Goal: Task Accomplishment & Management: Manage account settings

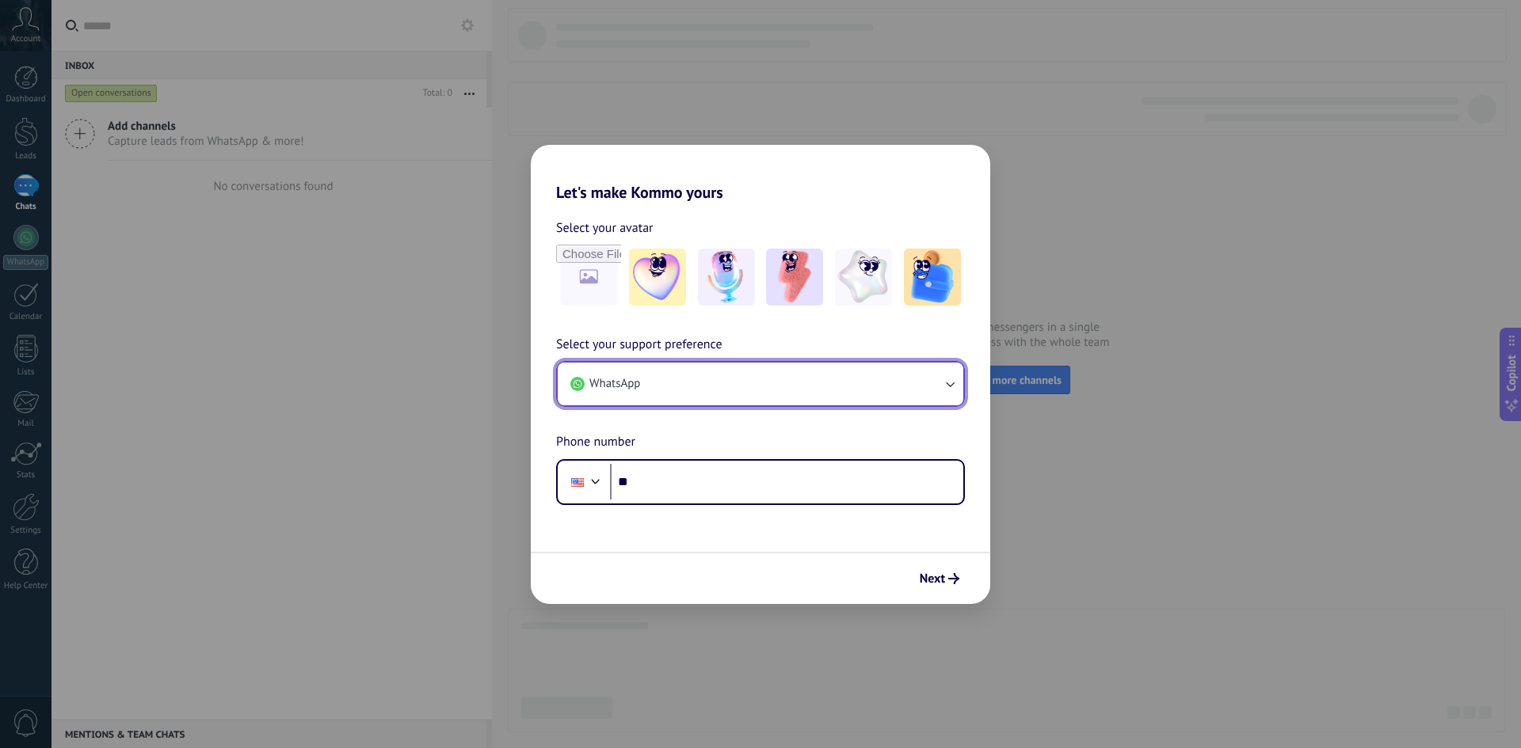
click at [680, 383] on button "WhatsApp" at bounding box center [761, 384] width 406 height 43
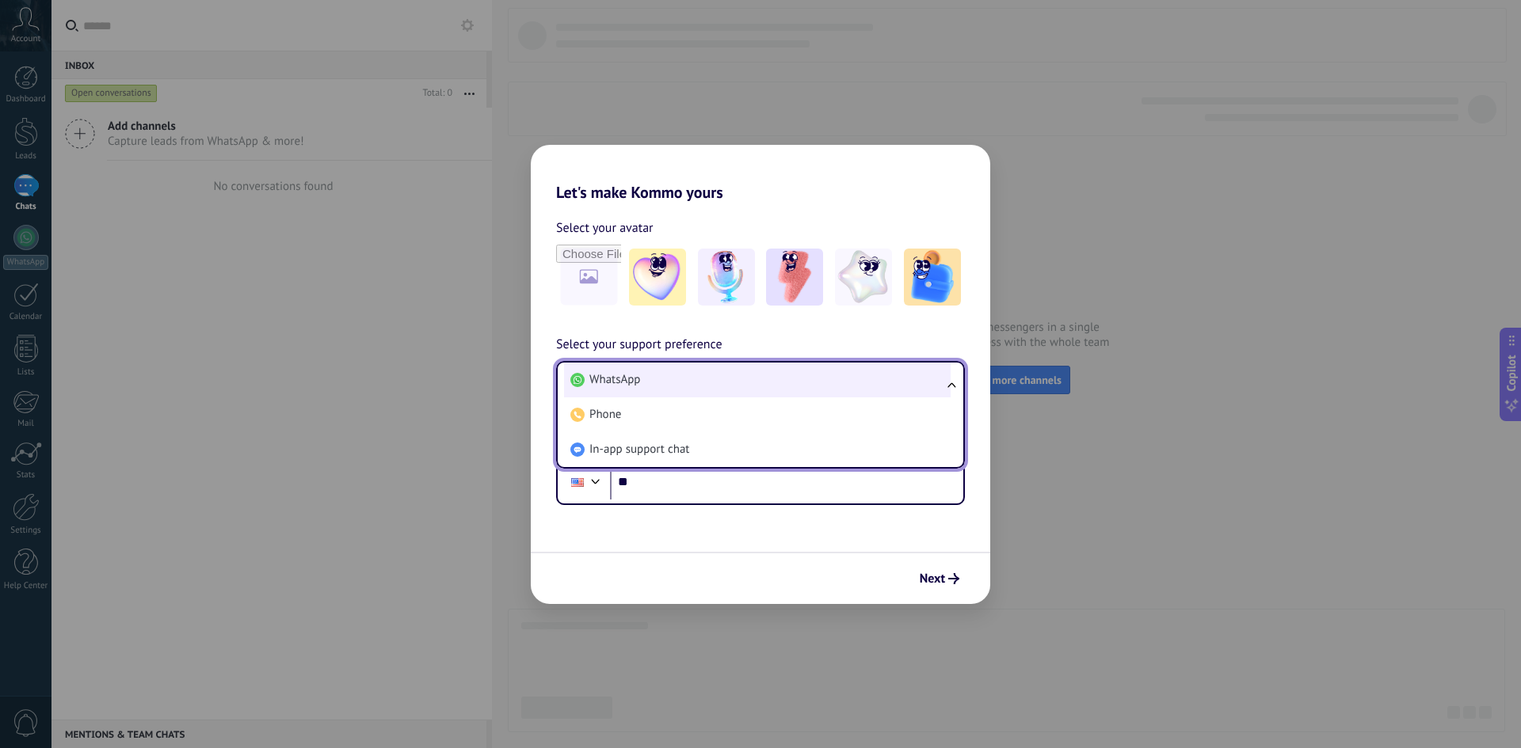
click at [687, 379] on li "WhatsApp" at bounding box center [757, 380] width 387 height 35
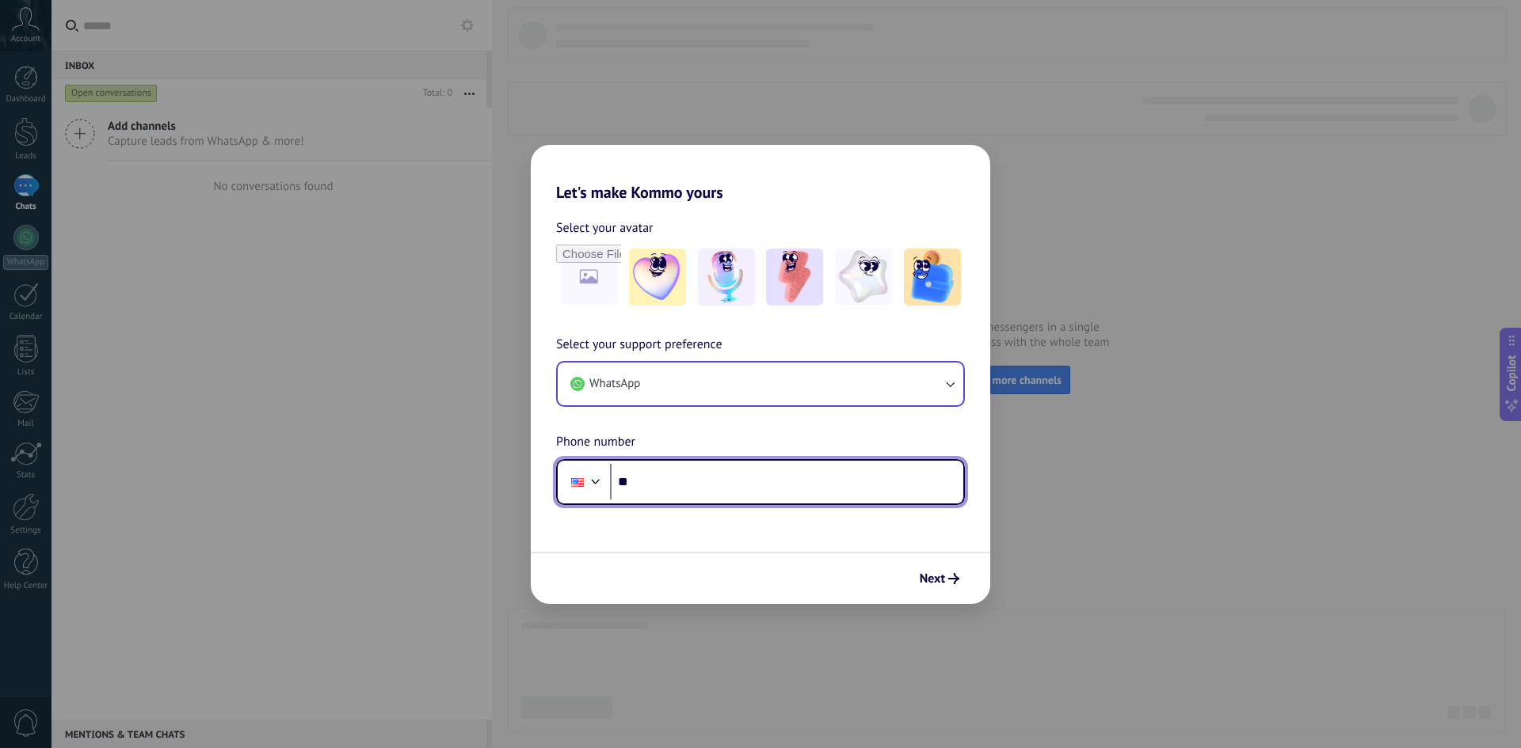
click at [652, 486] on input "**" at bounding box center [786, 482] width 353 height 36
type input "**********"
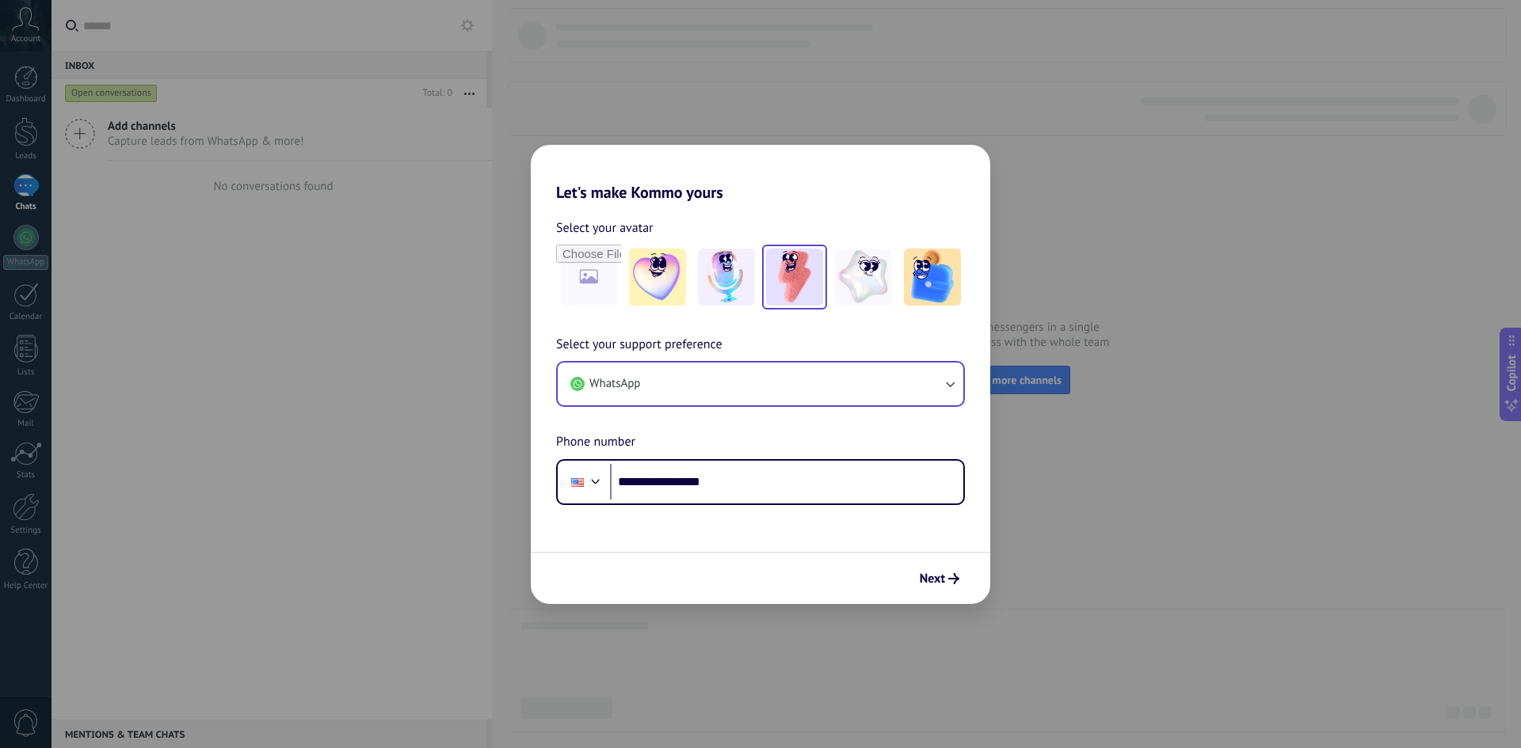
click at [798, 276] on img at bounding box center [794, 277] width 57 height 57
click at [935, 579] on span "Next" at bounding box center [932, 578] width 25 height 11
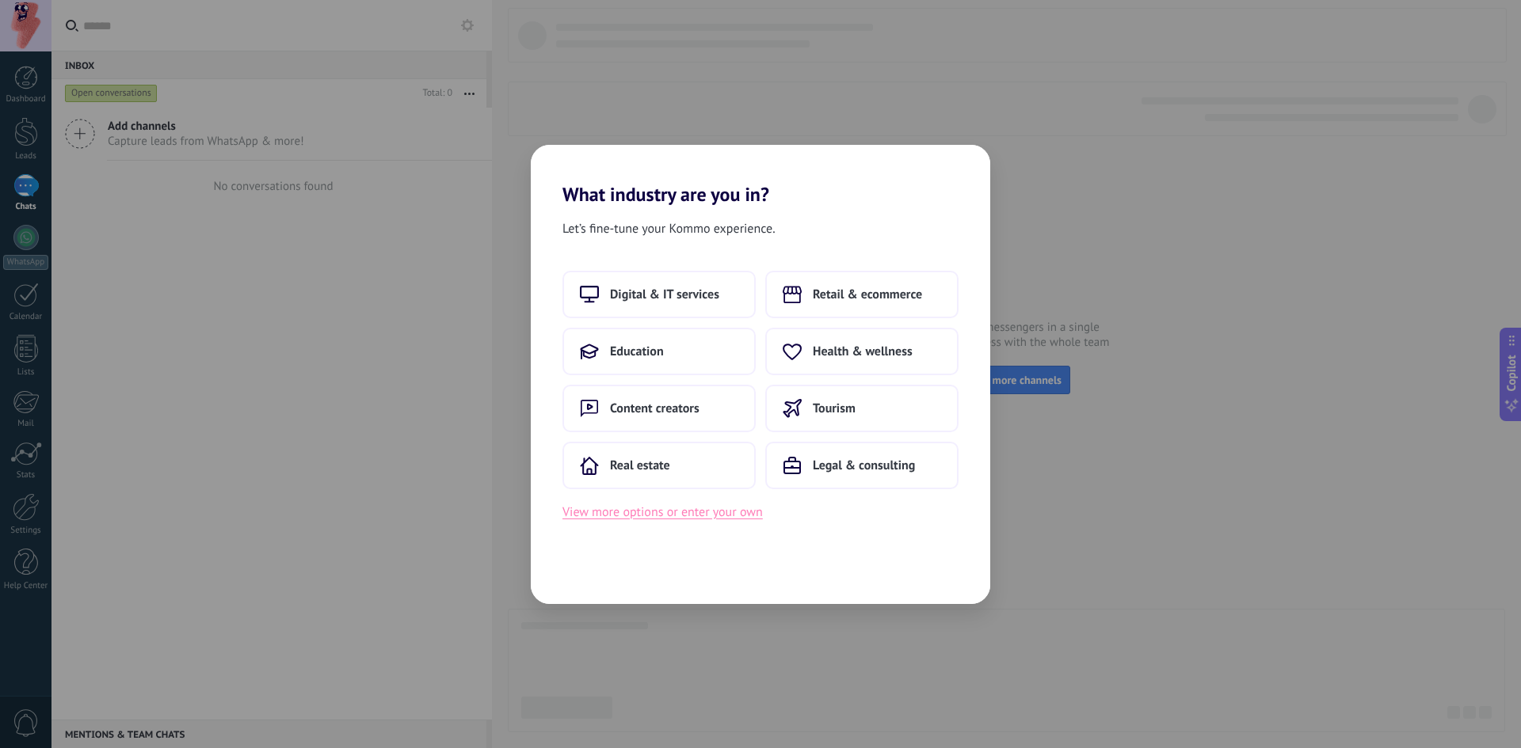
click at [671, 517] on button "View more options or enter your own" at bounding box center [662, 512] width 200 height 21
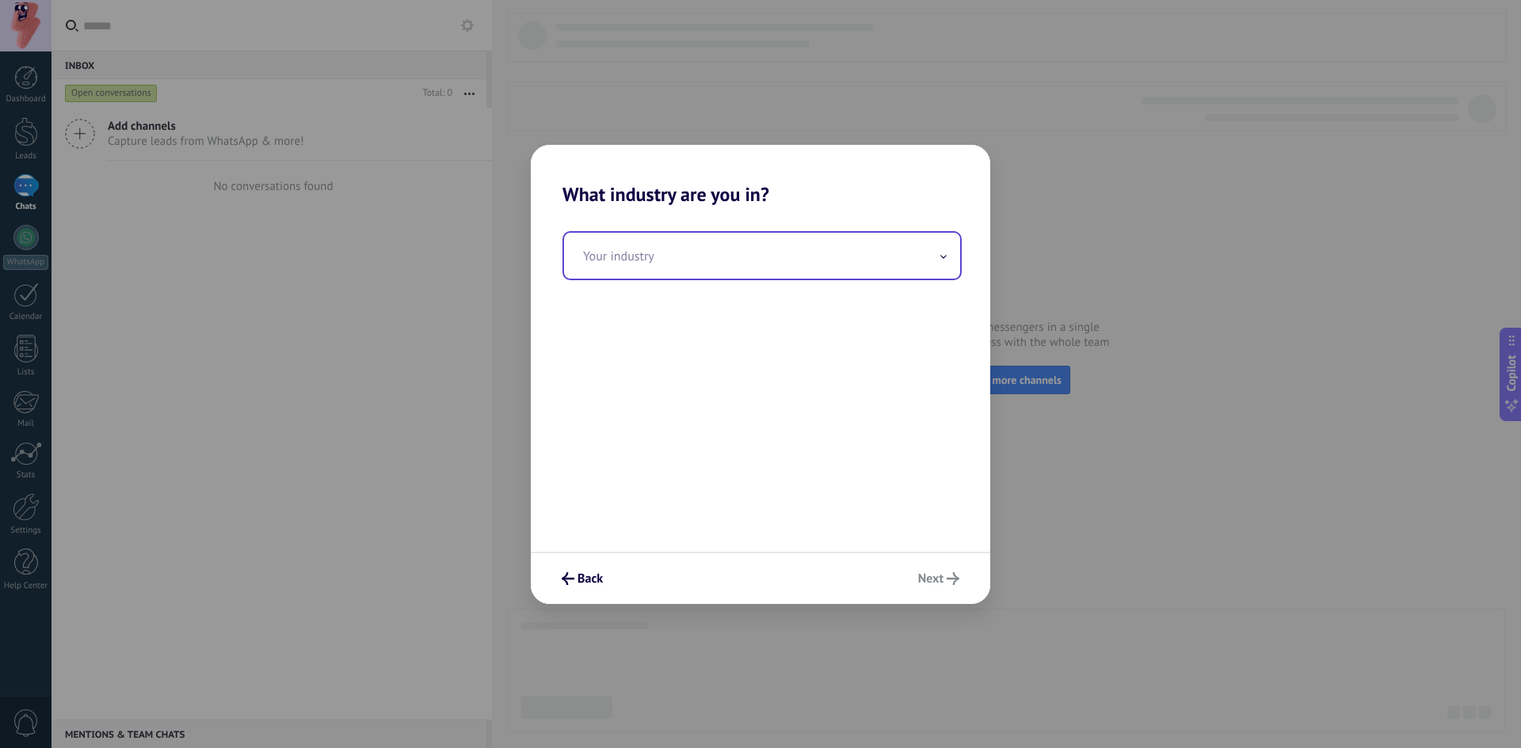
click at [690, 251] on input "text" at bounding box center [762, 256] width 396 height 46
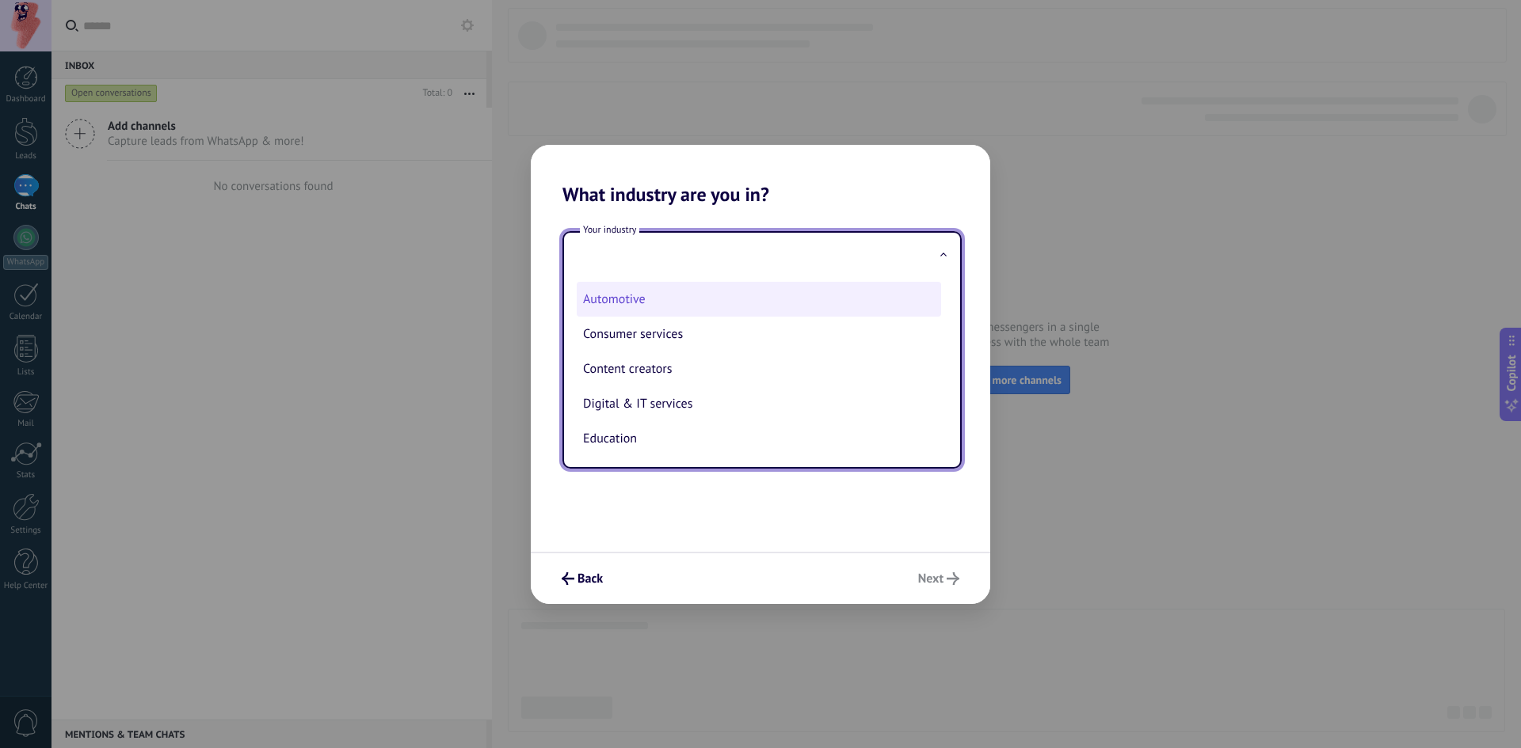
click at [630, 298] on li "Automotive" at bounding box center [759, 299] width 364 height 35
type input "**********"
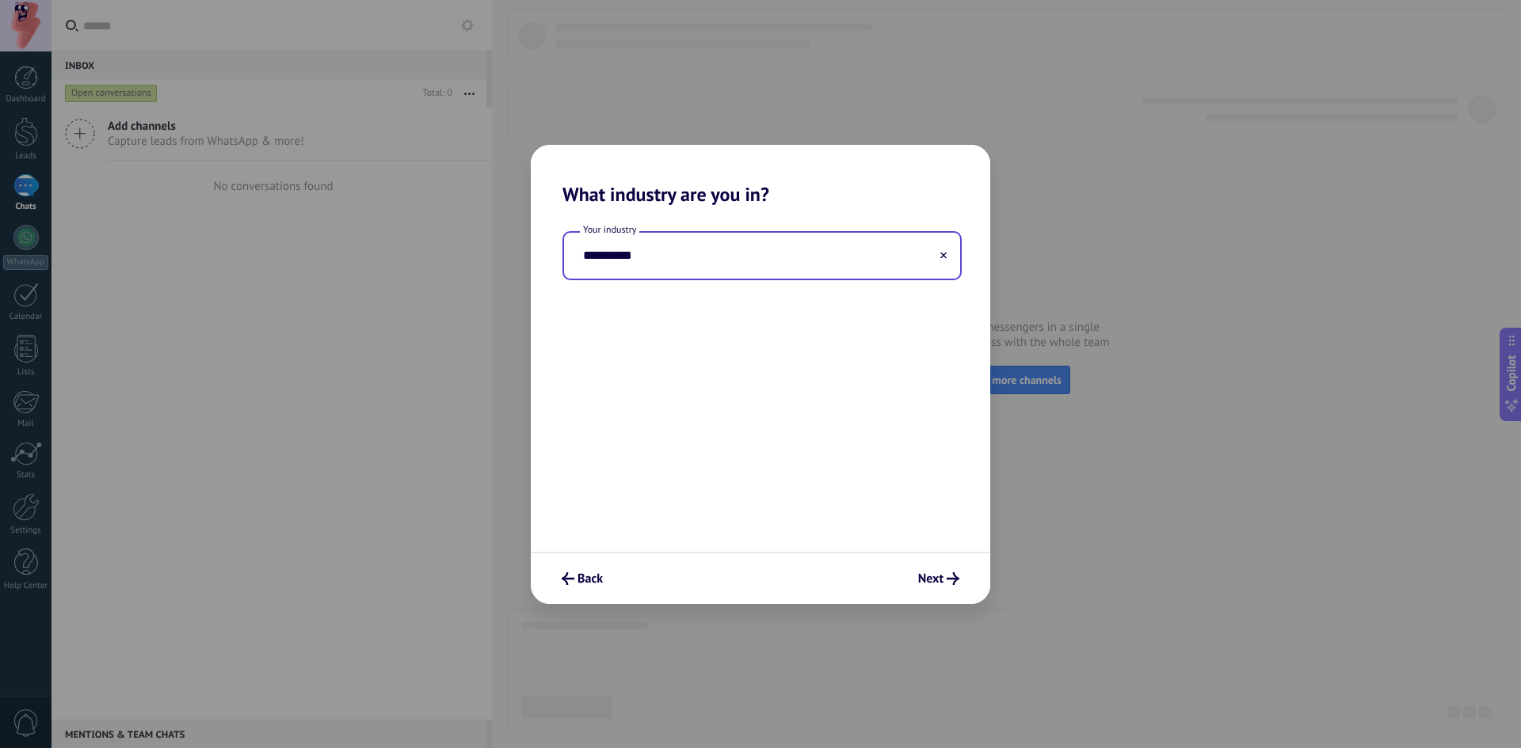
click at [745, 256] on input "**********" at bounding box center [762, 256] width 396 height 46
click at [934, 580] on span "Next" at bounding box center [930, 578] width 25 height 11
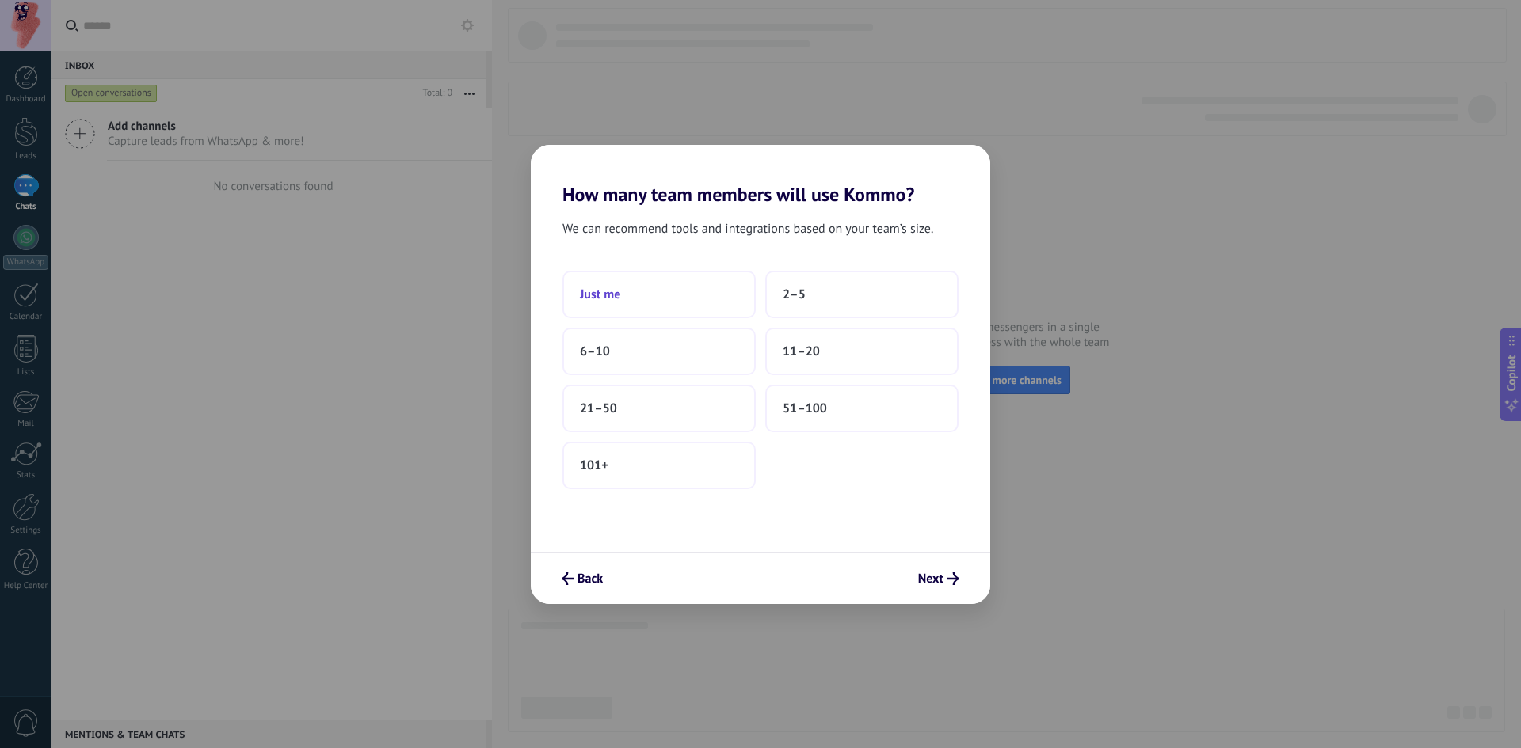
click at [638, 290] on button "Just me" at bounding box center [658, 295] width 193 height 48
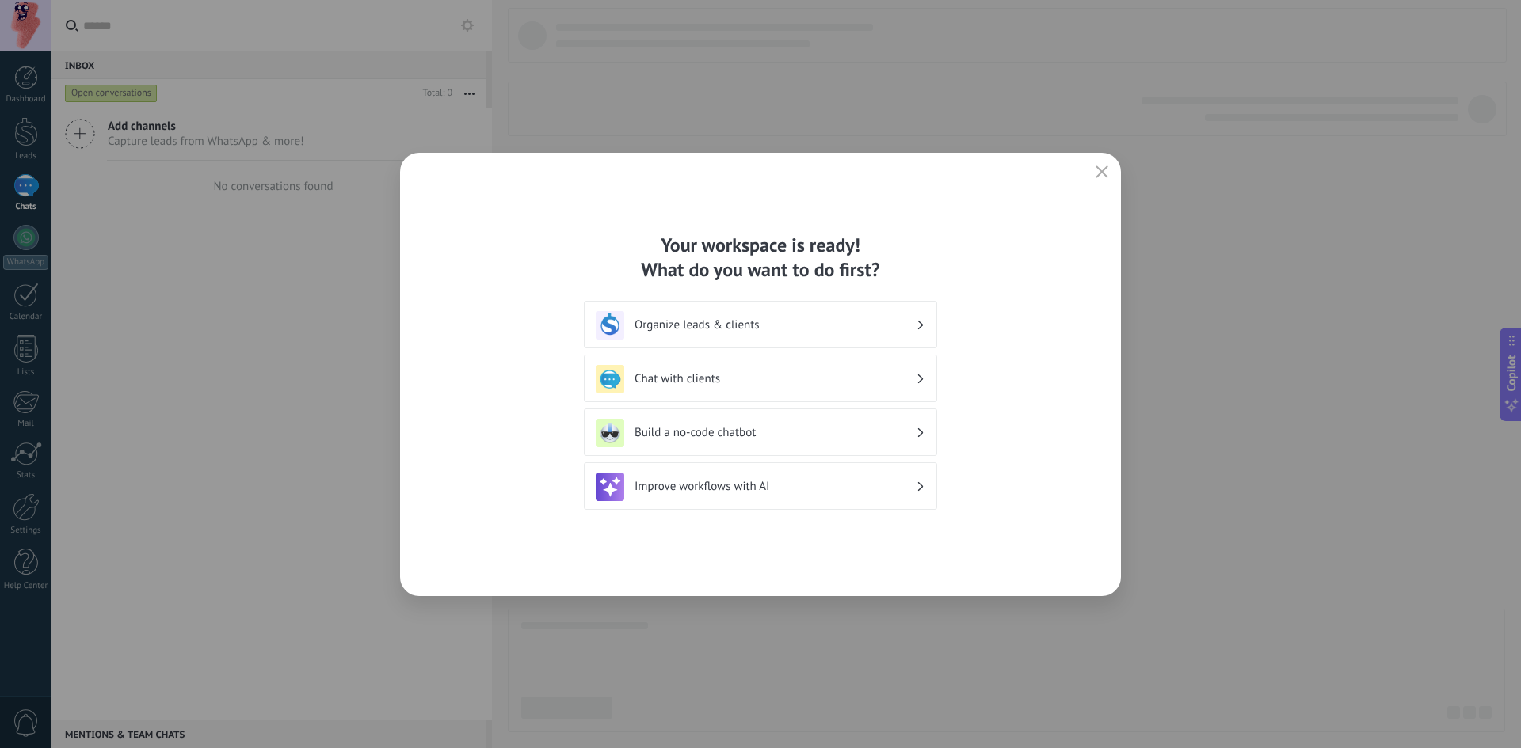
click at [848, 324] on h3 "Organize leads & clients" at bounding box center [774, 325] width 281 height 15
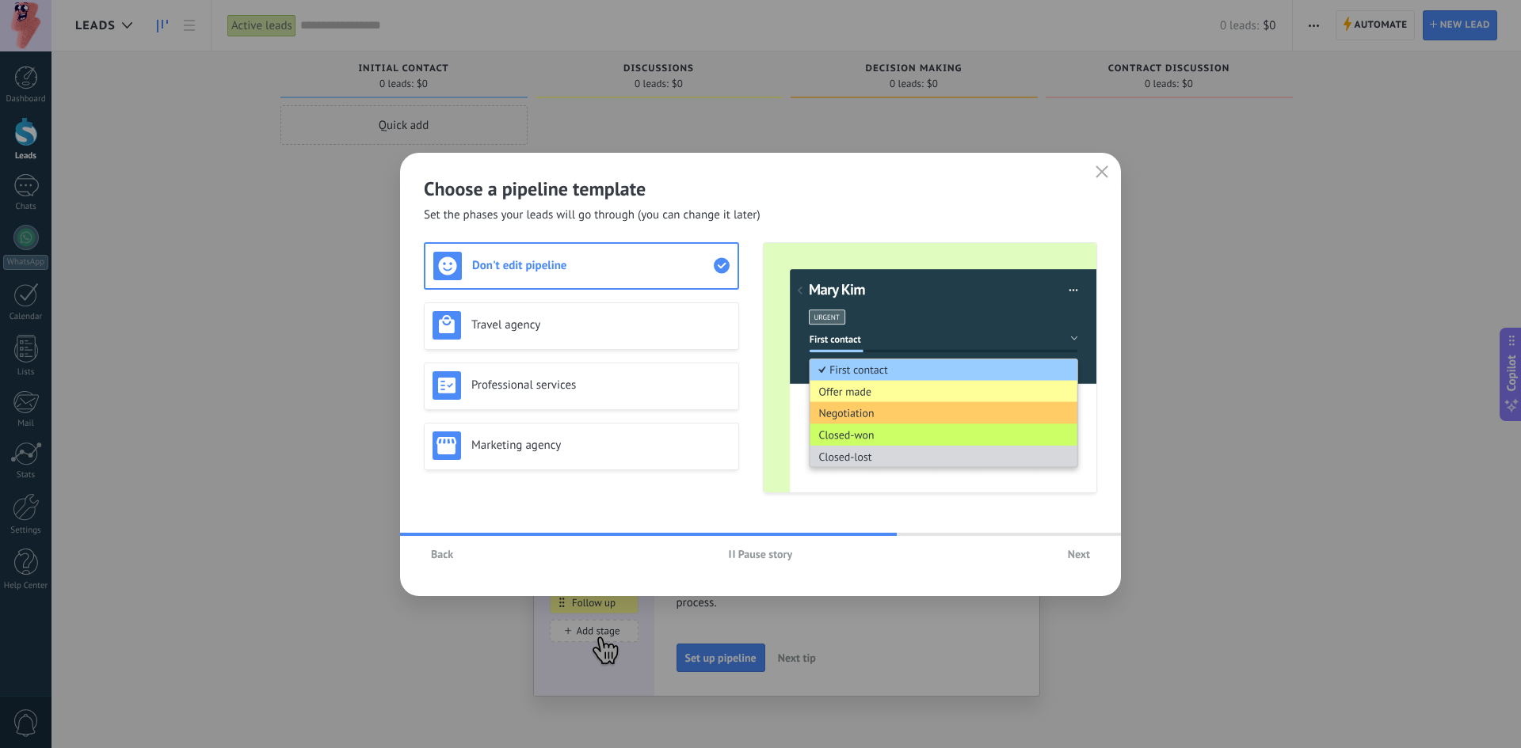
click at [1081, 554] on span "Next" at bounding box center [1079, 554] width 22 height 11
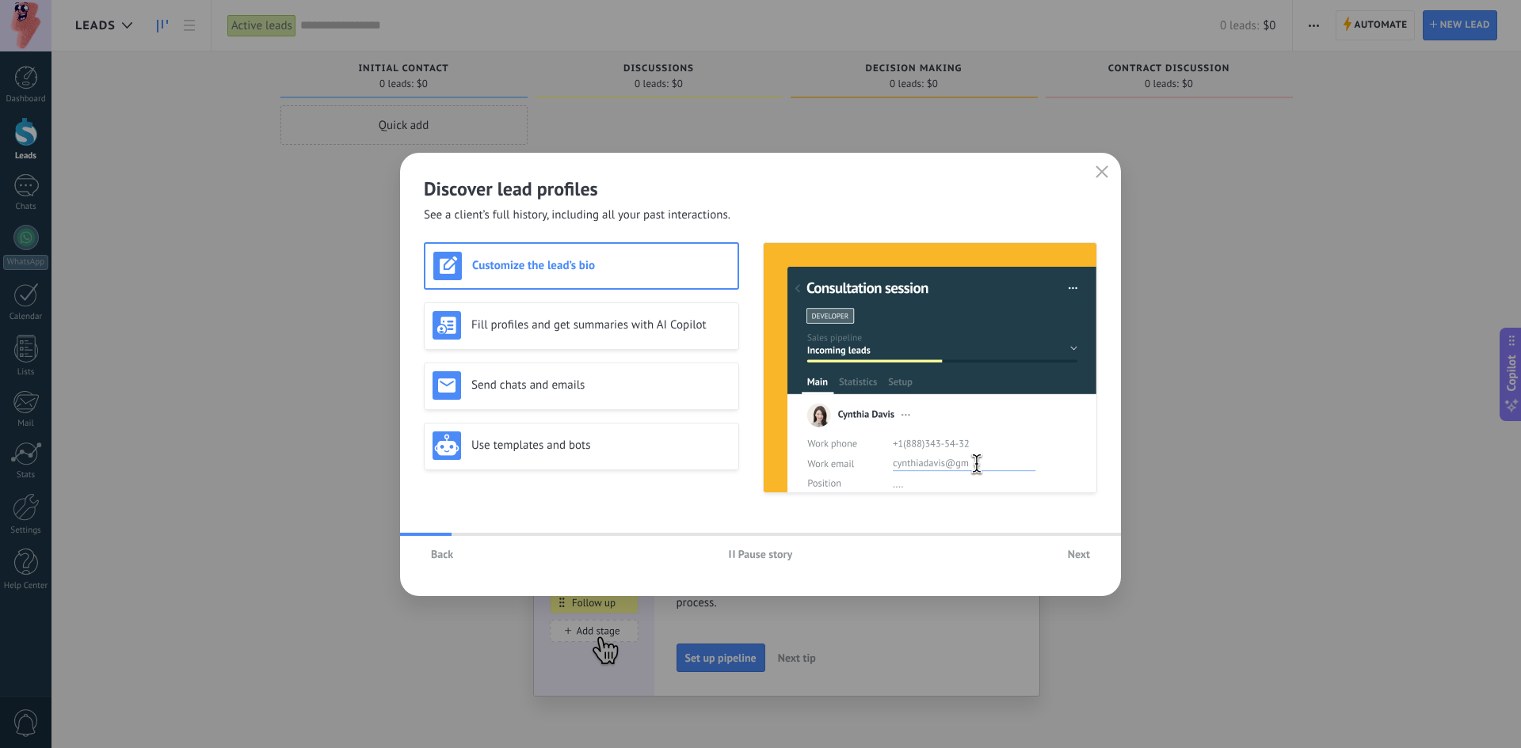
click at [1081, 554] on span "Next" at bounding box center [1079, 554] width 22 height 11
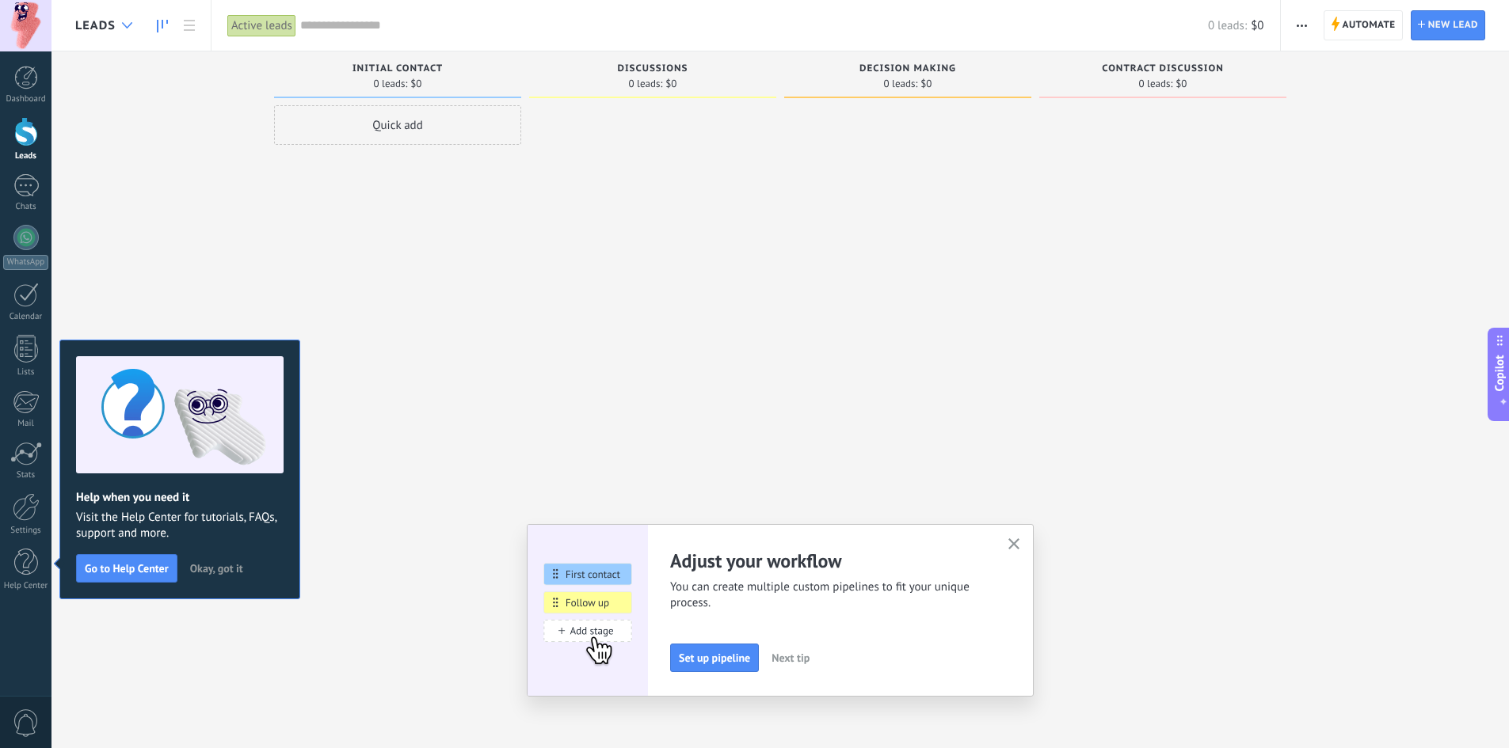
click at [127, 23] on icon at bounding box center [127, 25] width 10 height 6
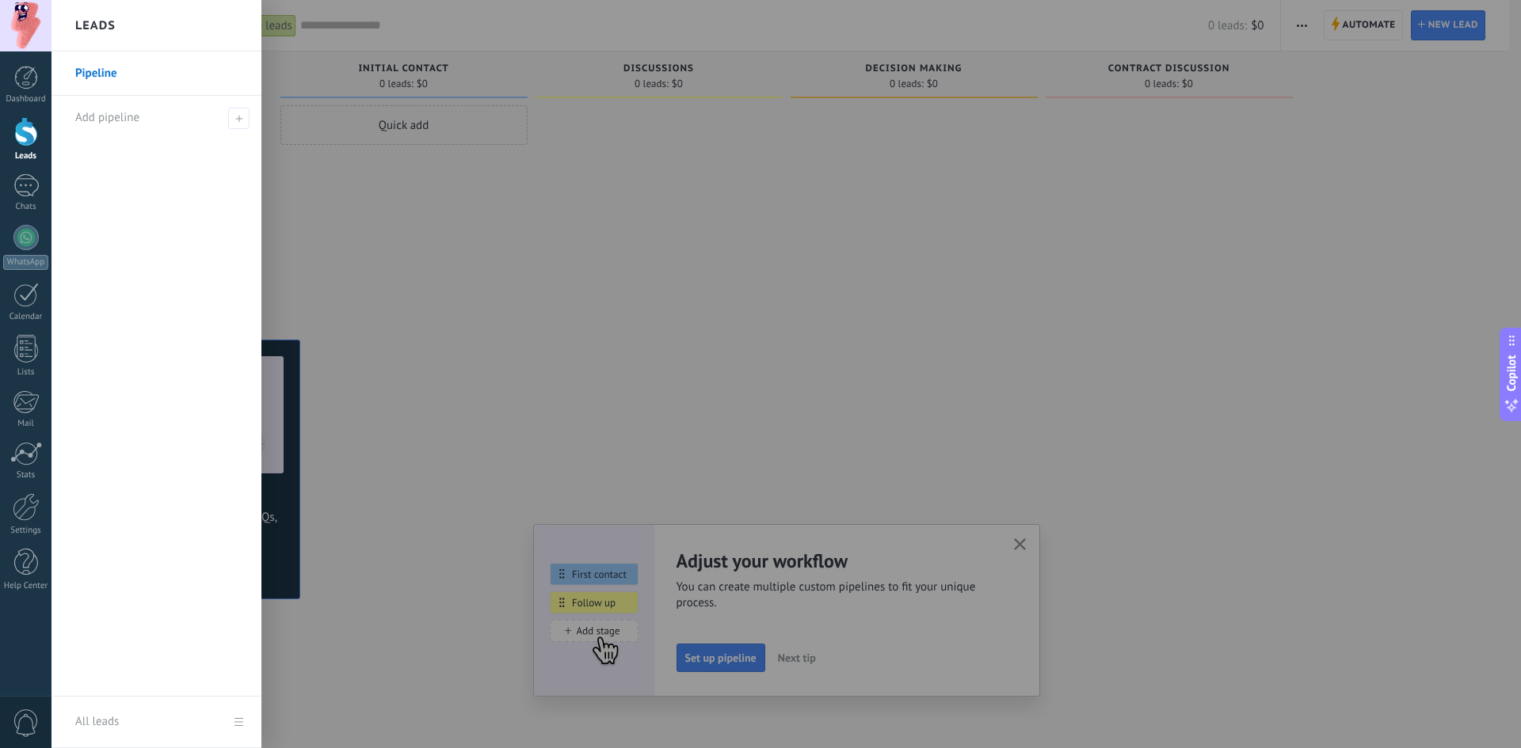
click at [295, 220] on div at bounding box center [811, 374] width 1521 height 748
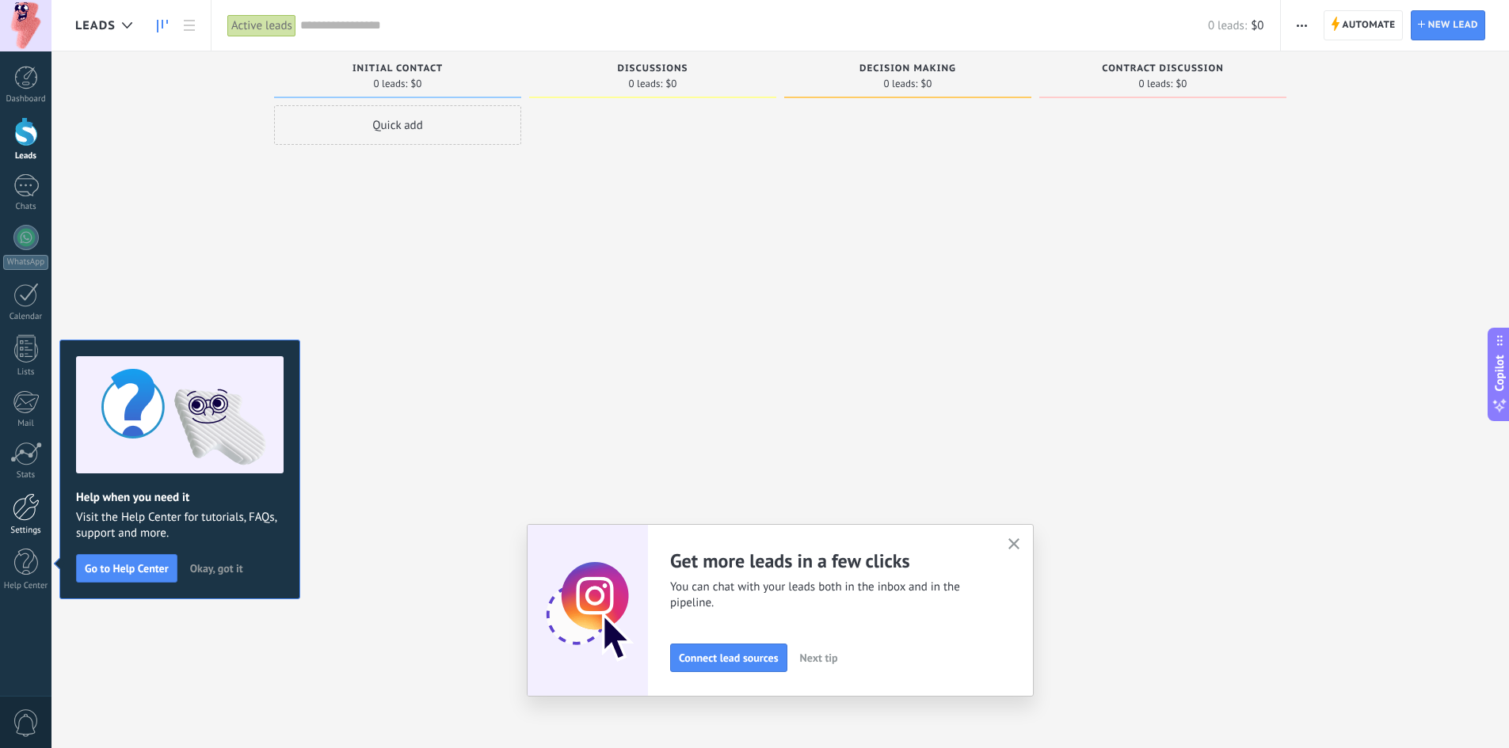
click at [26, 508] on div at bounding box center [26, 507] width 27 height 28
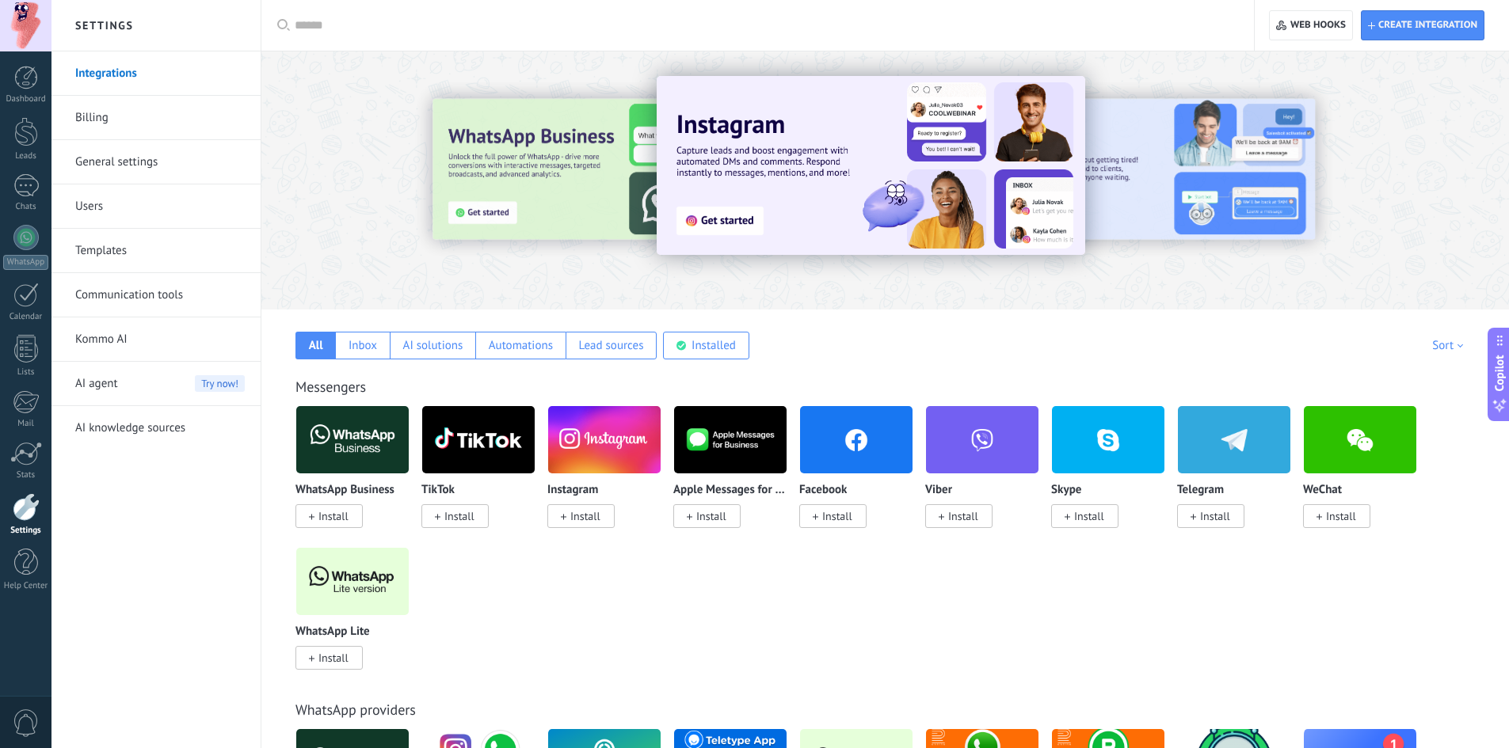
click at [331, 516] on span "Install" at bounding box center [333, 516] width 30 height 14
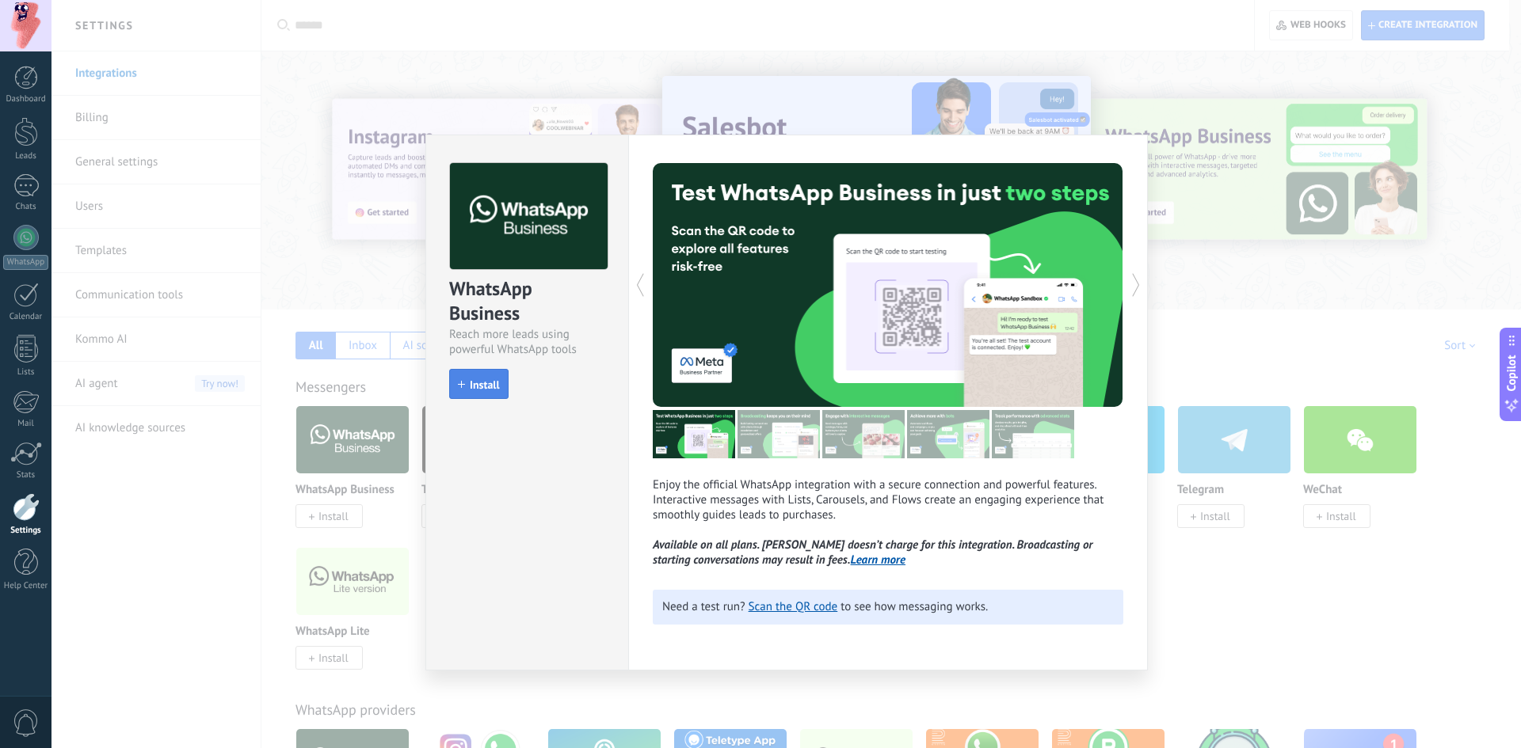
click at [479, 392] on button "Install" at bounding box center [478, 384] width 59 height 30
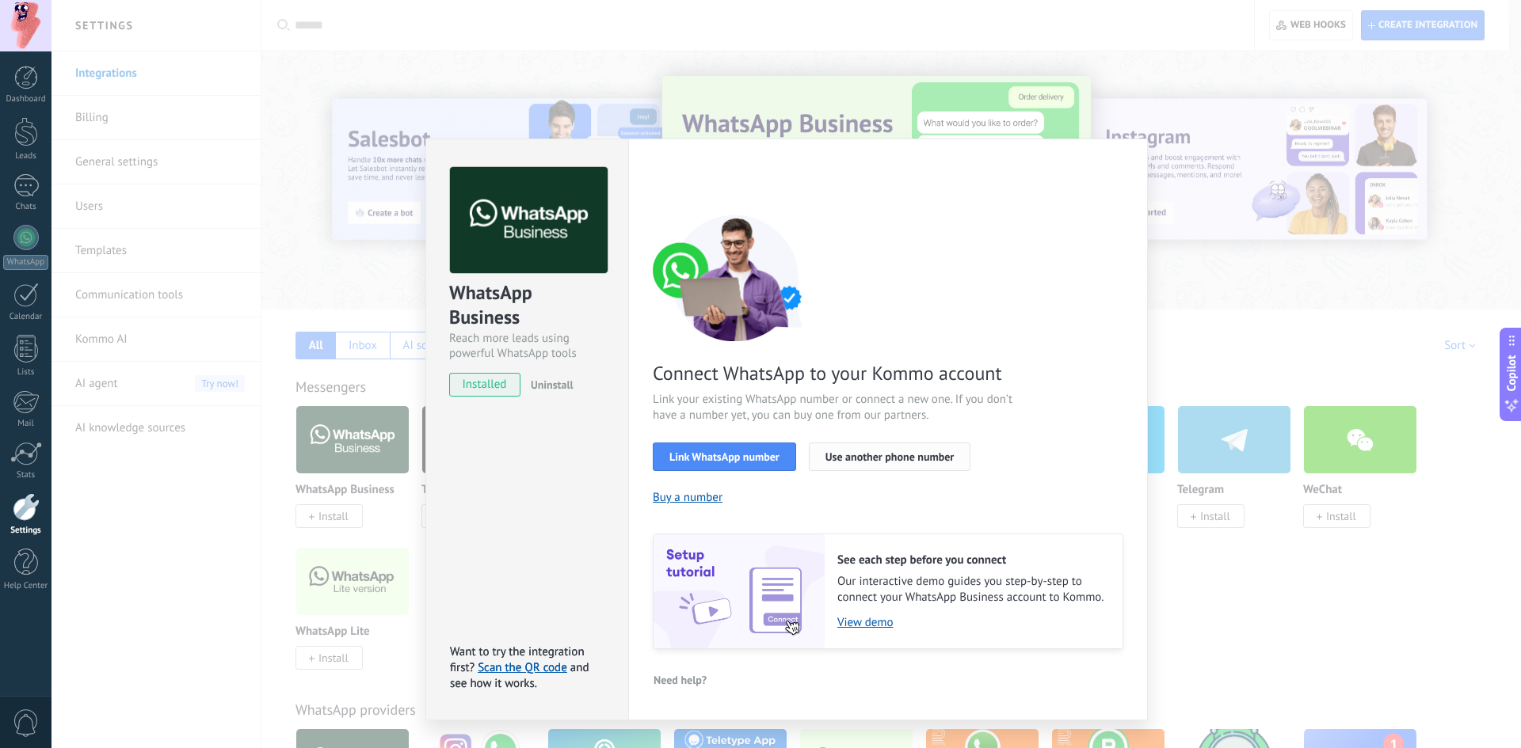
click at [890, 463] on button "Use another phone number" at bounding box center [890, 457] width 162 height 29
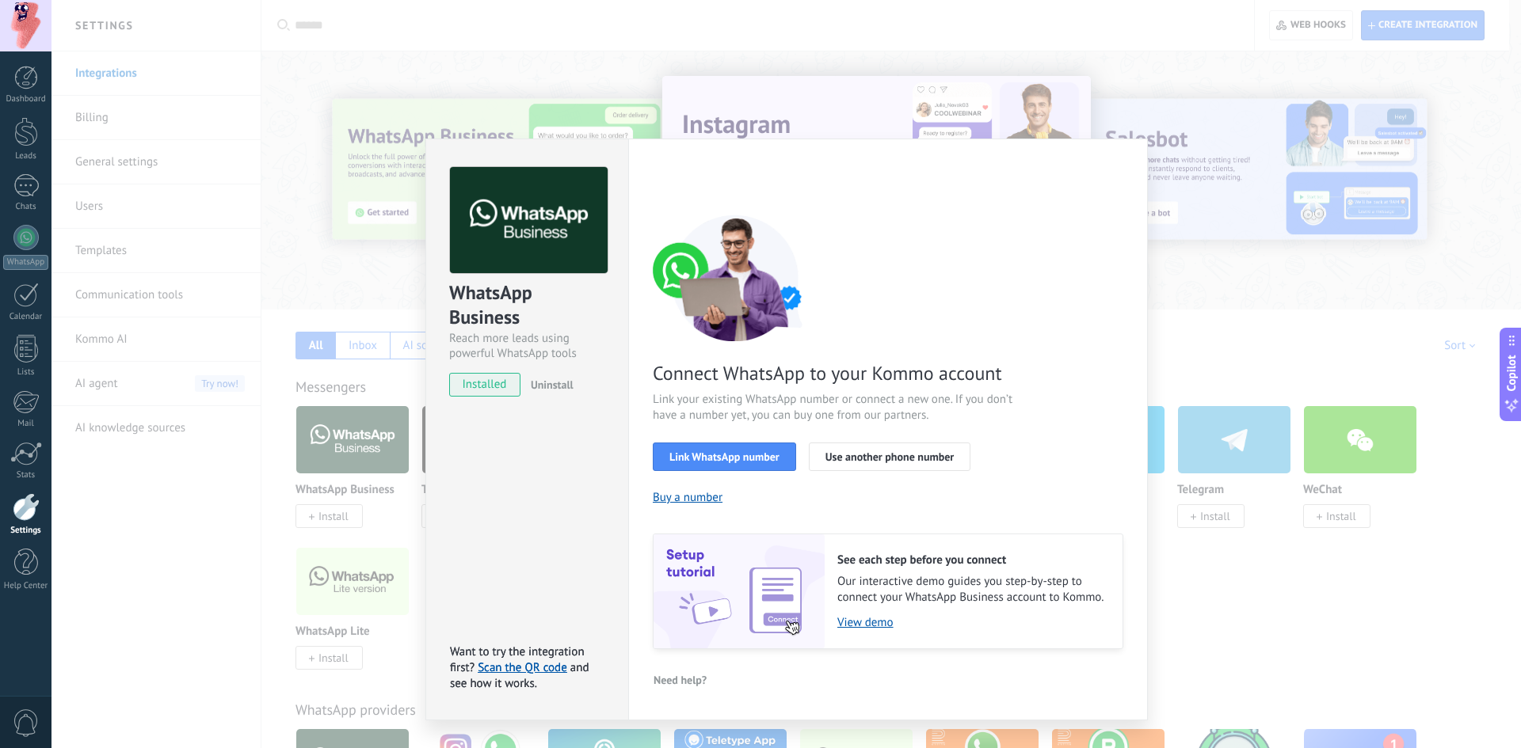
click at [1270, 314] on div "WhatsApp Business Reach more leads using powerful WhatsApp tools installed Unin…" at bounding box center [785, 374] width 1469 height 748
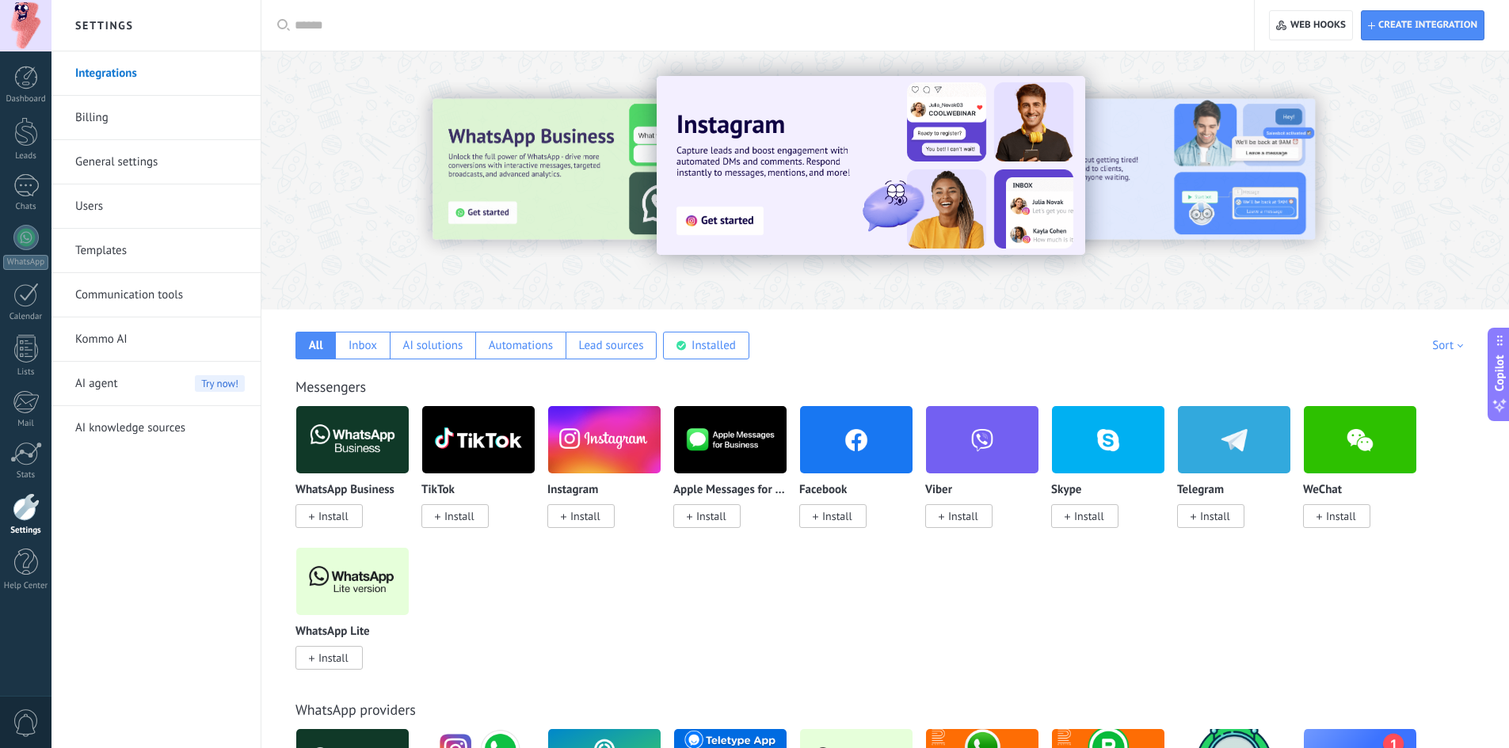
click at [118, 216] on link "Users" at bounding box center [159, 207] width 169 height 44
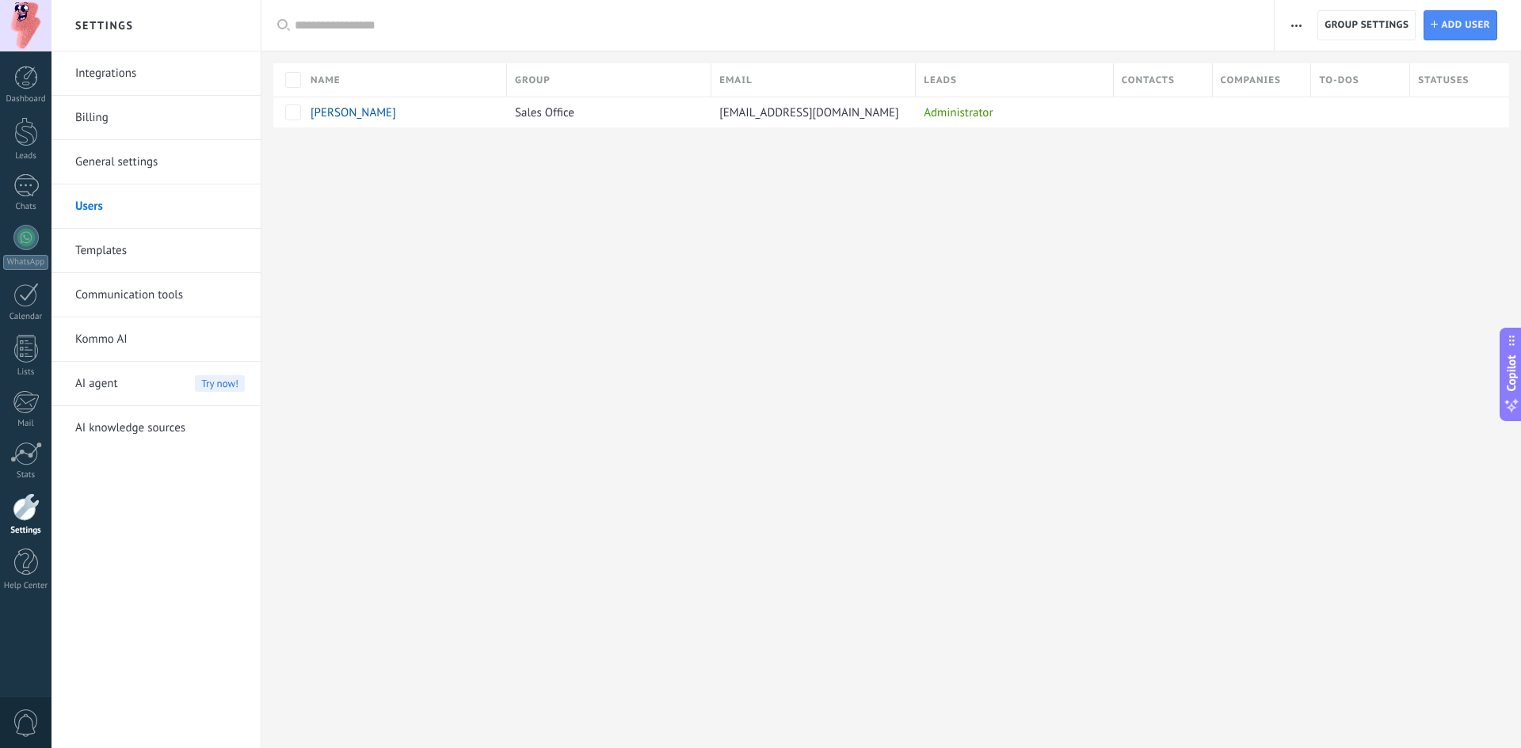
click at [141, 158] on link "General settings" at bounding box center [159, 162] width 169 height 44
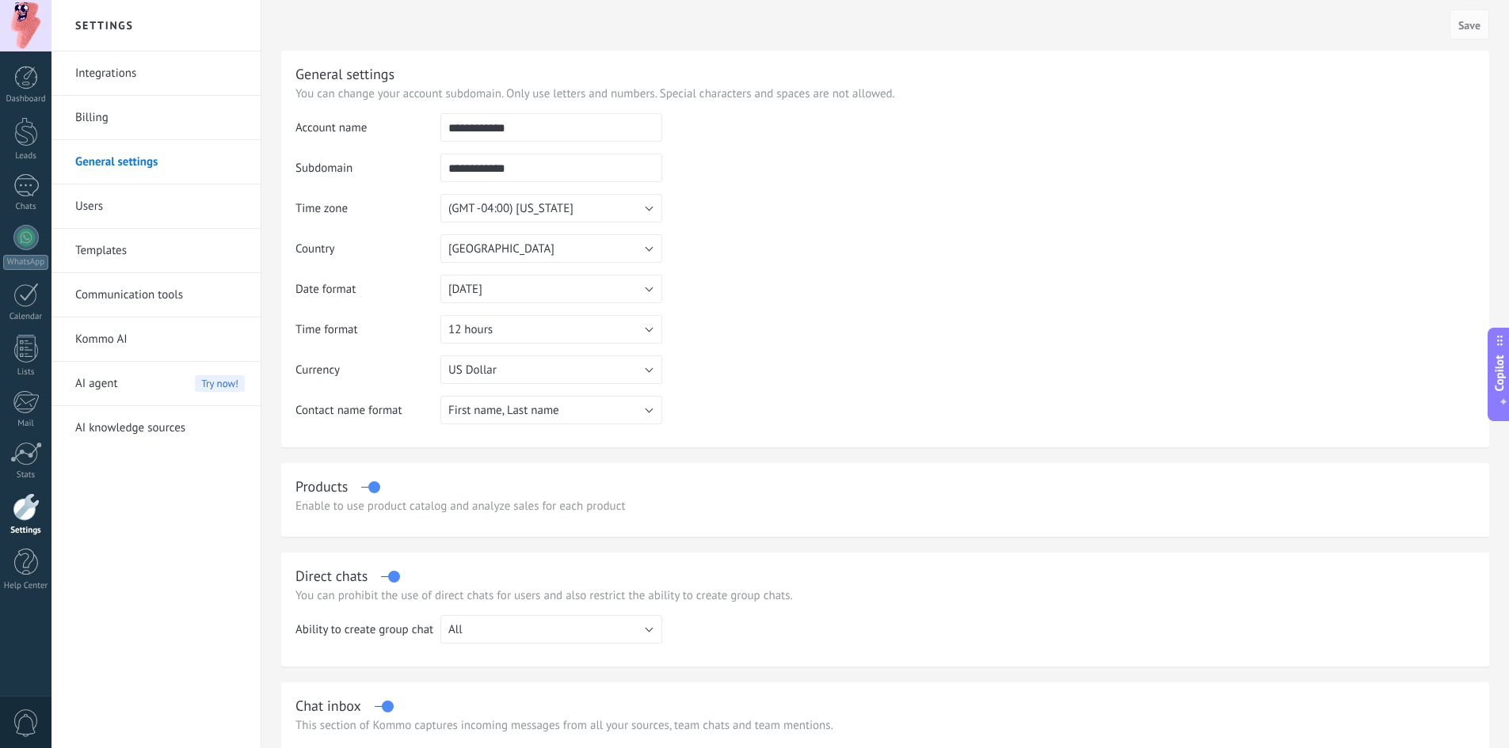
click at [147, 118] on link "Billing" at bounding box center [159, 118] width 169 height 44
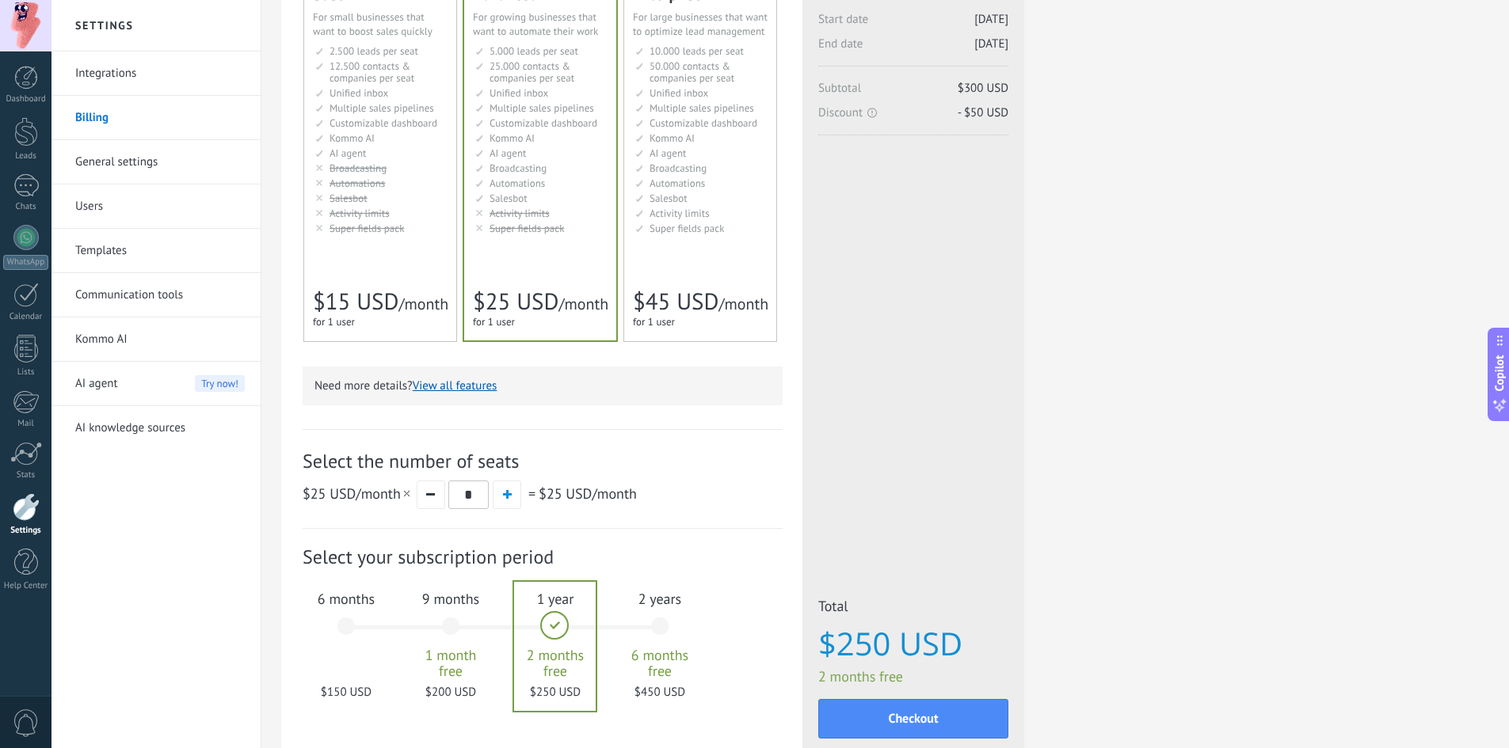
scroll to position [238, 0]
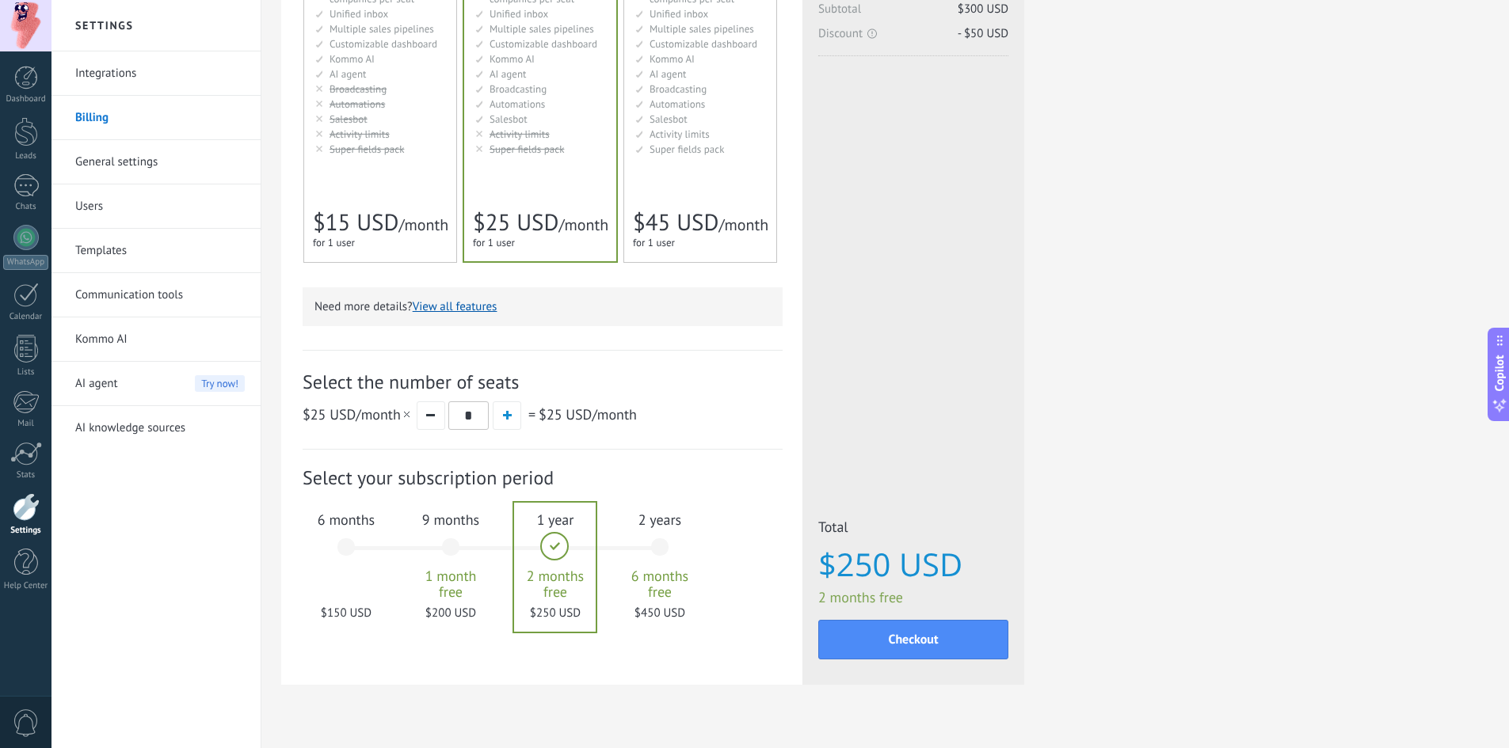
click at [135, 298] on link "Communication tools" at bounding box center [159, 295] width 169 height 44
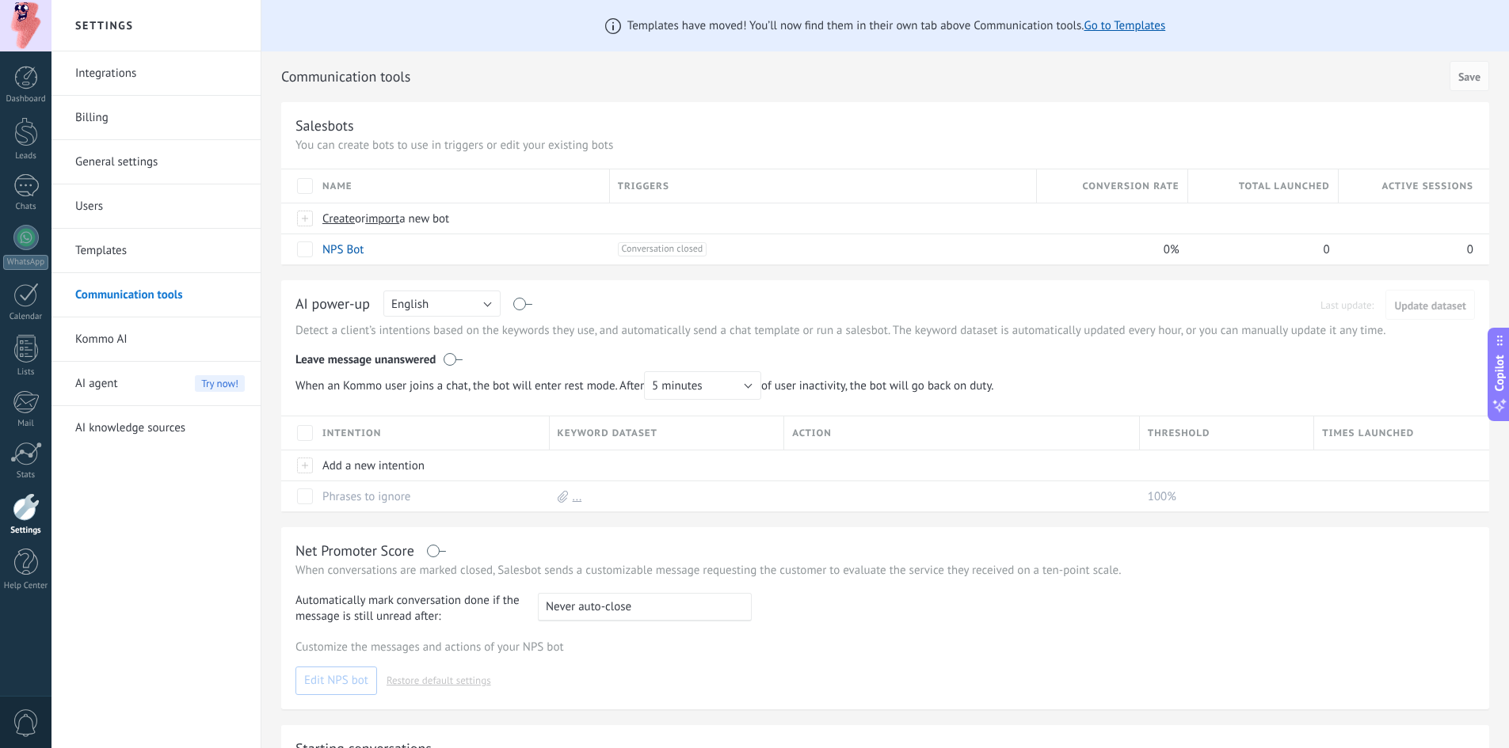
click at [130, 257] on link "Templates" at bounding box center [159, 251] width 169 height 44
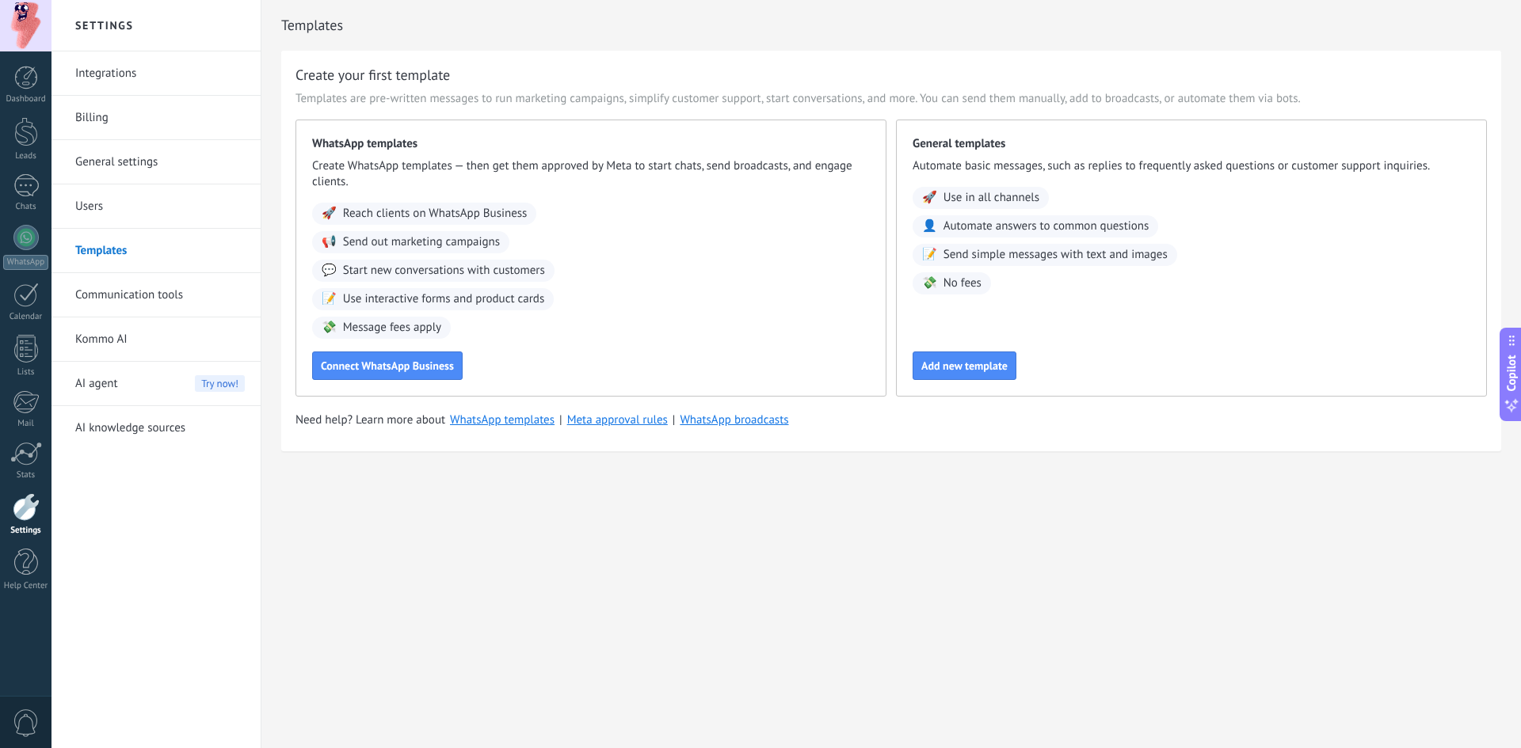
click at [123, 212] on link "Users" at bounding box center [159, 207] width 169 height 44
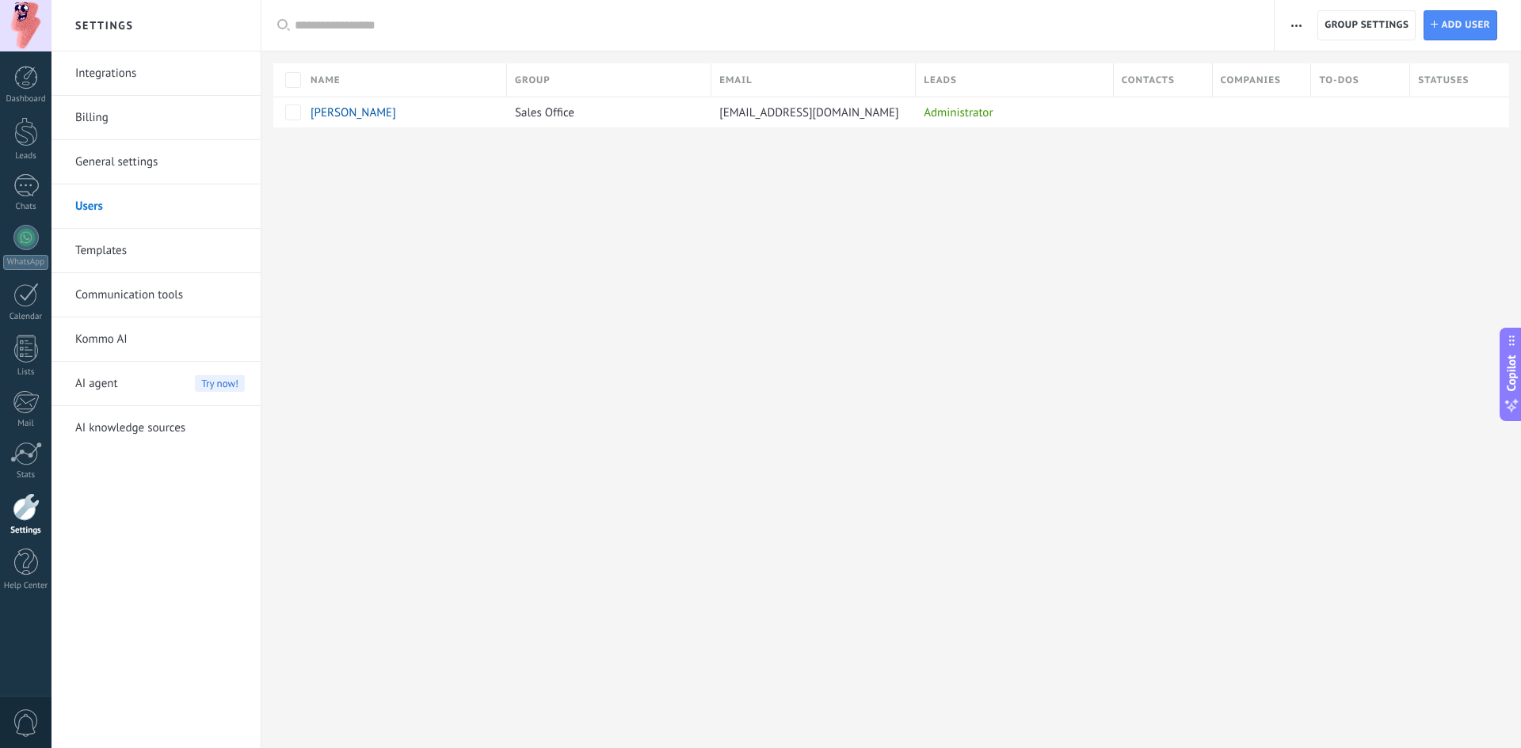
click at [125, 156] on link "General settings" at bounding box center [159, 162] width 169 height 44
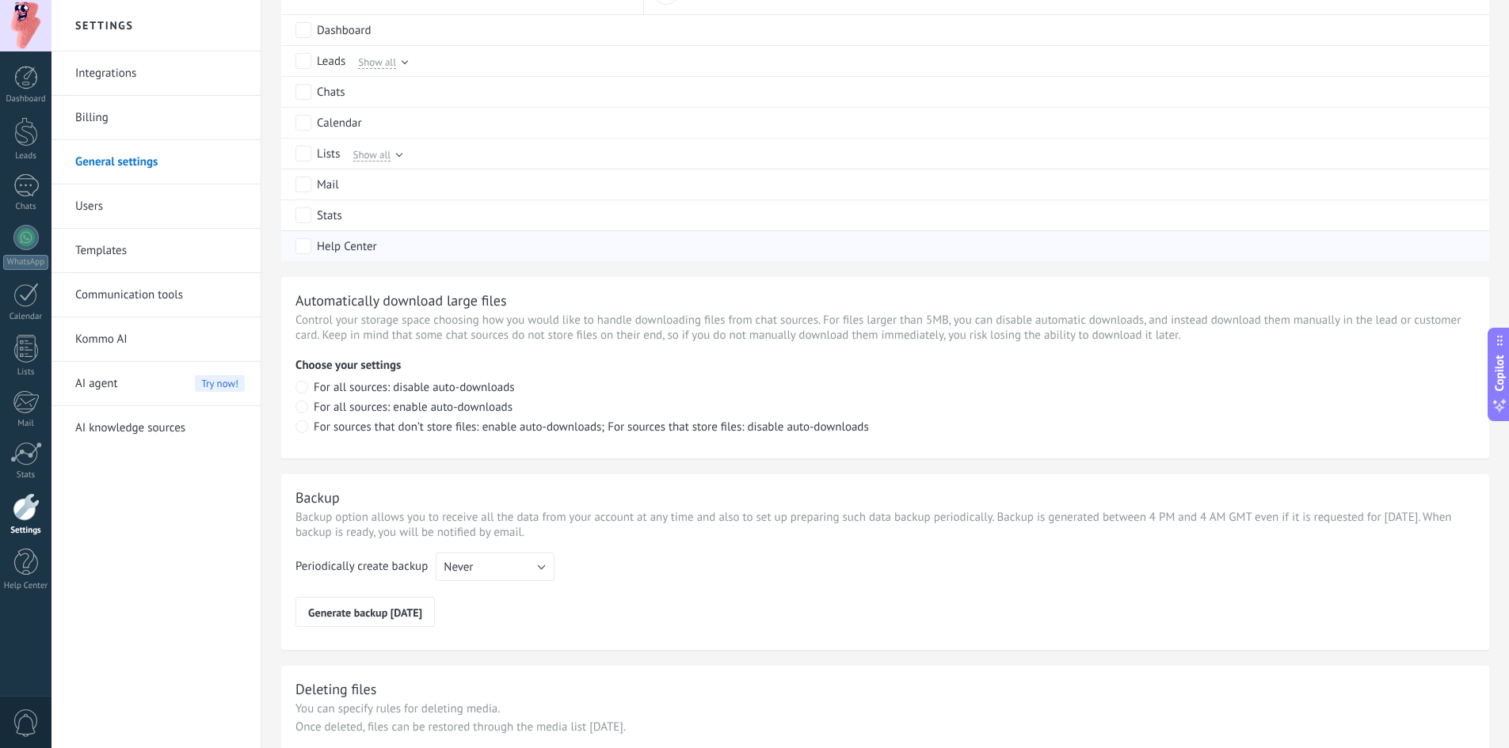
scroll to position [949, 0]
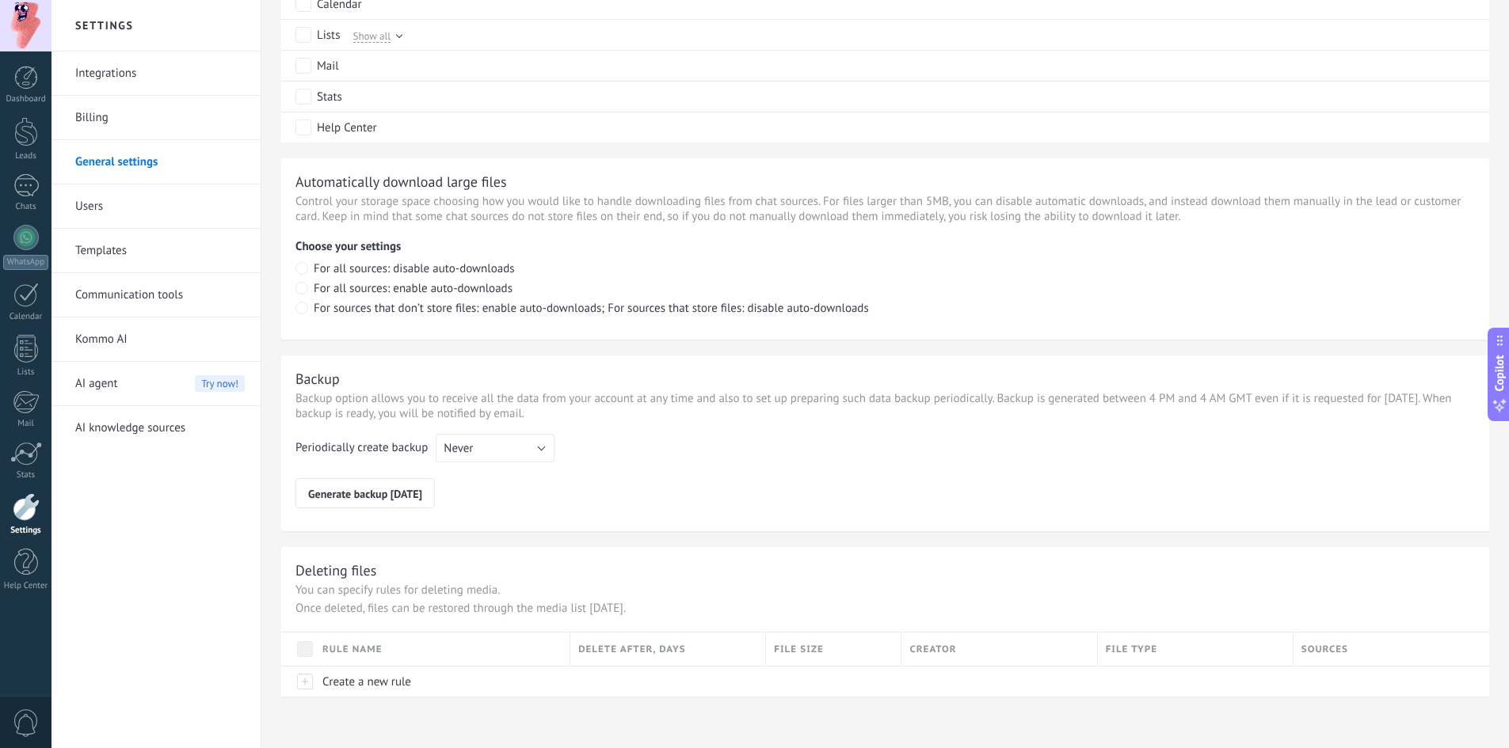
click at [129, 78] on link "Integrations" at bounding box center [159, 73] width 169 height 44
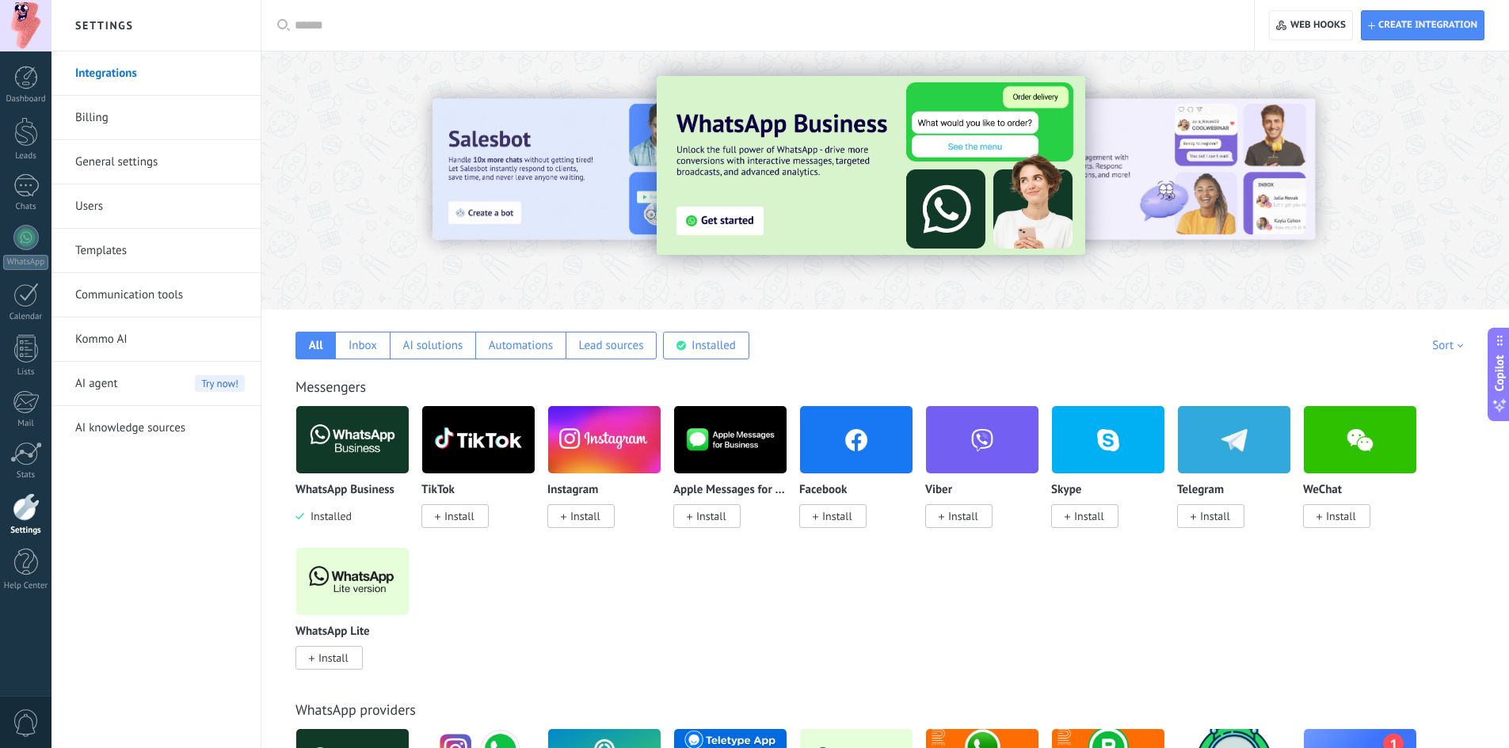
click at [23, 510] on div at bounding box center [26, 507] width 27 height 28
click at [130, 379] on div "AI agent Try now!" at bounding box center [159, 384] width 169 height 44
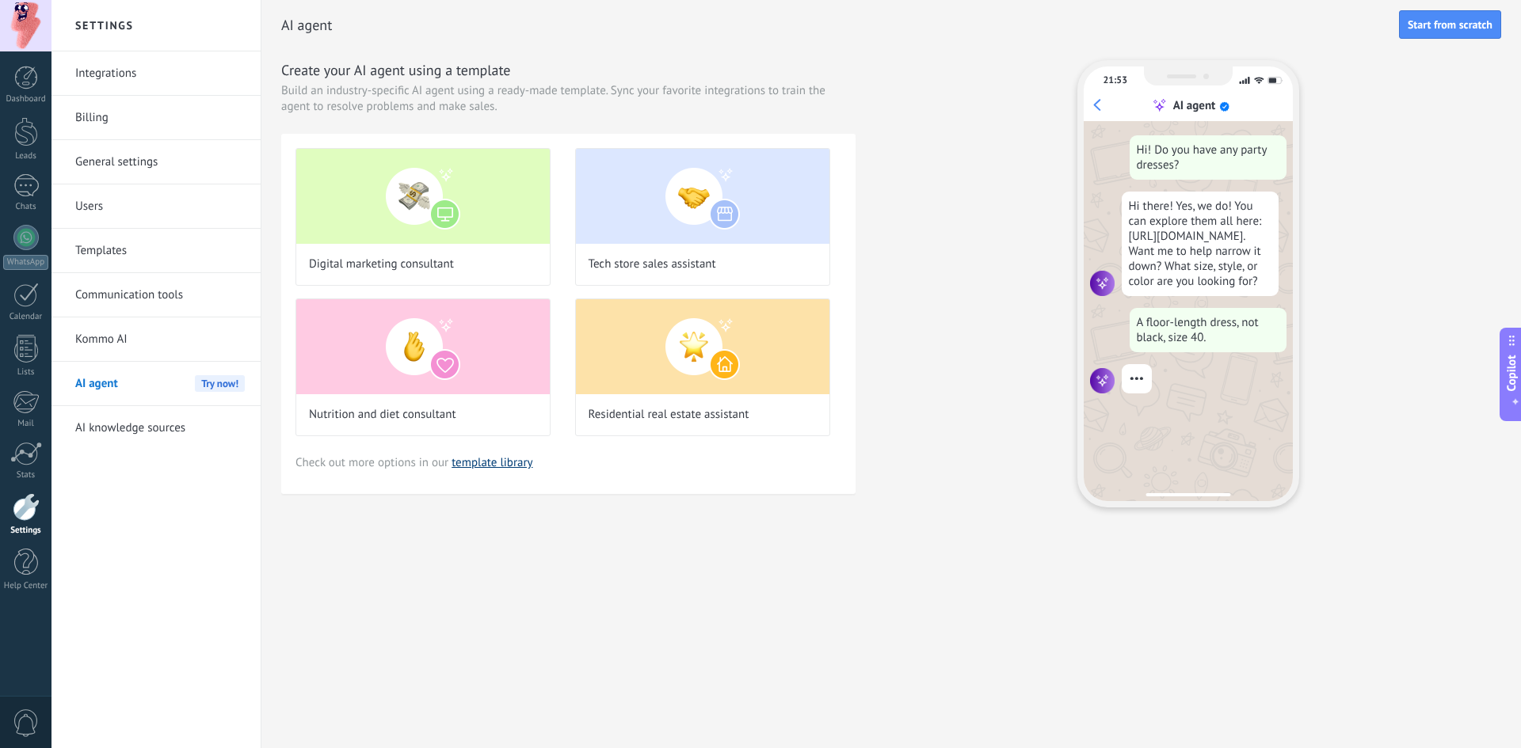
click at [501, 466] on link "template library" at bounding box center [491, 462] width 81 height 15
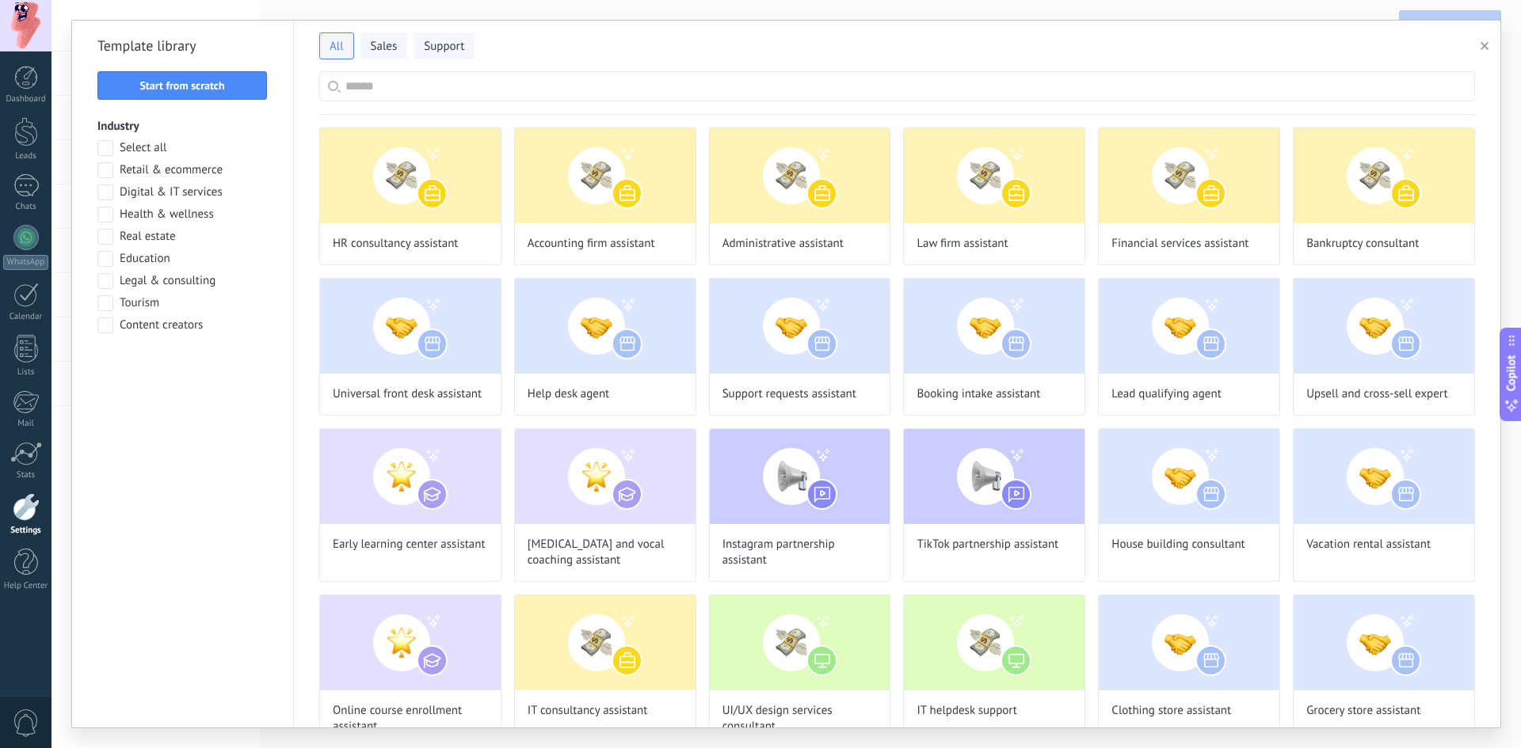
scroll to position [160, 0]
click at [390, 89] on input "text" at bounding box center [905, 86] width 1121 height 29
type input "*"
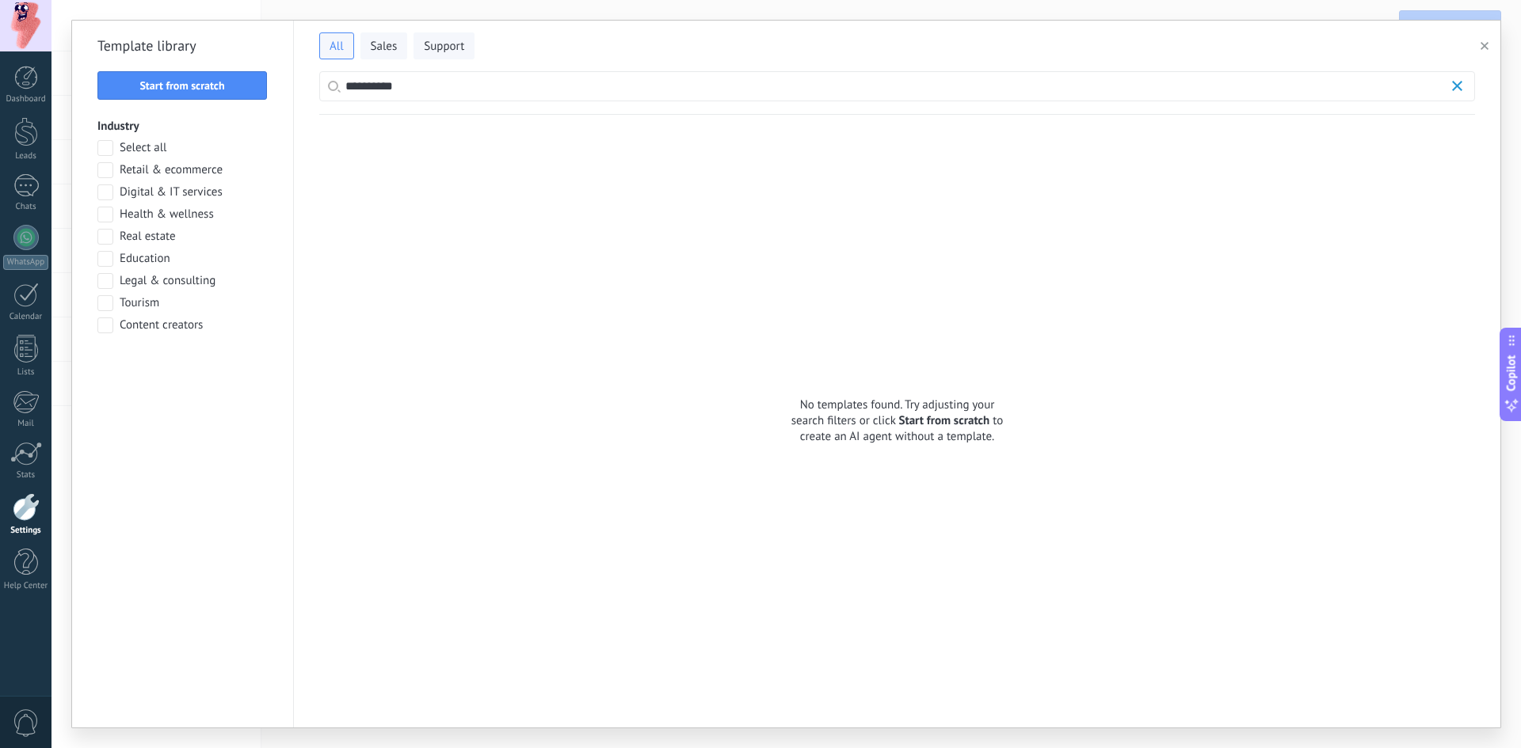
scroll to position [0, 0]
type input "*"
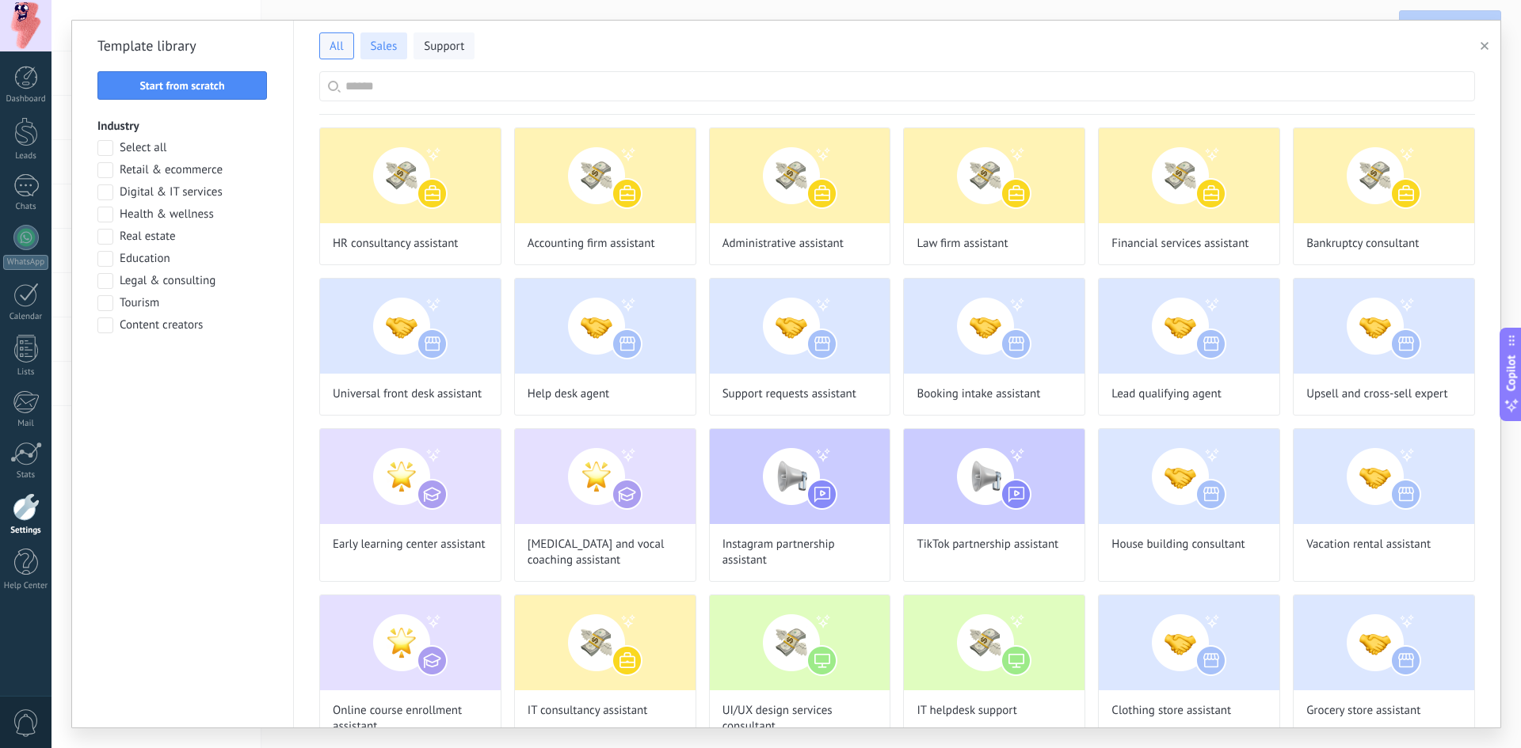
click at [379, 47] on span "Sales" at bounding box center [384, 47] width 27 height 16
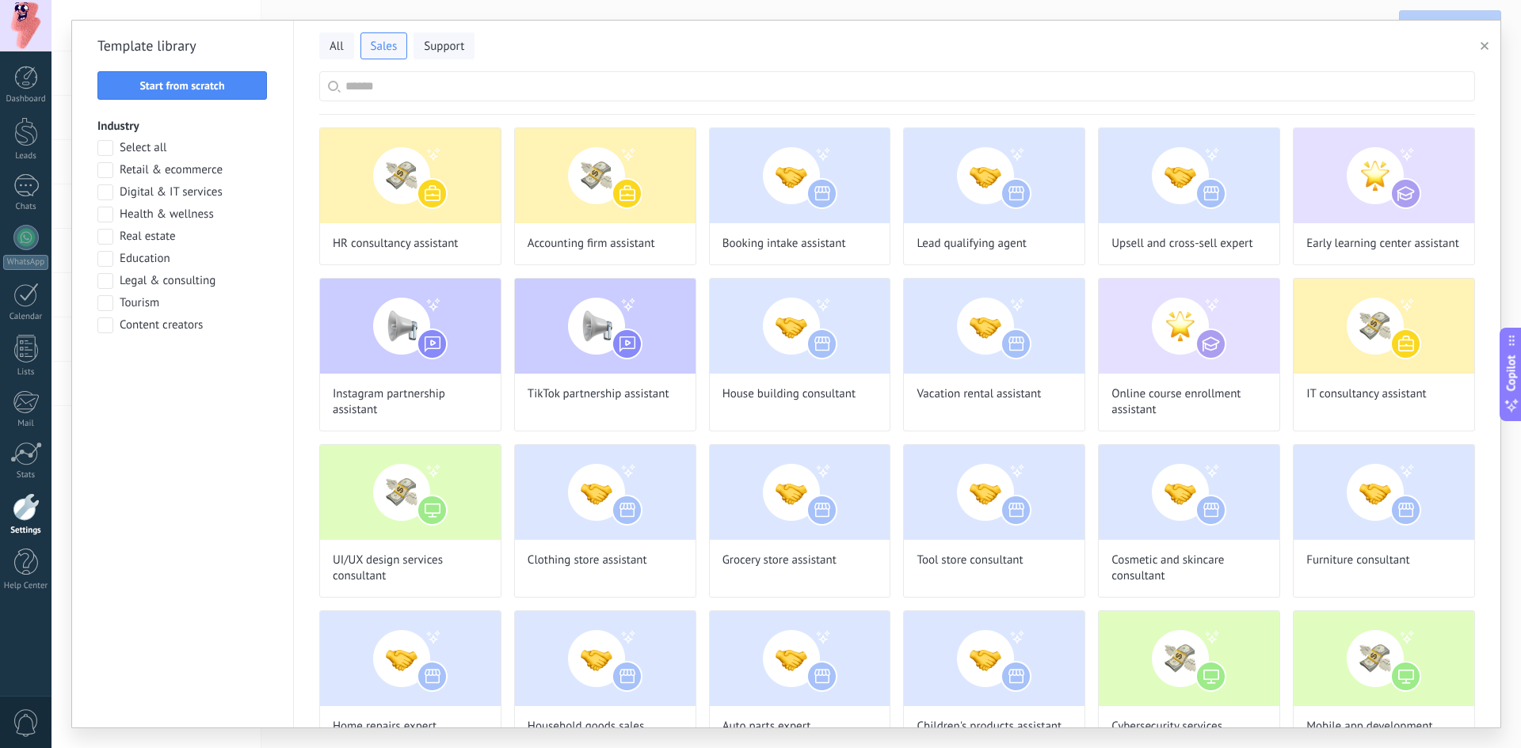
scroll to position [32, 0]
click at [102, 150] on span at bounding box center [105, 148] width 16 height 16
click at [102, 148] on span at bounding box center [105, 148] width 16 height 16
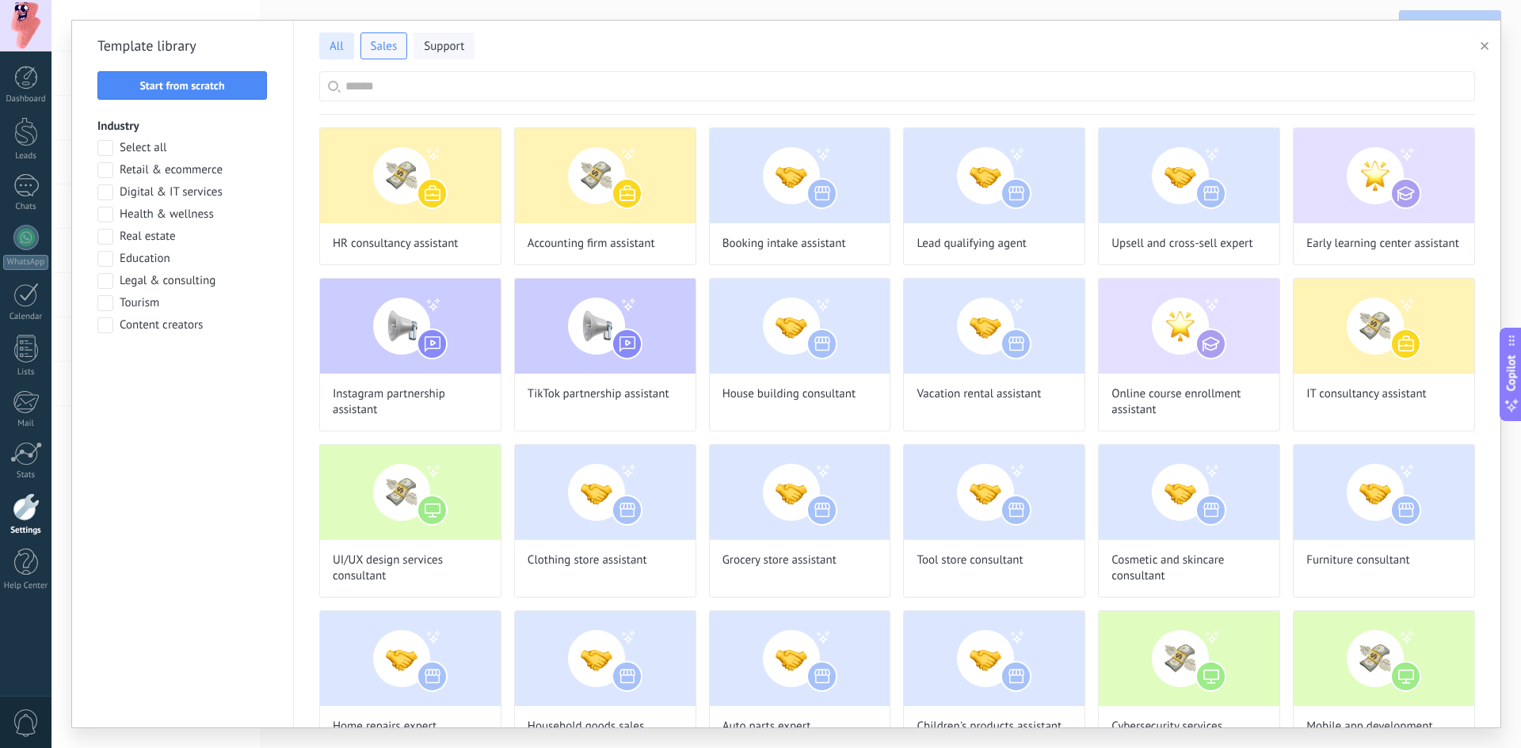
click at [337, 42] on span "All" at bounding box center [336, 47] width 14 height 16
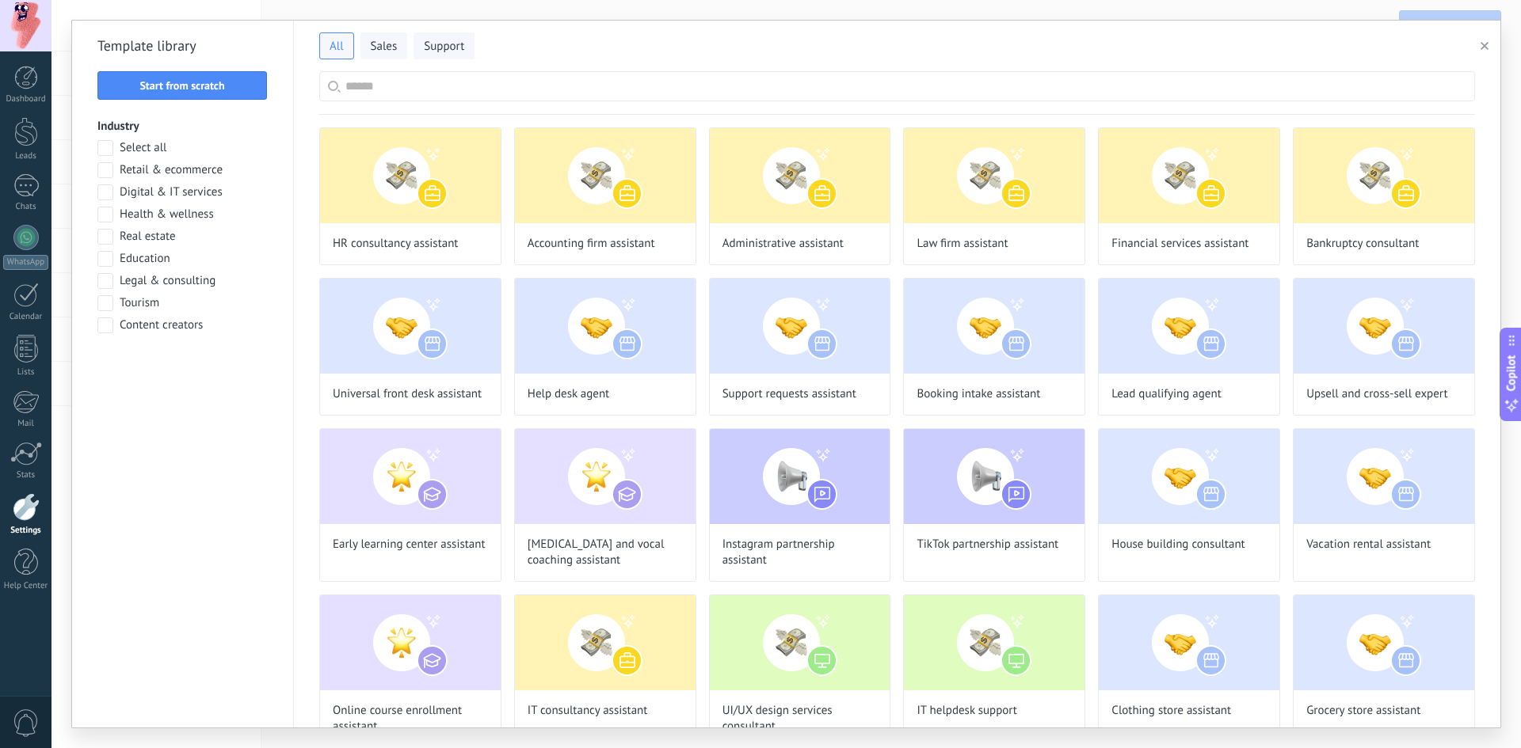
scroll to position [0, 0]
click at [1483, 47] on icon "button" at bounding box center [1484, 46] width 8 height 8
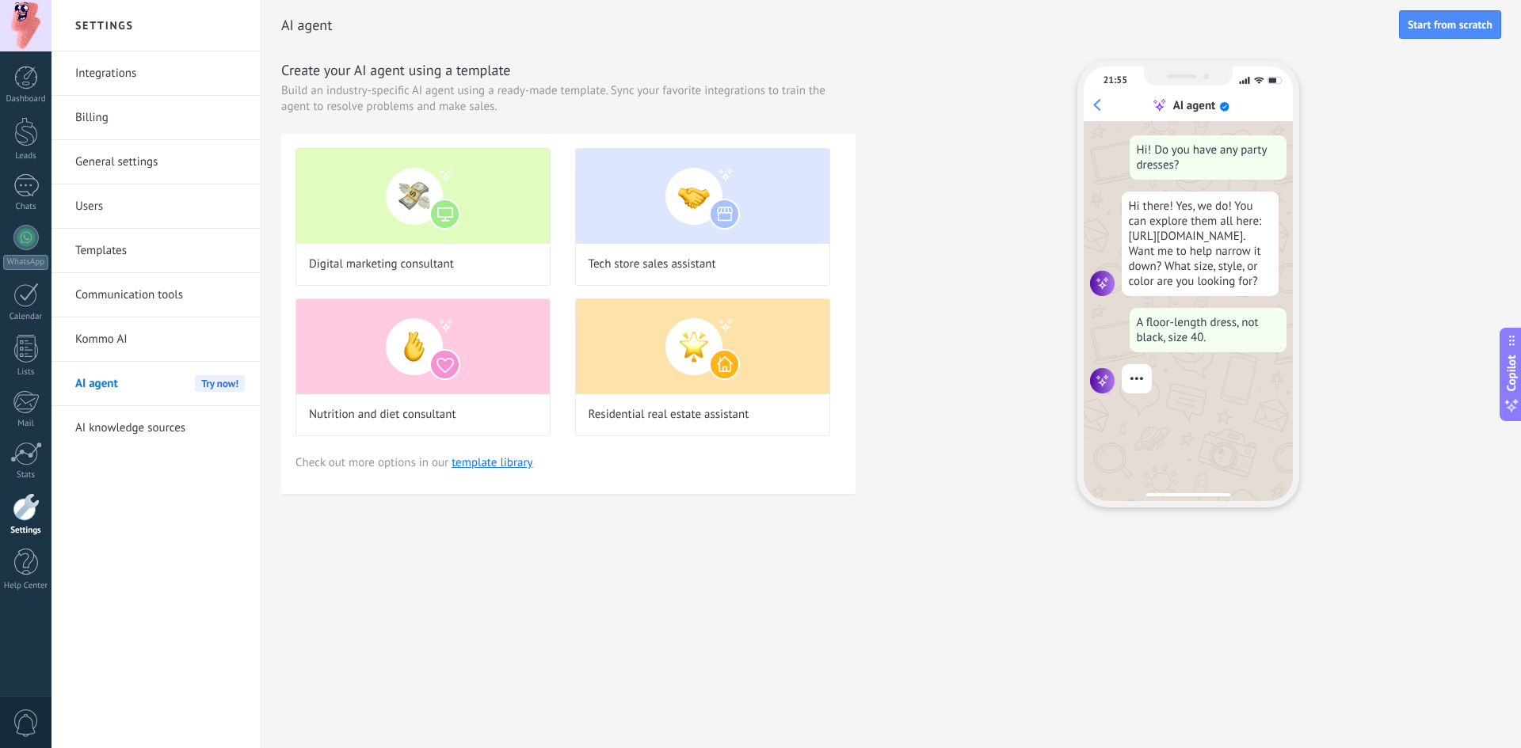
click at [117, 382] on span "AI agent" at bounding box center [96, 384] width 43 height 44
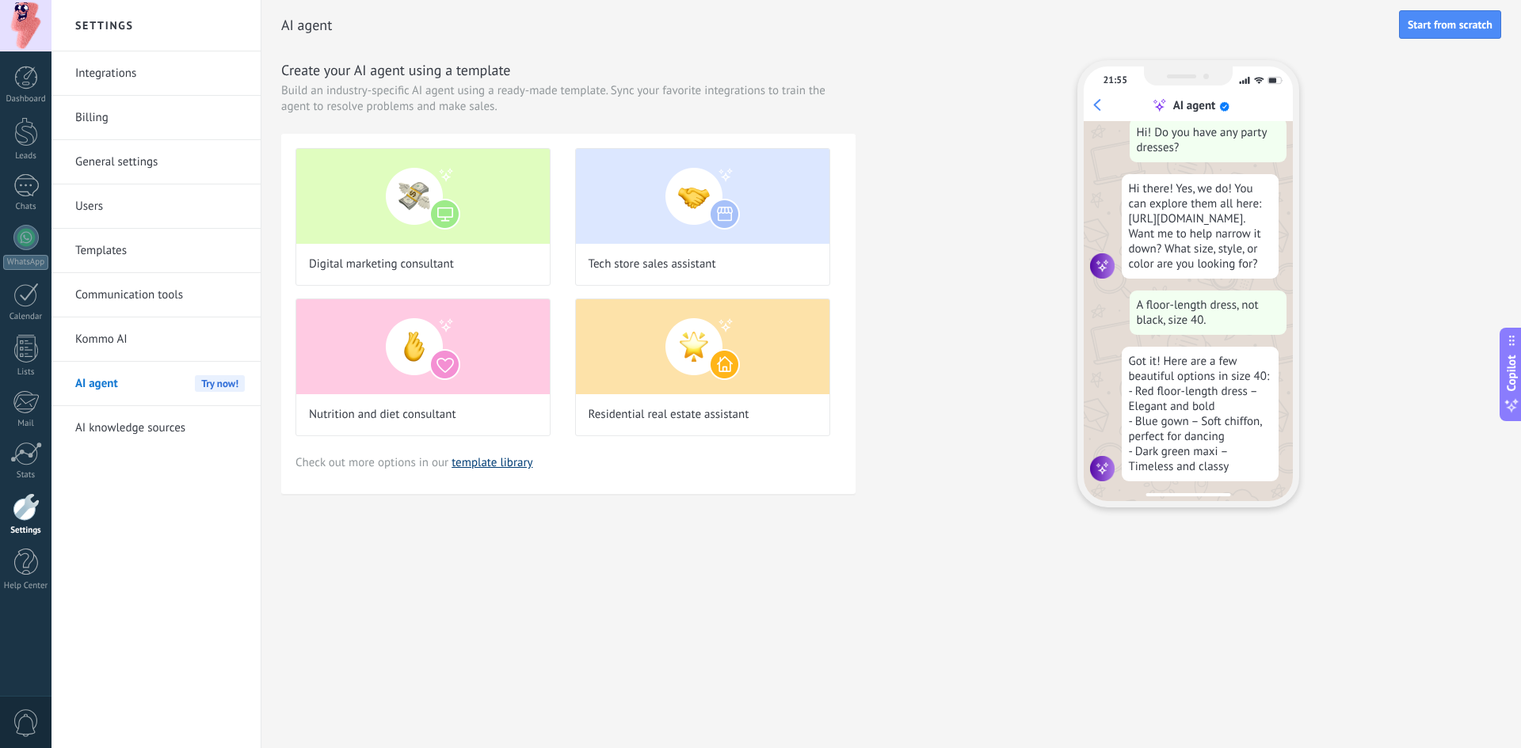
click at [503, 461] on link "template library" at bounding box center [491, 462] width 81 height 15
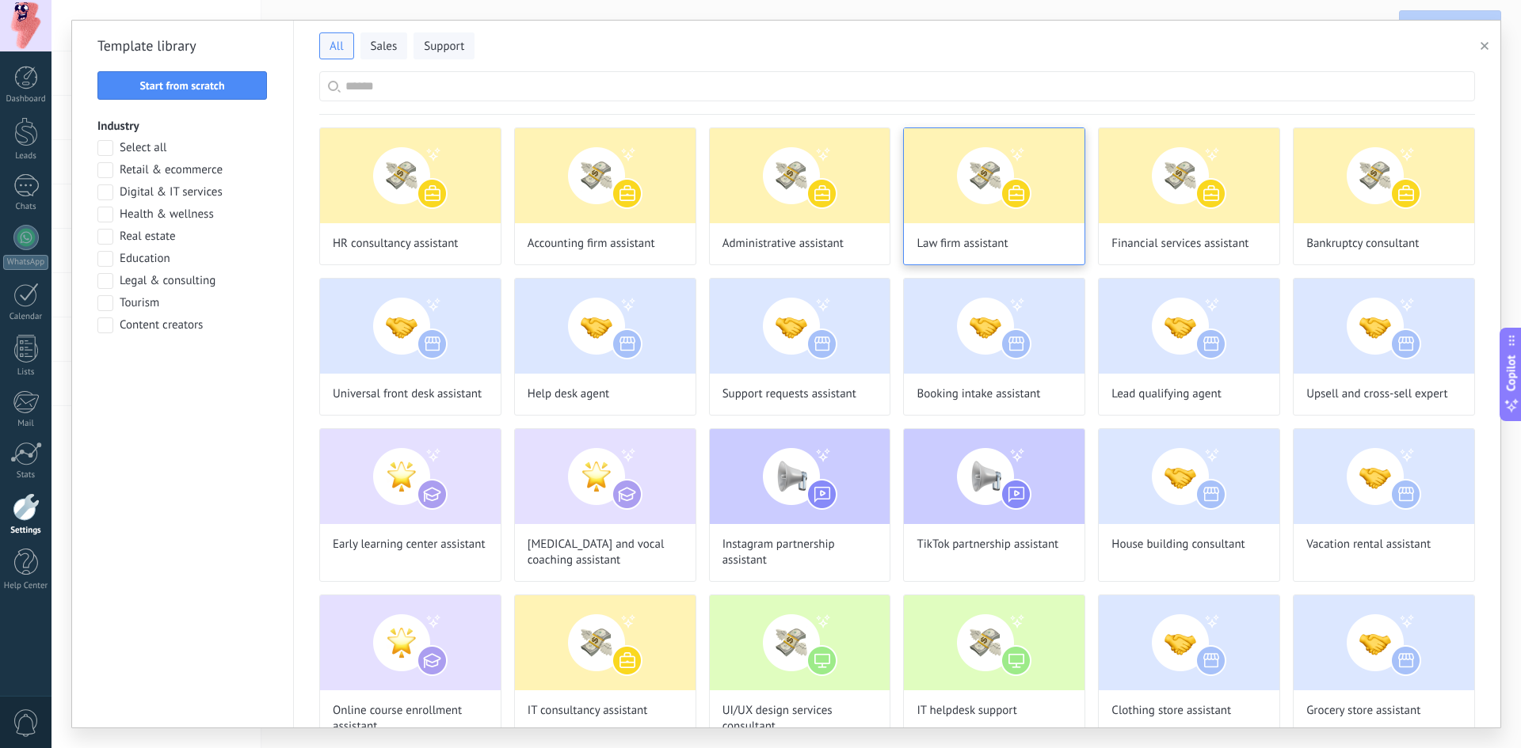
scroll to position [160, 0]
click at [1174, 207] on img at bounding box center [1189, 175] width 181 height 95
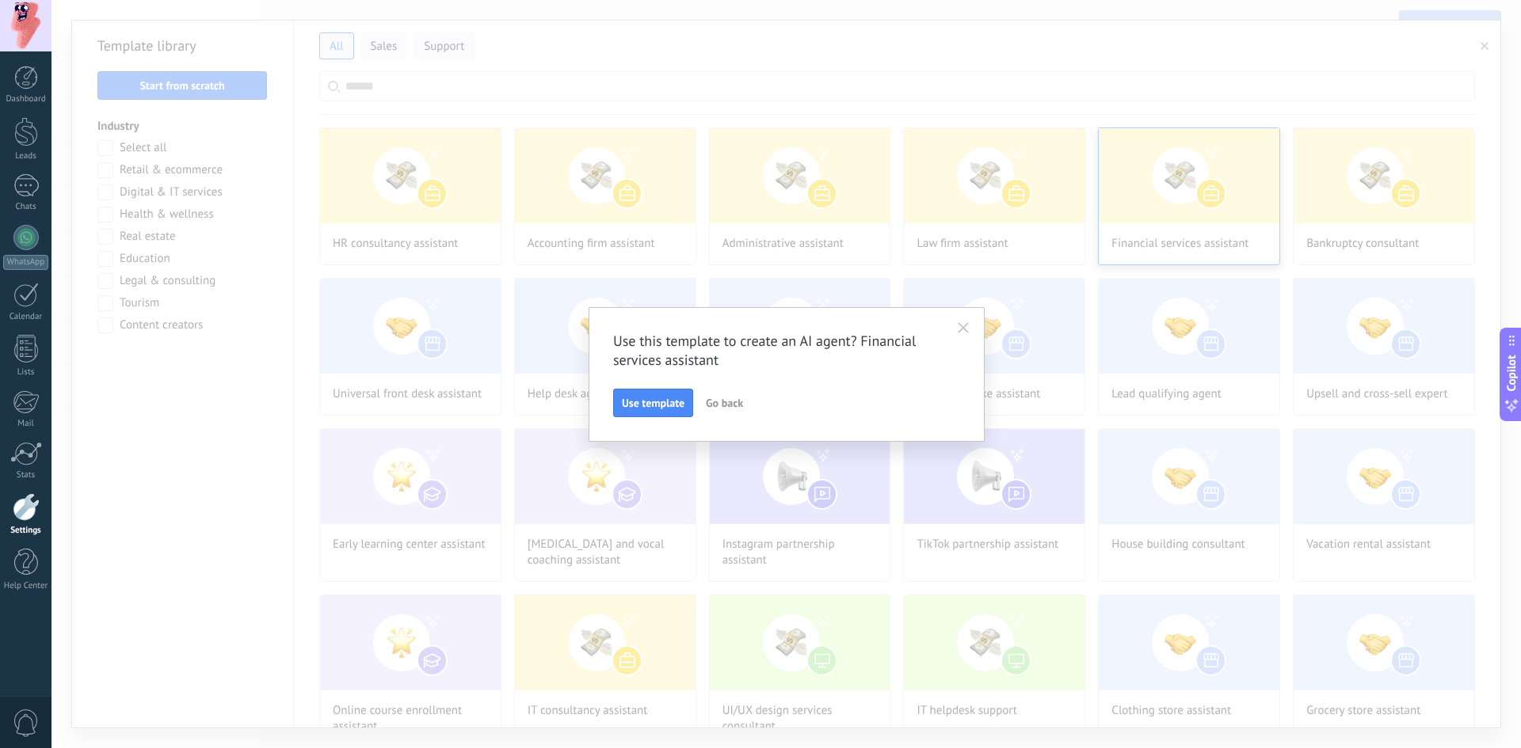
scroll to position [257, 0]
click at [964, 324] on icon "button" at bounding box center [963, 327] width 11 height 11
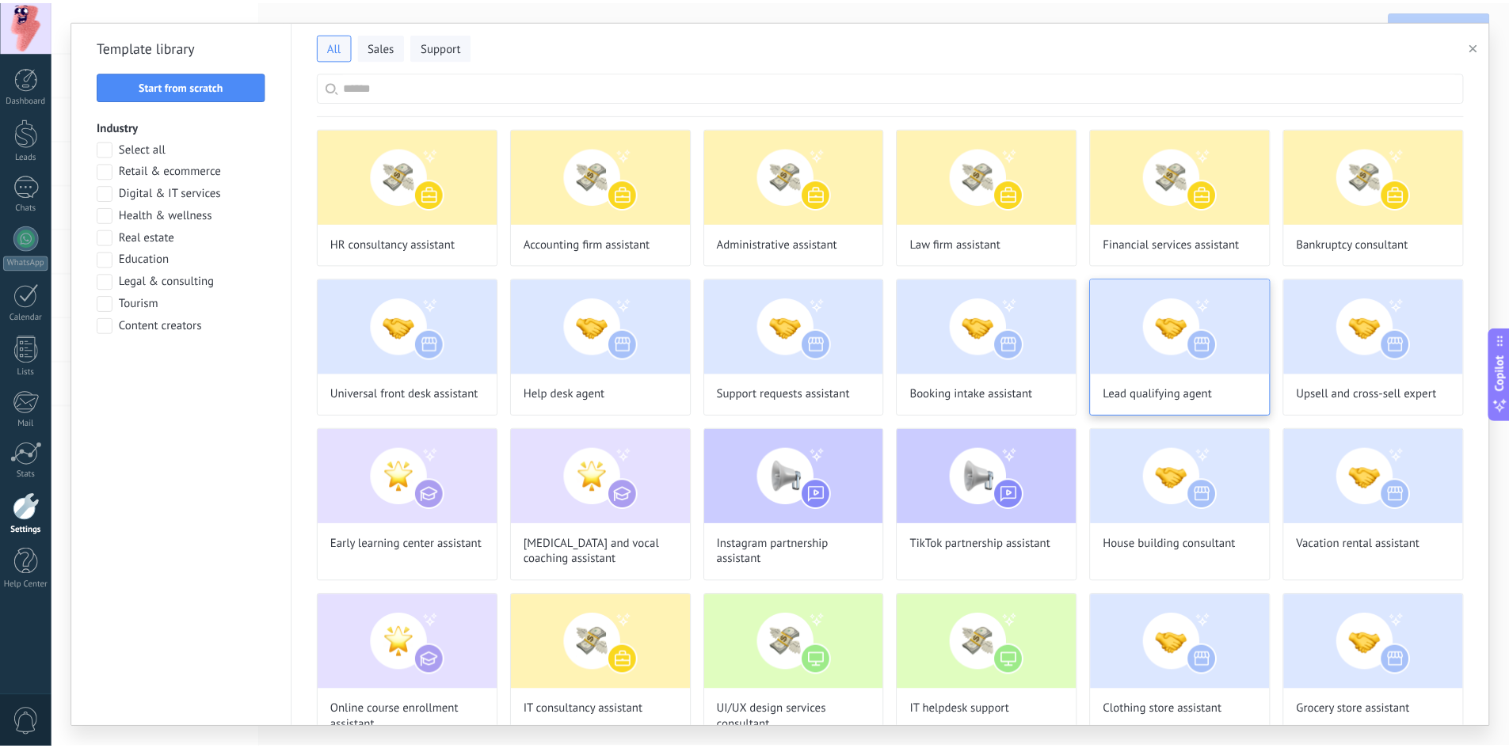
scroll to position [0, 0]
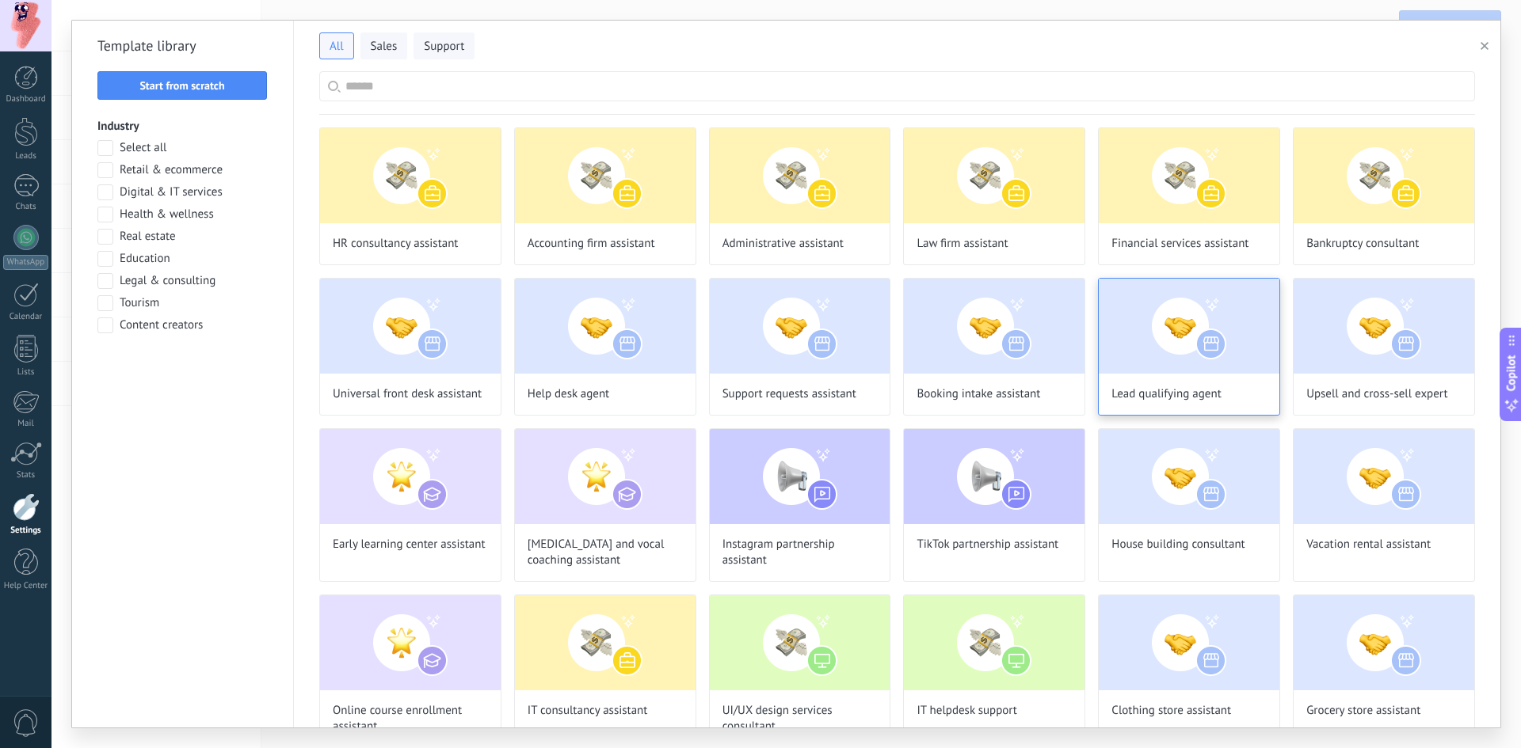
click at [1152, 356] on img at bounding box center [1189, 326] width 181 height 95
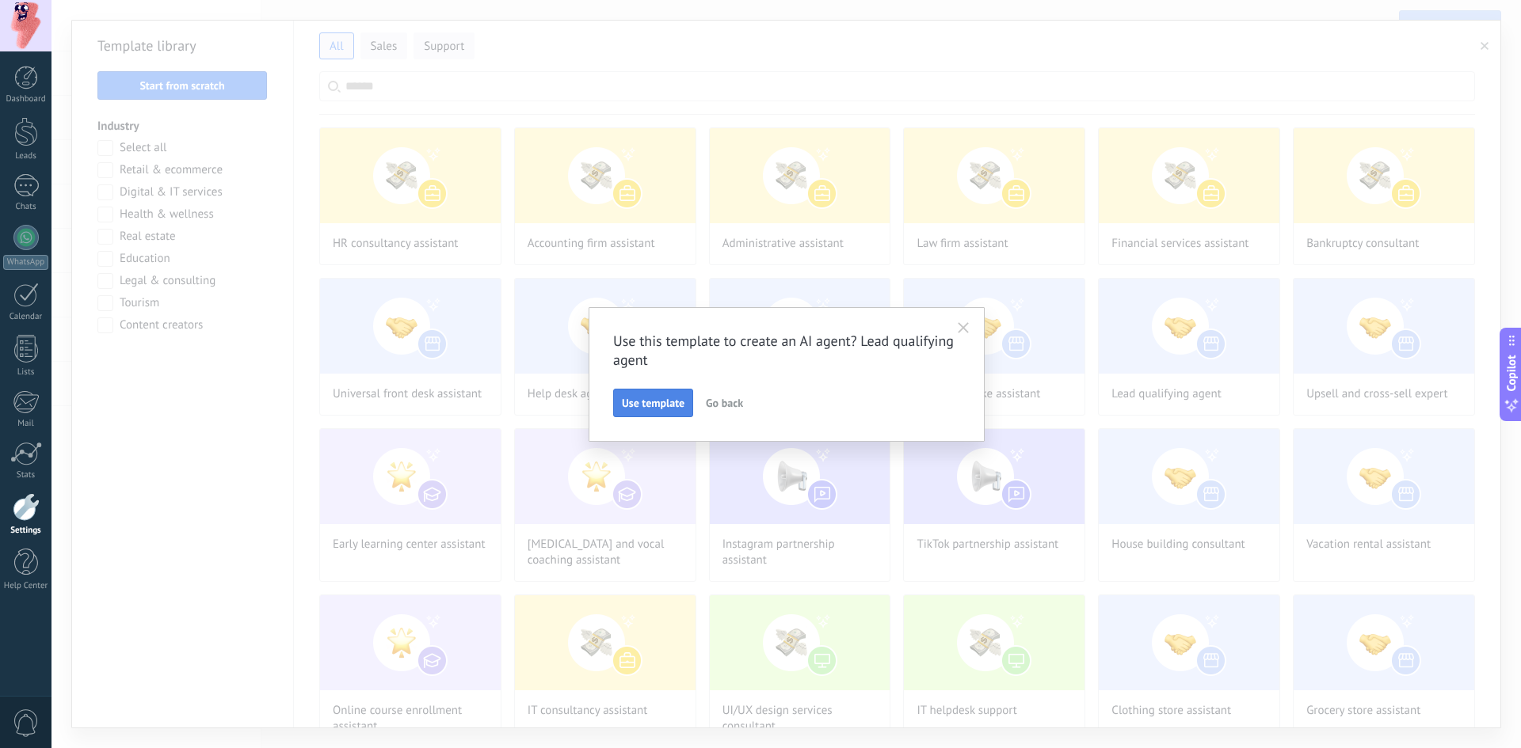
click at [638, 398] on span "Use template" at bounding box center [653, 403] width 63 height 11
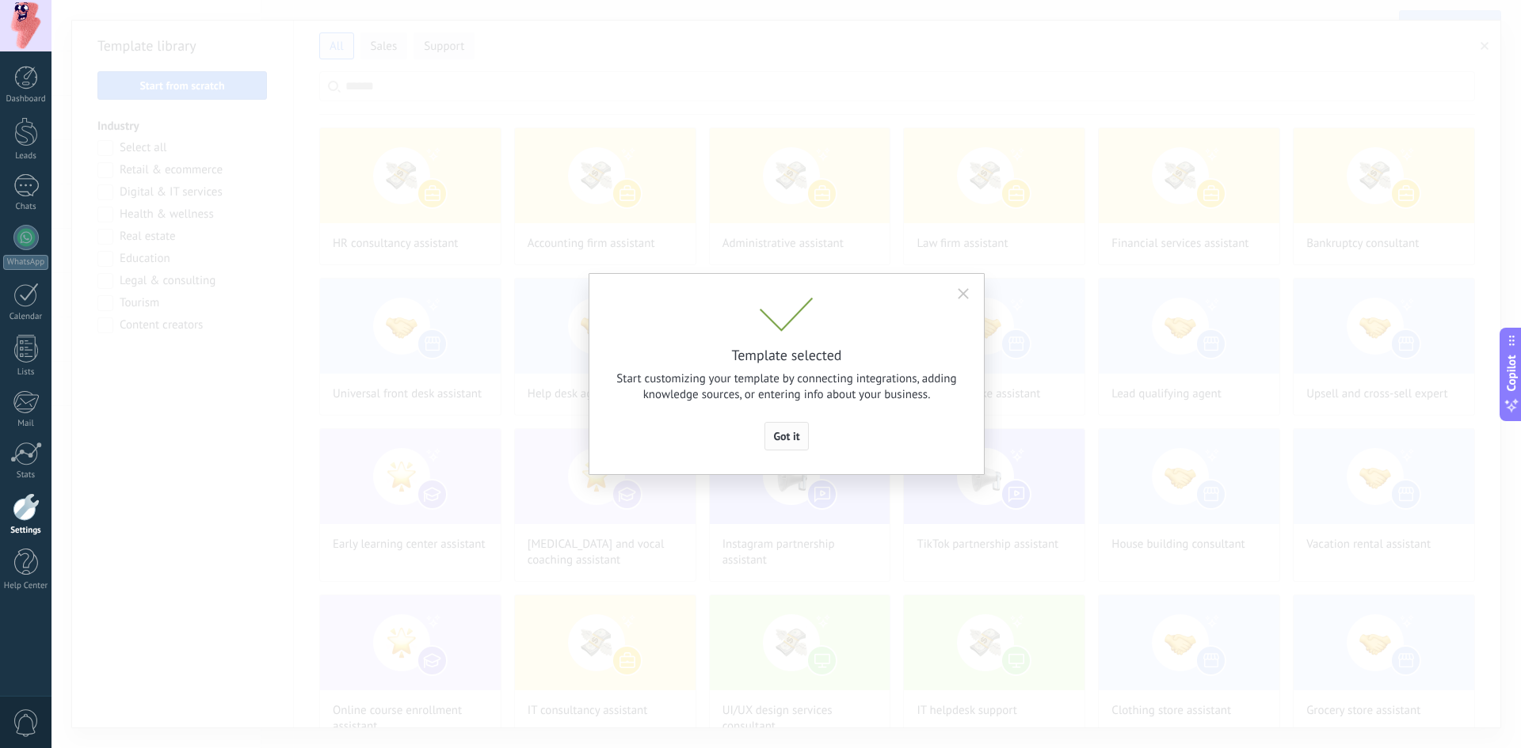
click at [786, 433] on span "Got it" at bounding box center [786, 436] width 26 height 11
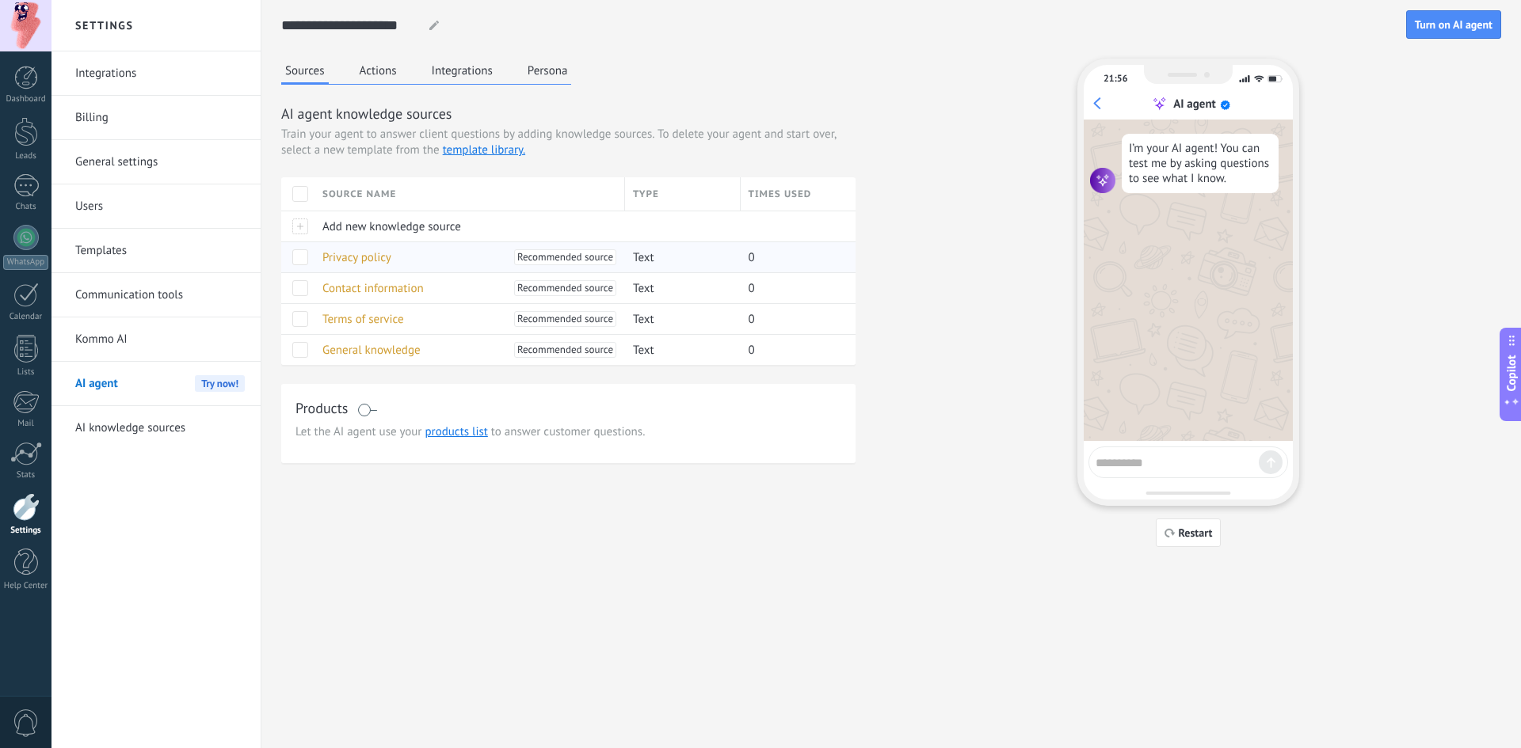
click at [306, 257] on span at bounding box center [300, 257] width 16 height 16
click at [299, 261] on span at bounding box center [300, 257] width 16 height 16
click at [1145, 335] on div "I’m your AI agent! You can test me by asking questions to see what I know." at bounding box center [1188, 281] width 209 height 322
click at [1143, 459] on textarea at bounding box center [1176, 461] width 163 height 20
click at [130, 65] on link "Integrations" at bounding box center [159, 73] width 169 height 44
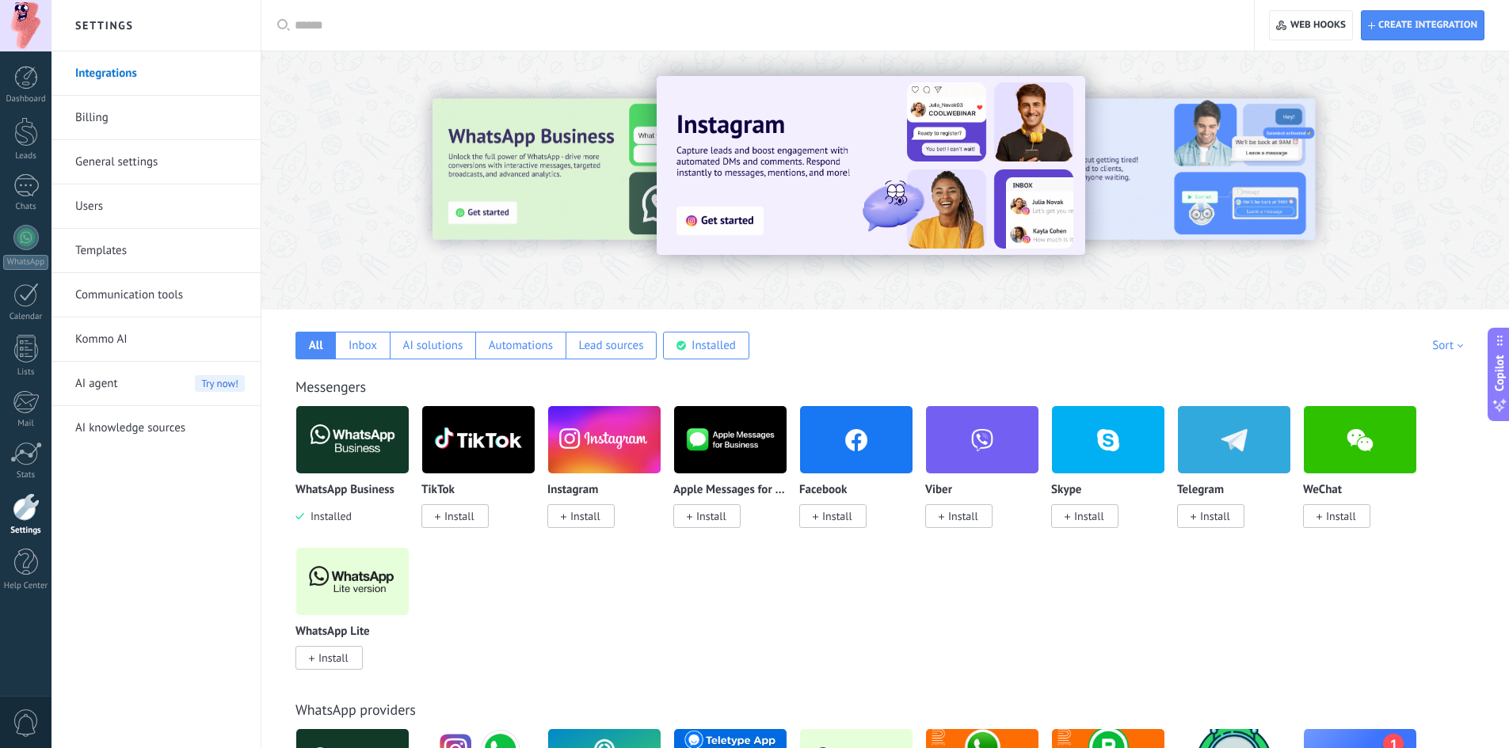
click at [363, 29] on input "text" at bounding box center [763, 25] width 937 height 17
click at [146, 34] on h2 "Settings" at bounding box center [155, 25] width 169 height 51
click at [308, 26] on input "text" at bounding box center [763, 25] width 937 height 17
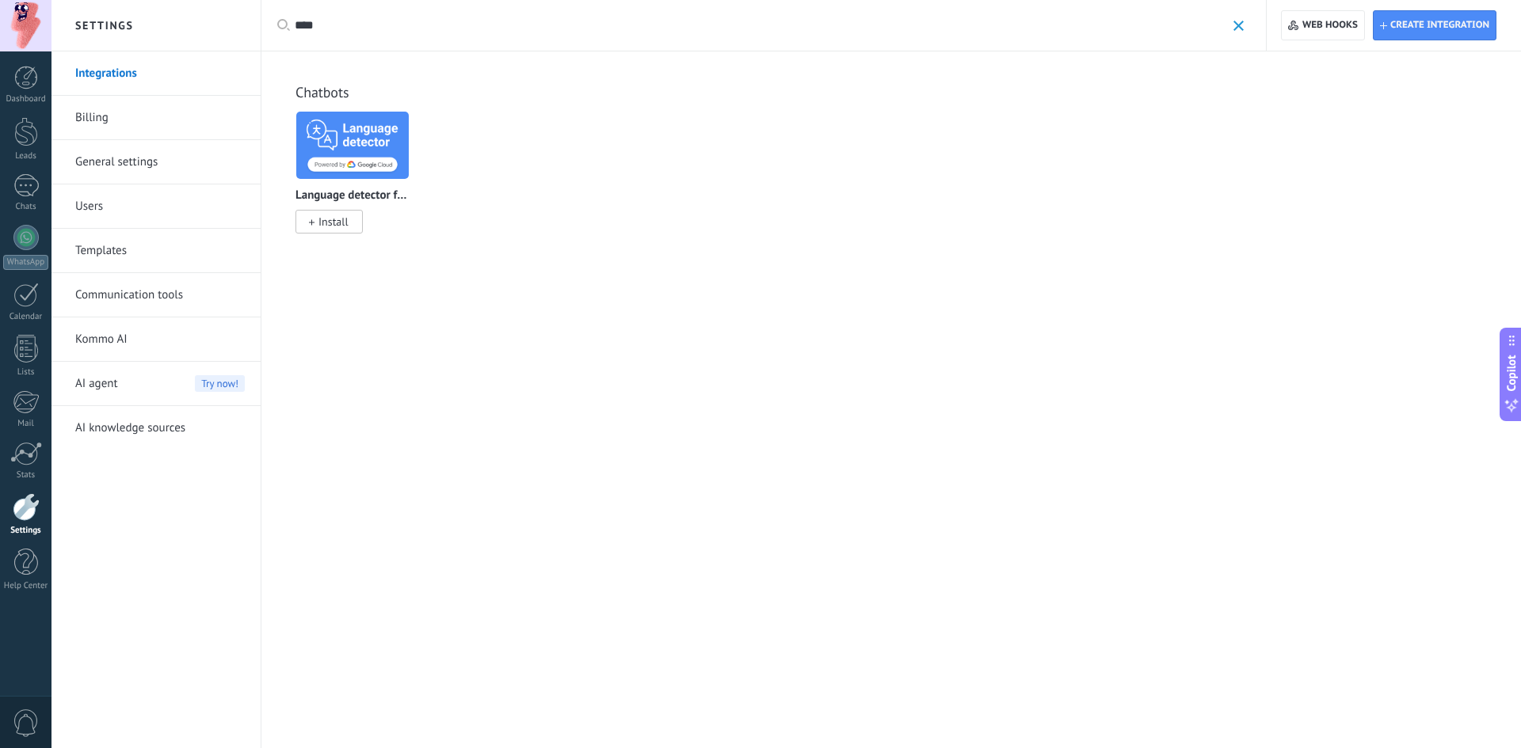
type input "****"
click at [343, 220] on span "Install" at bounding box center [333, 222] width 30 height 14
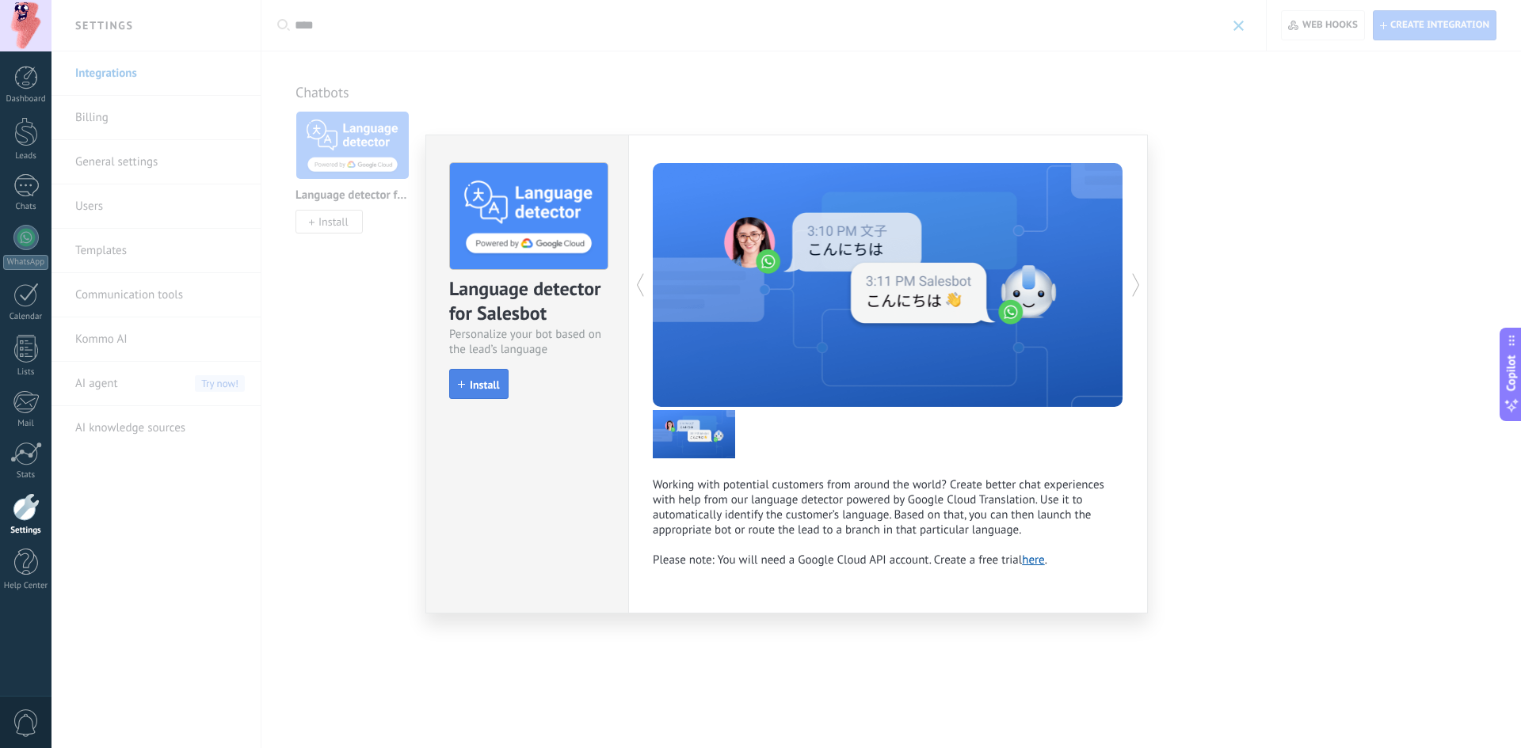
click at [485, 384] on span "Install" at bounding box center [485, 384] width 30 height 11
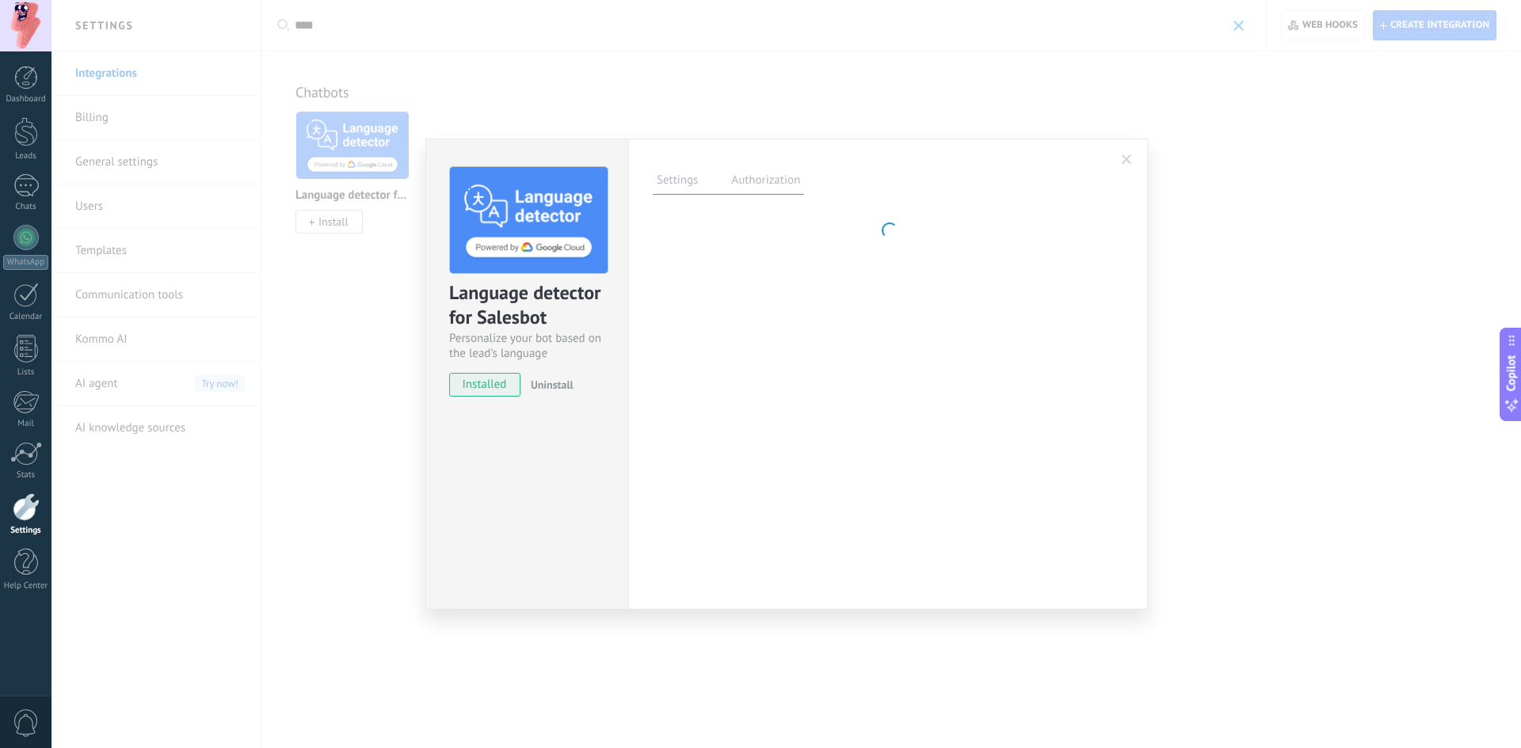
click at [1124, 158] on span at bounding box center [1127, 159] width 10 height 11
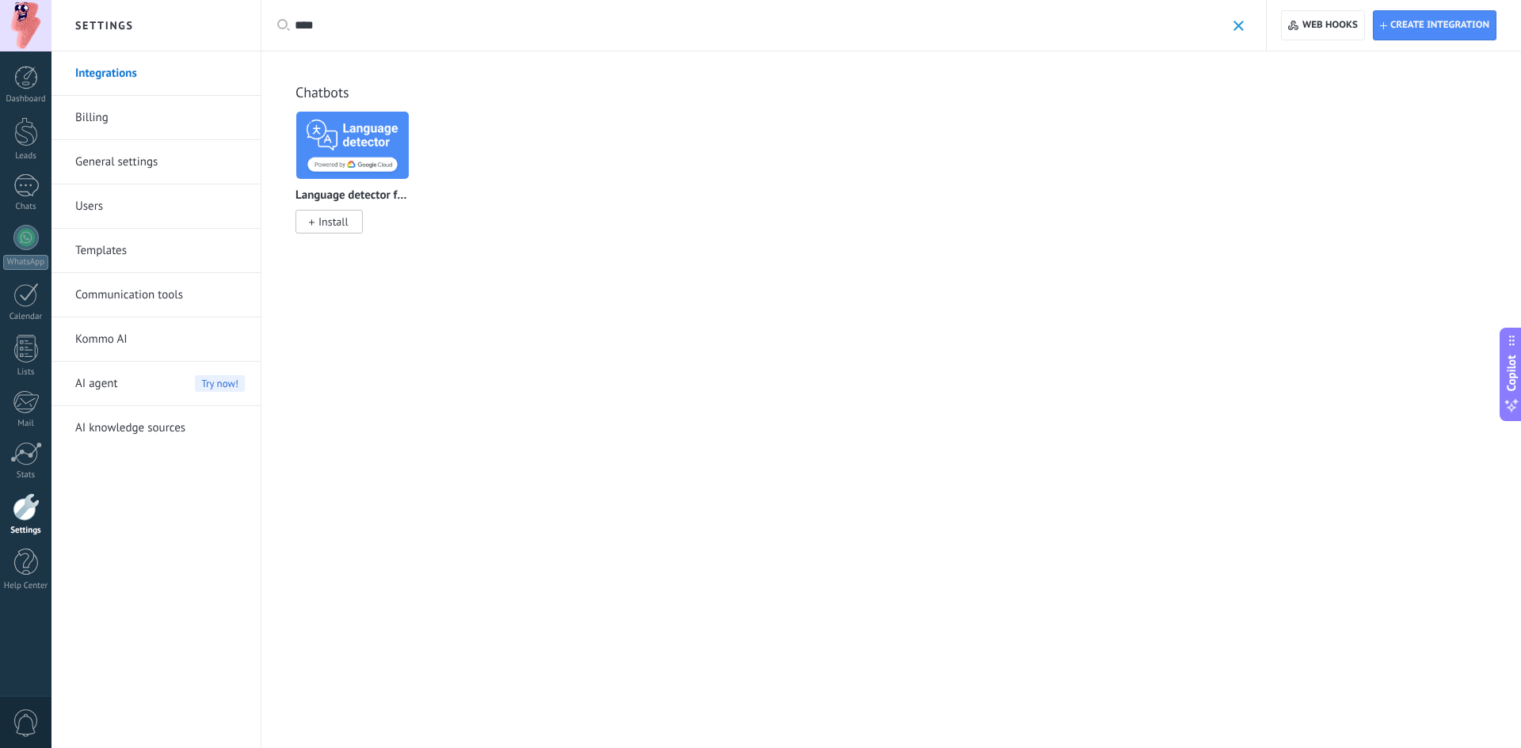
click at [334, 229] on span "Install" at bounding box center [333, 222] width 30 height 14
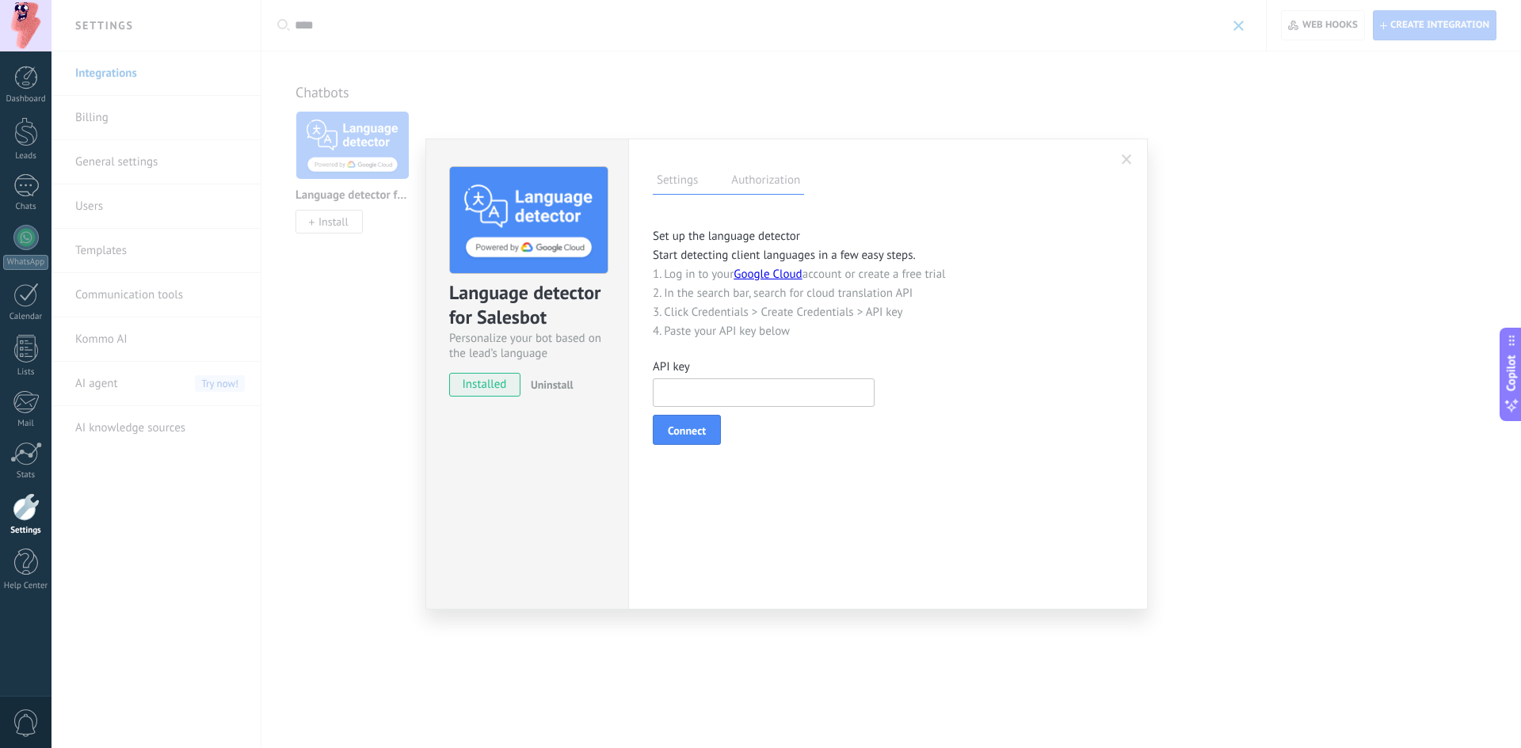
click at [1130, 161] on span at bounding box center [1127, 159] width 10 height 11
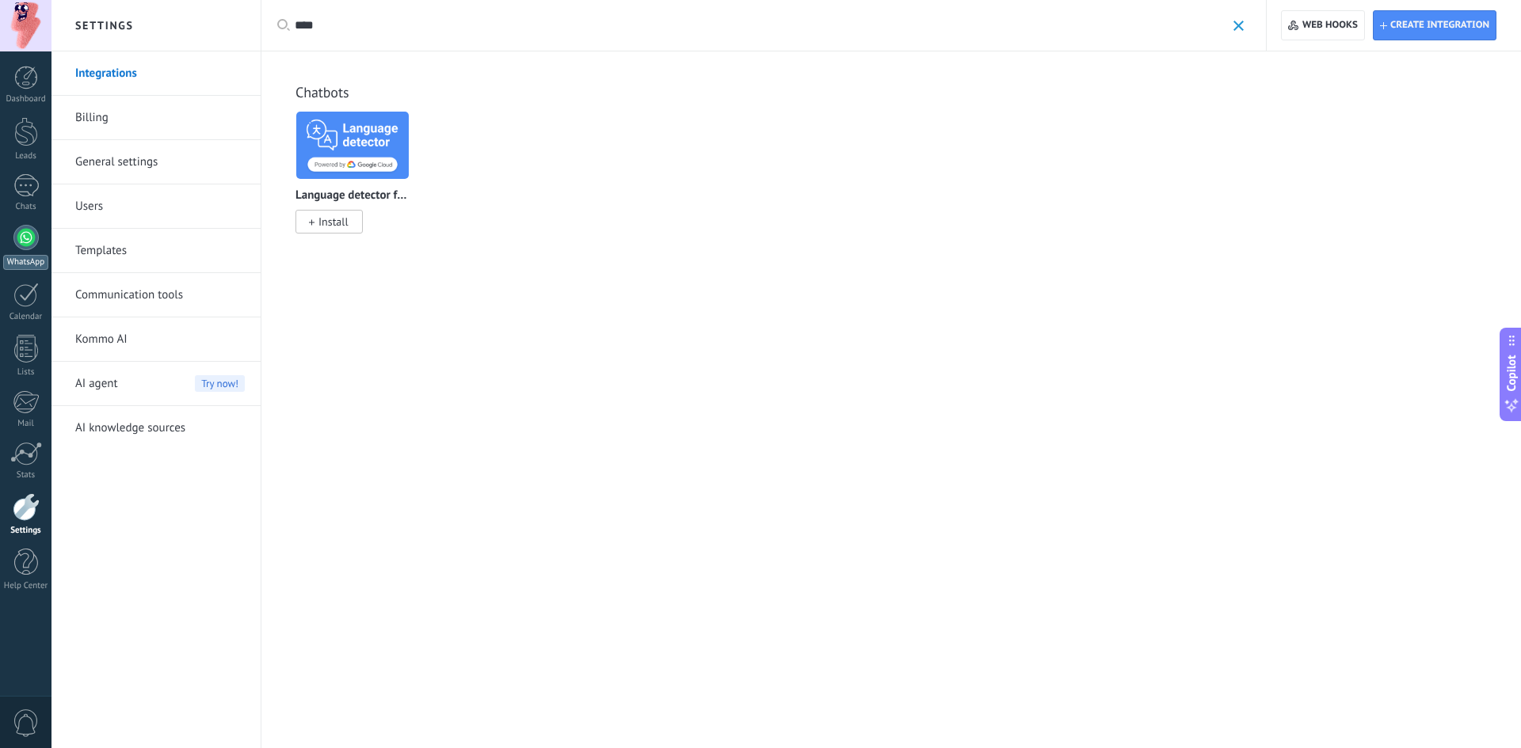
click at [18, 234] on div at bounding box center [25, 237] width 25 height 25
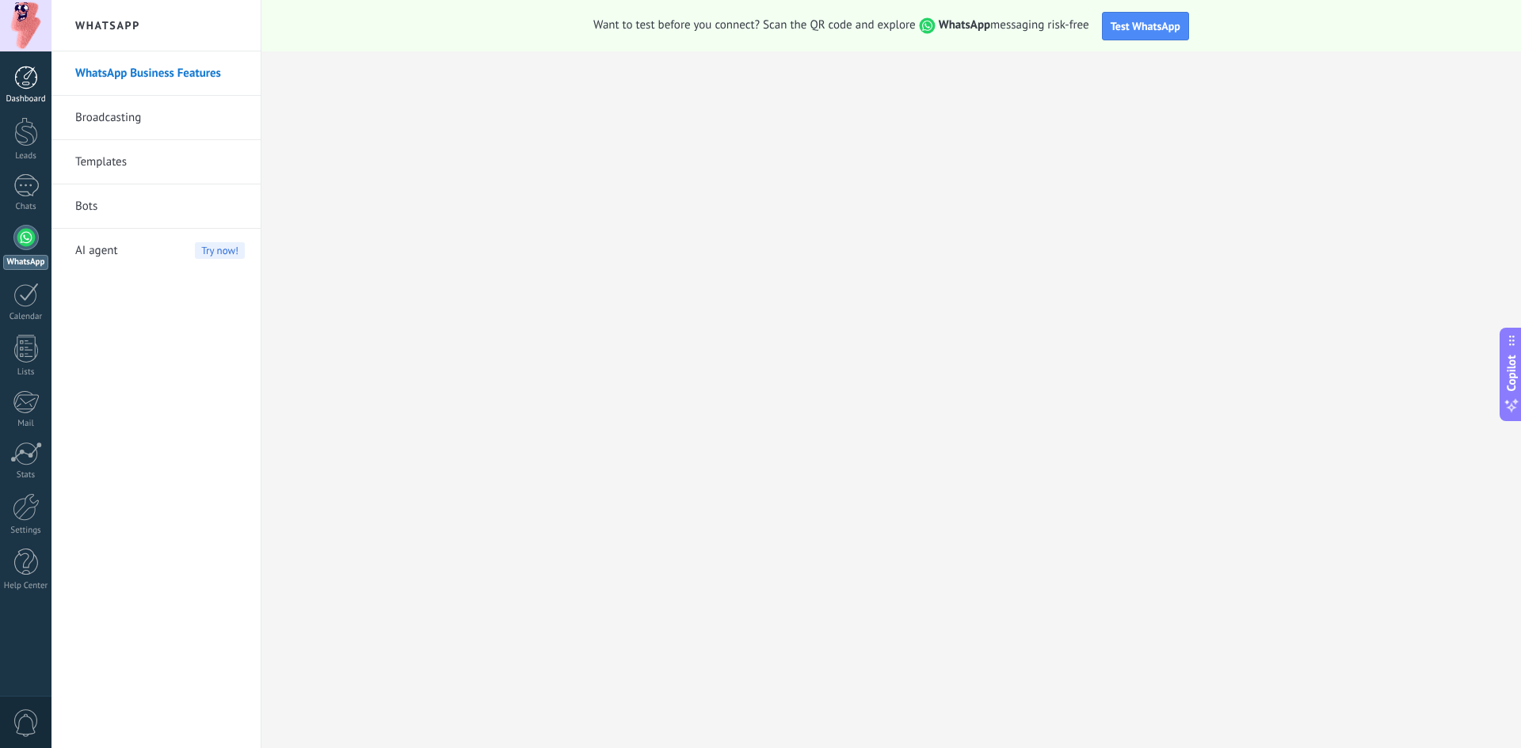
click at [30, 79] on div at bounding box center [26, 78] width 24 height 24
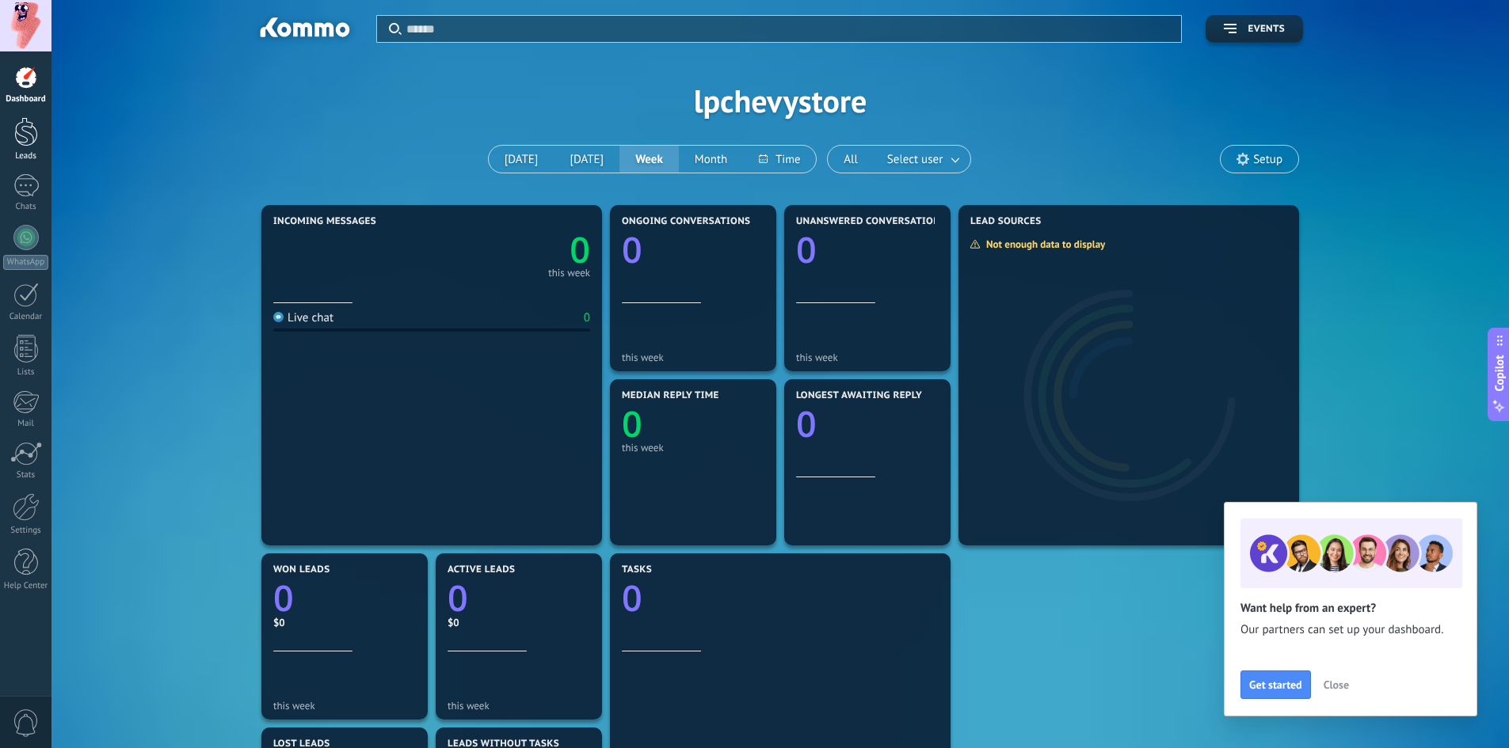
click at [30, 124] on div at bounding box center [26, 131] width 24 height 29
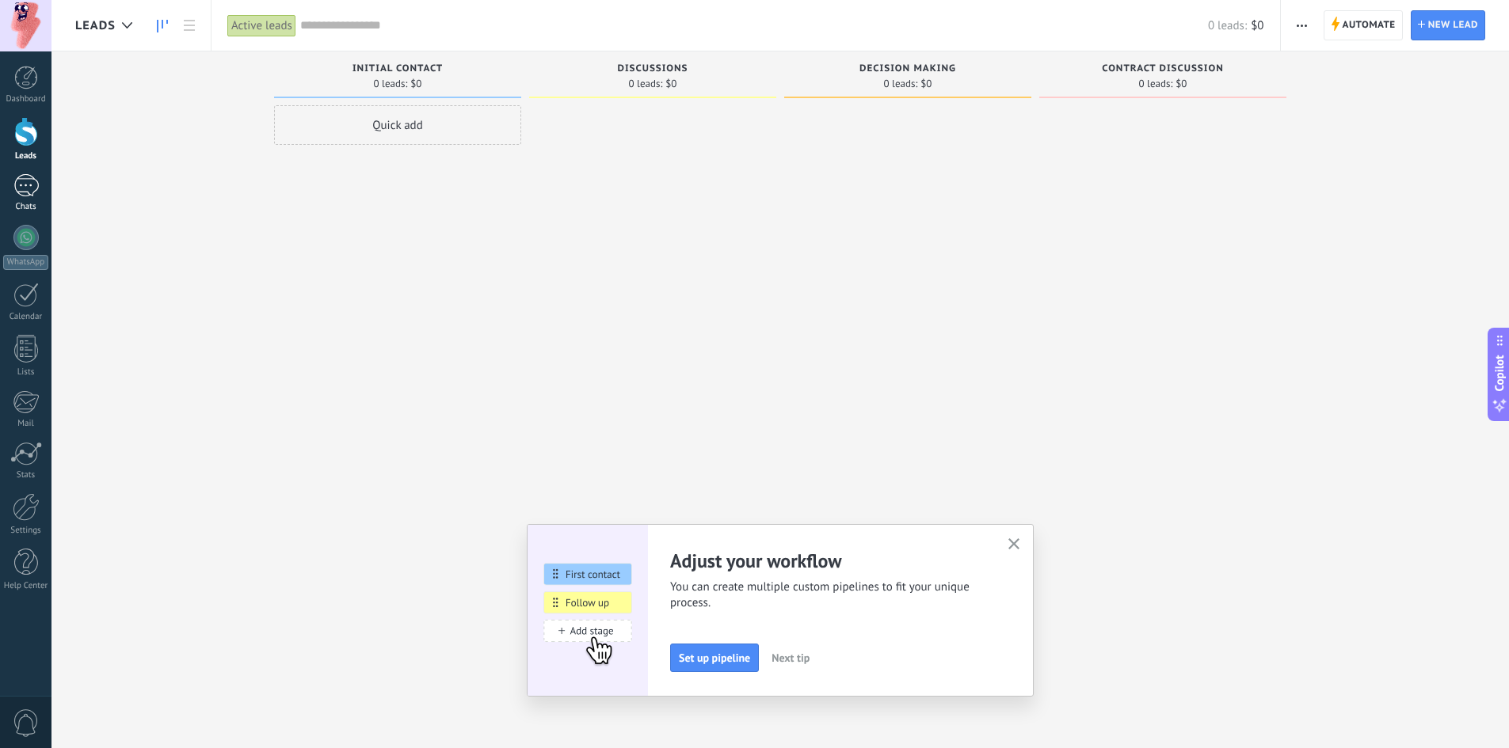
click at [21, 187] on div at bounding box center [25, 185] width 25 height 23
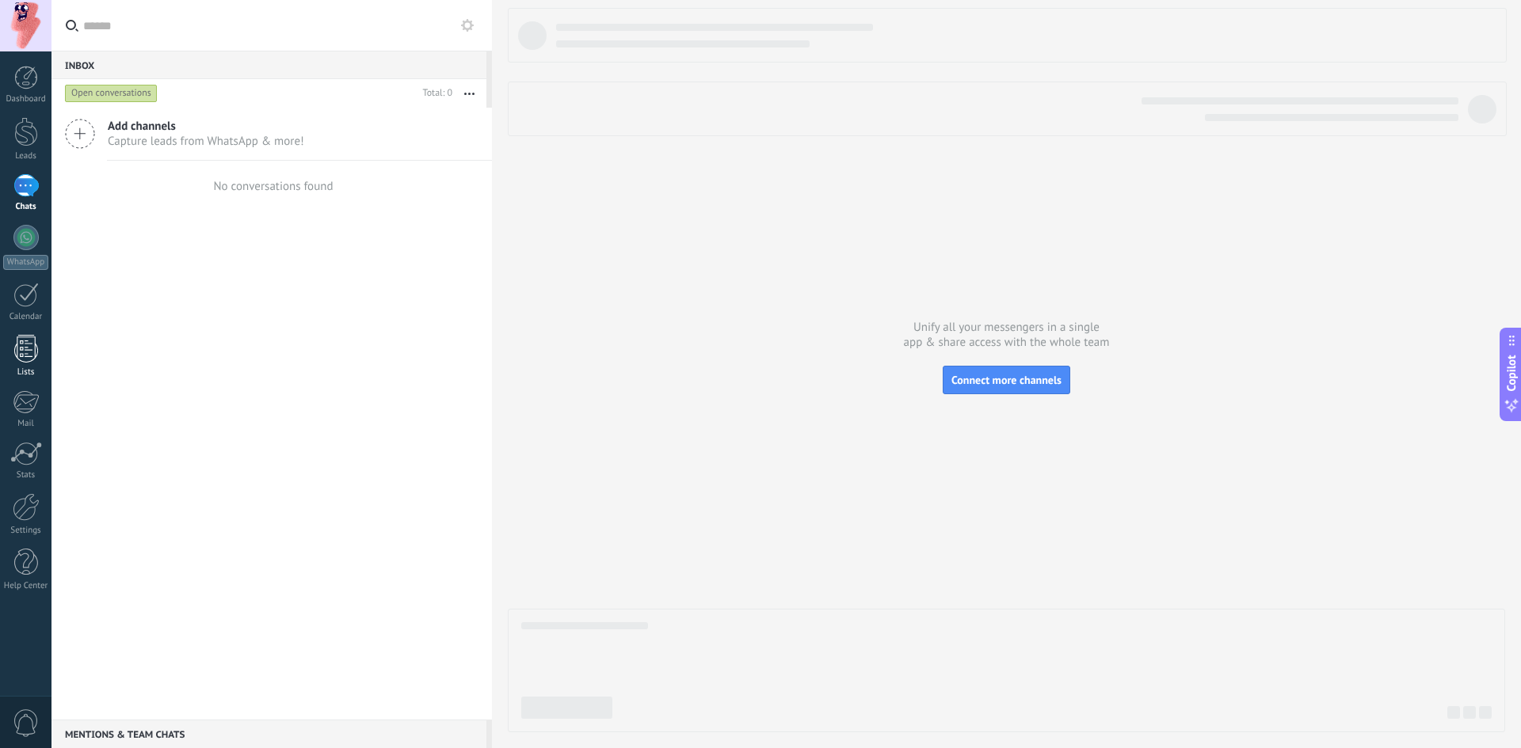
click at [19, 338] on div at bounding box center [26, 349] width 24 height 28
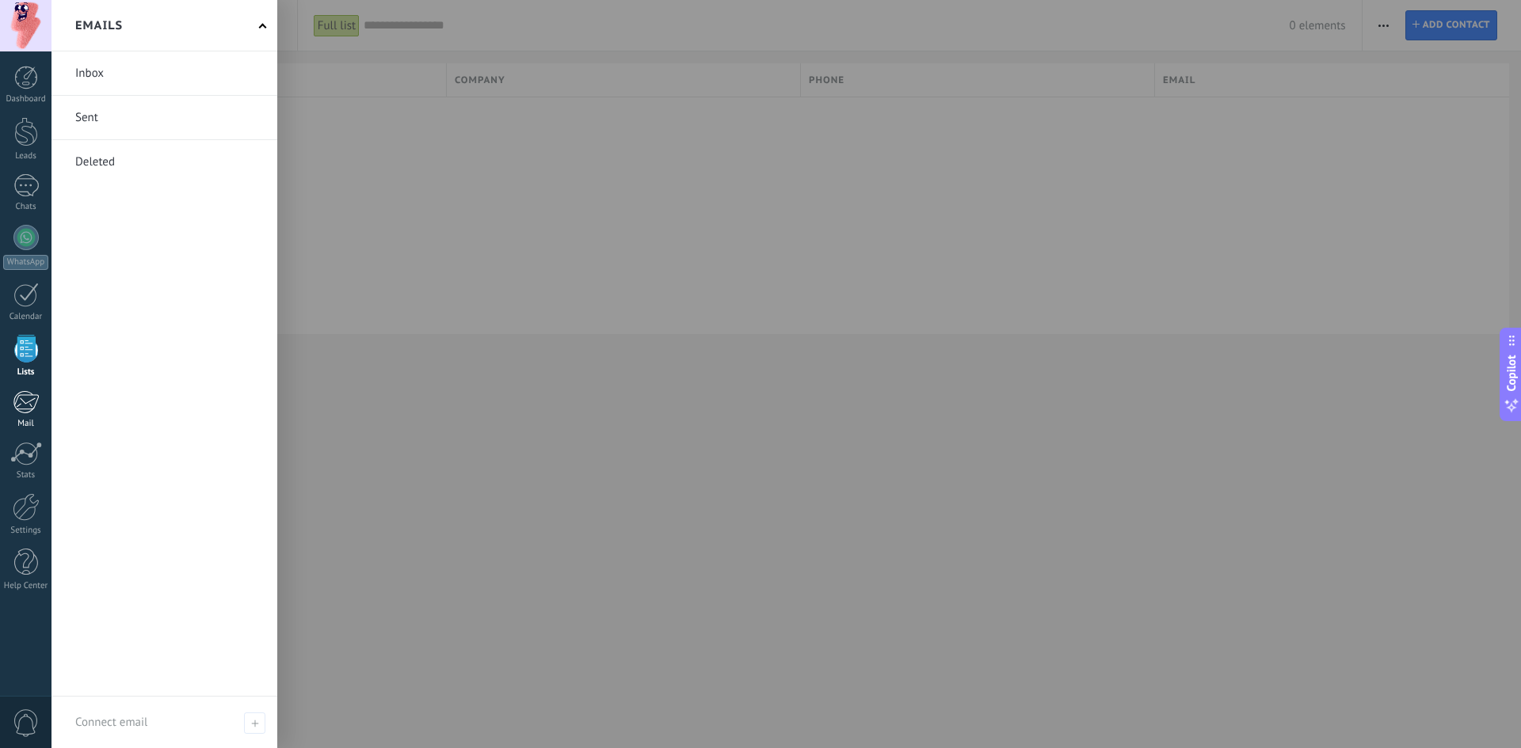
click at [25, 403] on div at bounding box center [26, 402] width 26 height 24
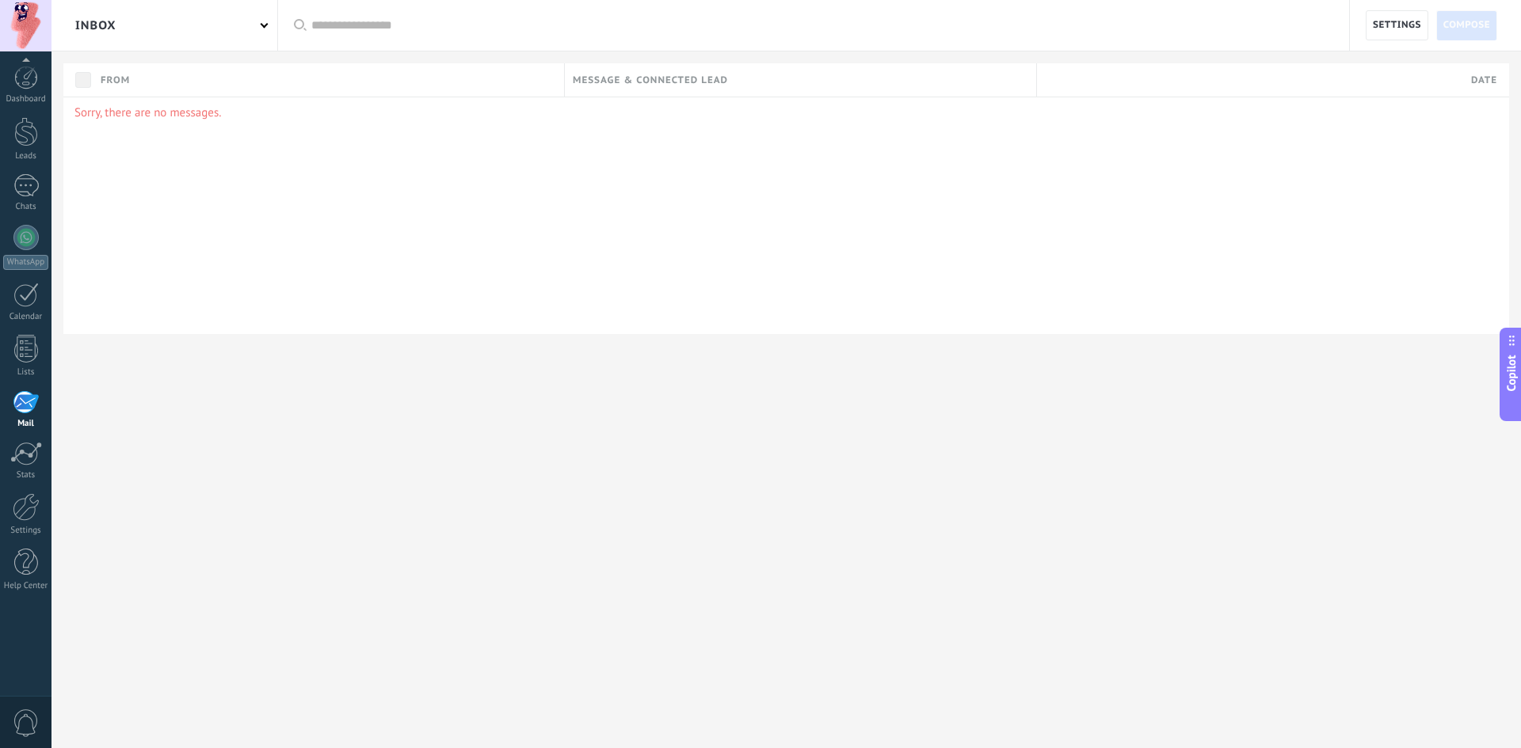
click at [27, 722] on span "0" at bounding box center [26, 724] width 27 height 28
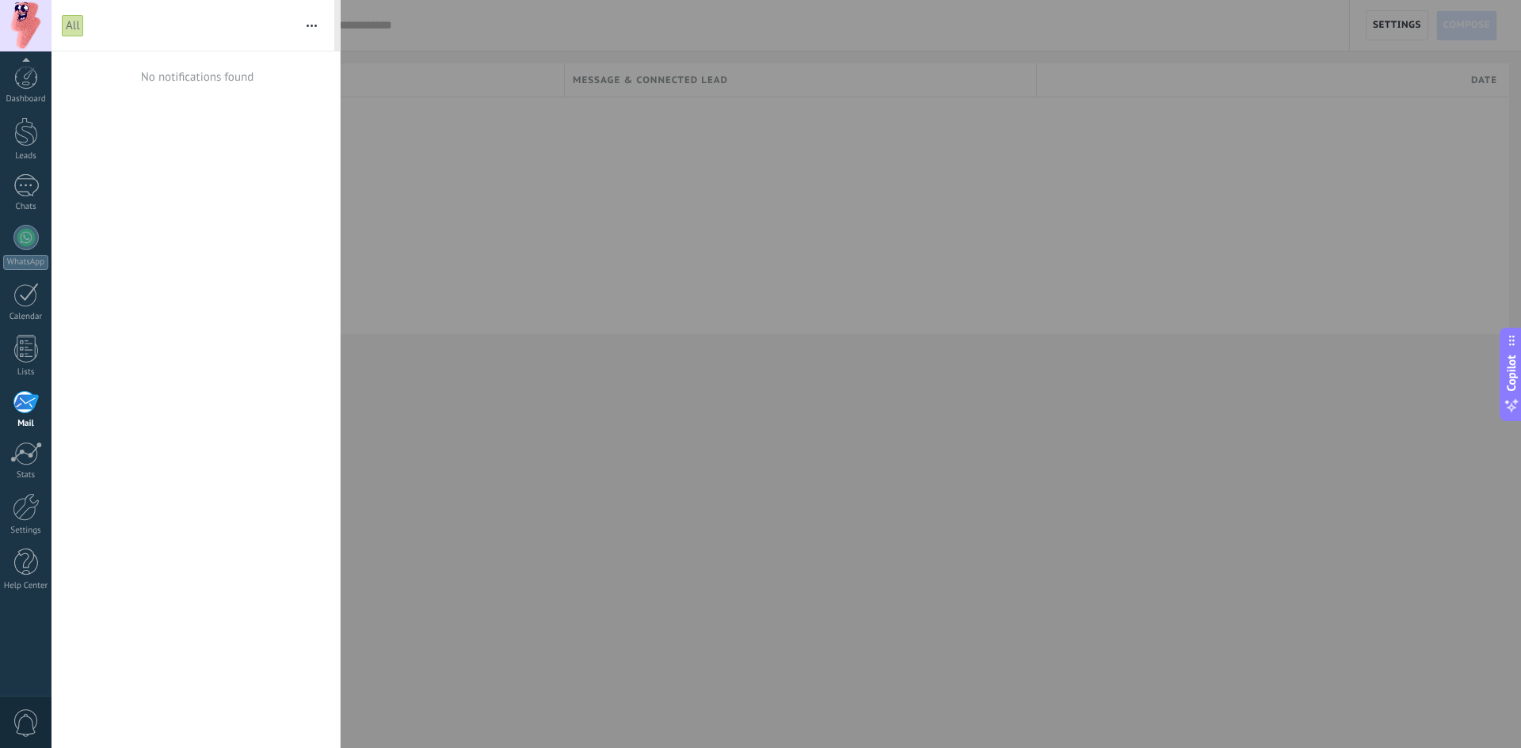
click at [27, 722] on span "0" at bounding box center [26, 724] width 27 height 28
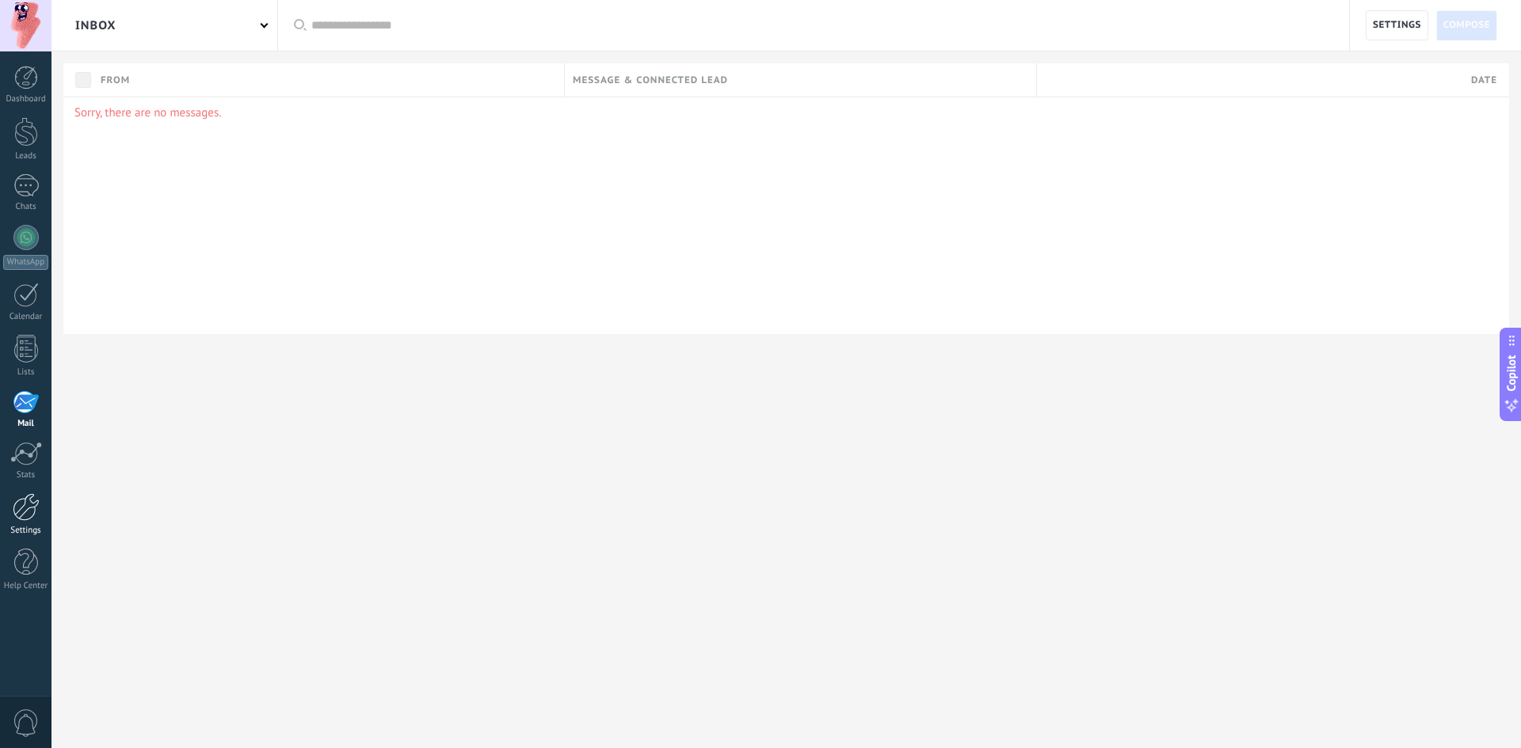
click at [29, 505] on div at bounding box center [26, 507] width 27 height 28
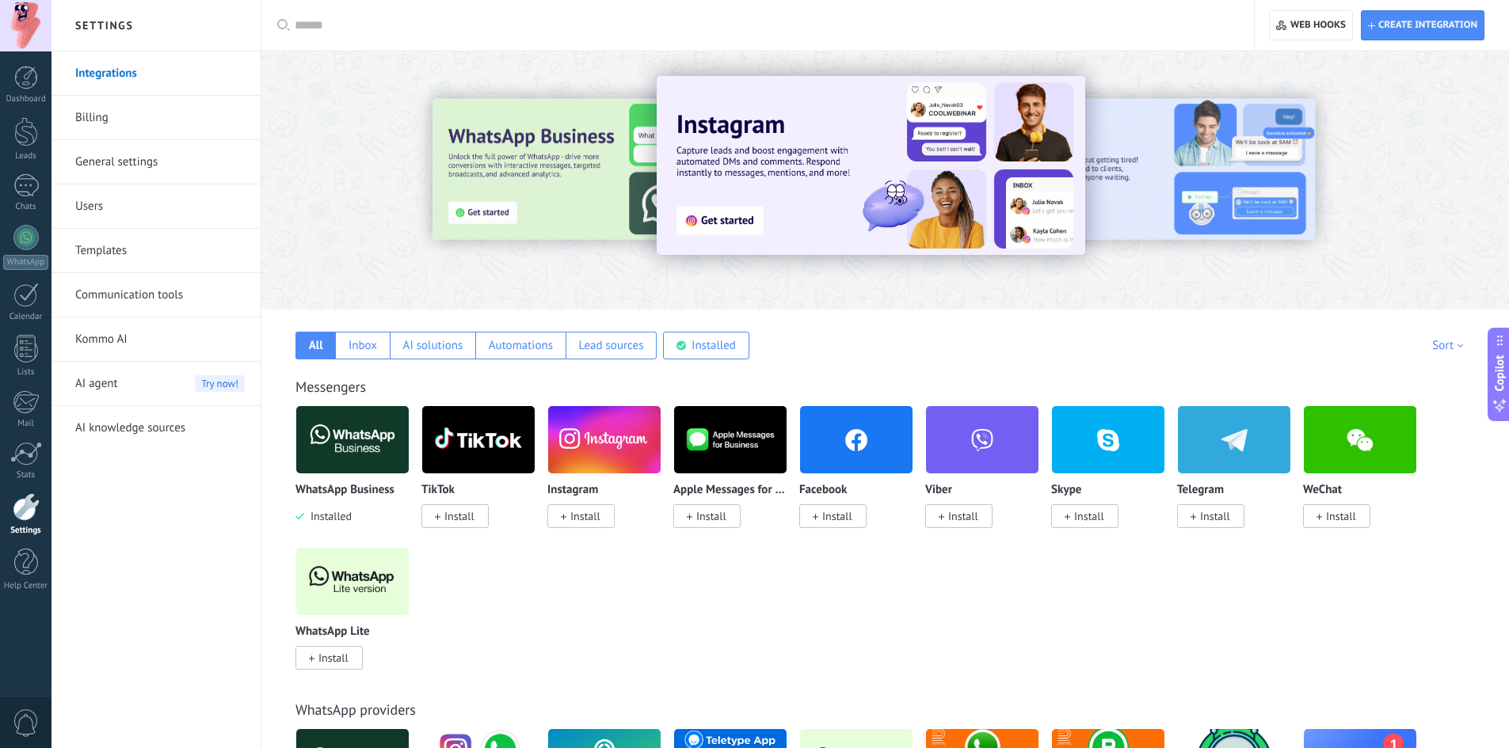
click at [143, 393] on div "AI agent Try now!" at bounding box center [159, 384] width 169 height 44
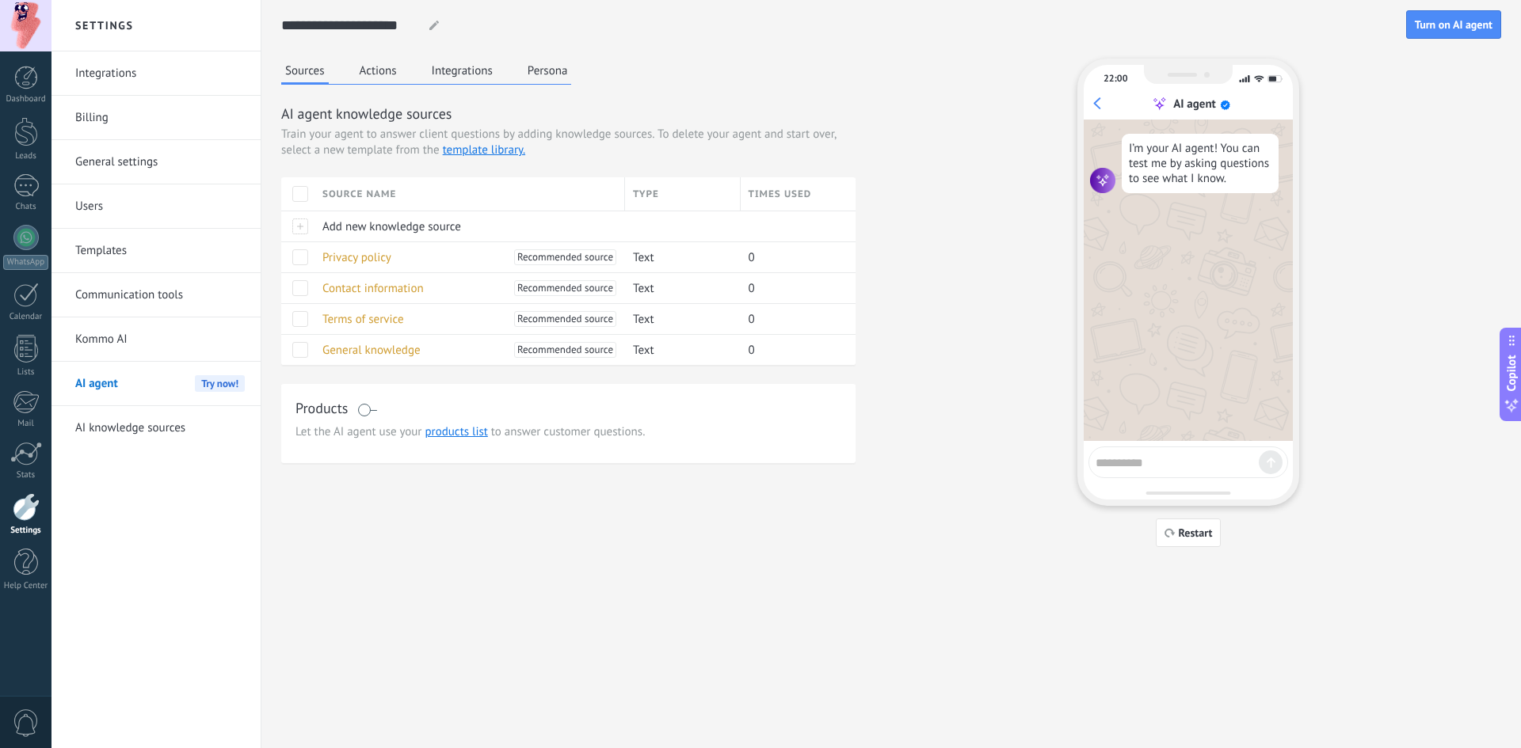
click at [1171, 464] on textarea at bounding box center [1176, 461] width 163 height 20
type textarea "****"
click at [549, 68] on button "Persona" at bounding box center [548, 71] width 48 height 24
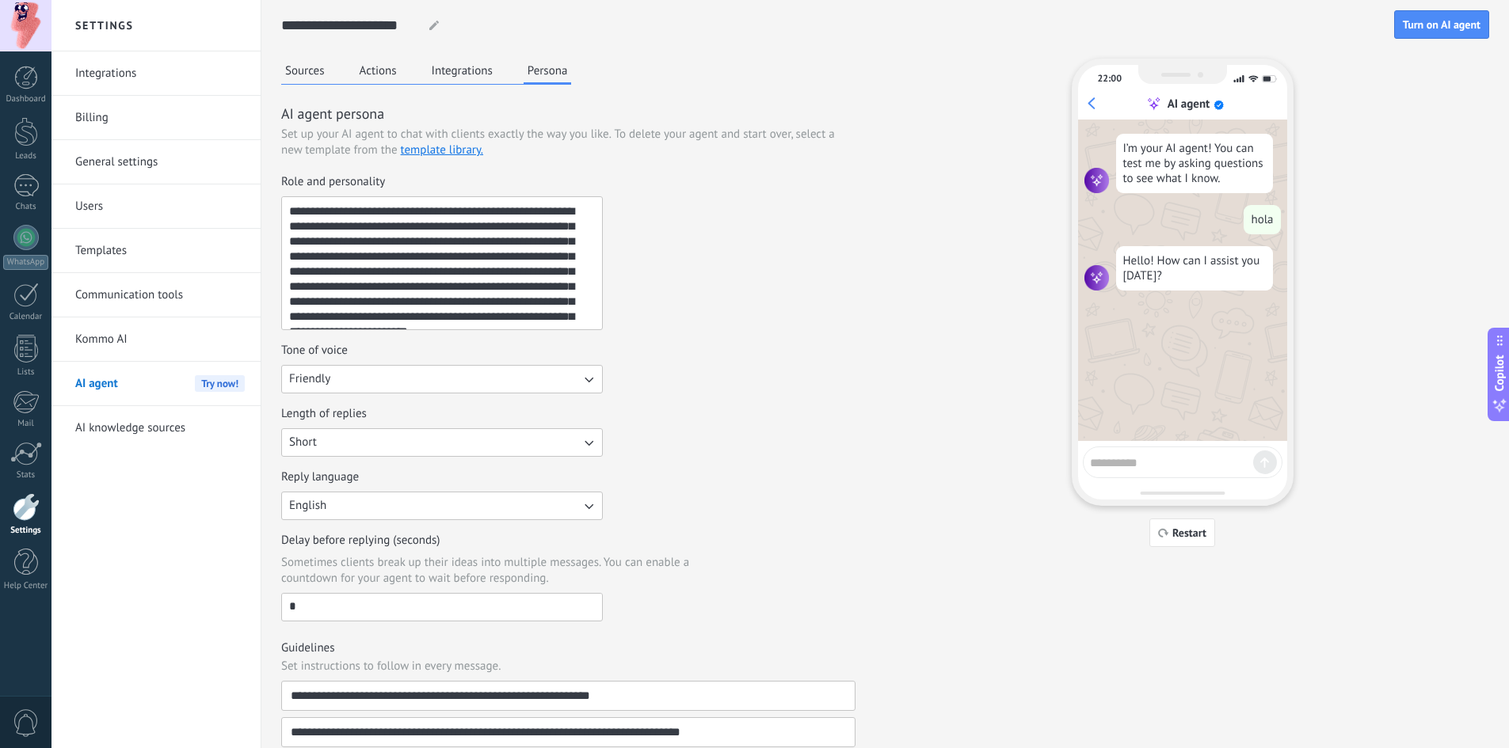
click at [541, 511] on button "English" at bounding box center [442, 506] width 322 height 29
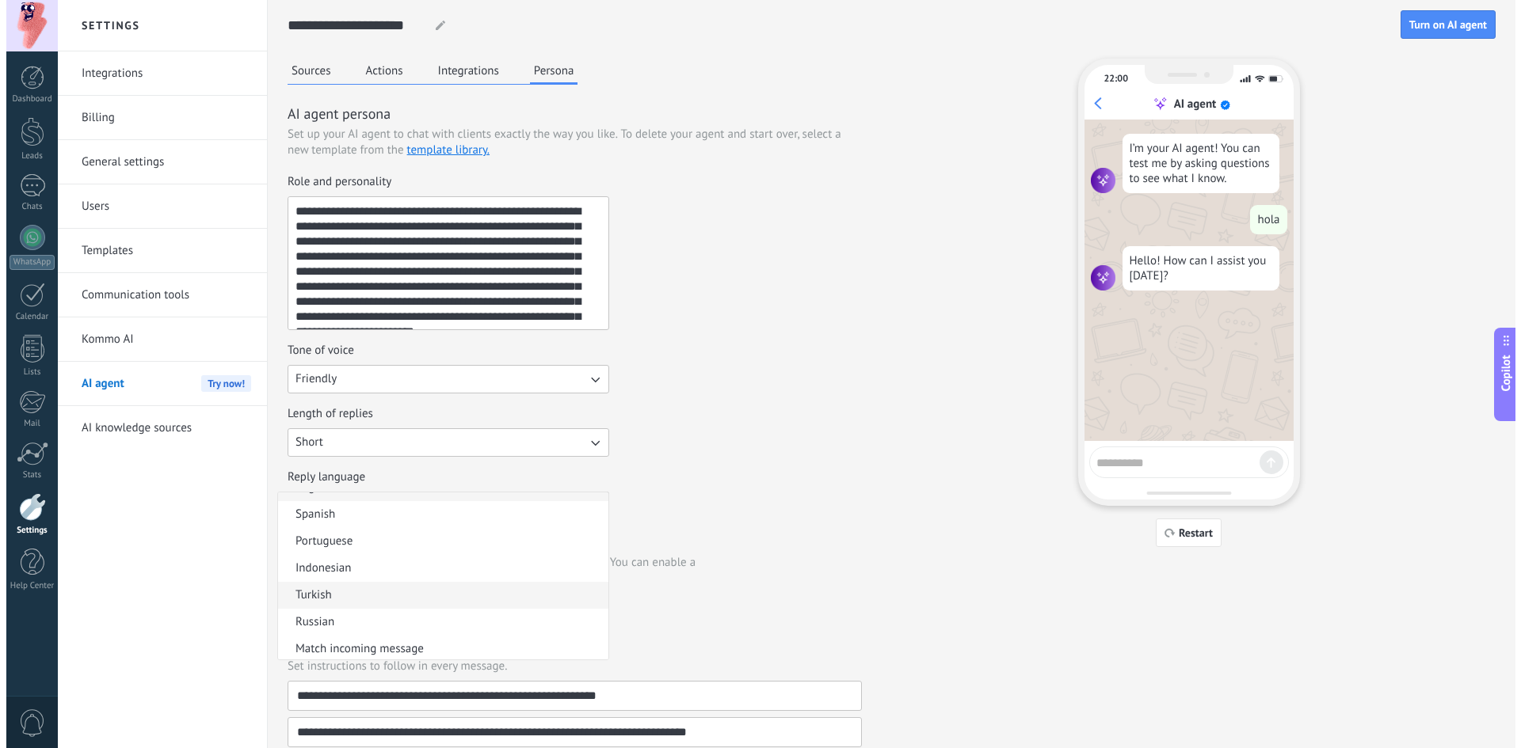
scroll to position [21, 0]
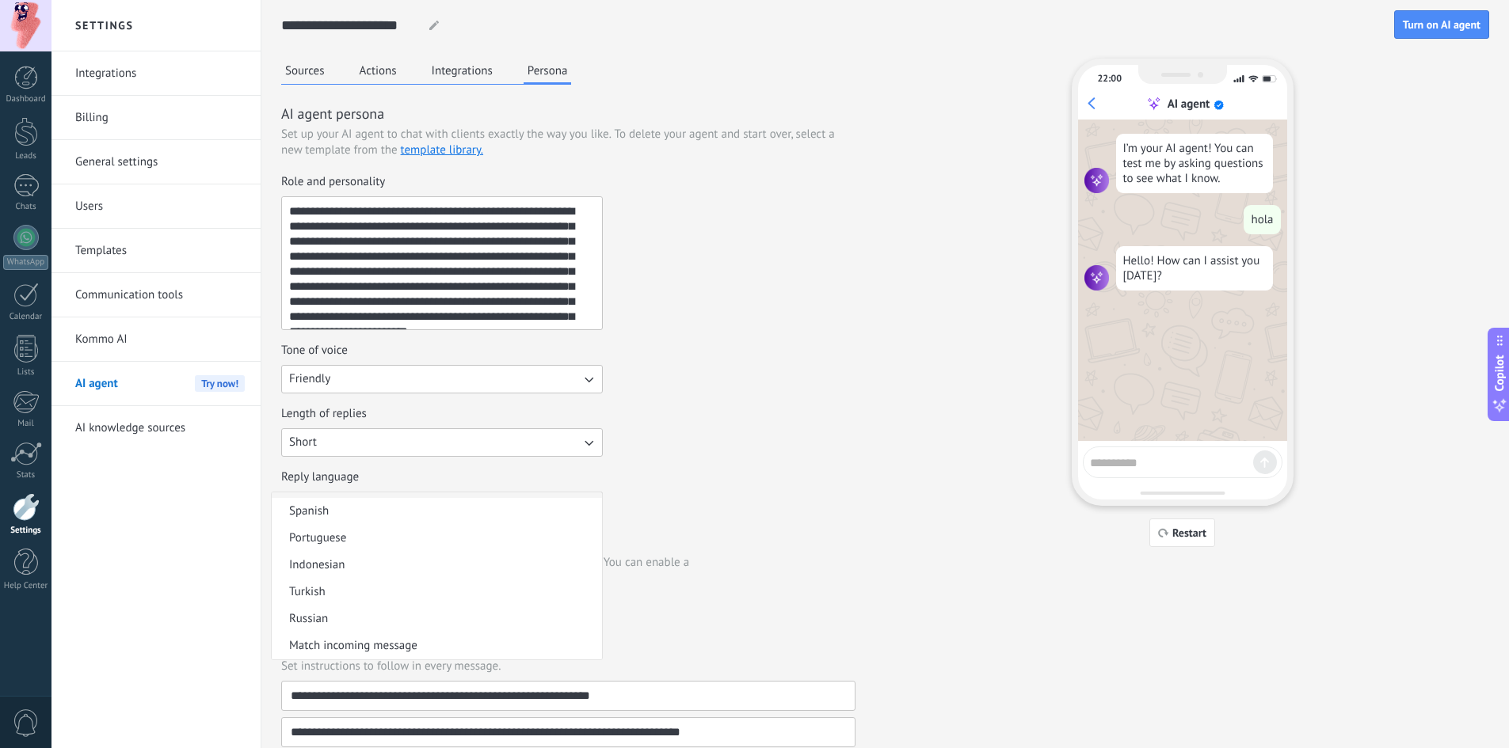
click at [334, 516] on li "Spanish" at bounding box center [437, 511] width 330 height 27
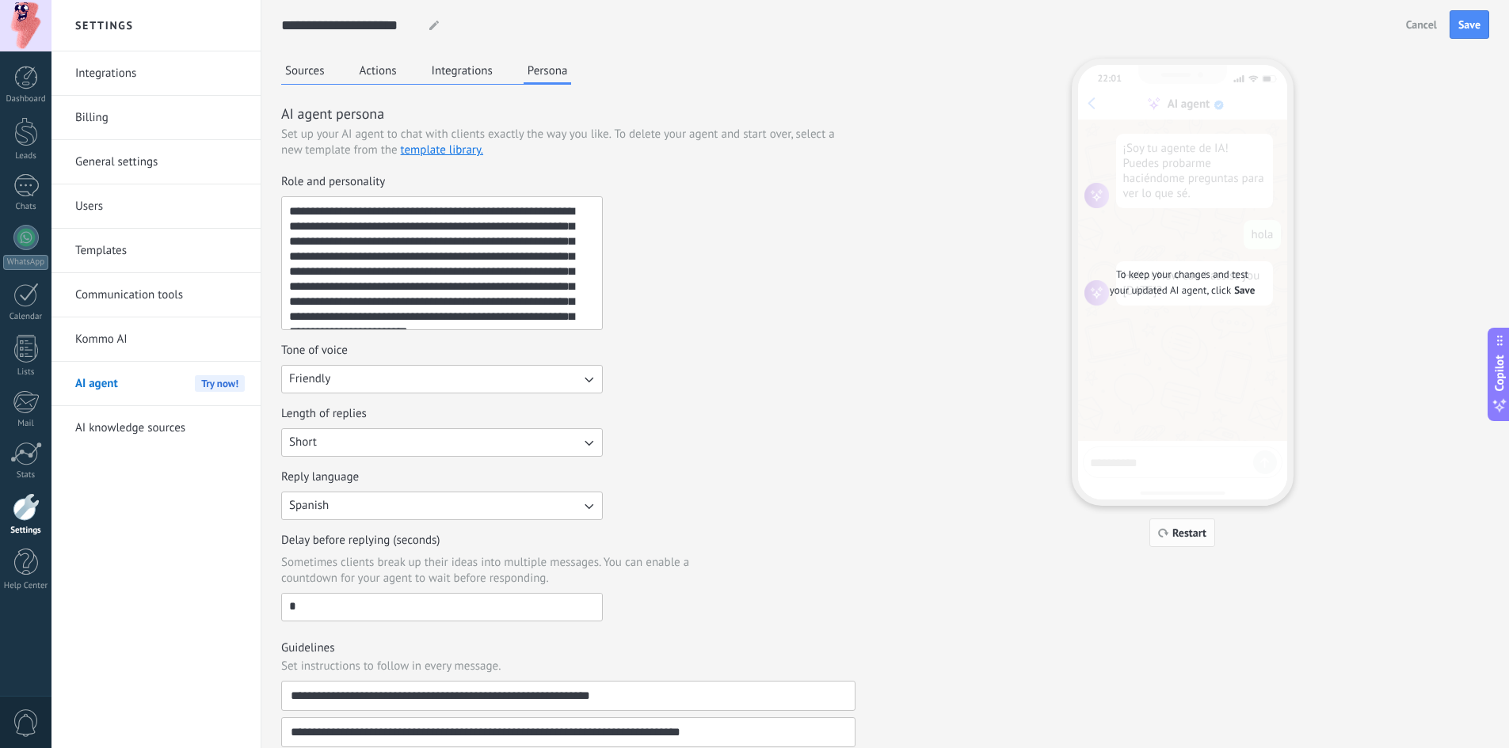
click at [1184, 532] on span "Restart" at bounding box center [1189, 533] width 34 height 11
click at [1472, 29] on span "Save" at bounding box center [1469, 24] width 22 height 11
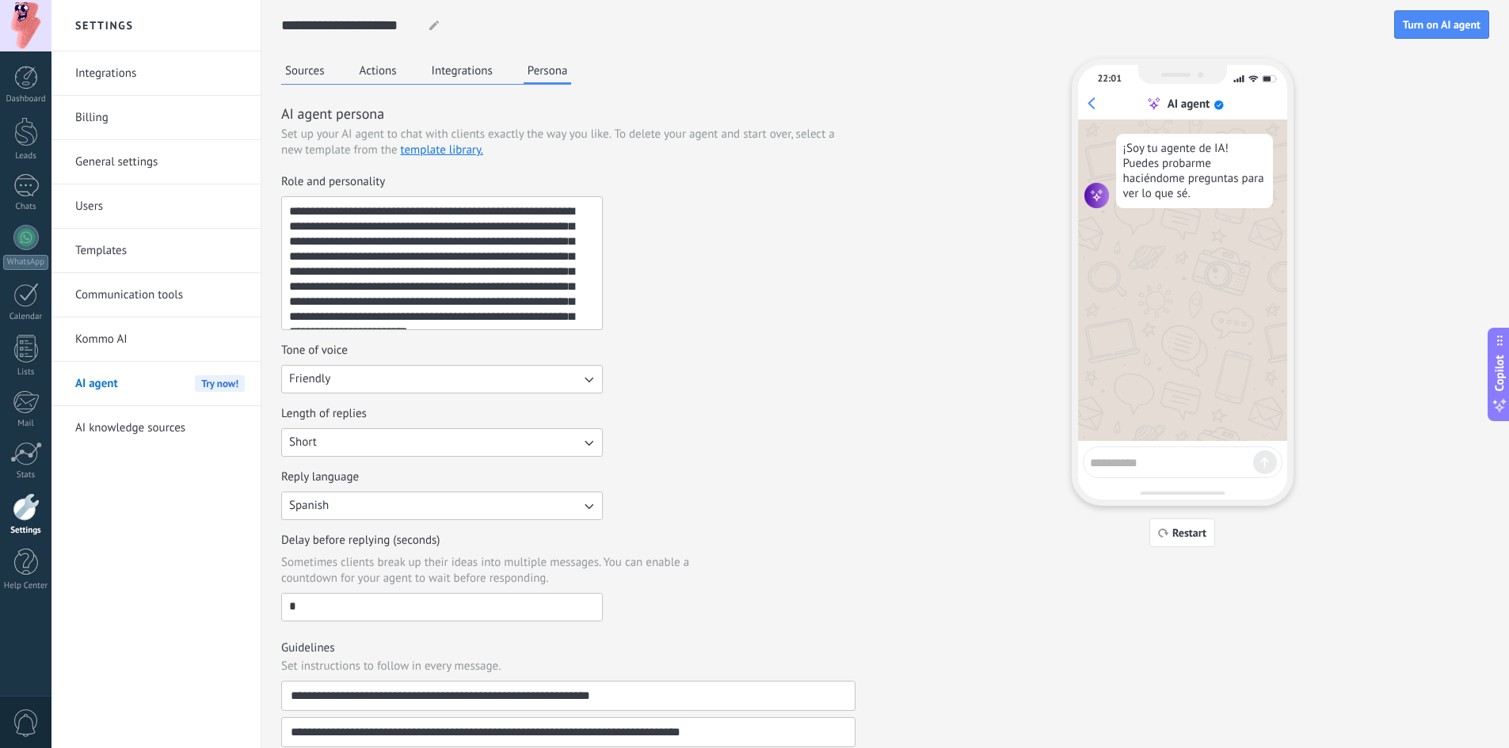
click at [296, 69] on button "Sources" at bounding box center [305, 71] width 48 height 24
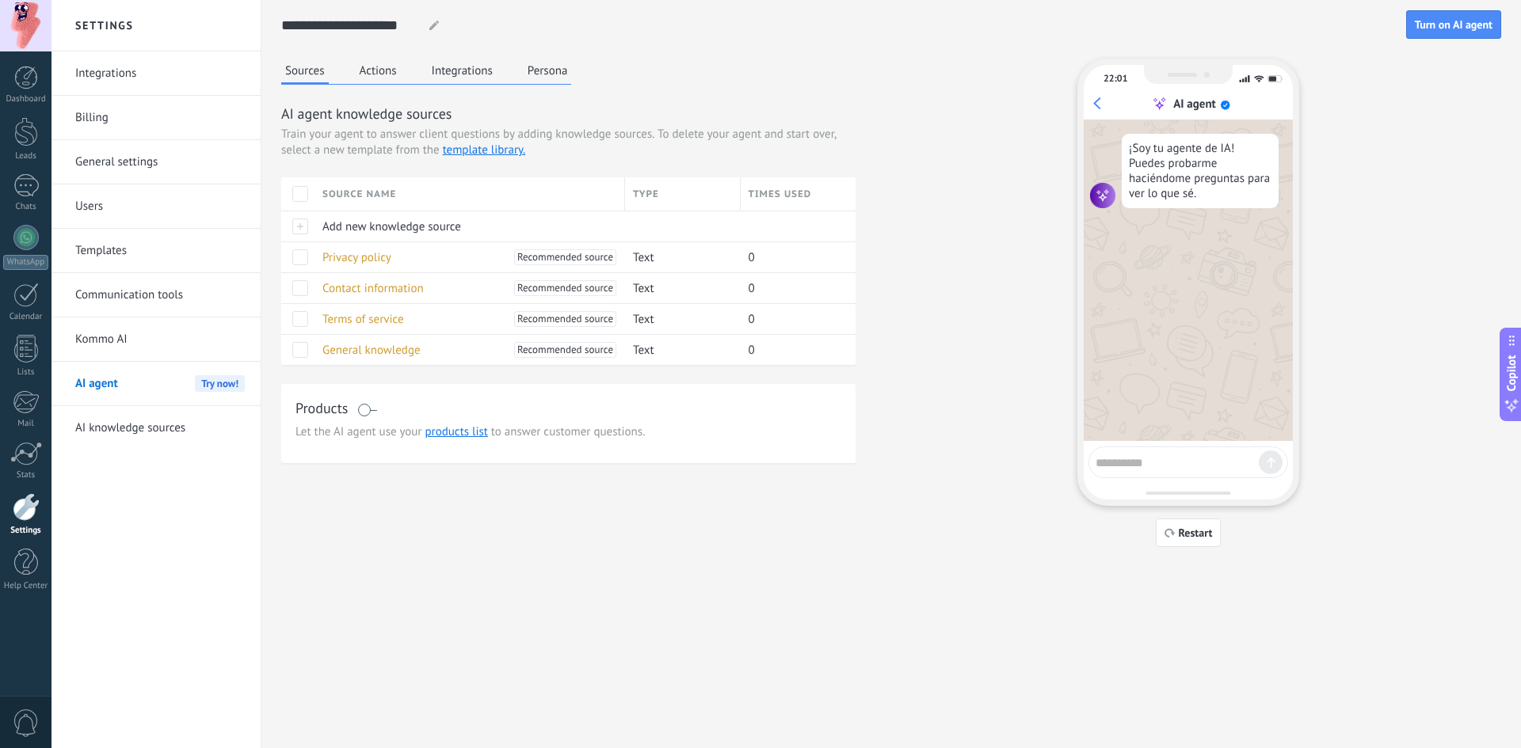
click at [1137, 460] on textarea at bounding box center [1176, 461] width 163 height 20
type textarea "****"
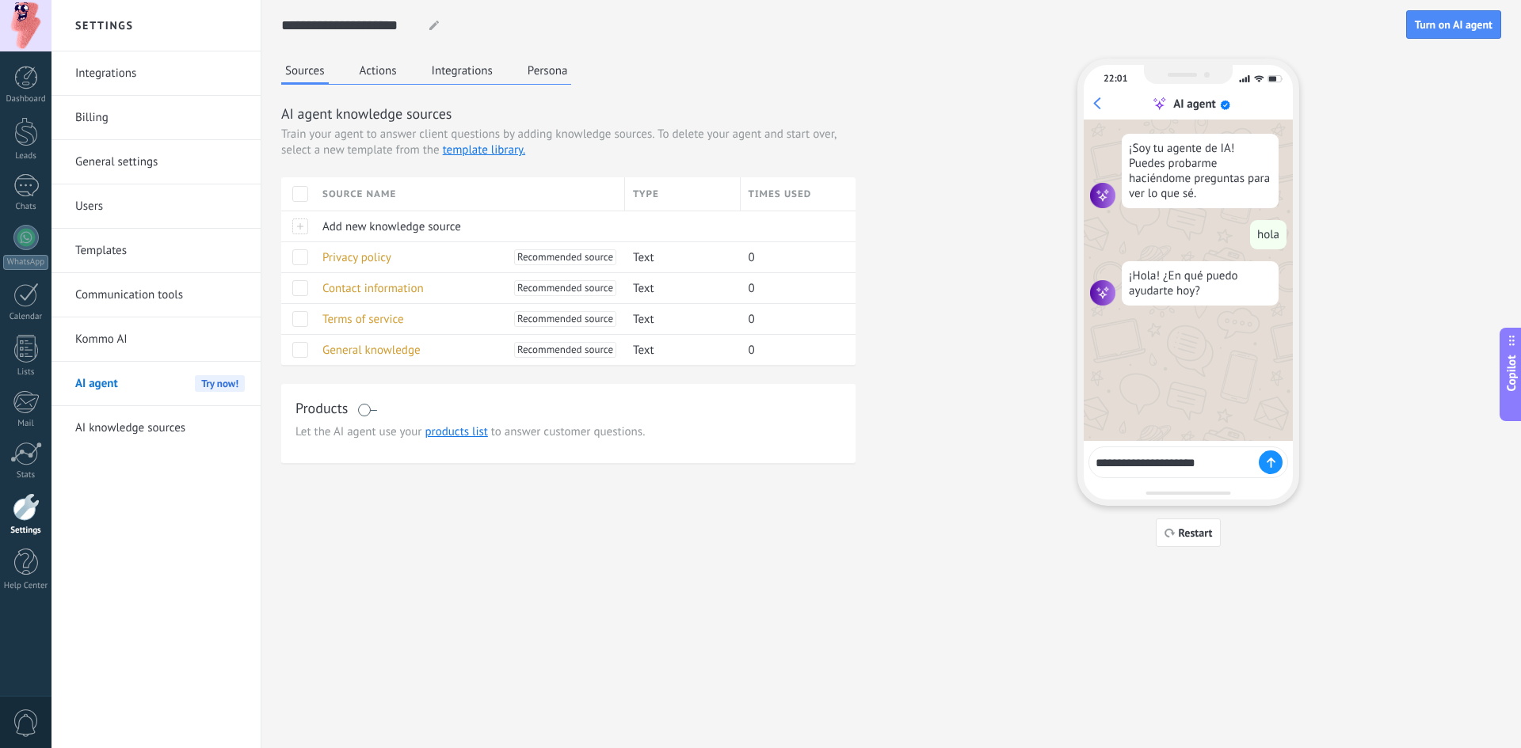
type textarea "**********"
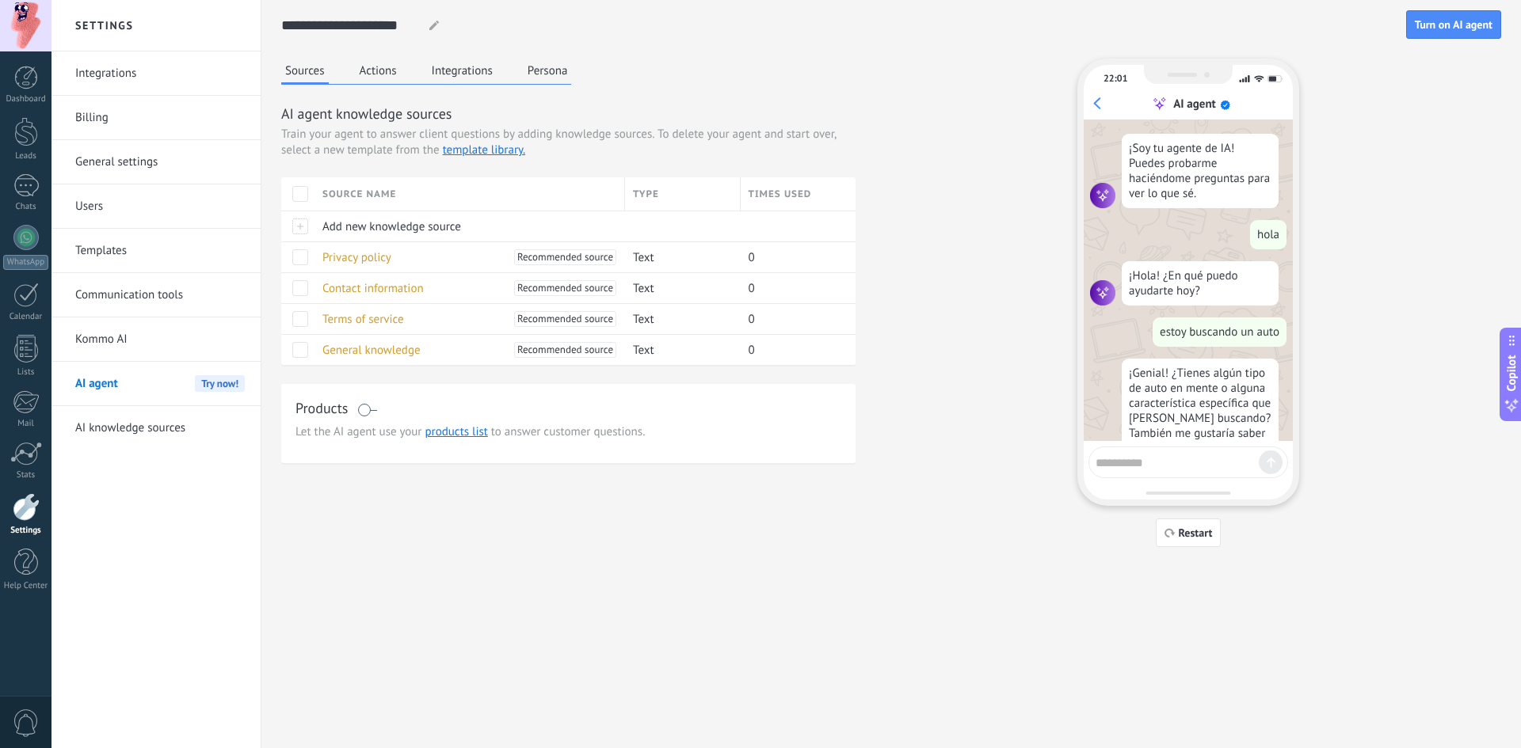
scroll to position [57, 0]
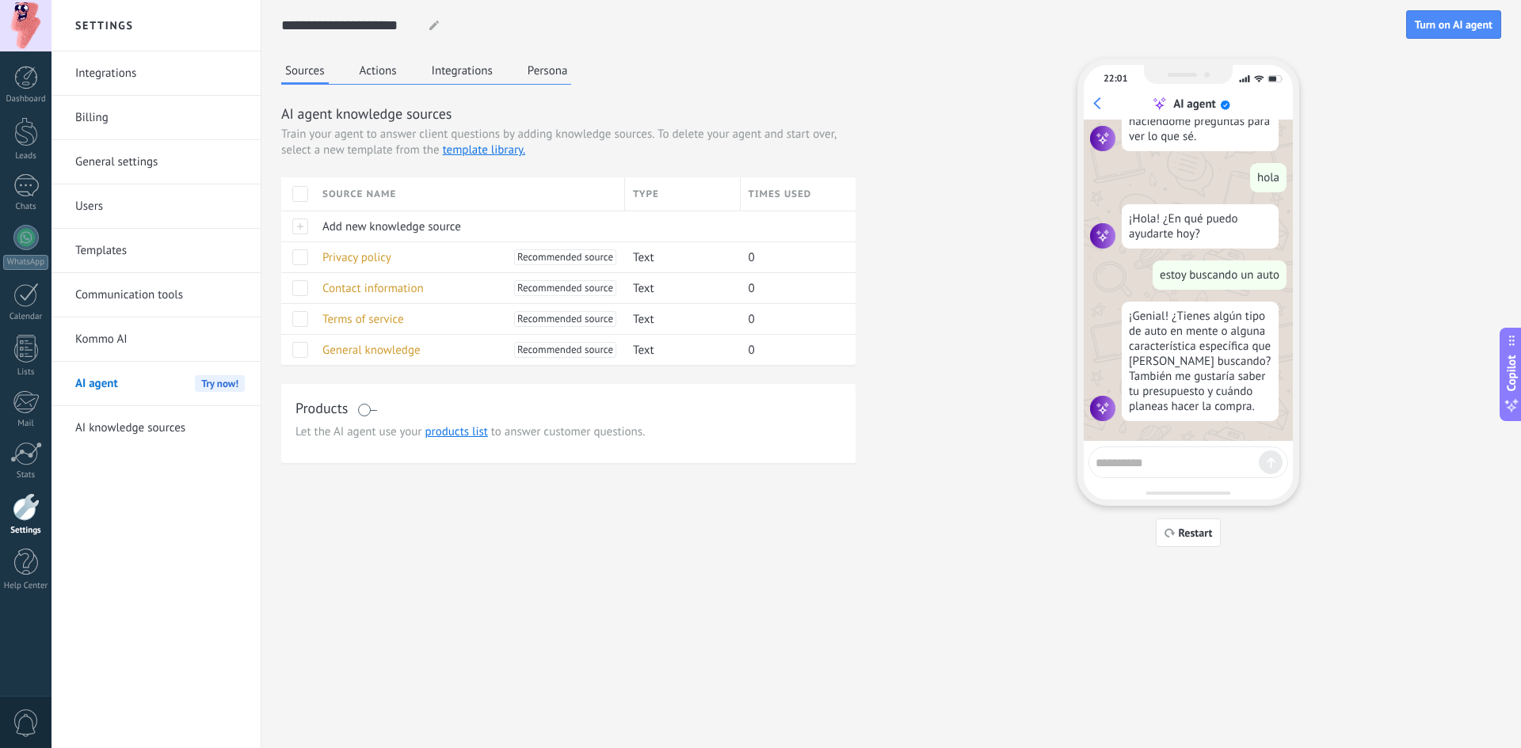
click at [1139, 463] on textarea at bounding box center [1176, 461] width 163 height 20
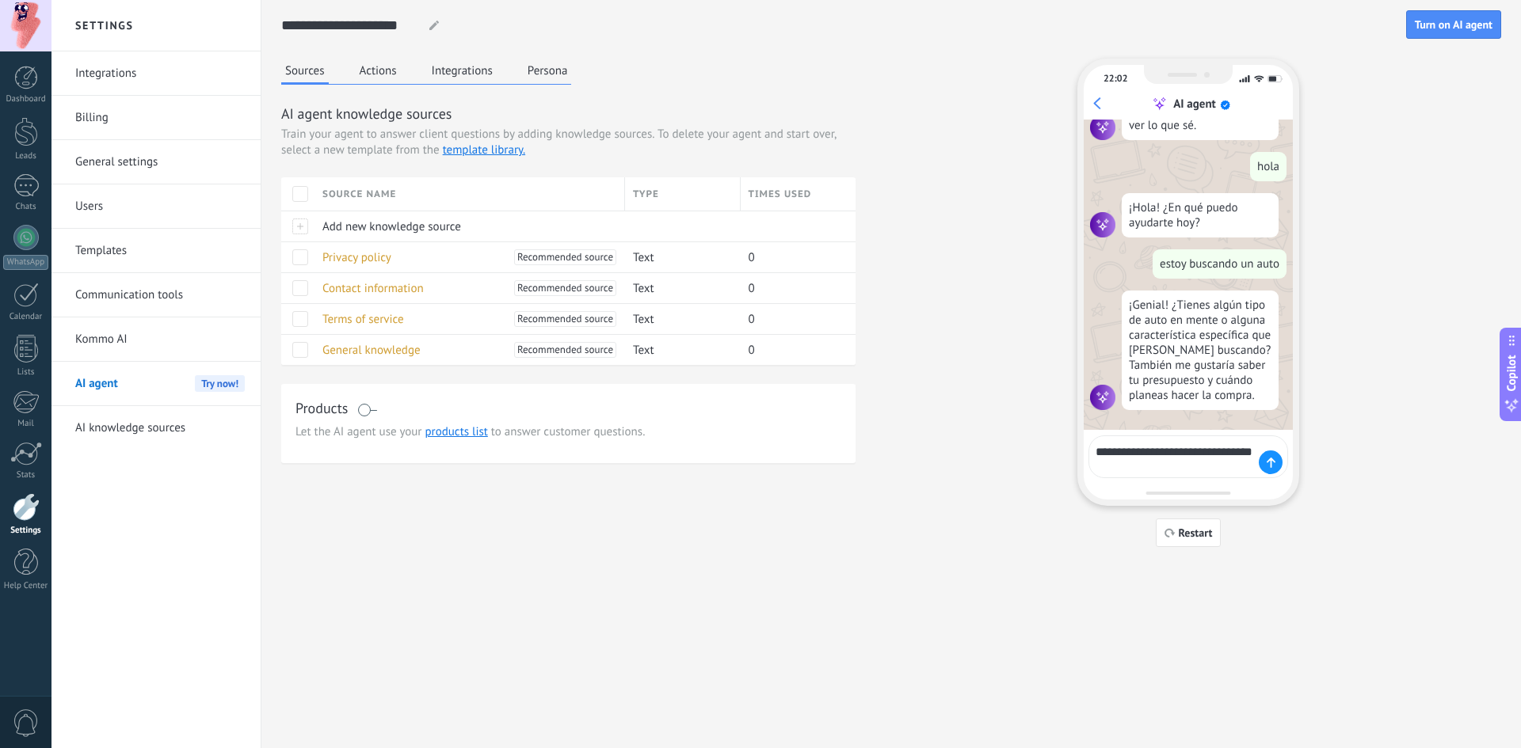
click at [1244, 452] on textarea "**********" at bounding box center [1176, 457] width 163 height 35
type textarea "**********"
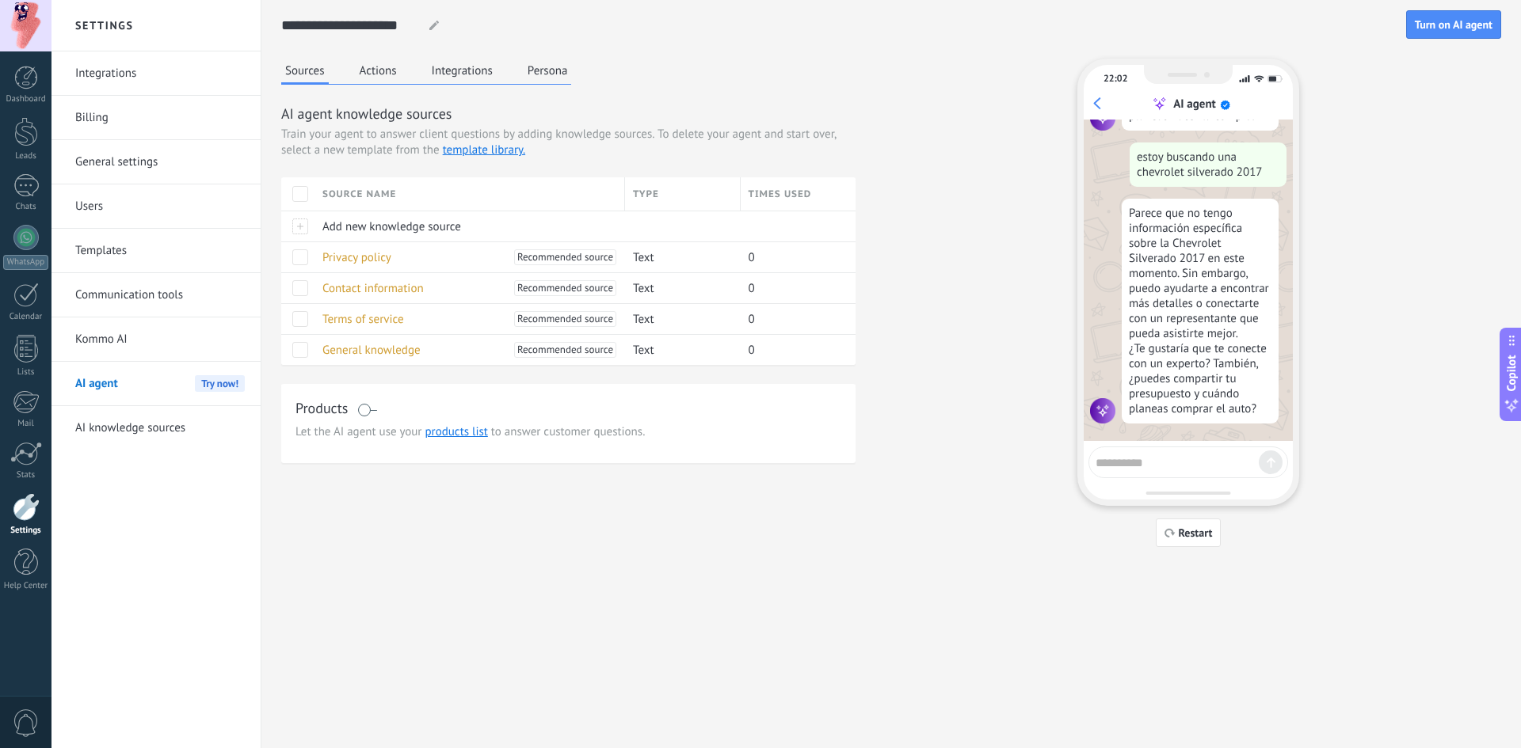
scroll to position [350, 0]
click at [1182, 531] on span "Restart" at bounding box center [1196, 533] width 34 height 11
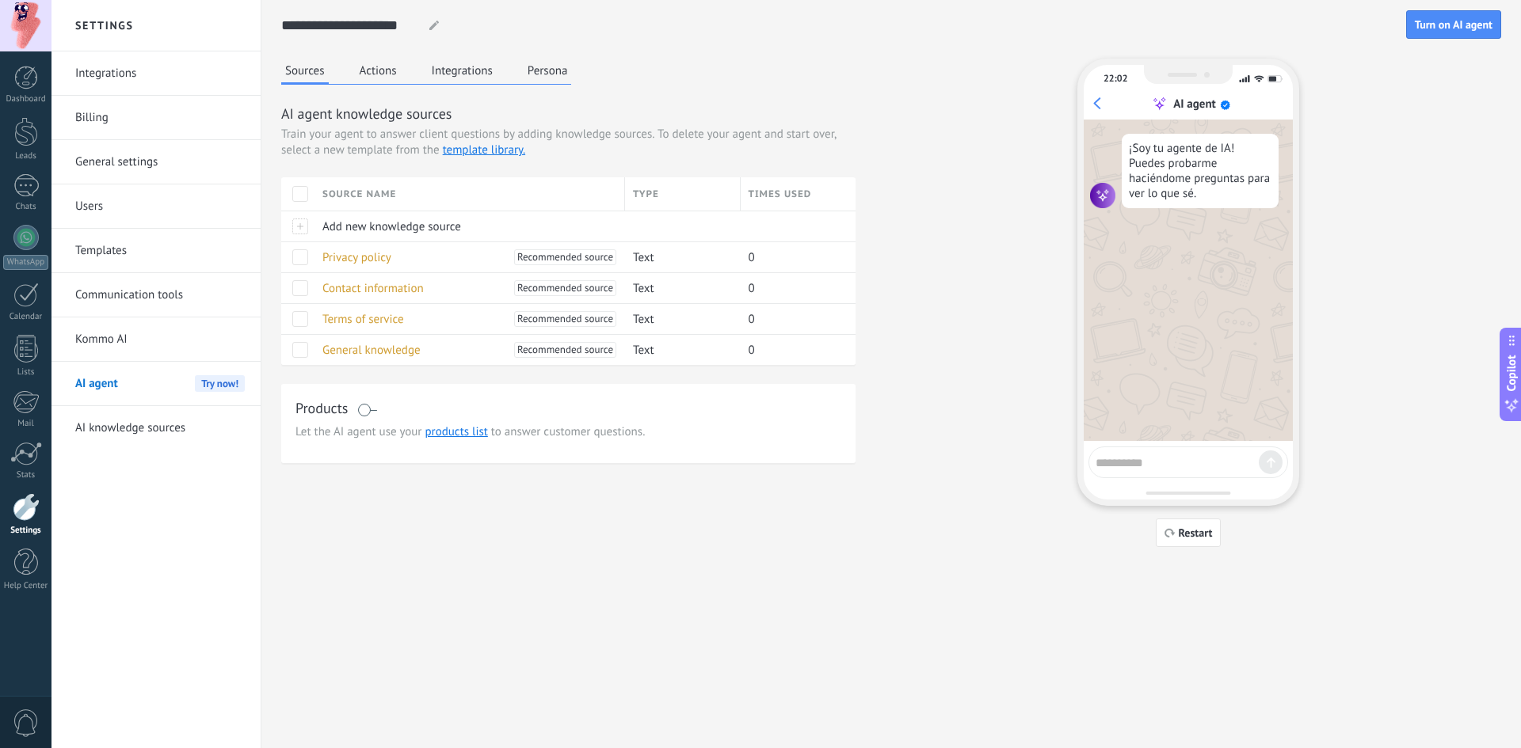
click at [436, 25] on use at bounding box center [434, 26] width 10 height 10
click at [303, 224] on div at bounding box center [297, 226] width 33 height 31
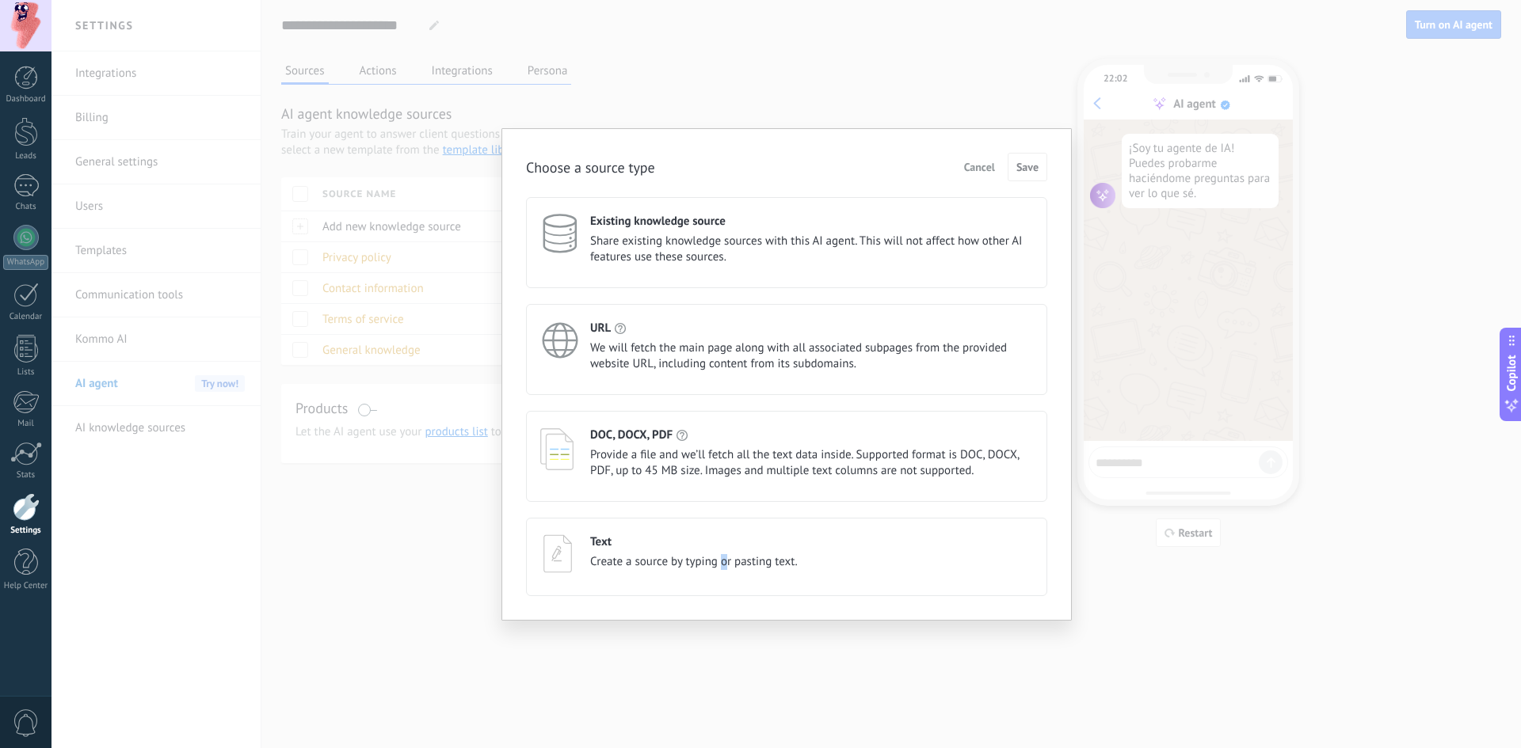
click at [723, 563] on span "Create a source by typing or pasting text." at bounding box center [694, 562] width 208 height 16
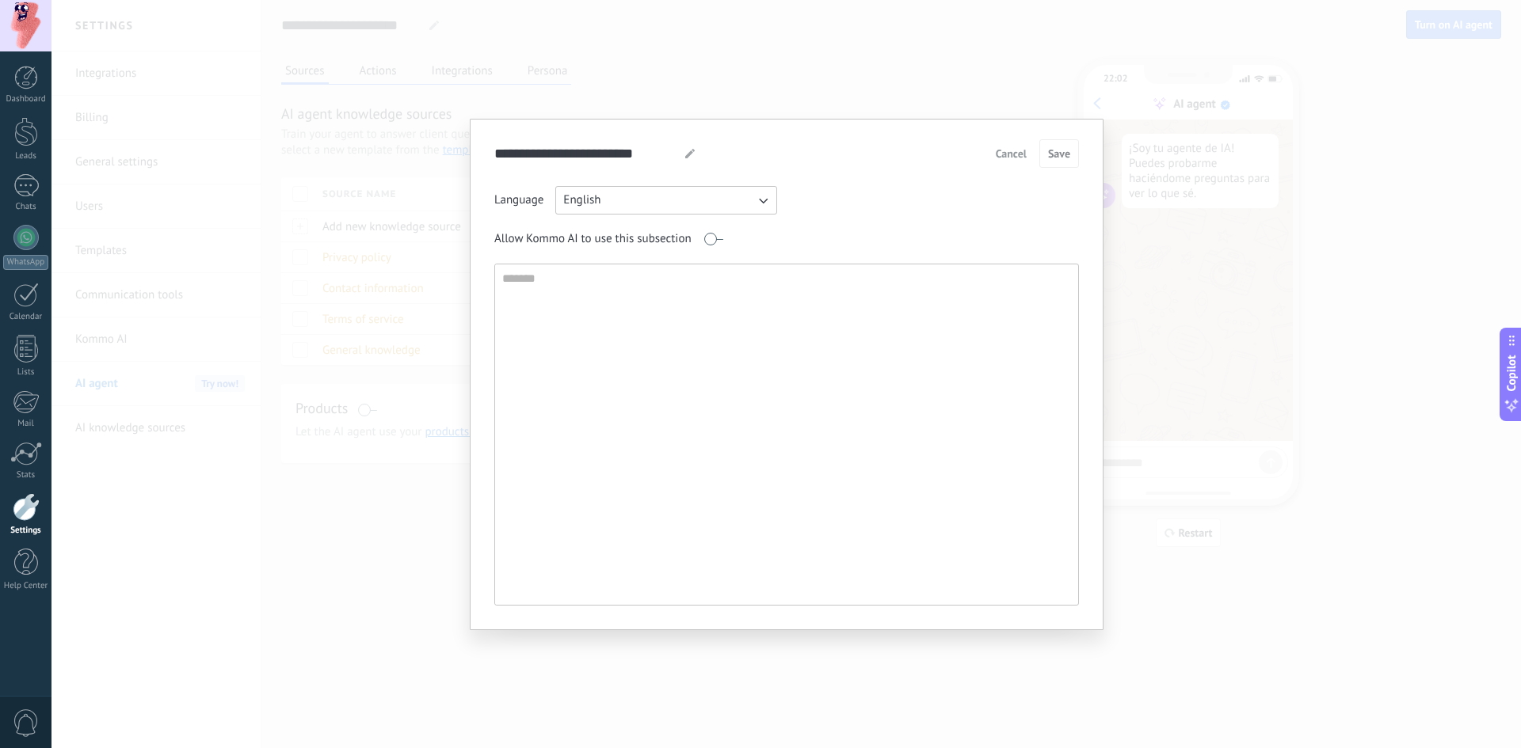
click at [718, 200] on button "English" at bounding box center [666, 200] width 222 height 29
click at [640, 223] on li "Spanish" at bounding box center [661, 227] width 230 height 27
click at [1009, 148] on span "Cancel" at bounding box center [1011, 153] width 31 height 11
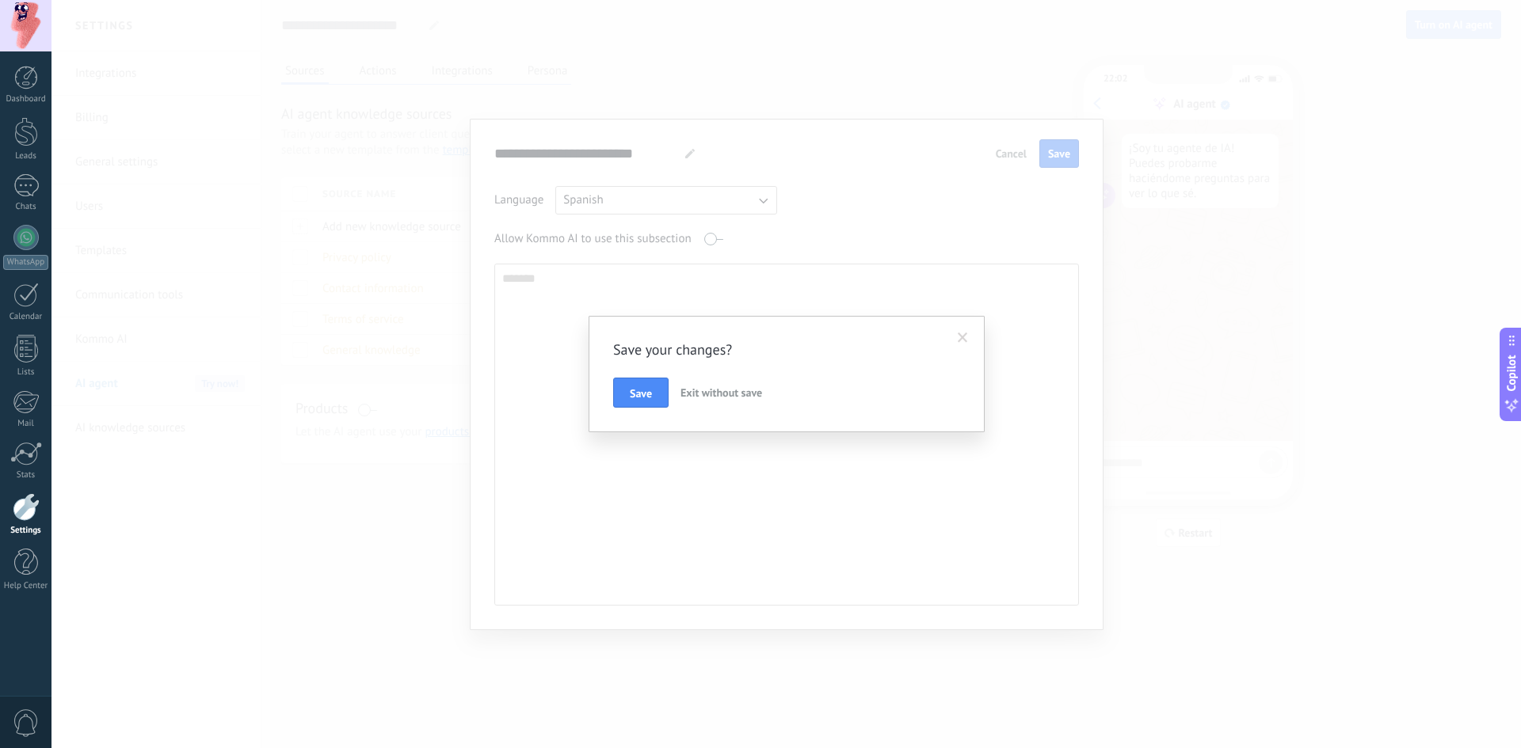
click at [714, 389] on span "Exit without save" at bounding box center [721, 393] width 82 height 14
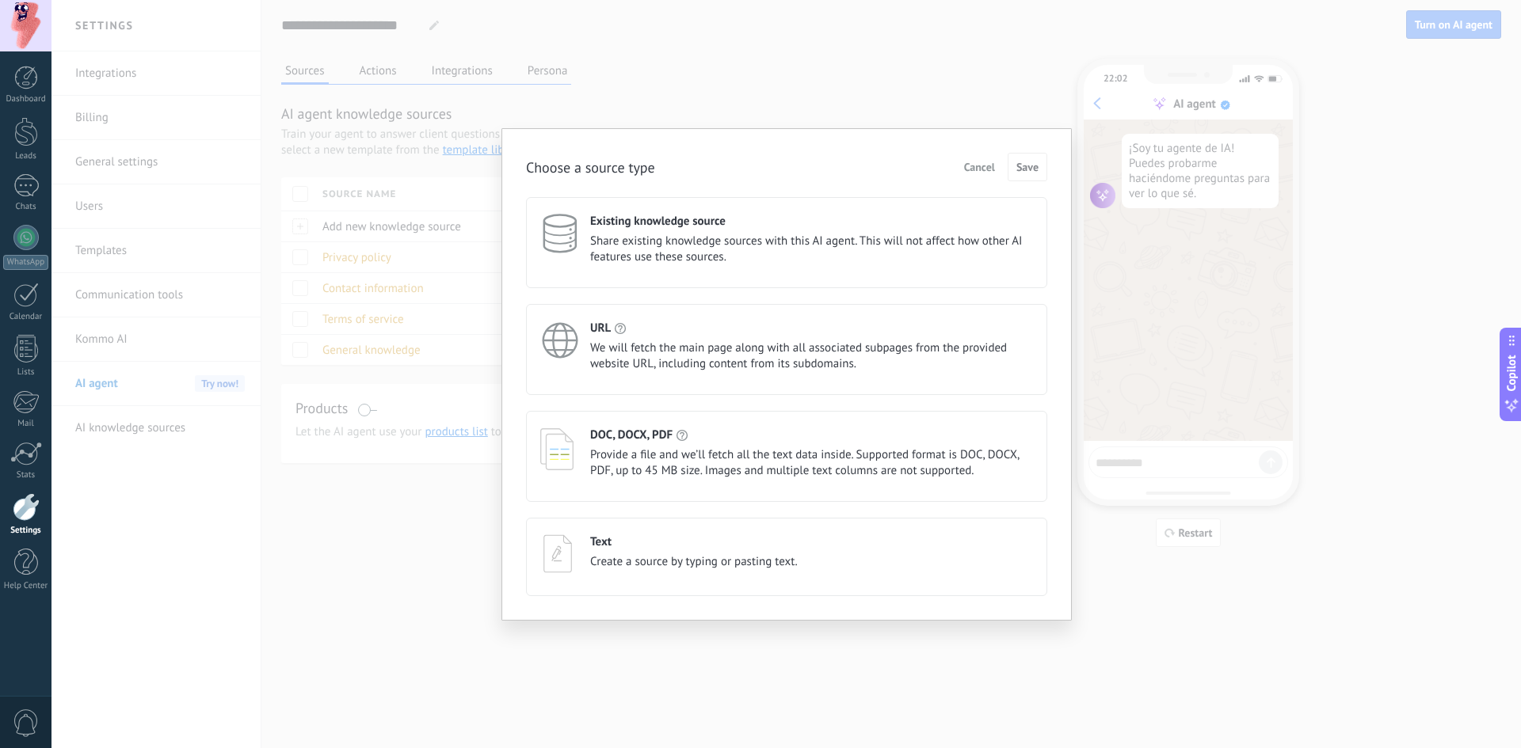
click at [977, 169] on span "Cancel" at bounding box center [979, 167] width 31 height 11
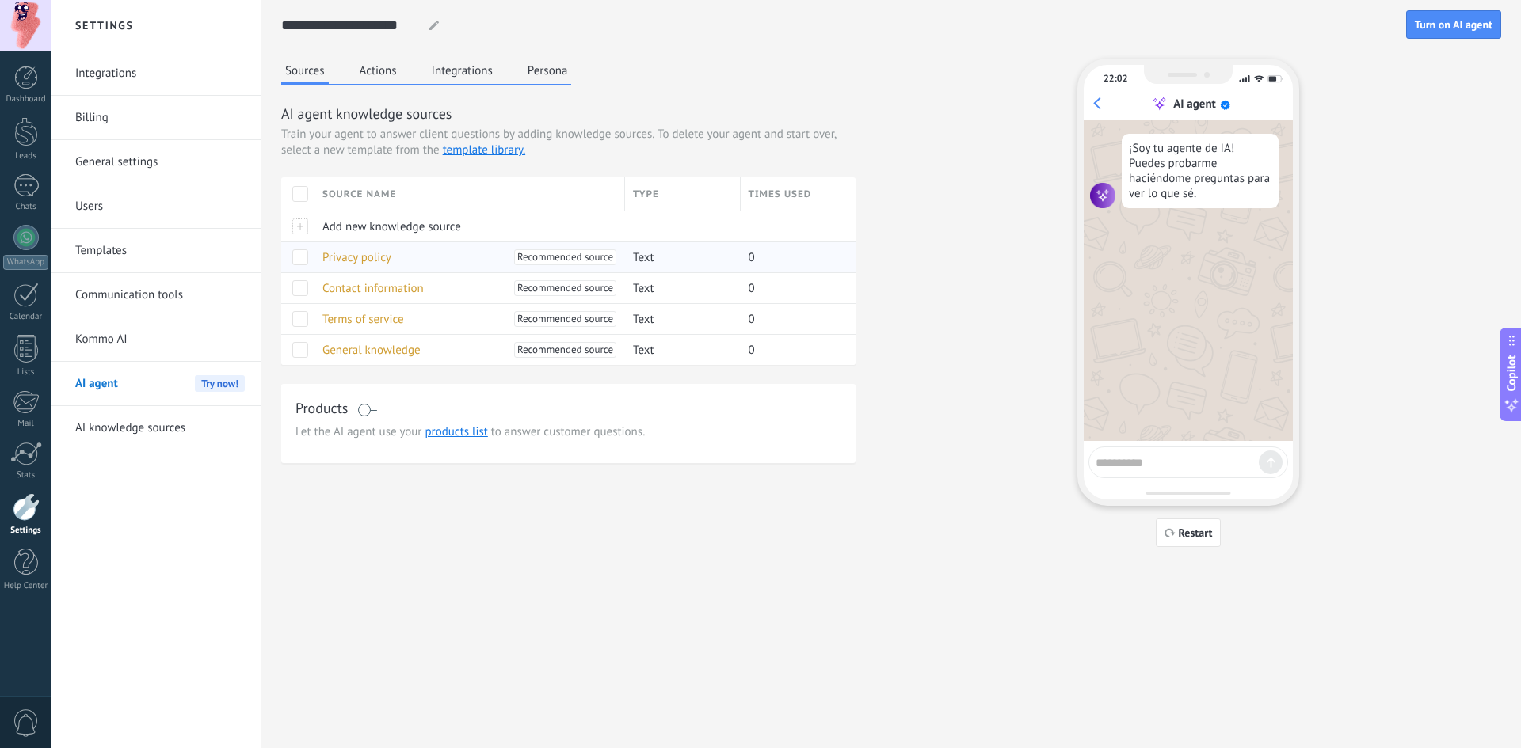
click at [299, 255] on span at bounding box center [300, 257] width 16 height 16
click at [299, 257] on span at bounding box center [300, 257] width 16 height 16
click at [360, 225] on span "Add new knowledge source" at bounding box center [391, 226] width 139 height 15
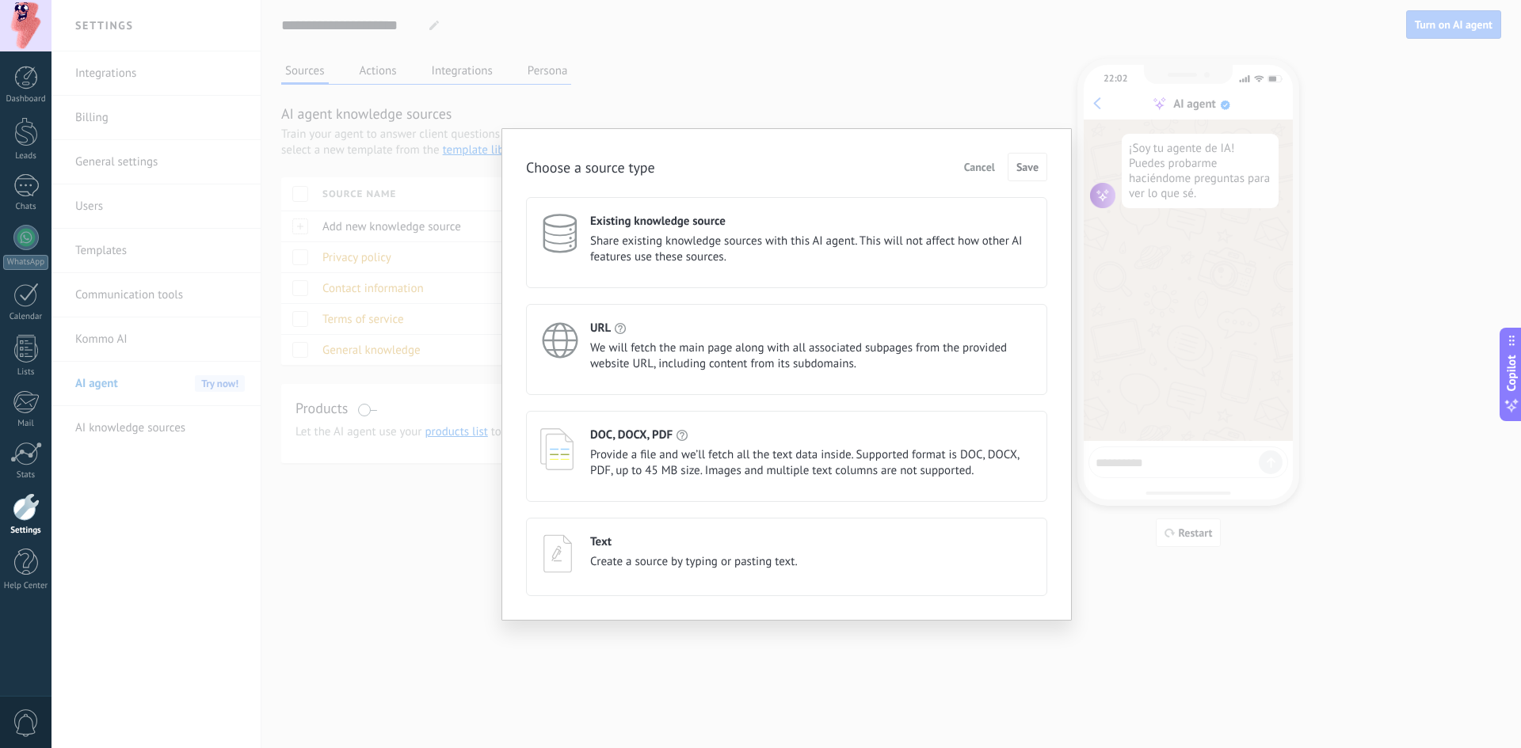
click at [683, 560] on span "Create a source by typing or pasting text." at bounding box center [694, 562] width 208 height 16
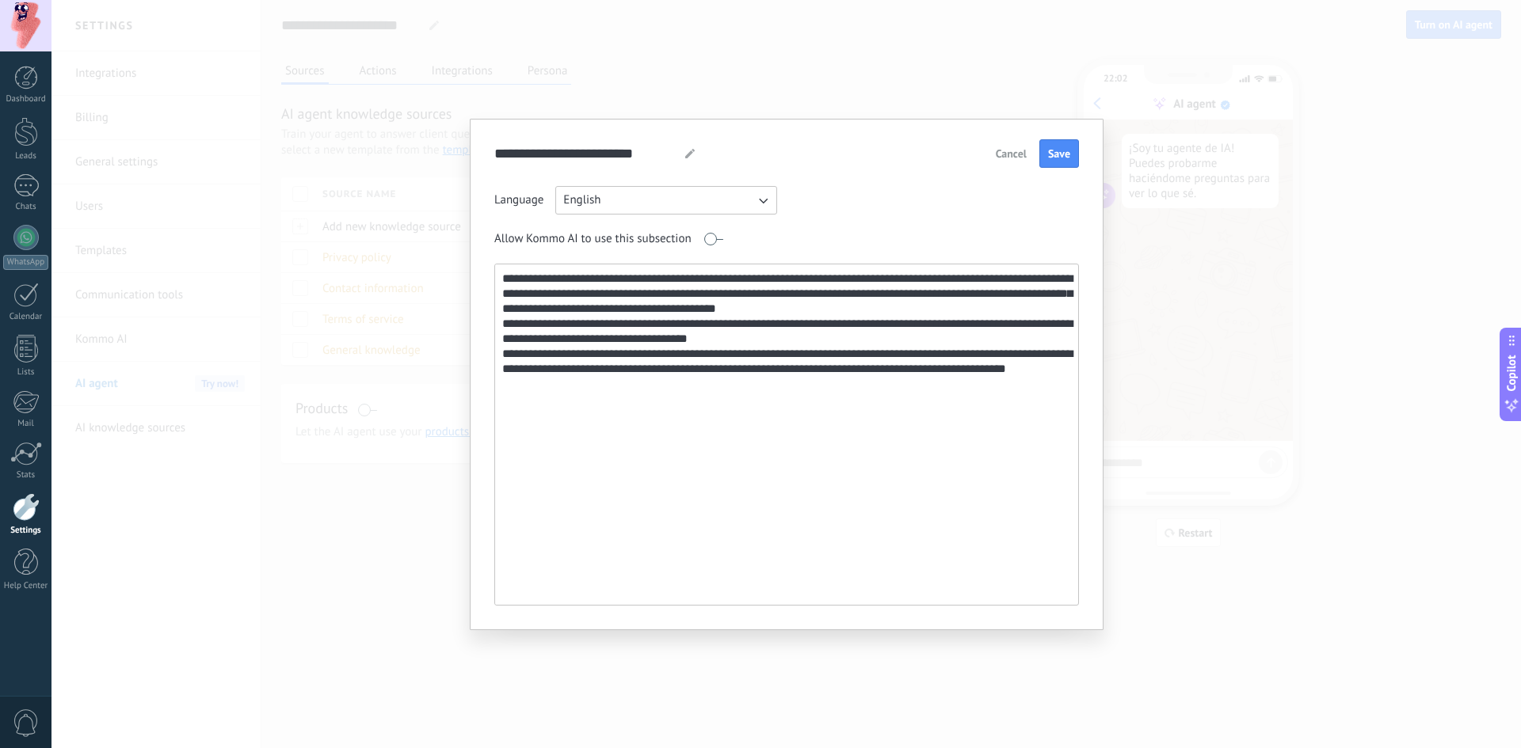
type textarea "**********"
click at [710, 196] on button "English" at bounding box center [666, 200] width 222 height 29
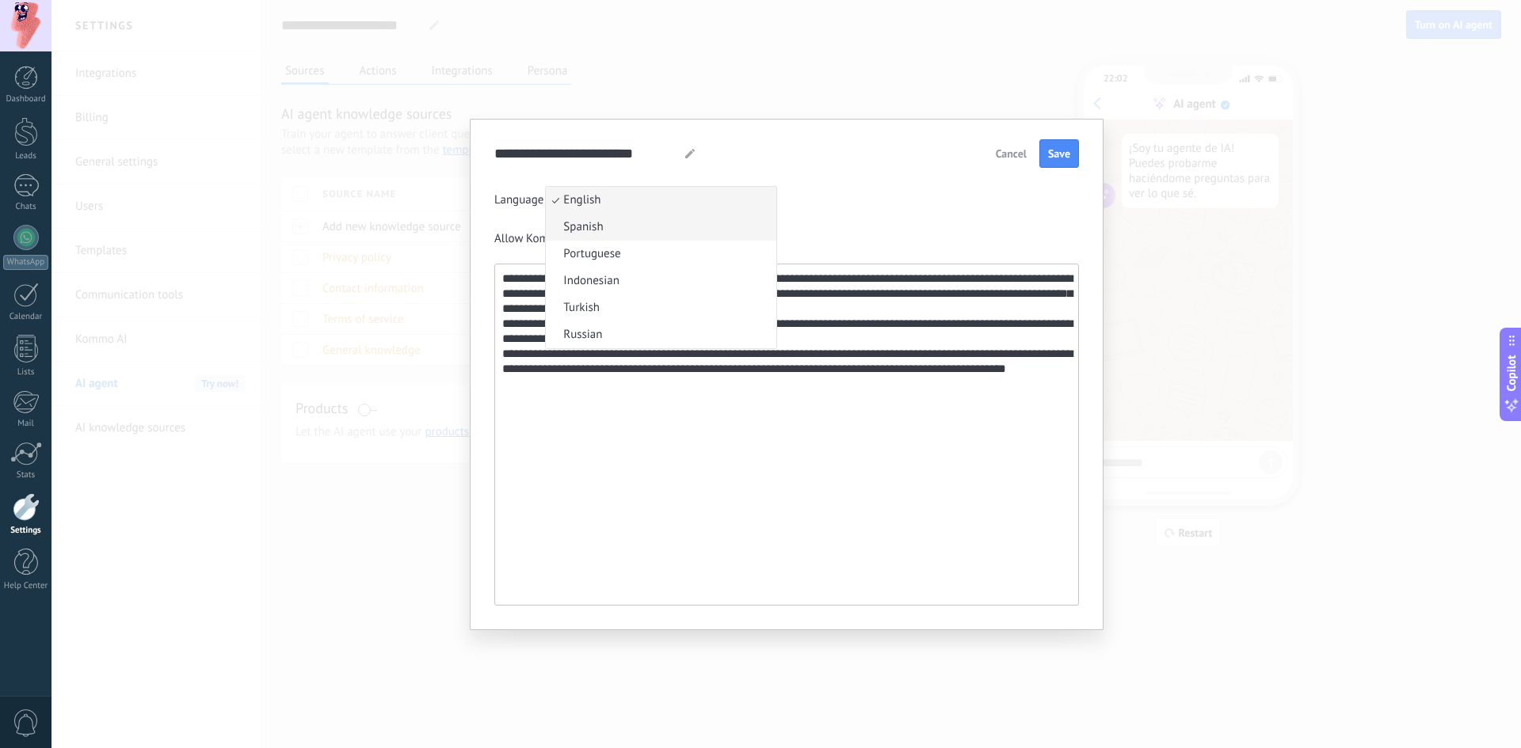
click at [610, 223] on li "Spanish" at bounding box center [661, 227] width 230 height 27
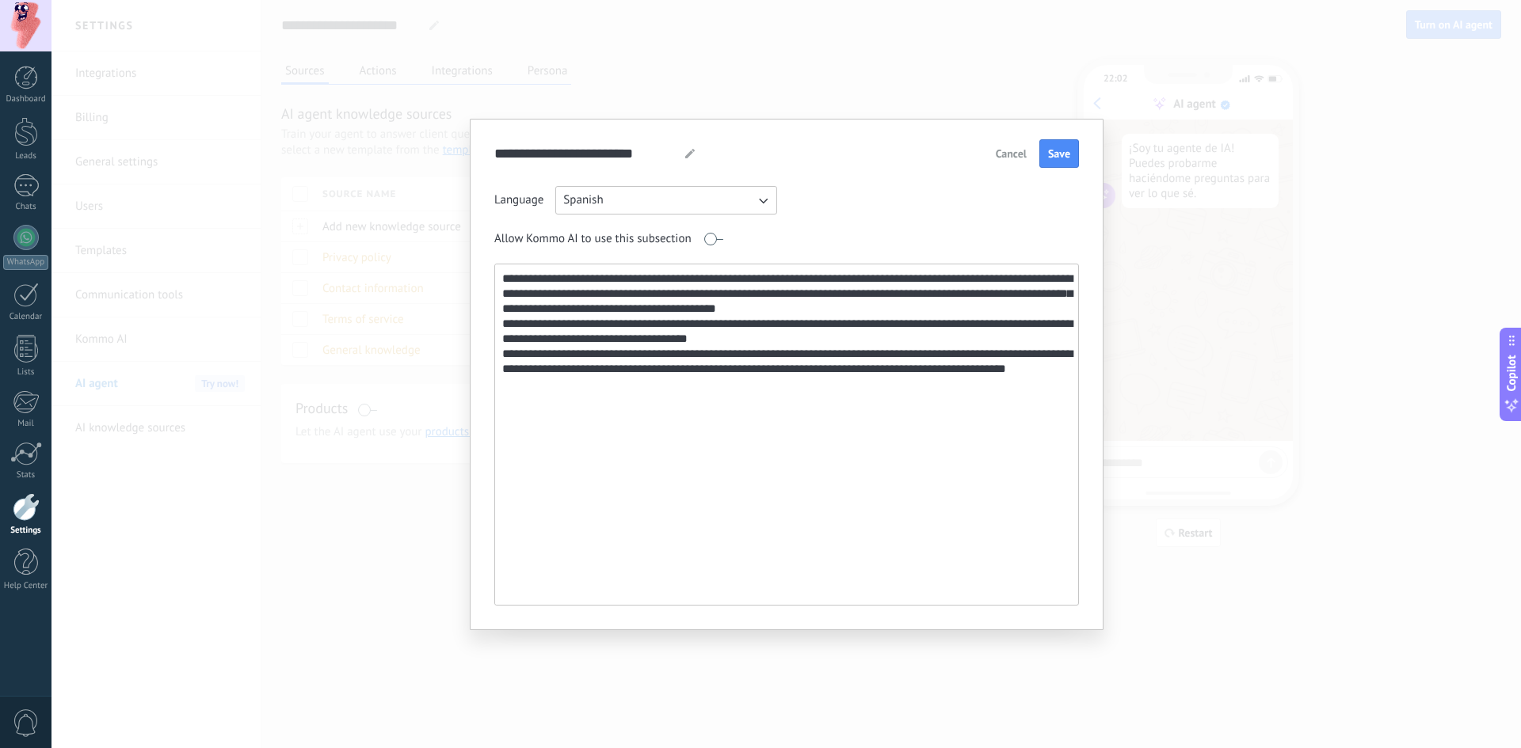
click at [684, 151] on div at bounding box center [690, 154] width 21 height 10
drag, startPoint x: 665, startPoint y: 150, endPoint x: 459, endPoint y: 163, distance: 206.4
click at [459, 163] on div "**********" at bounding box center [785, 374] width 1469 height 748
type input "*********"
click at [1059, 149] on span "Save" at bounding box center [1059, 153] width 22 height 11
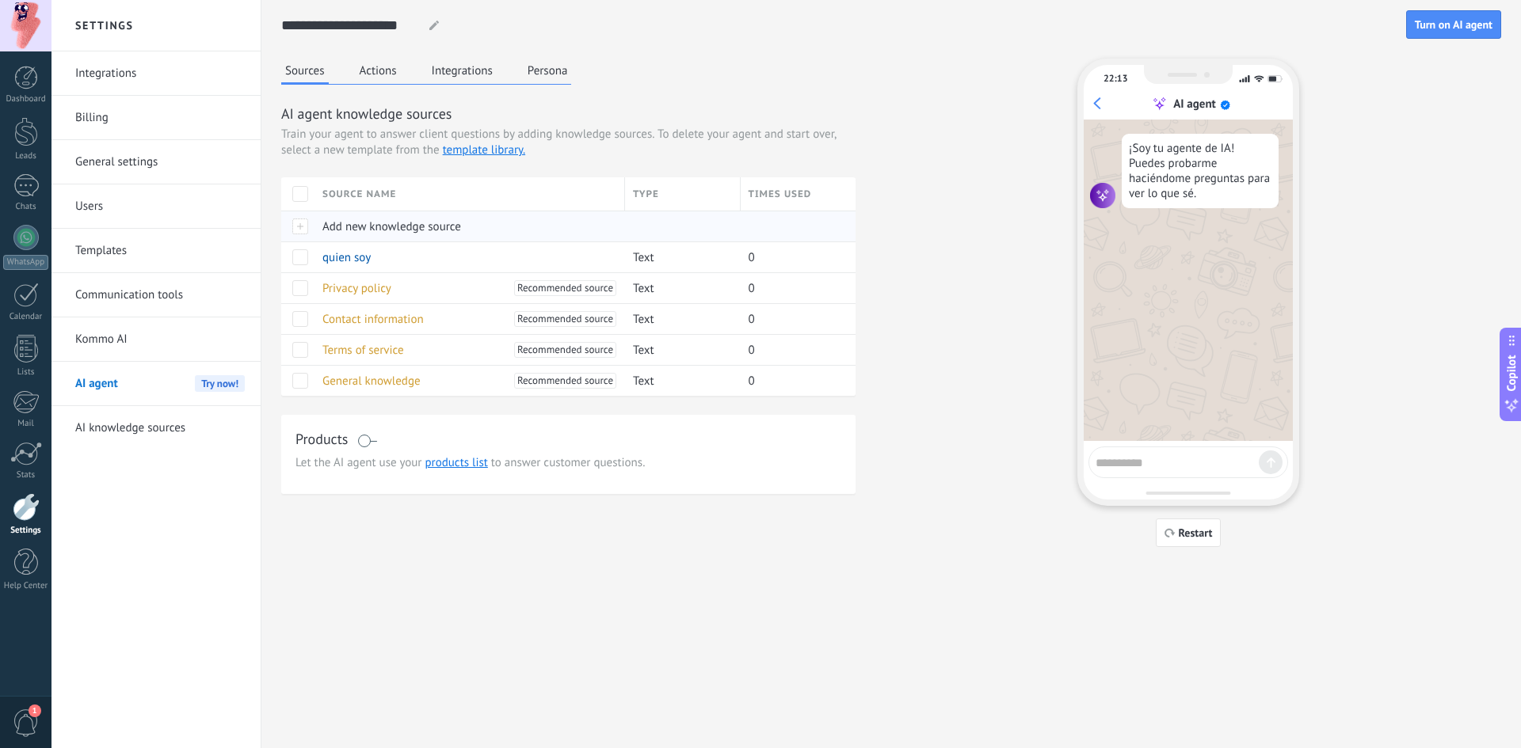
click at [302, 225] on div at bounding box center [297, 226] width 33 height 31
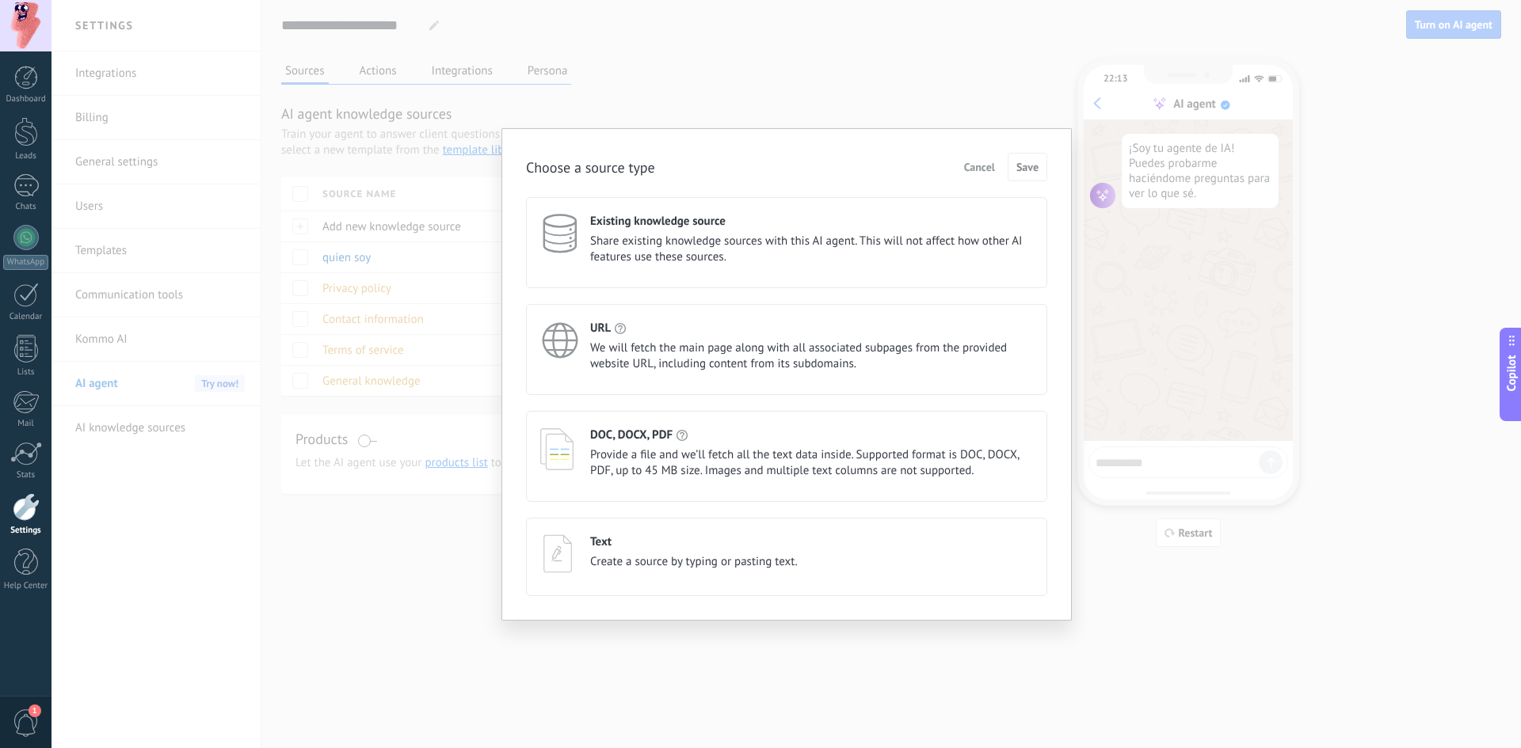
click at [683, 553] on div "Text Create a source by typing or pasting text." at bounding box center [694, 553] width 208 height 36
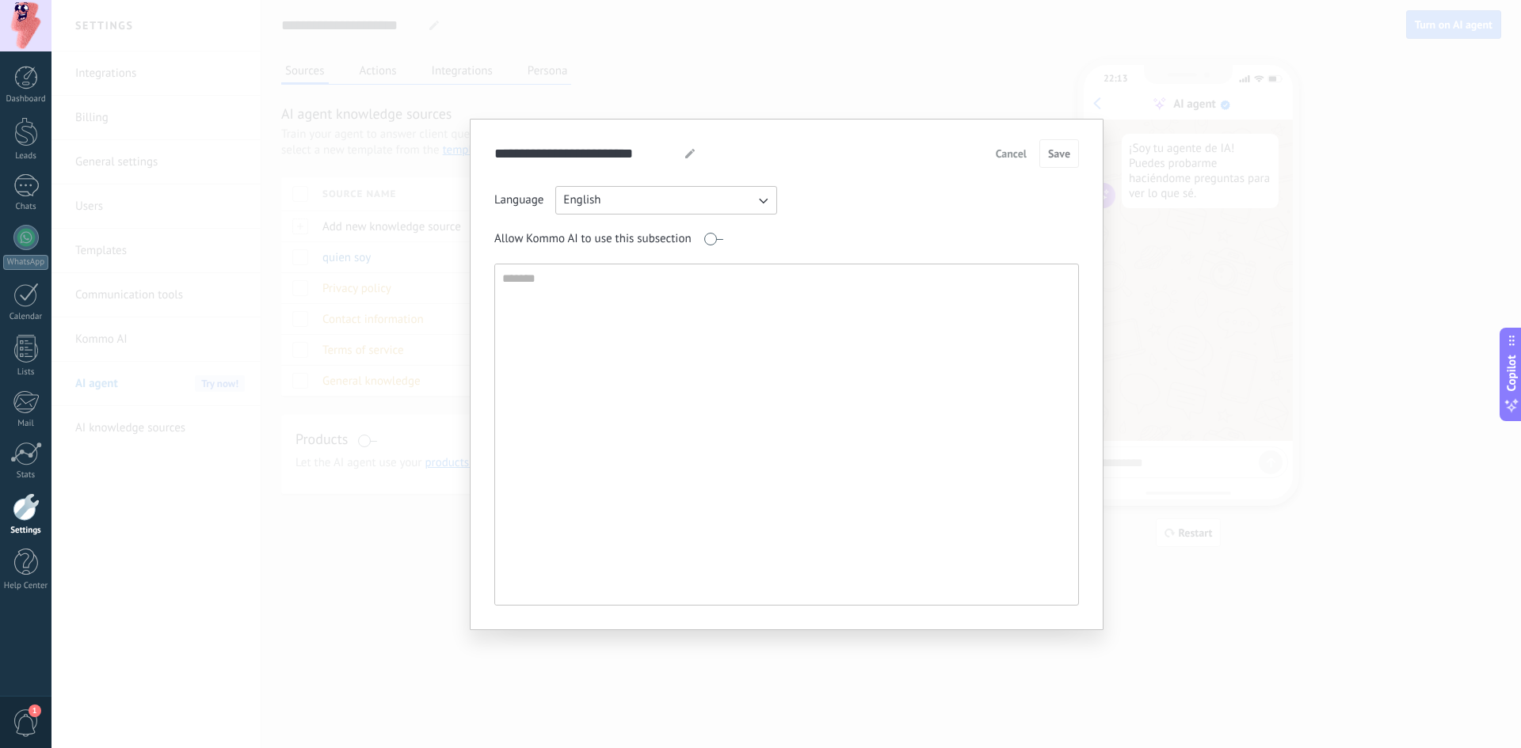
click at [615, 201] on button "English" at bounding box center [666, 200] width 222 height 29
click at [615, 231] on li "Spanish" at bounding box center [661, 227] width 230 height 27
paste textarea "**********"
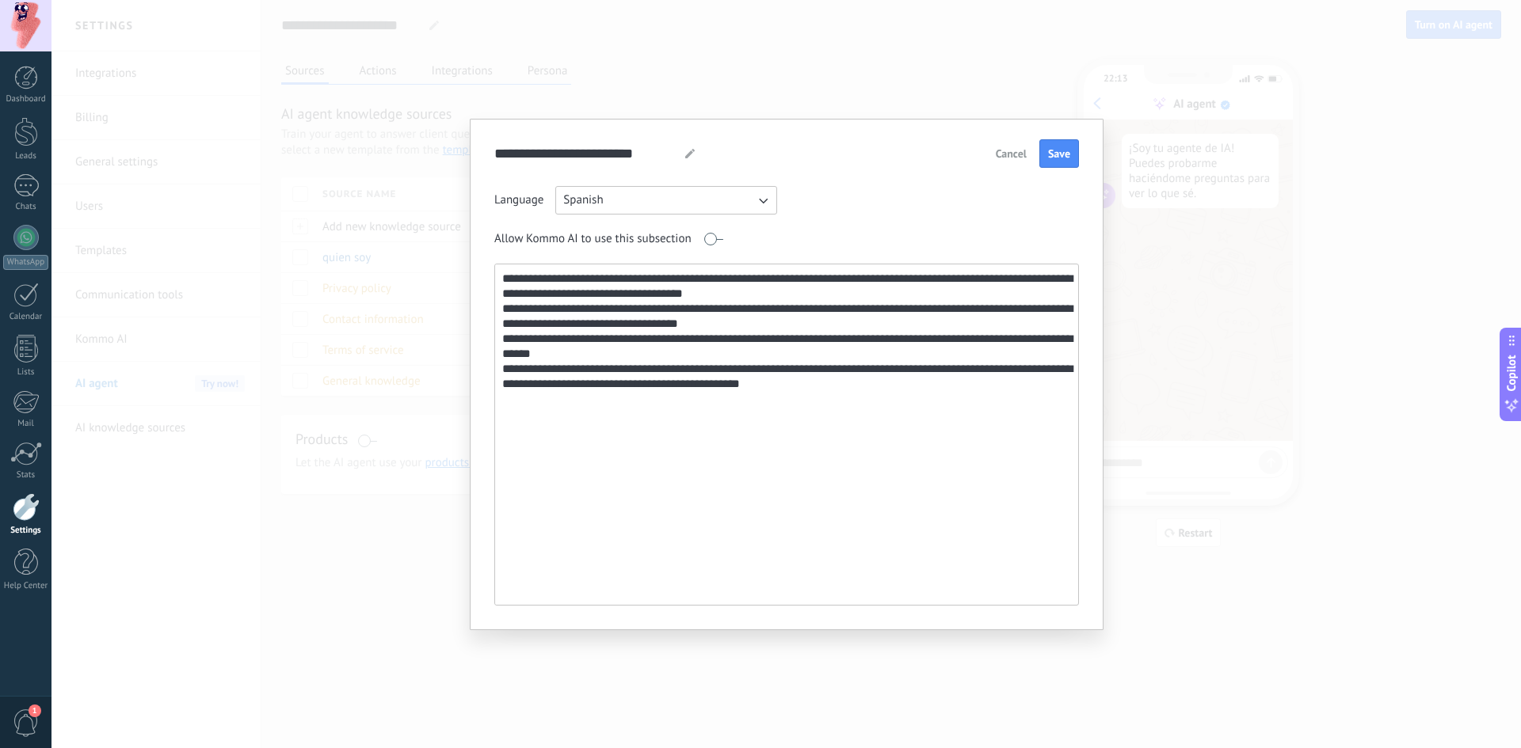
type textarea "**********"
click at [689, 153] on use at bounding box center [690, 154] width 10 height 10
drag, startPoint x: 668, startPoint y: 151, endPoint x: 490, endPoint y: 157, distance: 178.3
click at [490, 157] on div "**********" at bounding box center [787, 375] width 634 height 512
type input "**********"
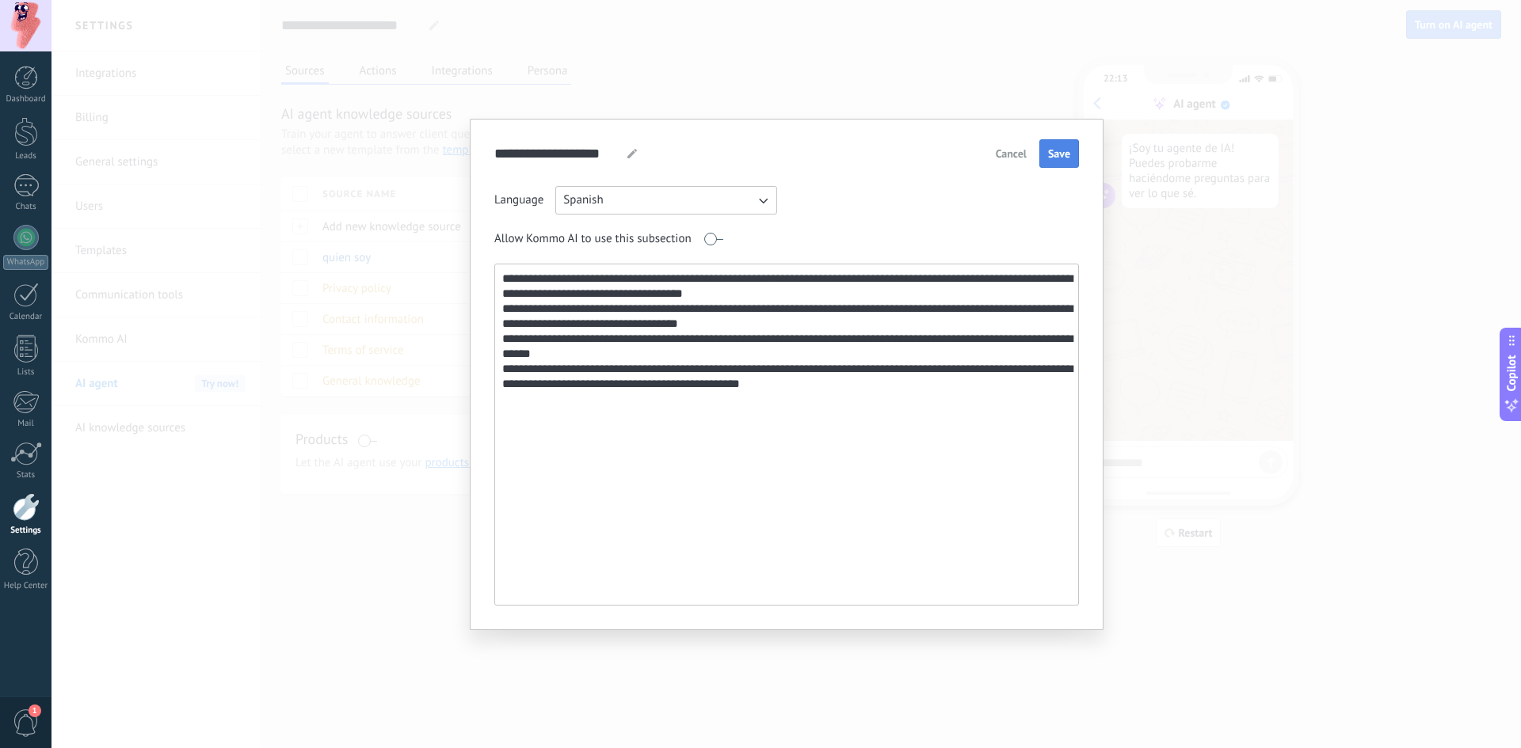
click at [1063, 148] on span "Save" at bounding box center [1059, 153] width 22 height 11
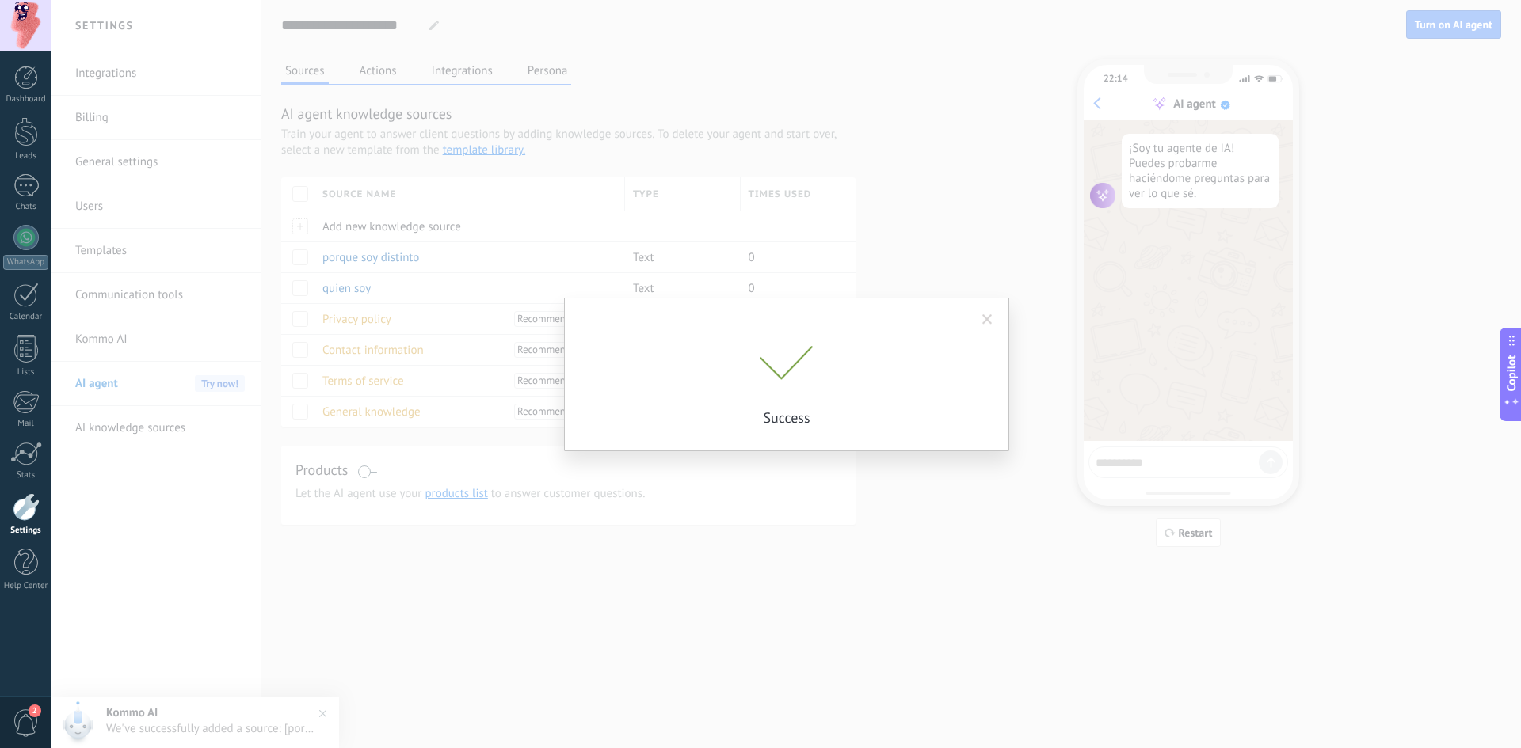
click at [988, 317] on span at bounding box center [987, 319] width 10 height 11
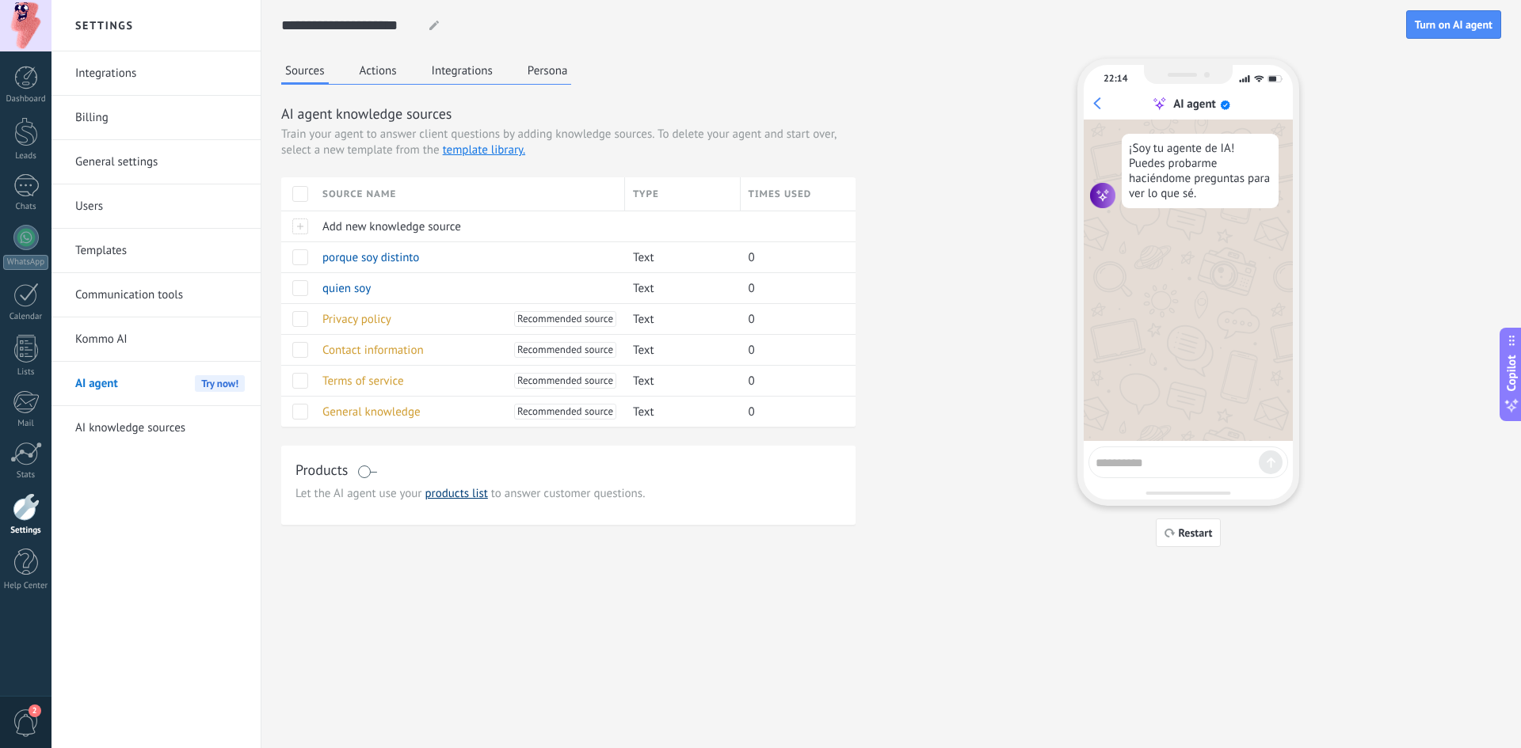
click at [461, 492] on link "products list" at bounding box center [456, 493] width 63 height 15
click at [364, 474] on span at bounding box center [367, 472] width 20 height 13
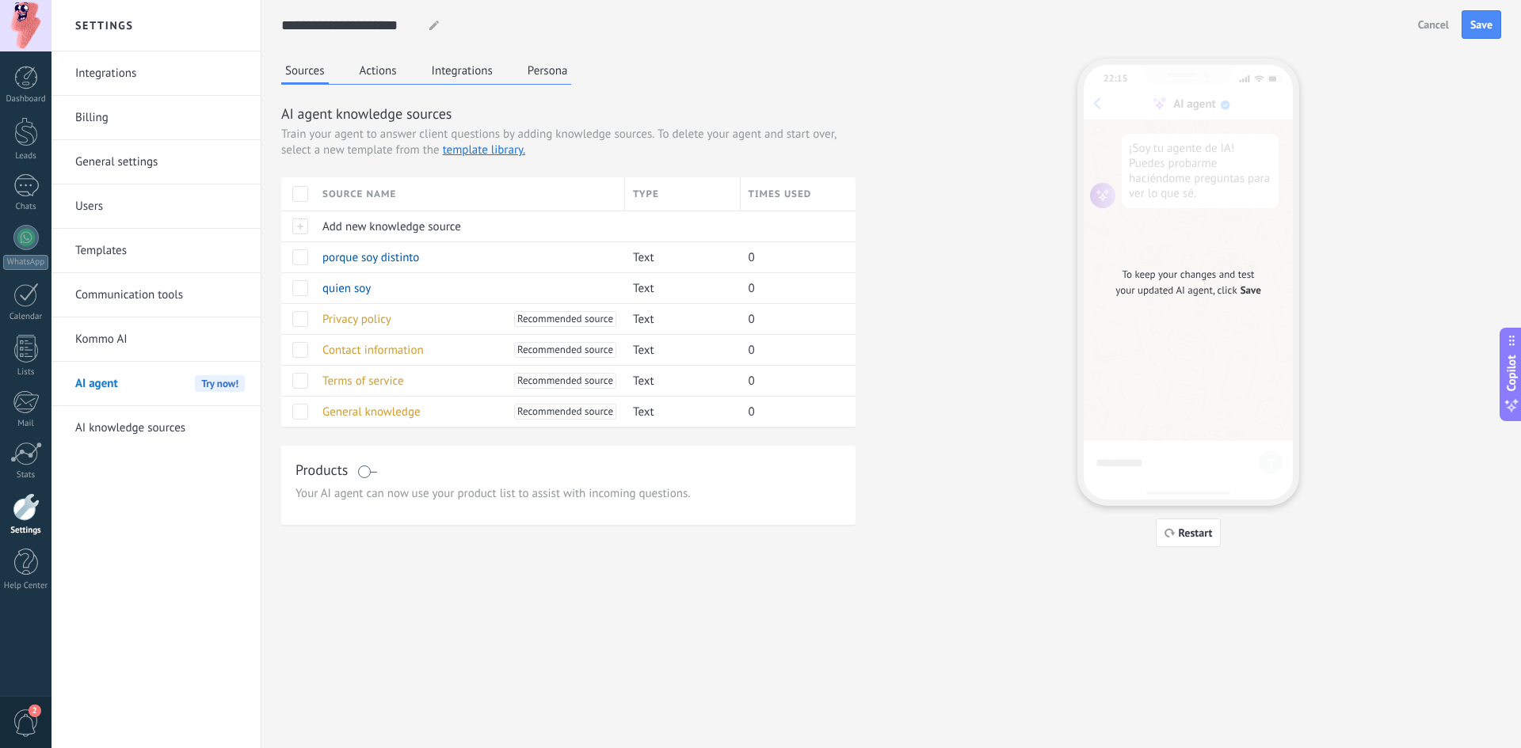
click at [369, 473] on span at bounding box center [367, 472] width 20 height 13
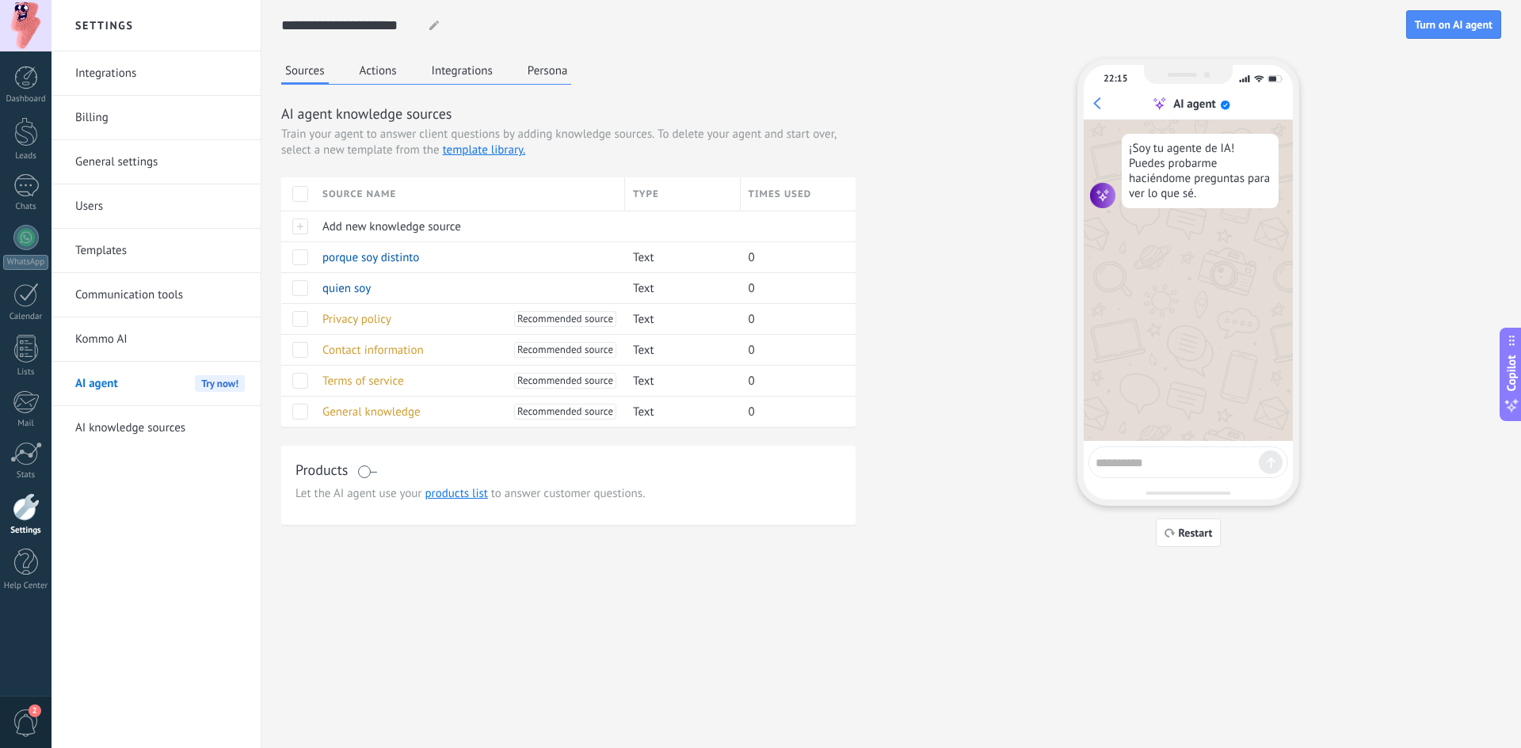
click at [1132, 468] on textarea at bounding box center [1176, 461] width 163 height 20
type textarea "****"
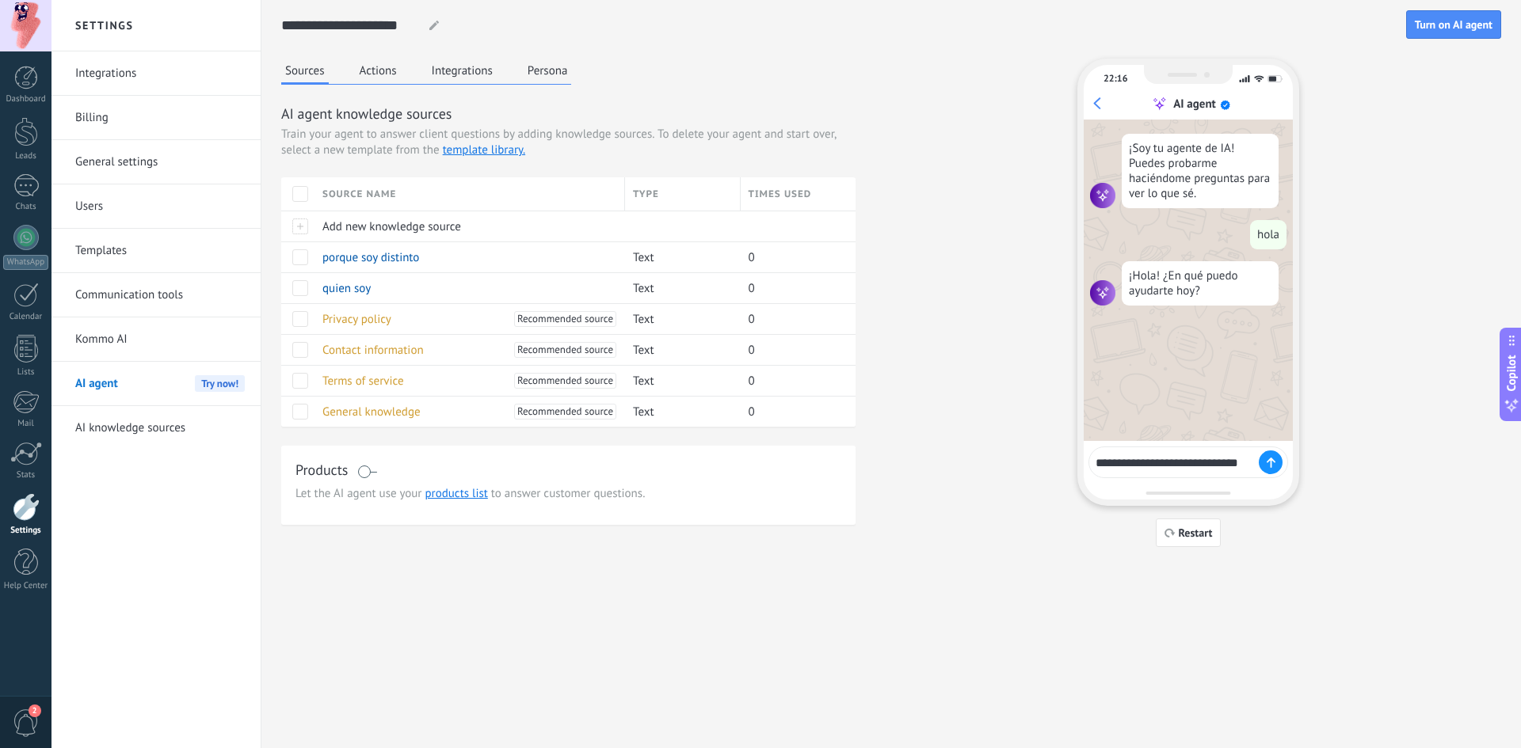
type textarea "**********"
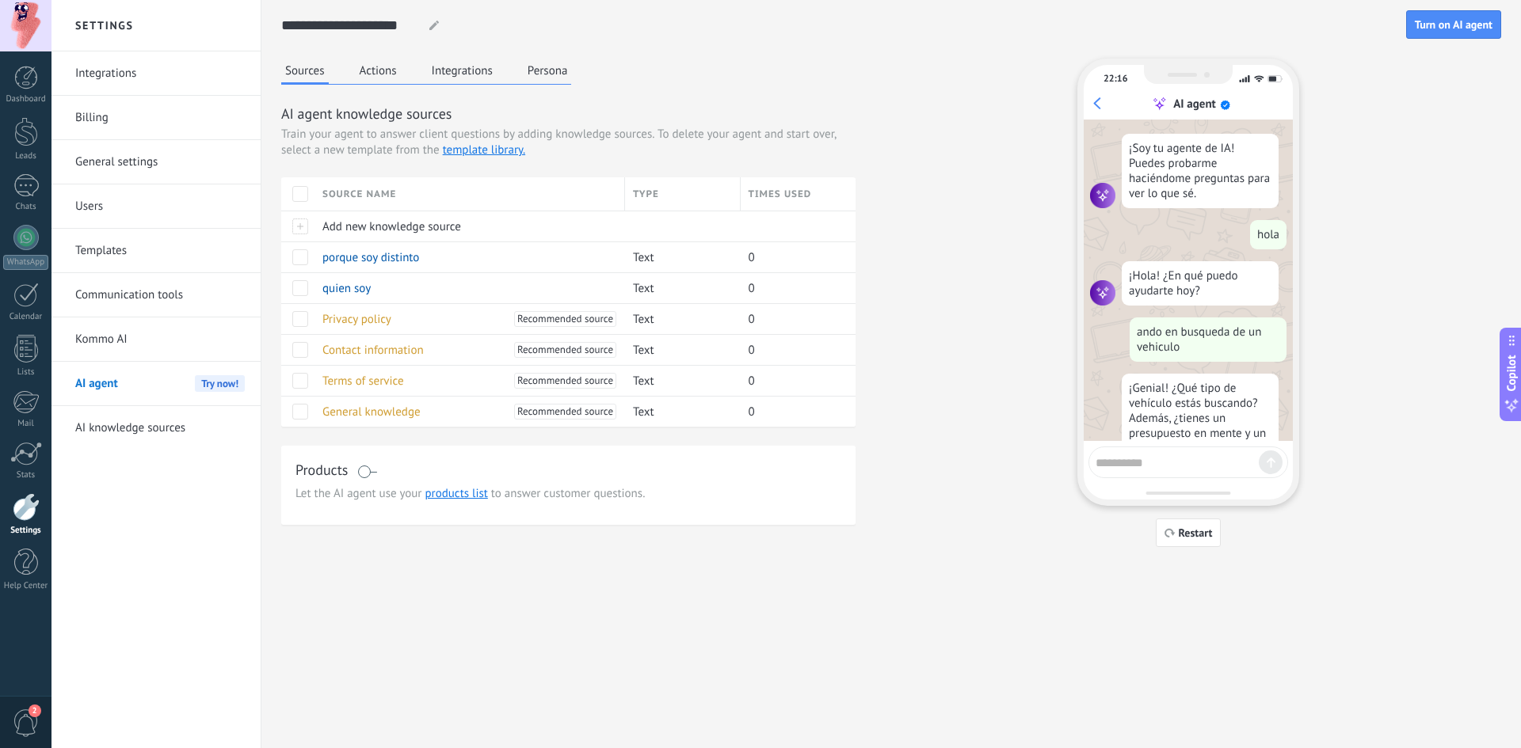
scroll to position [57, 0]
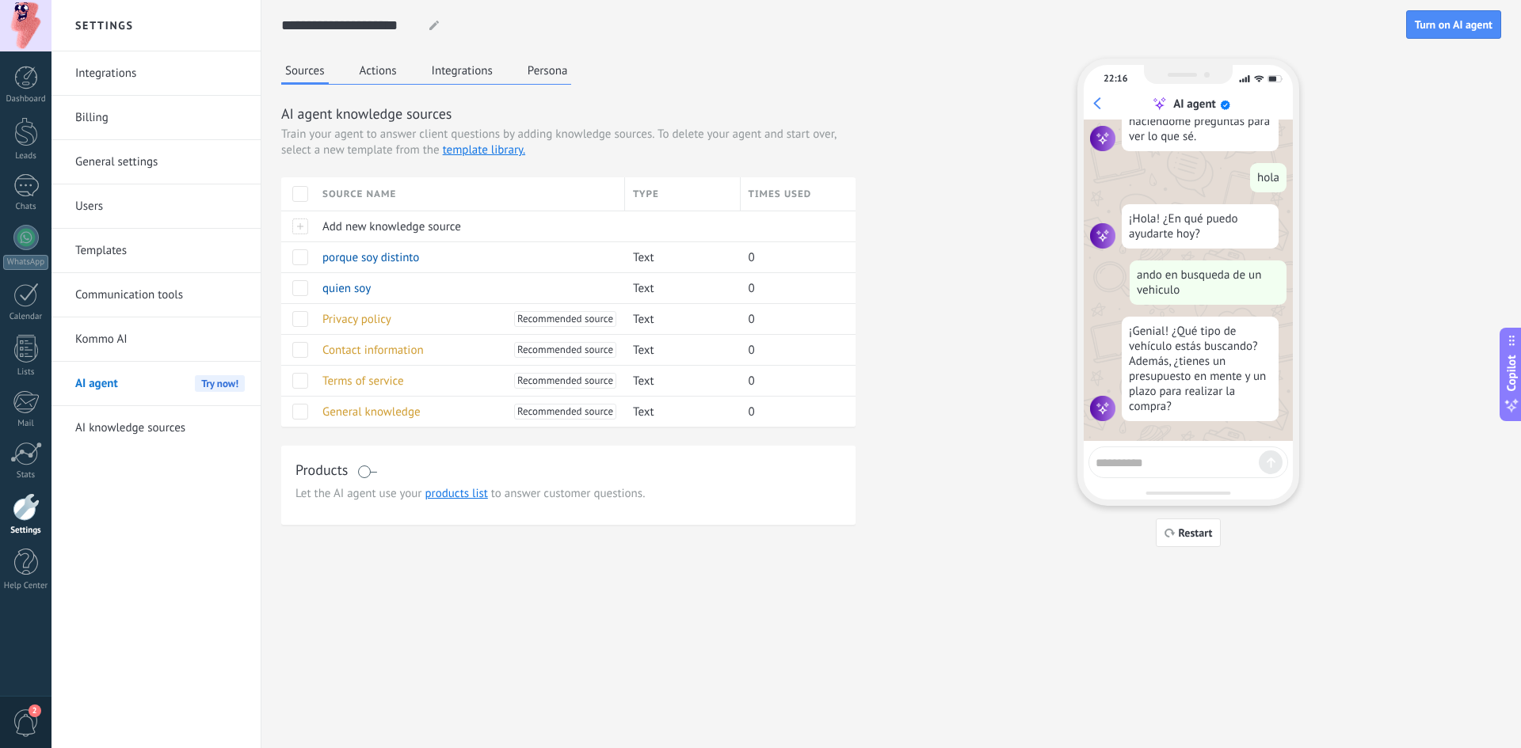
click at [1179, 529] on span "Restart" at bounding box center [1196, 533] width 34 height 11
click at [1185, 528] on span "Restart" at bounding box center [1196, 533] width 34 height 11
click at [1170, 533] on icon "button" at bounding box center [1169, 533] width 11 height 10
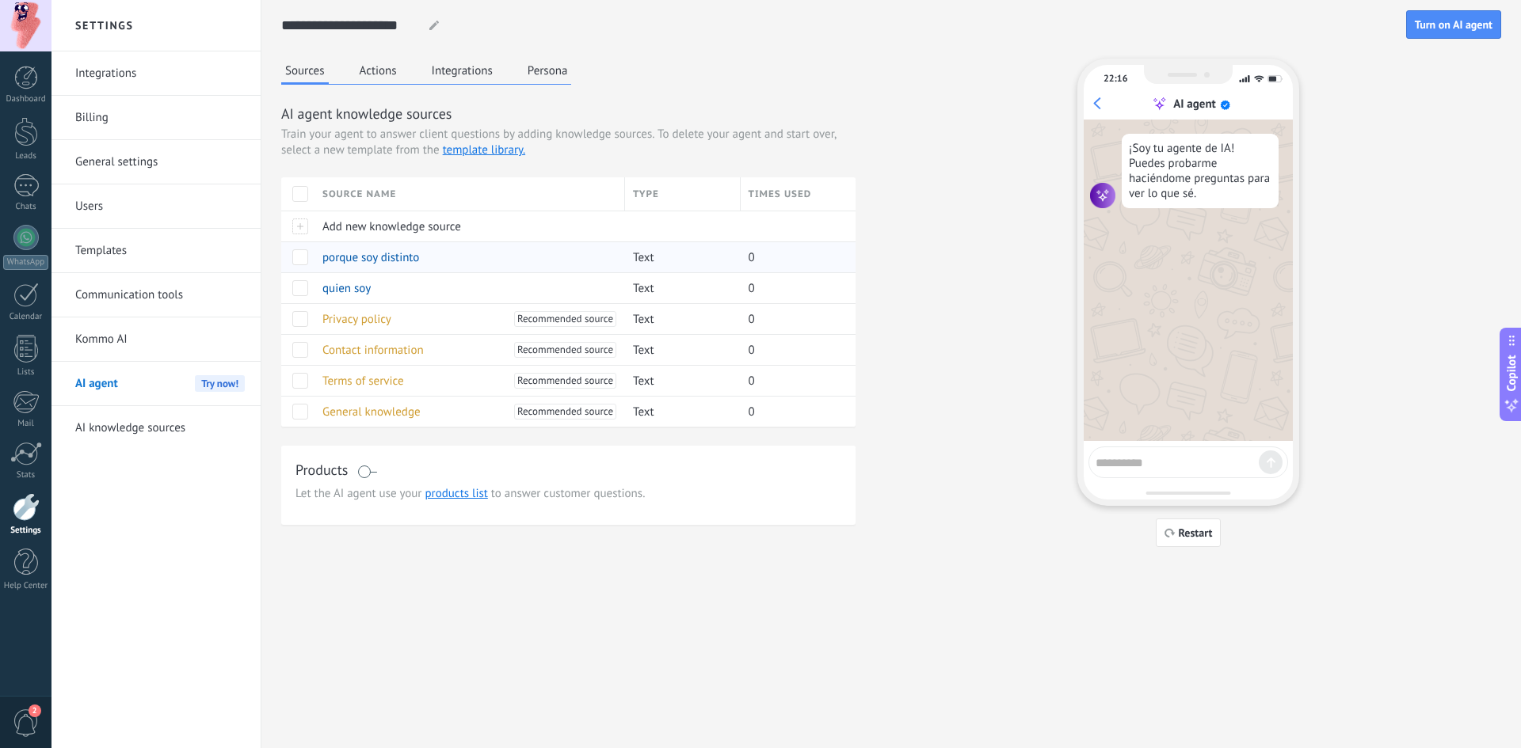
click at [299, 258] on span at bounding box center [300, 257] width 16 height 16
click at [306, 227] on div at bounding box center [297, 226] width 33 height 31
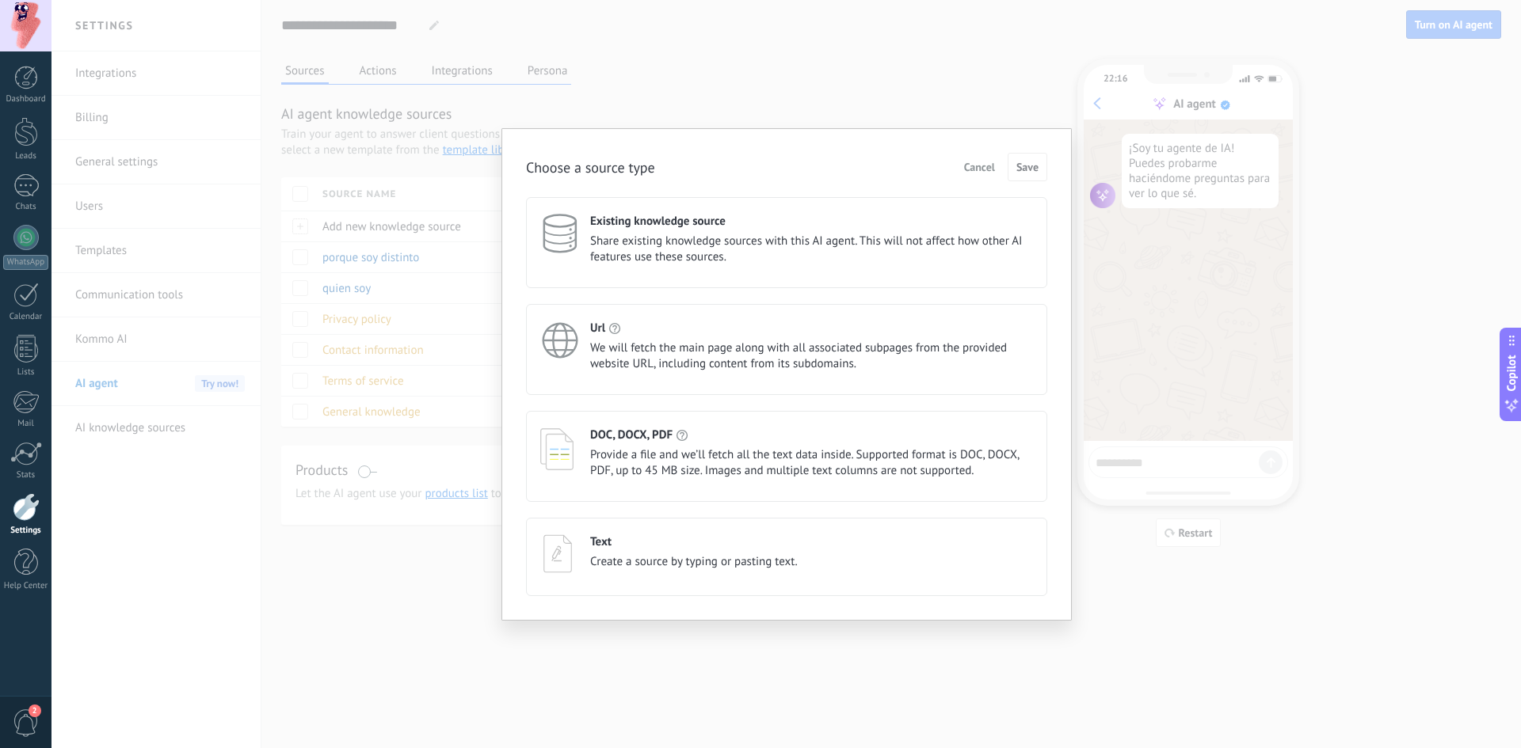
click at [640, 551] on div "Text Create a source by typing or pasting text." at bounding box center [694, 553] width 208 height 36
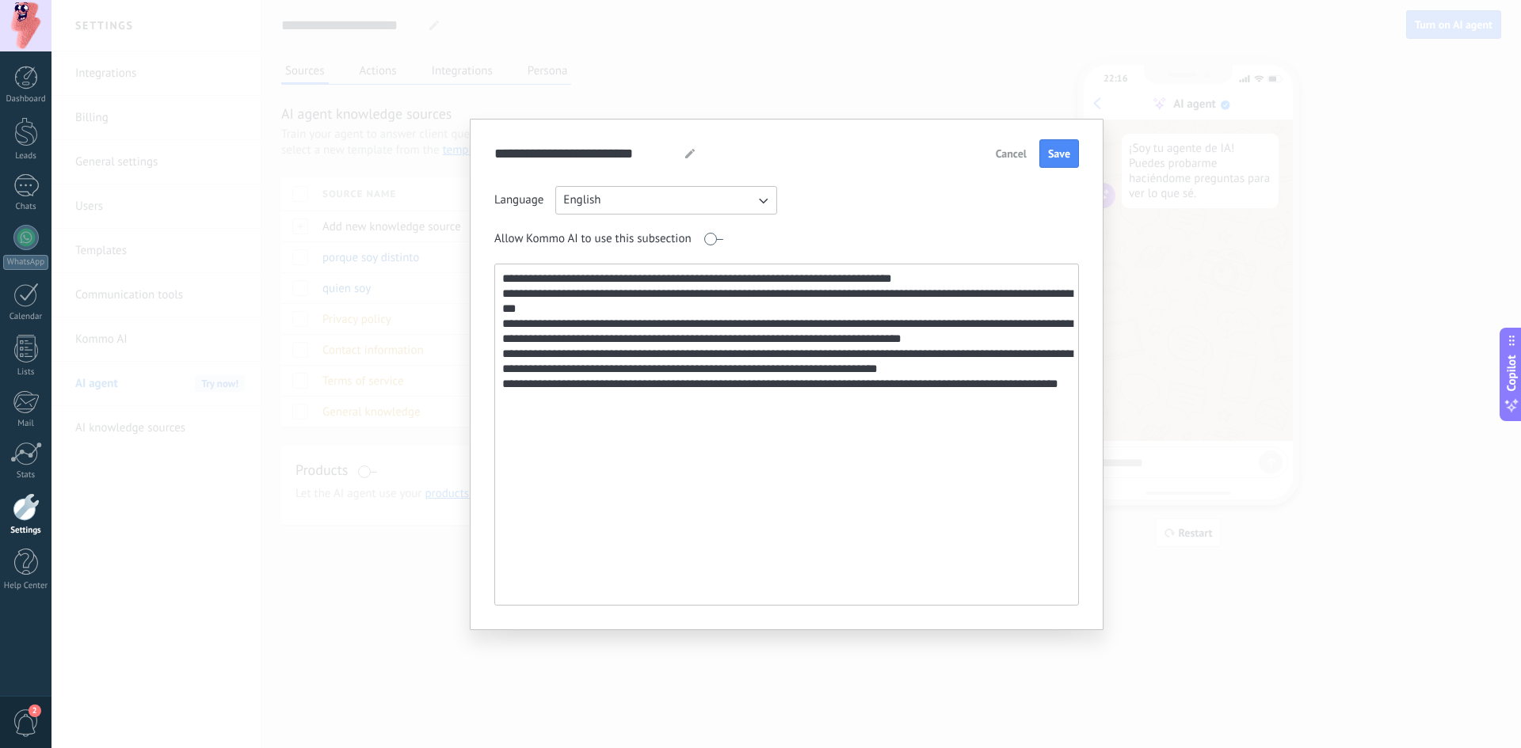
type textarea "**********"
click at [691, 192] on button "English" at bounding box center [666, 200] width 222 height 29
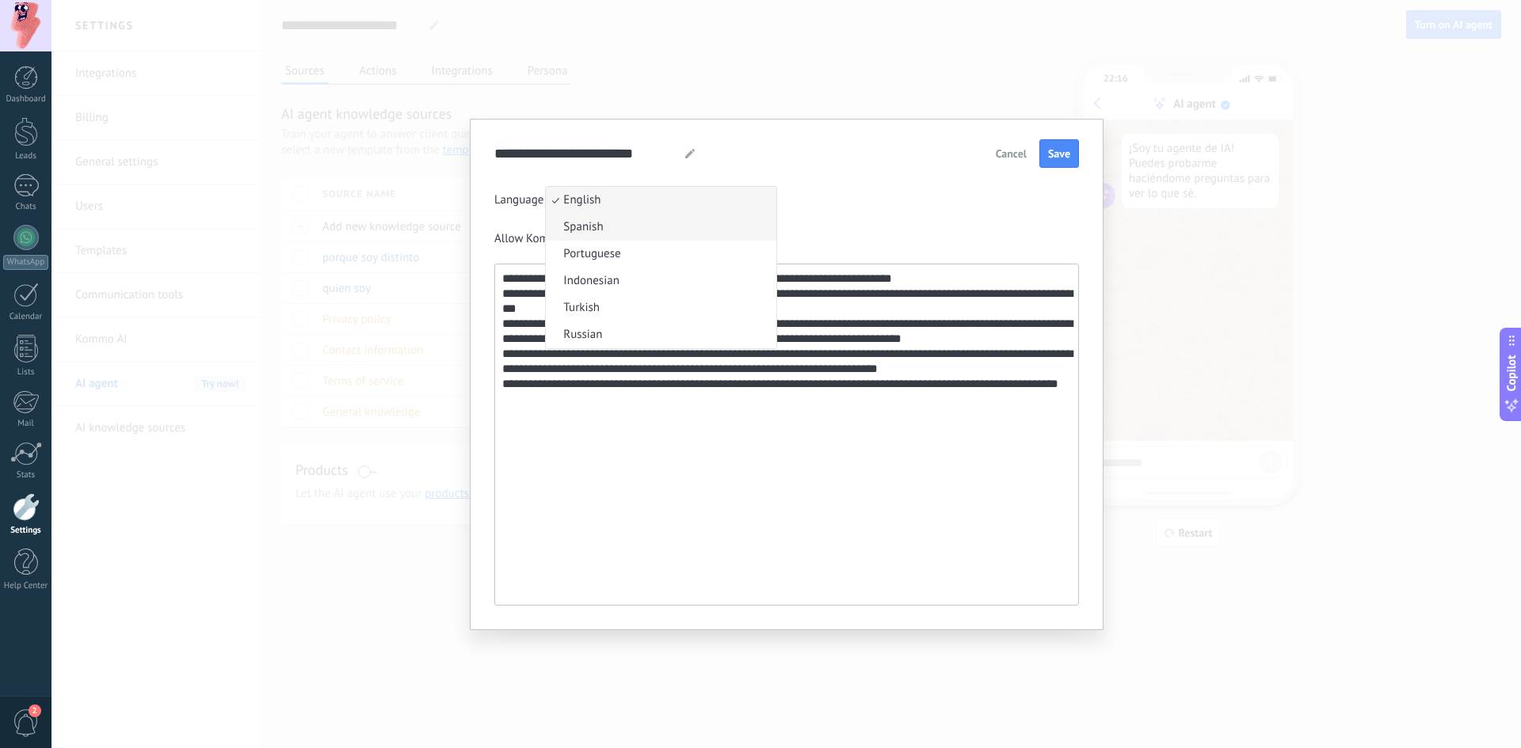
click at [635, 230] on li "Spanish" at bounding box center [661, 227] width 230 height 27
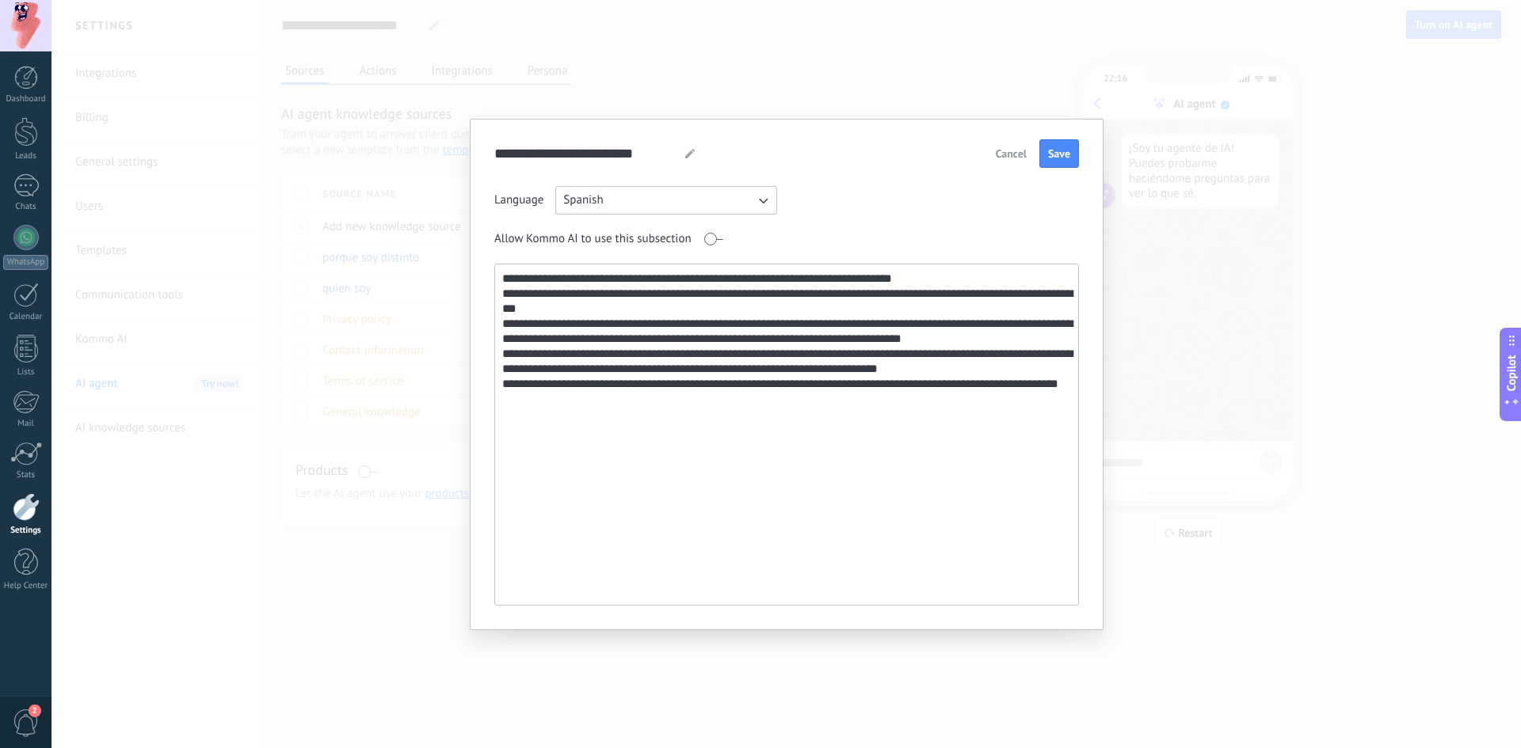
click at [686, 154] on icon at bounding box center [690, 154] width 10 height 10
drag, startPoint x: 667, startPoint y: 152, endPoint x: 487, endPoint y: 177, distance: 181.5
click at [487, 177] on div "**********" at bounding box center [787, 375] width 634 height 512
type input "**********"
click at [1057, 156] on span "Save" at bounding box center [1059, 153] width 22 height 11
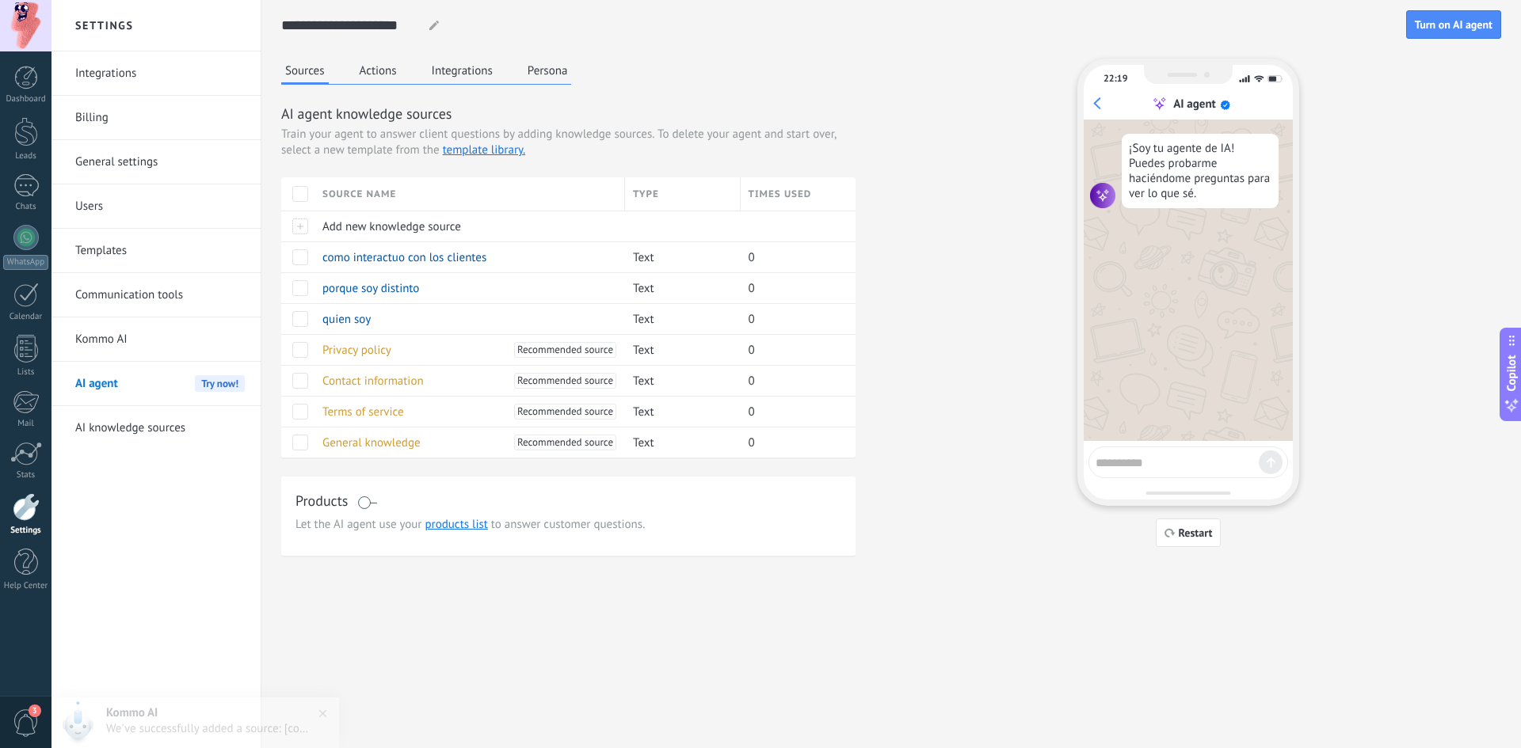
click at [1141, 463] on textarea at bounding box center [1176, 461] width 163 height 20
type textarea "****"
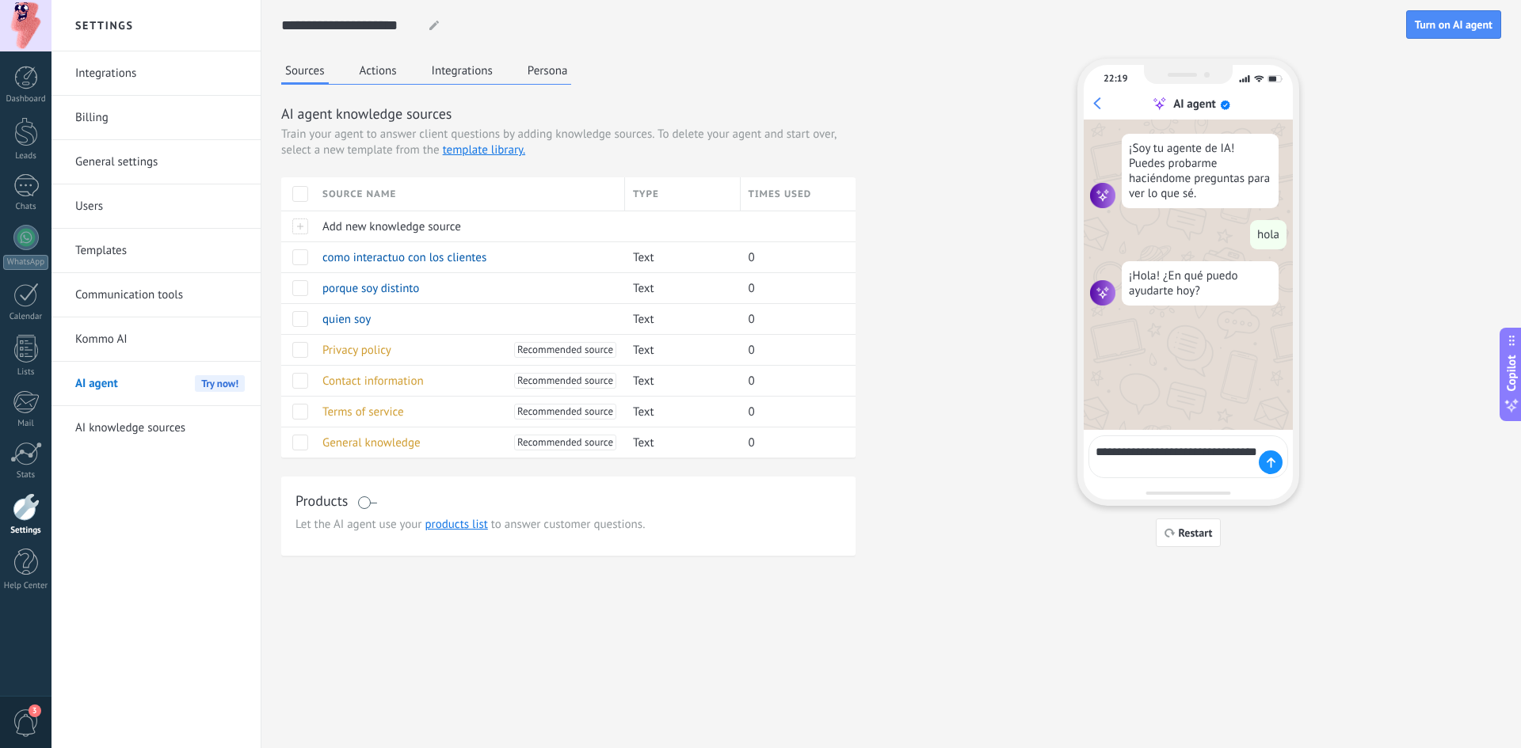
type textarea "**********"
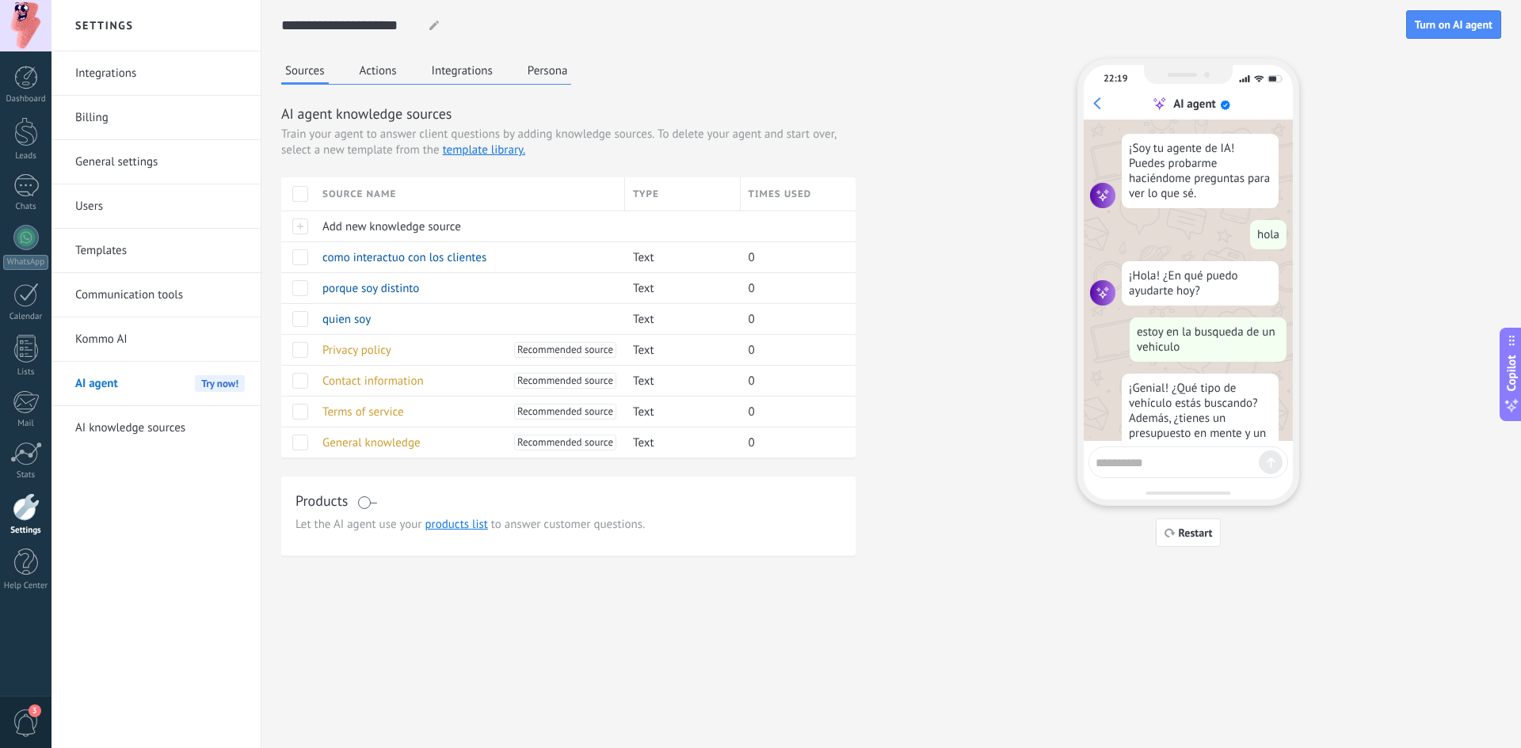
scroll to position [57, 0]
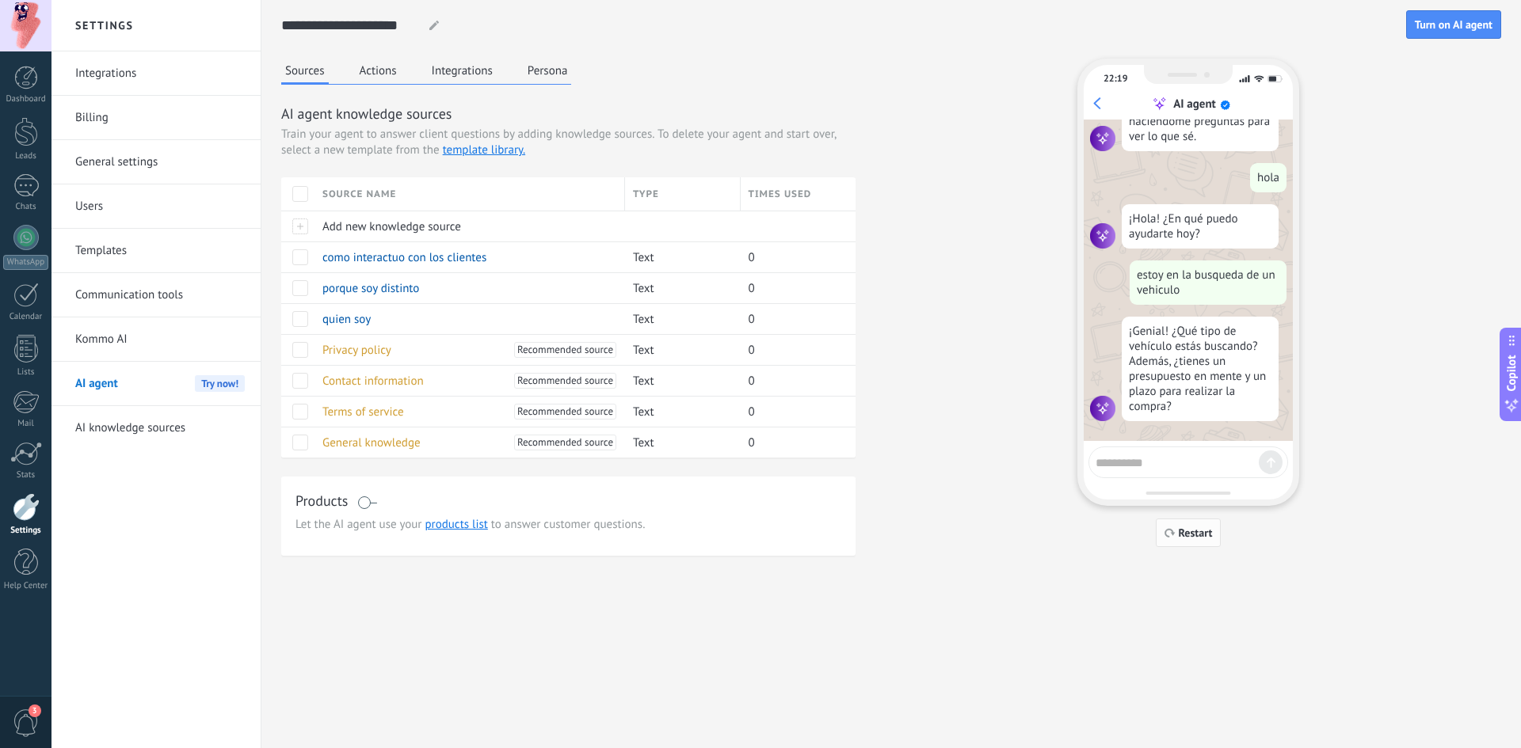
click at [1176, 535] on span "Restart" at bounding box center [1188, 533] width 48 height 11
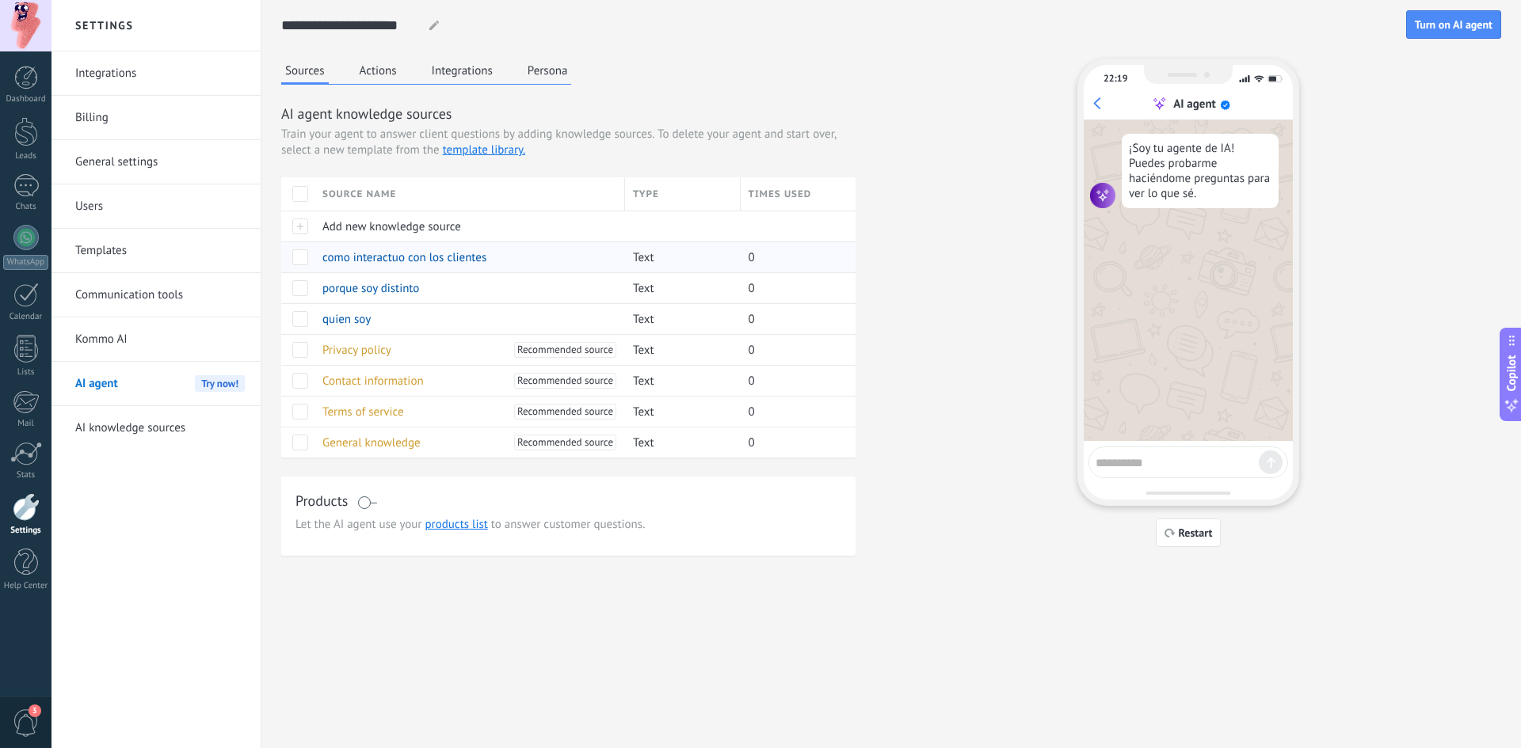
click at [302, 259] on span at bounding box center [300, 257] width 16 height 16
click at [299, 288] on span at bounding box center [300, 288] width 16 height 16
click at [301, 318] on span at bounding box center [300, 319] width 16 height 16
click at [1130, 461] on textarea at bounding box center [1176, 461] width 163 height 20
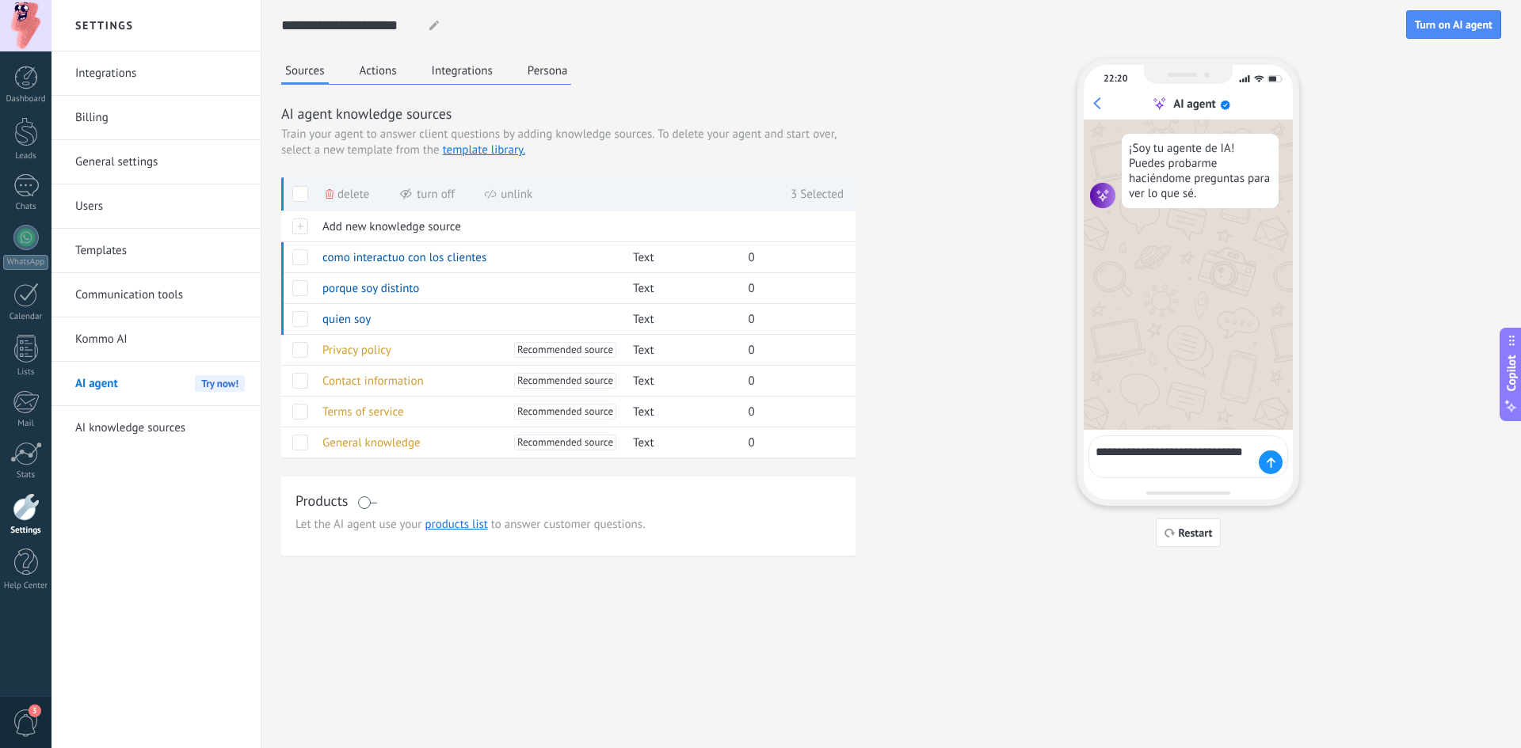
type textarea "**********"
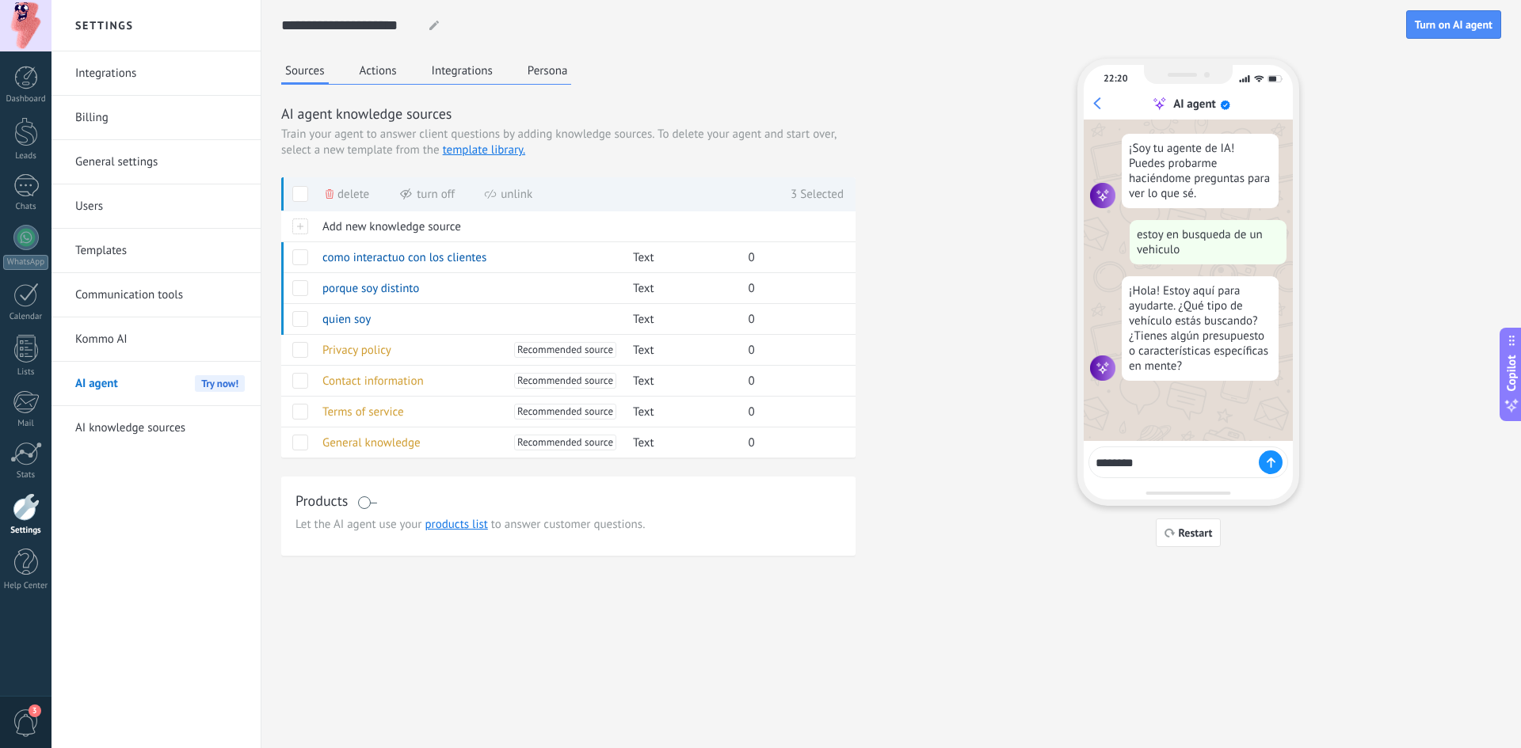
type textarea "*********"
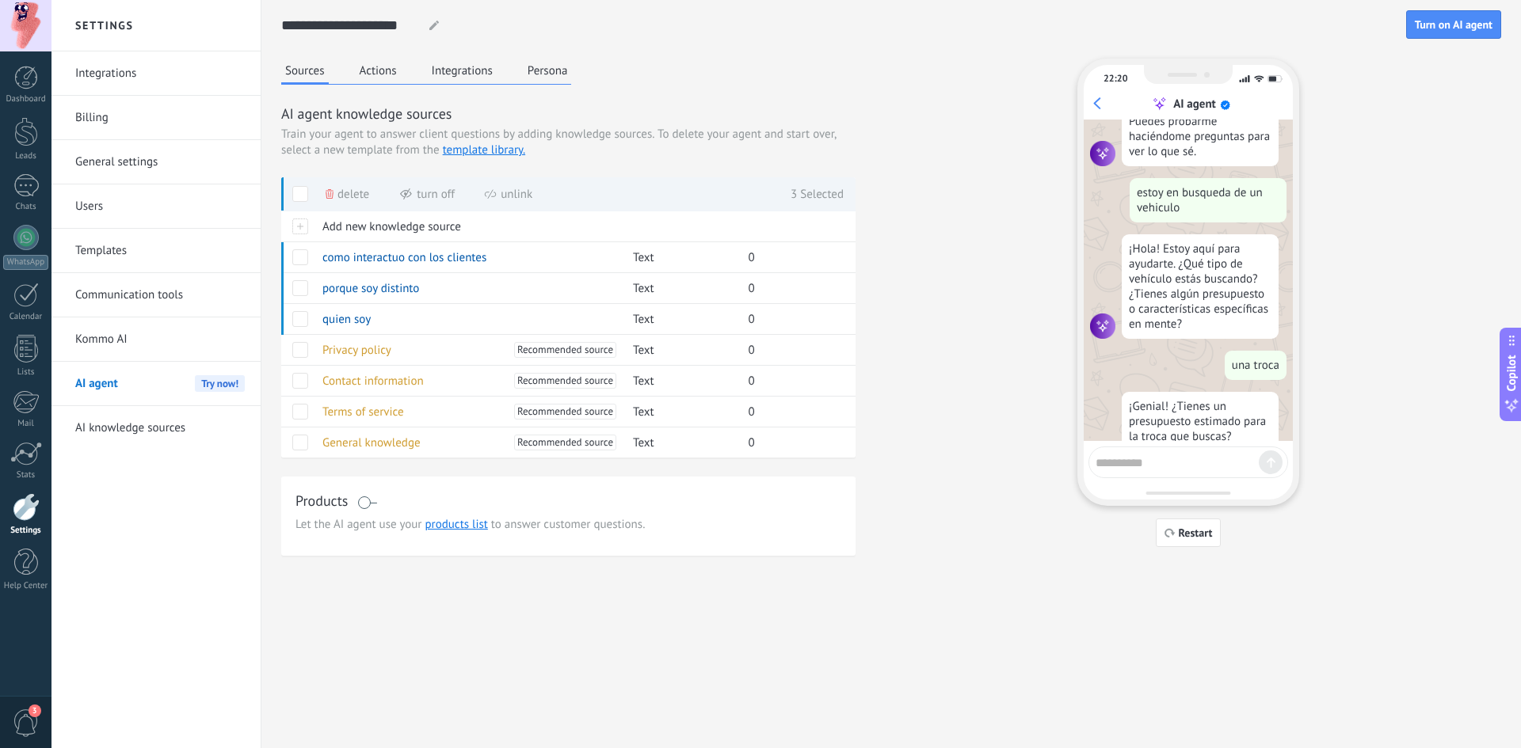
scroll to position [117, 0]
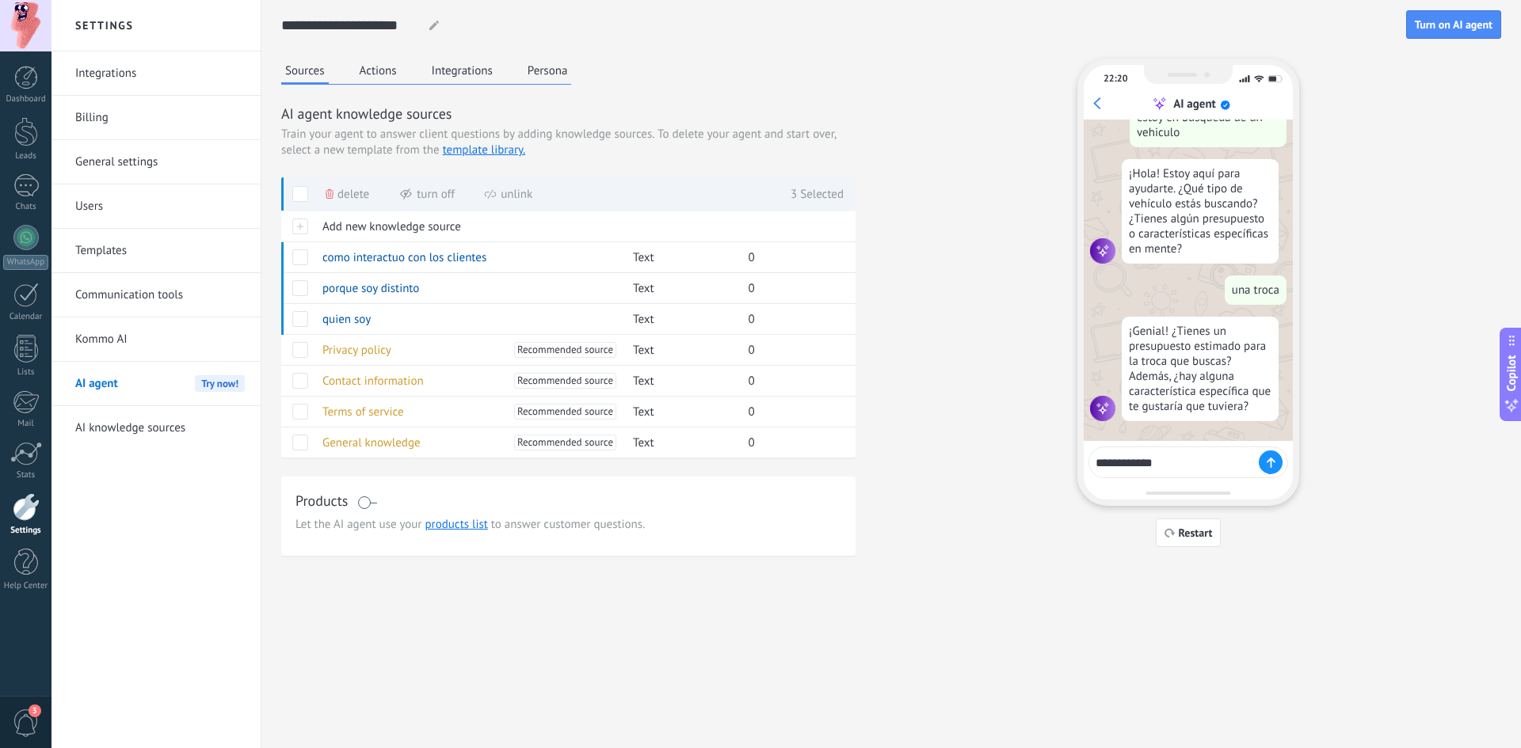
type textarea "**********"
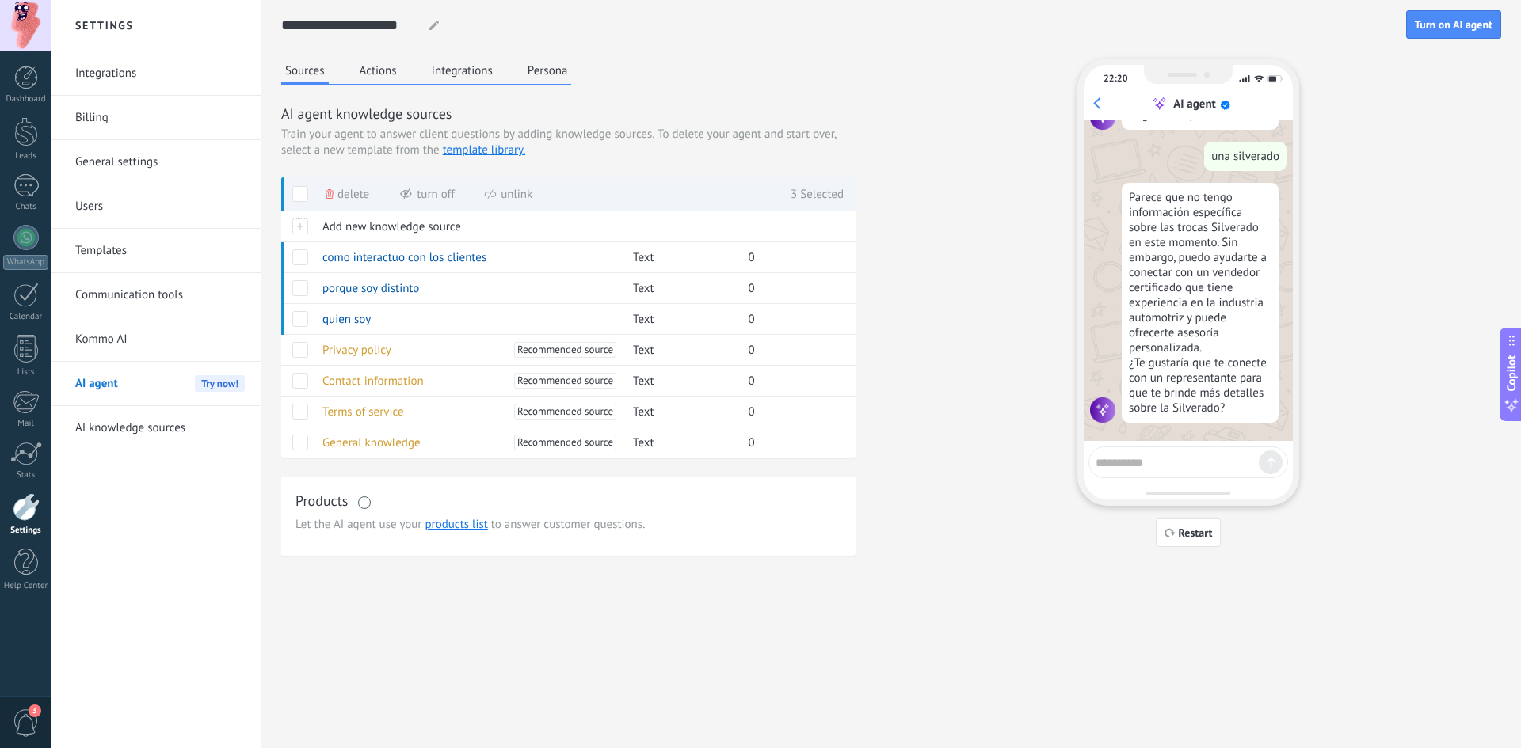
scroll to position [410, 0]
click at [1174, 539] on button "Restart" at bounding box center [1189, 533] width 66 height 29
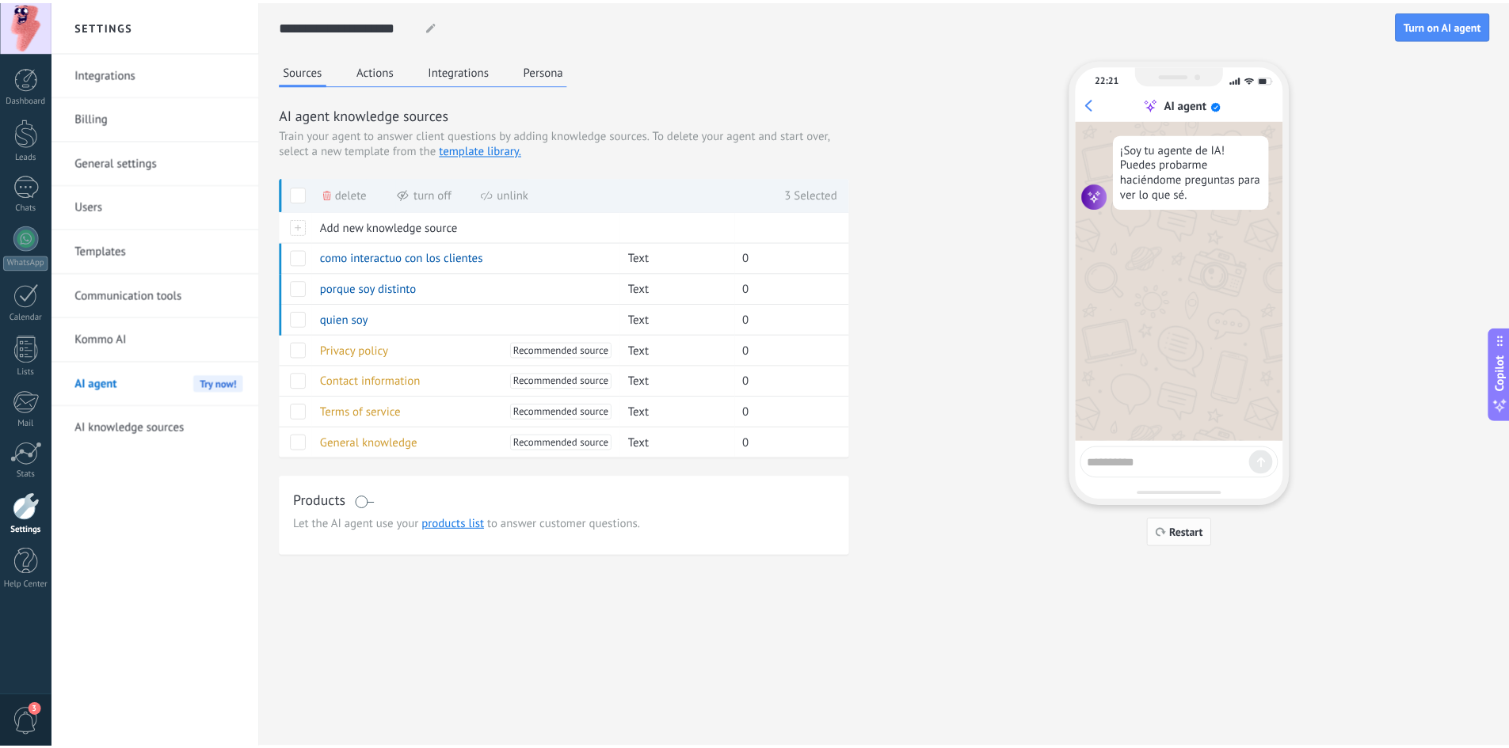
scroll to position [0, 0]
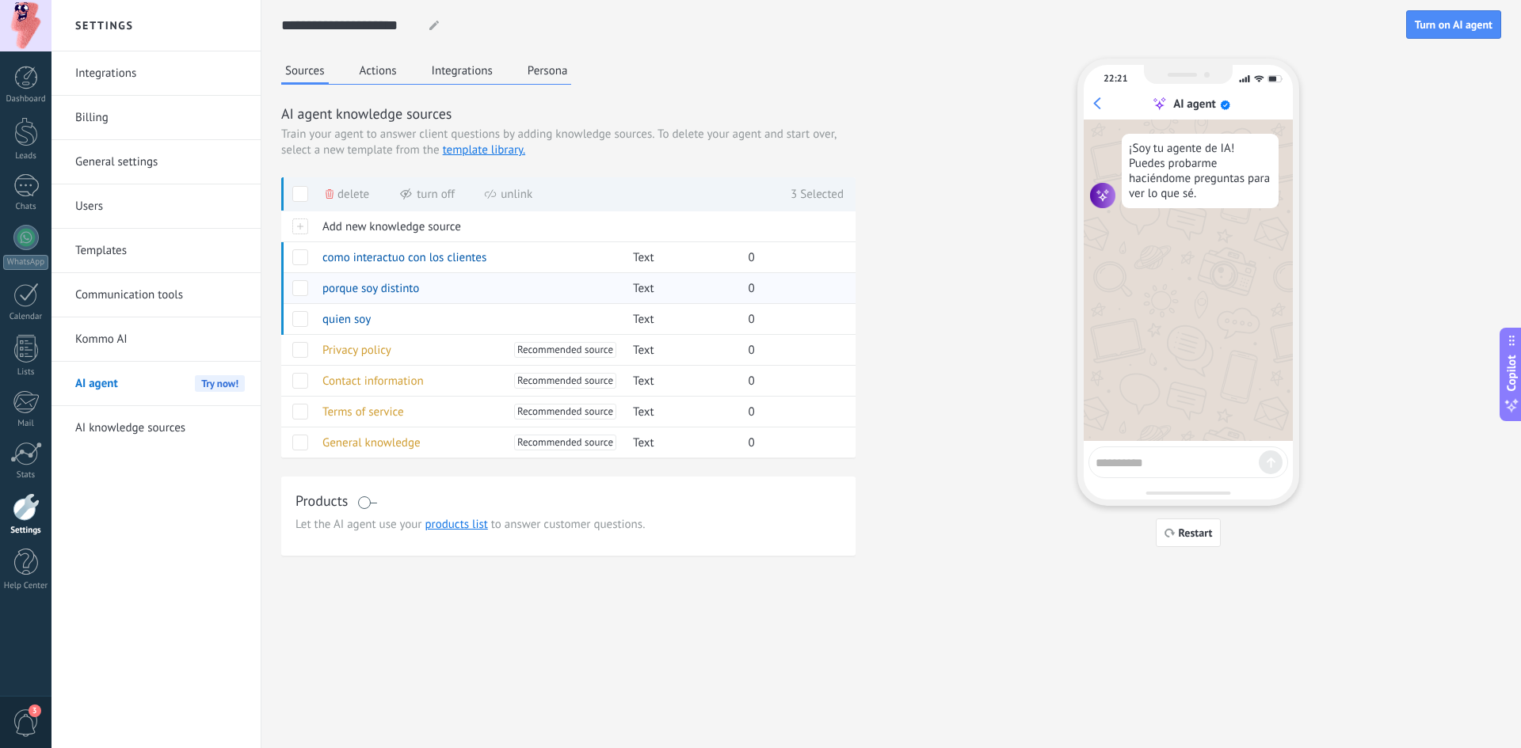
click at [299, 321] on span at bounding box center [300, 319] width 16 height 16
click at [296, 285] on span at bounding box center [300, 288] width 16 height 16
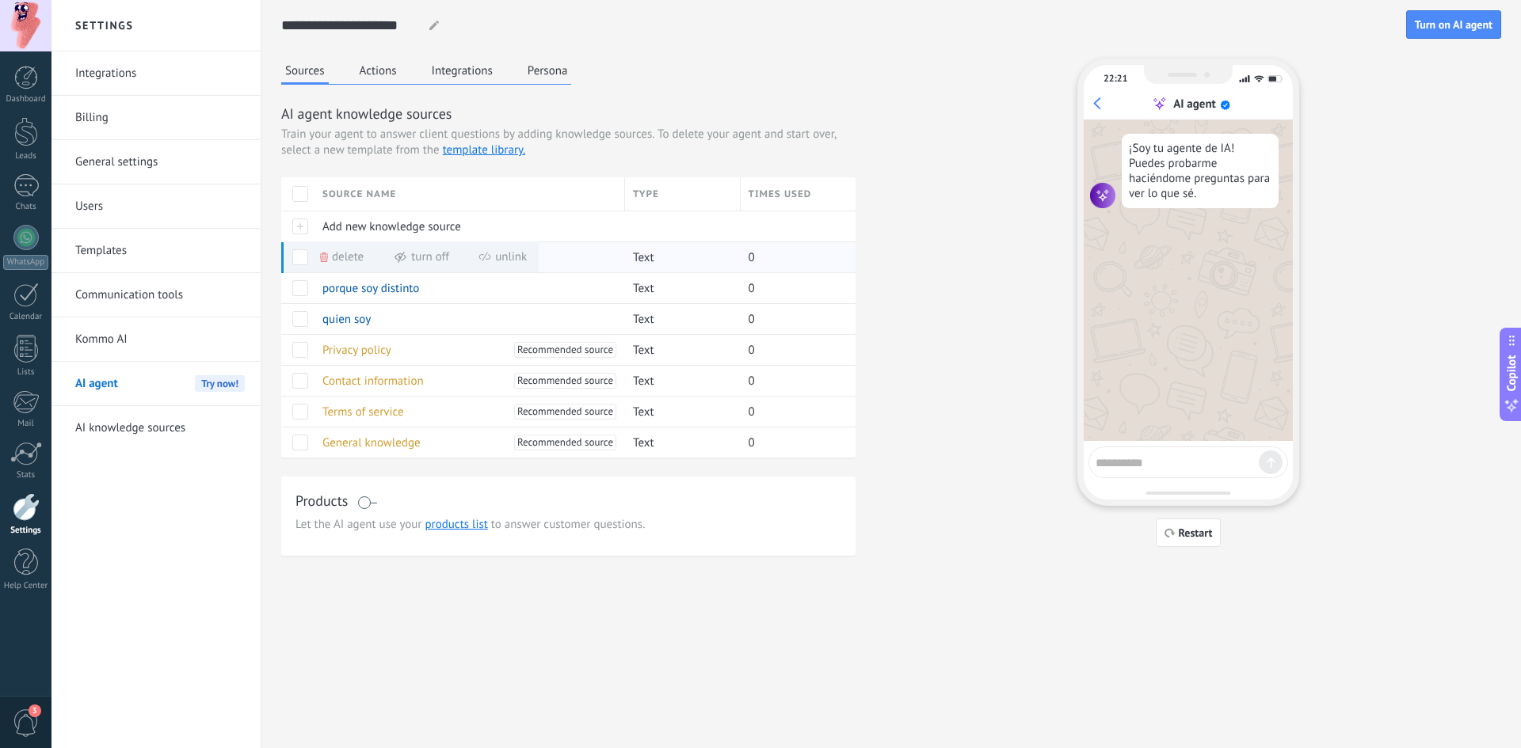
click at [299, 261] on span at bounding box center [300, 257] width 16 height 16
click at [375, 68] on button "Actions" at bounding box center [378, 71] width 45 height 24
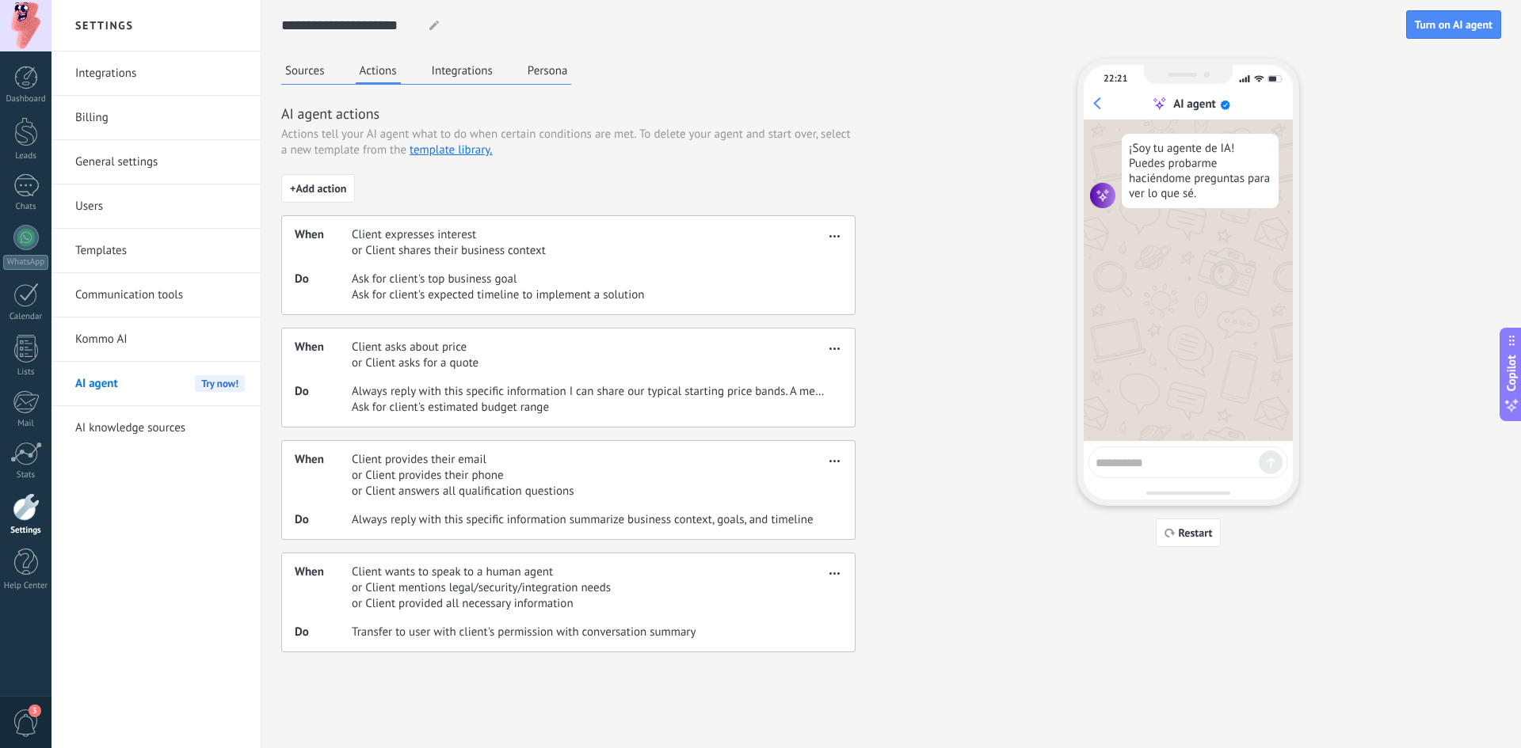
click at [830, 349] on use "button" at bounding box center [834, 349] width 10 height 2
click at [919, 311] on div "Sources Actions Integrations Persona AI agent actions Actions tell your AI agen…" at bounding box center [891, 356] width 1220 height 594
click at [447, 231] on span "Client expresses interest" at bounding box center [449, 235] width 194 height 16
click at [834, 234] on span "button" at bounding box center [834, 233] width 10 height 11
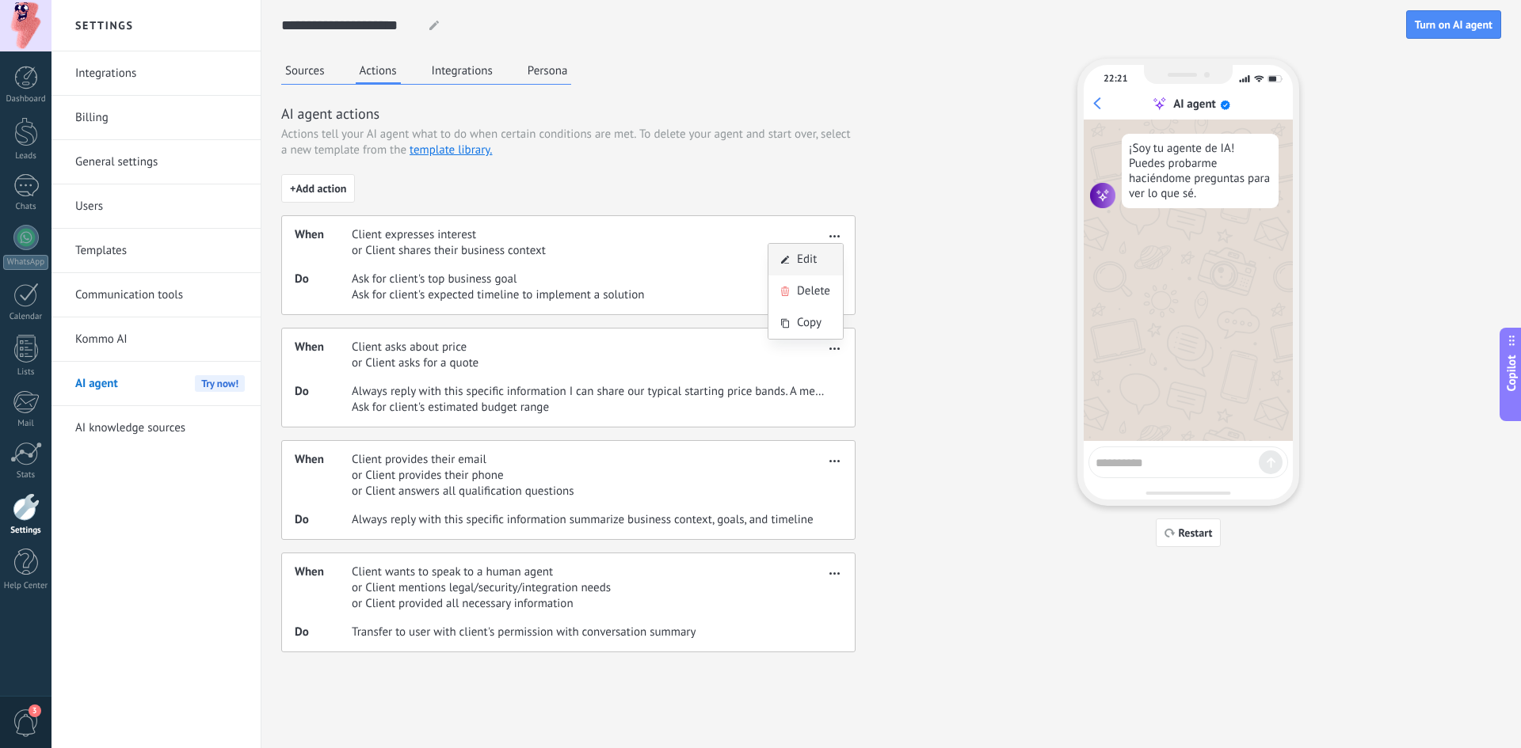
click at [825, 254] on div "Edit" at bounding box center [805, 260] width 74 height 32
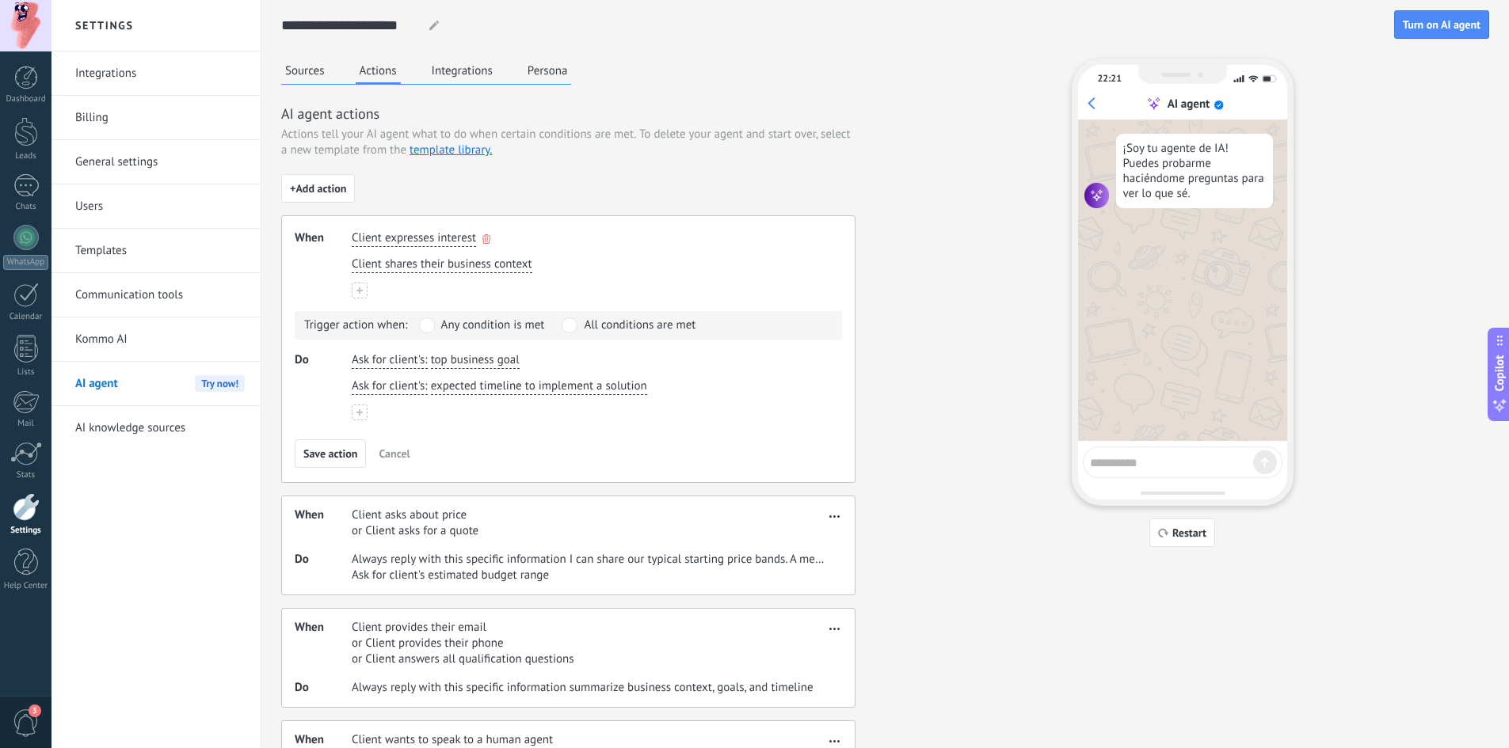
click at [461, 236] on span "Client expresses interest" at bounding box center [414, 238] width 124 height 16
click at [567, 179] on div "**********" at bounding box center [568, 497] width 574 height 646
click at [909, 238] on div "Sources Actions Integrations Persona AI agent actions Actions tell your AI agen…" at bounding box center [885, 440] width 1208 height 762
click at [383, 451] on span "Cancel" at bounding box center [394, 453] width 31 height 11
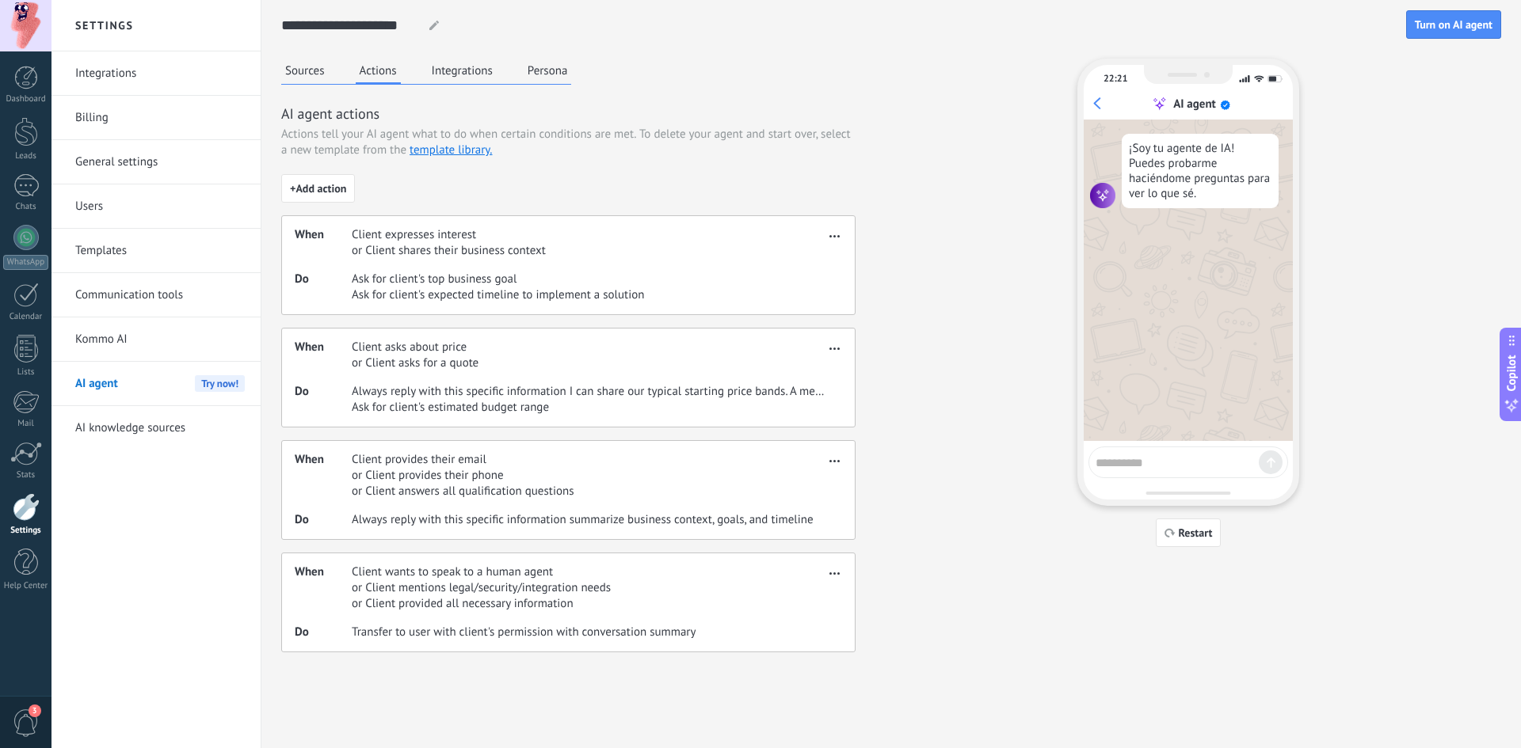
click at [966, 363] on div "Sources Actions Integrations Persona AI agent actions Actions tell your AI agen…" at bounding box center [891, 356] width 1220 height 594
click at [108, 28] on h2 "Settings" at bounding box center [155, 25] width 169 height 51
click at [128, 286] on link "Communication tools" at bounding box center [159, 295] width 169 height 44
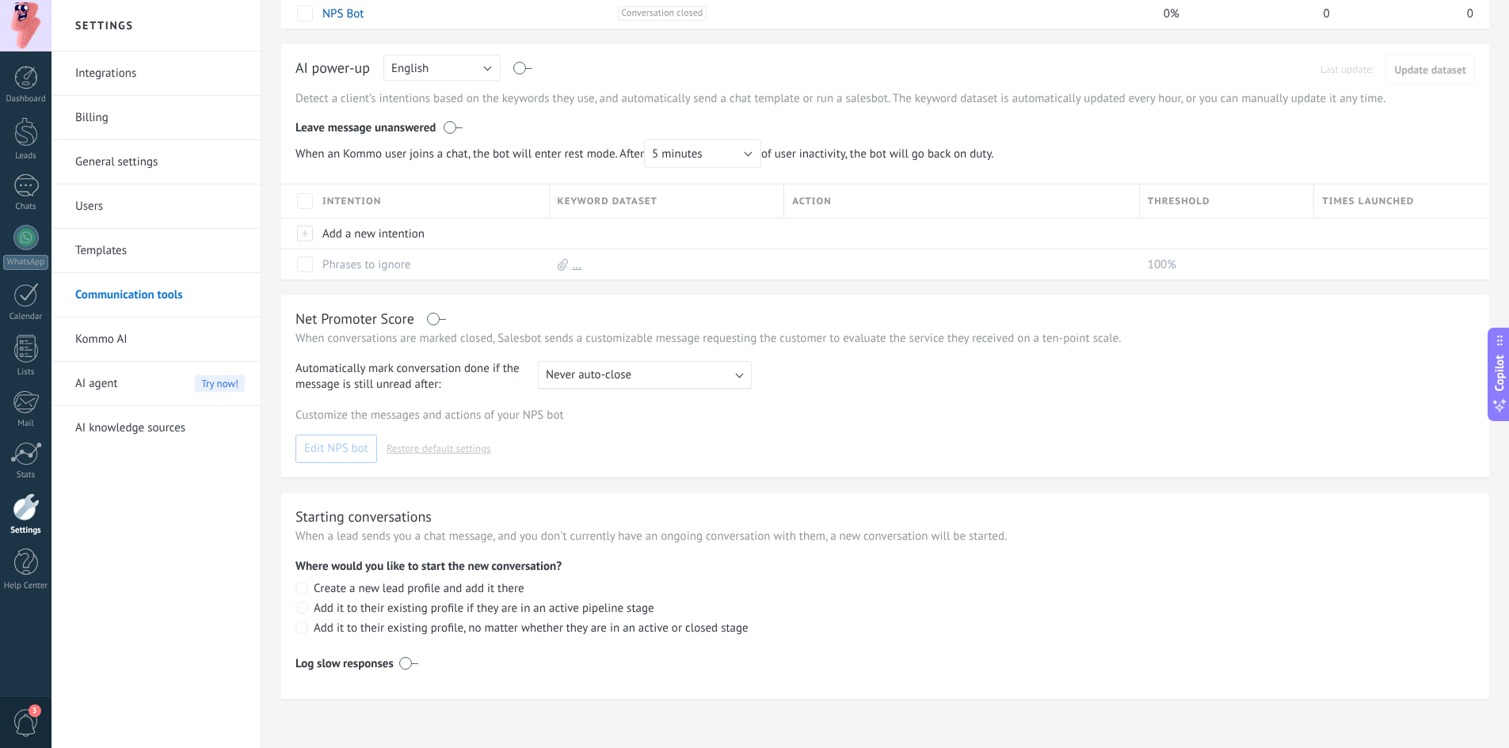
scroll to position [239, 0]
click at [127, 72] on link "Integrations" at bounding box center [159, 73] width 169 height 44
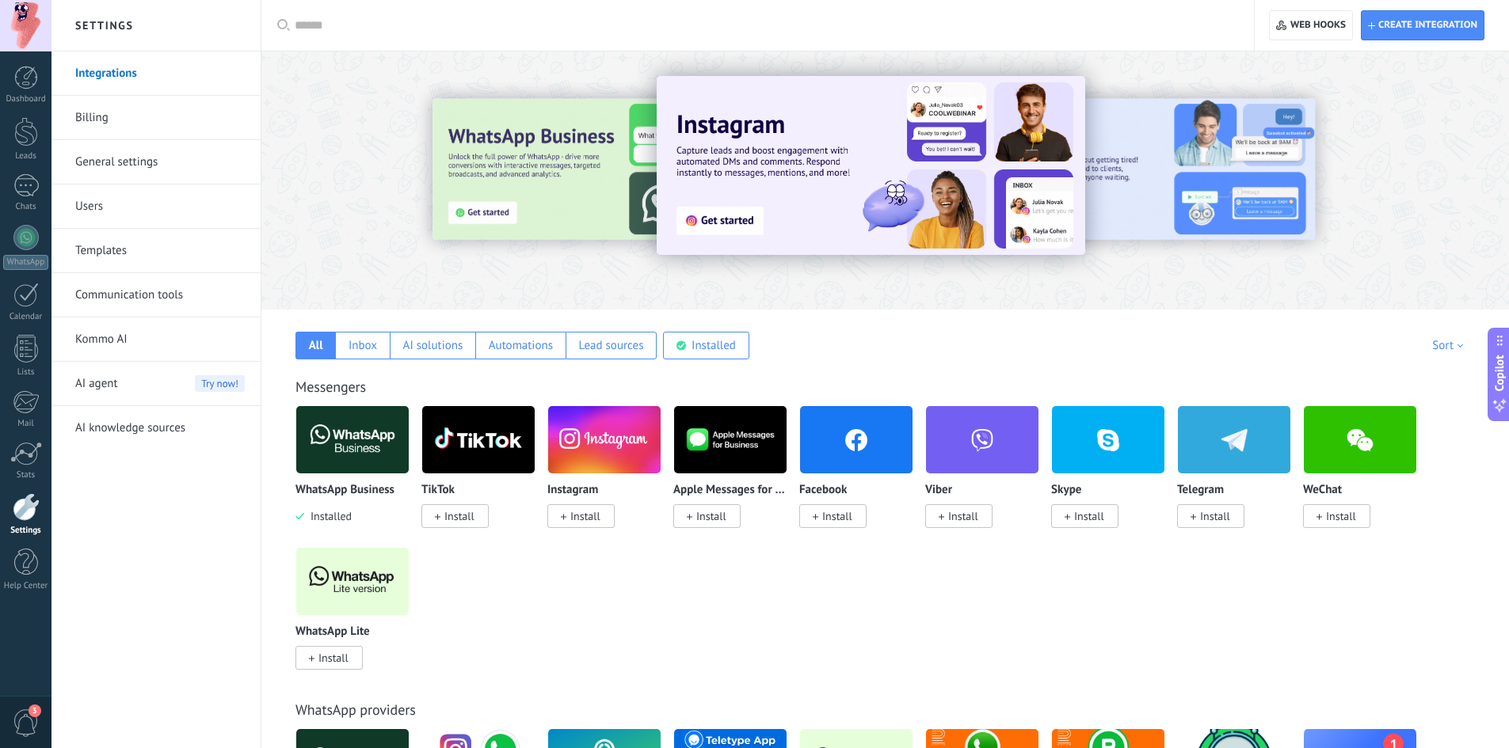
click at [129, 164] on link "General settings" at bounding box center [159, 162] width 169 height 44
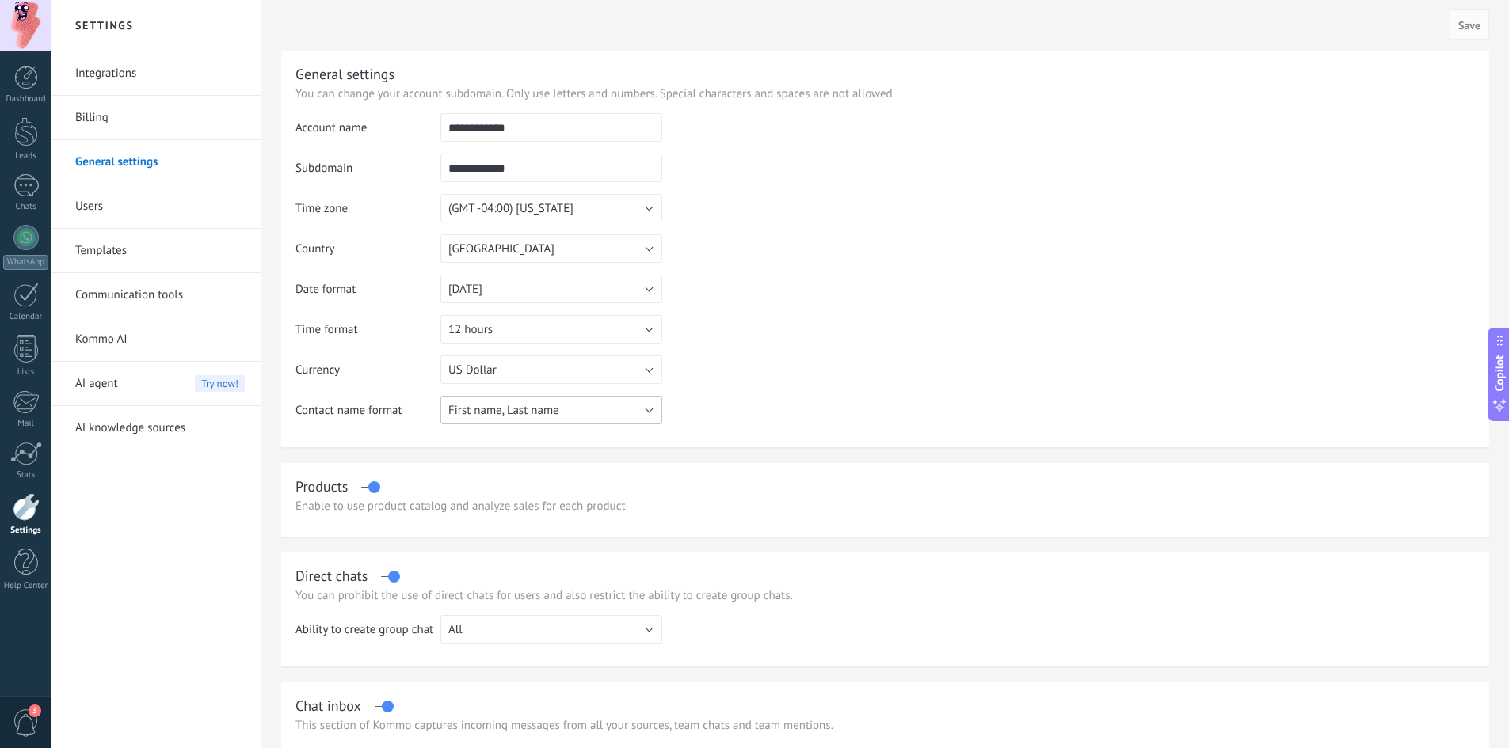
click at [642, 406] on button "First name, Last name" at bounding box center [551, 410] width 222 height 29
click at [642, 406] on span "First name, Last name" at bounding box center [544, 410] width 226 height 15
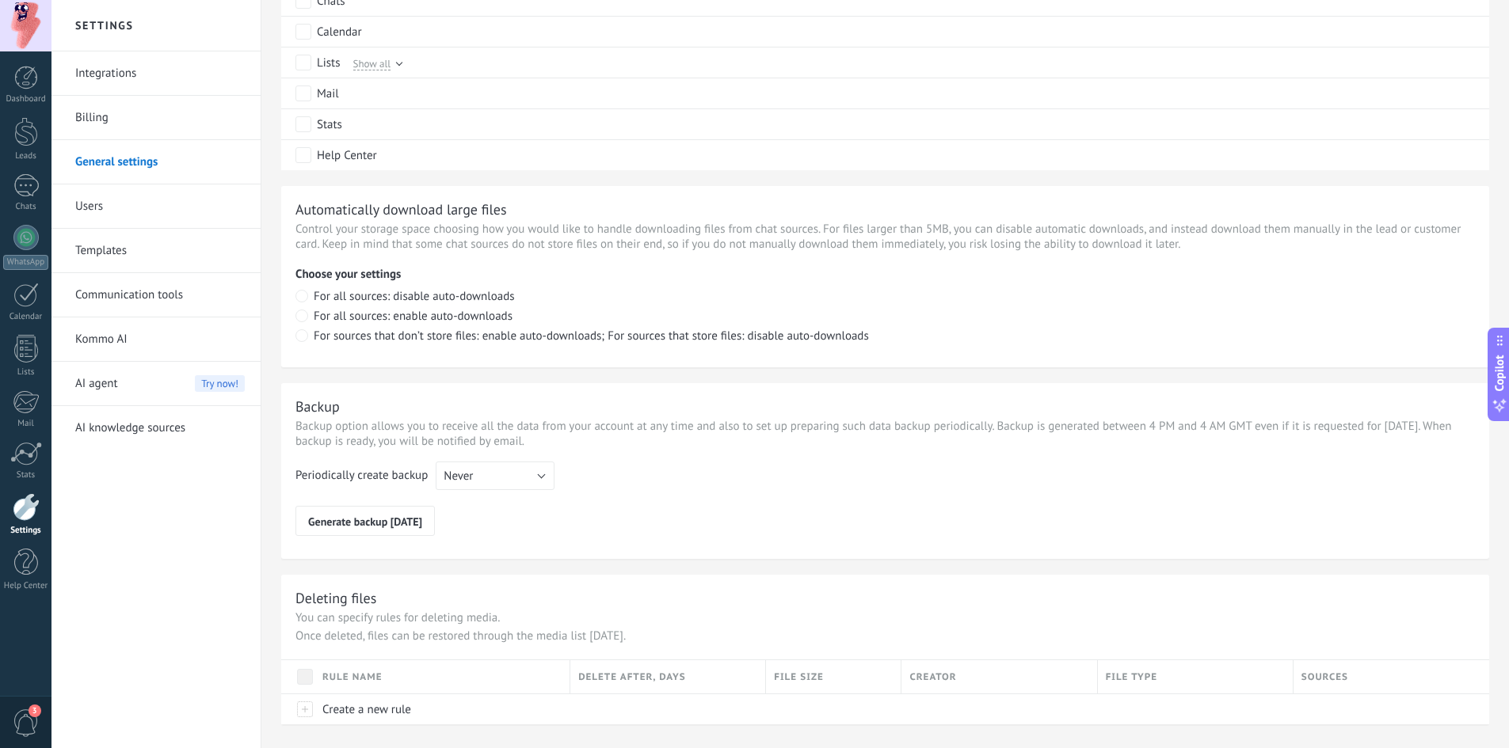
scroll to position [949, 0]
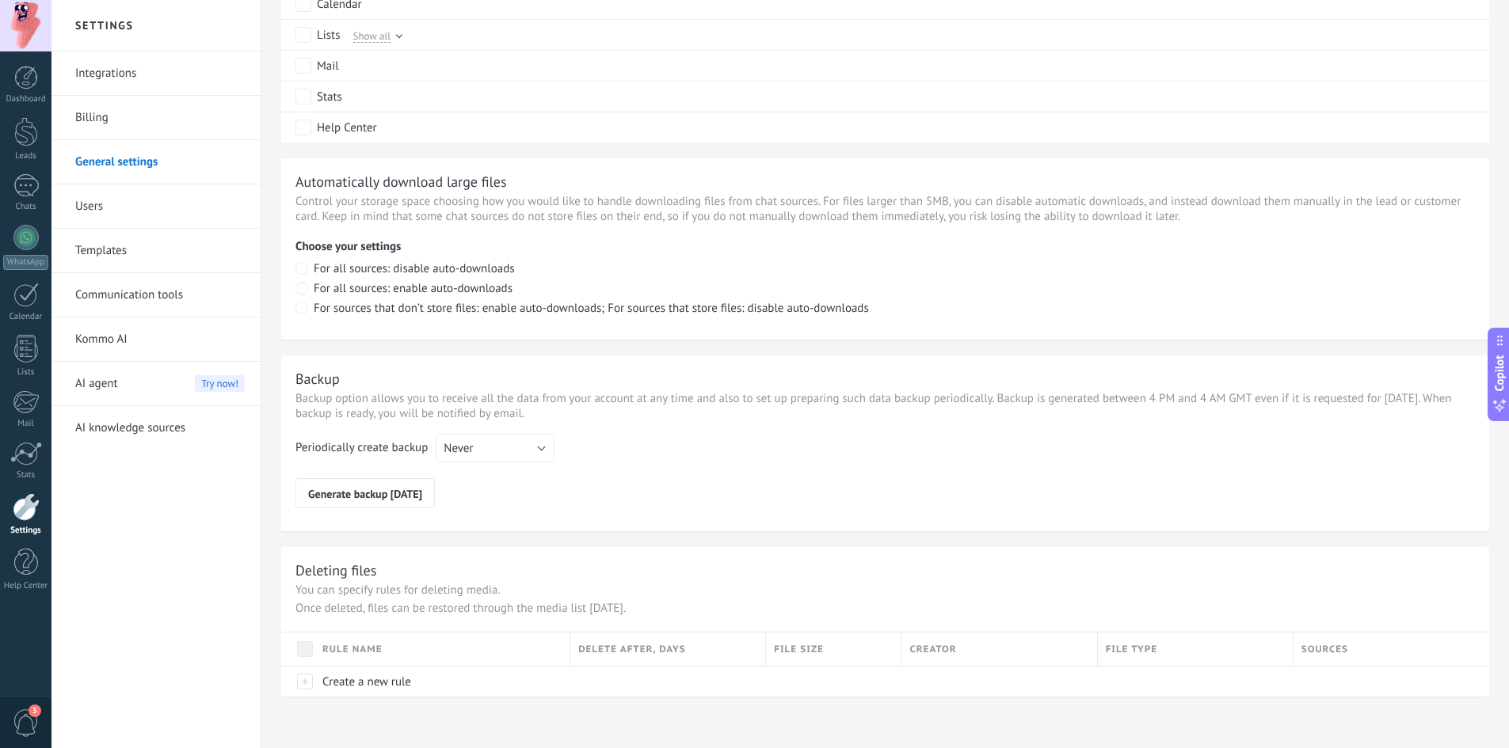
click at [120, 370] on div "AI agent Try now!" at bounding box center [159, 384] width 169 height 44
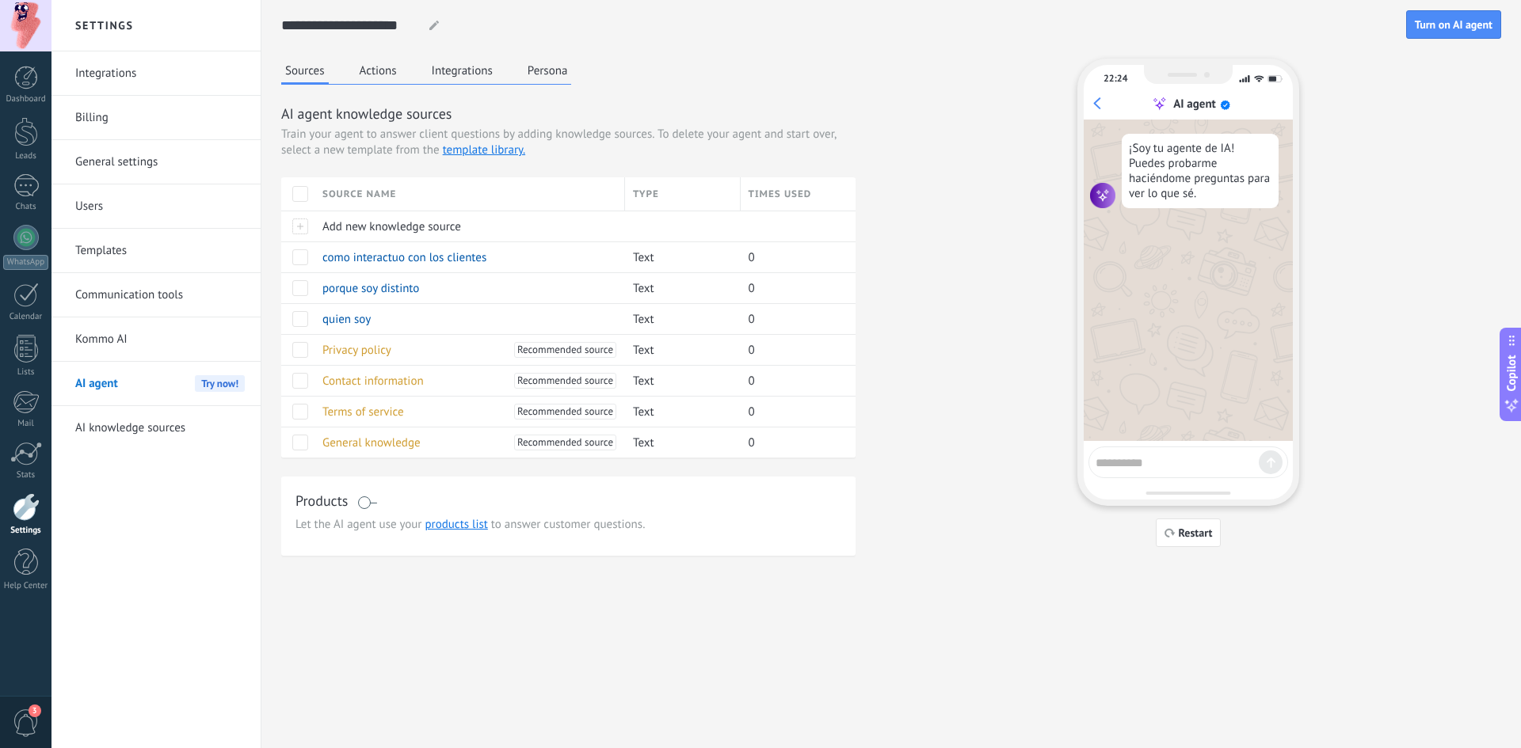
click at [367, 70] on button "Actions" at bounding box center [378, 71] width 45 height 24
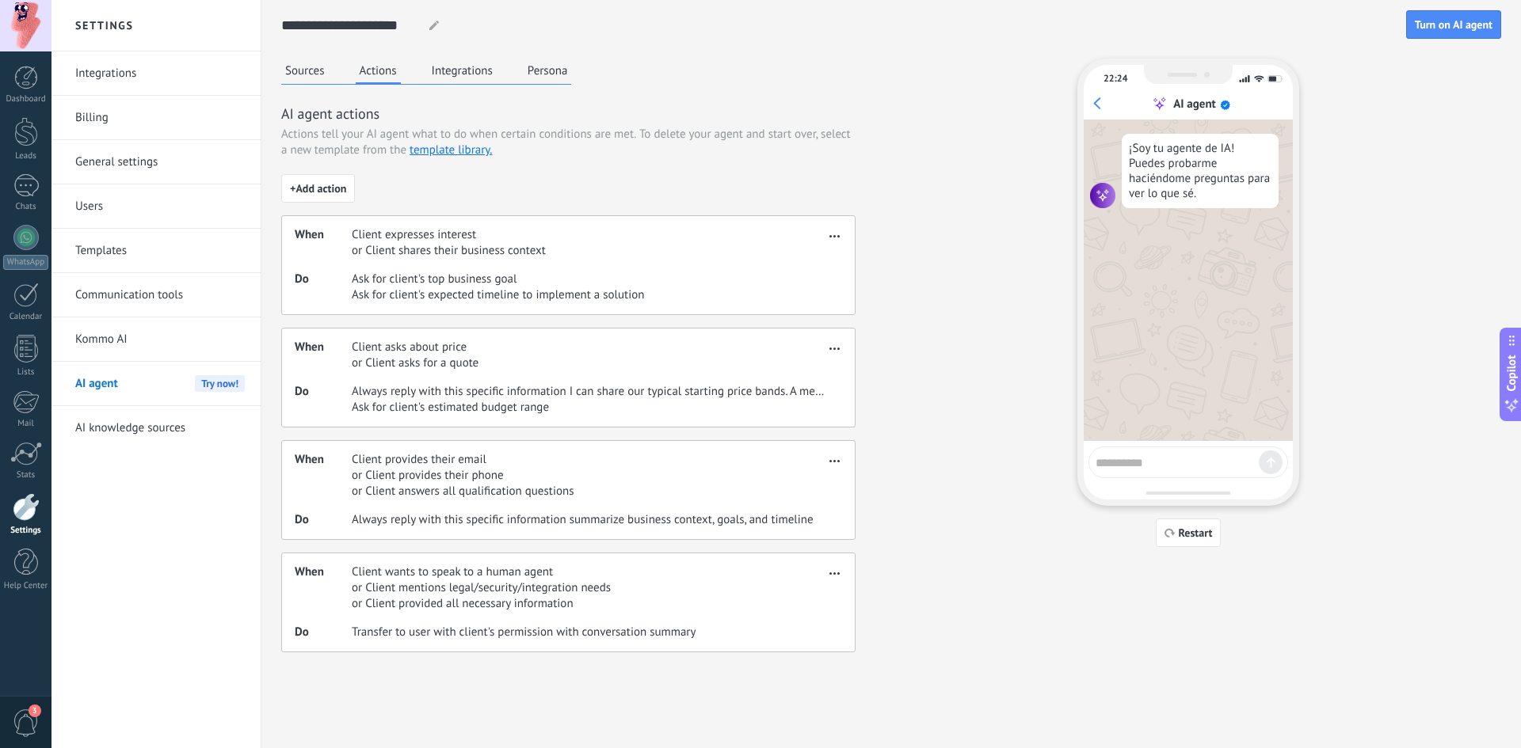
click at [459, 74] on button "Integrations" at bounding box center [462, 71] width 69 height 24
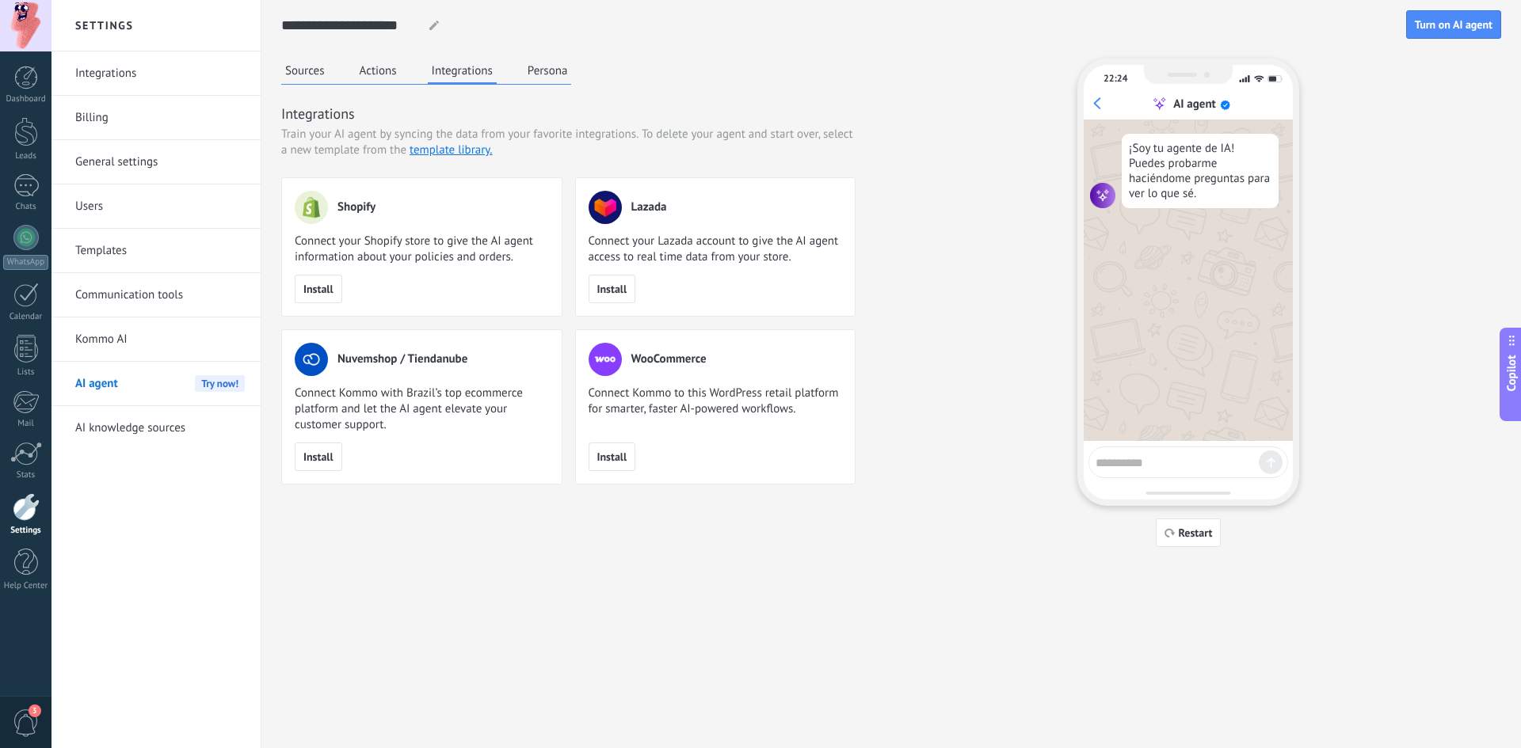
click at [547, 70] on button "Persona" at bounding box center [548, 71] width 48 height 24
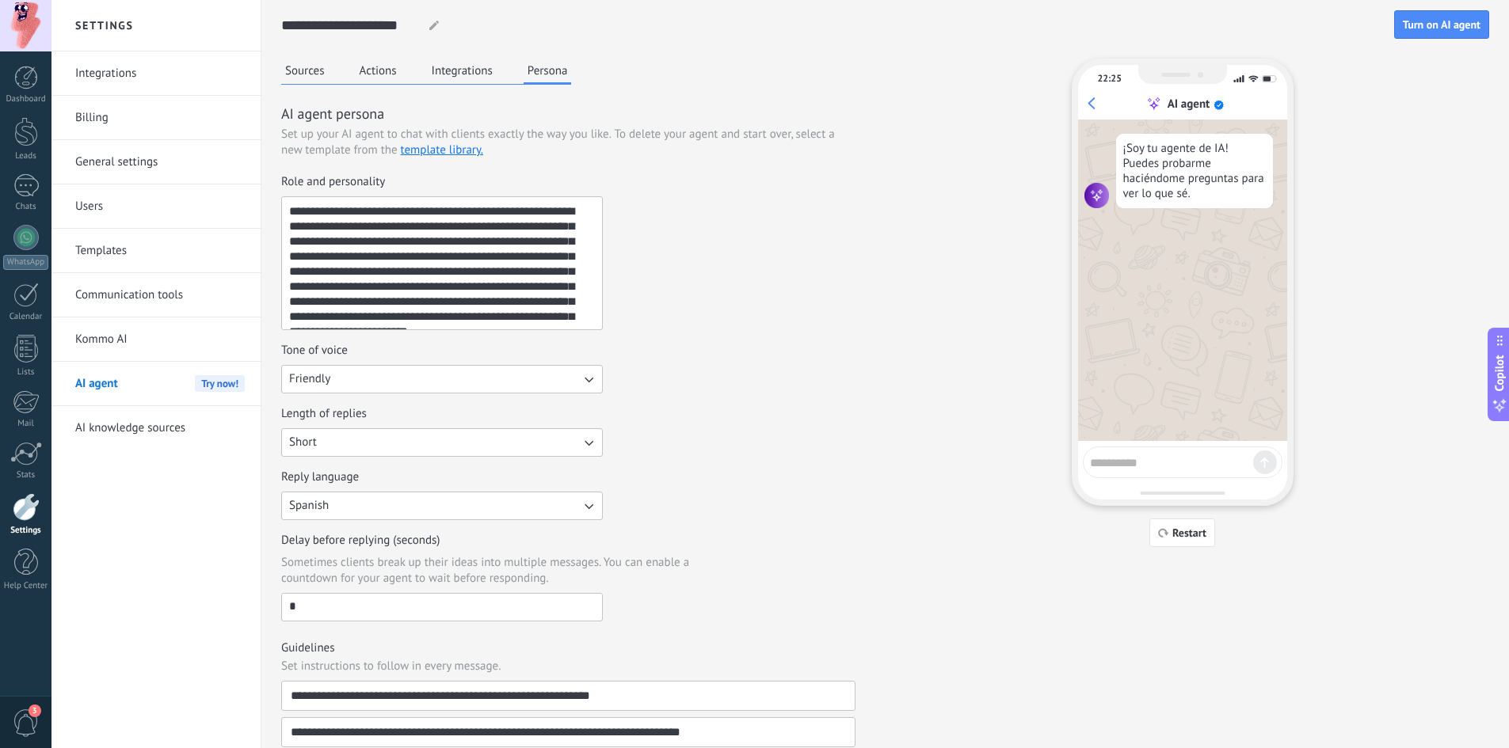
click at [371, 64] on button "Actions" at bounding box center [378, 71] width 45 height 24
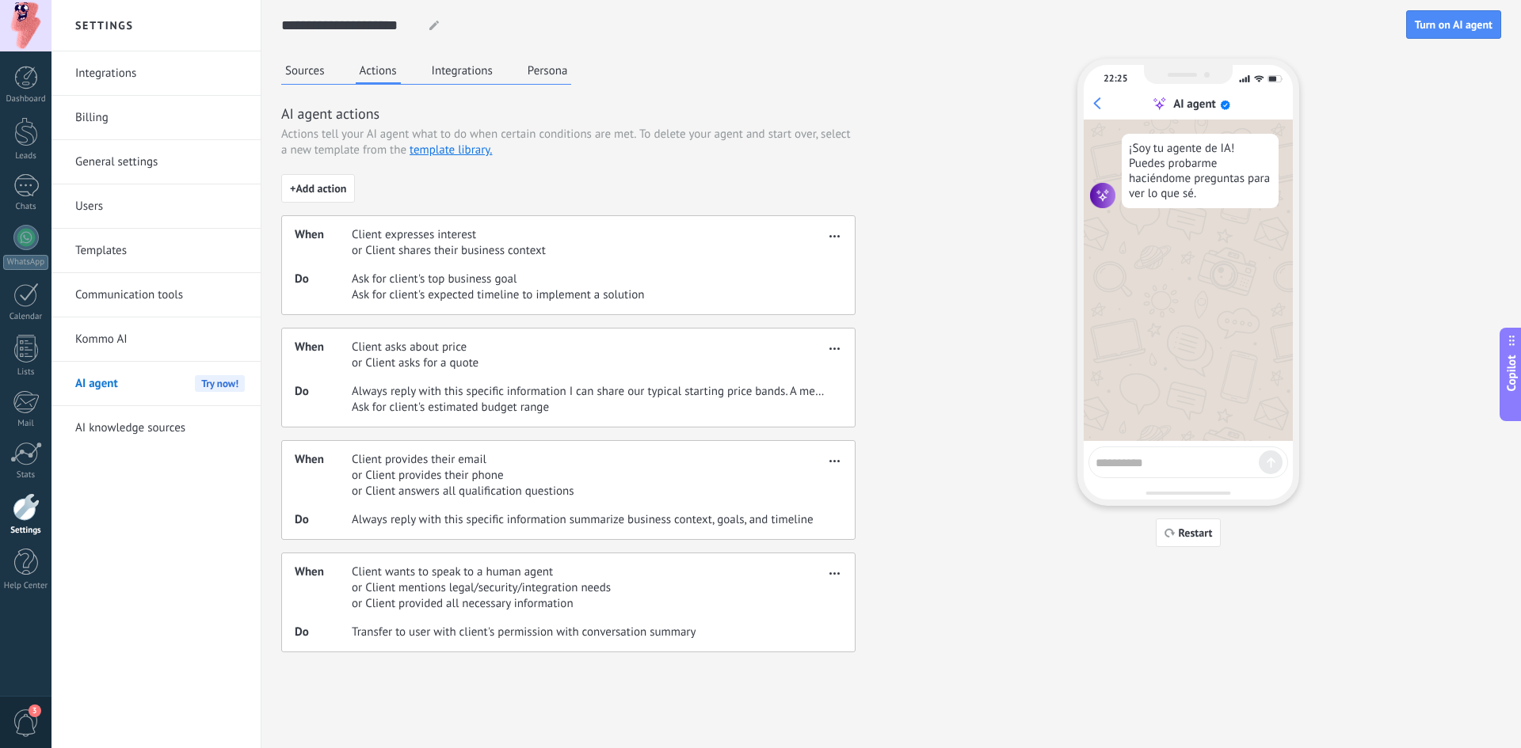
click at [832, 231] on span "button" at bounding box center [834, 233] width 10 height 11
click at [812, 253] on span "Edit" at bounding box center [807, 260] width 20 height 16
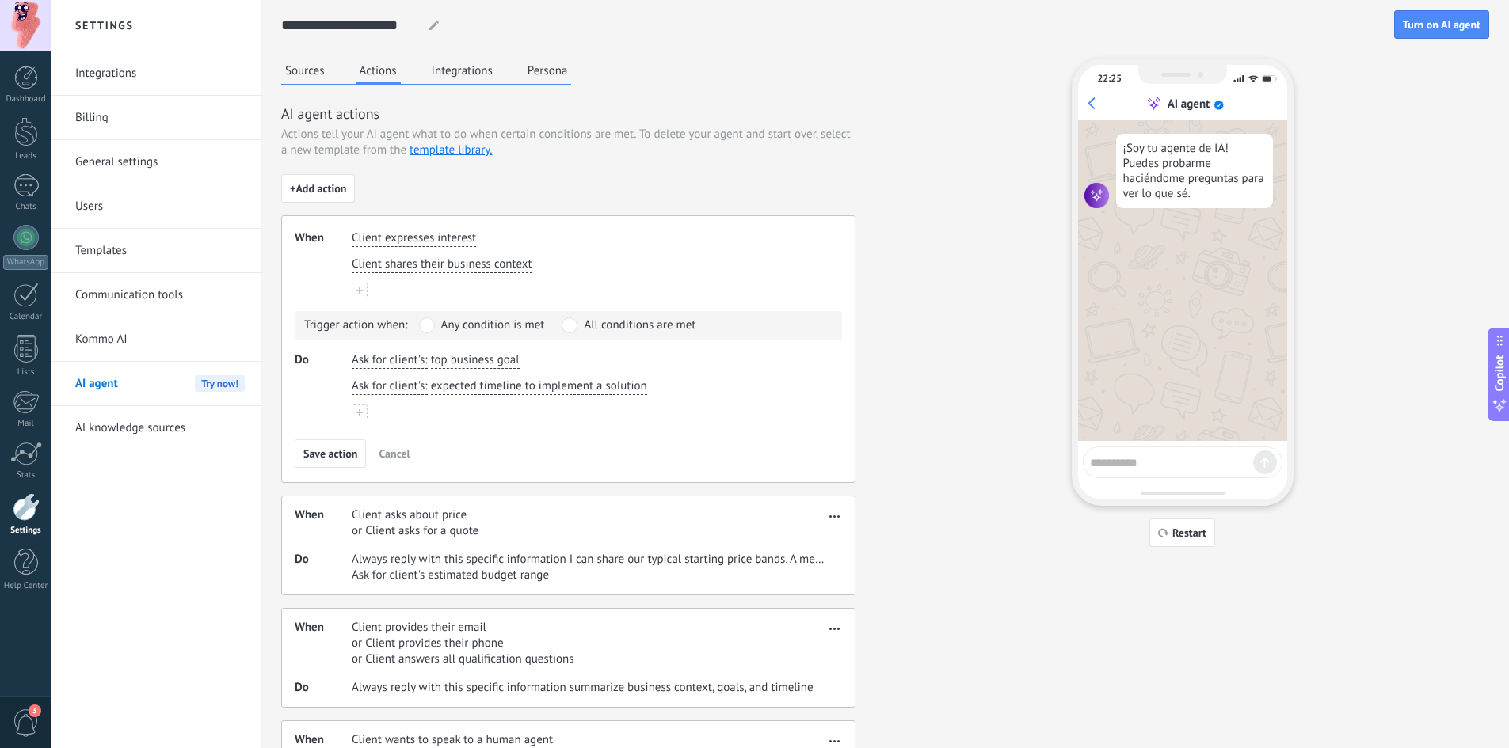
click at [576, 328] on span at bounding box center [570, 326] width 16 height 16
click at [432, 331] on span at bounding box center [427, 326] width 16 height 16
click at [941, 143] on div "Sources Actions Integrations Persona AI agent actions Actions tell your AI agen…" at bounding box center [885, 440] width 1208 height 762
click at [129, 166] on link "General settings" at bounding box center [159, 162] width 169 height 44
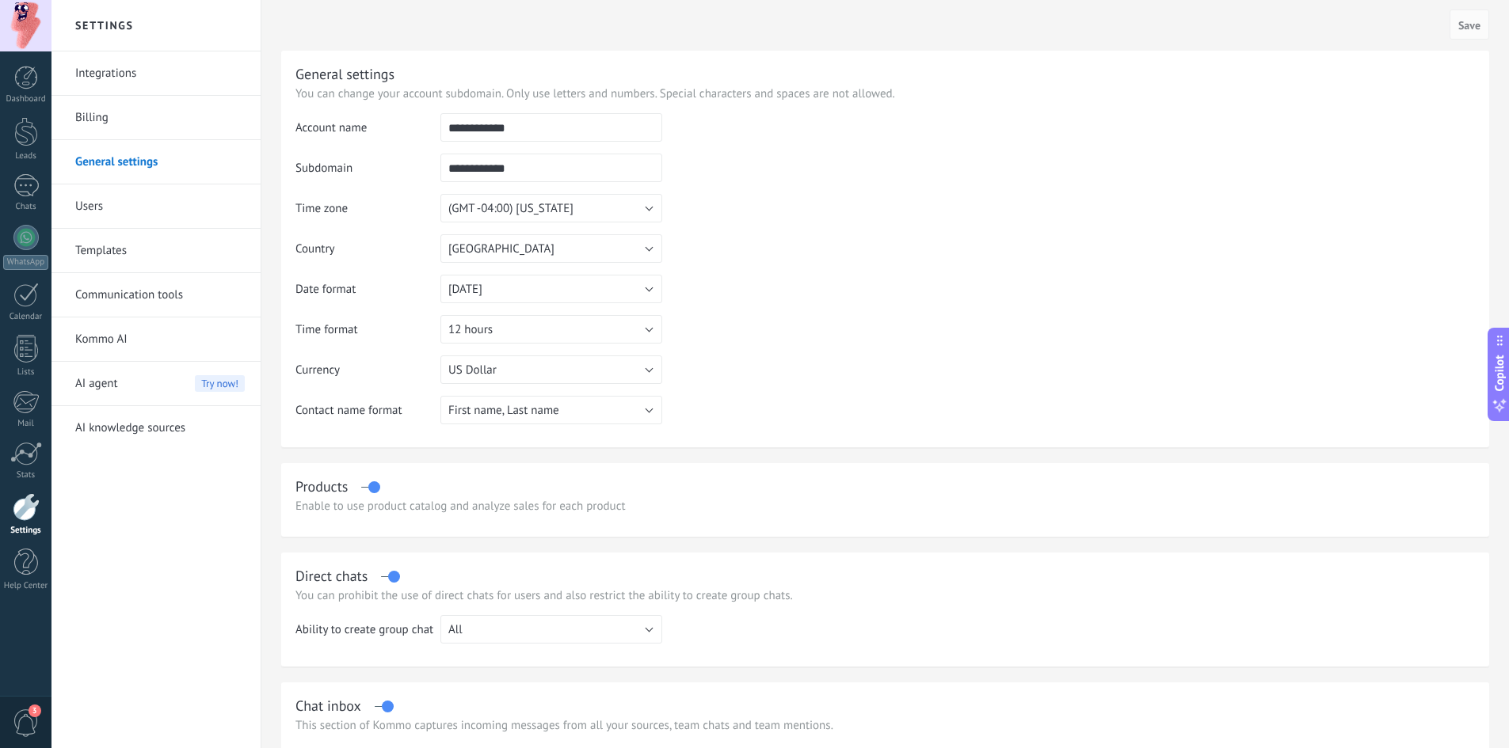
click at [100, 200] on link "Users" at bounding box center [159, 207] width 169 height 44
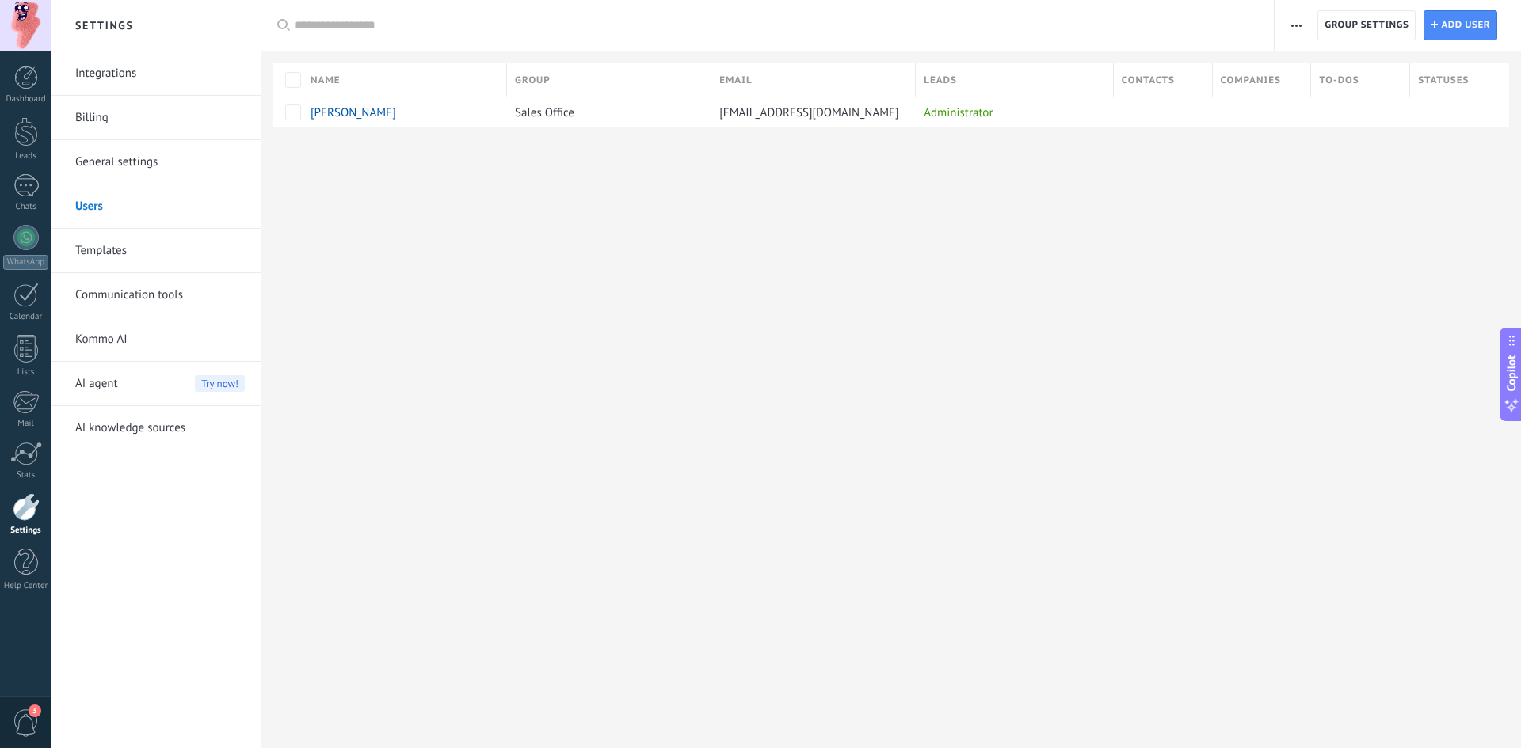
click at [99, 295] on link "Communication tools" at bounding box center [159, 295] width 169 height 44
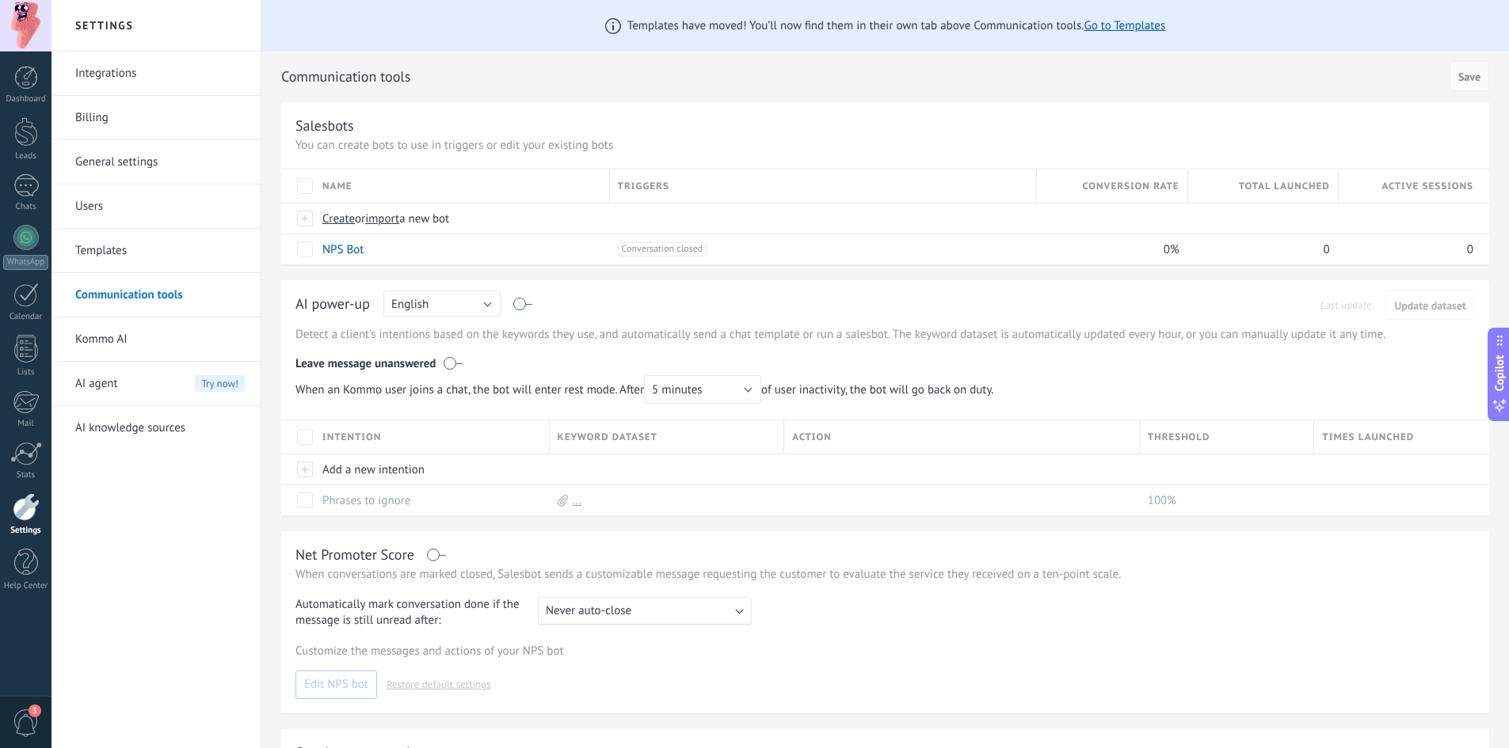
click at [130, 78] on link "Integrations" at bounding box center [159, 73] width 169 height 44
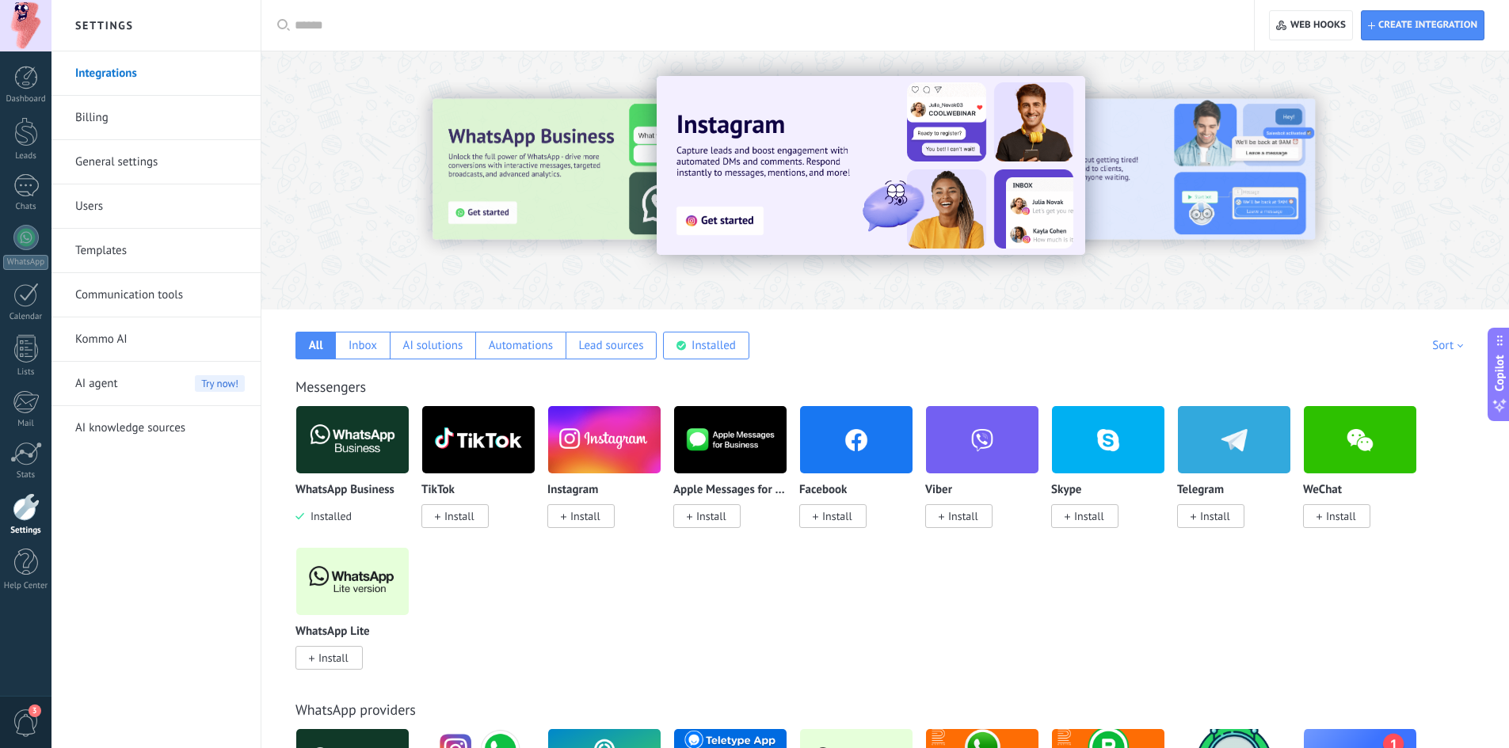
click at [105, 154] on link "General settings" at bounding box center [159, 162] width 169 height 44
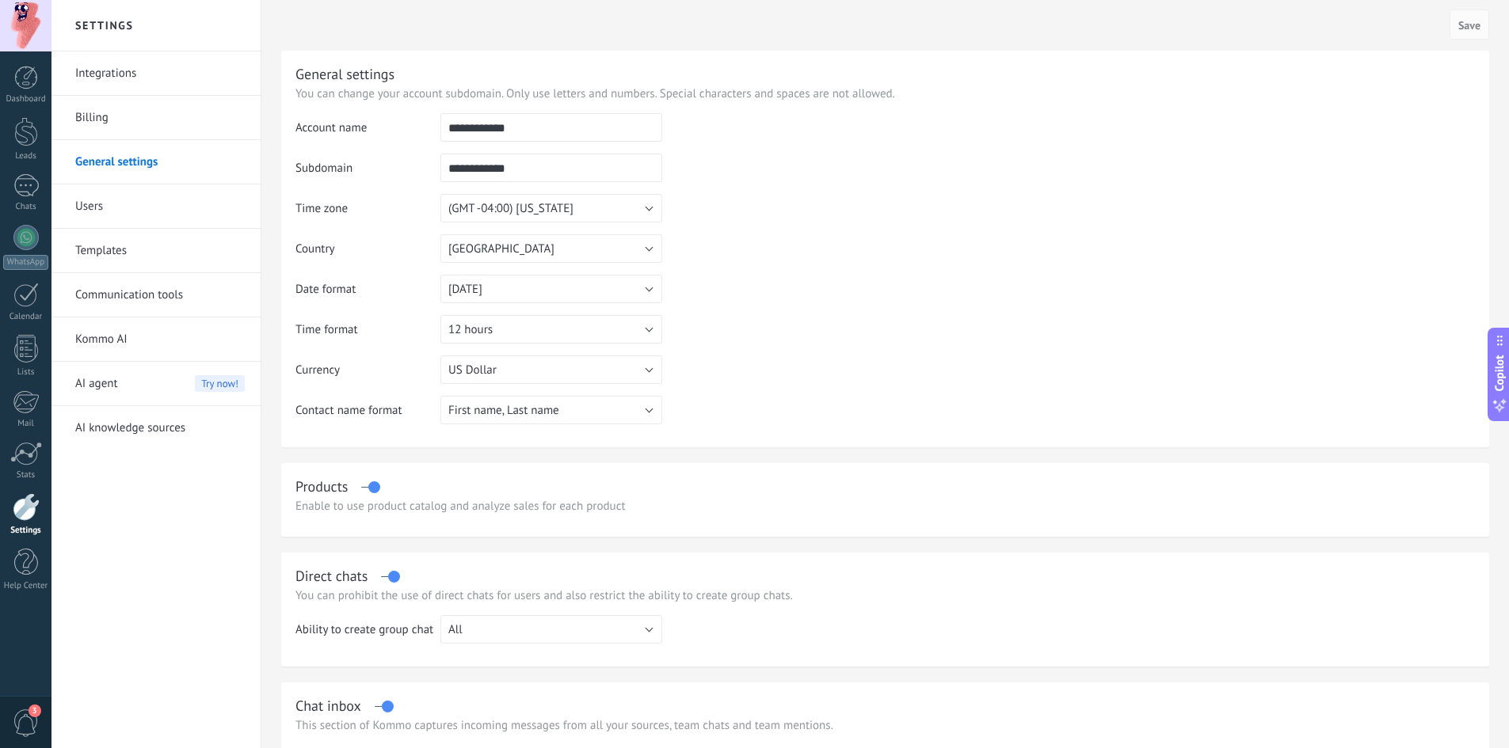
click at [122, 75] on link "Integrations" at bounding box center [159, 73] width 169 height 44
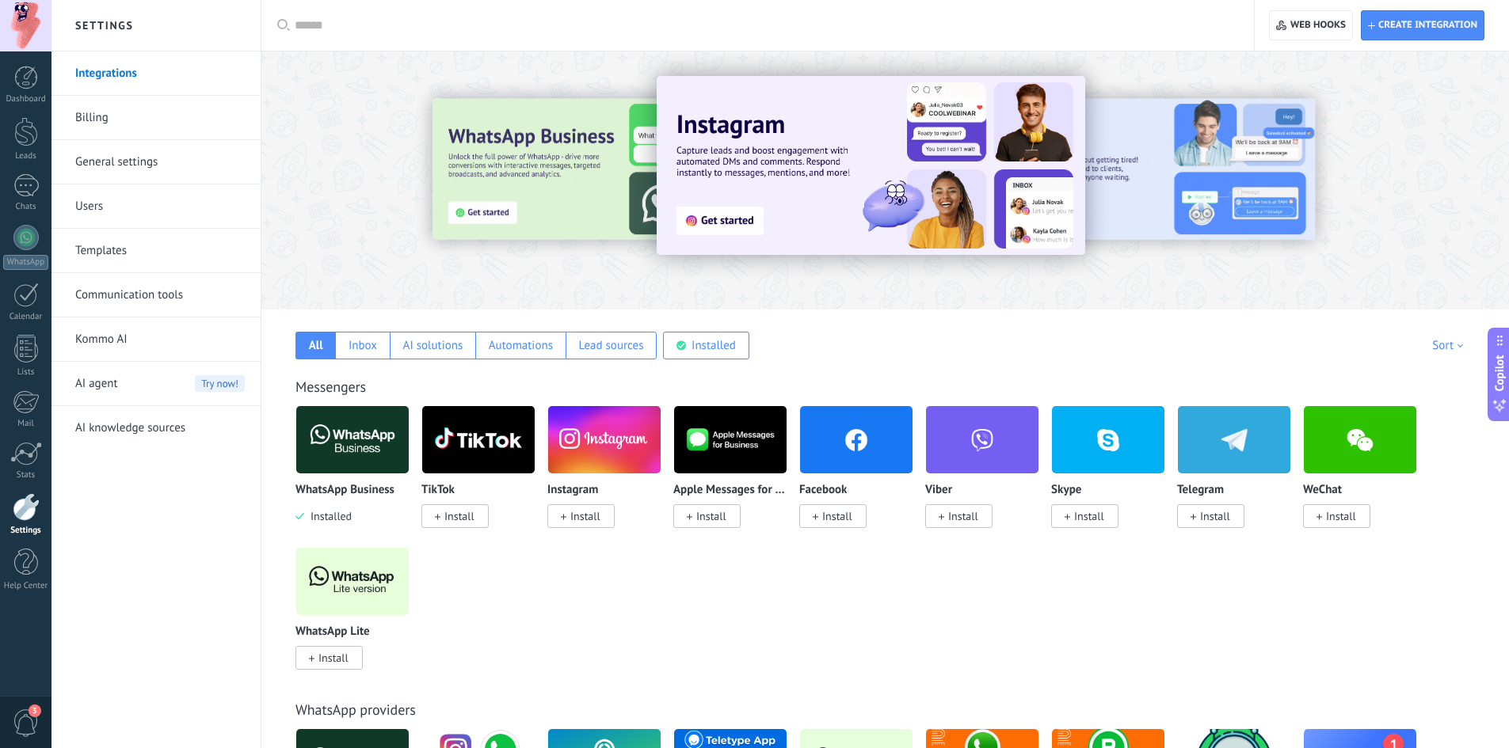
click at [321, 17] on input "text" at bounding box center [763, 25] width 937 height 17
click at [29, 29] on div at bounding box center [25, 25] width 51 height 51
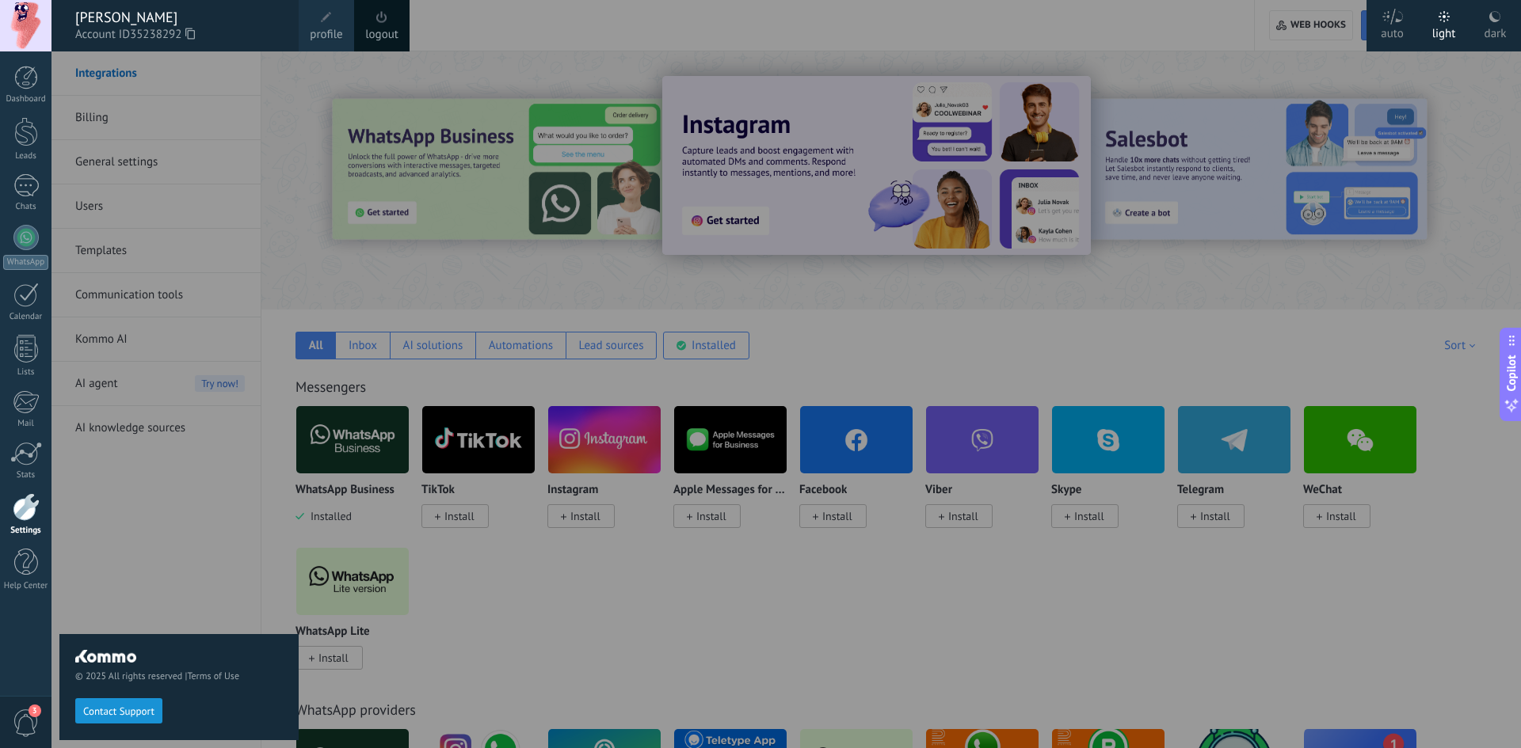
click at [326, 16] on span at bounding box center [326, 17] width 11 height 11
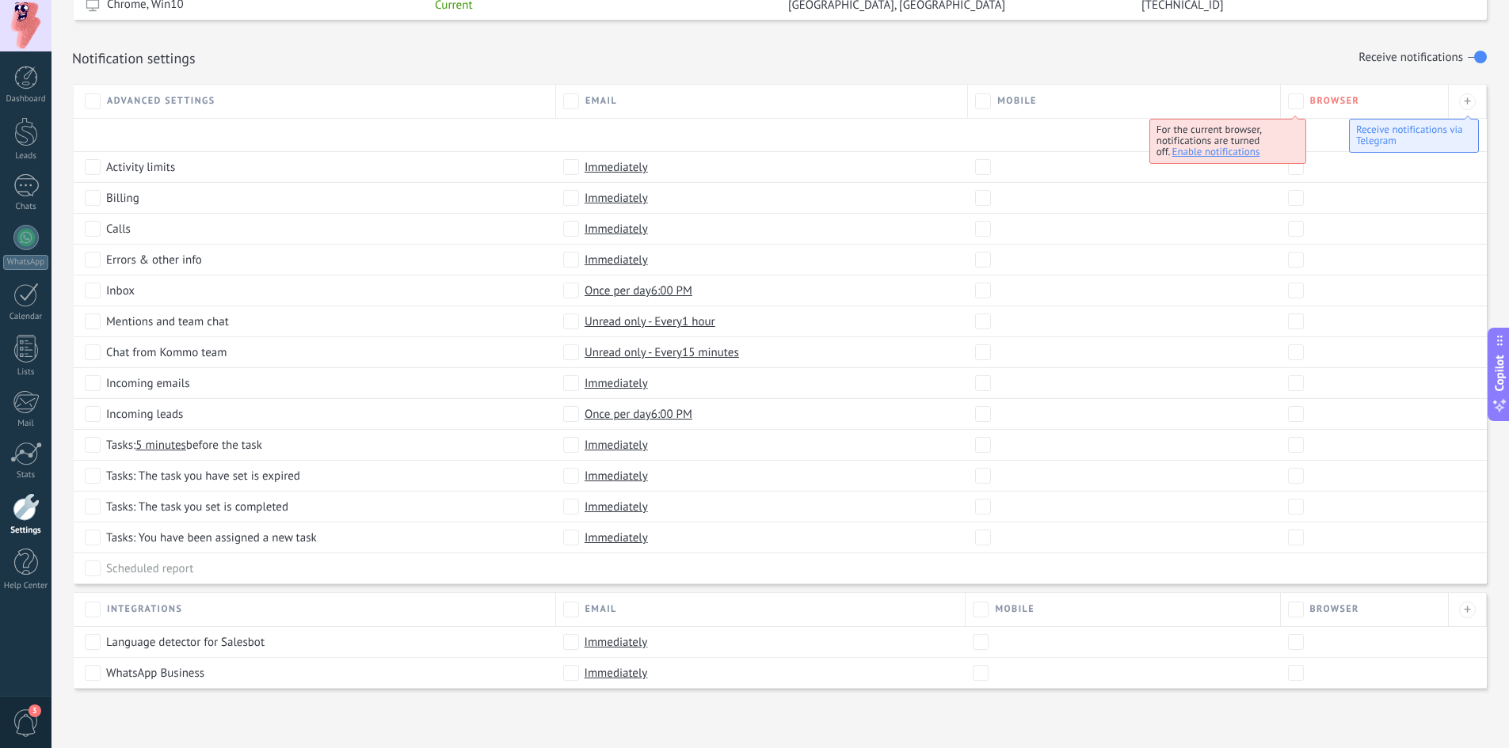
scroll to position [19, 0]
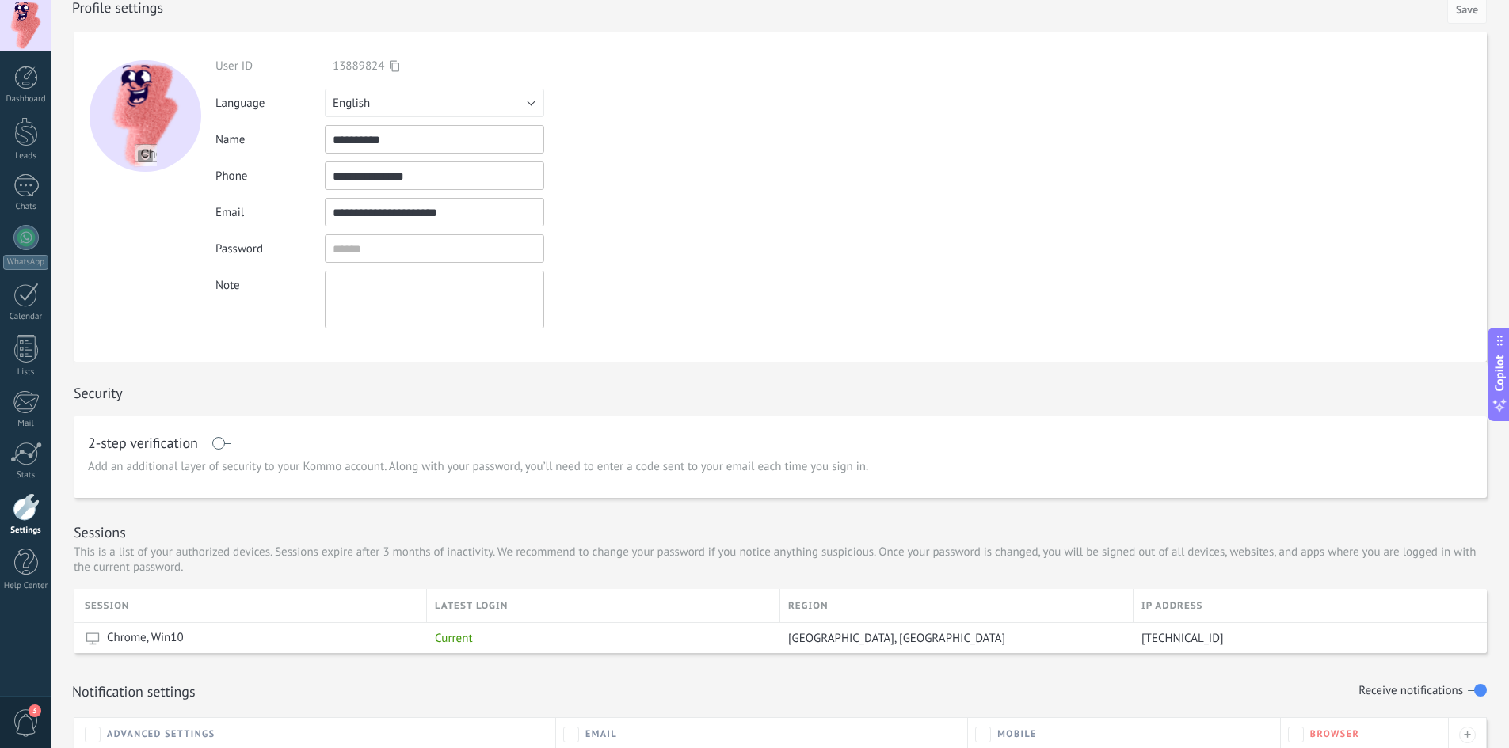
click at [442, 181] on input "**********" at bounding box center [434, 176] width 219 height 29
type input "**********"
click at [862, 179] on form "**********" at bounding box center [780, 197] width 1413 height 330
click at [486, 101] on button "English" at bounding box center [434, 103] width 219 height 29
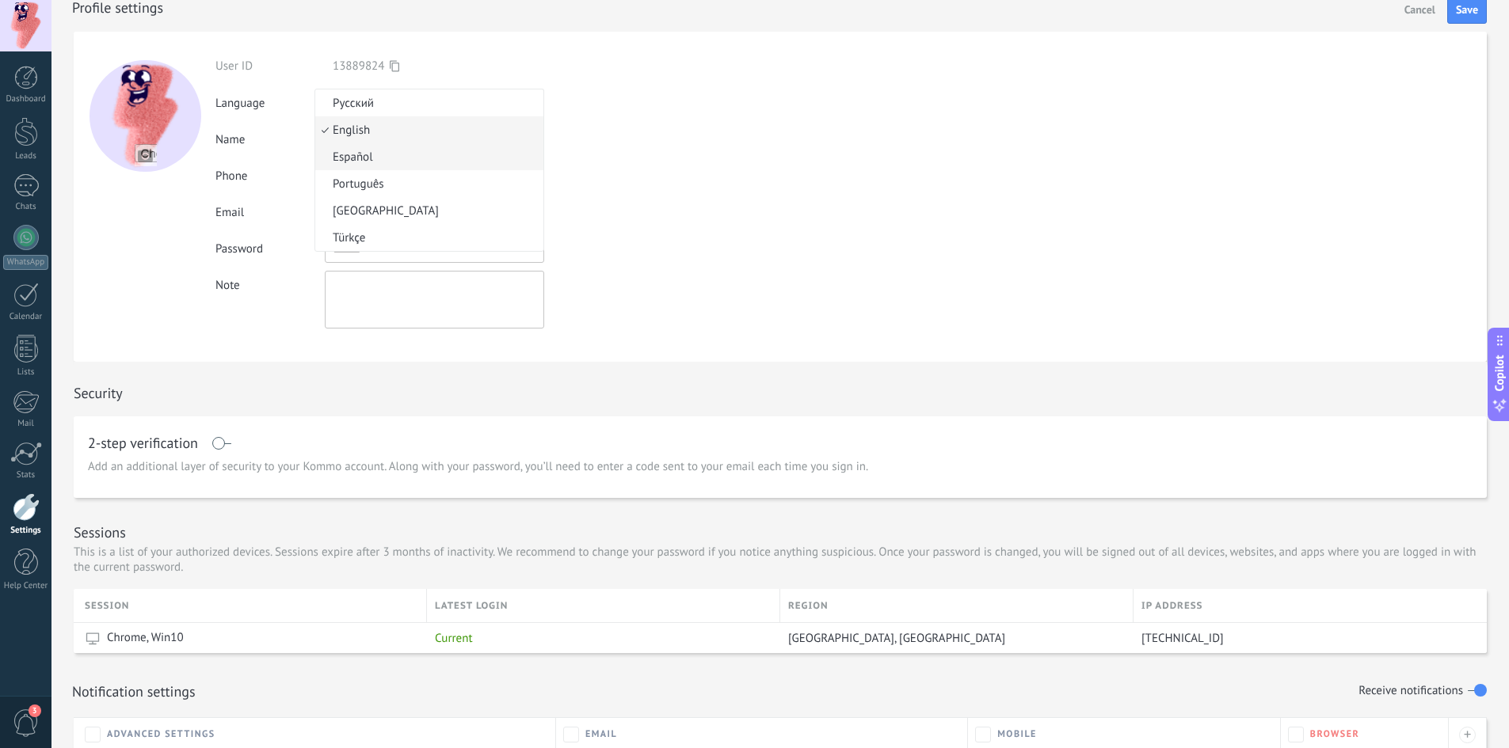
click at [367, 165] on li "Español" at bounding box center [429, 156] width 228 height 27
click at [1469, 15] on span "Save" at bounding box center [1467, 9] width 22 height 11
click at [481, 100] on button "English" at bounding box center [434, 103] width 219 height 29
click at [409, 151] on span "Español" at bounding box center [426, 157] width 223 height 15
click at [1466, 13] on span "Save" at bounding box center [1467, 9] width 22 height 11
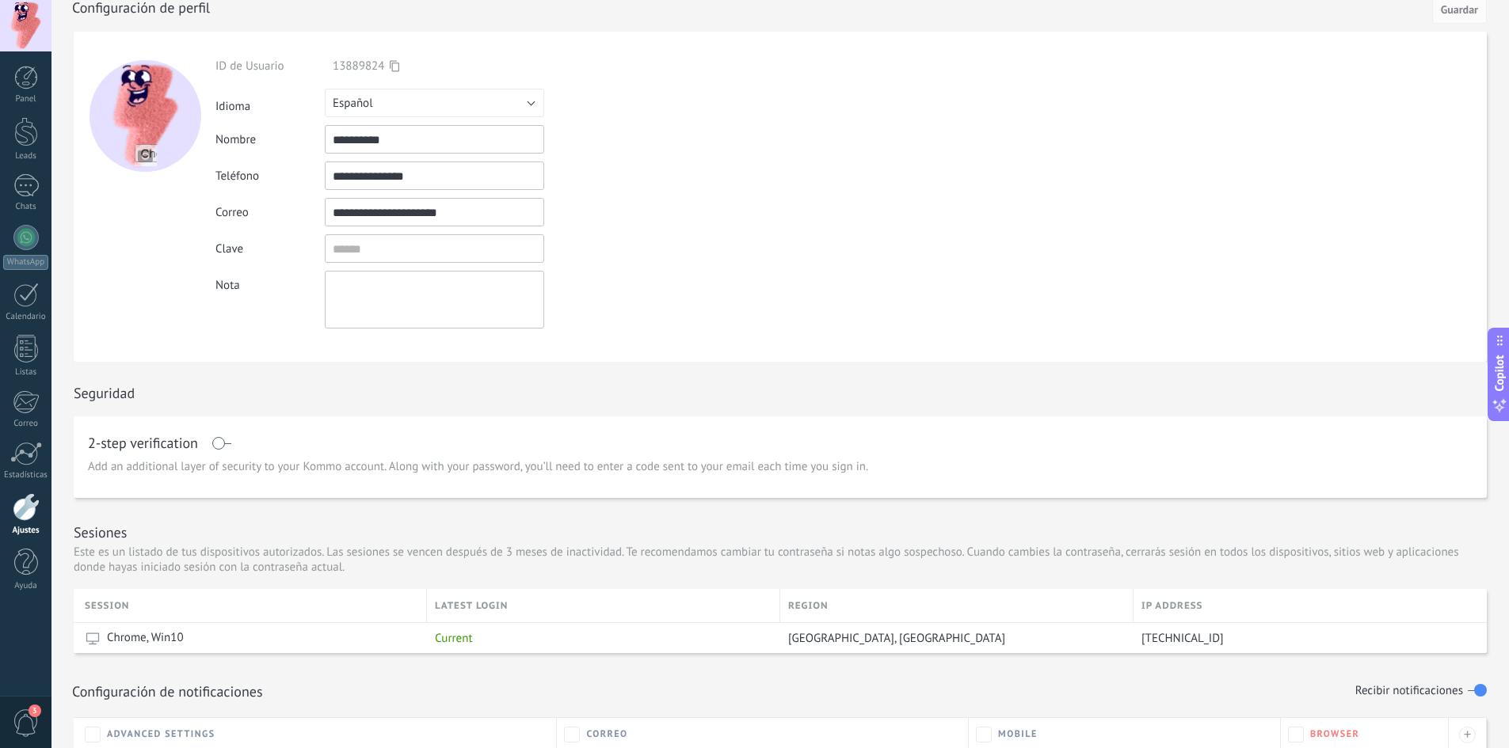
click at [28, 508] on div at bounding box center [26, 507] width 27 height 28
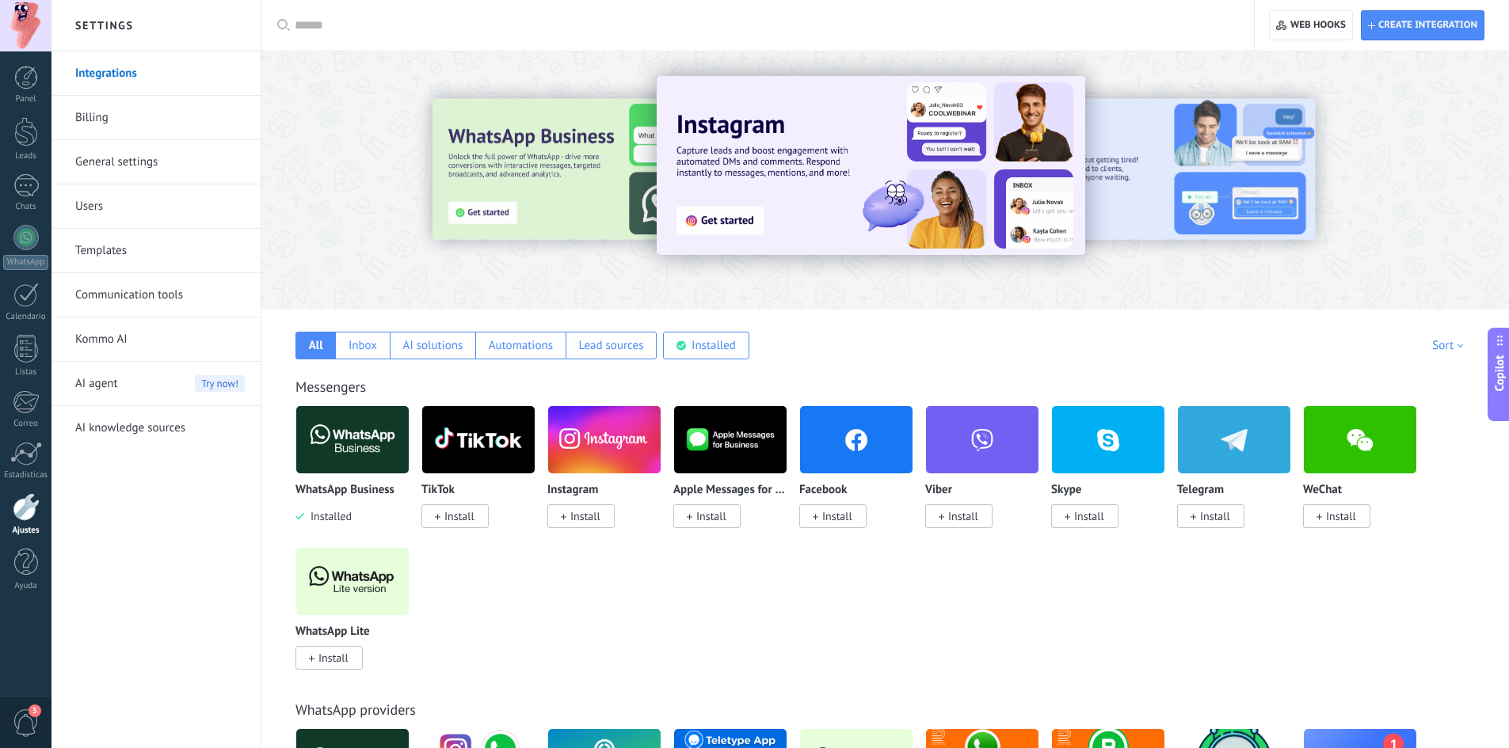
click at [139, 384] on div "AI agent Try now!" at bounding box center [159, 384] width 169 height 44
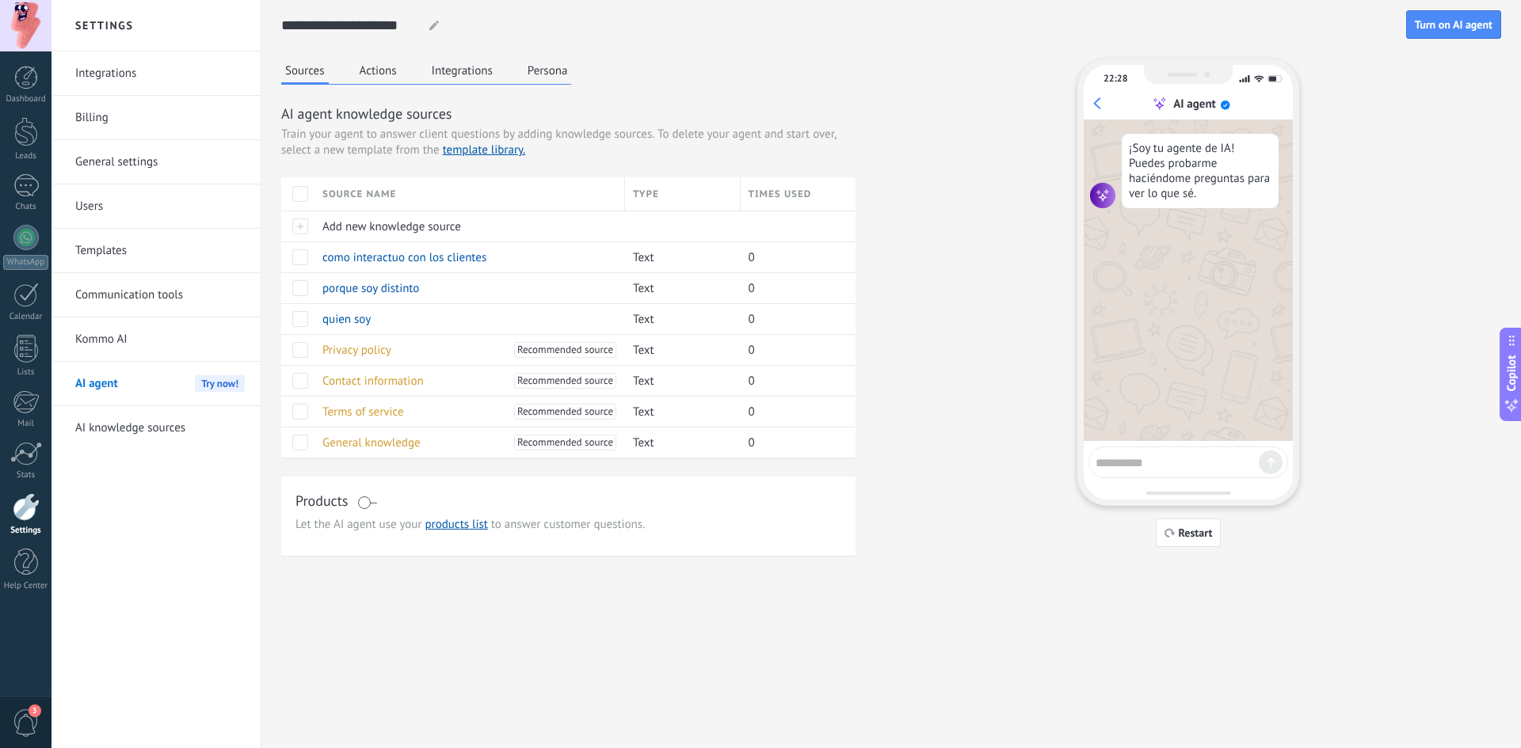
click at [126, 67] on link "Integrations" at bounding box center [159, 73] width 169 height 44
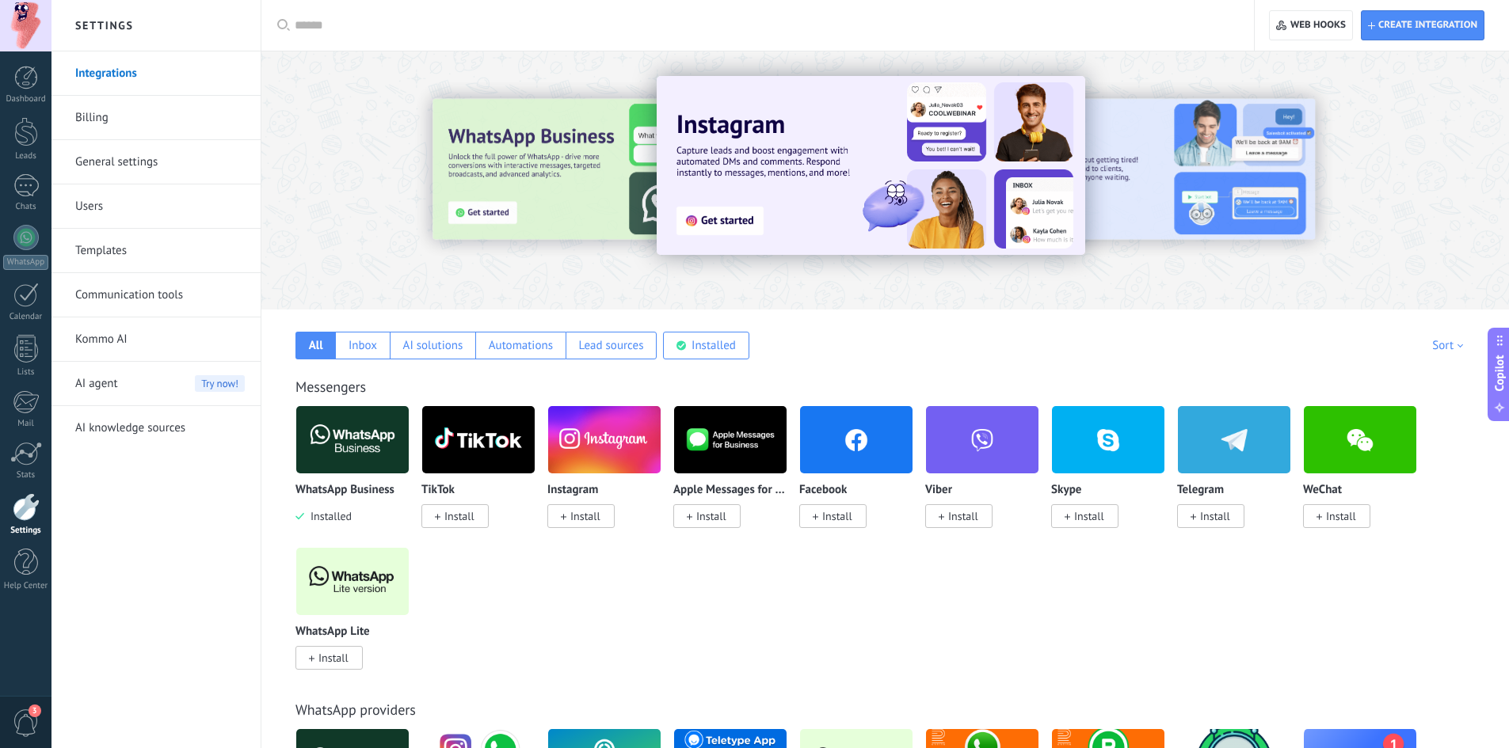
click at [32, 34] on div at bounding box center [25, 25] width 51 height 51
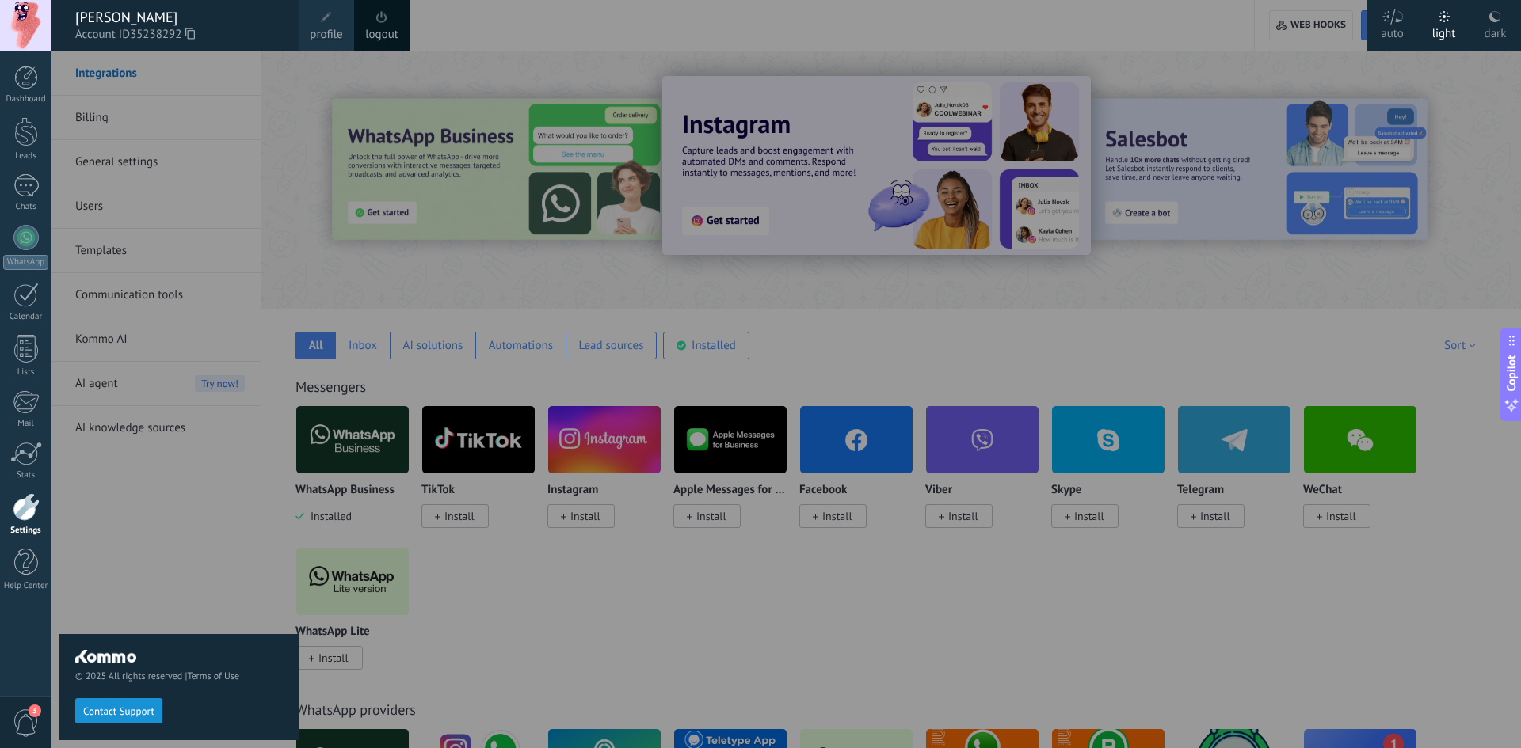
click at [322, 22] on span at bounding box center [326, 17] width 11 height 11
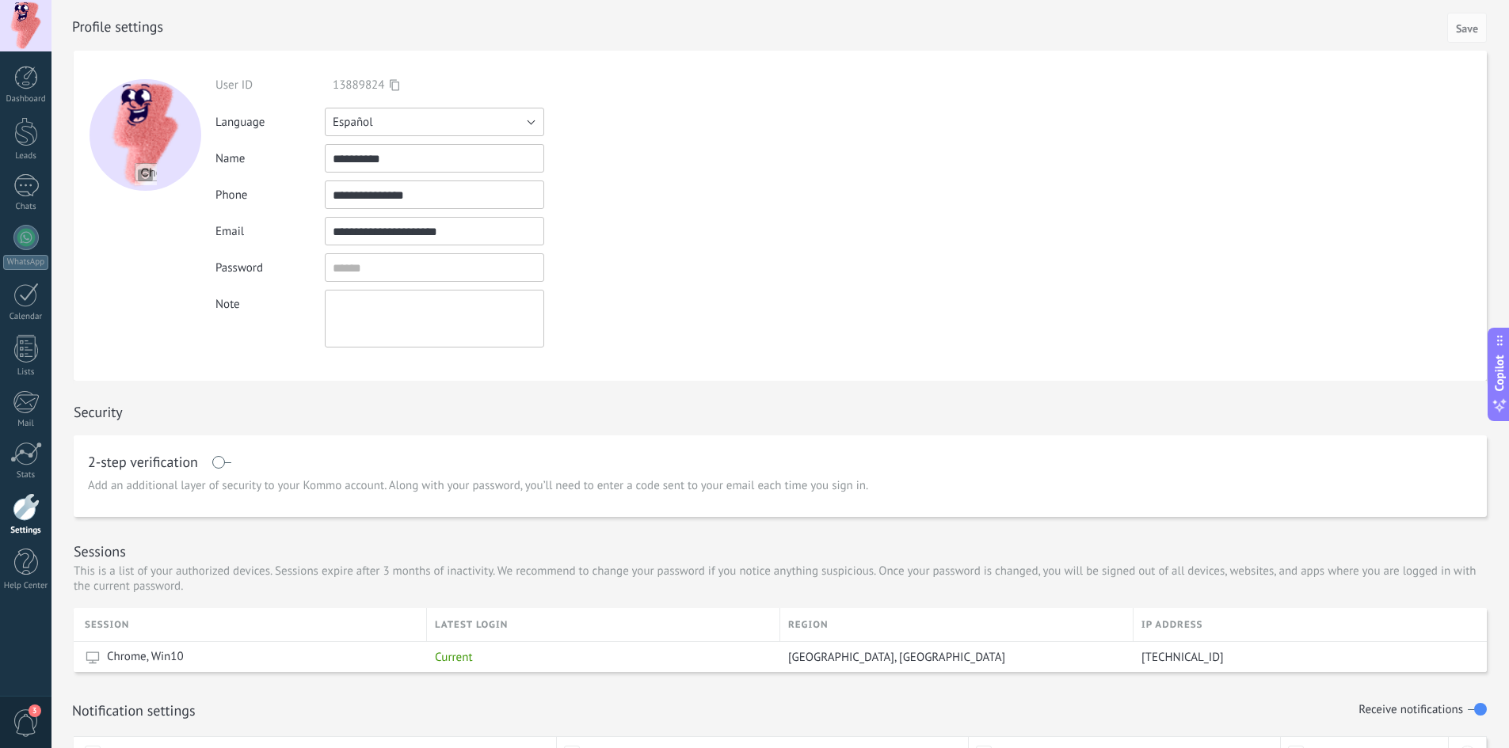
click at [428, 111] on button "Español" at bounding box center [434, 122] width 219 height 29
click at [430, 113] on li "Русский" at bounding box center [429, 122] width 228 height 27
click at [430, 113] on button "Русский" at bounding box center [434, 122] width 219 height 29
click at [376, 173] on span "Español" at bounding box center [426, 176] width 223 height 15
click at [682, 141] on form "**********" at bounding box center [780, 216] width 1413 height 330
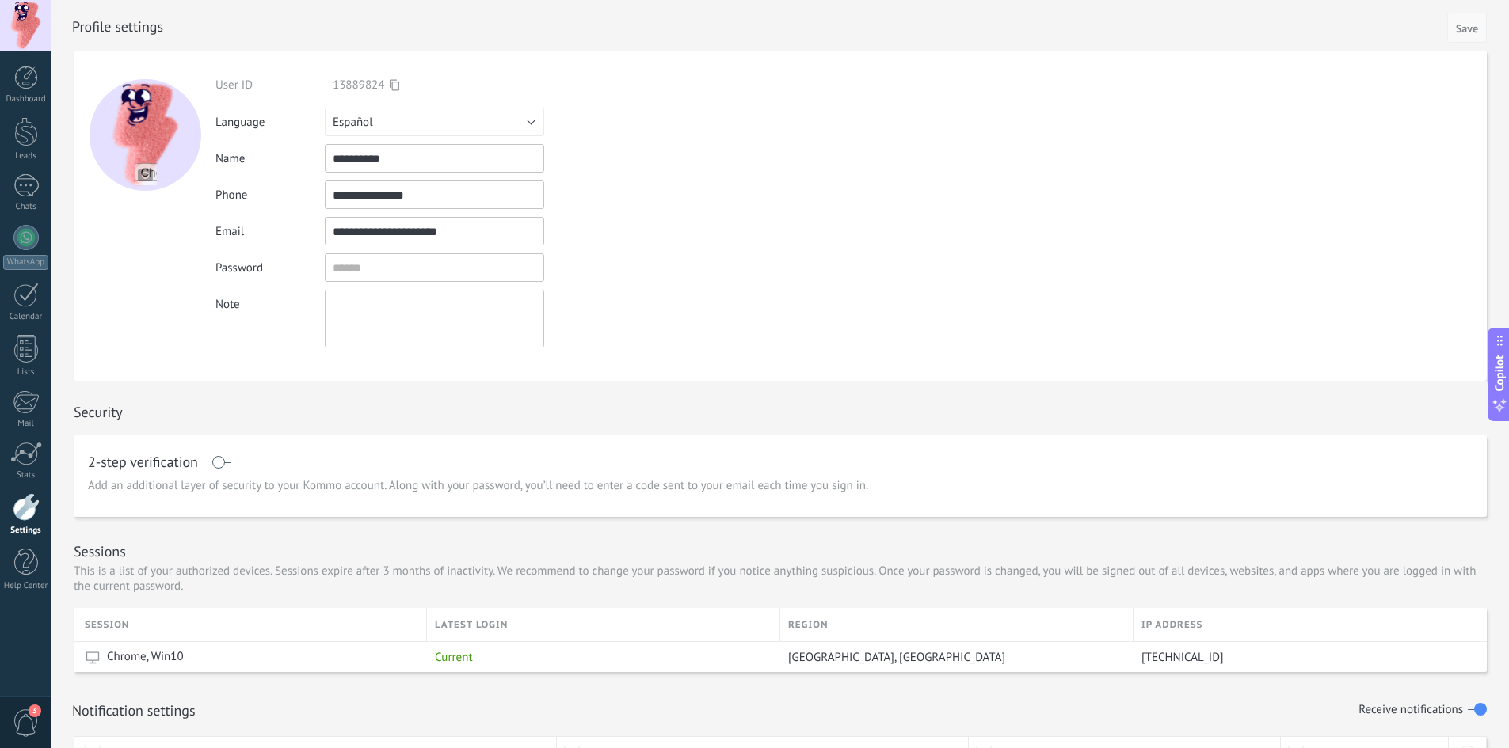
click at [1468, 25] on span "Save" at bounding box center [1467, 28] width 22 height 11
click at [27, 24] on div at bounding box center [25, 25] width 51 height 51
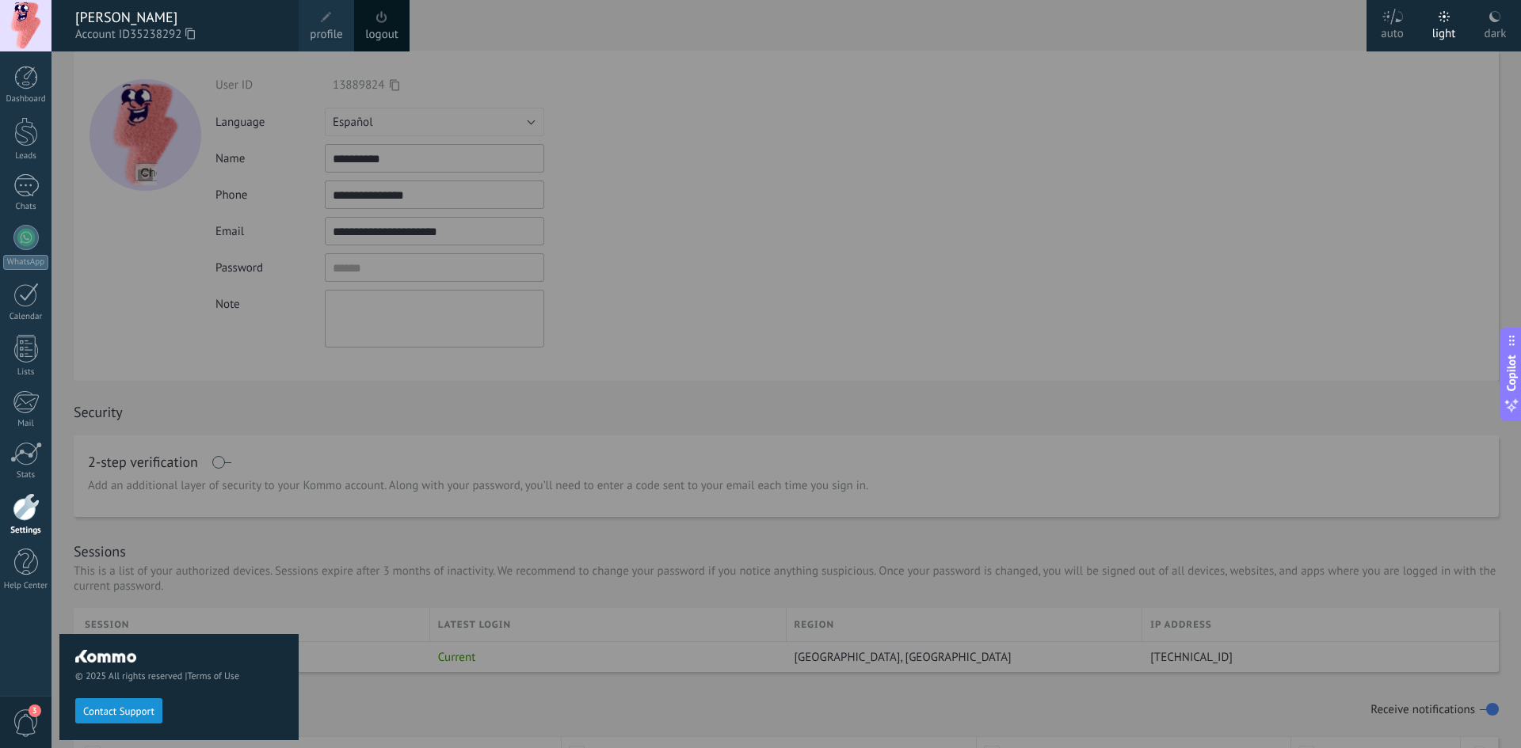
click at [383, 28] on link "logout" at bounding box center [381, 34] width 33 height 17
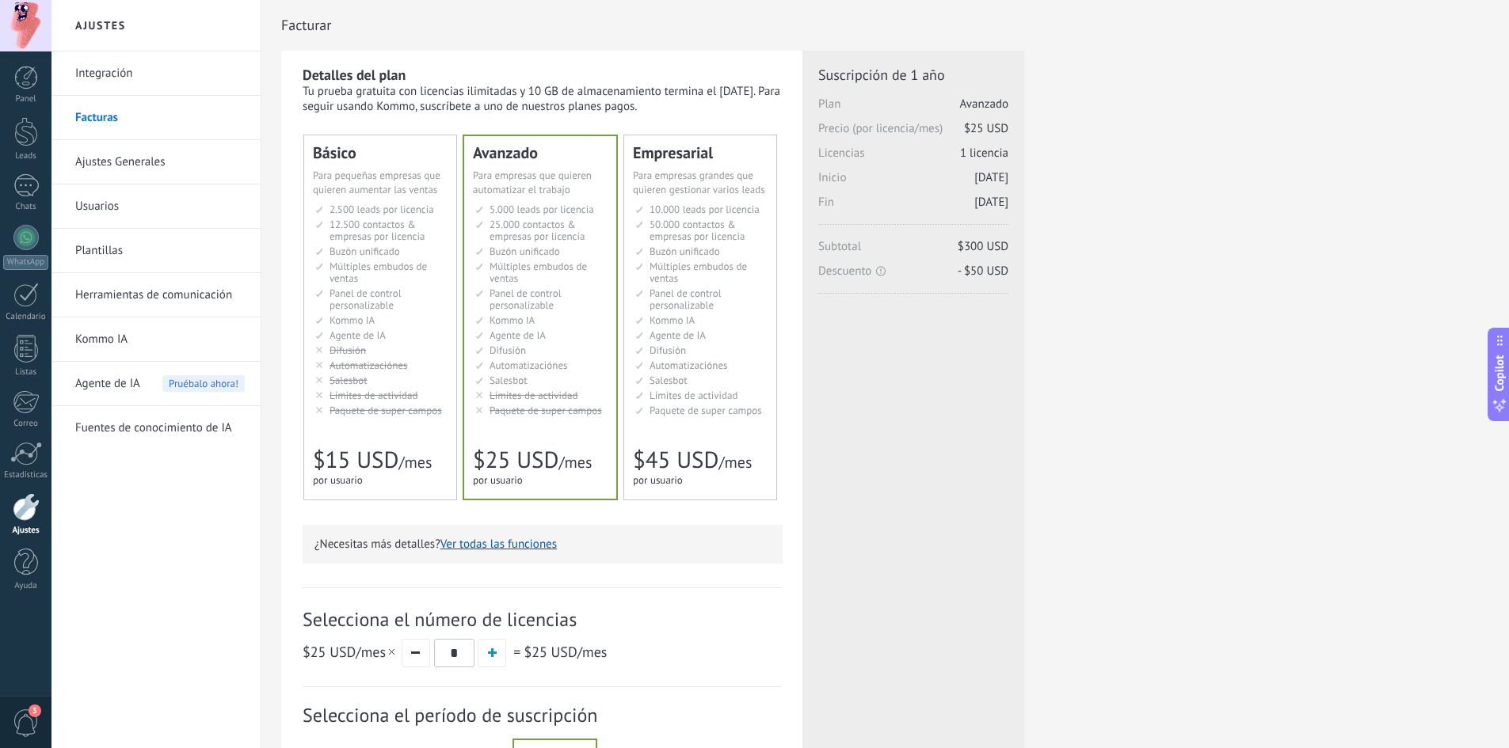
click at [29, 506] on div at bounding box center [26, 507] width 27 height 28
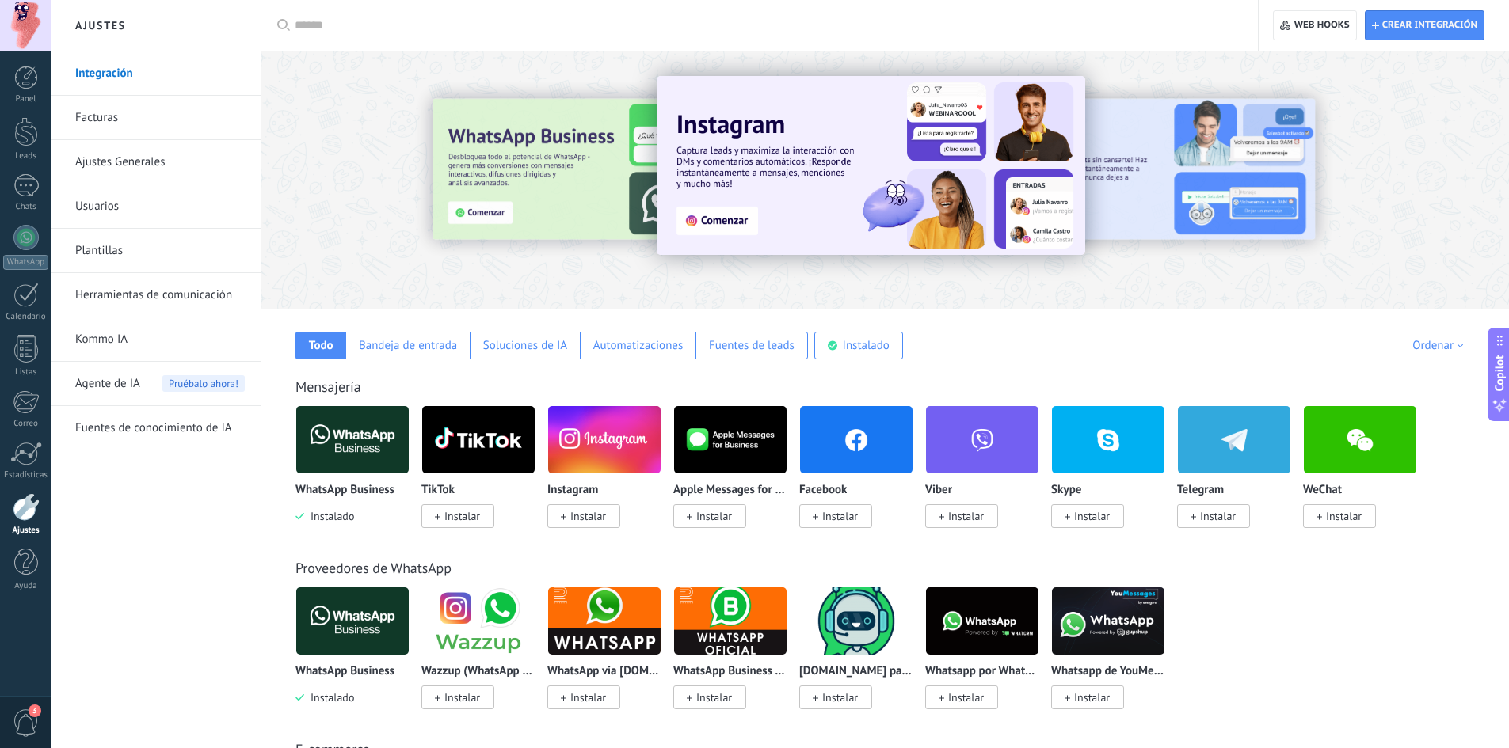
click at [116, 383] on span "Agente de IA" at bounding box center [107, 384] width 65 height 44
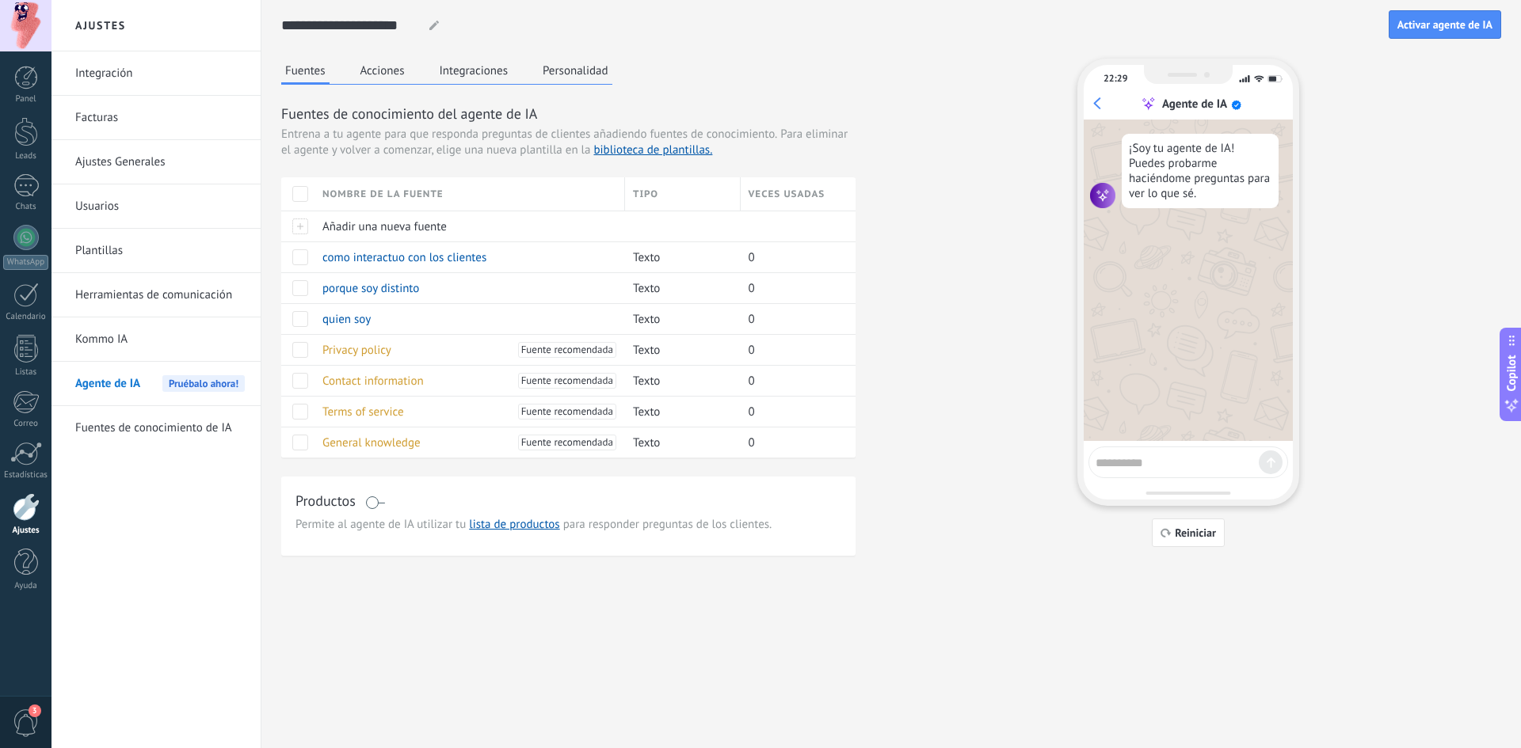
click at [387, 70] on button "Acciones" at bounding box center [382, 71] width 52 height 24
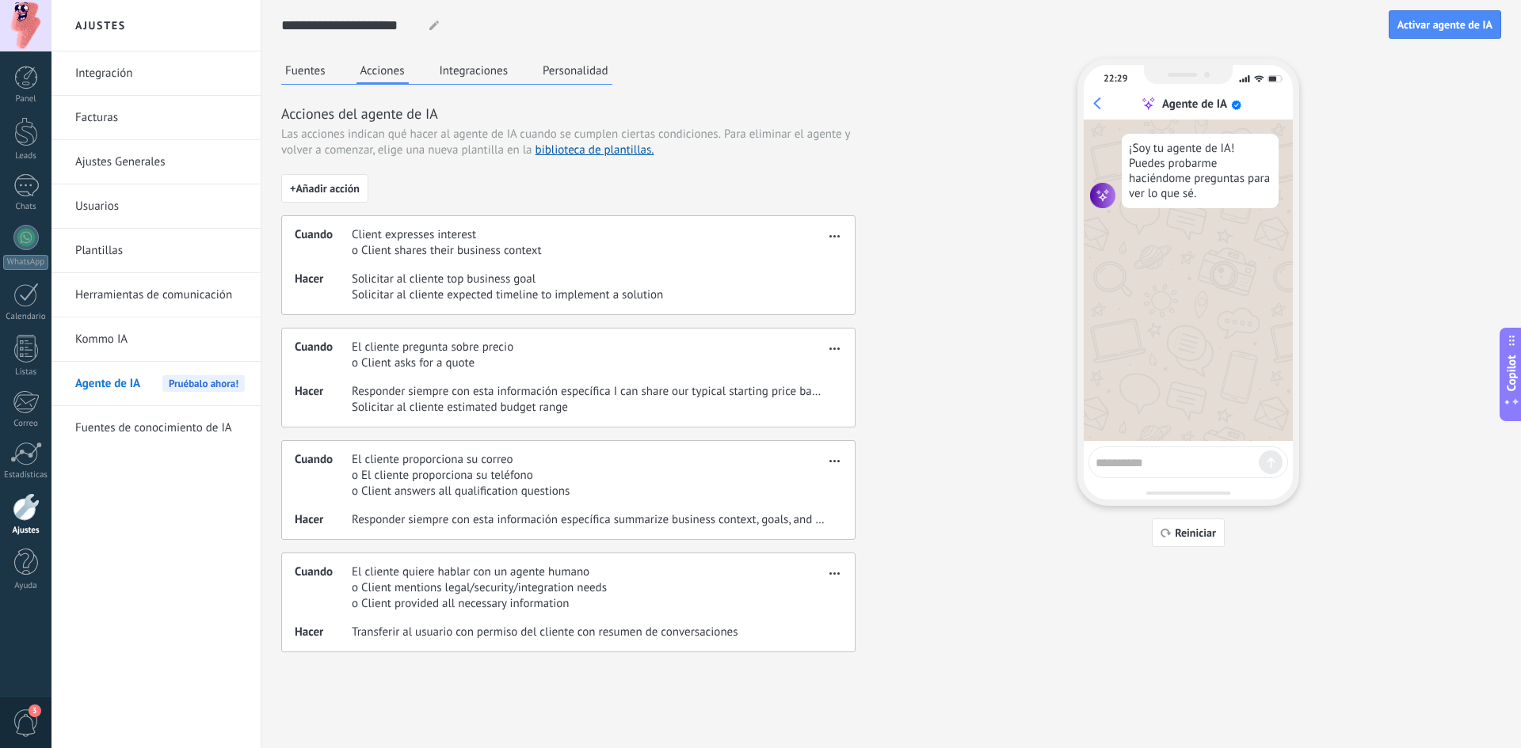
click at [836, 237] on span "button" at bounding box center [834, 233] width 10 height 11
click at [811, 255] on span "Editar" at bounding box center [803, 260] width 30 height 16
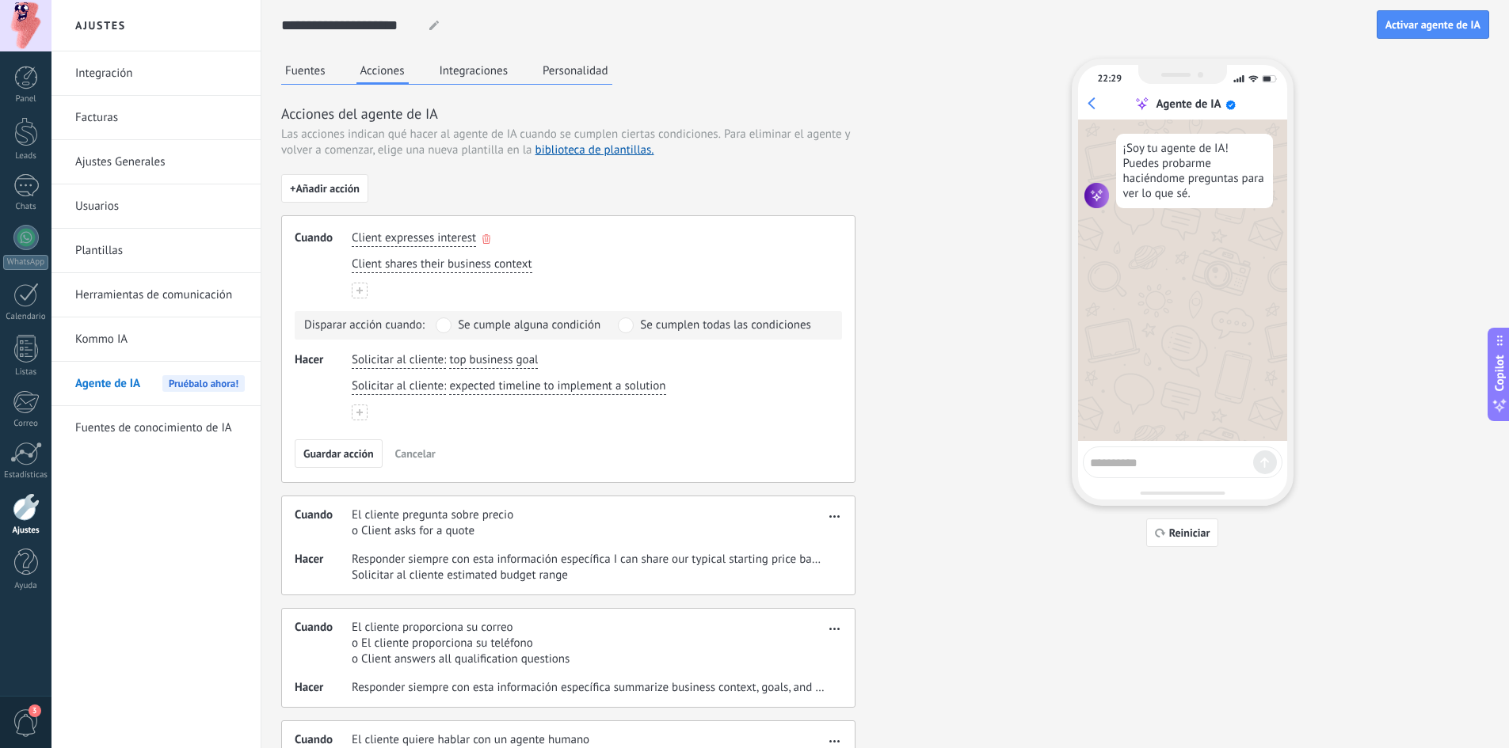
click at [445, 238] on span "Client expresses interest" at bounding box center [414, 238] width 124 height 16
click at [448, 265] on span "El cliente quiere" at bounding box center [411, 264] width 82 height 16
click at [475, 265] on span "Client shares their business context" at bounding box center [442, 265] width 181 height 16
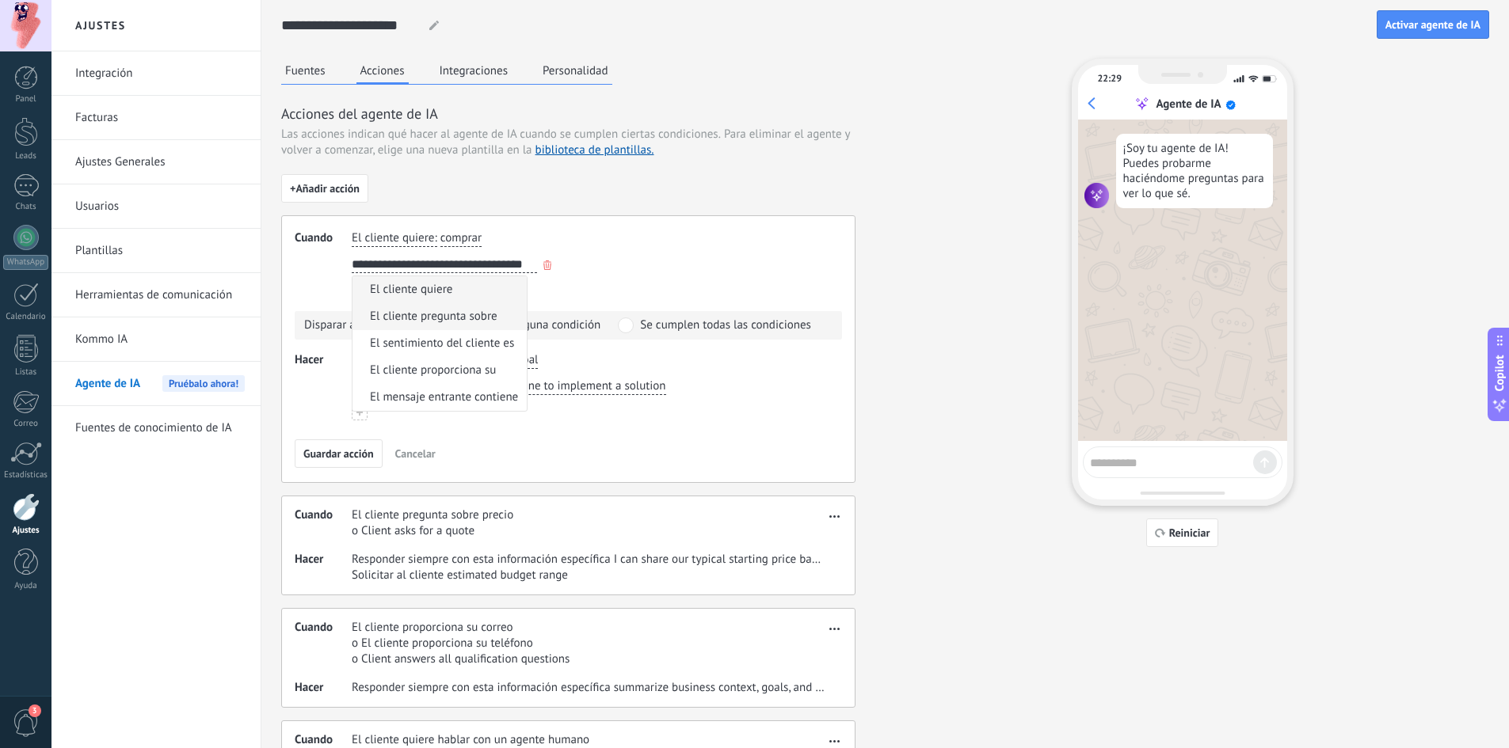
click at [463, 318] on span "El cliente pregunta sobre" at bounding box center [434, 317] width 128 height 16
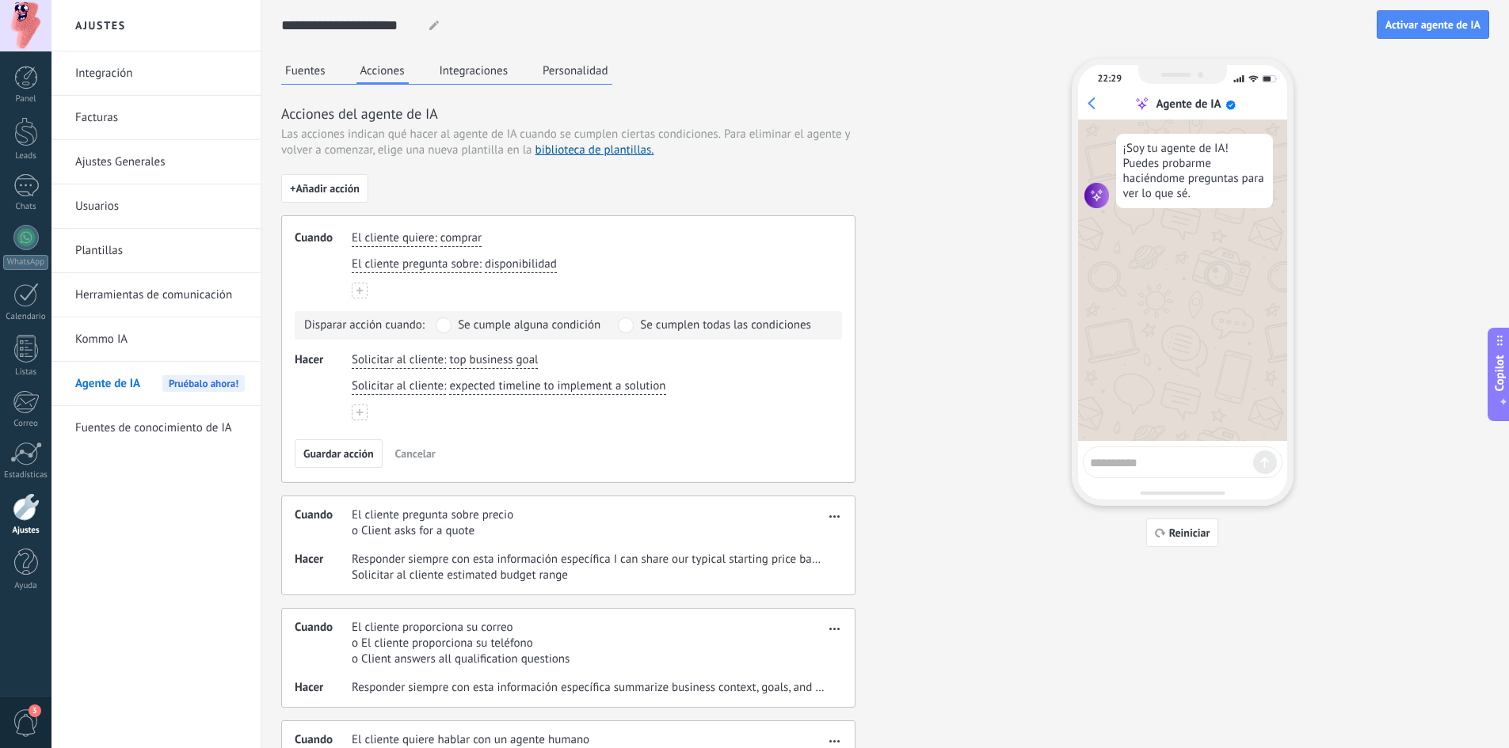
click at [357, 290] on use at bounding box center [359, 291] width 6 height 6
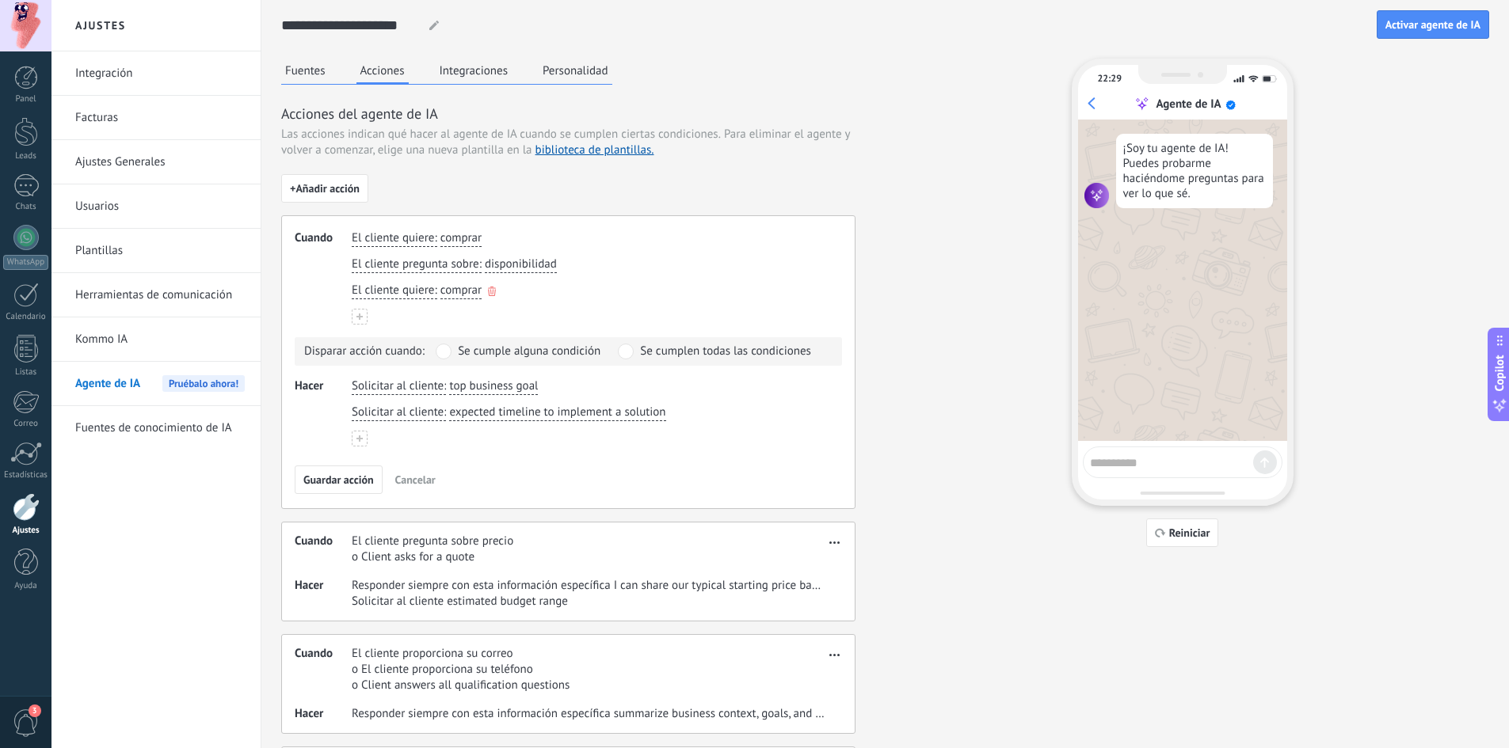
click at [436, 285] on span ":" at bounding box center [435, 291] width 2 height 16
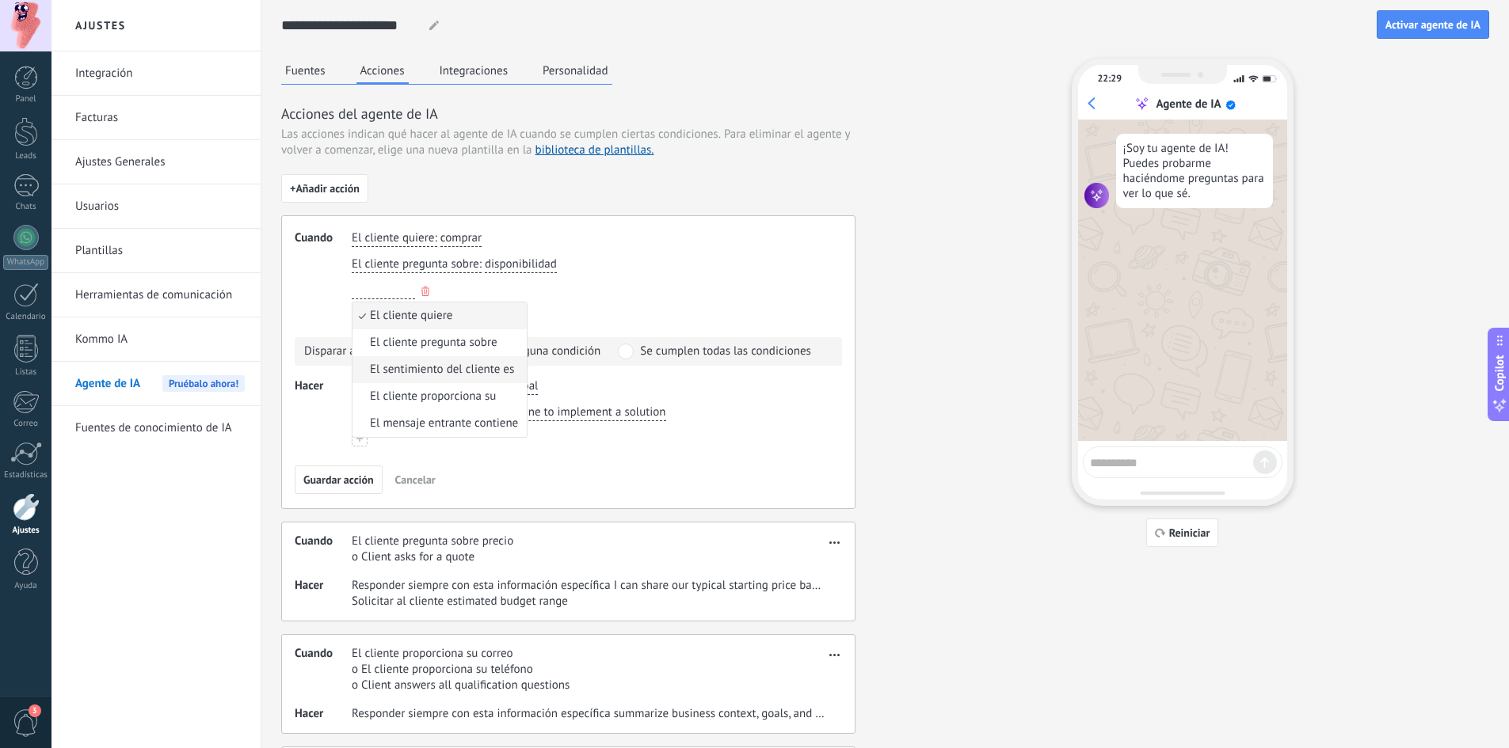
click at [448, 366] on span "El sentimiento del cliente es" at bounding box center [442, 370] width 144 height 16
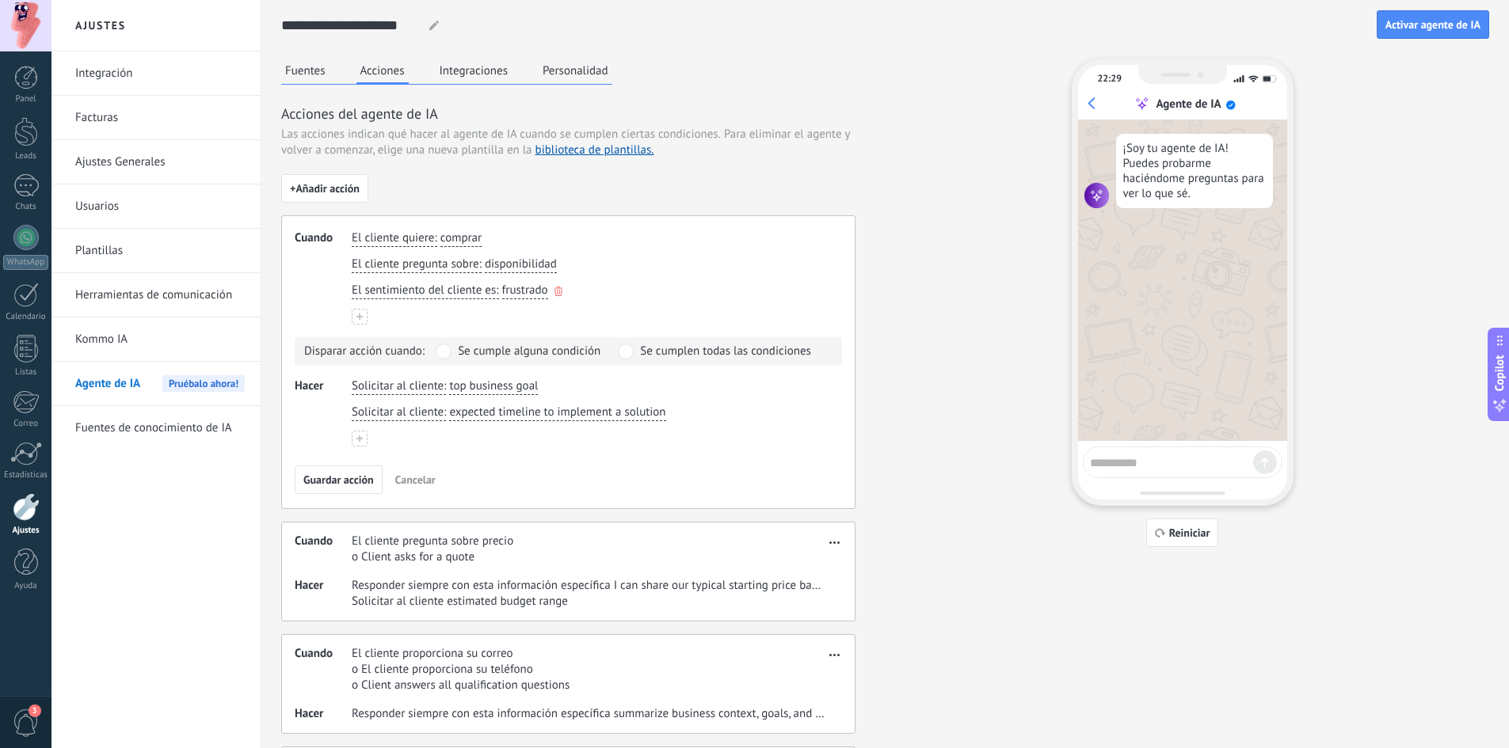
click at [533, 290] on span "frustrado" at bounding box center [525, 291] width 46 height 16
click at [541, 394] on span "neutral" at bounding box center [538, 397] width 36 height 16
click at [364, 318] on button at bounding box center [360, 317] width 16 height 16
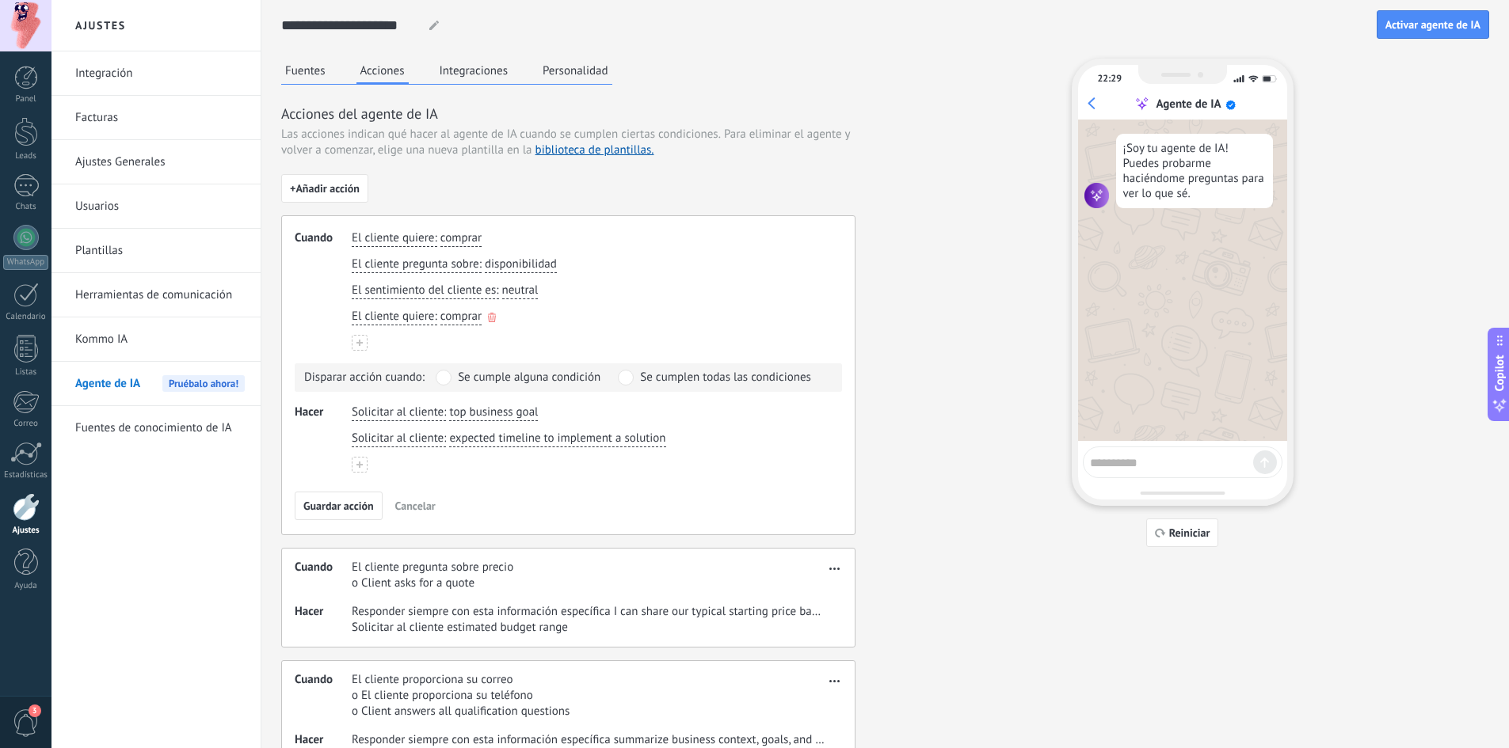
click at [428, 318] on span "El cliente quiere" at bounding box center [393, 317] width 82 height 16
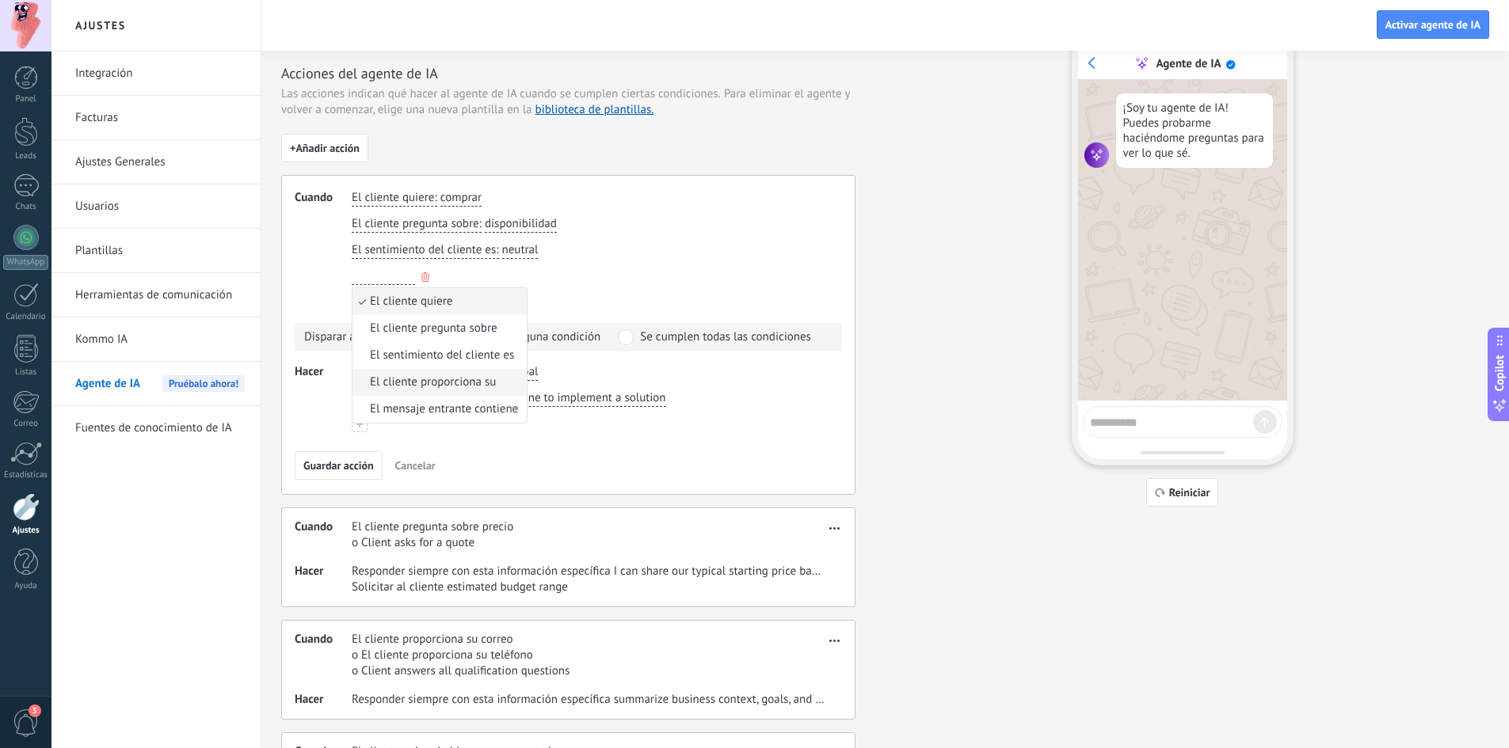
scroll to position [79, 0]
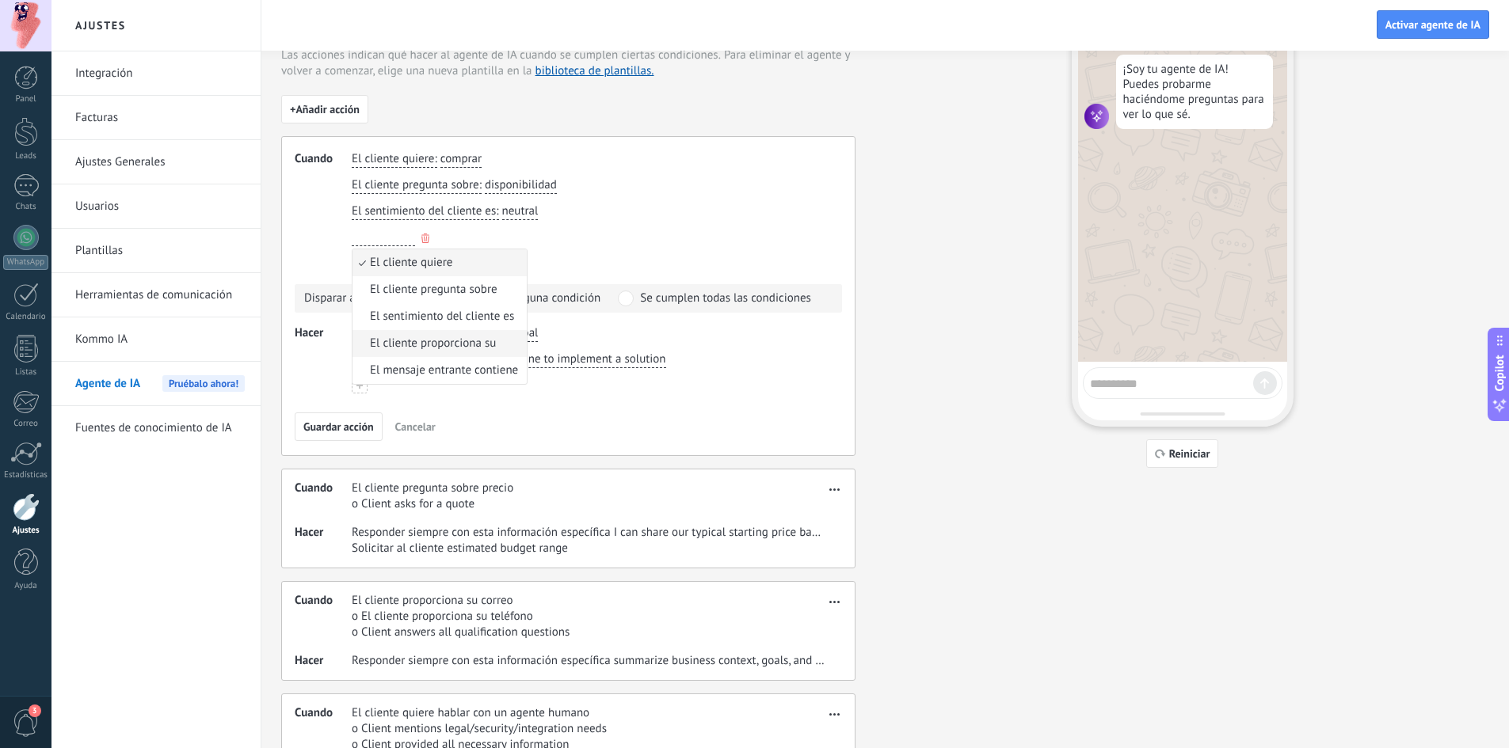
click at [467, 343] on span "El cliente proporciona su" at bounding box center [433, 344] width 126 height 16
click at [505, 238] on span "correo" at bounding box center [500, 238] width 32 height 16
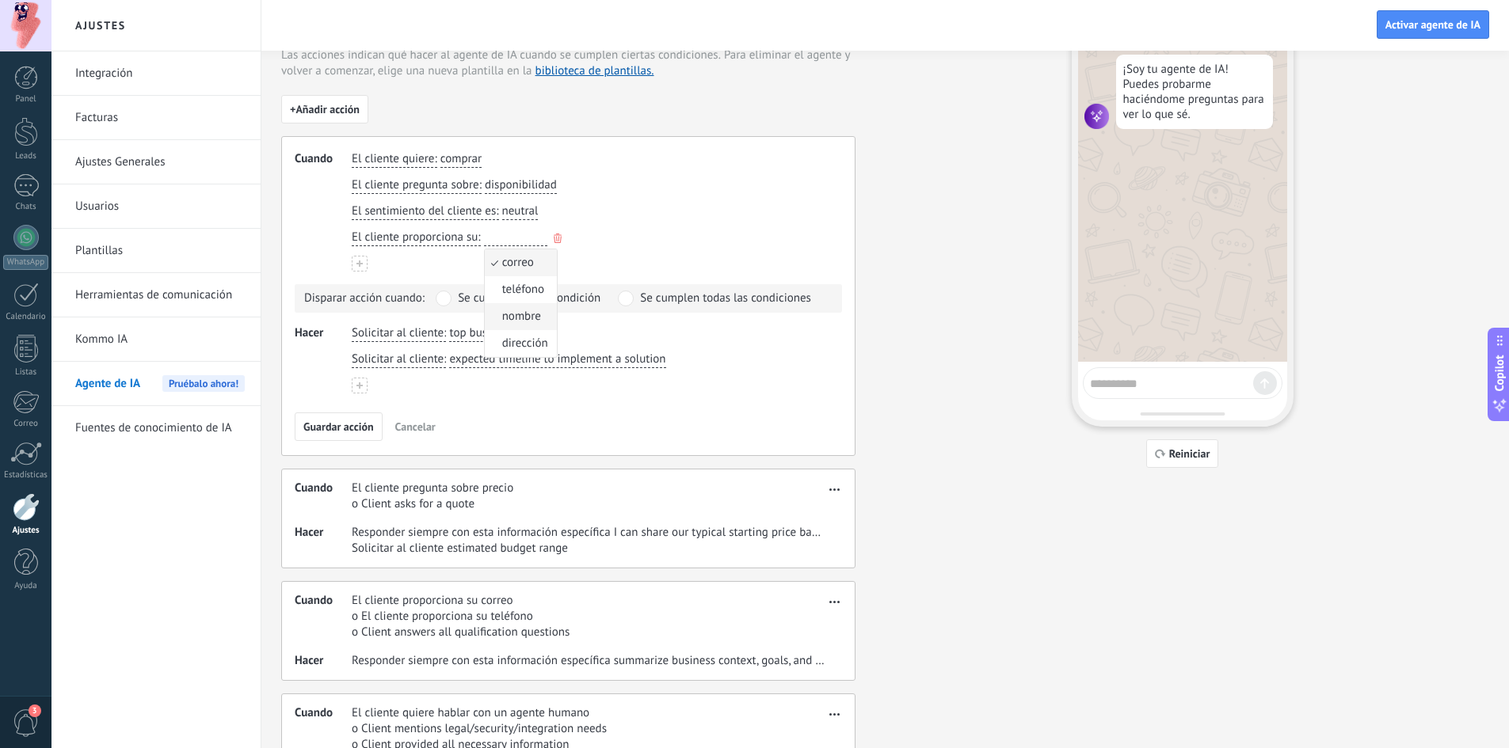
click at [518, 309] on span "nombre" at bounding box center [521, 317] width 39 height 16
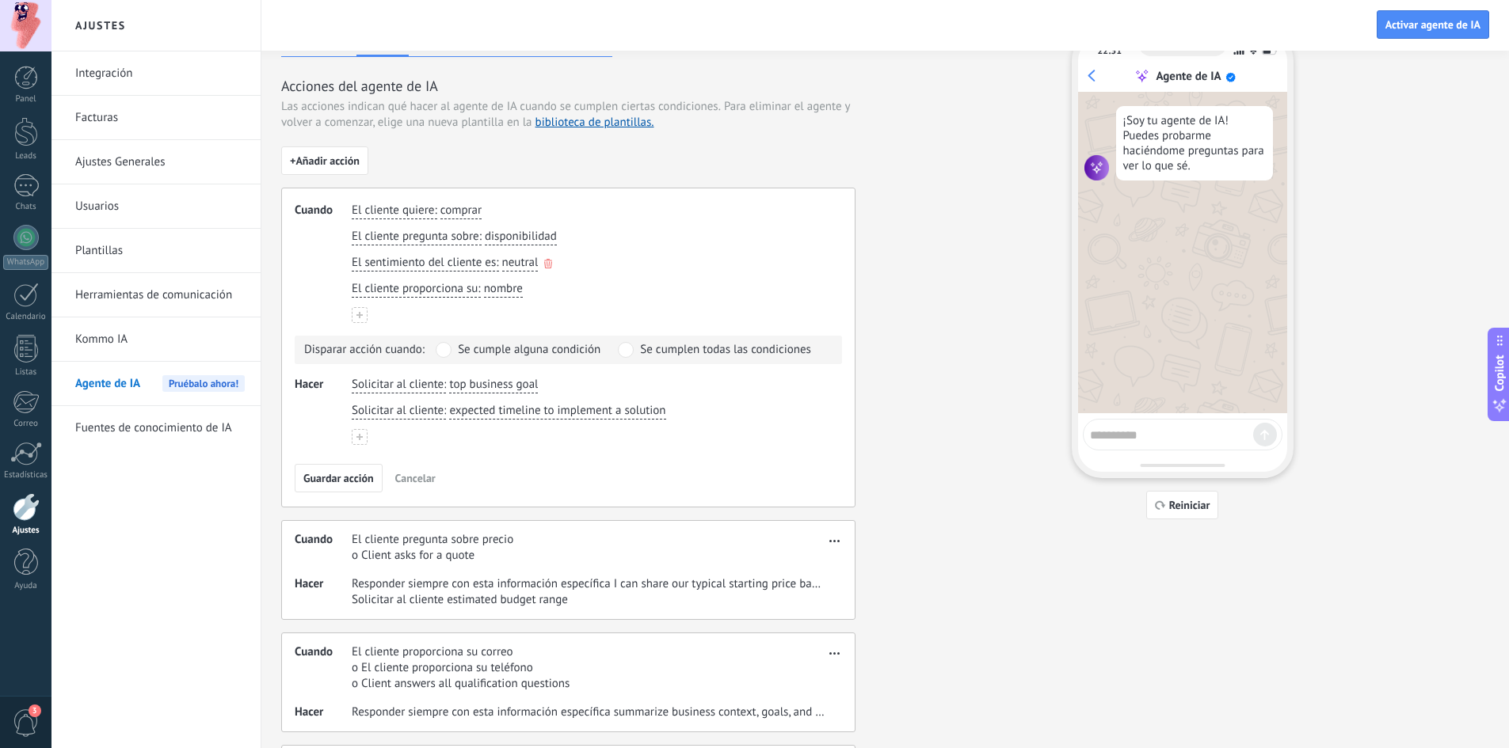
scroll to position [0, 0]
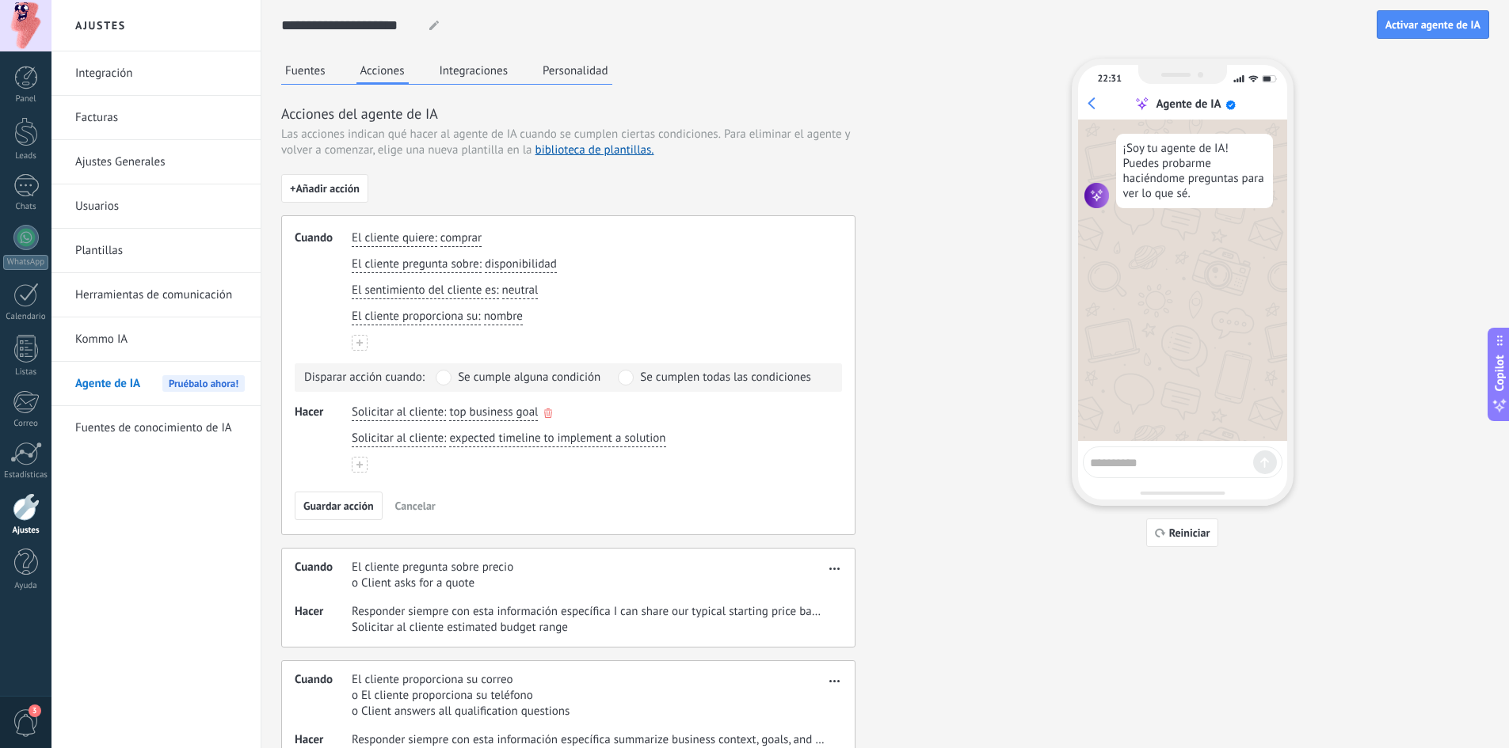
click at [471, 413] on span "top business goal" at bounding box center [493, 413] width 89 height 16
click at [471, 413] on input "**********" at bounding box center [495, 413] width 93 height 16
click at [610, 412] on div "**********" at bounding box center [589, 413] width 481 height 23
click at [604, 435] on span "expected timeline to implement a solution" at bounding box center [557, 439] width 216 height 16
click at [619, 406] on div "Solicitar al cliente : top business goal" at bounding box center [589, 413] width 481 height 23
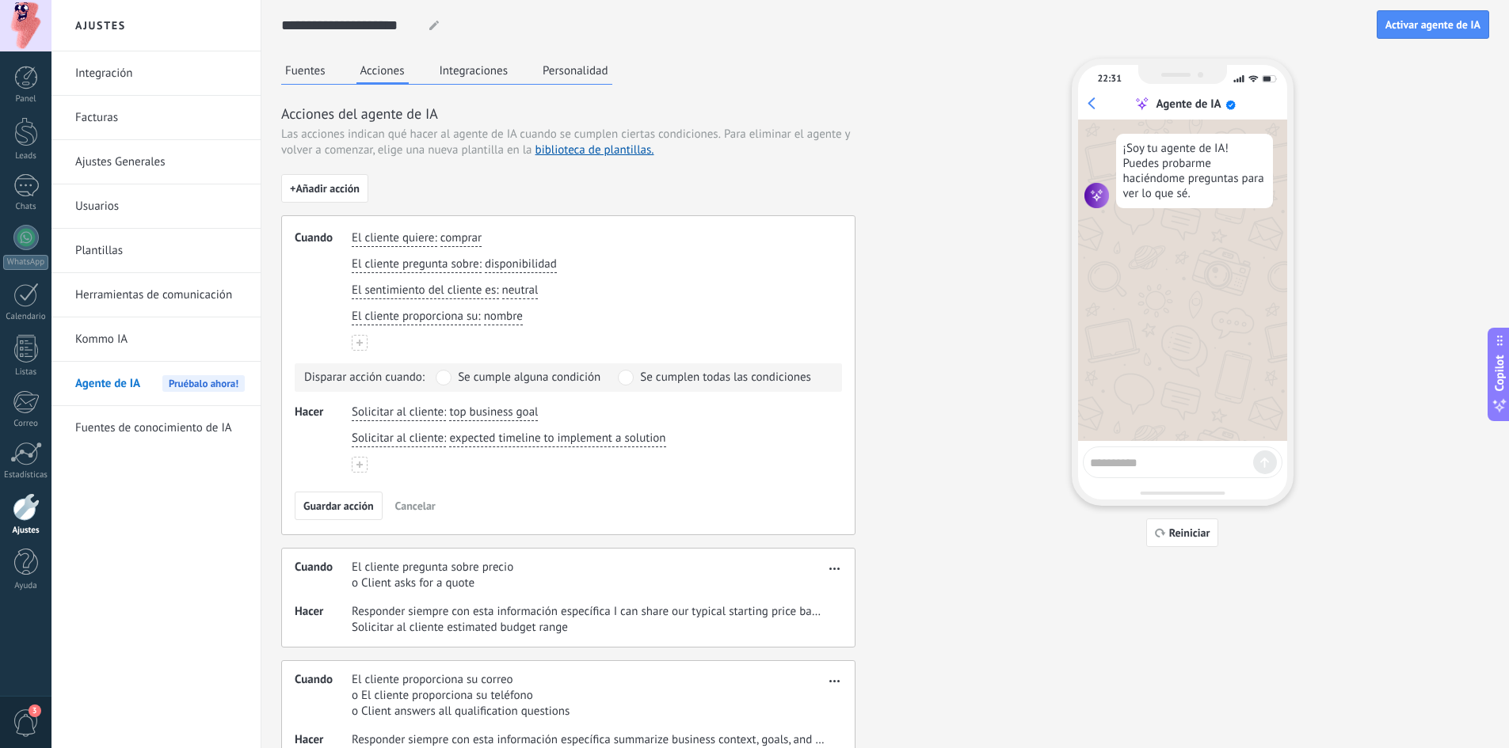
click at [361, 466] on use at bounding box center [359, 465] width 6 height 6
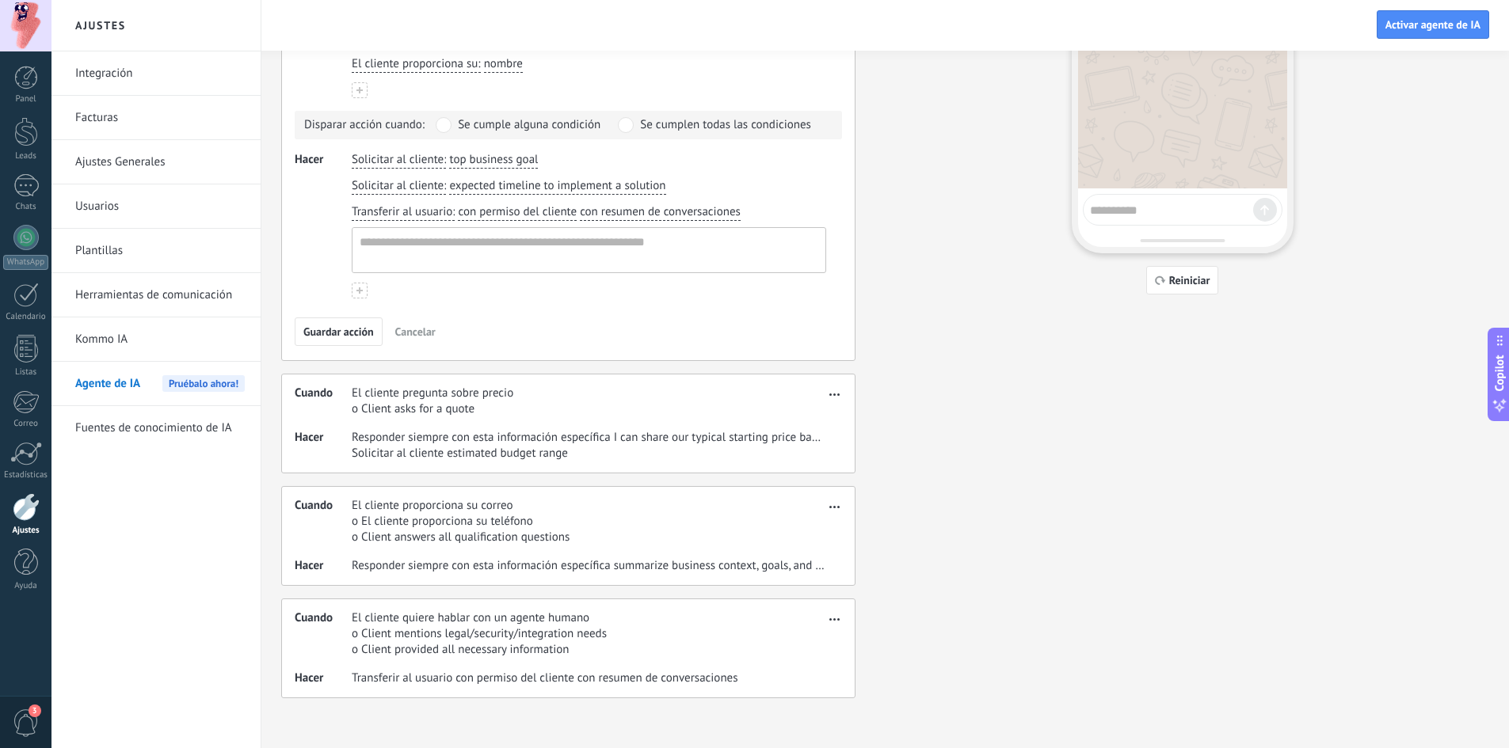
scroll to position [254, 0]
click at [839, 618] on icon "button" at bounding box center [834, 618] width 10 height 2
click at [836, 617] on span "button" at bounding box center [834, 615] width 10 height 11
click at [957, 516] on div "Fuentes Acciones Integraciones Personalidad Acciones del agente de IA Las accio…" at bounding box center [885, 250] width 1208 height 893
click at [836, 390] on span "button" at bounding box center [834, 390] width 10 height 11
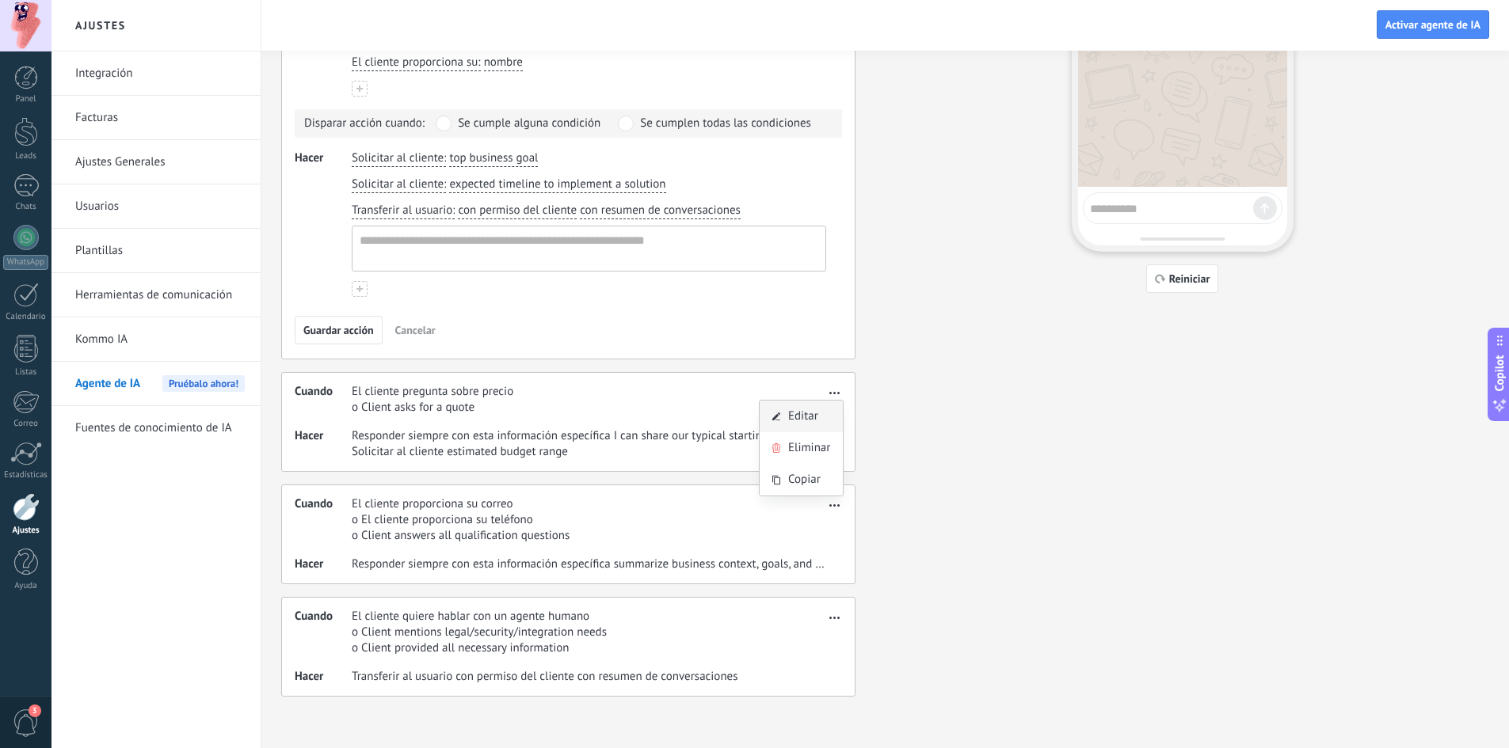
click at [815, 419] on span "Editar" at bounding box center [803, 417] width 30 height 16
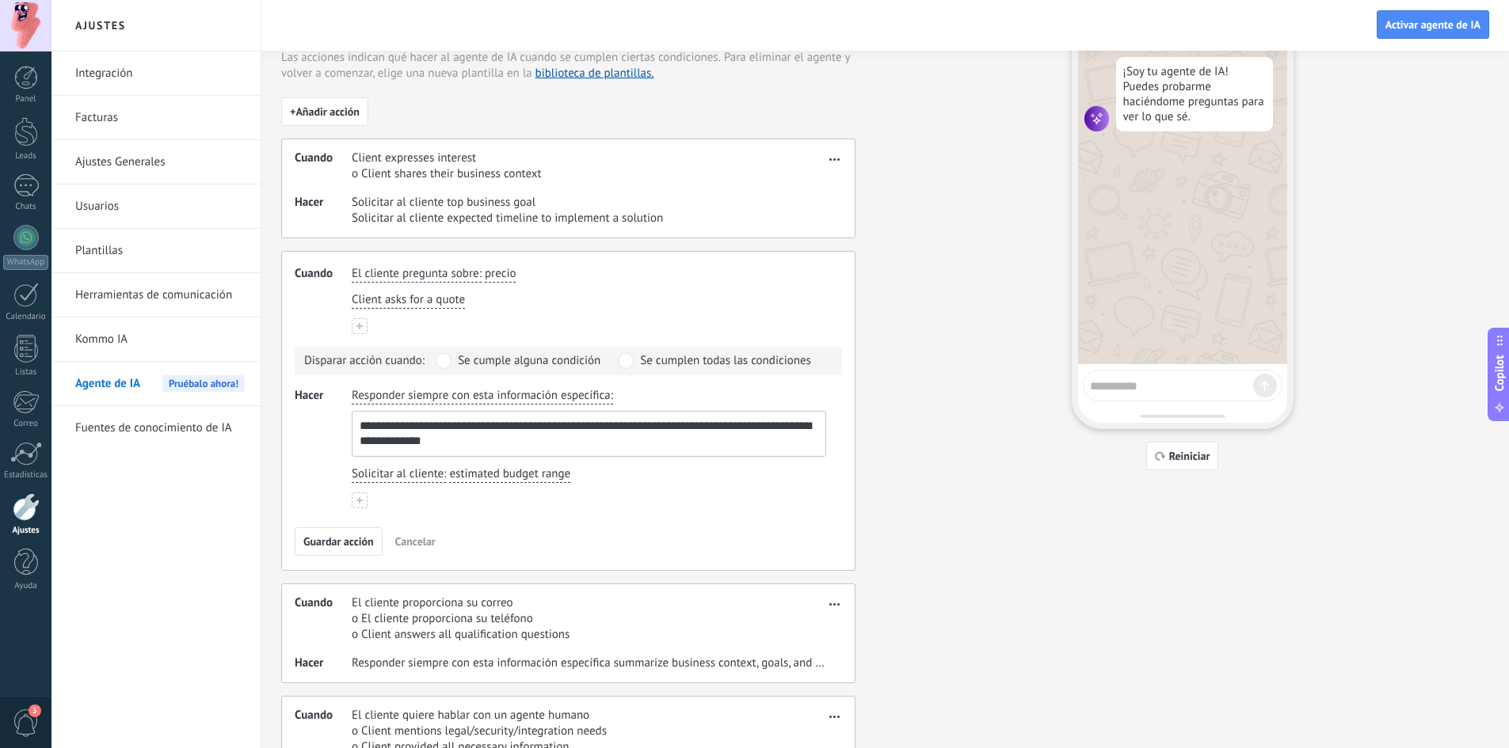
scroll to position [0, 0]
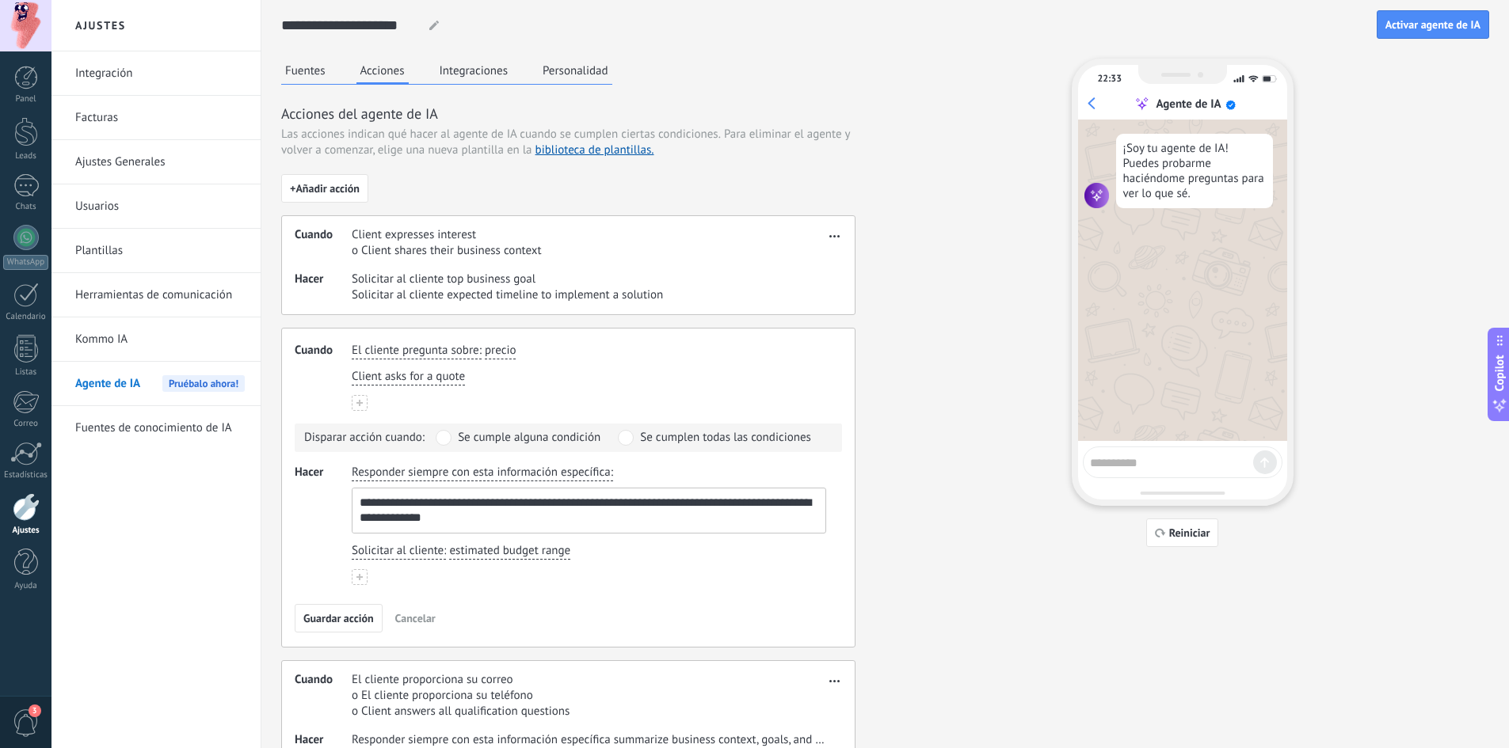
click at [924, 252] on div "**********" at bounding box center [885, 466] width 1208 height 814
click at [826, 352] on div "El cliente pregunta sobre : precio" at bounding box center [589, 351] width 481 height 23
click at [835, 234] on span "button" at bounding box center [834, 233] width 10 height 11
click at [812, 261] on span "Editar" at bounding box center [803, 260] width 30 height 16
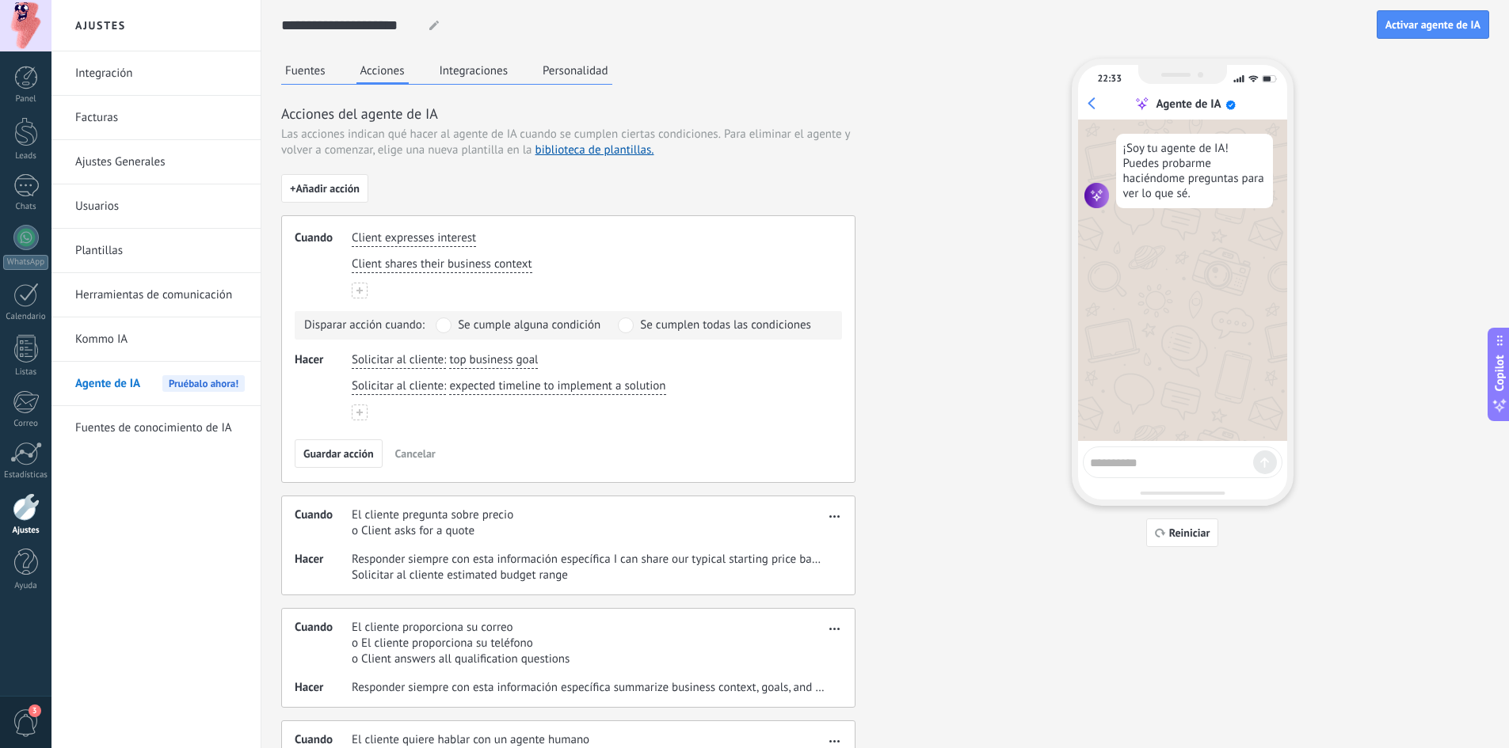
click at [313, 64] on button "Fuentes" at bounding box center [305, 71] width 48 height 24
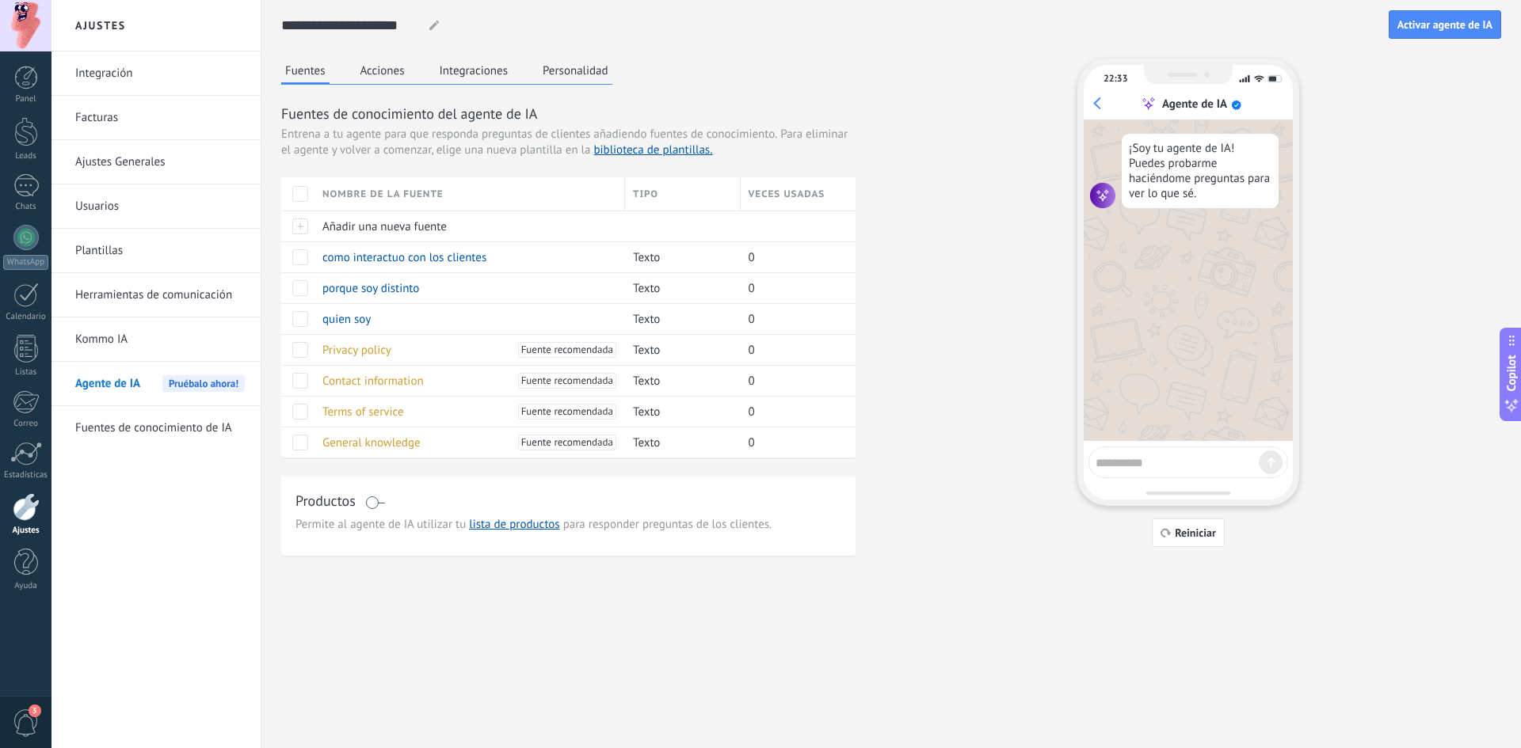
click at [374, 70] on button "Acciones" at bounding box center [382, 71] width 52 height 24
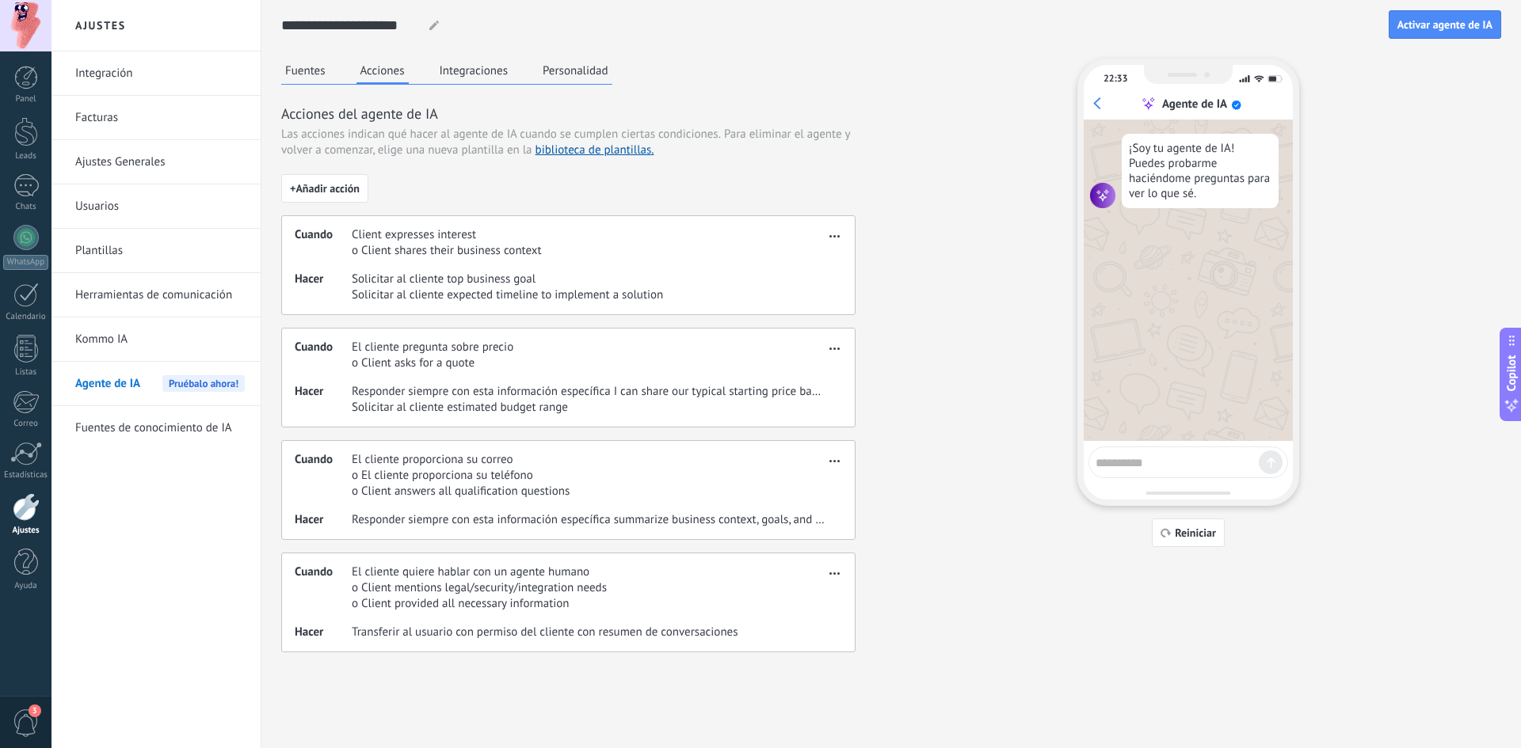
click at [832, 234] on span "button" at bounding box center [834, 233] width 10 height 11
click at [804, 257] on span "Editar" at bounding box center [803, 260] width 30 height 16
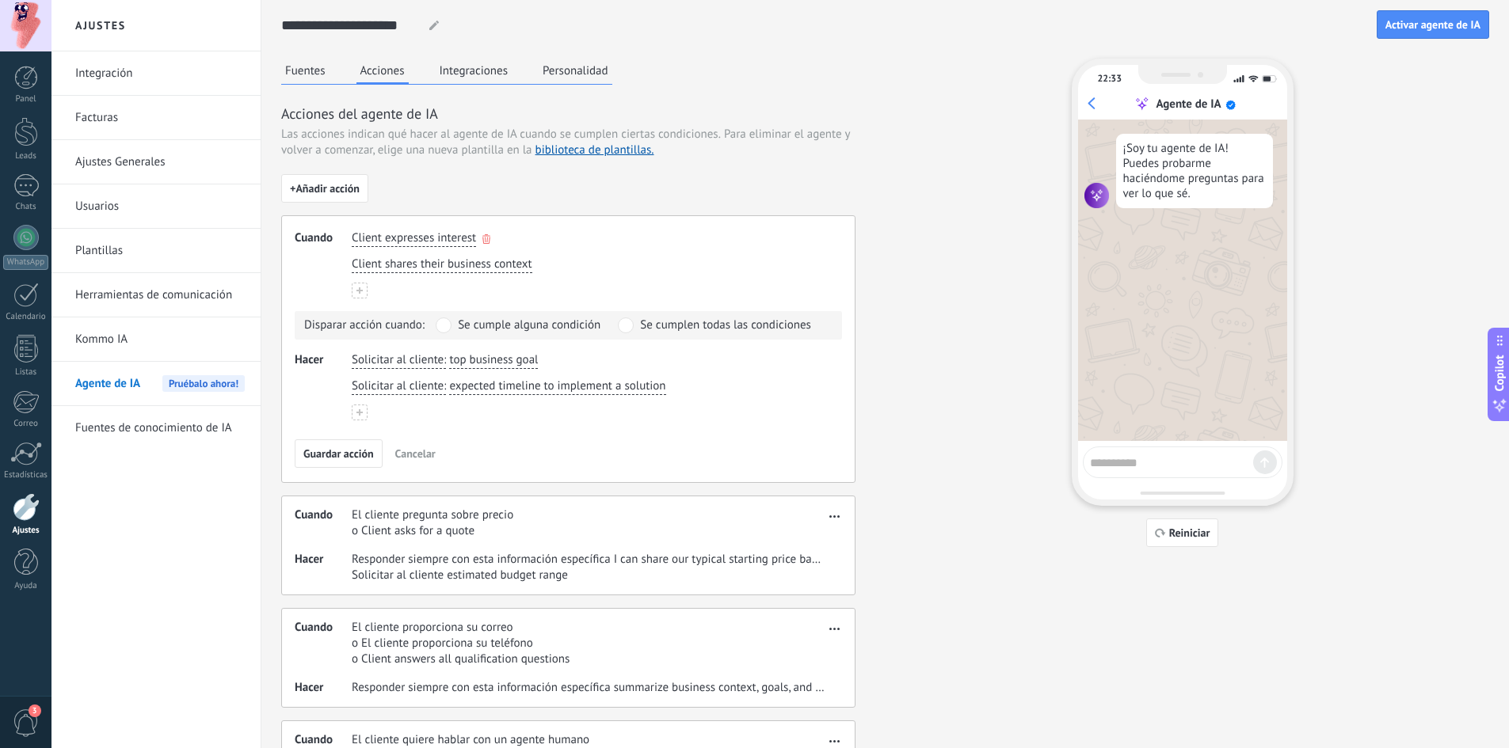
click at [440, 237] on span "Client expresses interest" at bounding box center [414, 238] width 124 height 16
click at [444, 262] on span "El cliente quiere" at bounding box center [411, 264] width 82 height 16
click at [581, 387] on span "expected timeline to implement a solution" at bounding box center [557, 387] width 216 height 16
click at [581, 387] on input "**********" at bounding box center [559, 387] width 221 height 16
click at [954, 354] on div "**********" at bounding box center [885, 440] width 1208 height 762
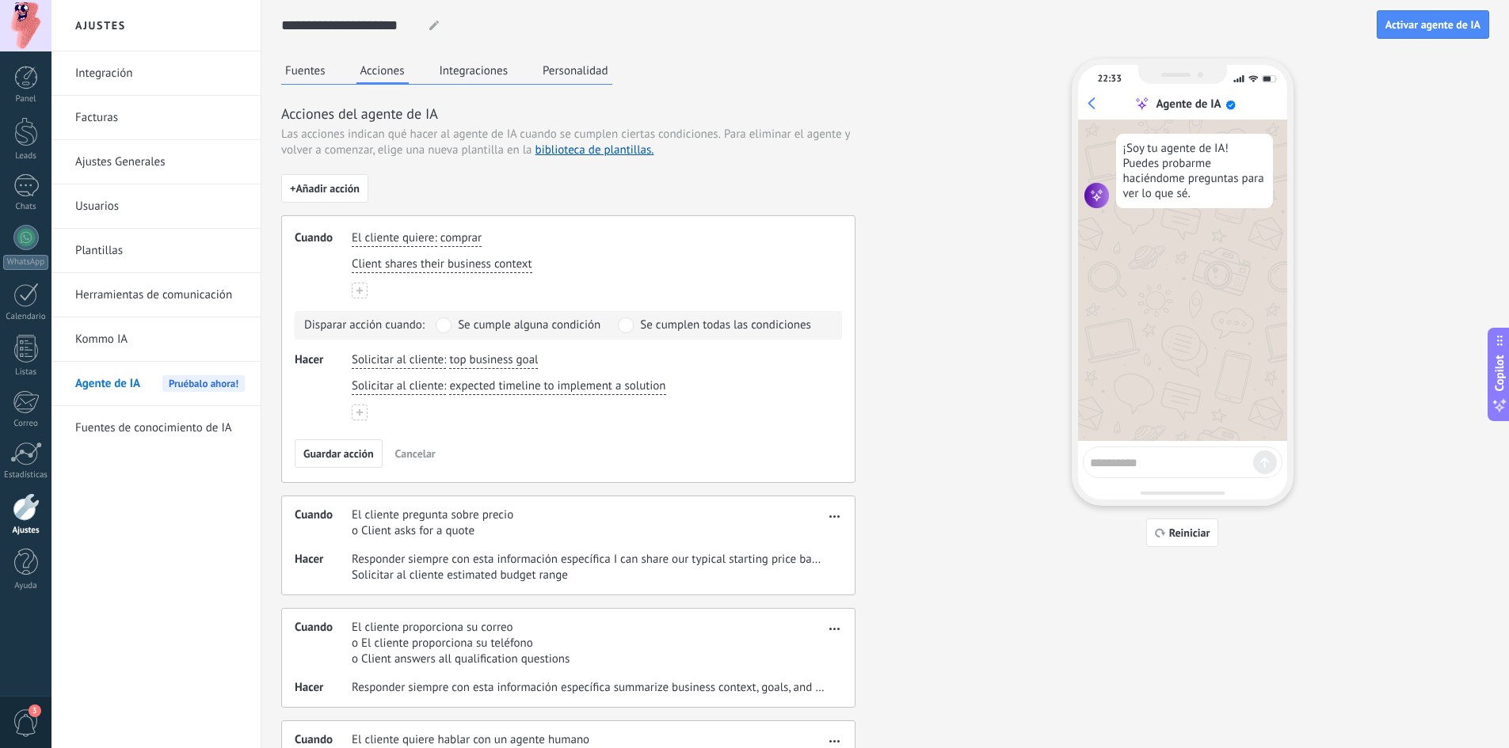
click at [577, 67] on button "Personalidad" at bounding box center [576, 71] width 74 height 24
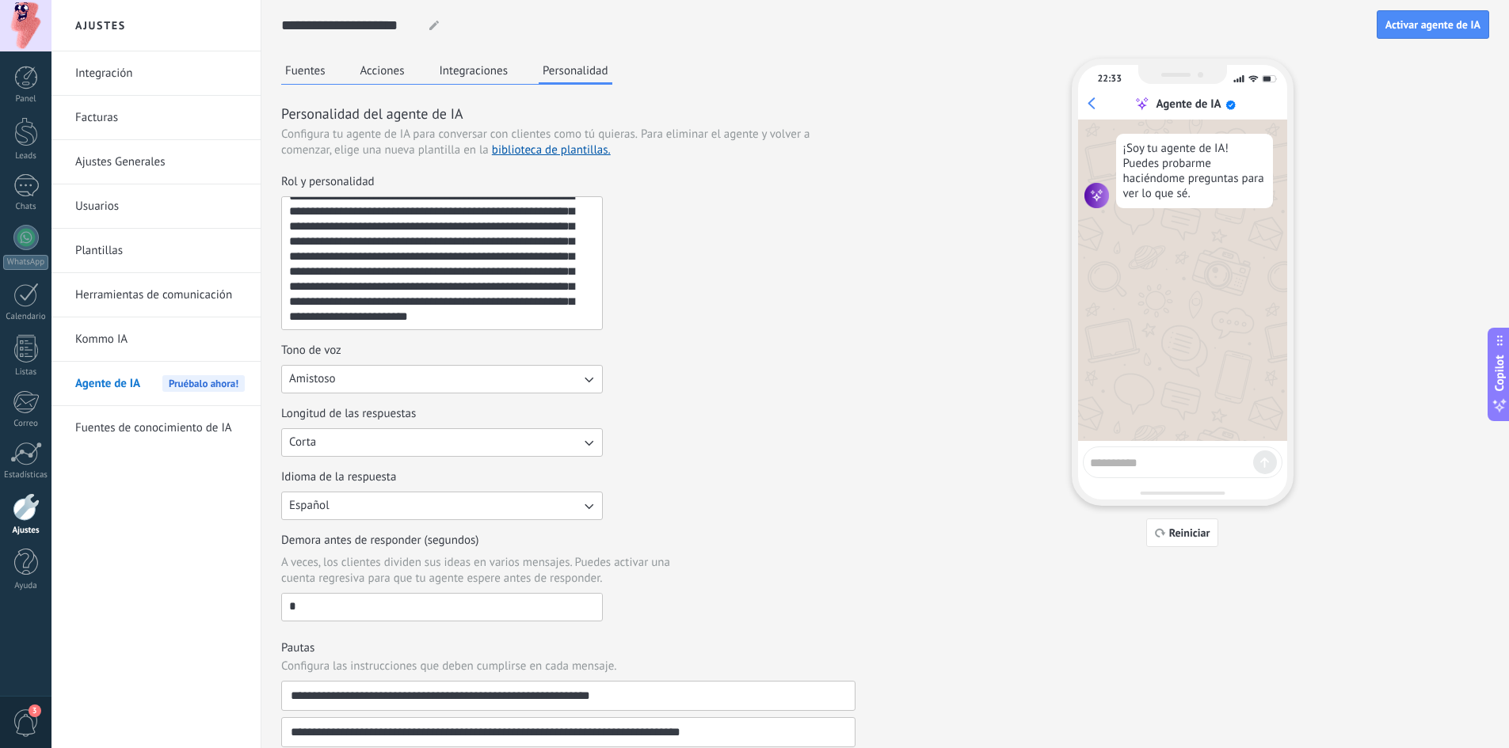
scroll to position [30, 0]
click at [542, 238] on textarea "**********" at bounding box center [440, 263] width 317 height 132
click at [556, 380] on button "Amistoso" at bounding box center [442, 379] width 322 height 29
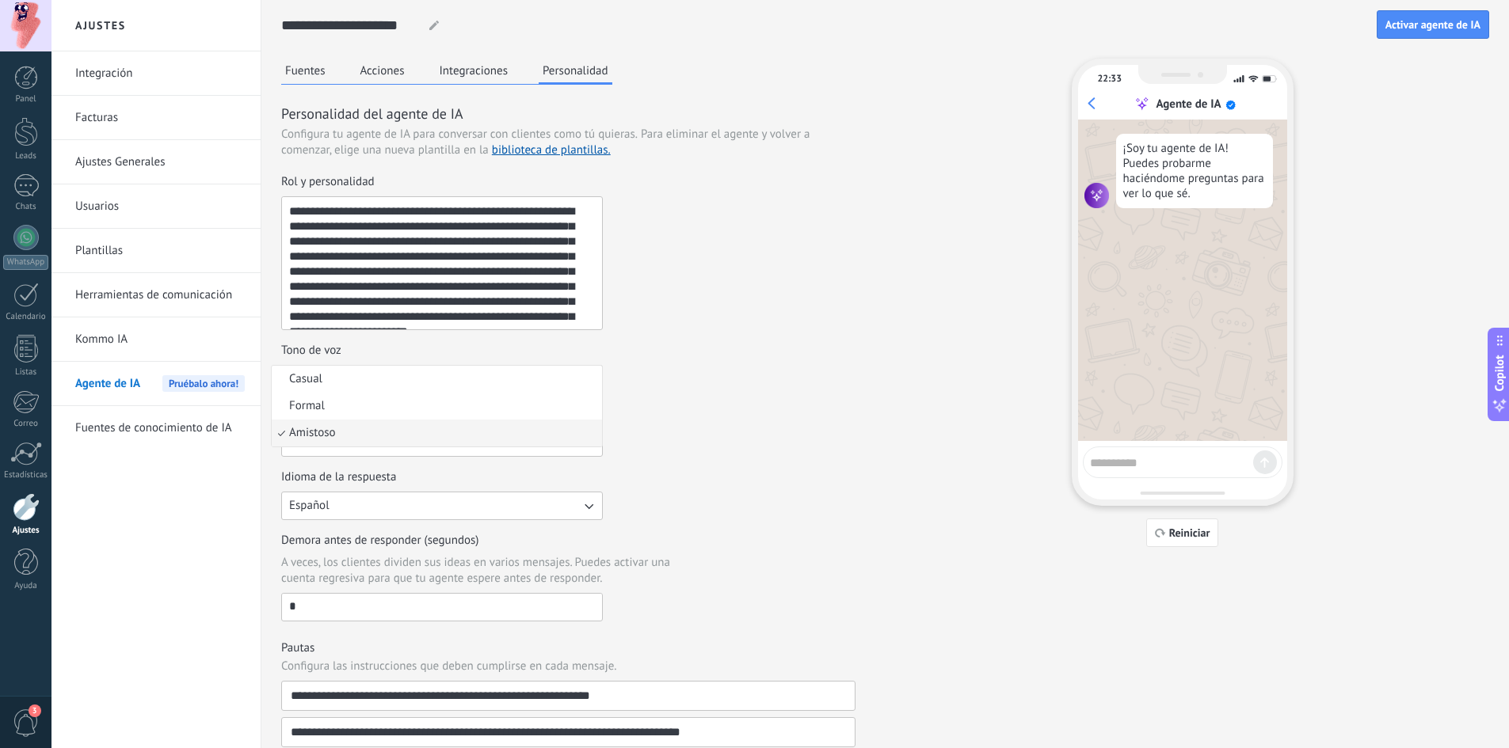
click at [741, 331] on div "**********" at bounding box center [568, 398] width 574 height 448
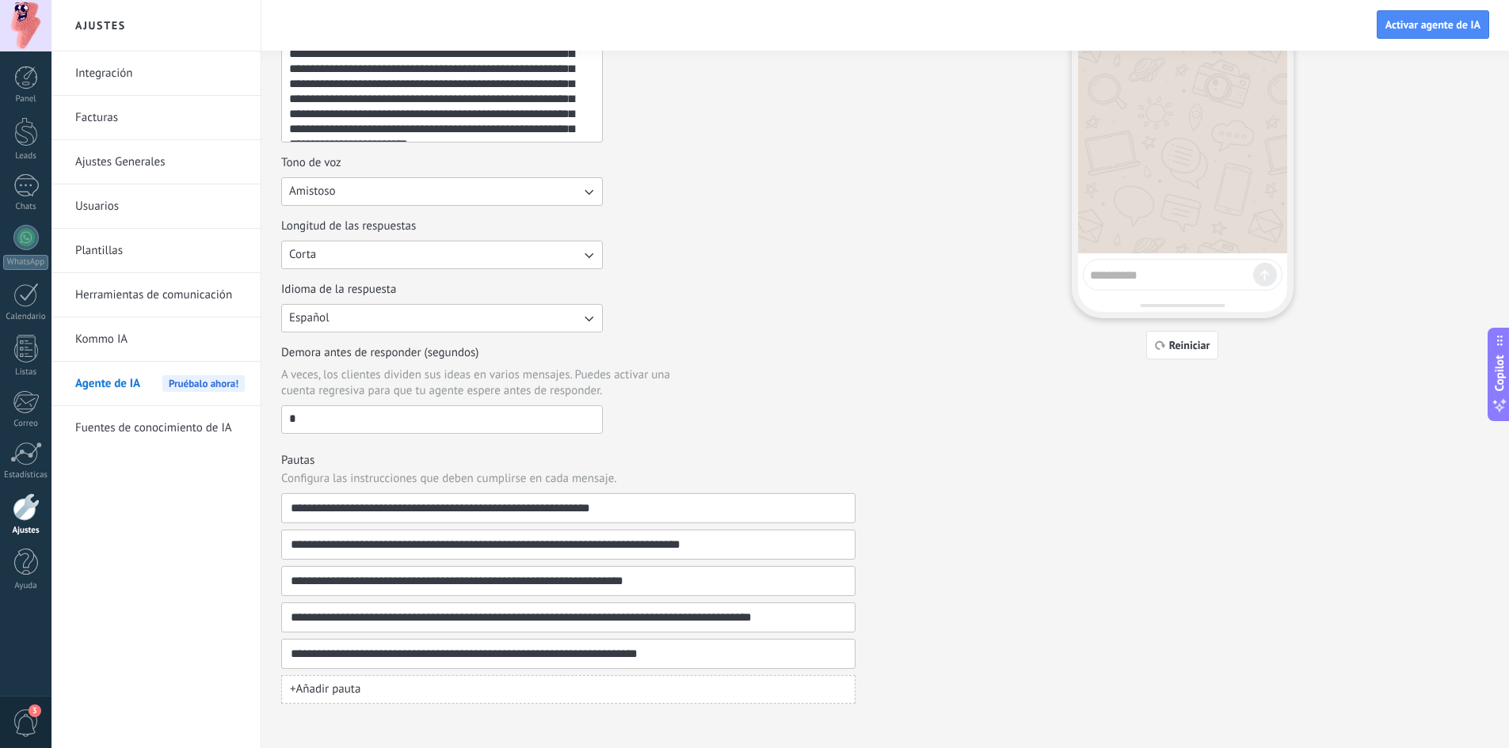
scroll to position [195, 0]
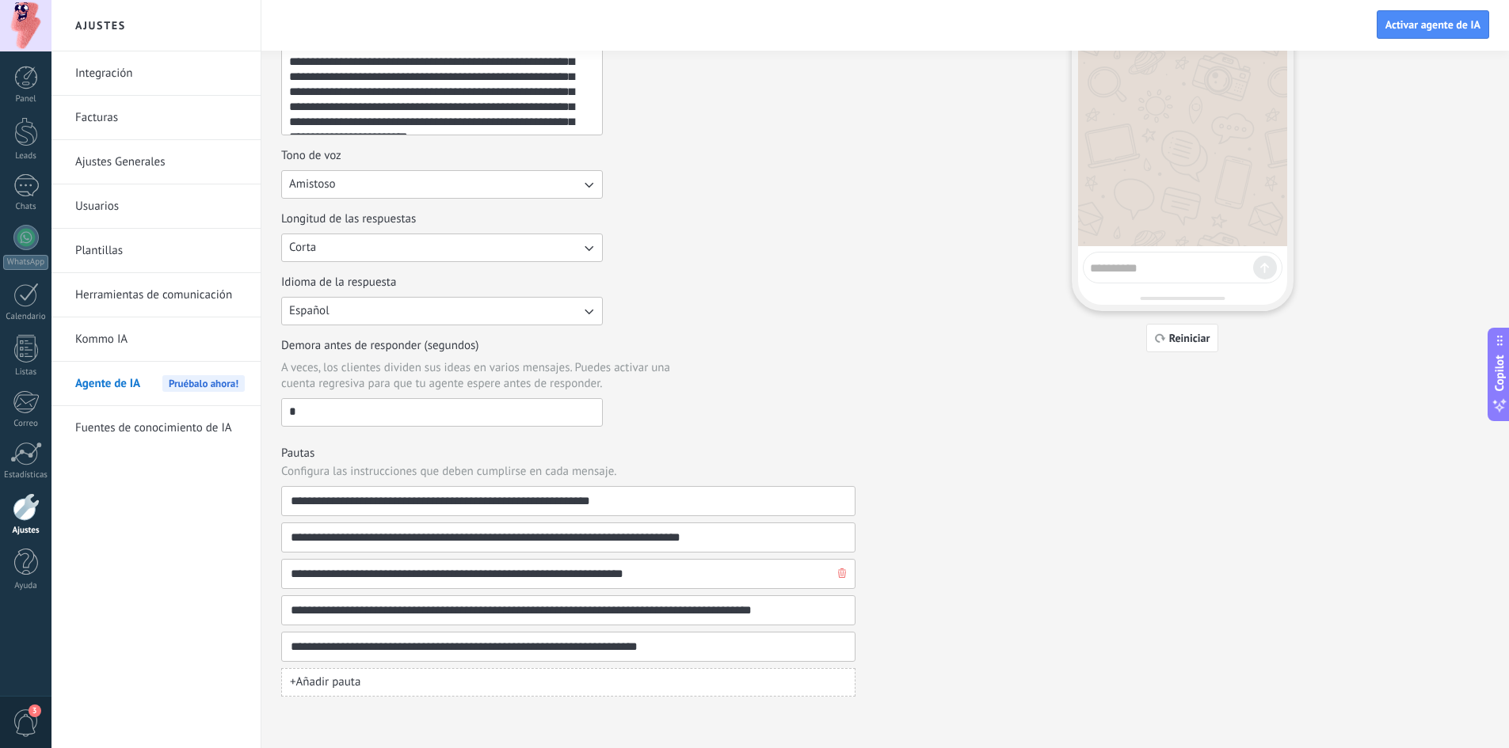
click at [649, 581] on input "**********" at bounding box center [562, 574] width 544 height 29
click at [843, 576] on use "button" at bounding box center [842, 574] width 8 height 10
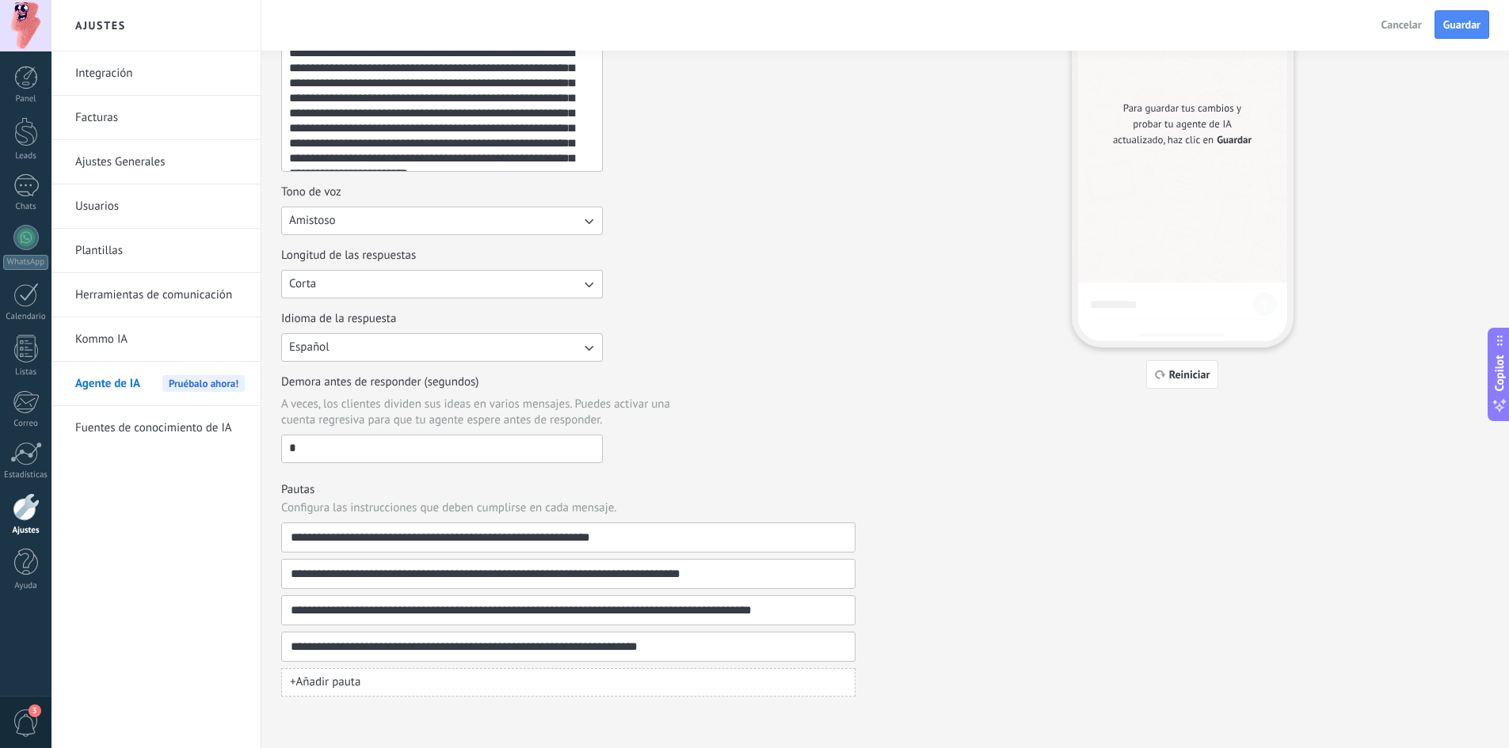
scroll to position [158, 0]
click at [1466, 29] on span "Guardar" at bounding box center [1461, 24] width 37 height 11
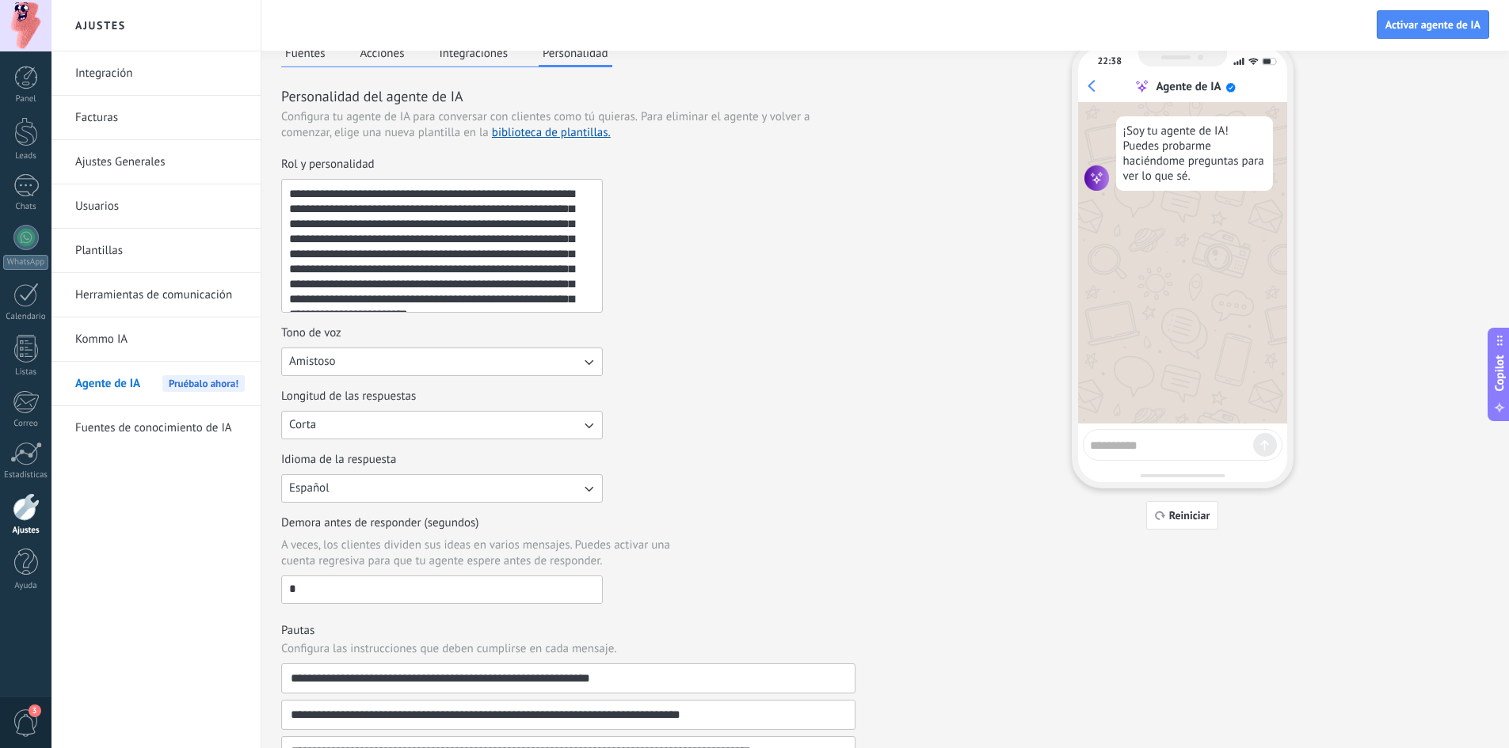
scroll to position [0, 0]
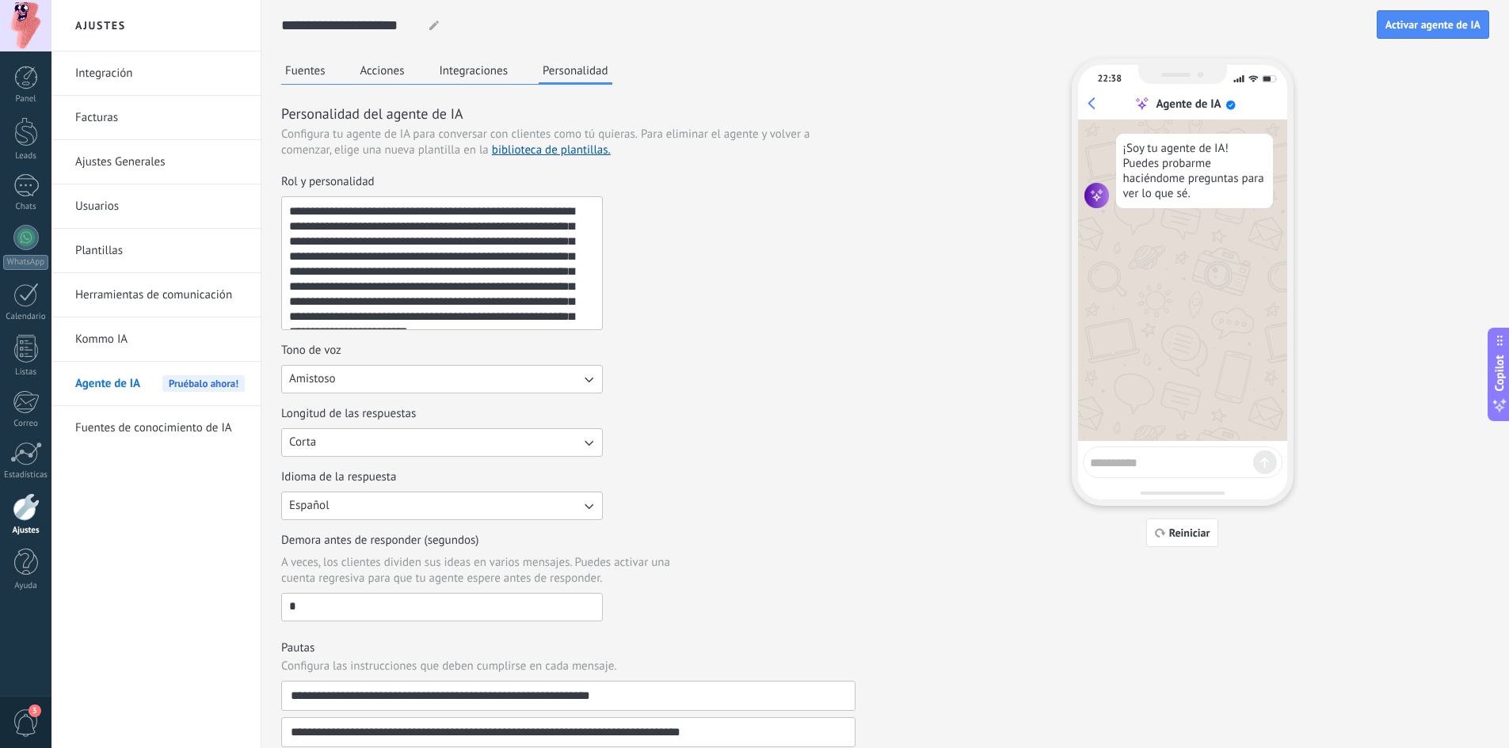
click at [1121, 465] on textarea at bounding box center [1171, 461] width 163 height 20
type textarea "****"
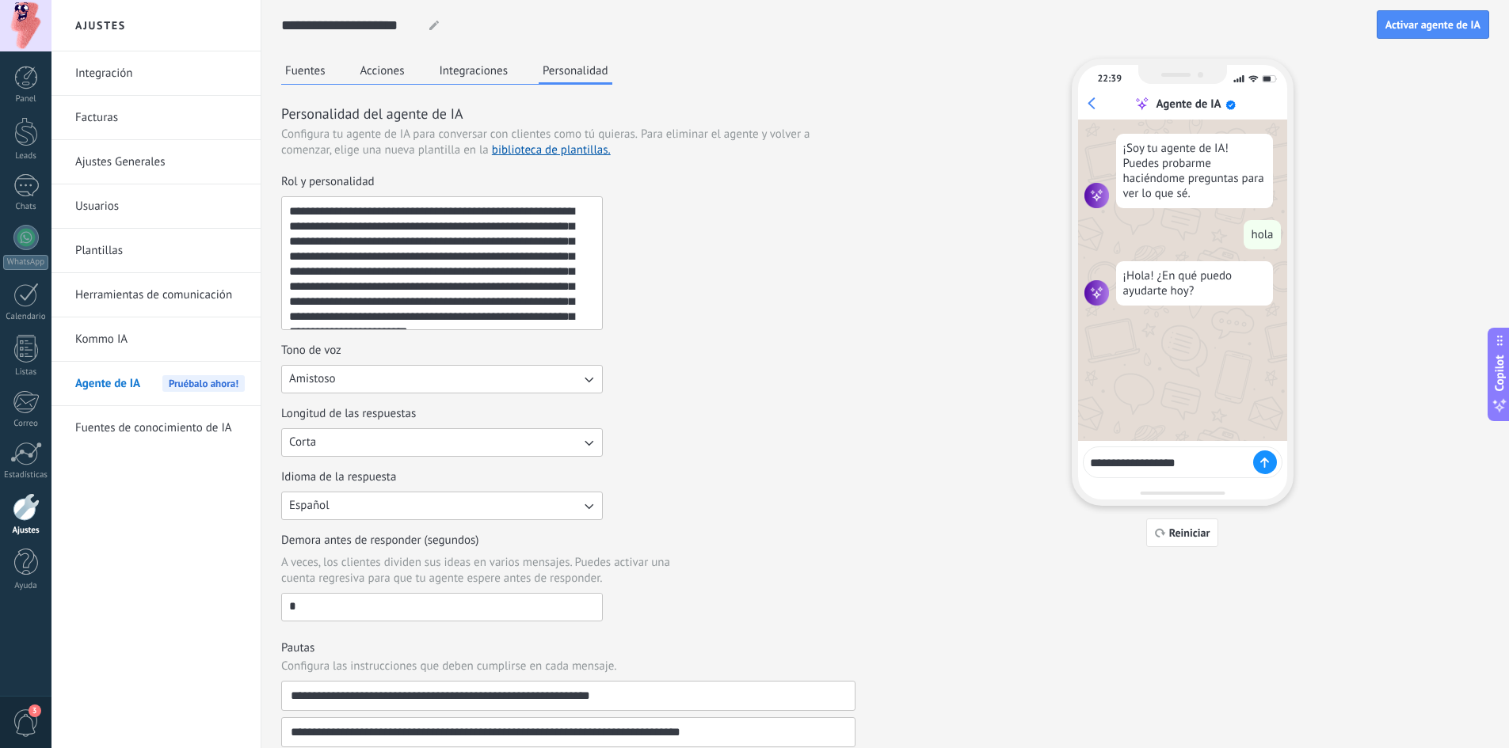
type textarea "**********"
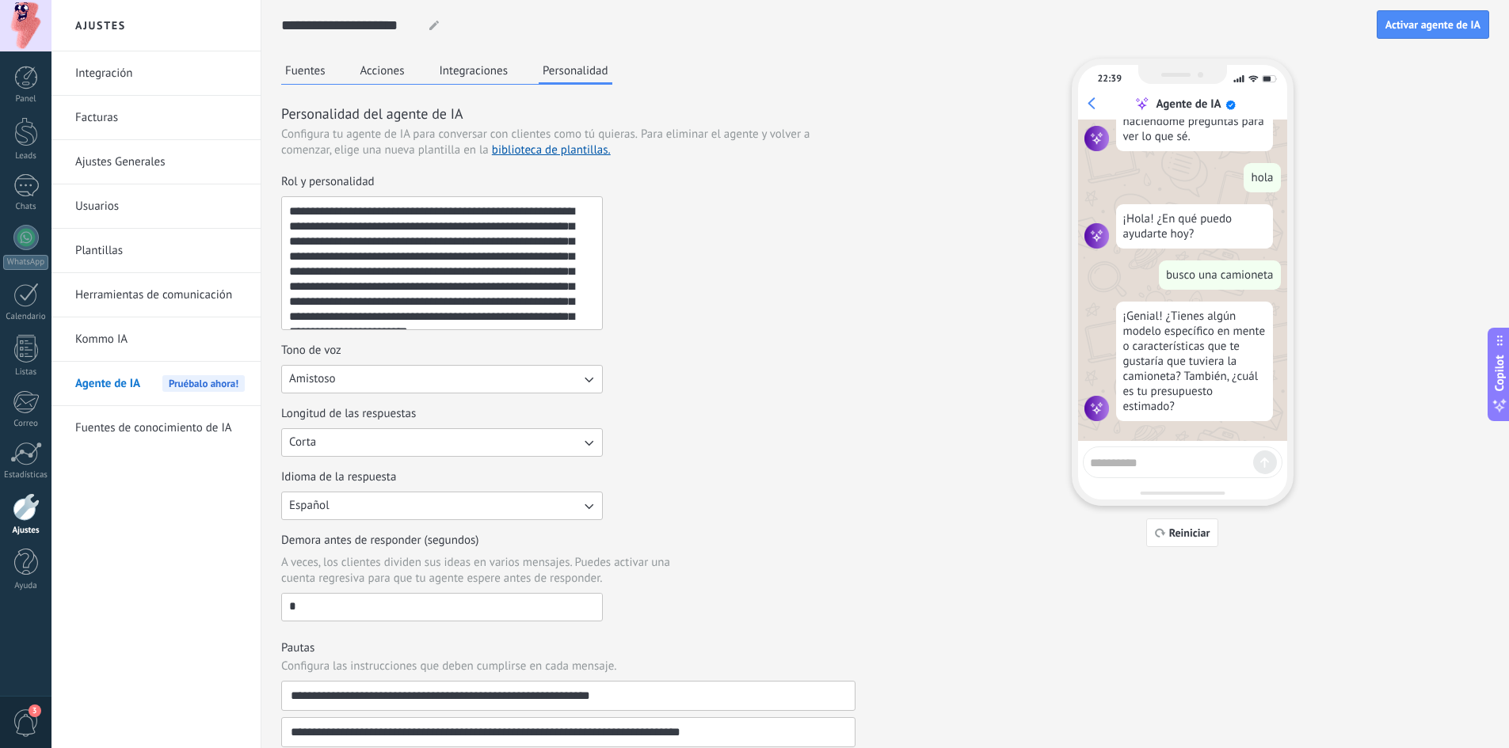
drag, startPoint x: 1165, startPoint y: 533, endPoint x: 1140, endPoint y: 552, distance: 31.7
click at [1165, 532] on icon "button" at bounding box center [1160, 533] width 11 height 10
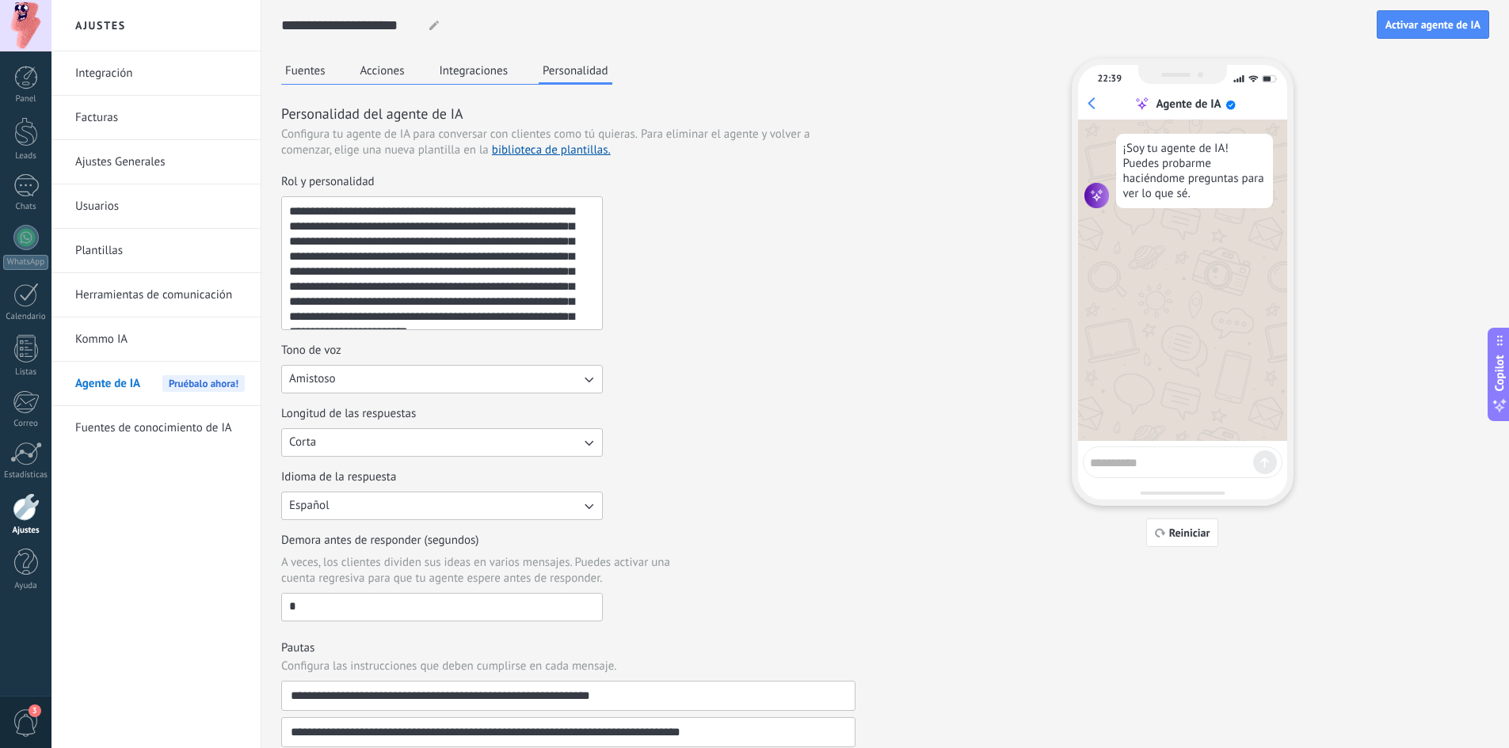
click at [1121, 465] on textarea at bounding box center [1171, 461] width 163 height 20
type textarea "*"
type textarea "**********"
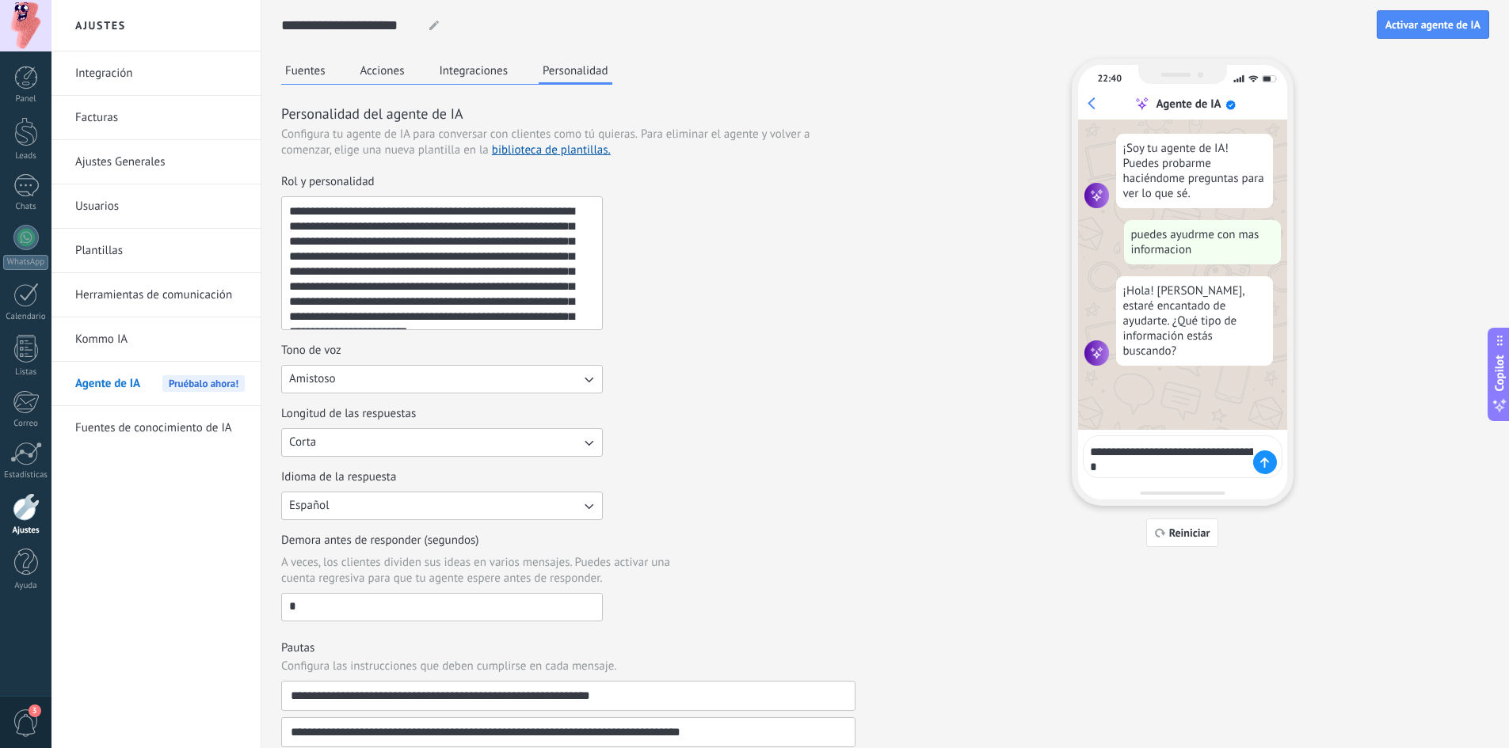
type textarea "**********"
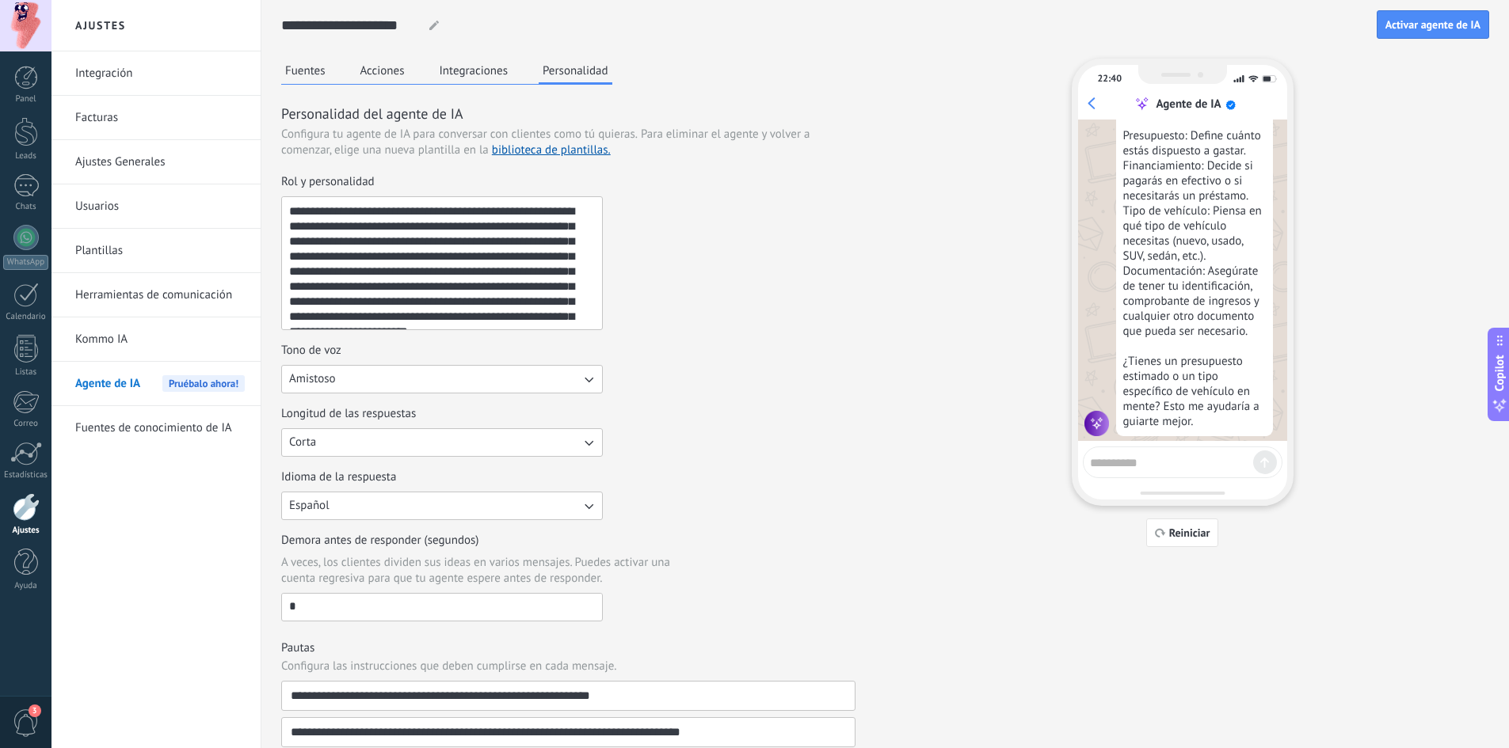
click at [1199, 262] on div "Para comprar un vehículo, generalmente necesitas considerar lo siguiente: Presu…" at bounding box center [1194, 248] width 157 height 375
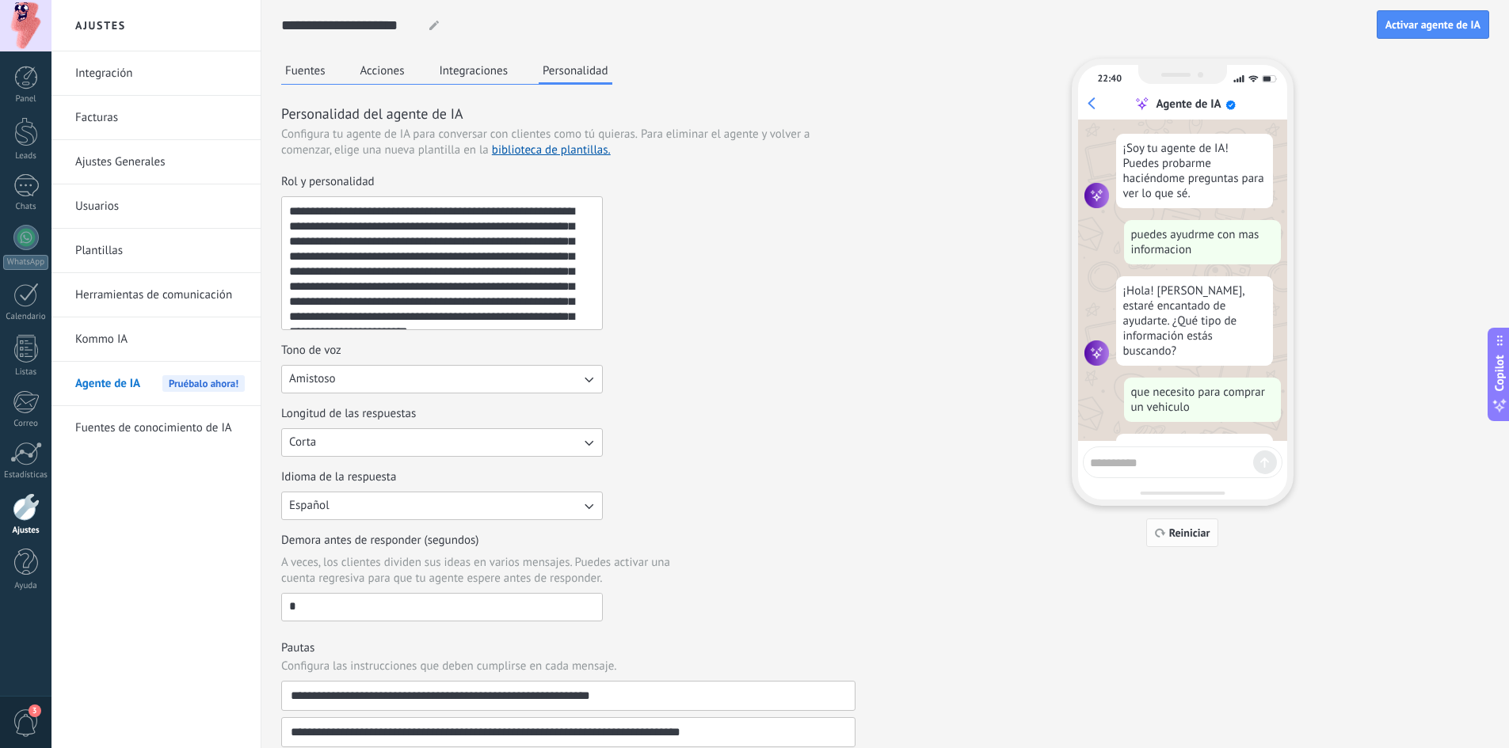
click at [1202, 532] on span "Reiniciar" at bounding box center [1189, 533] width 41 height 11
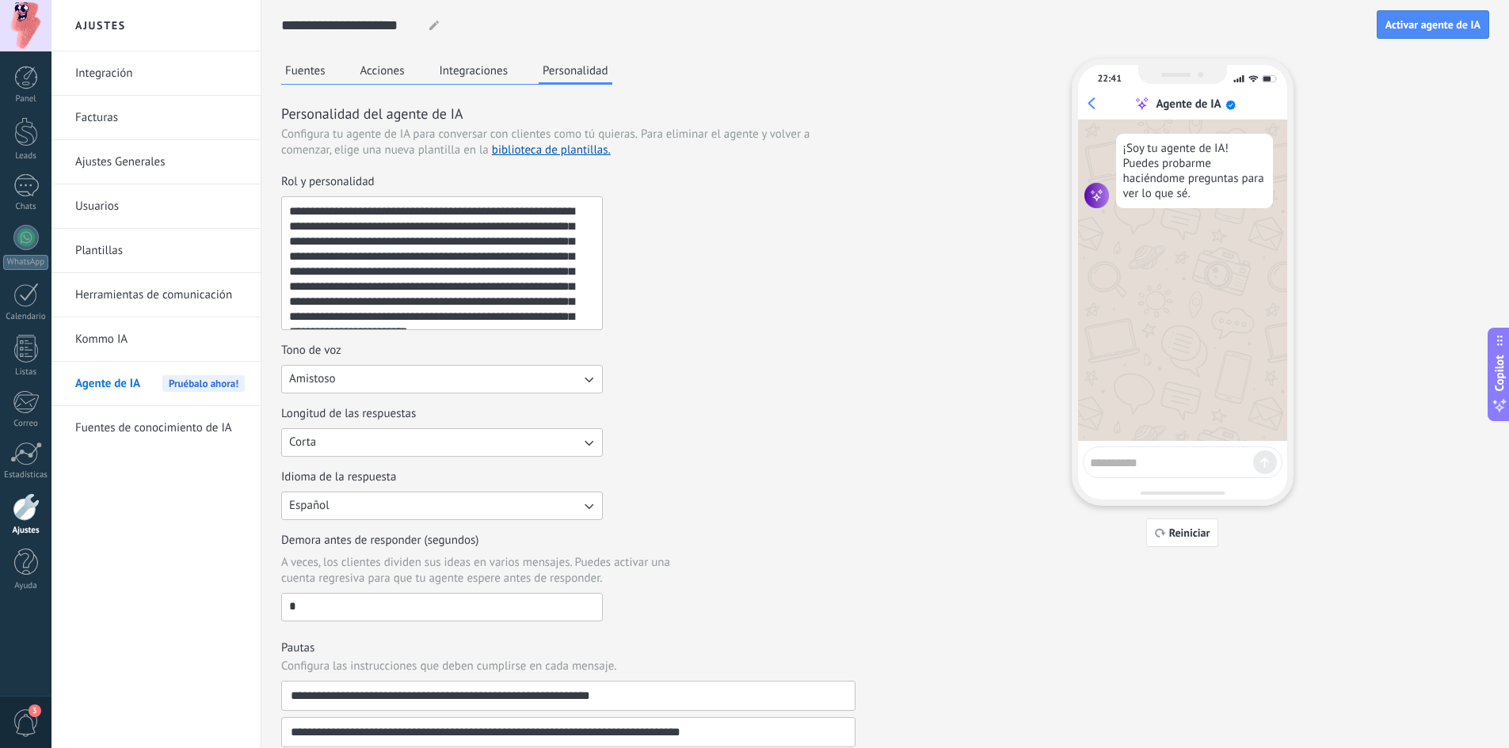
click at [375, 70] on button "Acciones" at bounding box center [382, 71] width 52 height 24
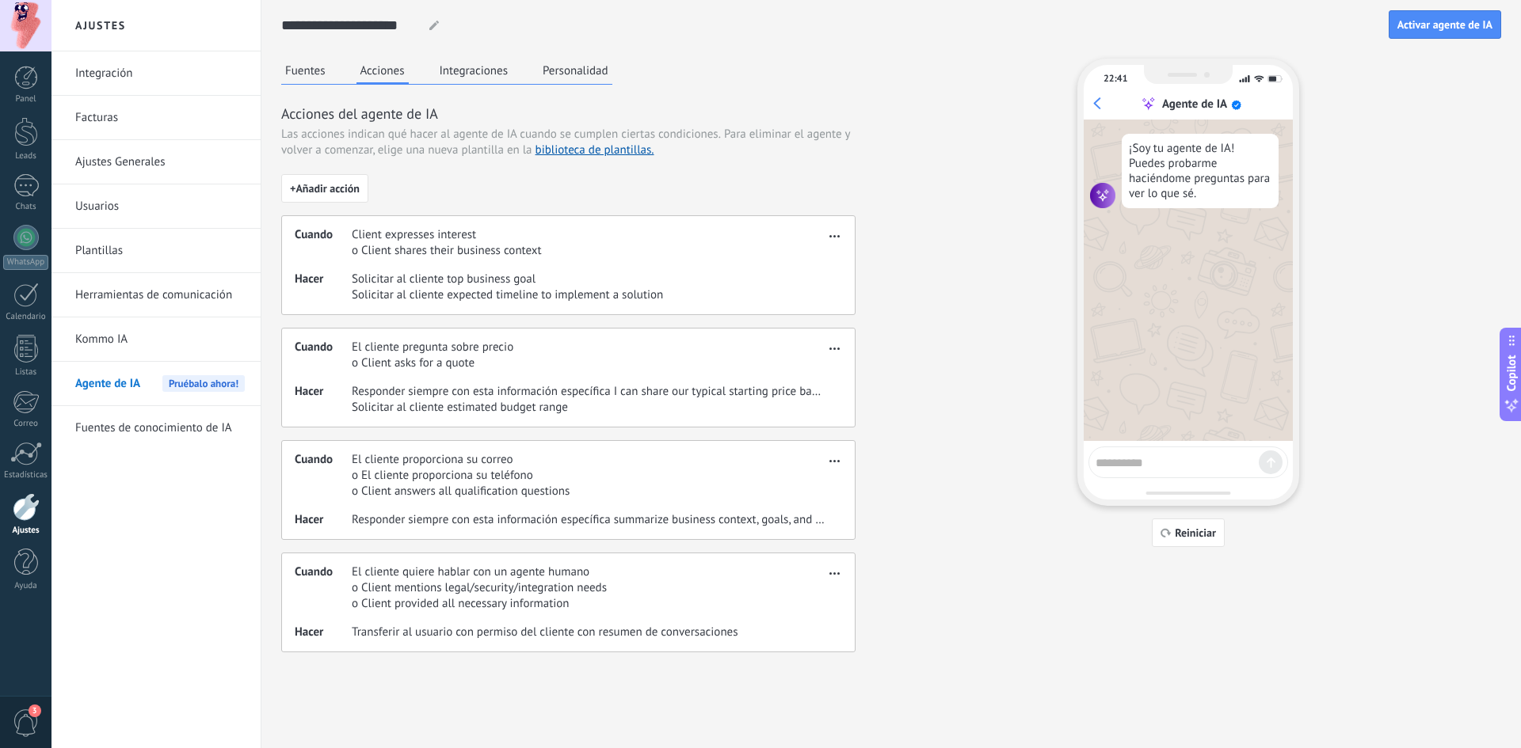
click at [563, 60] on button "Personalidad" at bounding box center [576, 71] width 74 height 24
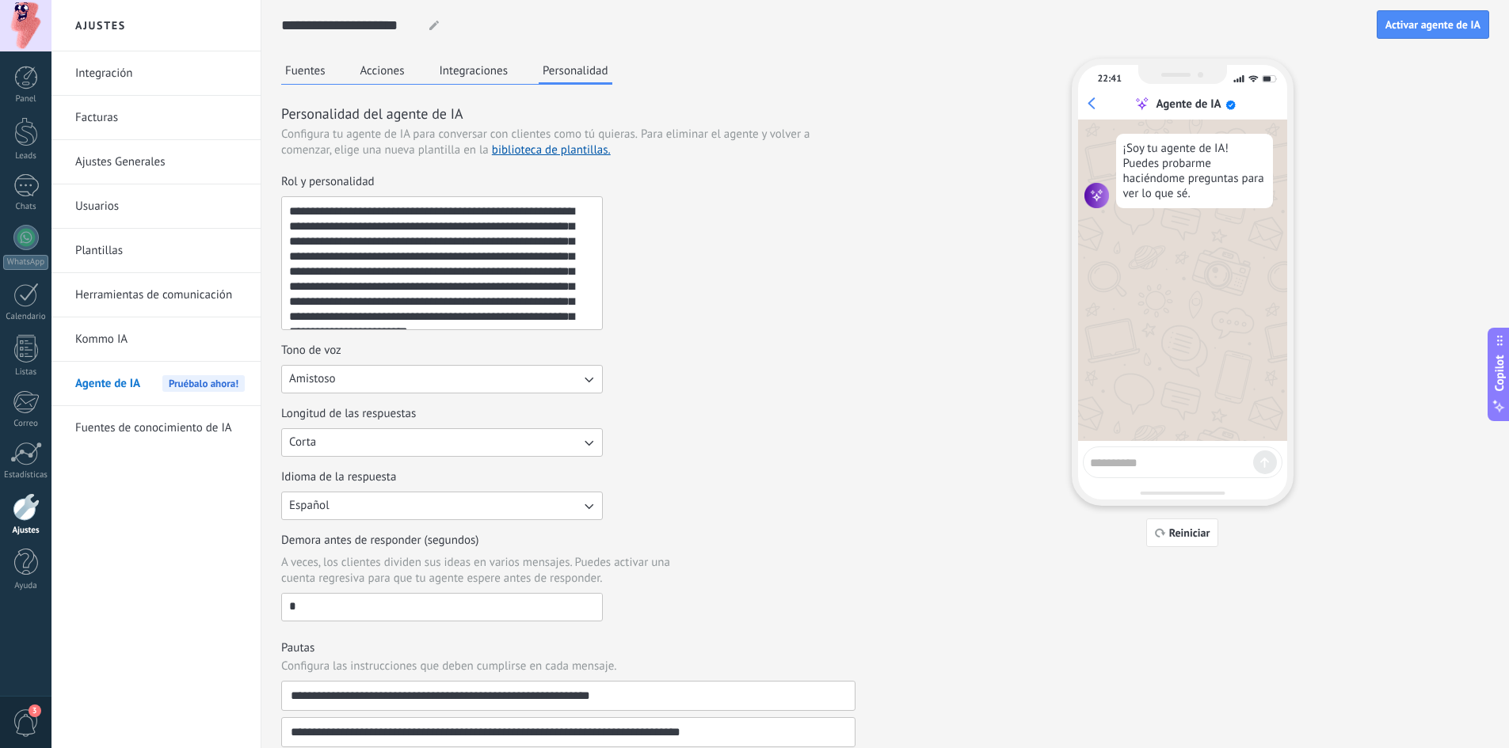
click at [413, 378] on button "Amistoso" at bounding box center [442, 379] width 322 height 29
click at [383, 377] on li "Casual" at bounding box center [437, 379] width 330 height 27
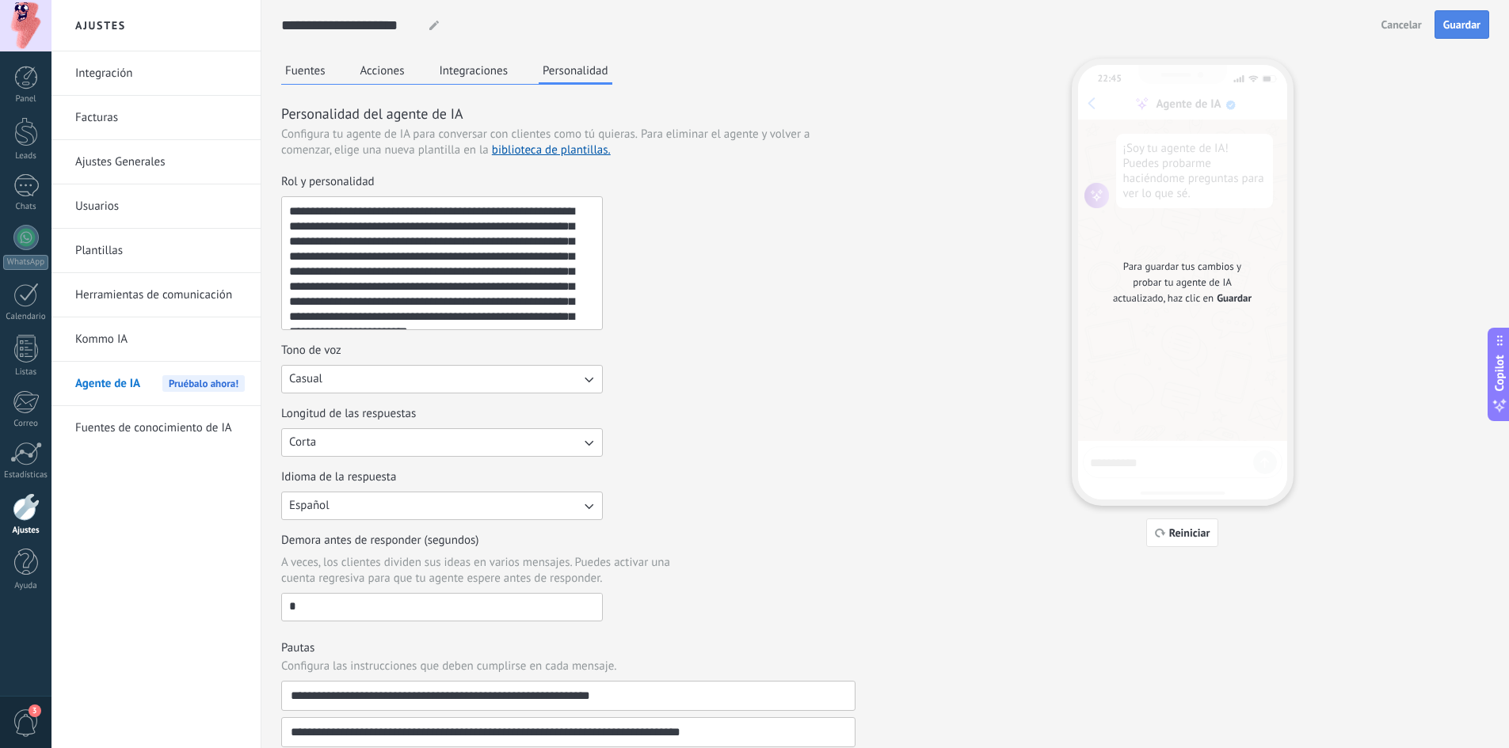
click at [1453, 23] on span "Guardar" at bounding box center [1461, 24] width 37 height 11
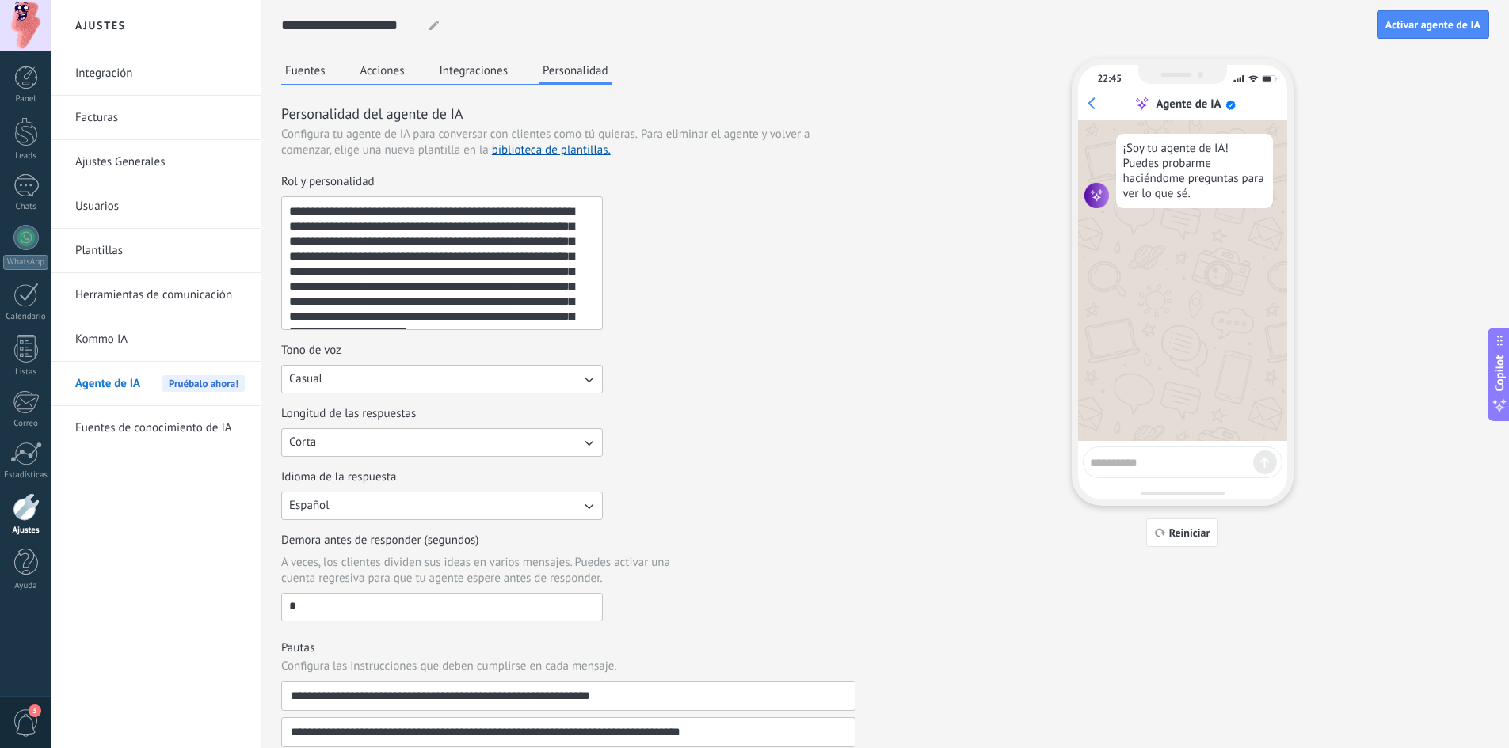
click at [490, 444] on button "Corta" at bounding box center [442, 442] width 322 height 29
click at [402, 470] on li "Media" at bounding box center [437, 469] width 330 height 27
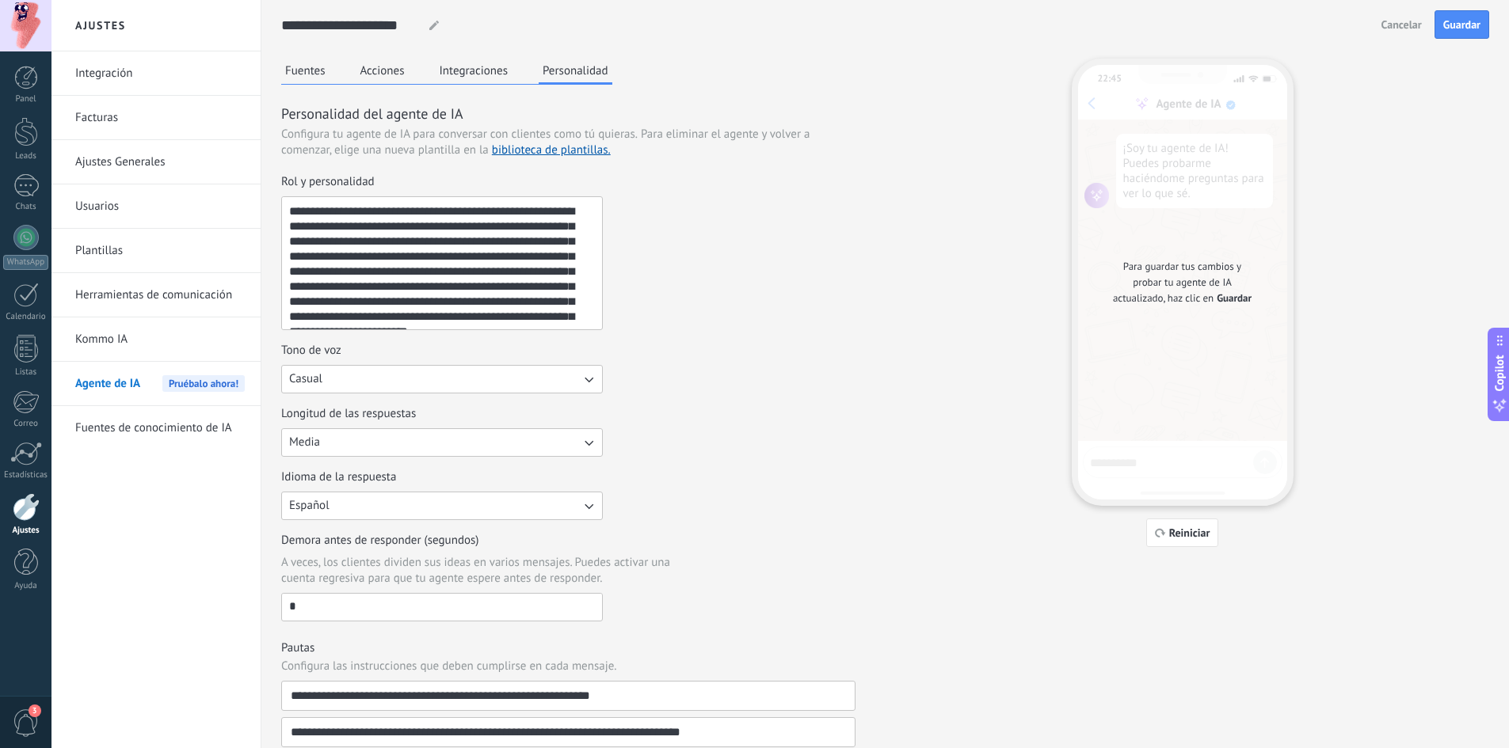
drag, startPoint x: 379, startPoint y: 322, endPoint x: 242, endPoint y: 191, distance: 189.9
click at [242, 191] on div "**********" at bounding box center [779, 453] width 1457 height 907
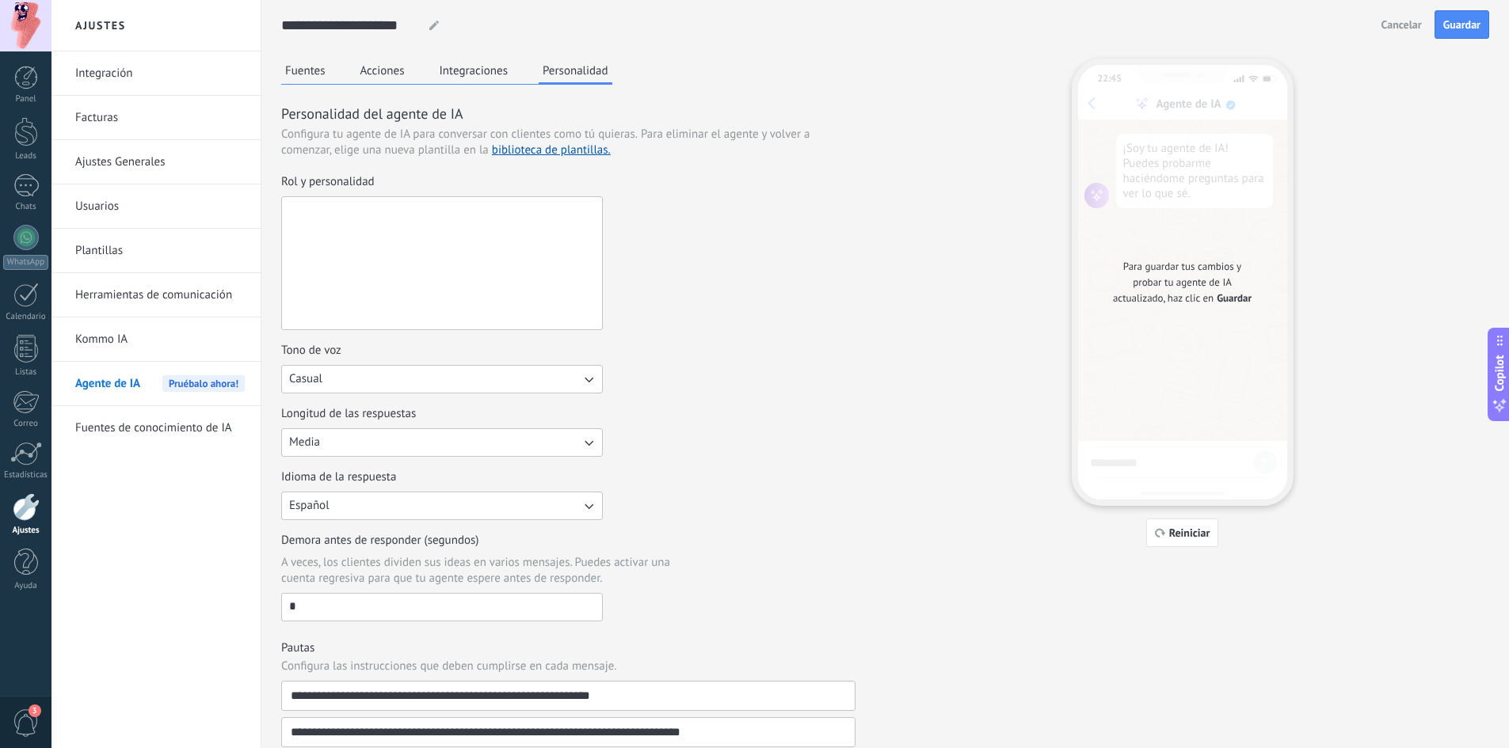
paste textarea "**********"
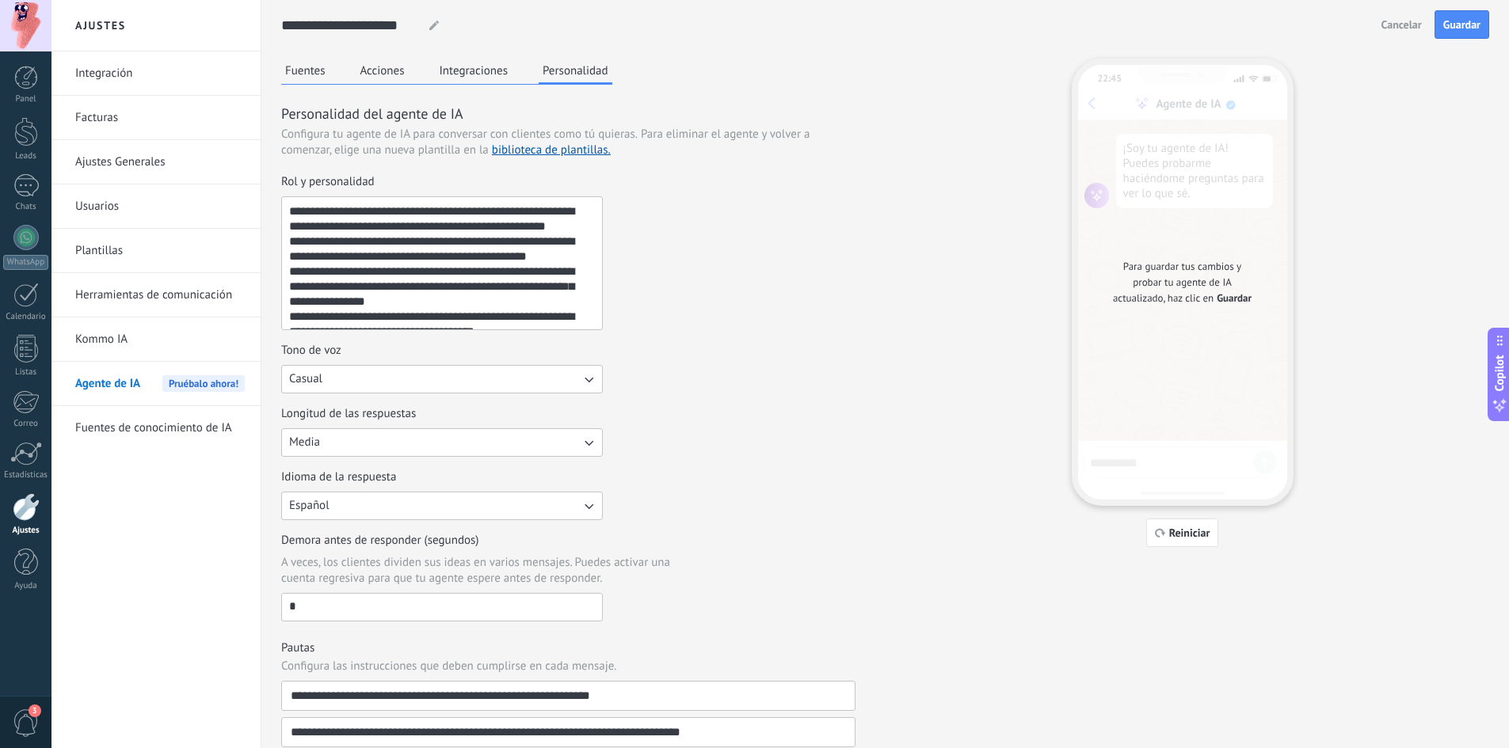
scroll to position [130, 0]
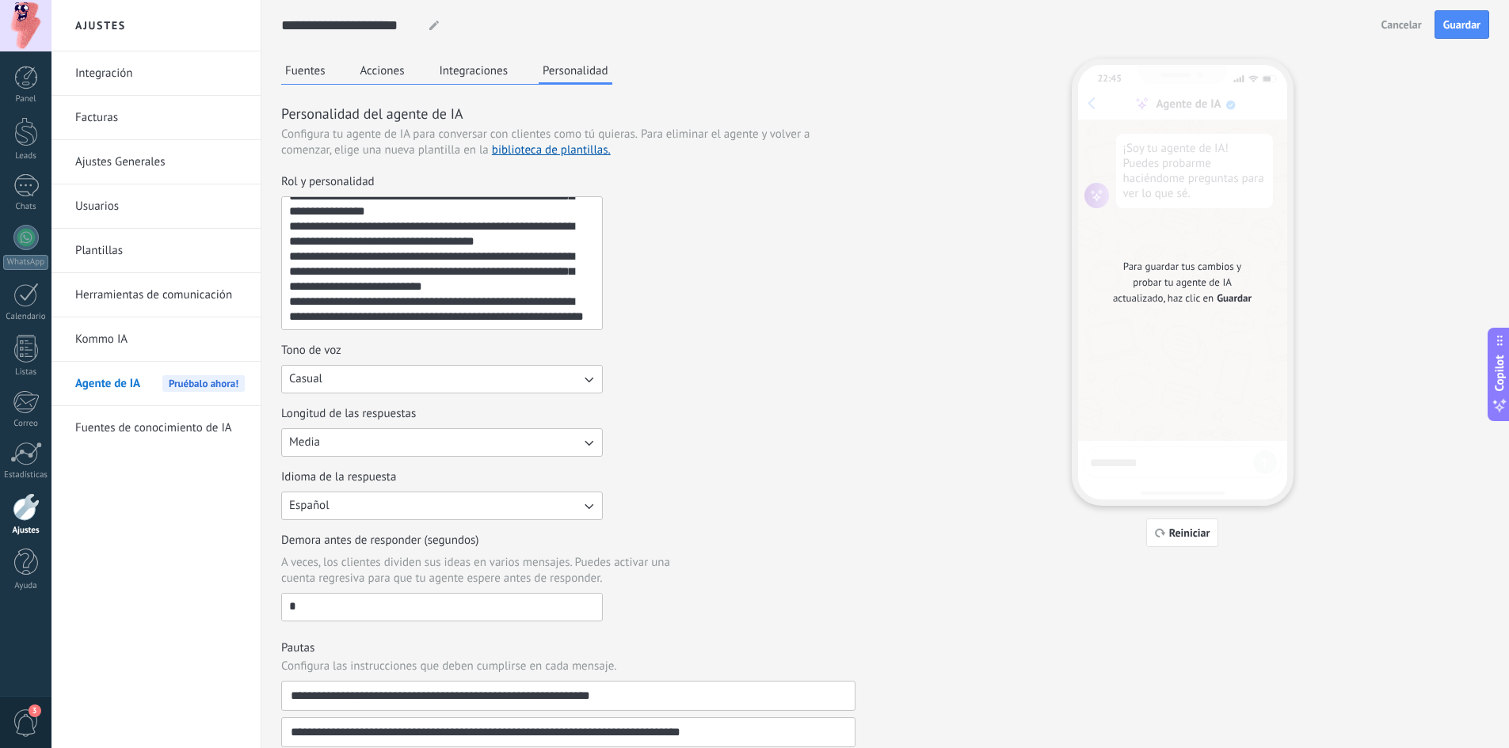
click at [408, 280] on textarea "**********" at bounding box center [440, 263] width 317 height 132
click at [514, 242] on textarea "**********" at bounding box center [440, 263] width 317 height 132
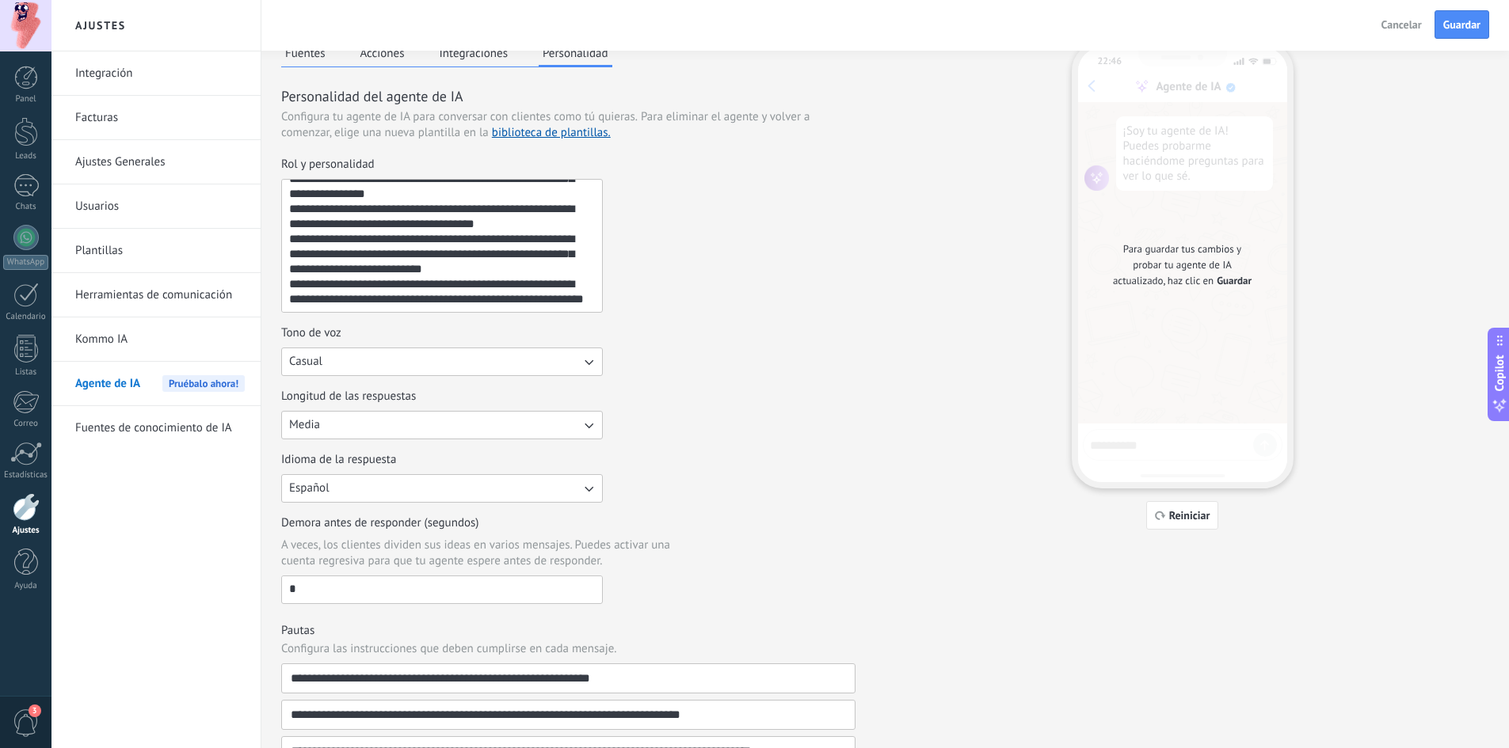
scroll to position [0, 0]
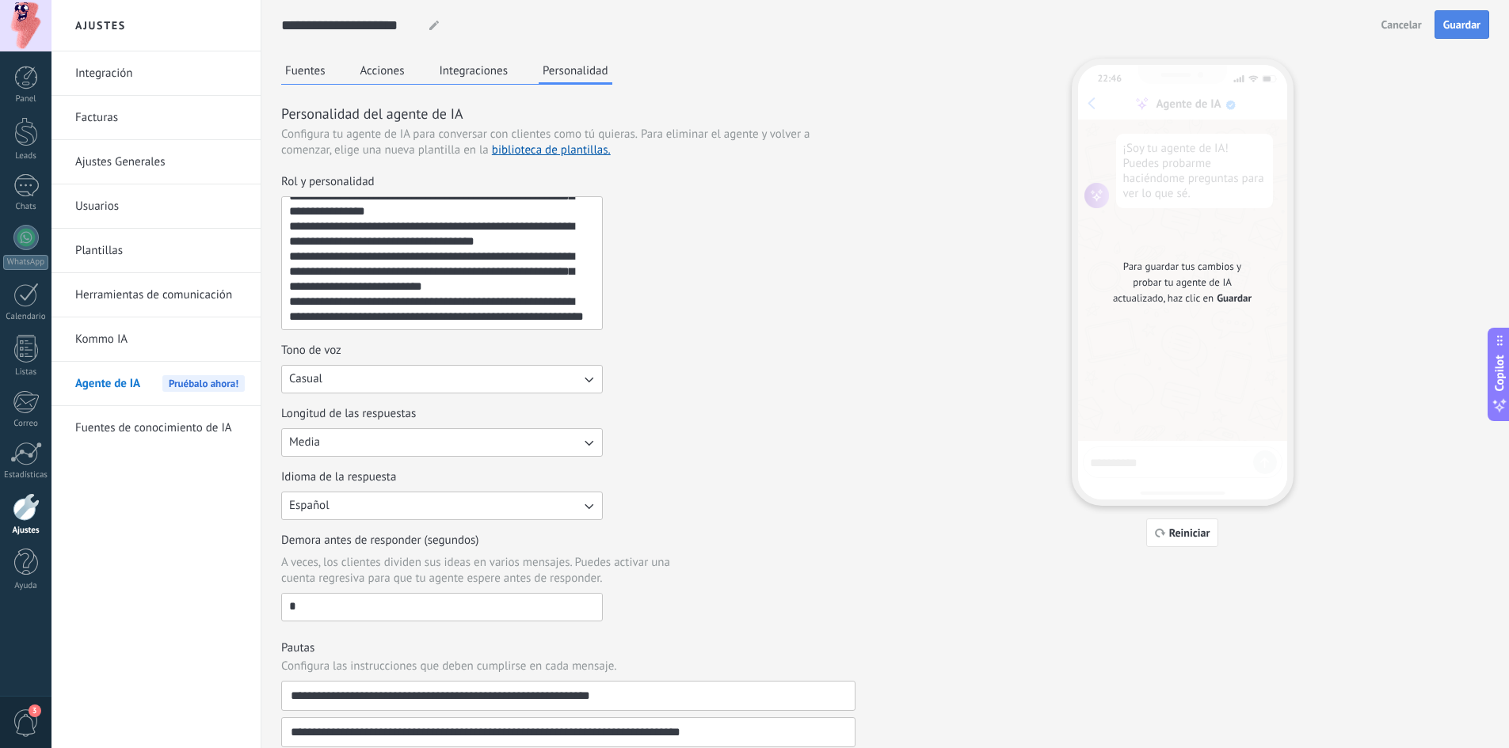
type textarea "**********"
click at [1462, 27] on span "Guardar" at bounding box center [1461, 24] width 37 height 11
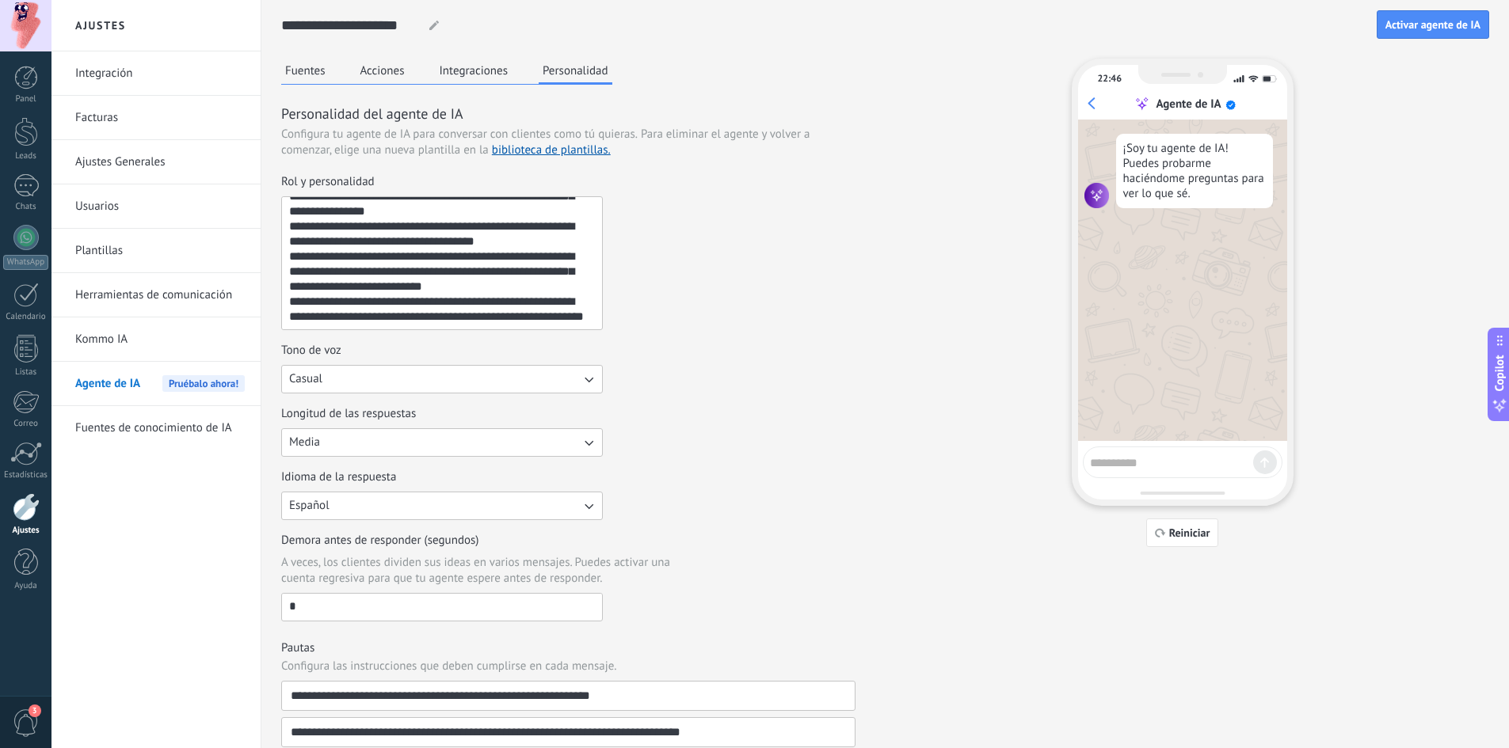
click at [430, 25] on icon at bounding box center [434, 26] width 10 height 10
drag, startPoint x: 408, startPoint y: 25, endPoint x: 287, endPoint y: 34, distance: 121.5
click at [284, 34] on input "**********" at bounding box center [348, 25] width 135 height 29
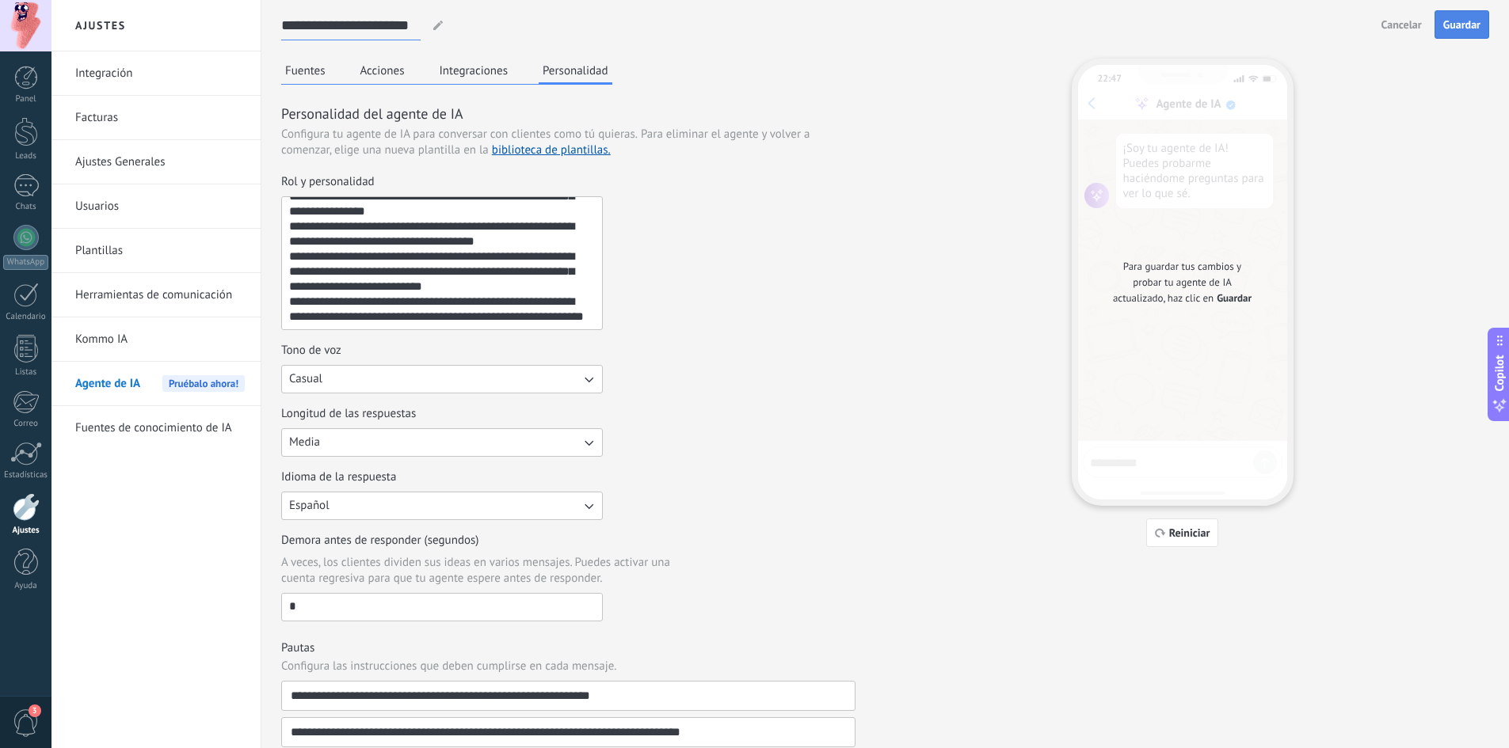
type input "**********"
drag, startPoint x: 1463, startPoint y: 29, endPoint x: 1458, endPoint y: 46, distance: 17.3
click at [1463, 29] on span "Guardar" at bounding box center [1461, 24] width 37 height 11
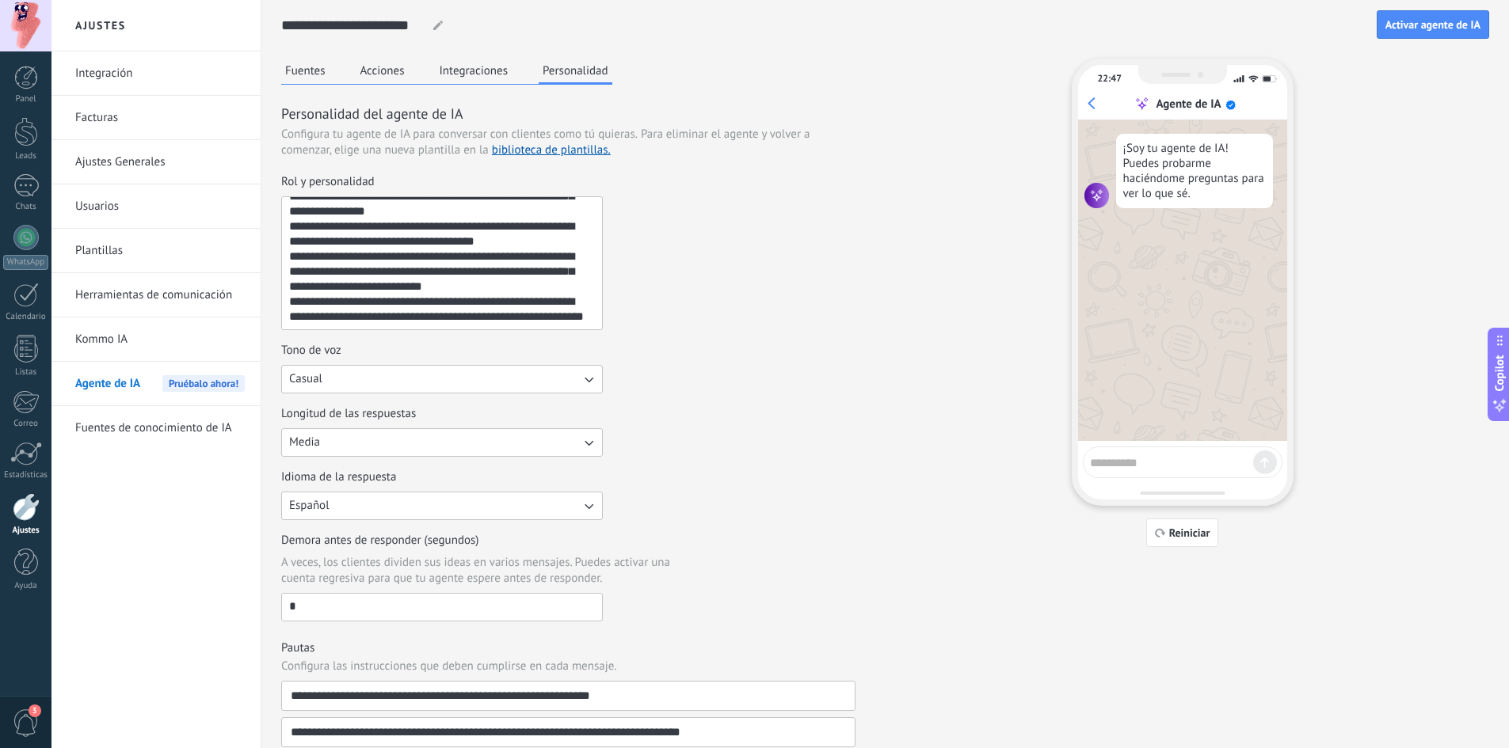
click at [1127, 459] on textarea at bounding box center [1171, 461] width 163 height 20
type textarea "****"
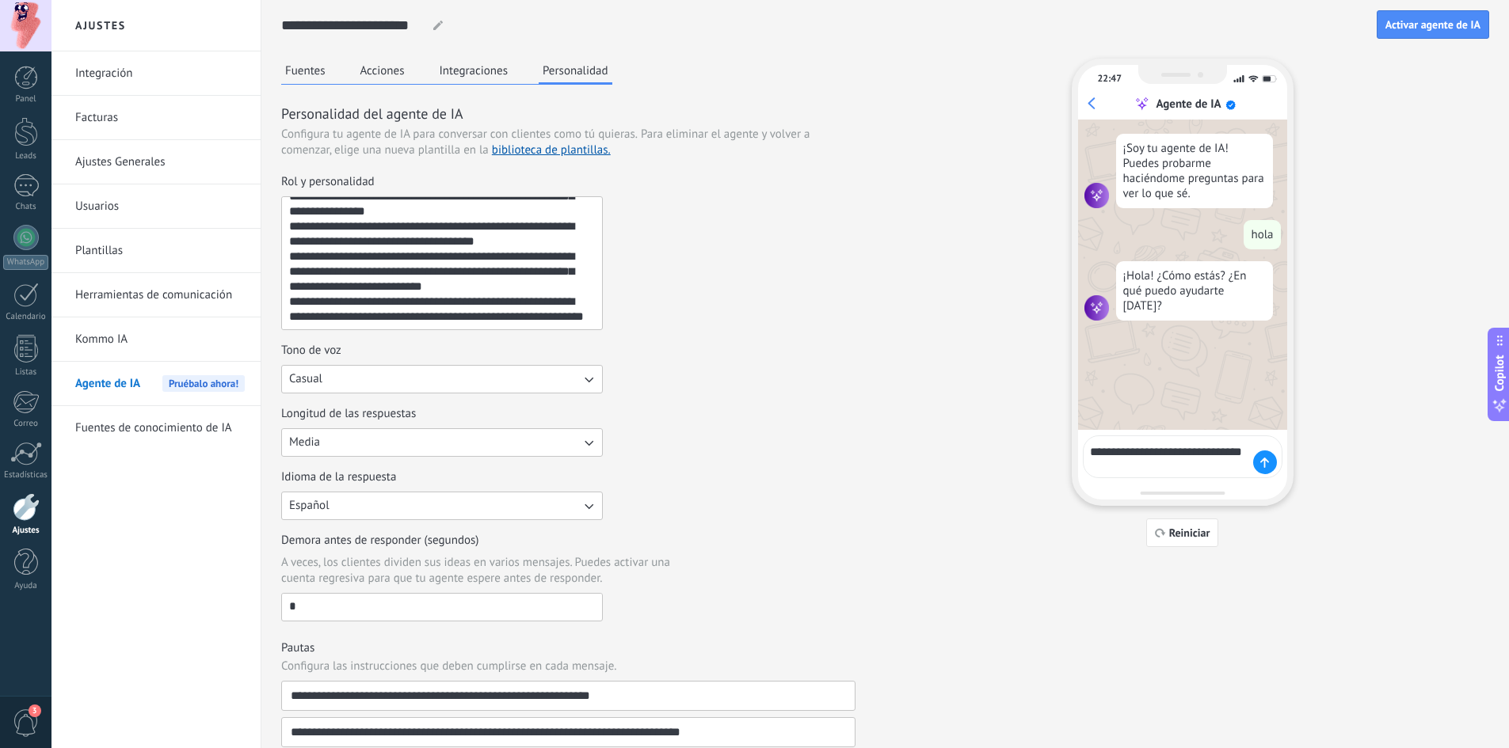
type textarea "**********"
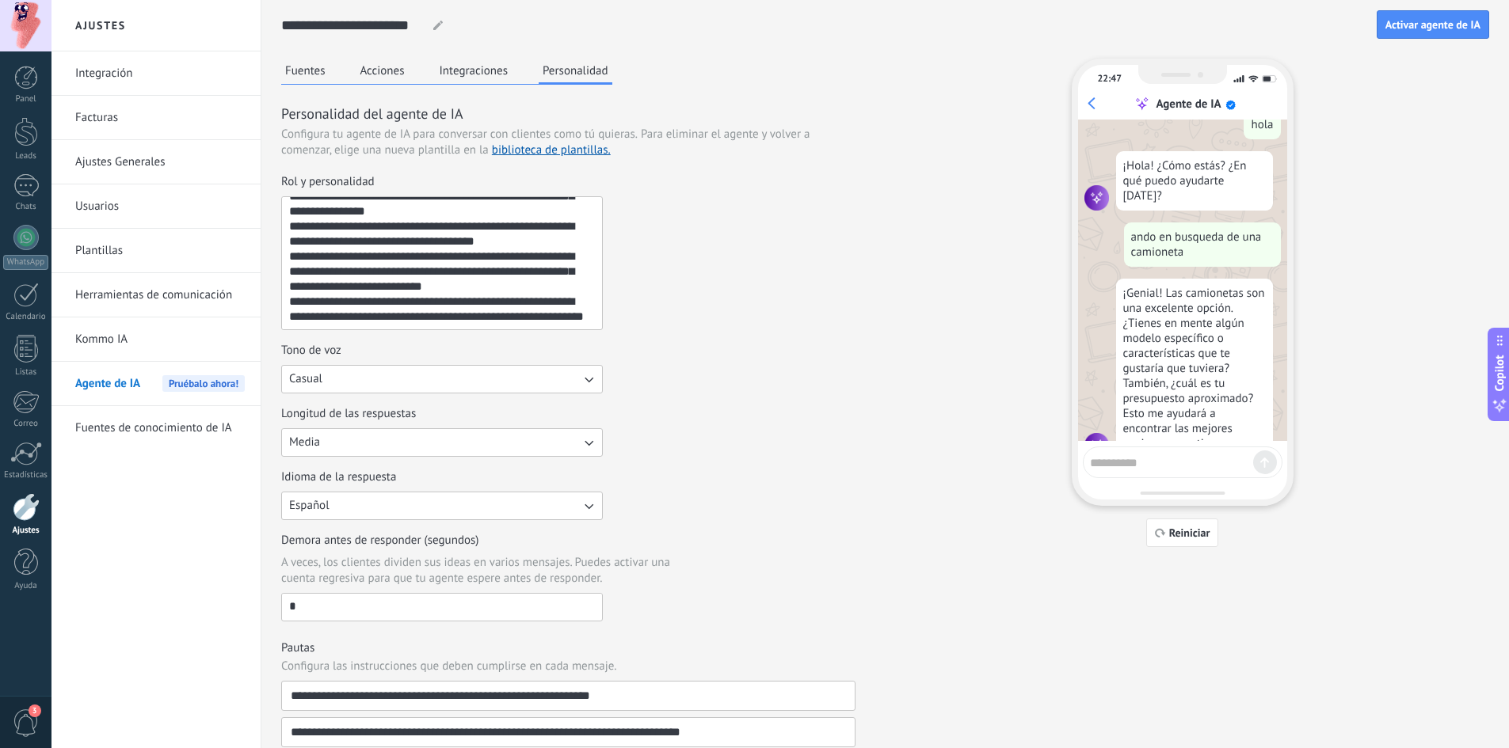
scroll to position [132, 0]
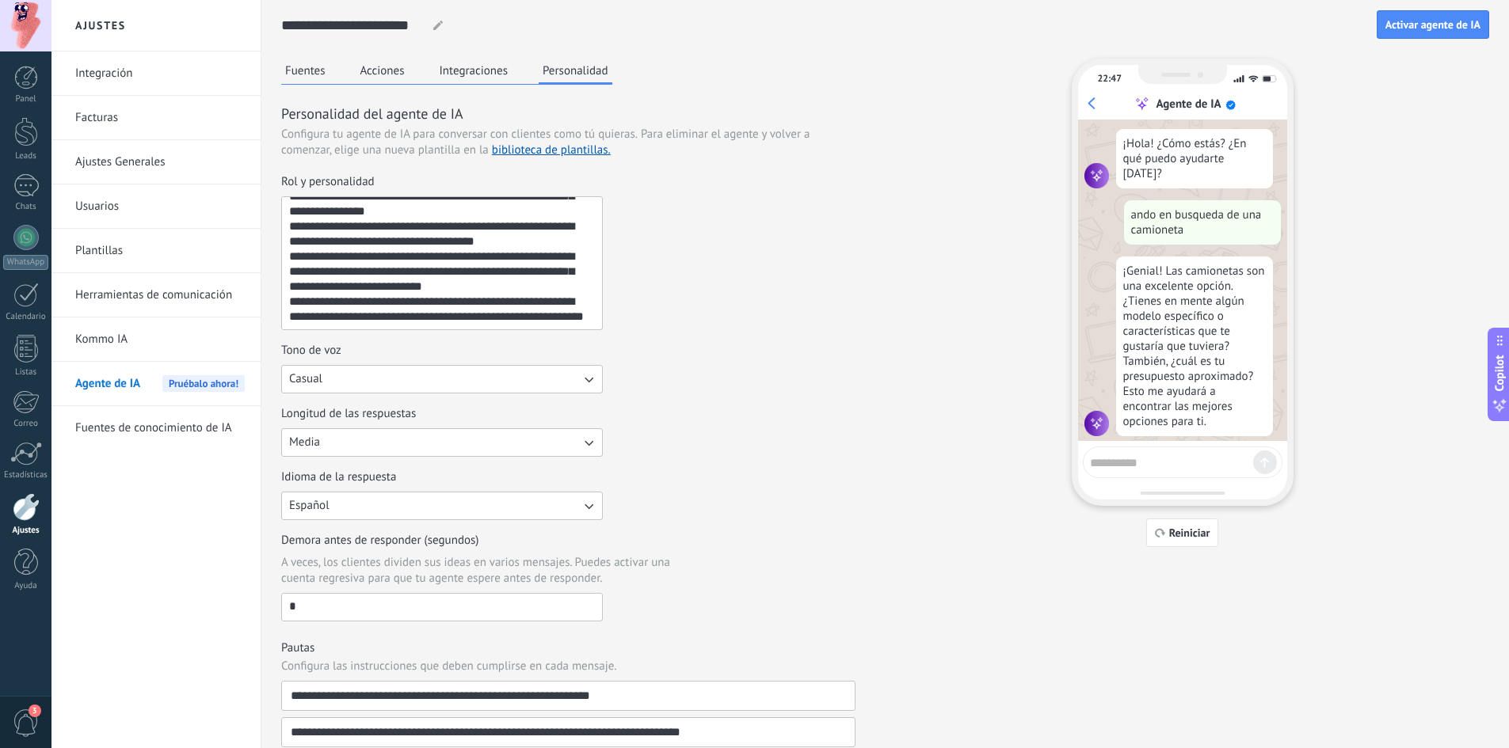
click at [1111, 456] on textarea at bounding box center [1171, 461] width 163 height 20
type textarea "**********"
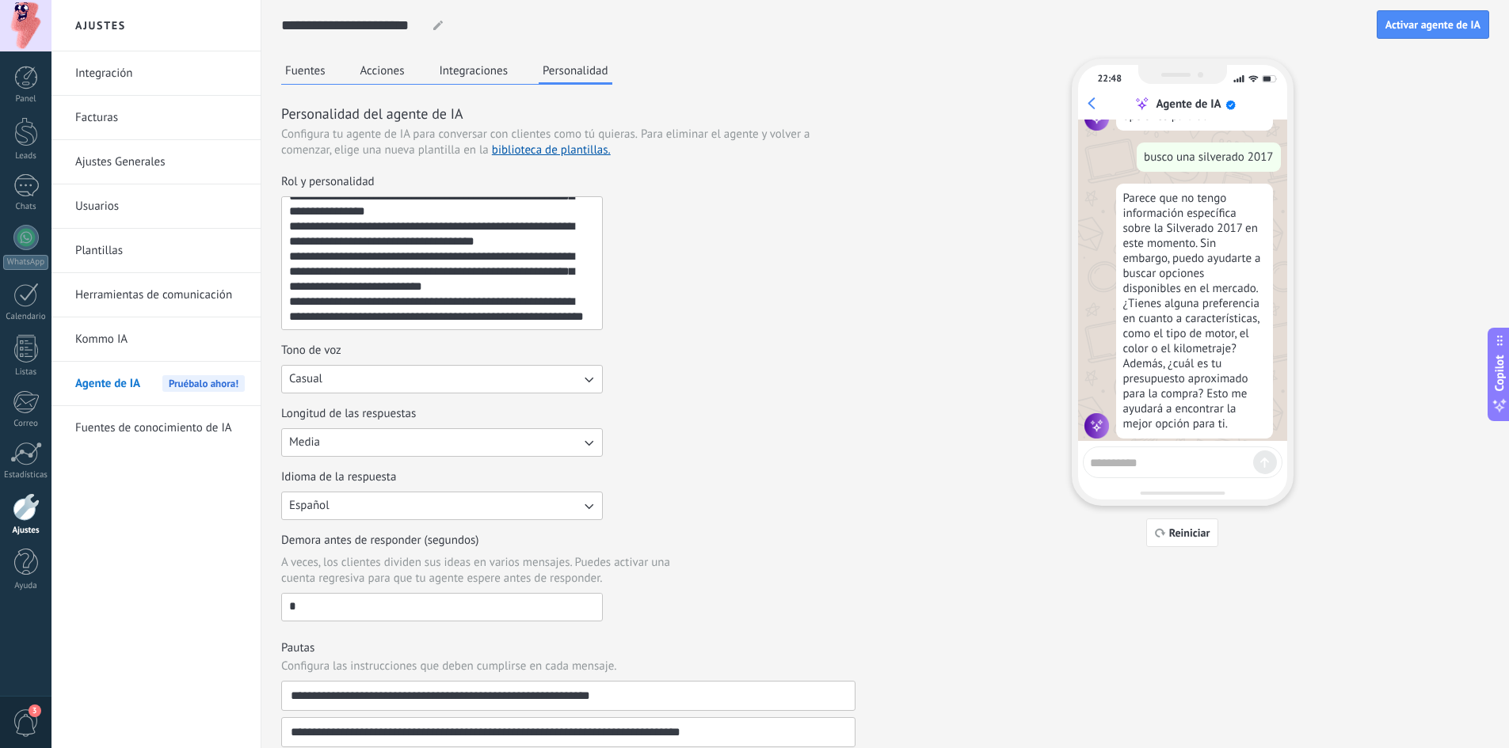
scroll to position [440, 0]
click at [379, 65] on button "Acciones" at bounding box center [382, 71] width 52 height 24
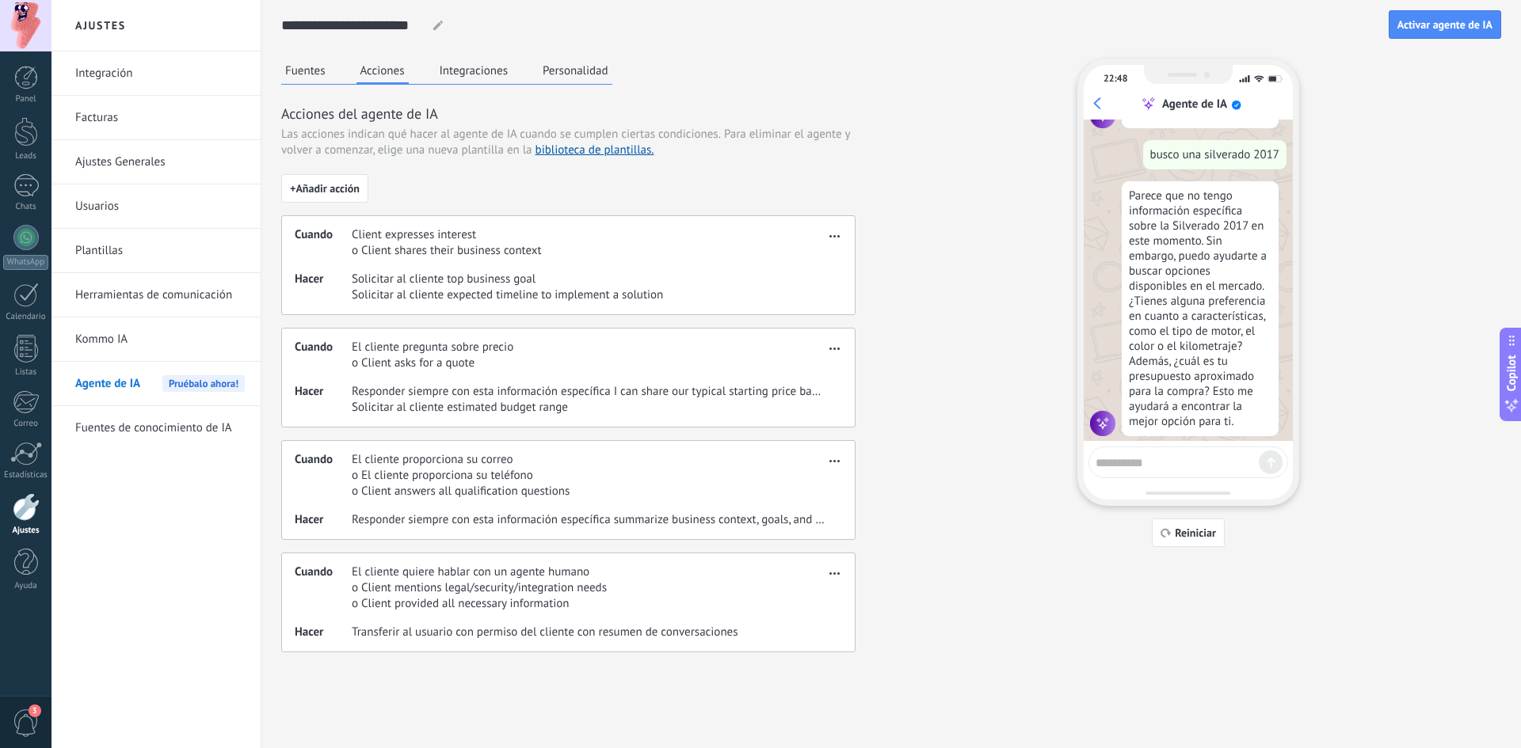
click at [829, 233] on span "button" at bounding box center [834, 233] width 10 height 11
click at [806, 253] on span "Editar" at bounding box center [803, 260] width 30 height 16
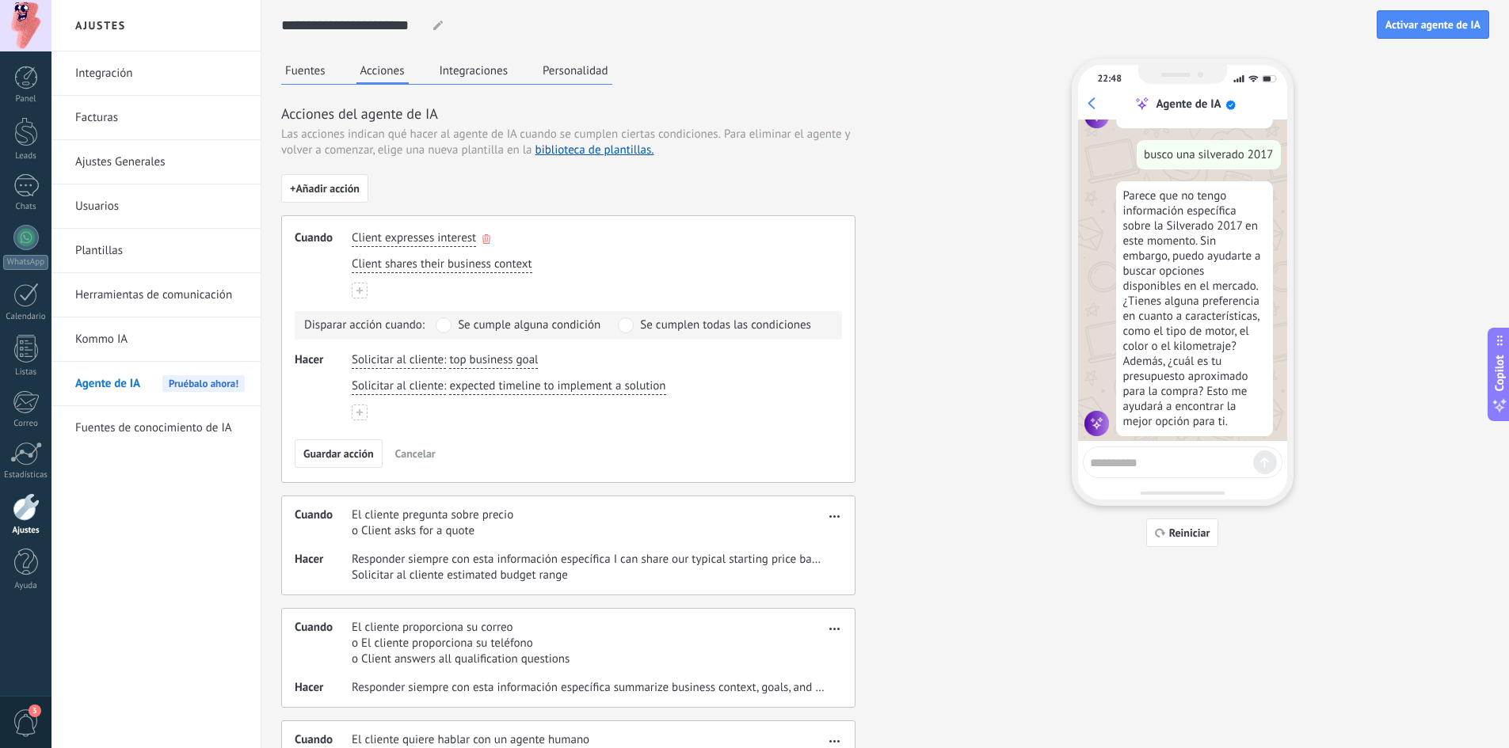
click at [459, 236] on span "Client expresses interest" at bounding box center [414, 238] width 124 height 16
click at [459, 258] on li "El cliente quiere" at bounding box center [439, 263] width 174 height 27
click at [473, 240] on span "comprar" at bounding box center [460, 238] width 41 height 16
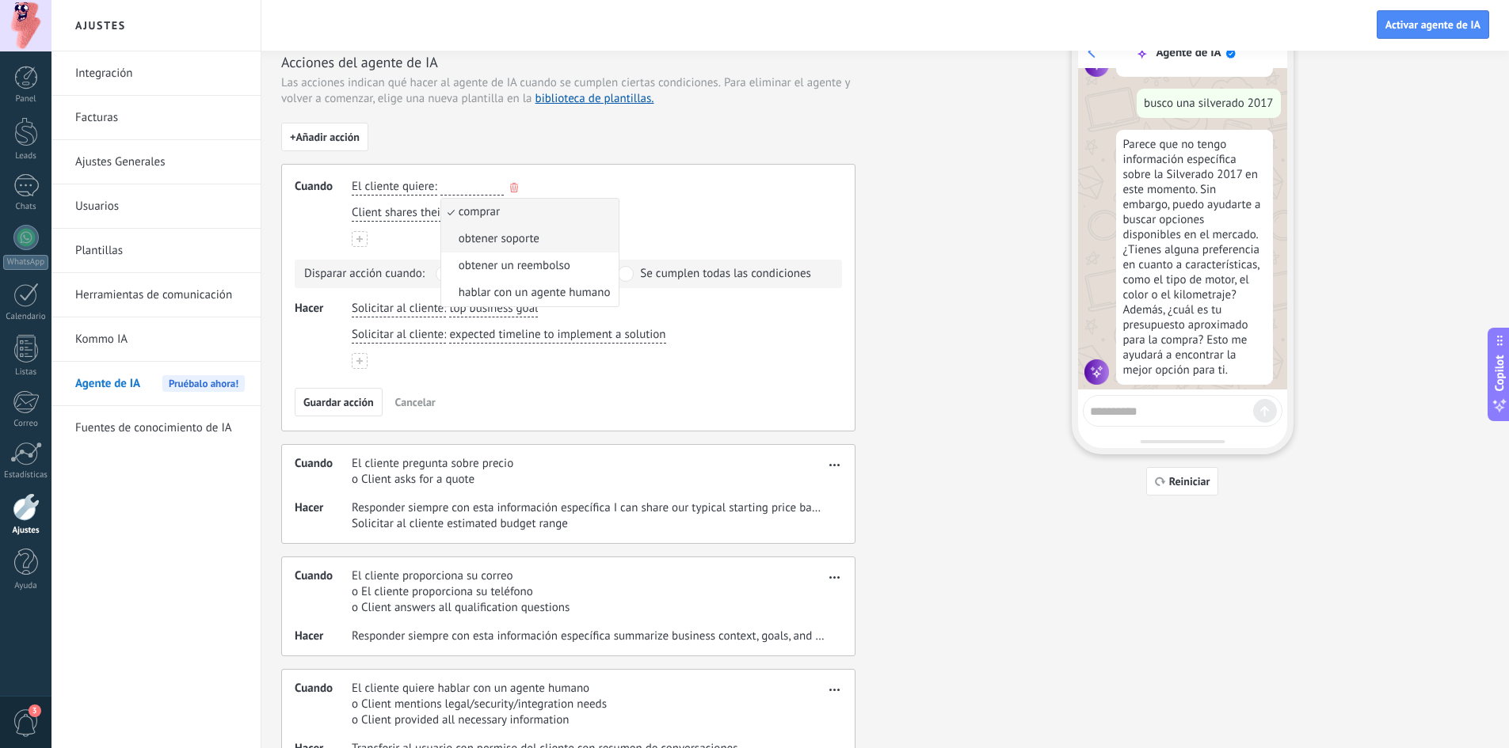
scroll to position [79, 0]
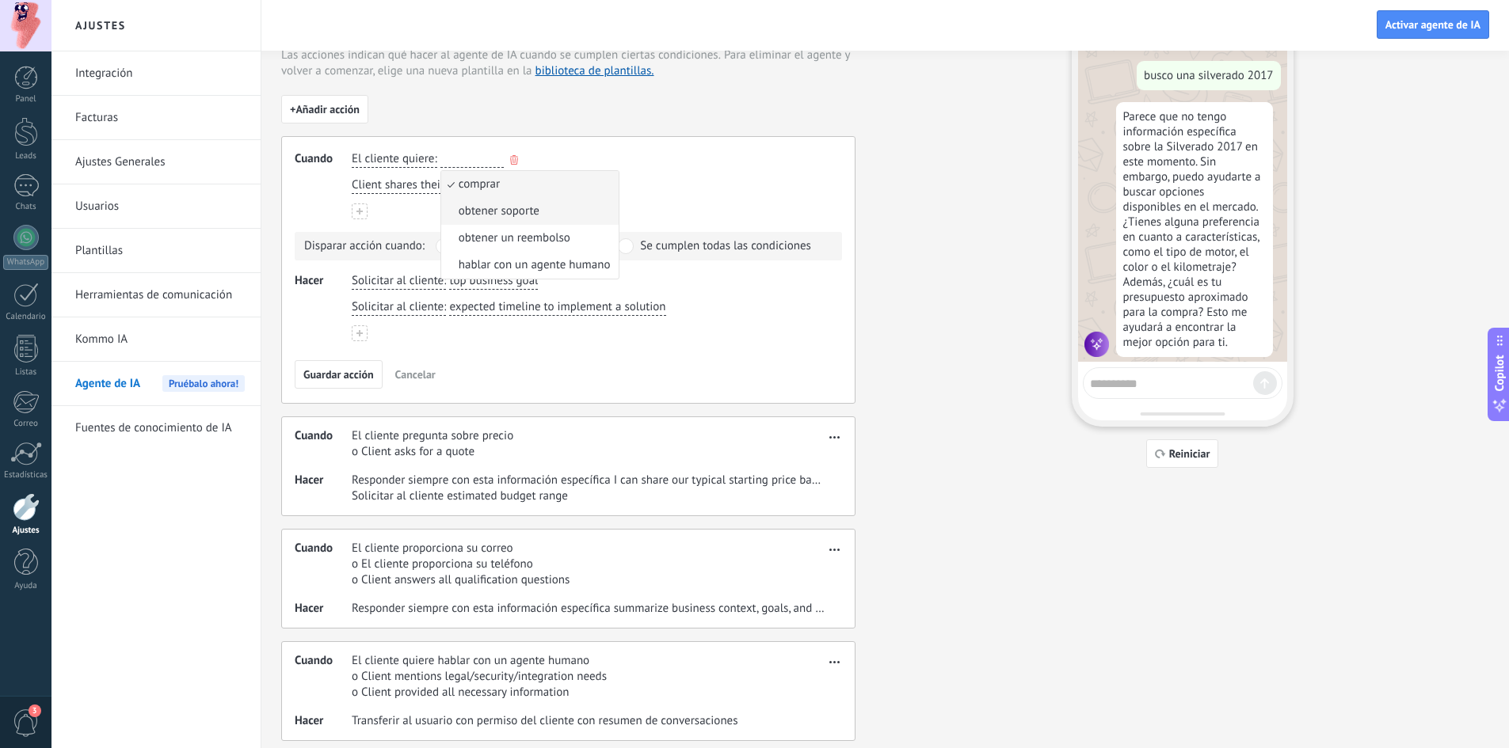
click at [529, 212] on span "obtener soporte" at bounding box center [499, 212] width 81 height 16
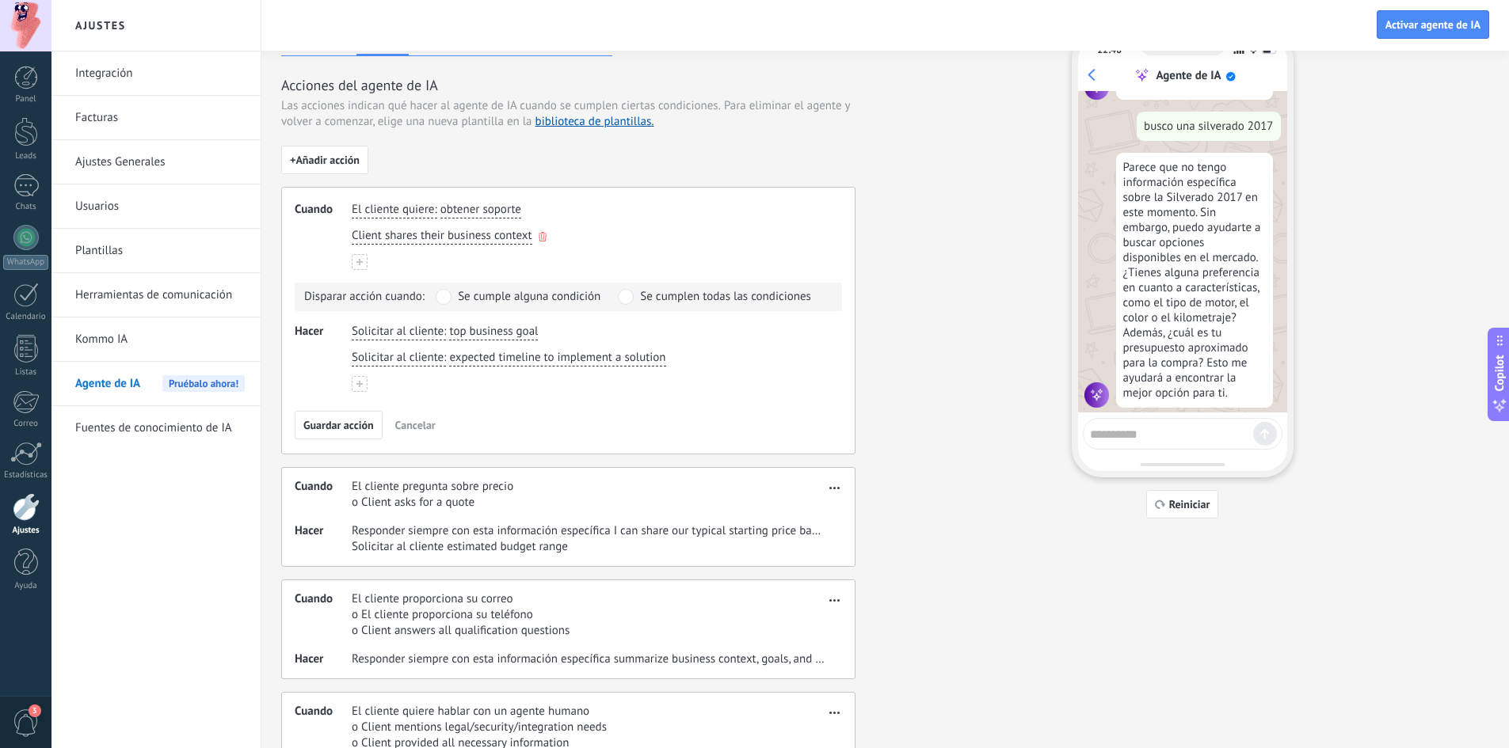
scroll to position [0, 0]
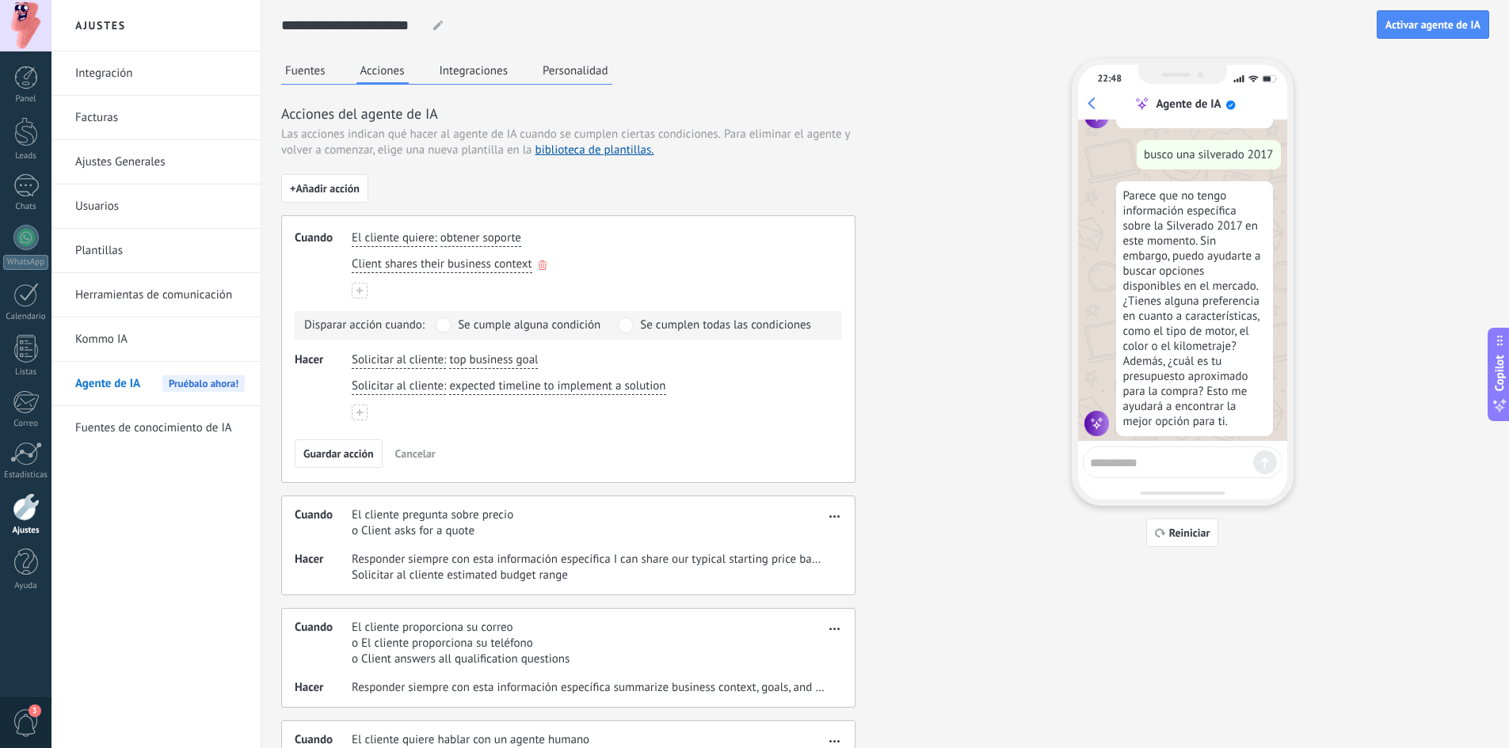
click at [489, 261] on span "Client shares their business context" at bounding box center [442, 265] width 181 height 16
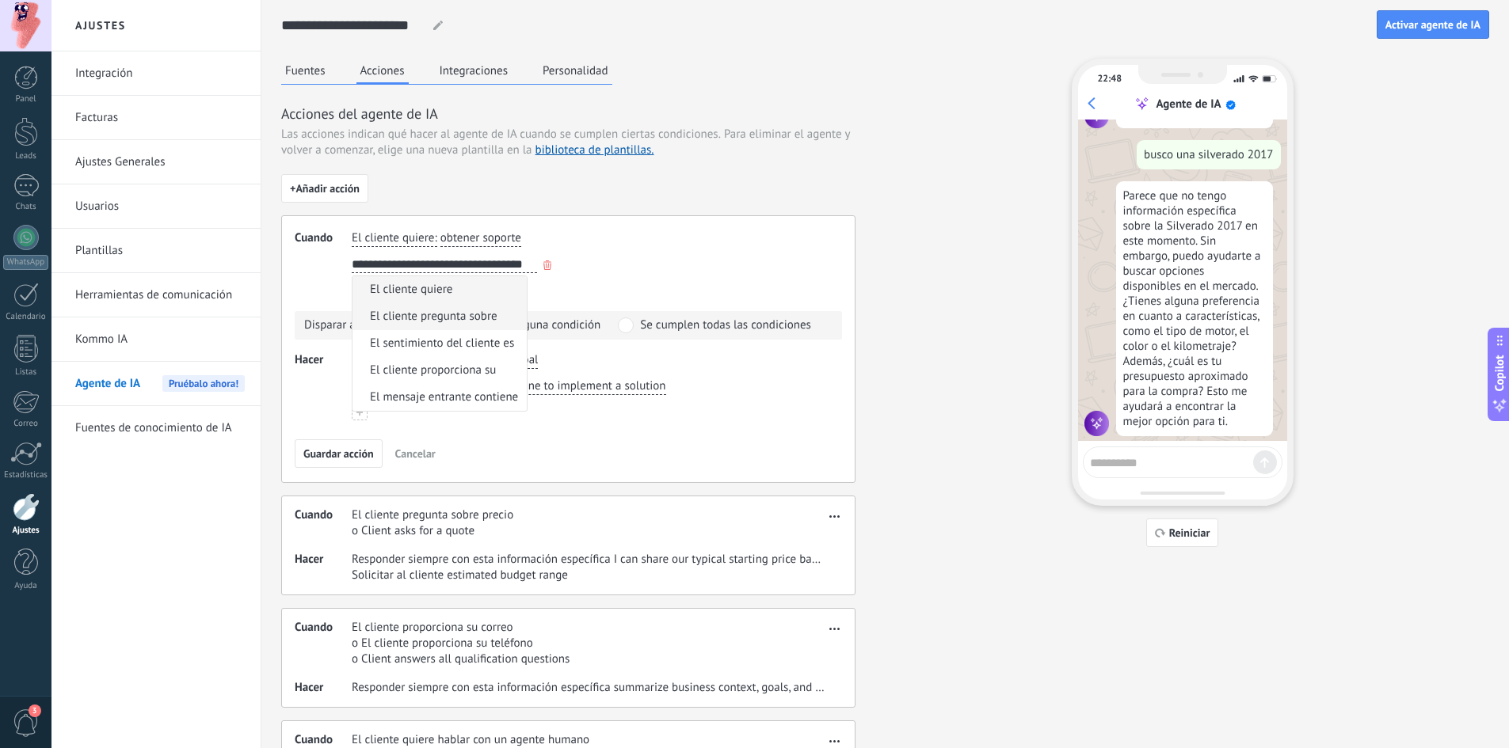
click at [478, 310] on span "El cliente pregunta sobre" at bounding box center [434, 317] width 128 height 16
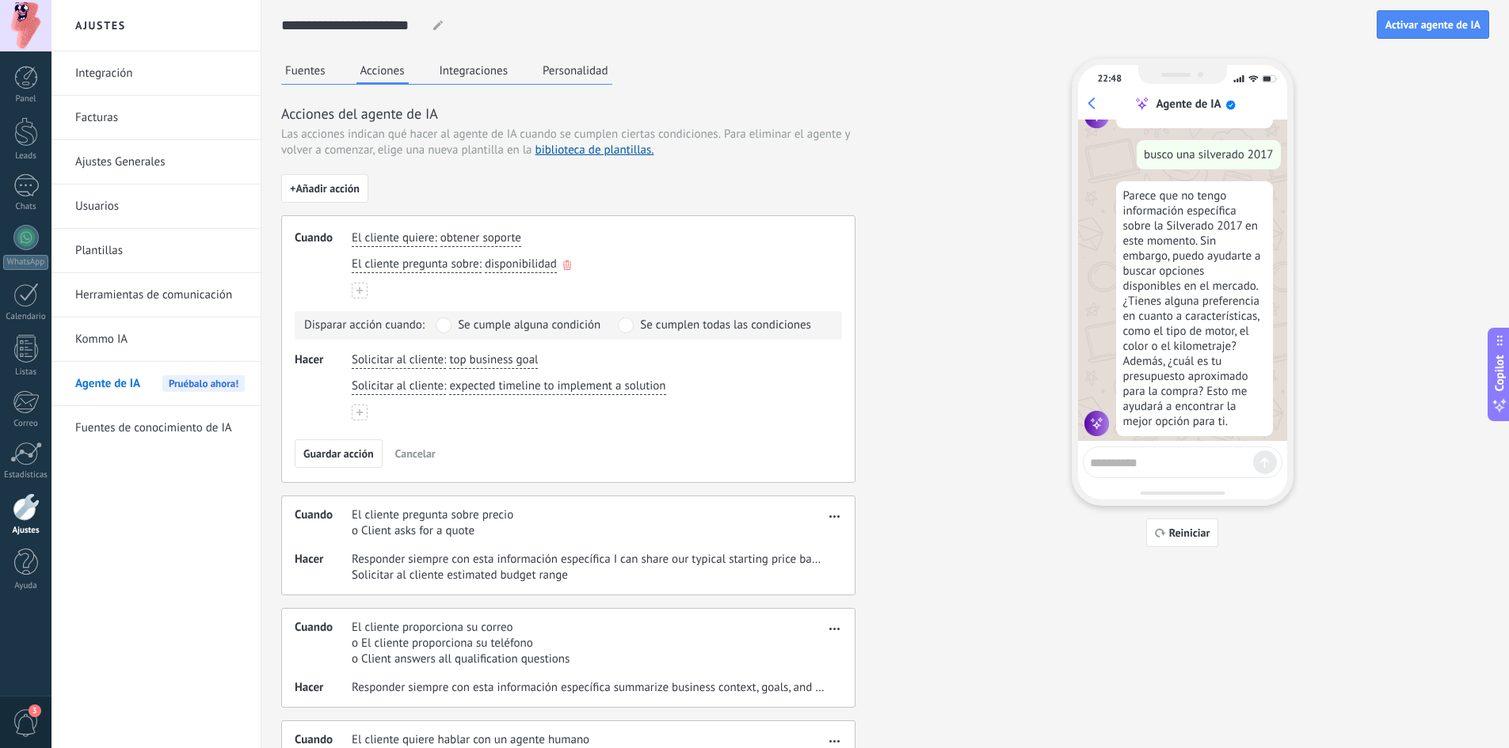
click at [511, 265] on span "disponibilidad" at bounding box center [521, 265] width 72 height 16
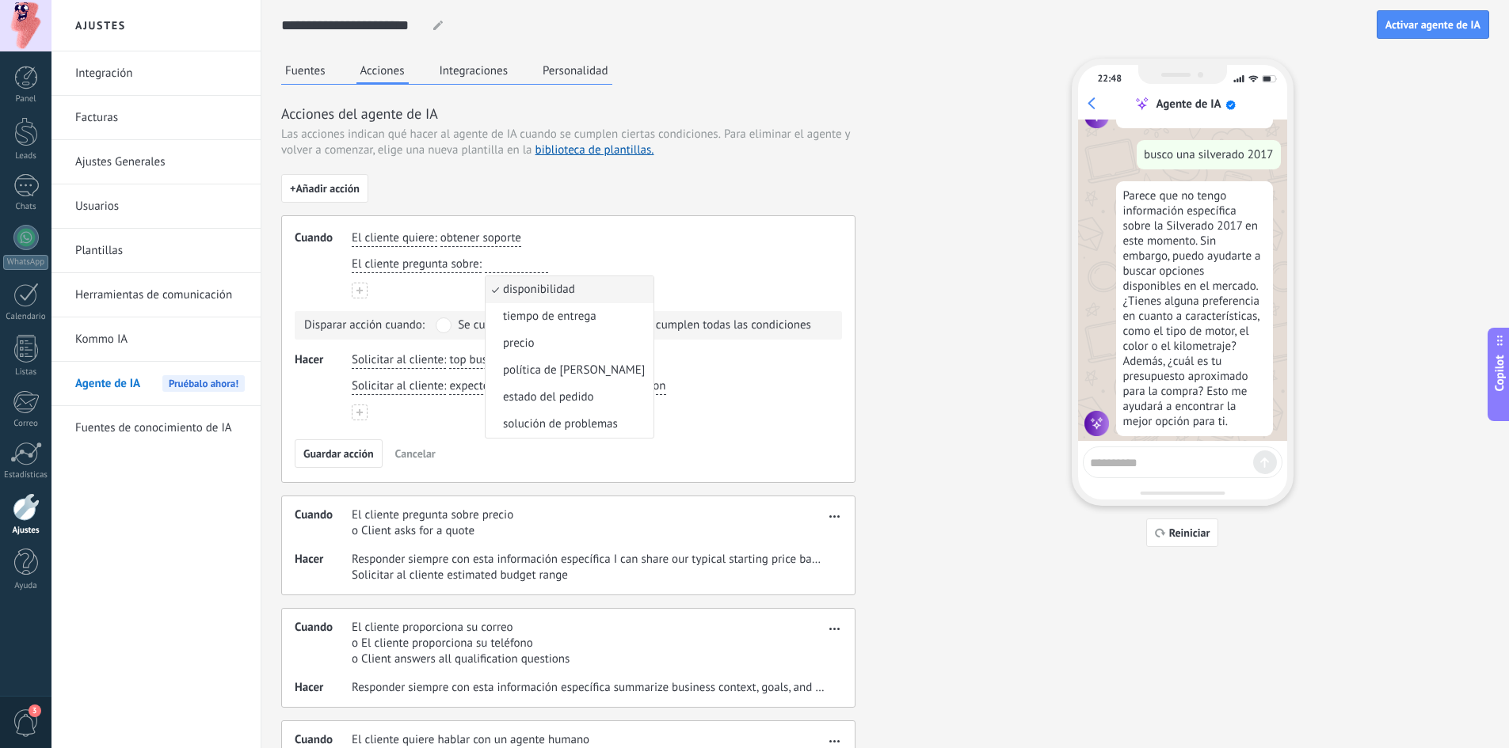
click at [645, 181] on div "+ Añadir acción Cuando El cliente quiere : obtener soporte El cliente pregunta …" at bounding box center [568, 497] width 574 height 646
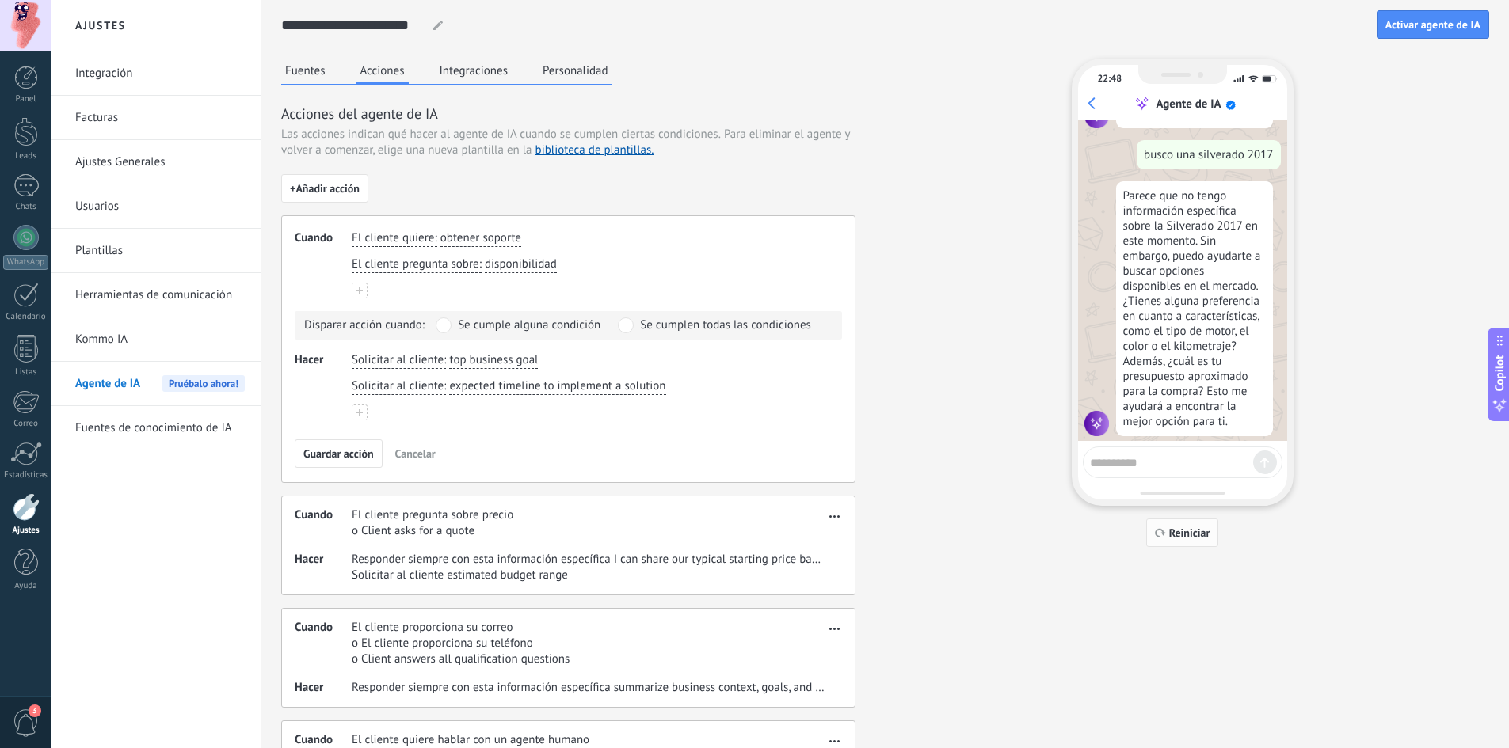
click at [1190, 538] on span "Reiniciar" at bounding box center [1189, 533] width 41 height 11
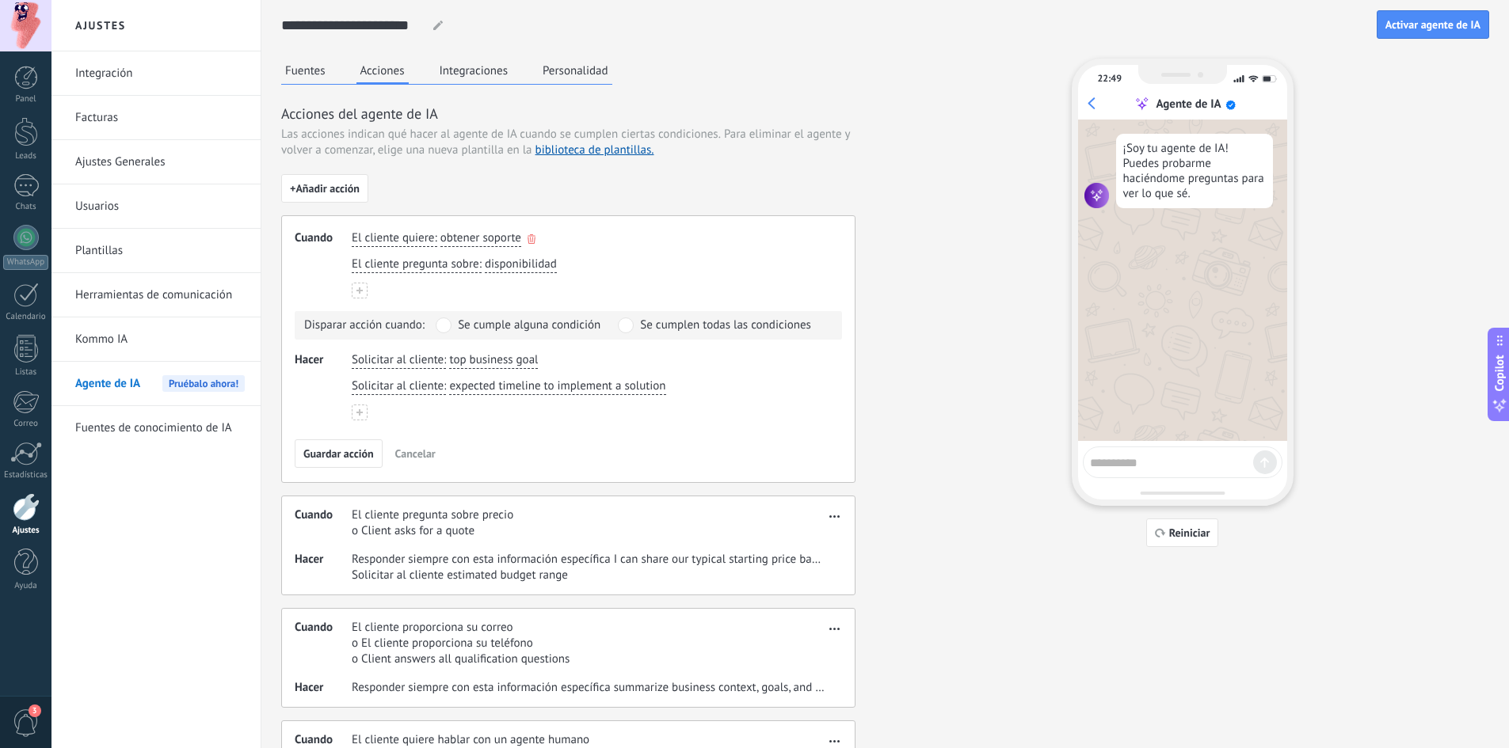
click at [478, 237] on span "obtener soporte" at bounding box center [480, 238] width 81 height 16
click at [511, 292] on span "obtener soporte" at bounding box center [499, 291] width 81 height 16
click at [479, 356] on span "top business goal" at bounding box center [493, 360] width 89 height 16
click at [561, 392] on span "expected timeline to implement a solution" at bounding box center [557, 387] width 216 height 16
click at [523, 363] on span "top business goal" at bounding box center [493, 360] width 89 height 16
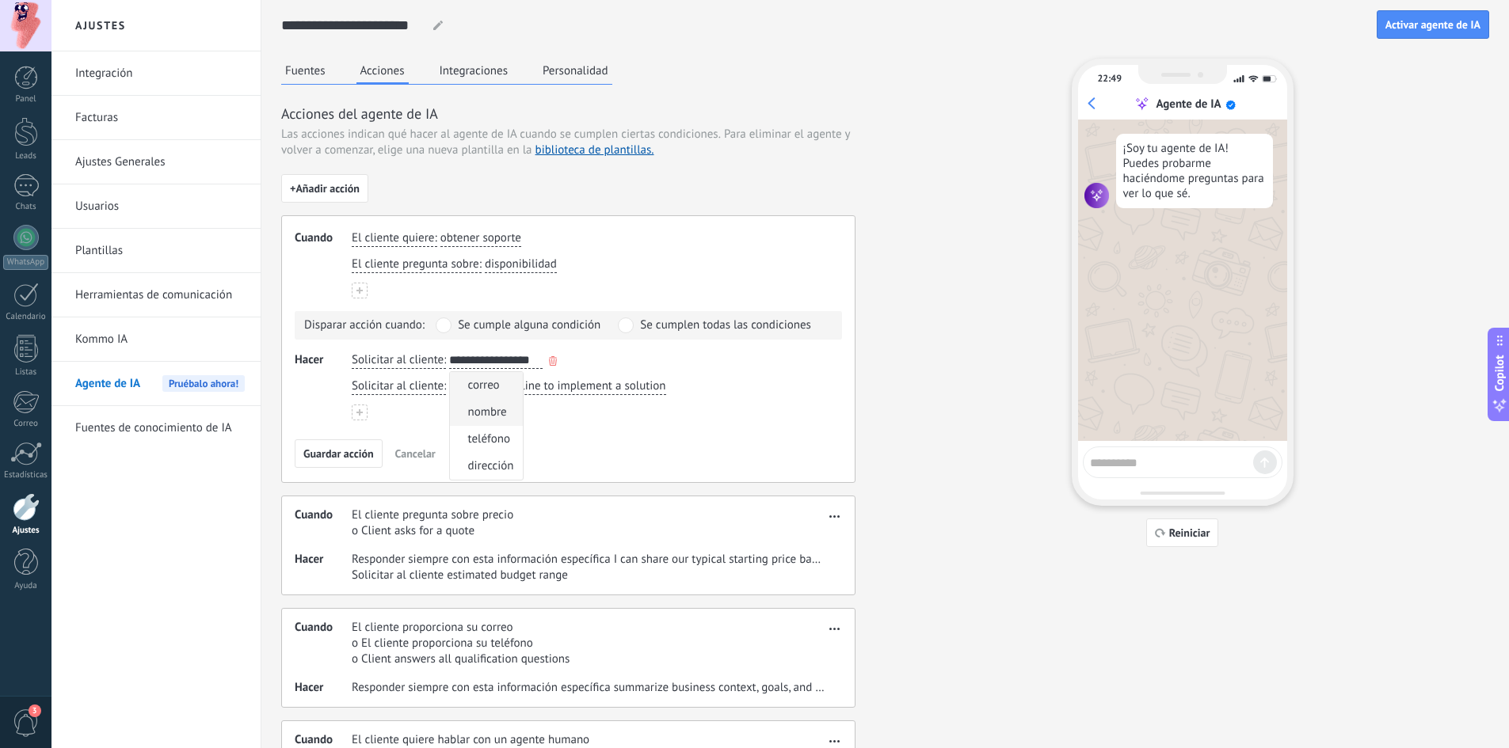
click at [501, 409] on span "nombre" at bounding box center [486, 413] width 39 height 16
click at [554, 387] on span "expected timeline to implement a solution" at bounding box center [557, 387] width 216 height 16
click at [348, 455] on span "Guardar acción" at bounding box center [338, 453] width 70 height 11
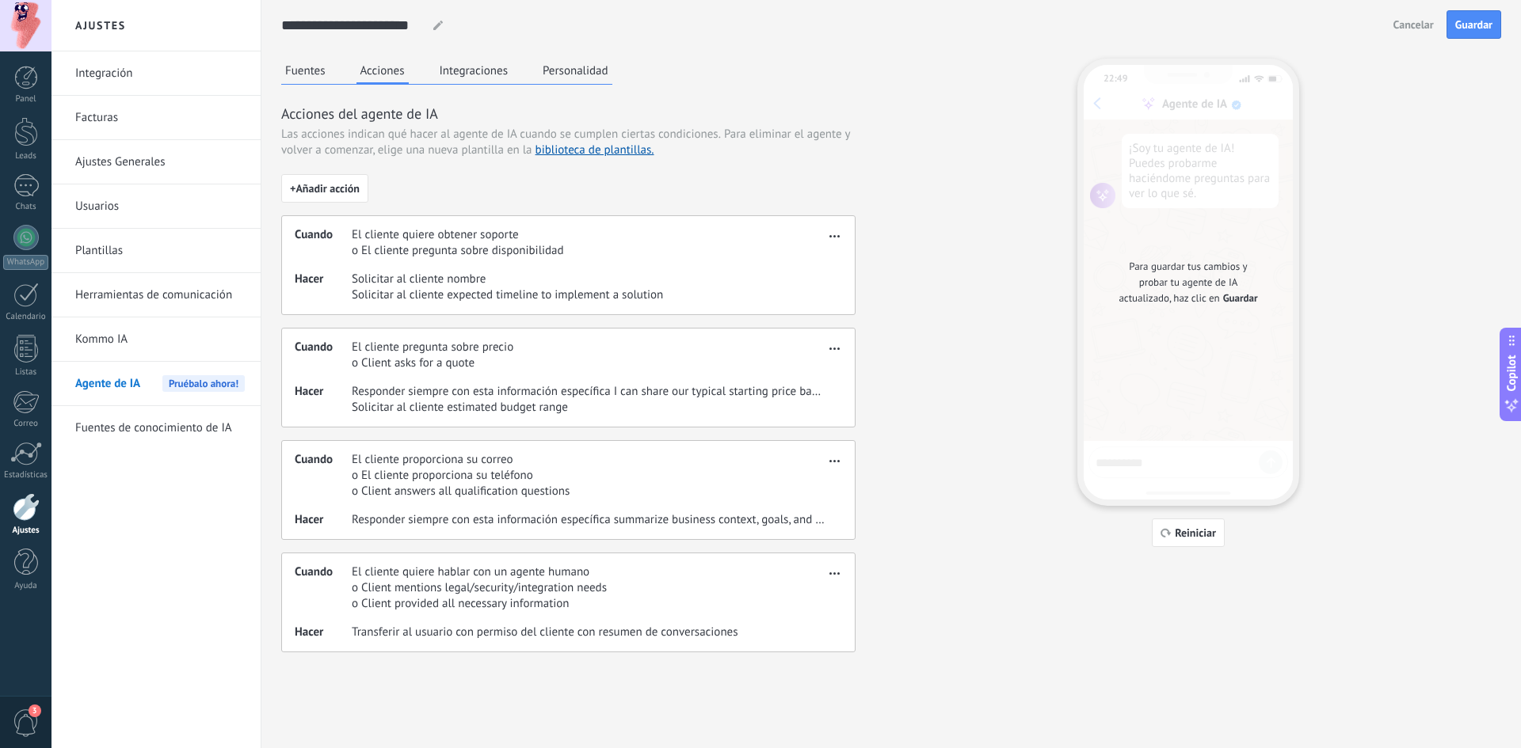
click at [837, 237] on icon "button" at bounding box center [834, 236] width 10 height 2
click at [796, 260] on span "Editar" at bounding box center [803, 260] width 30 height 16
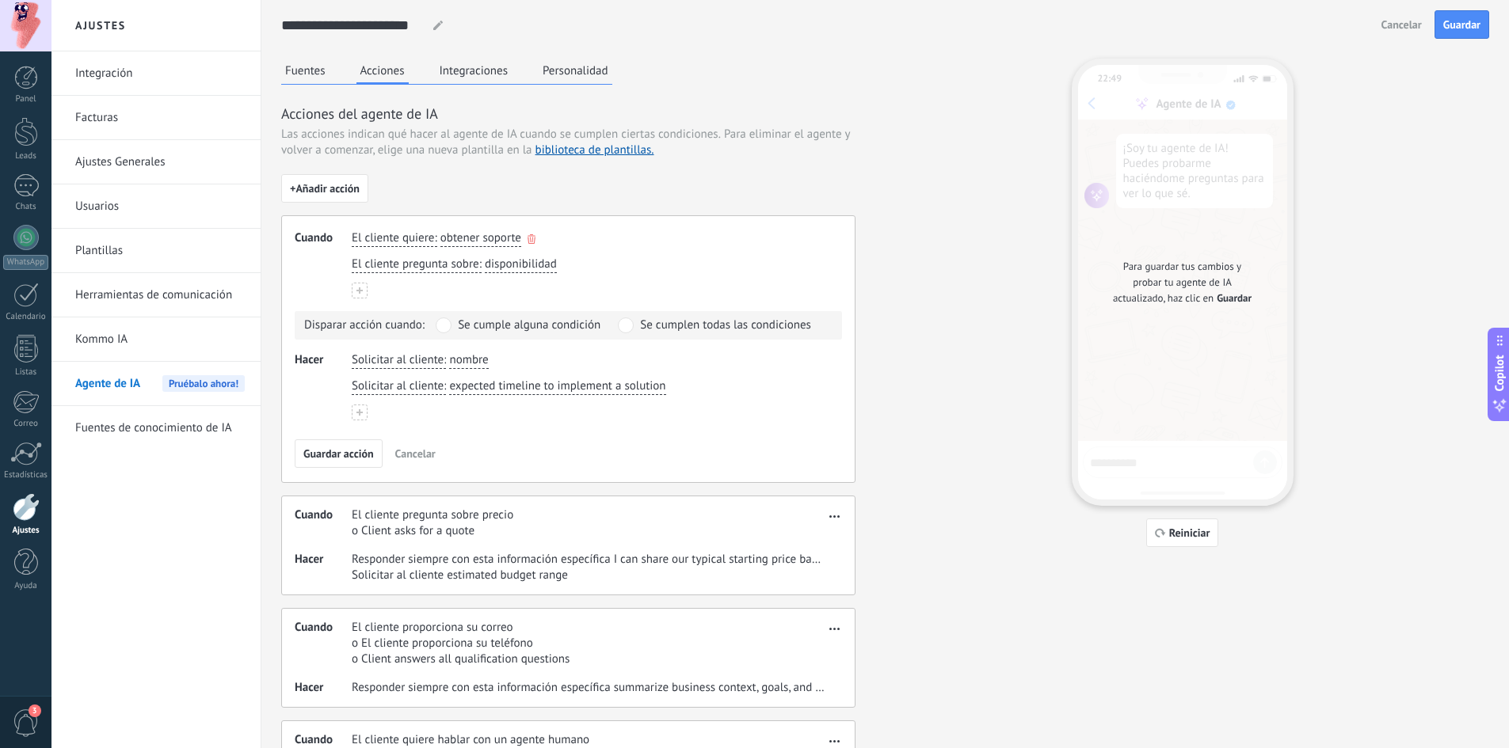
click at [478, 239] on span "obtener soporte" at bounding box center [480, 238] width 81 height 16
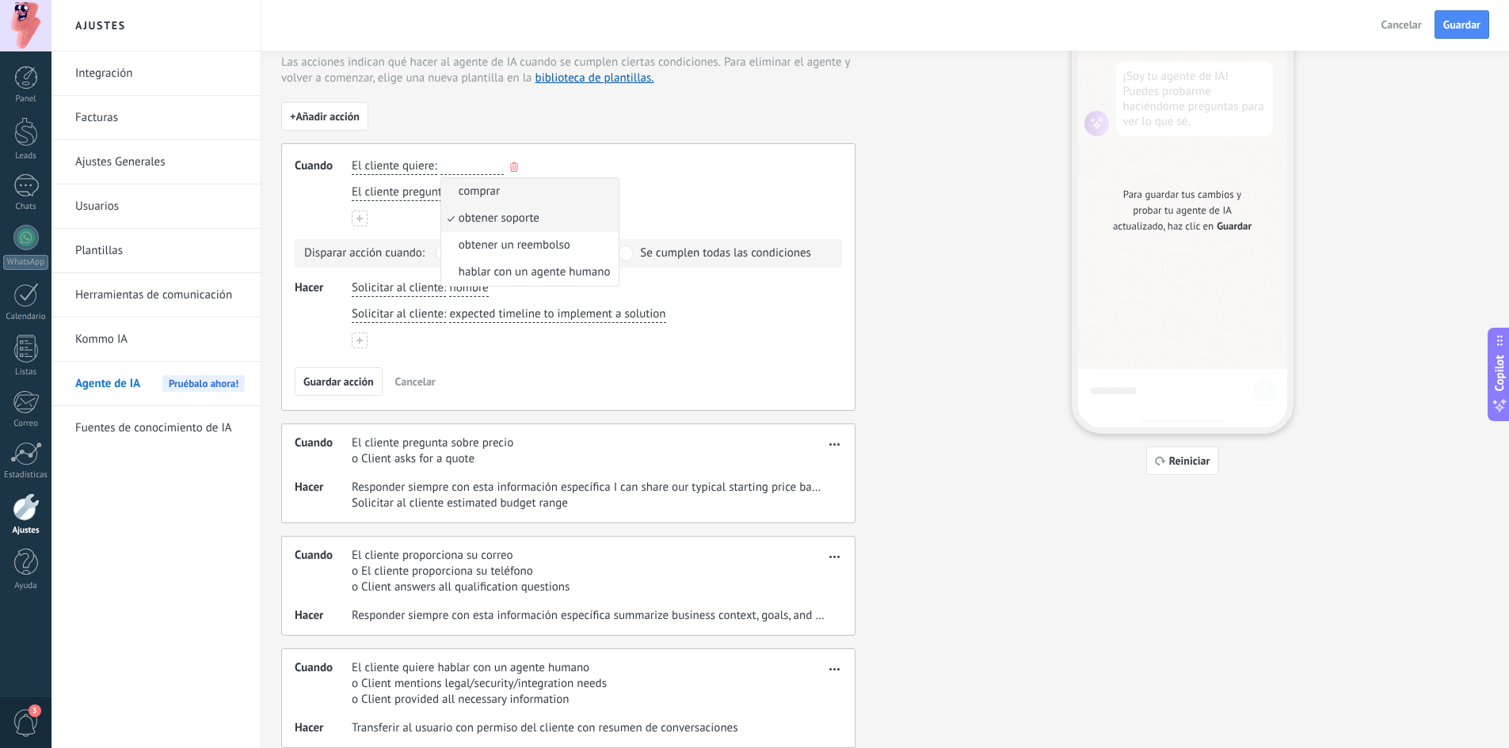
scroll to position [44, 0]
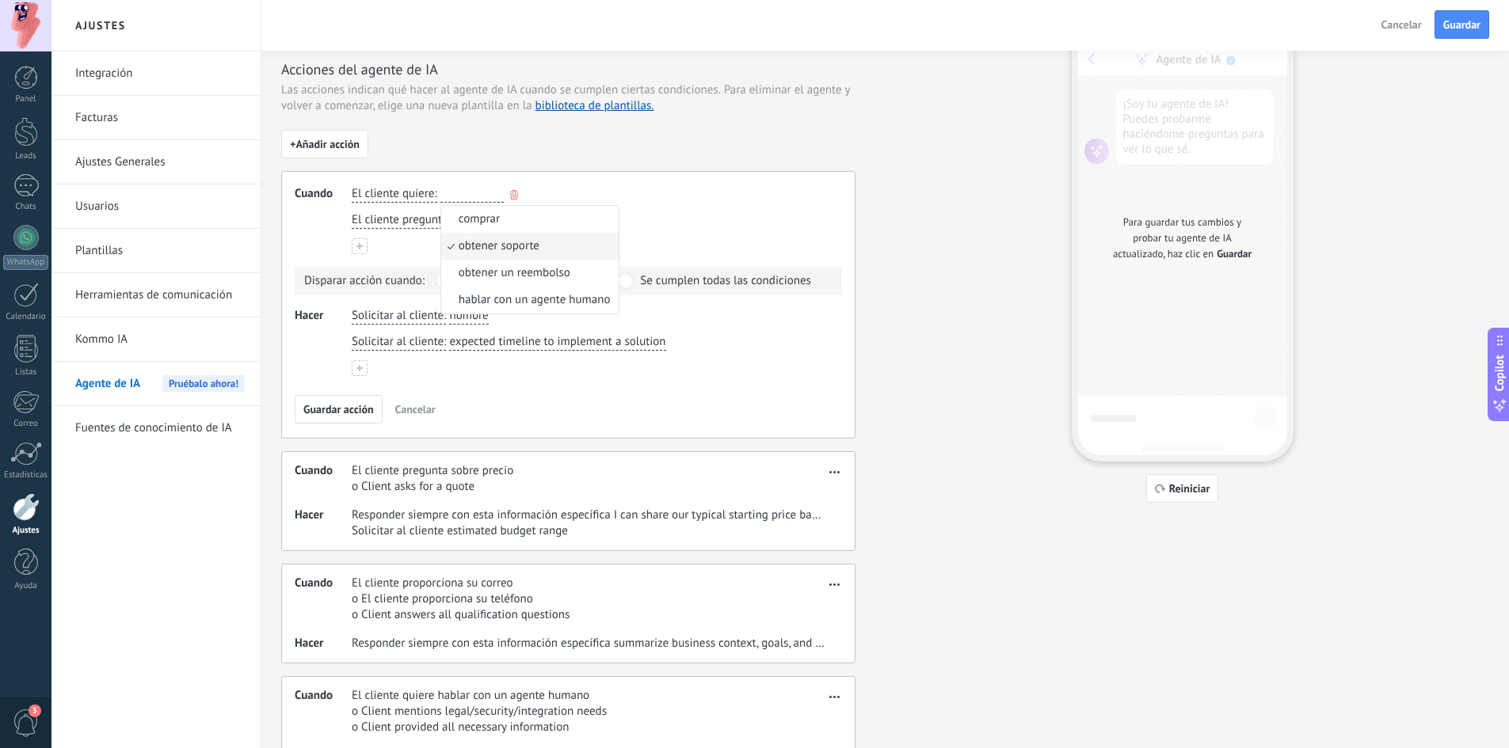
click at [509, 241] on span "obtener soporte" at bounding box center [499, 246] width 81 height 16
click at [360, 246] on use at bounding box center [359, 246] width 6 height 6
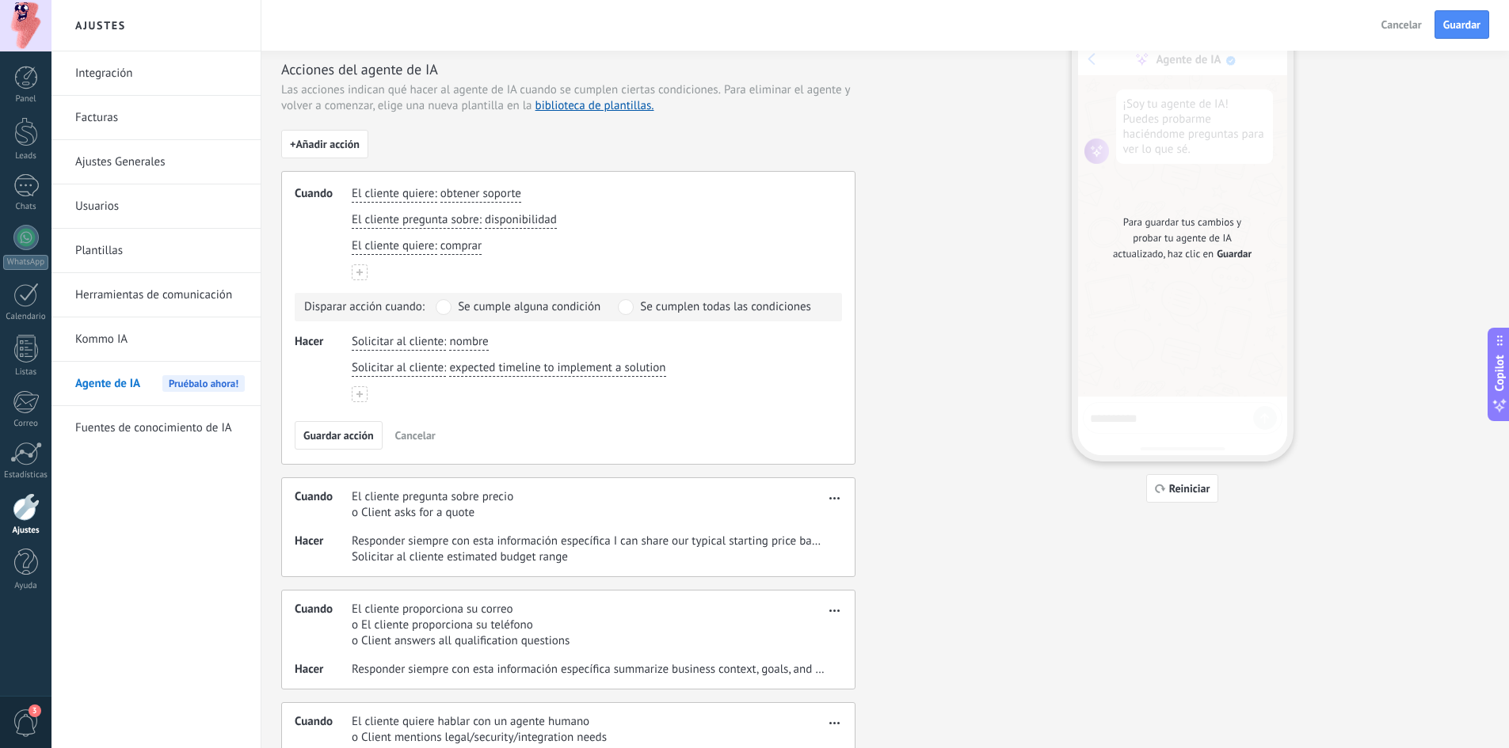
scroll to position [0, 0]
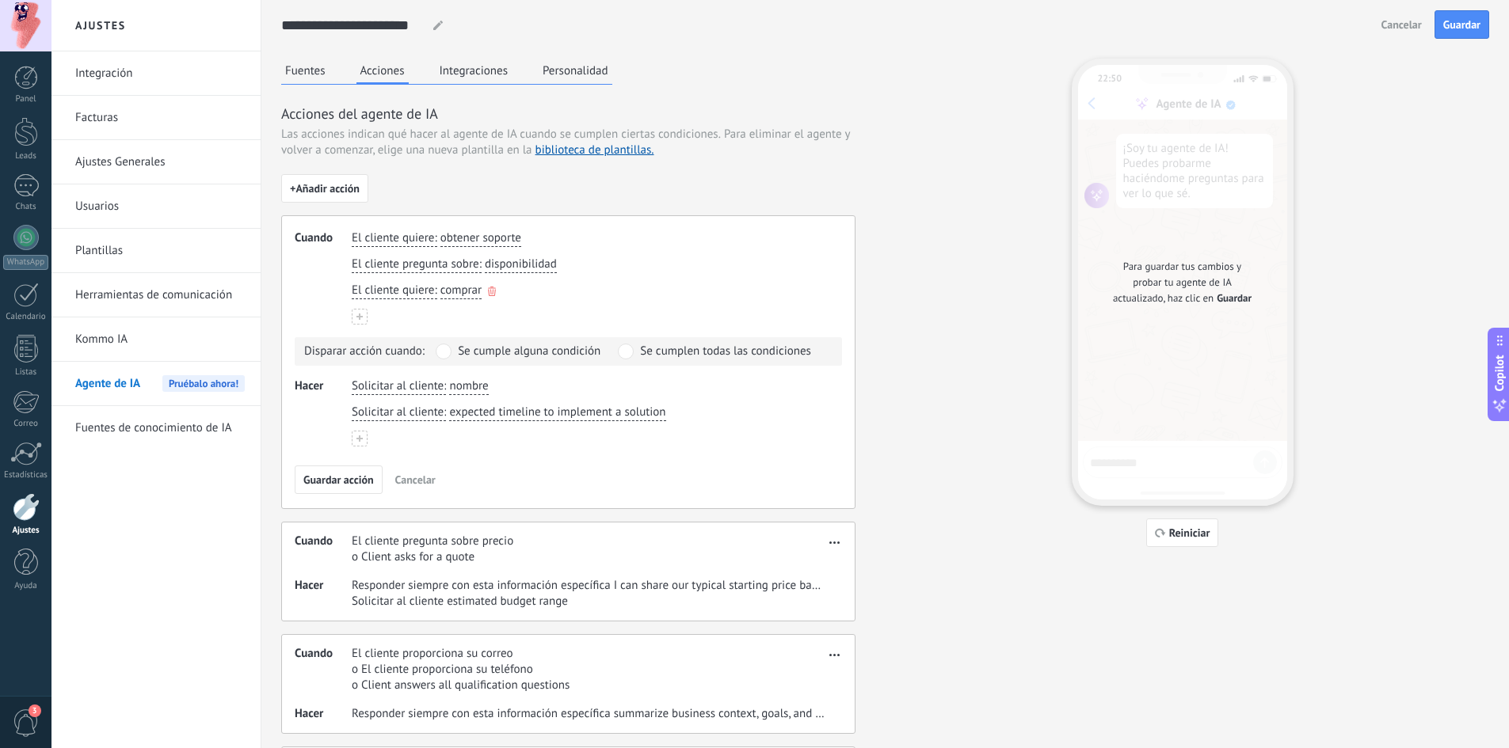
click at [449, 292] on span "comprar" at bounding box center [460, 291] width 41 height 16
click at [625, 266] on div "El cliente pregunta sobre : disponibilidad" at bounding box center [589, 264] width 481 height 23
click at [488, 290] on icon "button" at bounding box center [492, 292] width 8 height 10
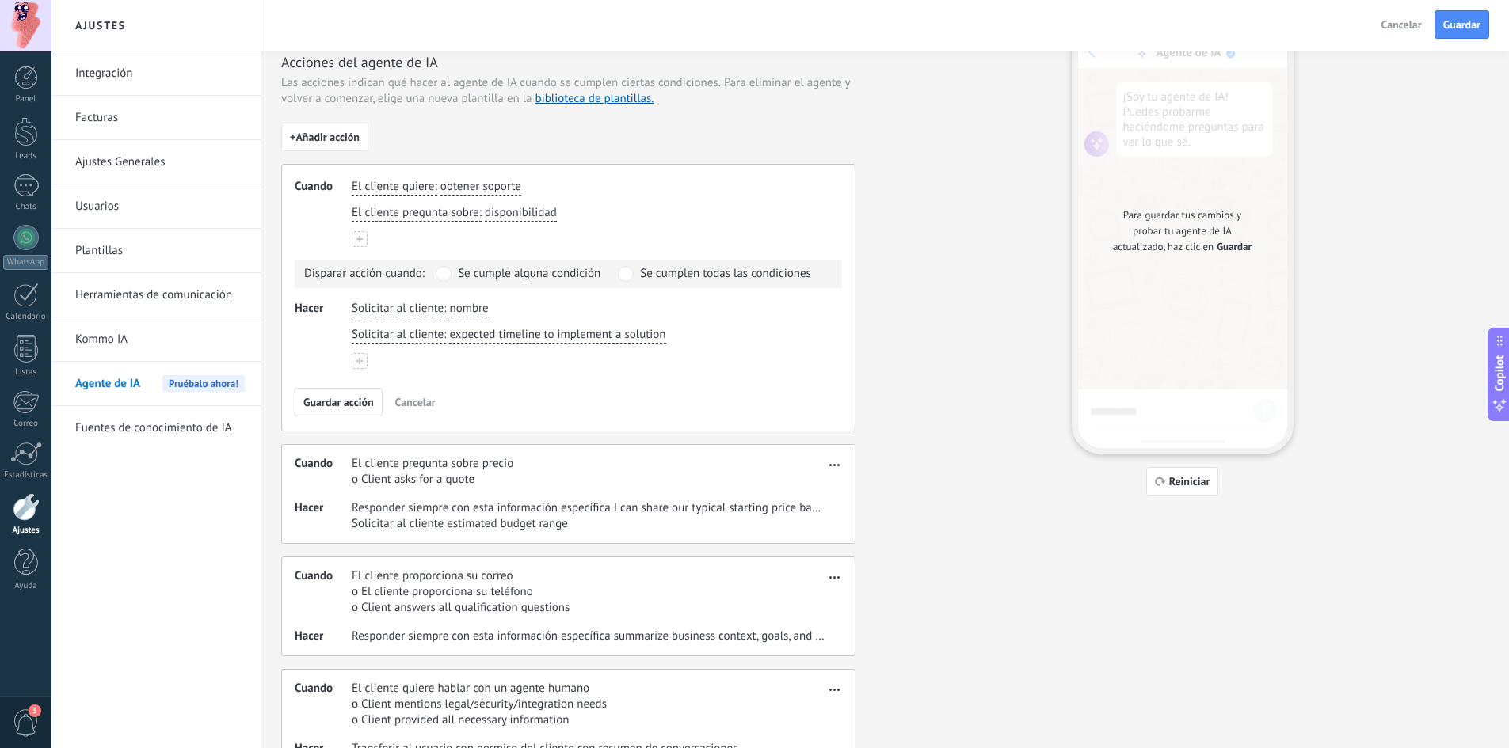
scroll to position [124, 0]
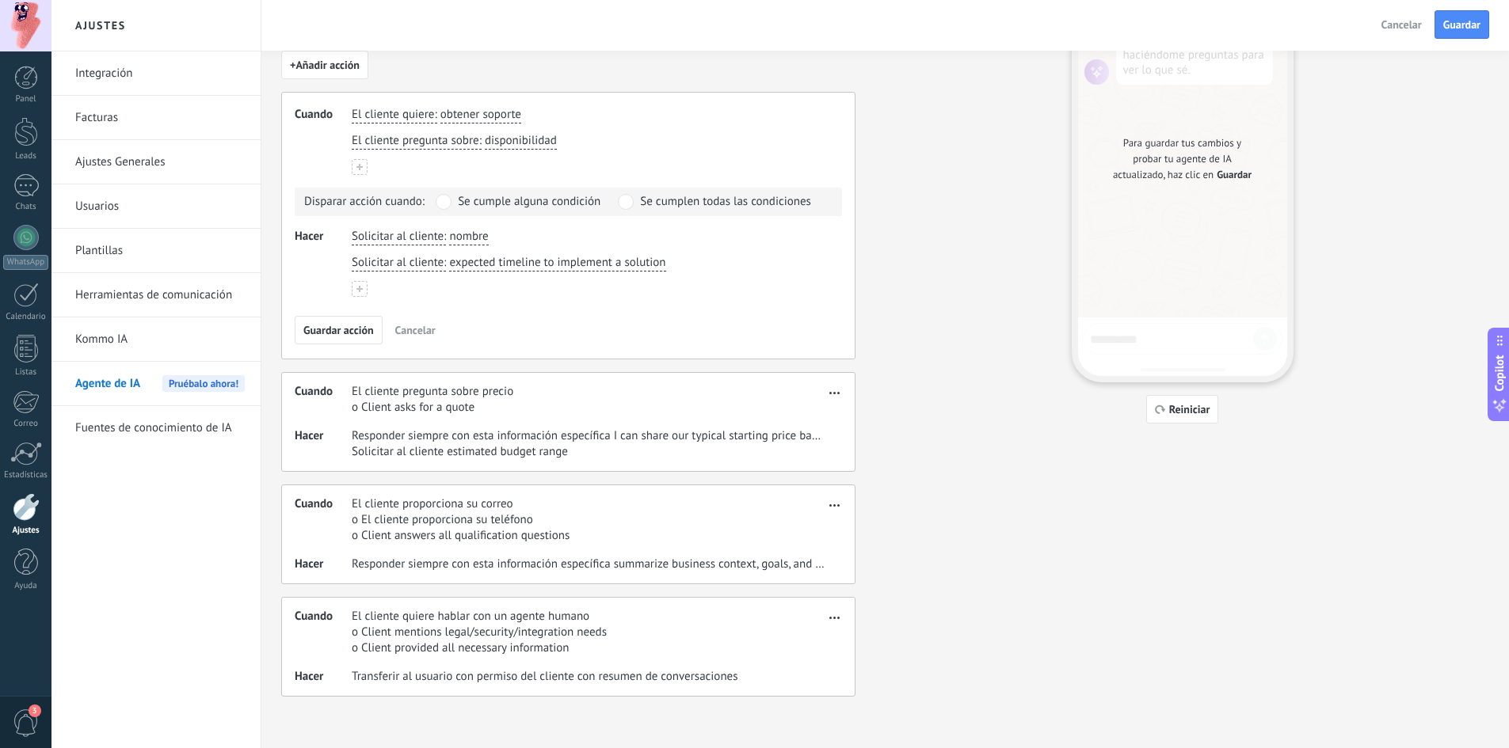
click at [830, 395] on span "button" at bounding box center [834, 390] width 10 height 11
click at [802, 410] on span "Editar" at bounding box center [803, 417] width 30 height 16
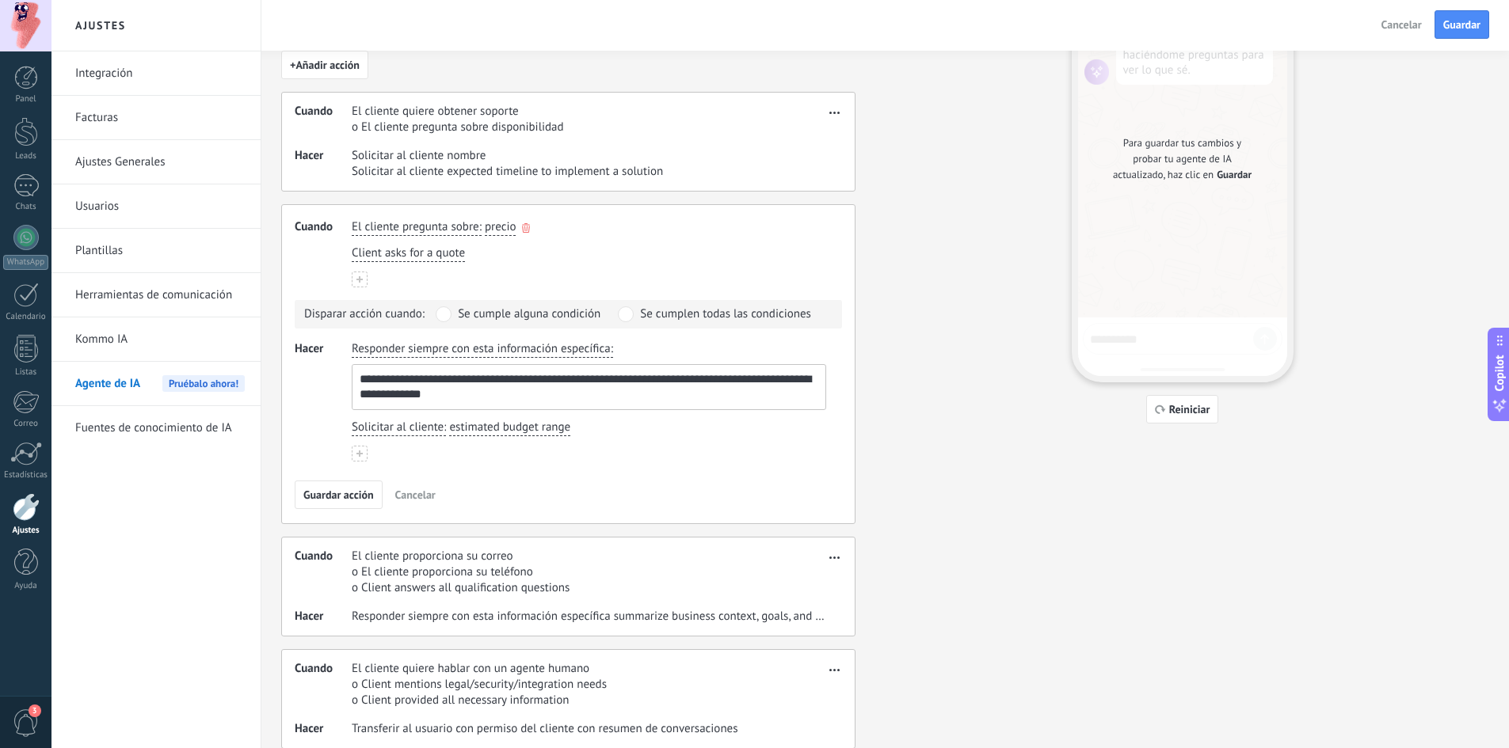
click at [501, 227] on span "precio" at bounding box center [501, 227] width 32 height 16
type input "*"
click at [485, 219] on button "****** modelo modelo modelo modelo modelo modelo modelo modelo modelo modelo mo…" at bounding box center [516, 227] width 63 height 17
click at [485, 219] on button "********* modelo d modelo d modelo d modelo d modelo d modelo d modelo d modelo…" at bounding box center [516, 227] width 63 height 17
type input "**********"
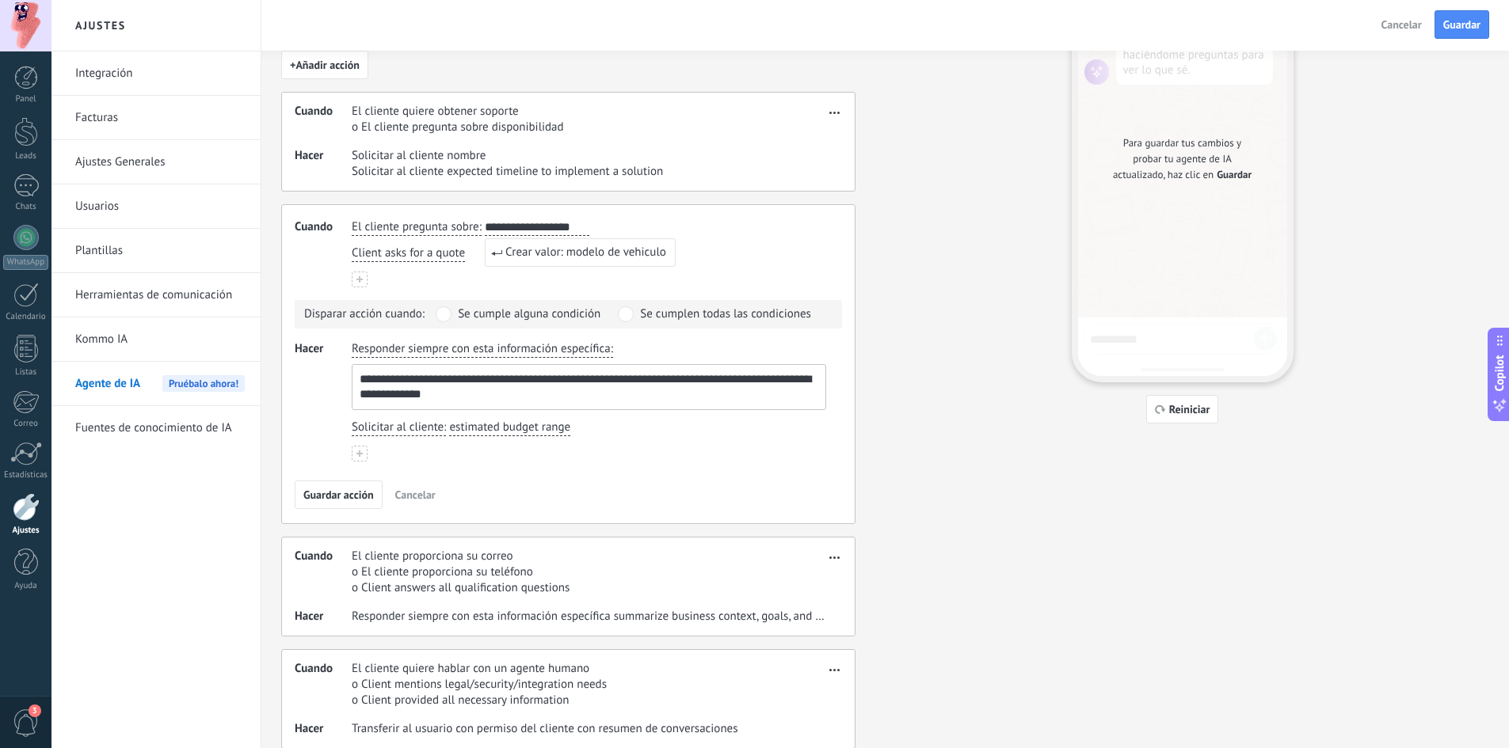
click at [462, 265] on div "**********" at bounding box center [589, 253] width 474 height 68
click at [495, 229] on span "precio" at bounding box center [501, 227] width 32 height 16
type input "******"
click at [556, 253] on span "Crear valor: modelo" at bounding box center [554, 253] width 99 height 16
click at [508, 230] on span "modelo" at bounding box center [504, 227] width 38 height 16
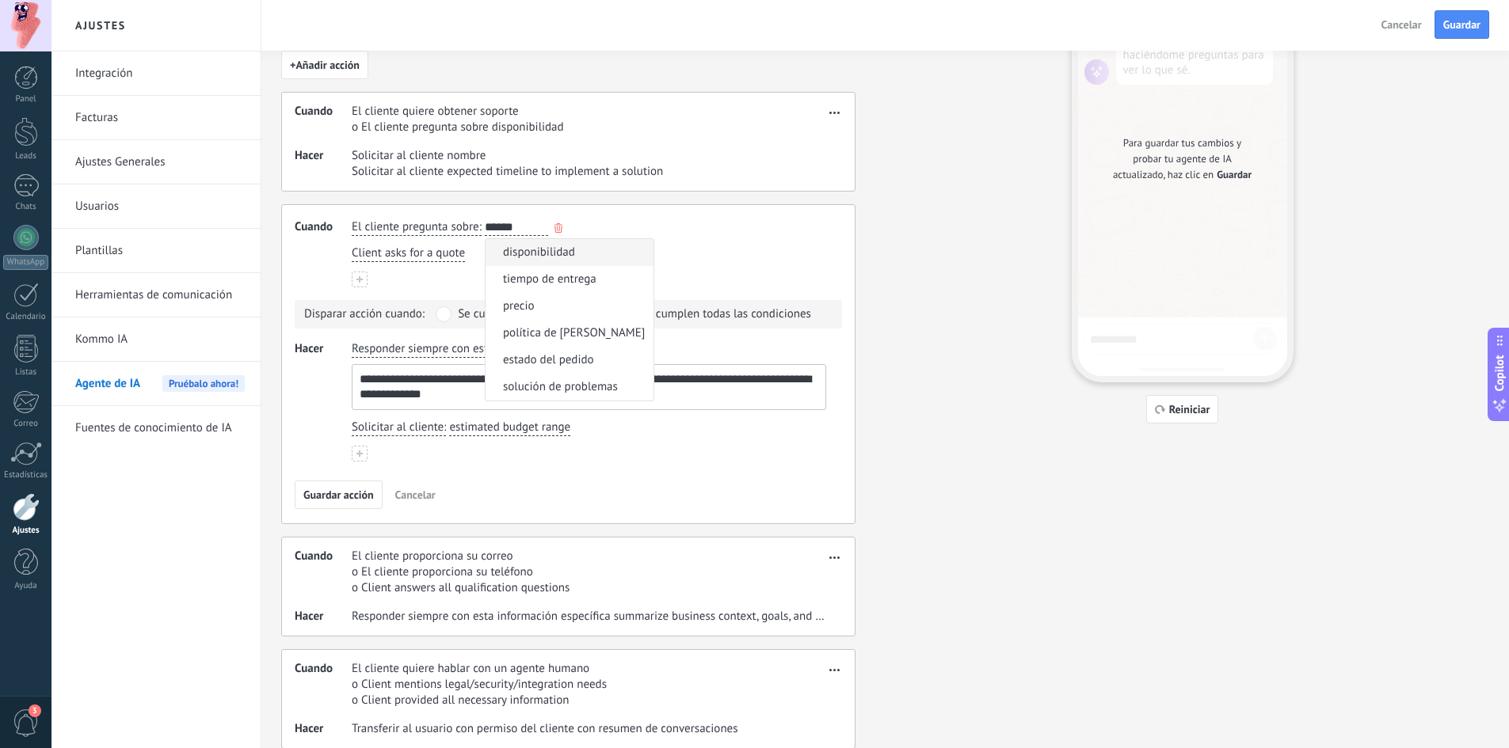
click at [523, 227] on input "******" at bounding box center [516, 227] width 63 height 16
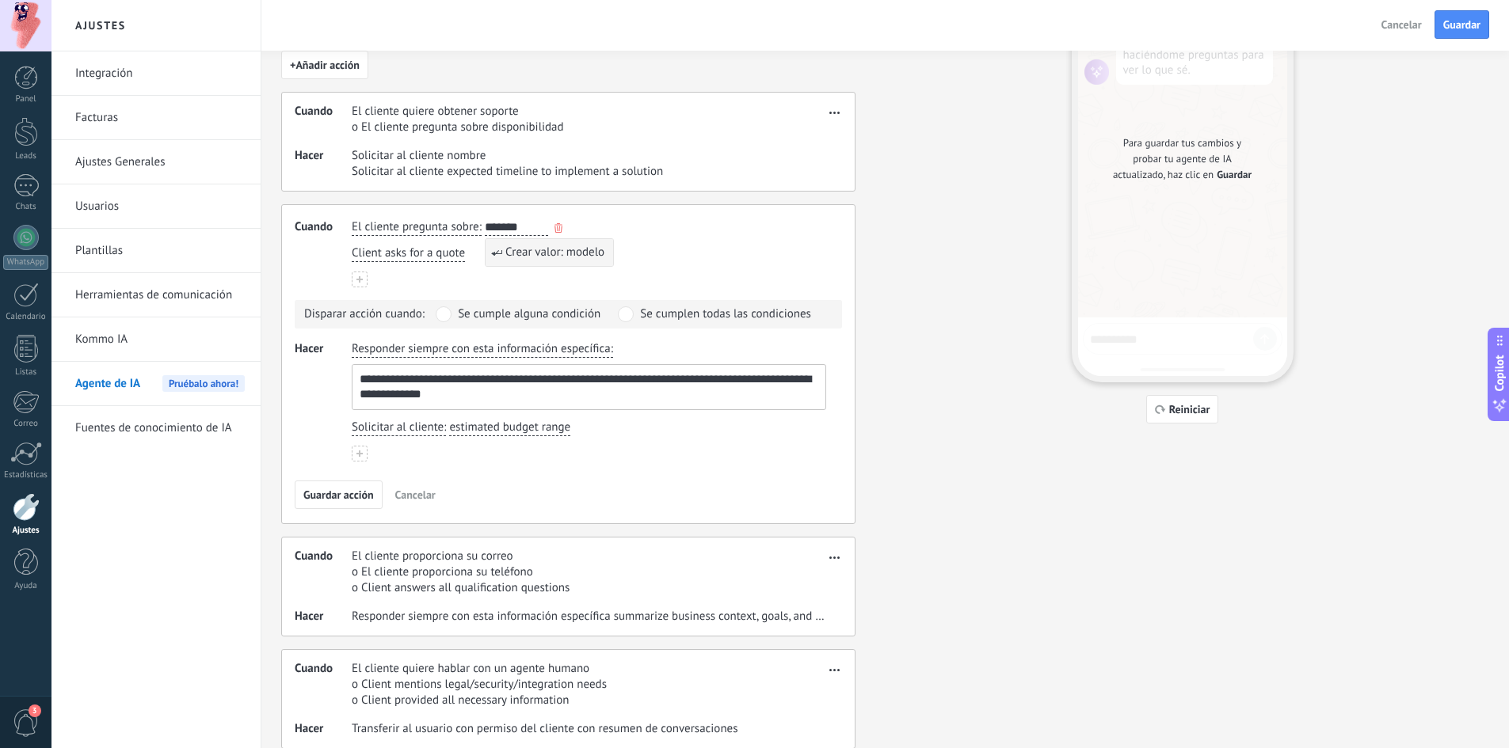
click at [485, 219] on button "****** modelo modelo modelo" at bounding box center [516, 227] width 63 height 17
click at [485, 219] on button "********* modelo de modelo de modelo de modelo de modelo" at bounding box center [516, 227] width 63 height 17
type input "**********"
click at [569, 248] on span "Crear valor: modelo de vehiculo" at bounding box center [585, 253] width 161 height 16
click at [463, 257] on span "Client asks for a quote" at bounding box center [408, 254] width 113 height 16
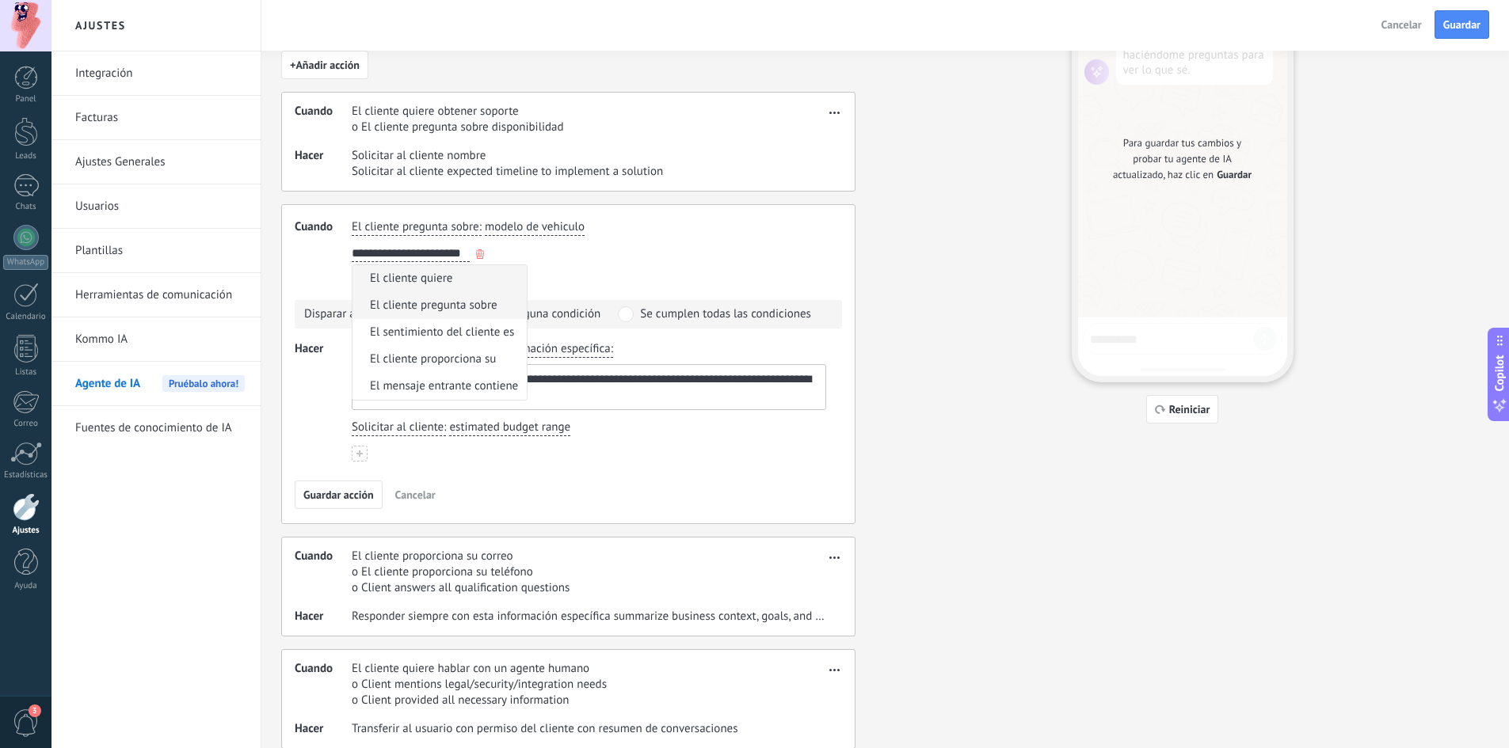
click at [451, 303] on span "El cliente pregunta sobre" at bounding box center [434, 306] width 128 height 16
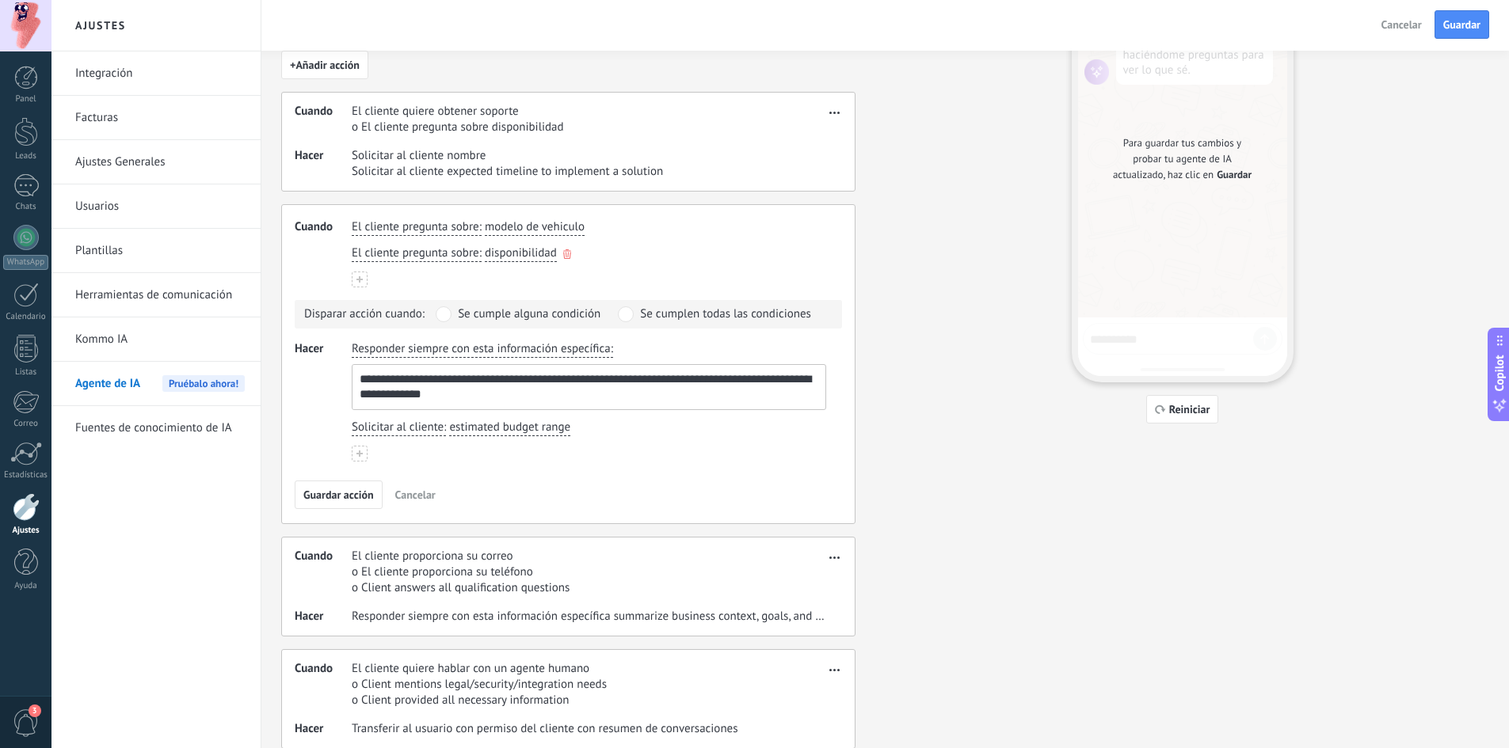
click at [531, 253] on span "disponibilidad" at bounding box center [521, 254] width 72 height 16
click at [485, 246] on button "**********" at bounding box center [516, 254] width 63 height 17
click at [485, 246] on button "**********" at bounding box center [524, 254] width 79 height 17
click at [485, 246] on button "**********" at bounding box center [547, 254] width 124 height 17
click at [485, 246] on button "**********" at bounding box center [555, 254] width 140 height 17
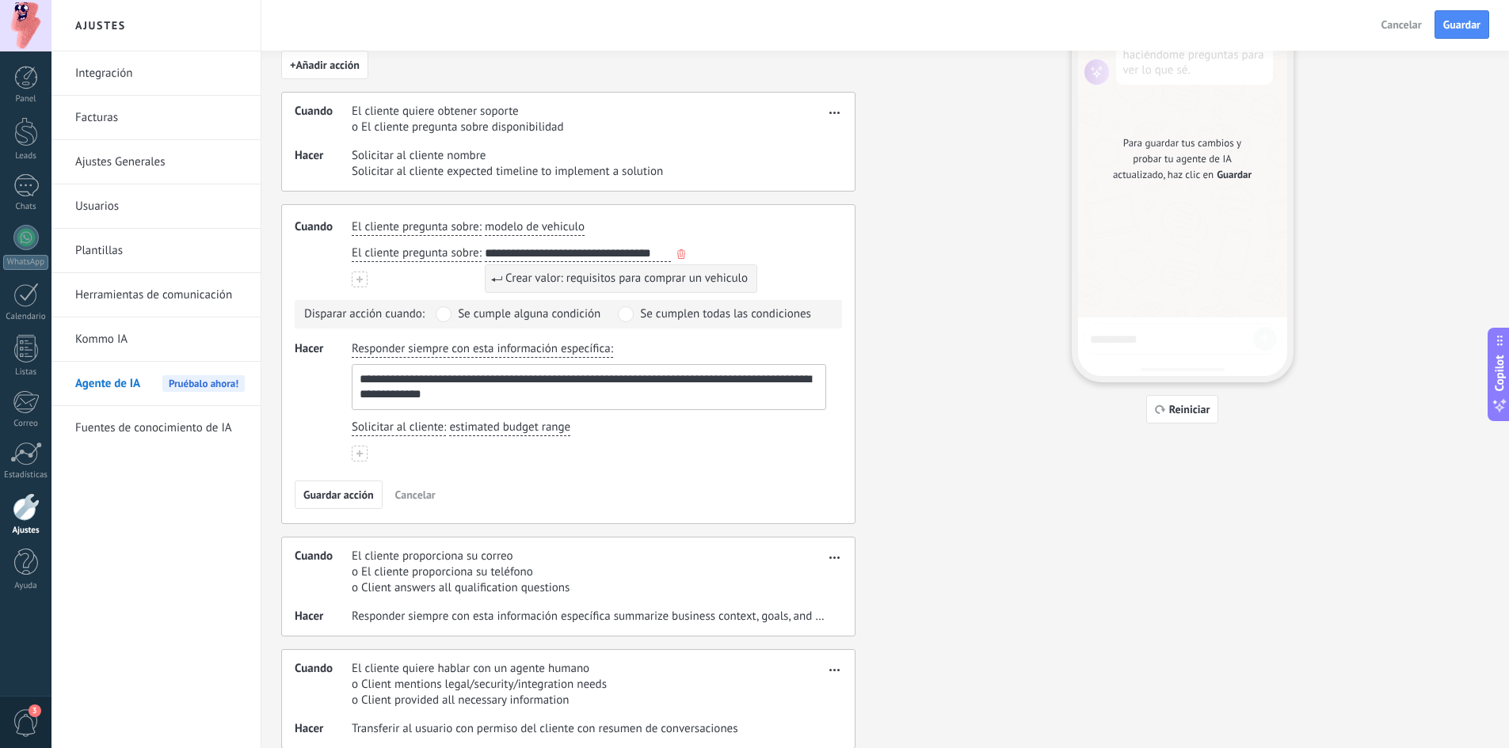
type input "**********"
click at [579, 277] on span "Crear valor: requisitos para comprar un vehiculo" at bounding box center [626, 279] width 242 height 16
drag, startPoint x: 452, startPoint y: 395, endPoint x: 352, endPoint y: 370, distance: 103.0
click at [352, 370] on textarea "**********" at bounding box center [587, 387] width 470 height 44
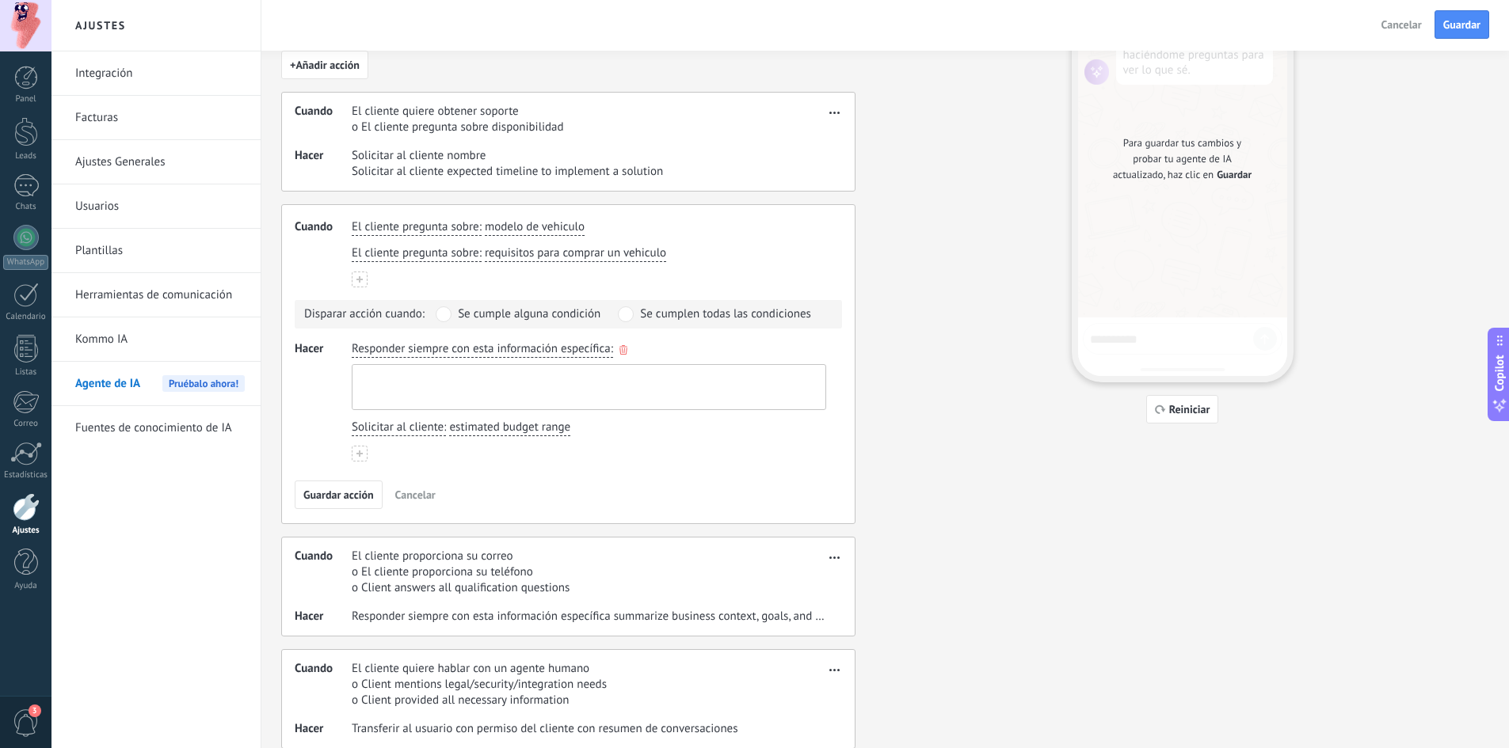
paste textarea "**********"
type textarea "**********"
click at [0, 0] on icon "button" at bounding box center [0, 0] width 0 height 0
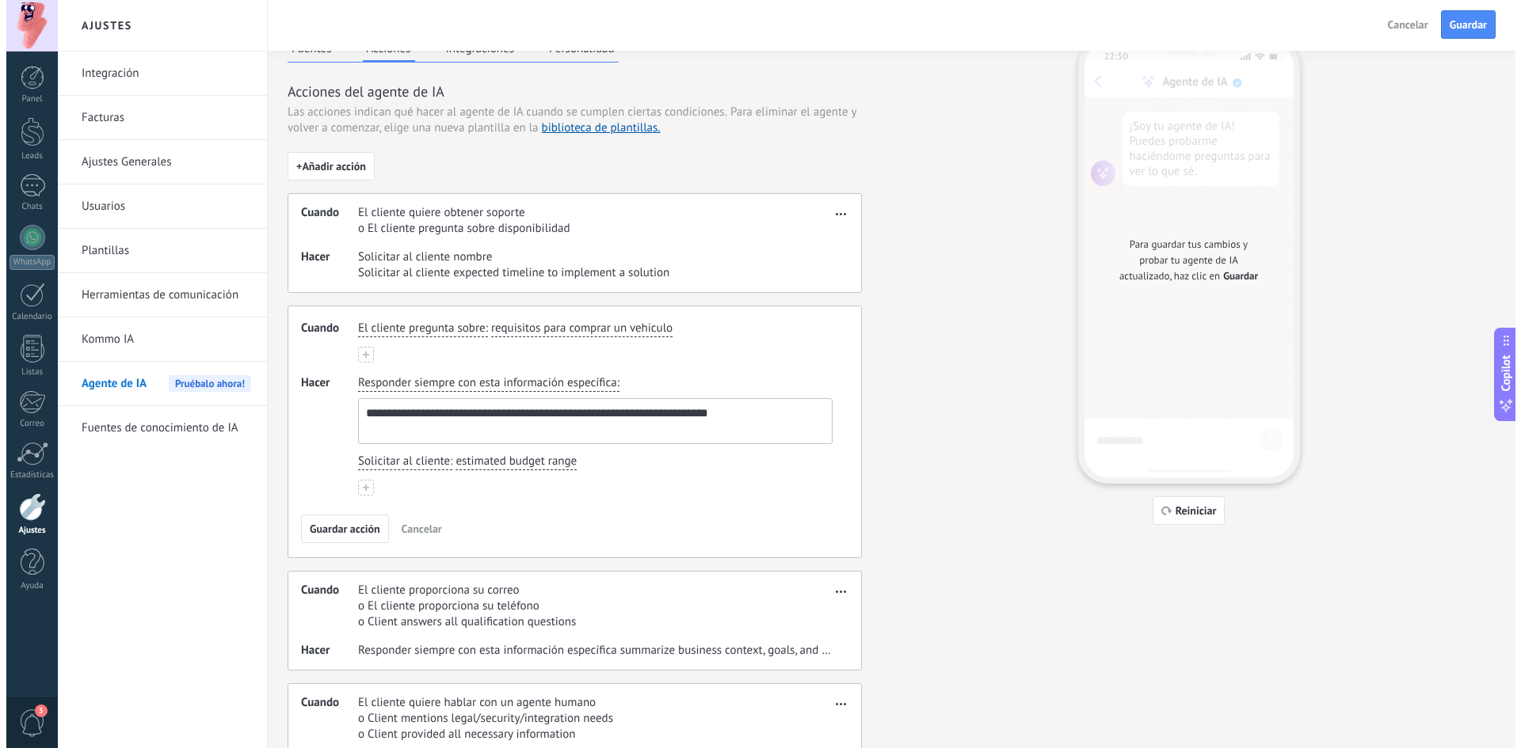
scroll to position [0, 0]
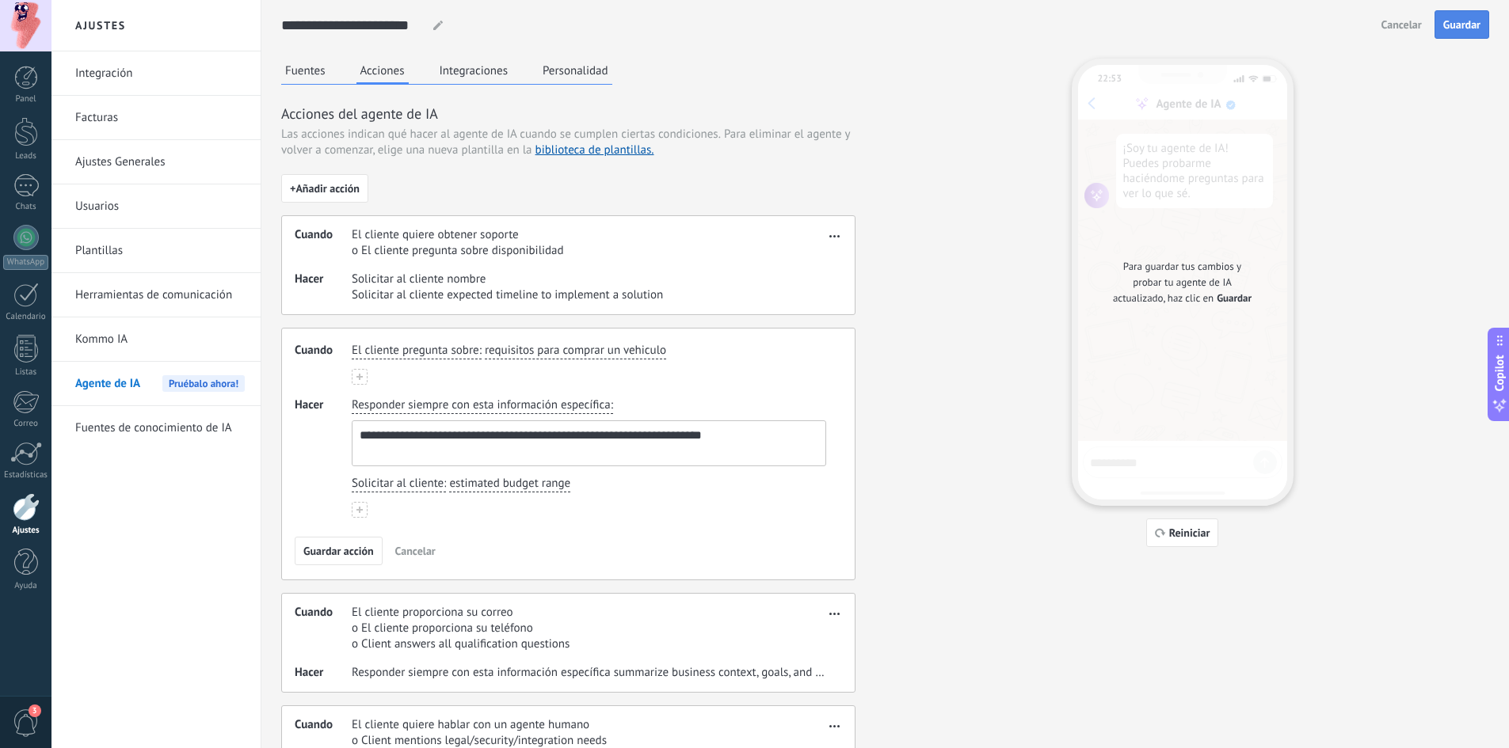
click at [1466, 29] on span "Guardar" at bounding box center [1461, 24] width 37 height 11
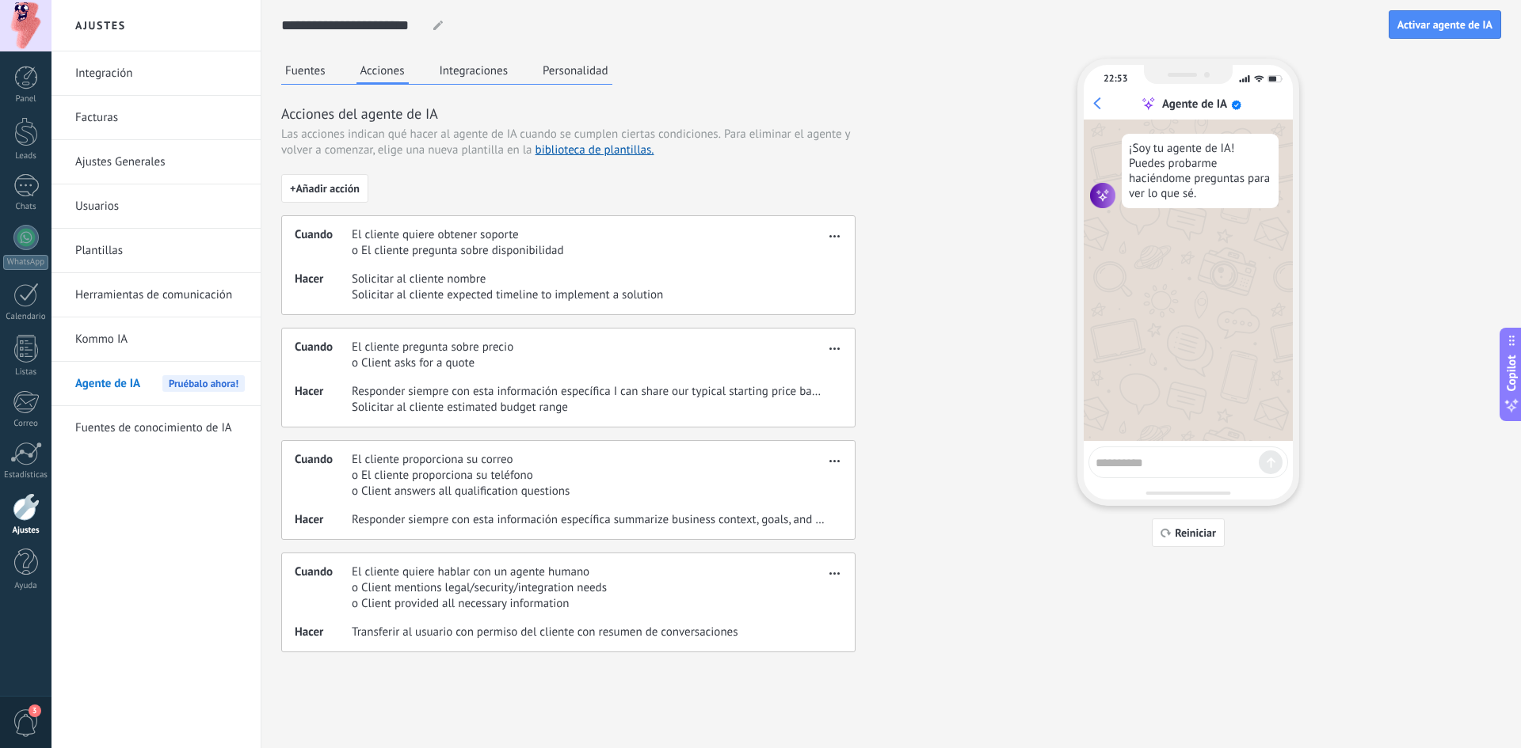
click at [1120, 464] on textarea at bounding box center [1176, 461] width 163 height 20
type textarea "****"
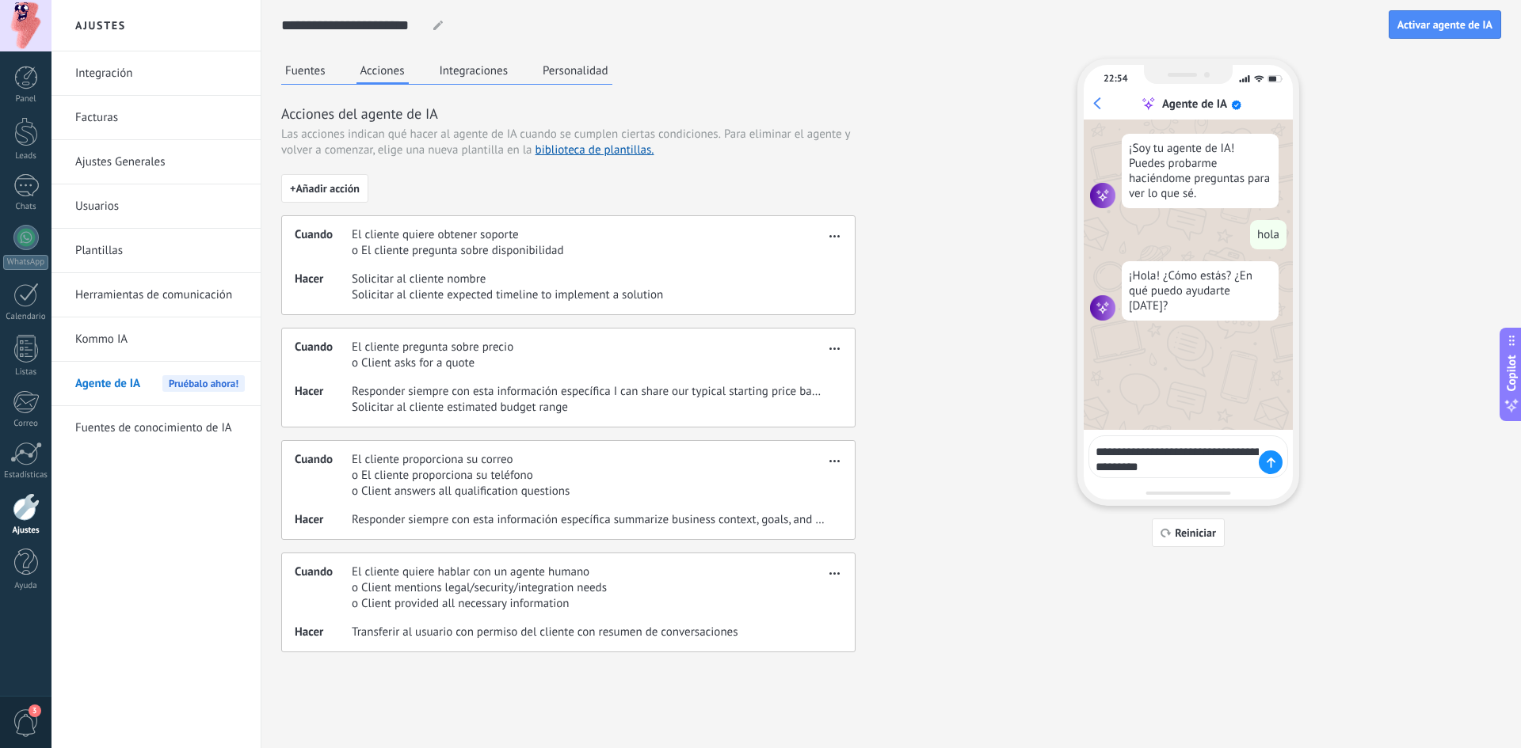
type textarea "**********"
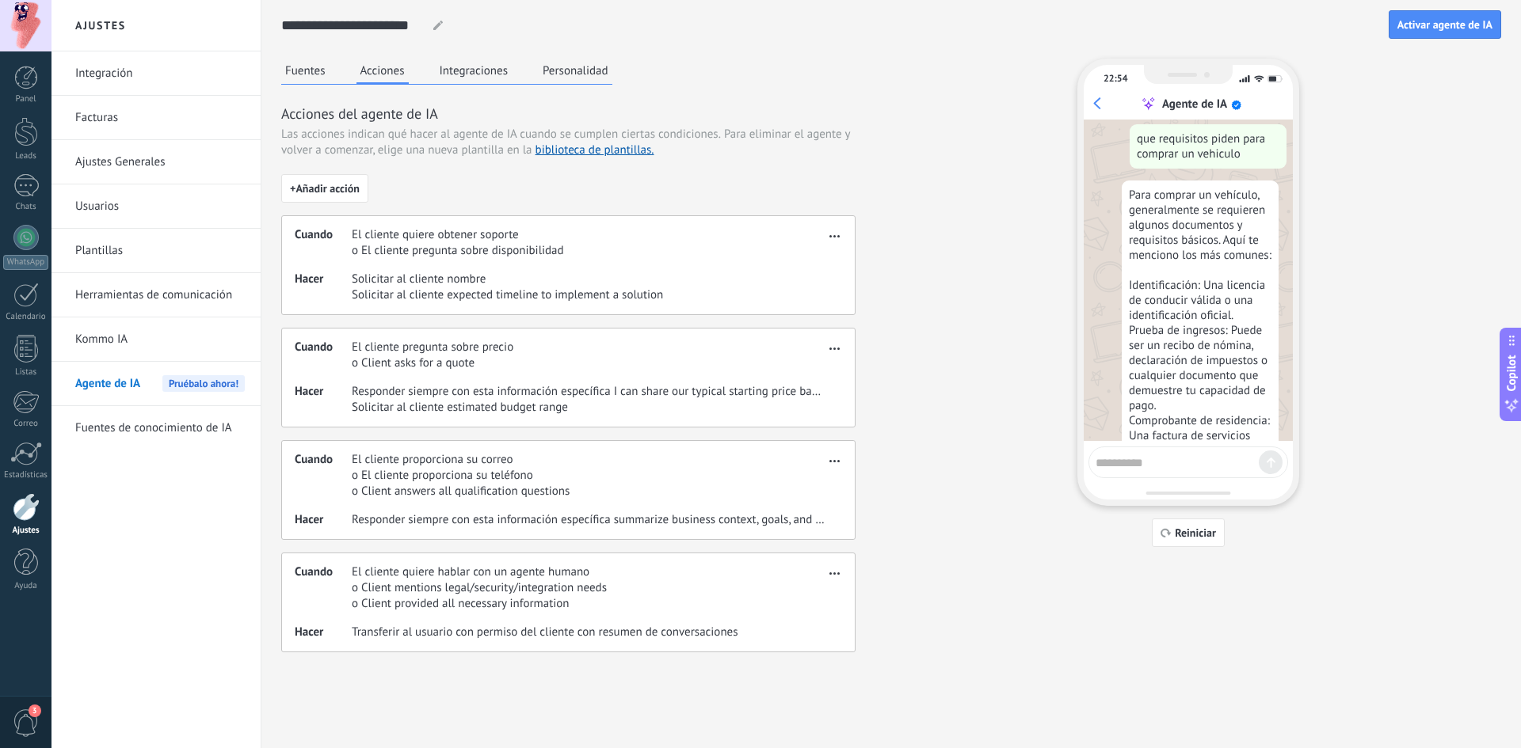
scroll to position [162, 0]
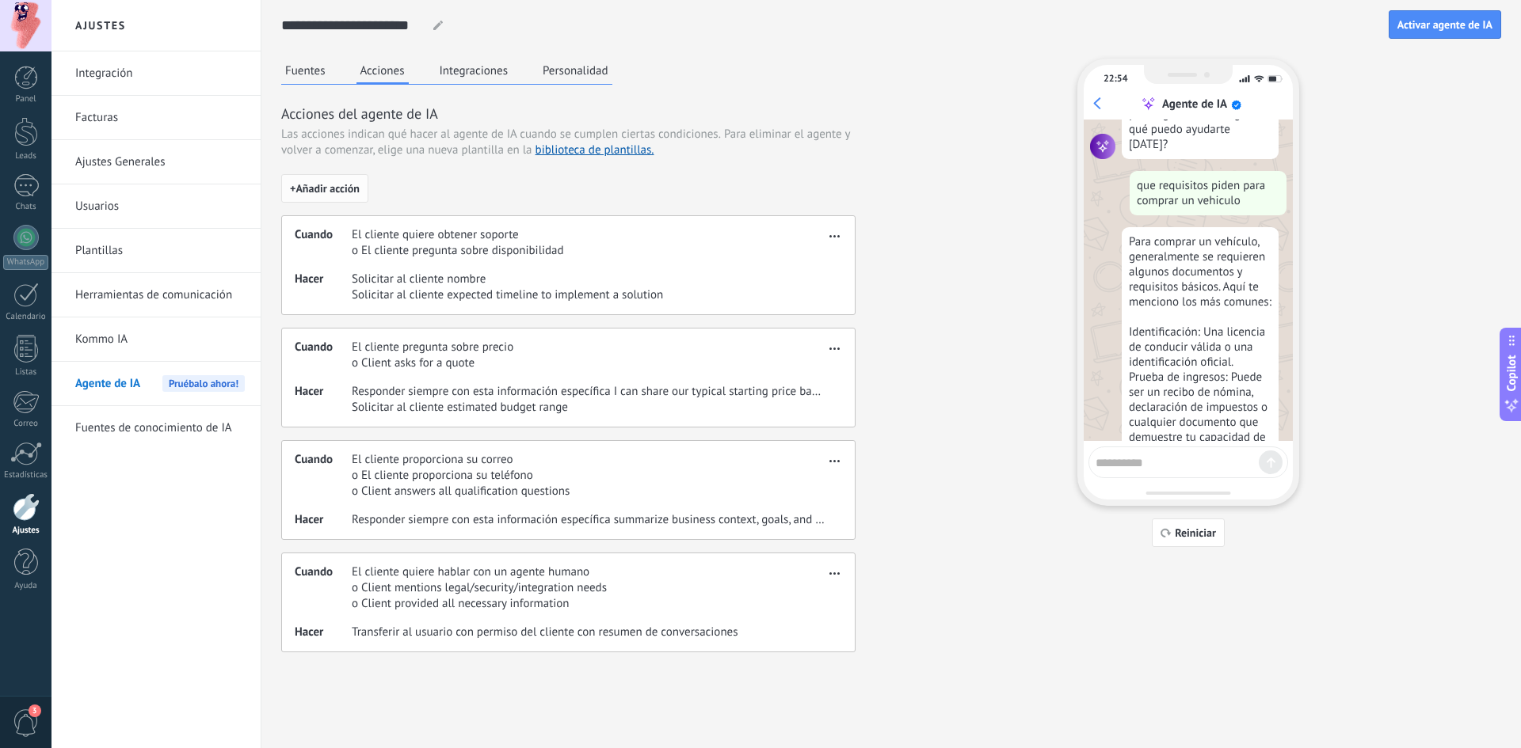
click at [317, 190] on span "+ Añadir acción" at bounding box center [325, 188] width 70 height 11
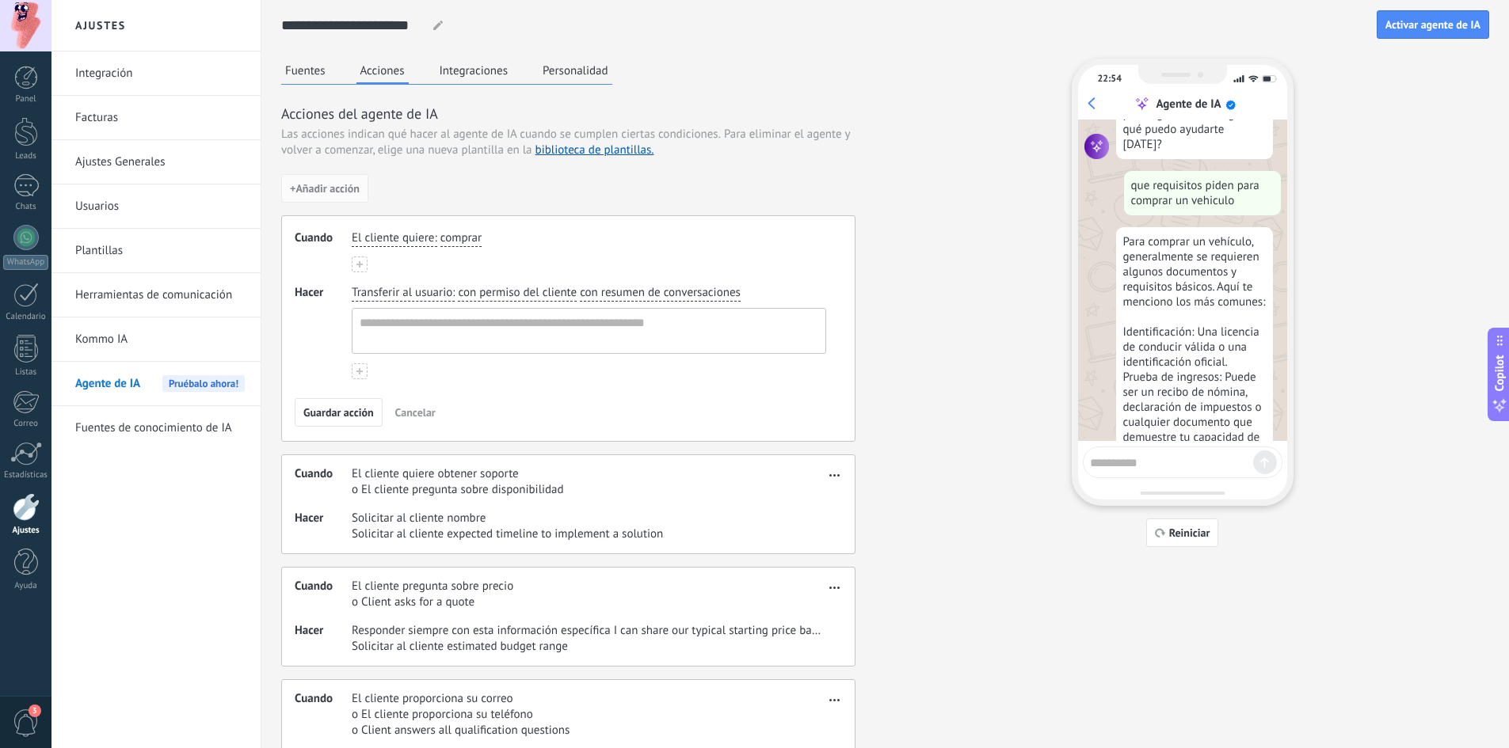
click at [408, 413] on span "Cancelar" at bounding box center [415, 412] width 40 height 11
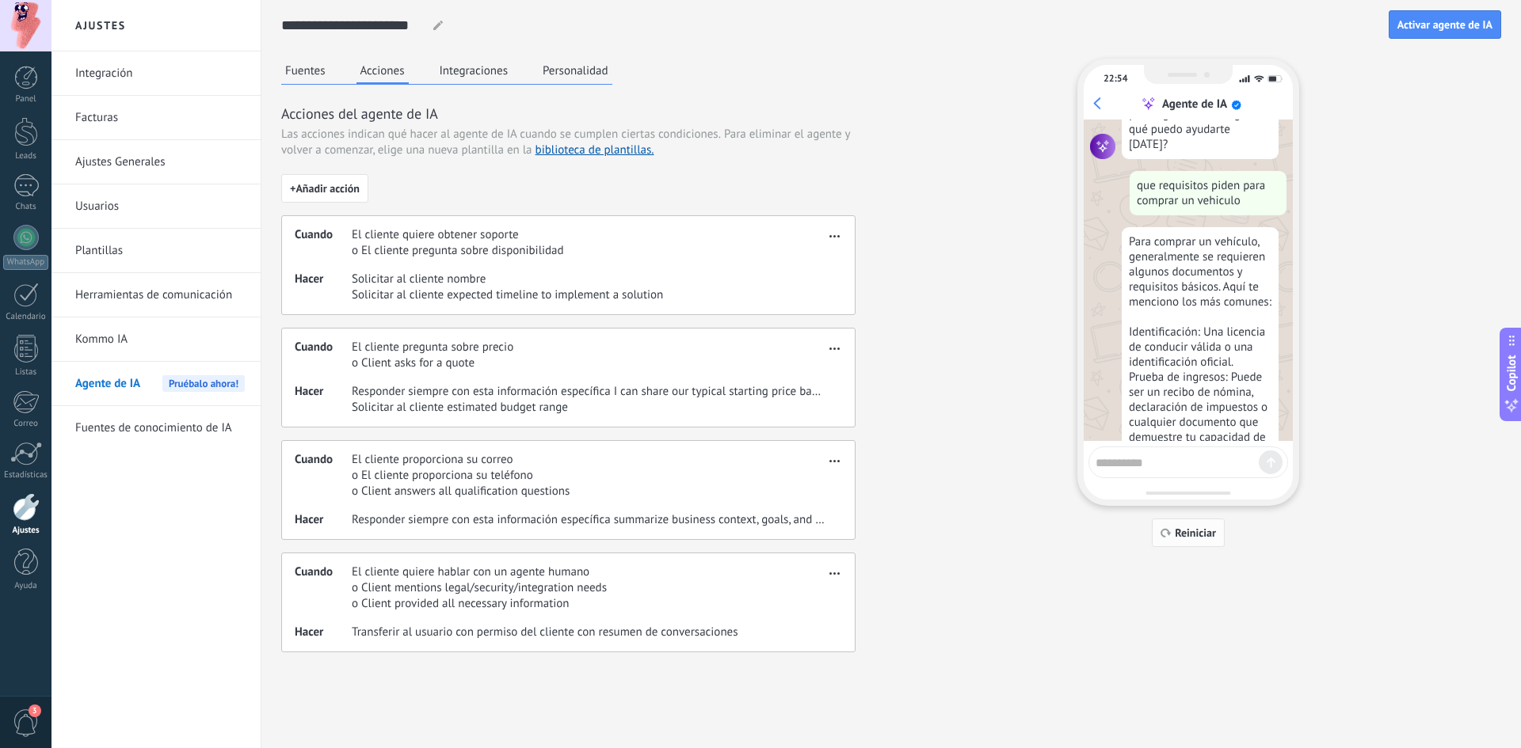
click at [1196, 537] on span "Reiniciar" at bounding box center [1195, 533] width 41 height 11
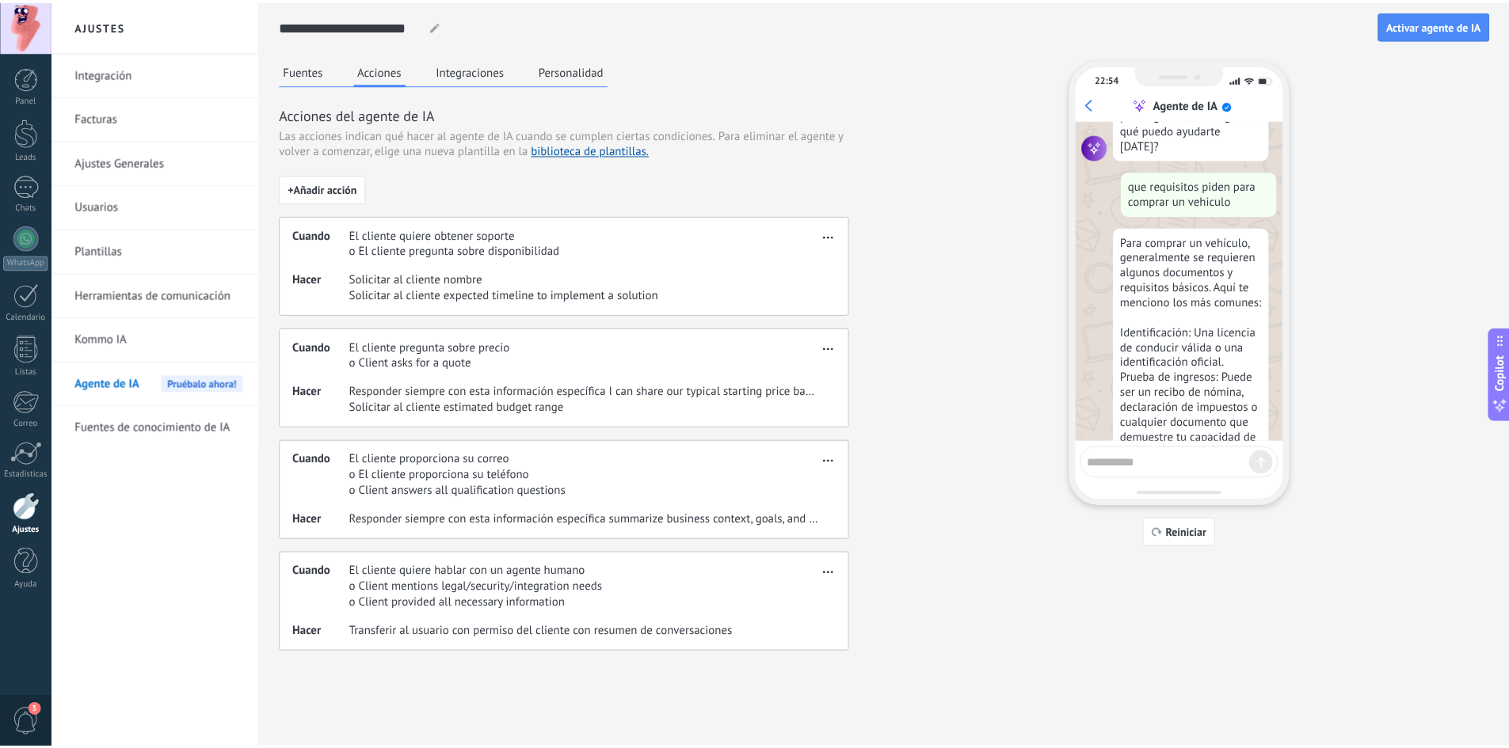
scroll to position [0, 0]
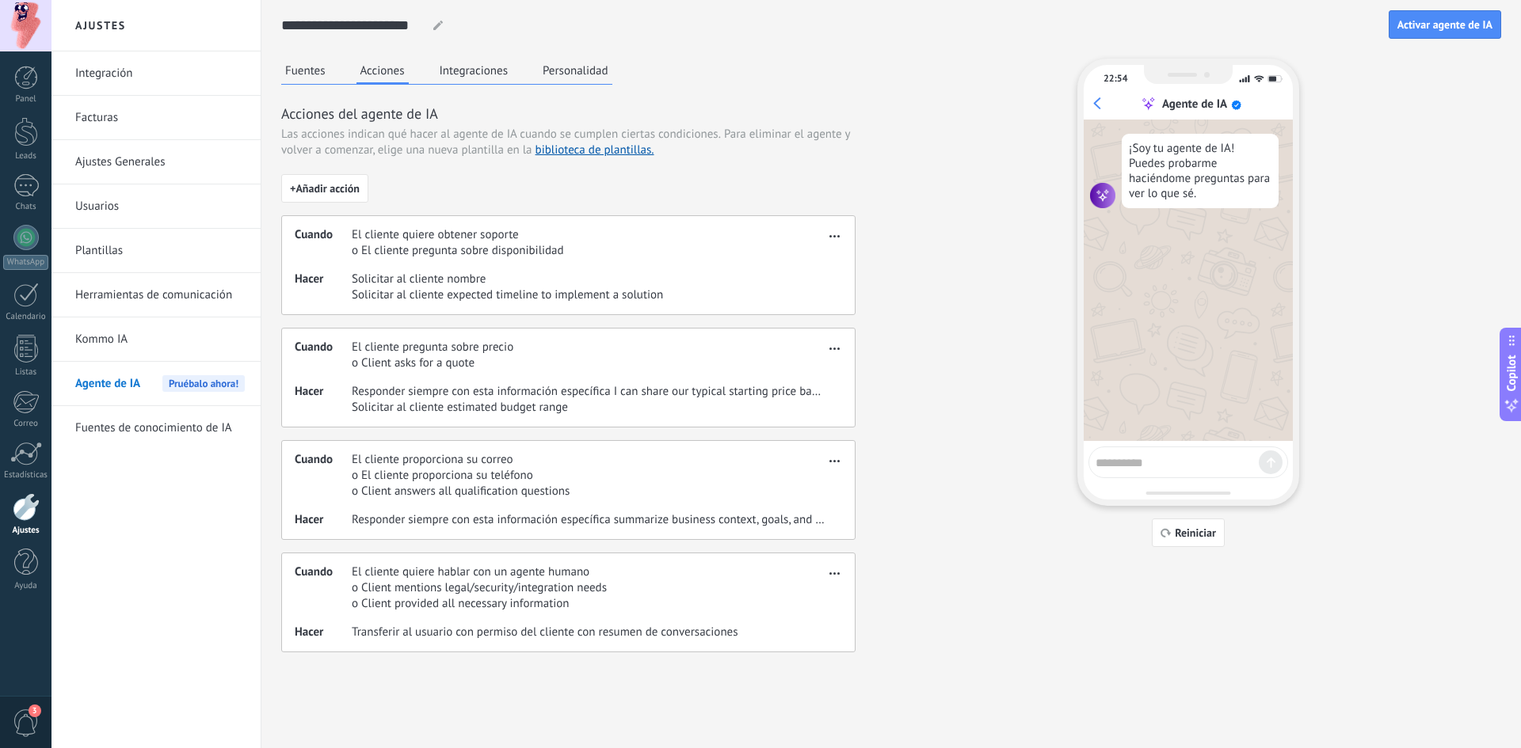
click at [832, 234] on span "button" at bounding box center [834, 233] width 10 height 11
click at [814, 259] on span "Editar" at bounding box center [803, 260] width 30 height 16
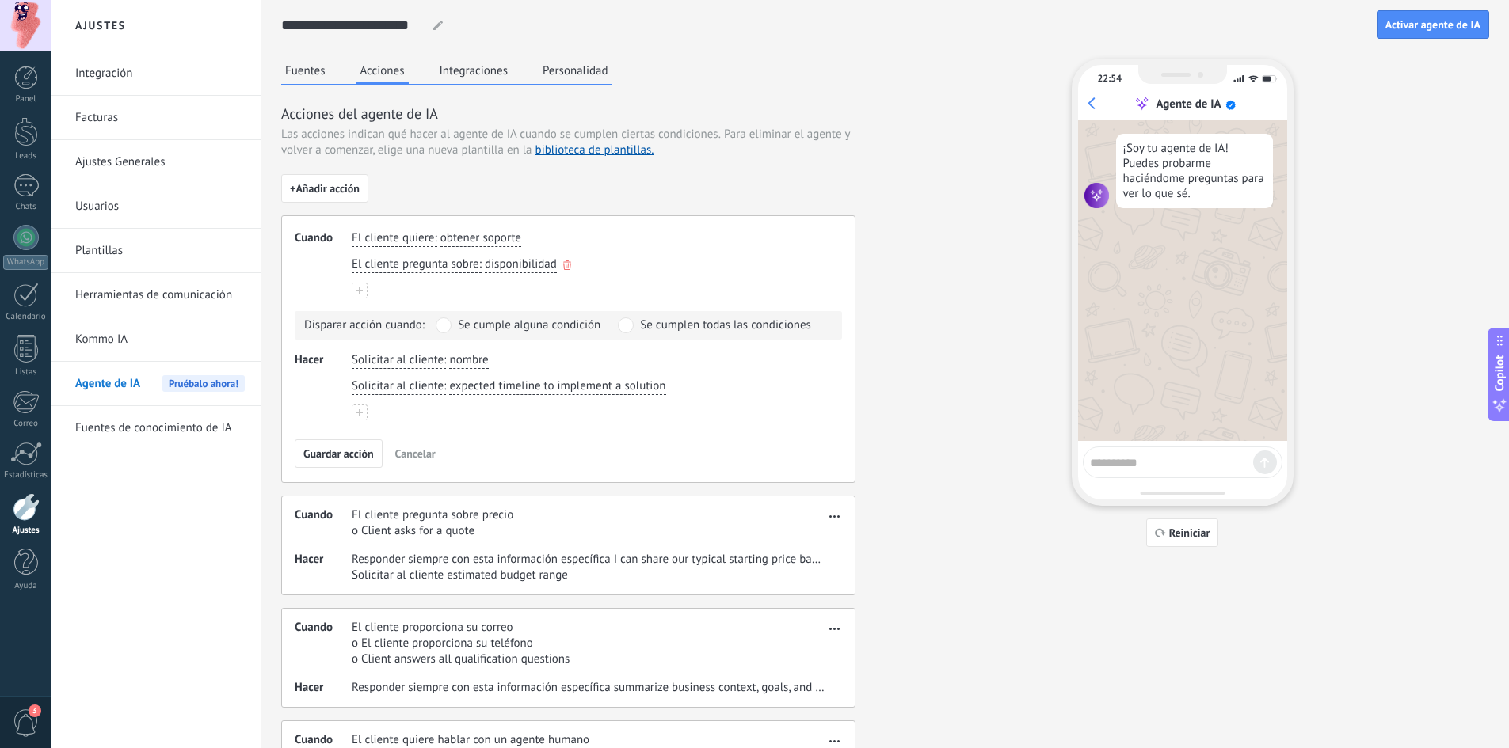
click at [566, 267] on use "button" at bounding box center [567, 266] width 8 height 10
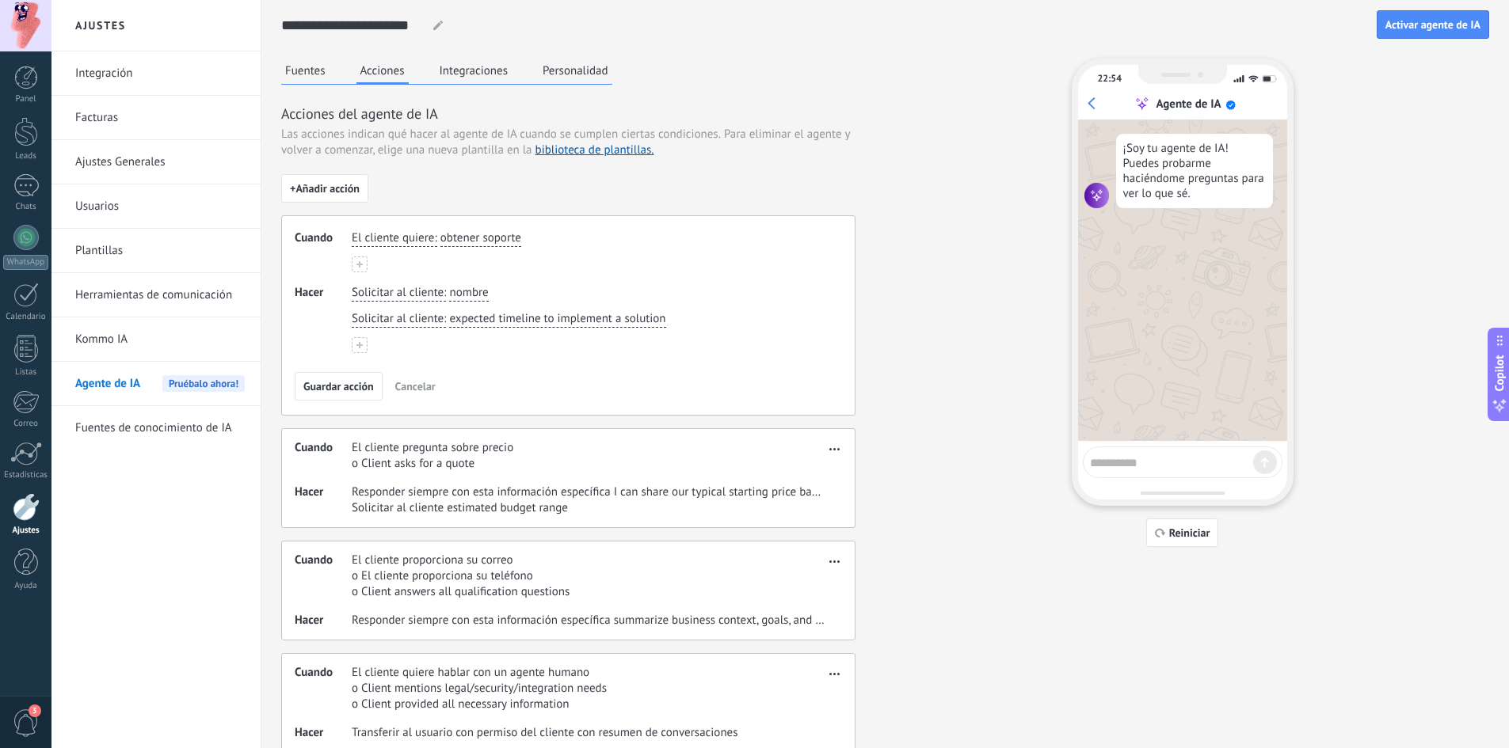
click at [910, 402] on div "Fuentes Acciones Integraciones Personalidad Acciones del agente de IA Las accio…" at bounding box center [885, 406] width 1208 height 695
click at [827, 446] on button "button" at bounding box center [834, 446] width 18 height 19
click at [944, 394] on div "Fuentes Acciones Integraciones Personalidad Acciones del agente de IA Las accio…" at bounding box center [885, 406] width 1208 height 695
click at [470, 239] on span "obtener soporte" at bounding box center [480, 238] width 81 height 16
click at [904, 288] on div "Fuentes Acciones Integraciones Personalidad Acciones del agente de IA Las accio…" at bounding box center [885, 406] width 1208 height 695
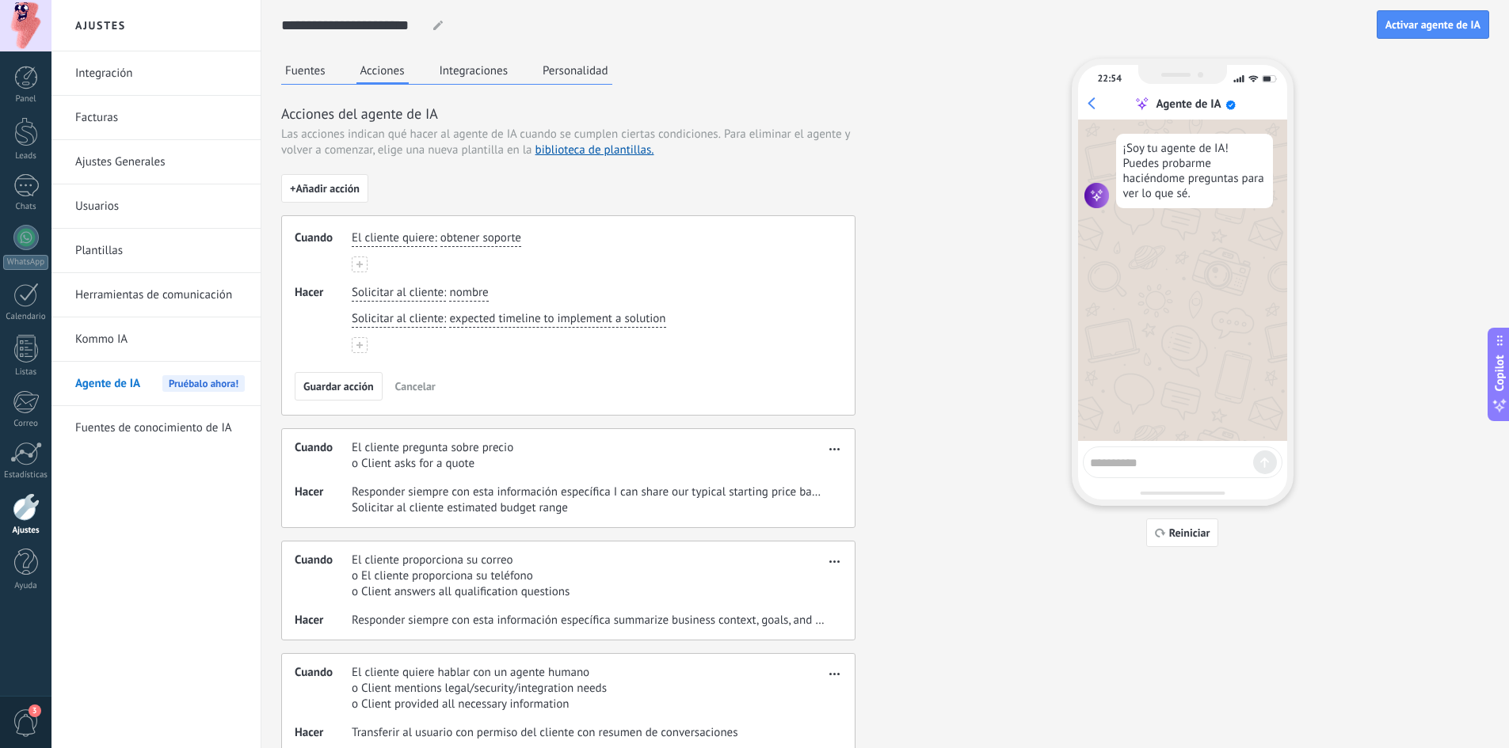
click at [838, 448] on span "button" at bounding box center [834, 446] width 10 height 11
click at [808, 468] on span "Editar" at bounding box center [803, 473] width 30 height 16
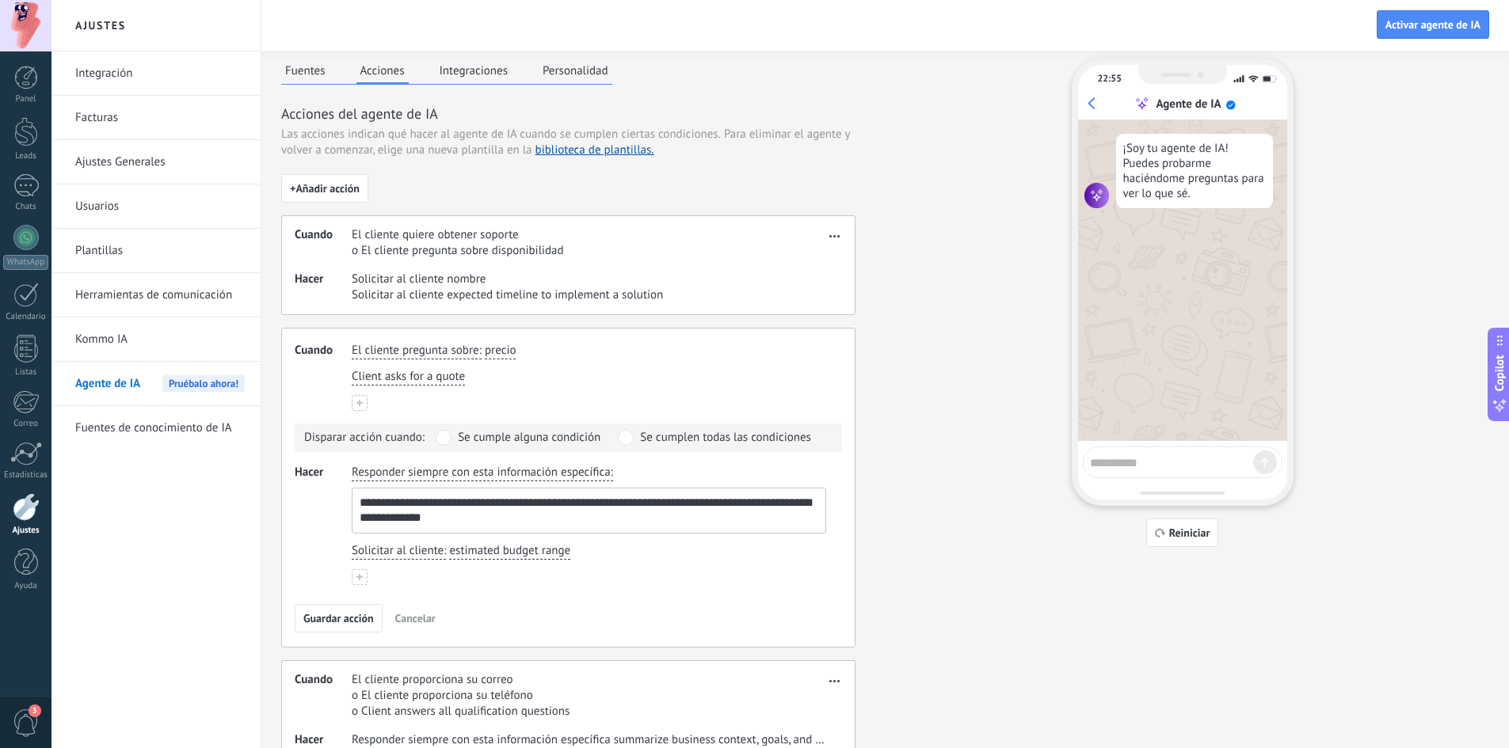
scroll to position [56, 0]
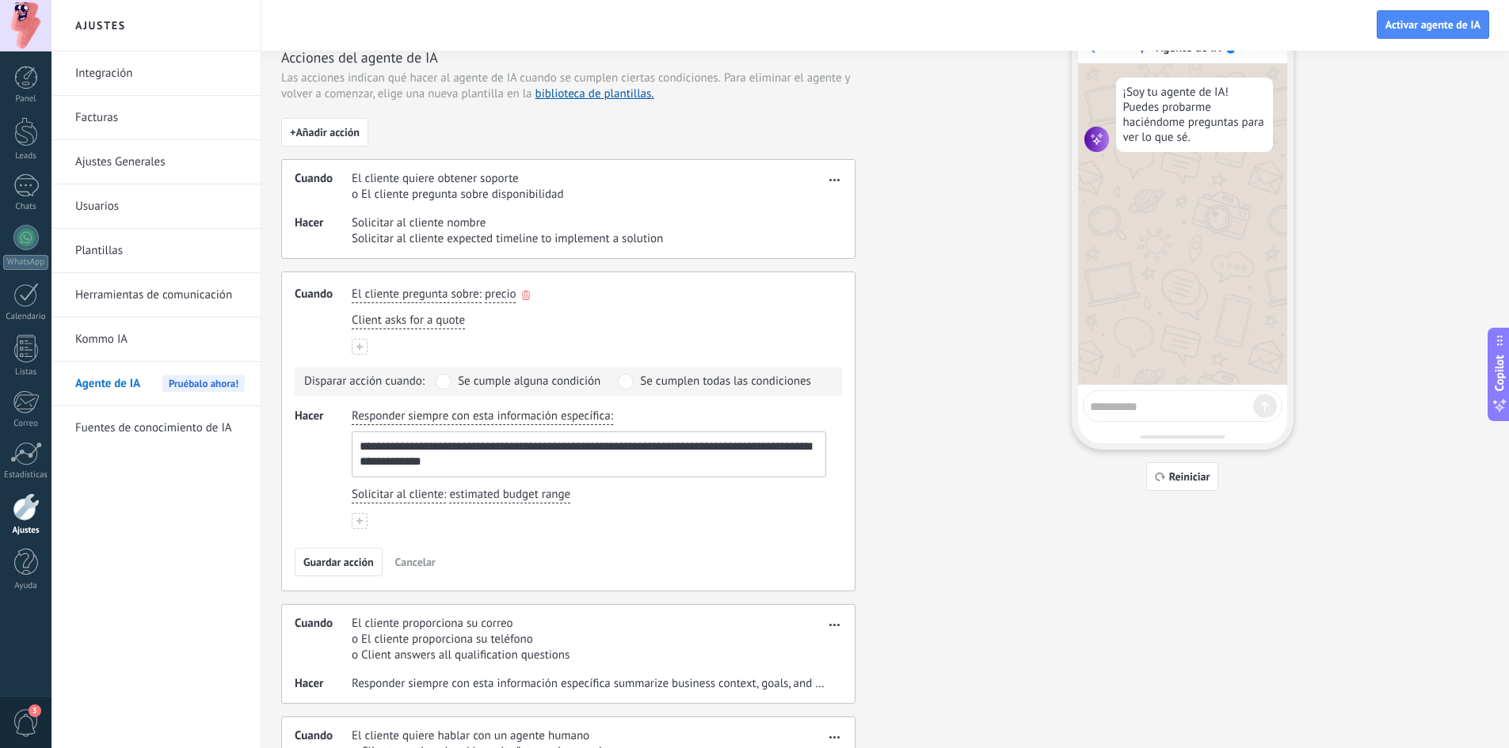
click at [498, 296] on span "precio" at bounding box center [501, 295] width 32 height 16
type input "**********"
click at [562, 317] on span "Crear valor: requisitos" at bounding box center [560, 320] width 110 height 16
drag, startPoint x: 474, startPoint y: 469, endPoint x: 352, endPoint y: 446, distance: 124.9
click at [352, 446] on div "**********" at bounding box center [589, 455] width 474 height 46
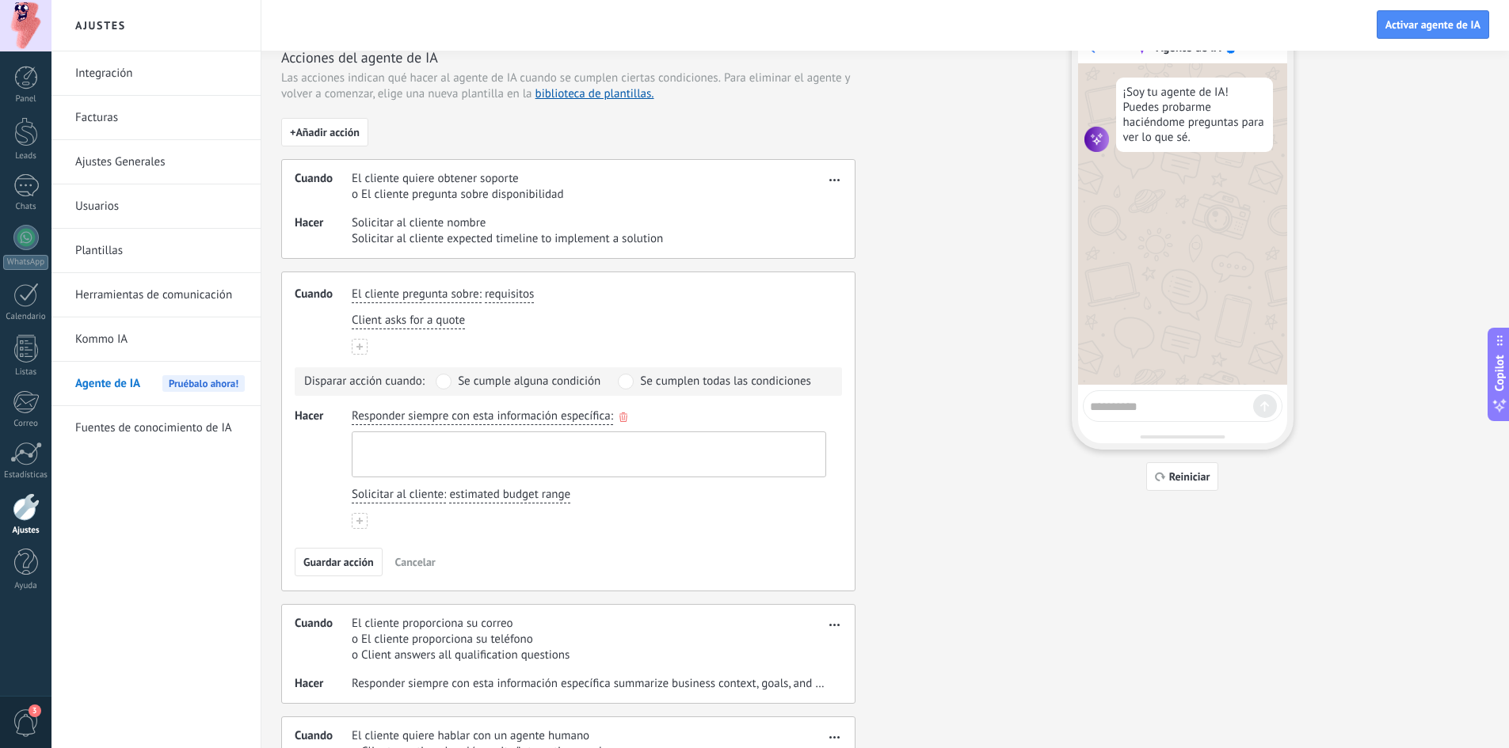
paste textarea "**********"
type textarea "**********"
click at [342, 559] on span "Guardar acción" at bounding box center [338, 562] width 70 height 11
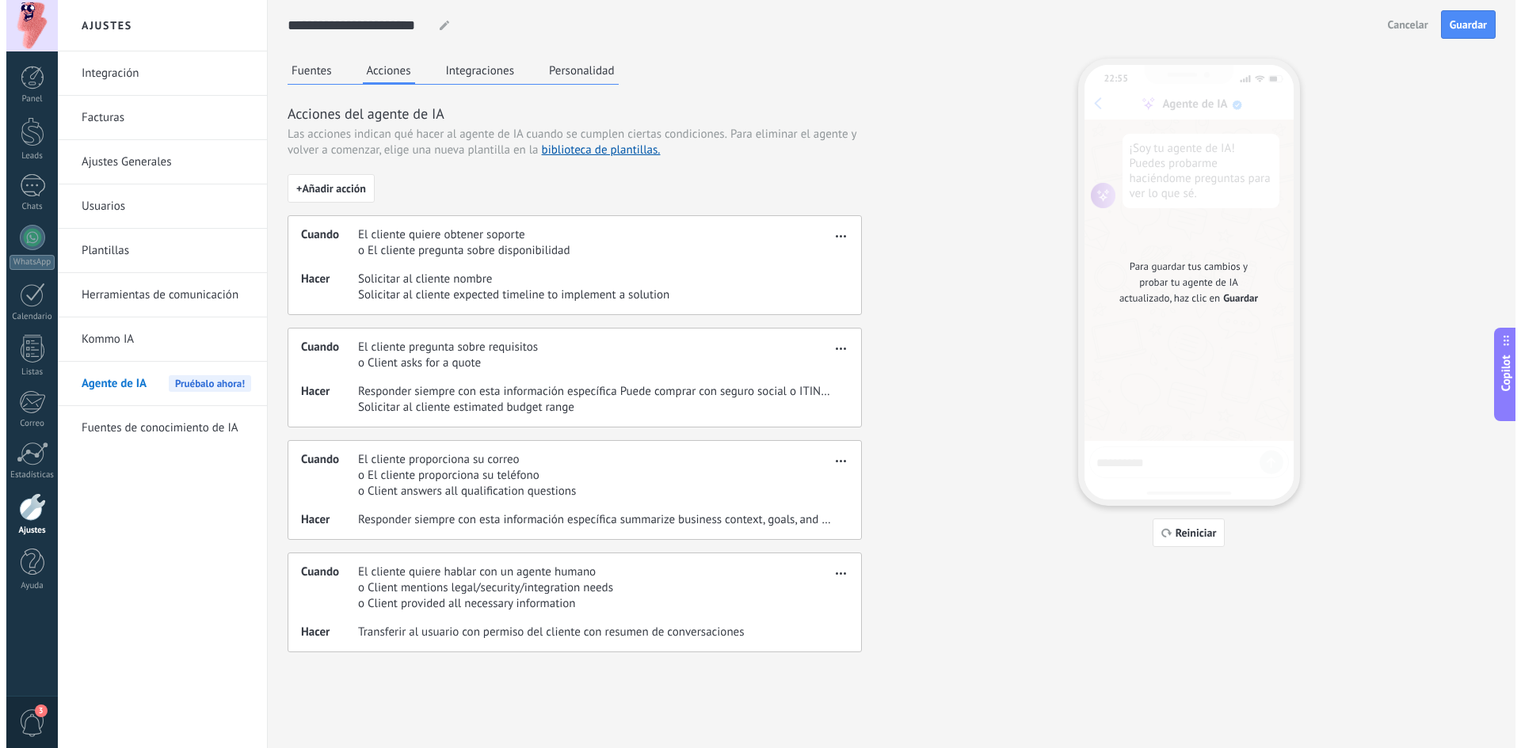
scroll to position [0, 0]
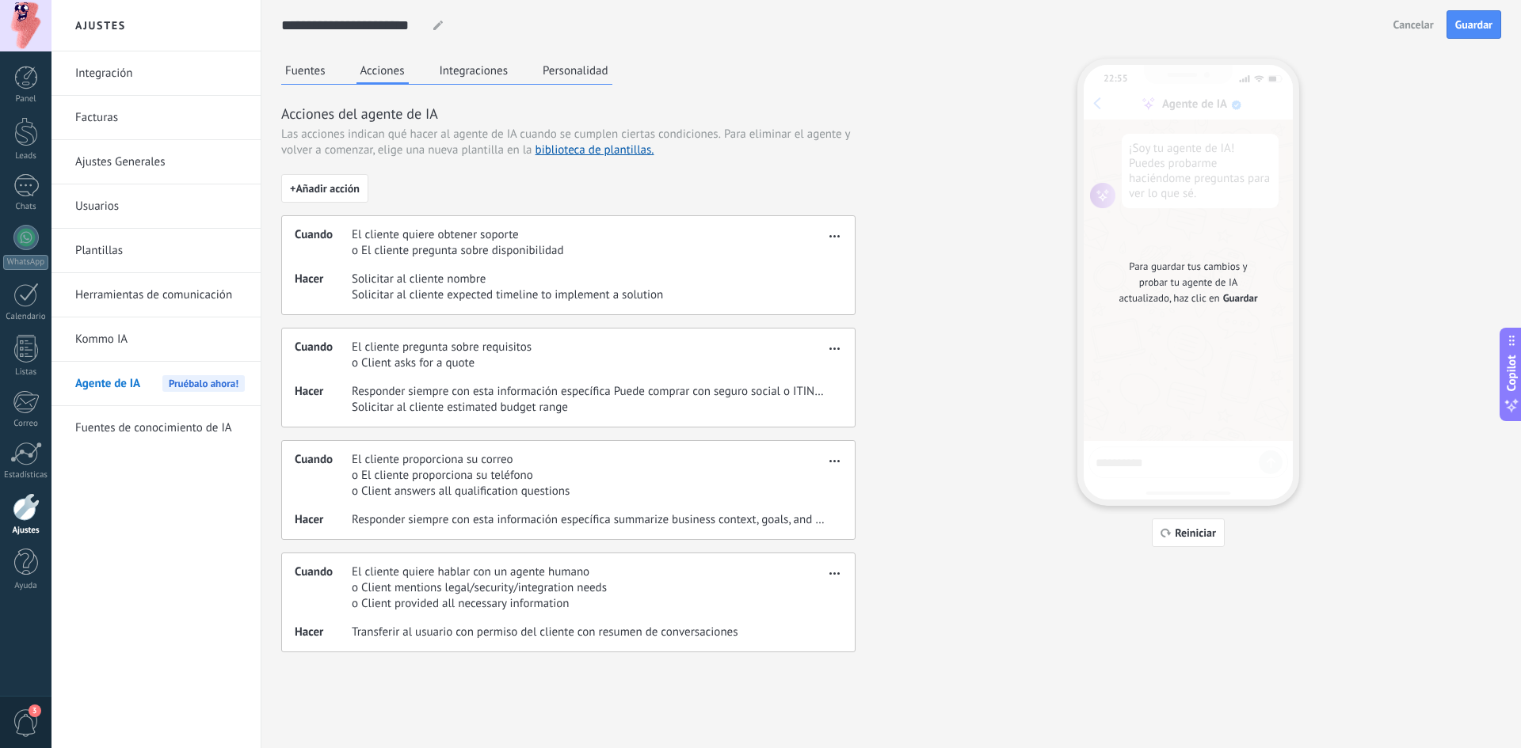
click at [828, 344] on button "button" at bounding box center [834, 346] width 18 height 19
click at [819, 374] on div "Editar" at bounding box center [801, 372] width 83 height 32
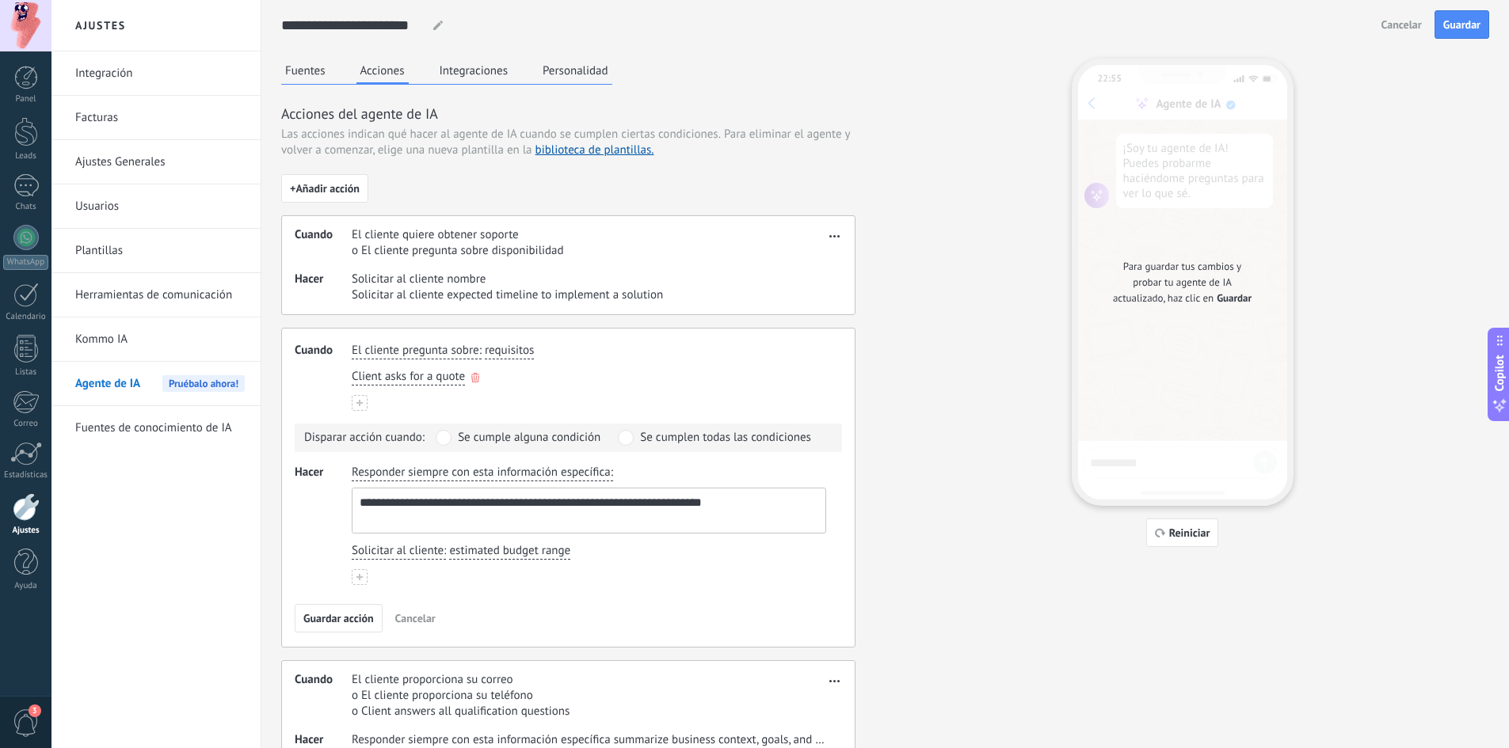
click at [476, 379] on use "button" at bounding box center [475, 378] width 8 height 10
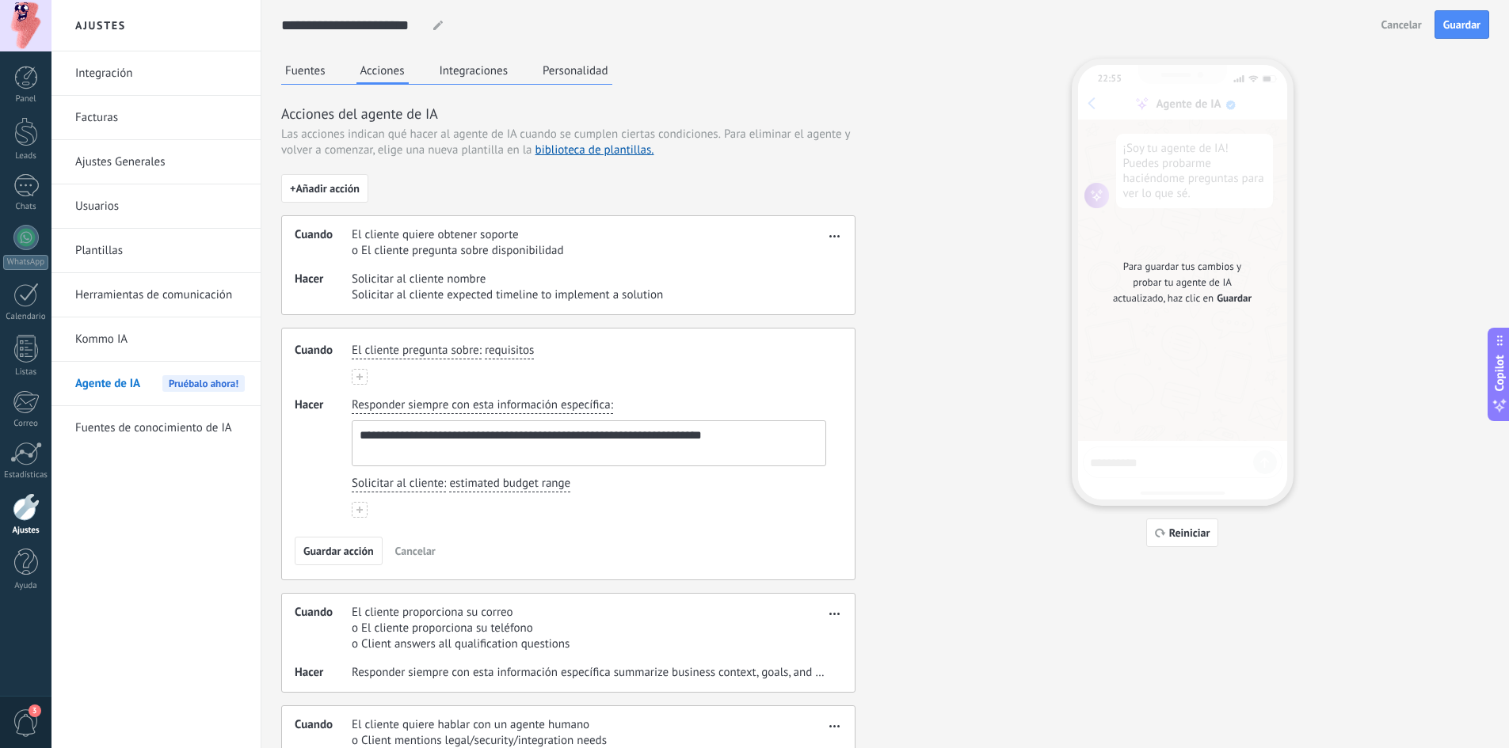
drag, startPoint x: 326, startPoint y: 549, endPoint x: 340, endPoint y: 547, distance: 14.3
click at [330, 549] on span "Guardar acción" at bounding box center [338, 551] width 70 height 11
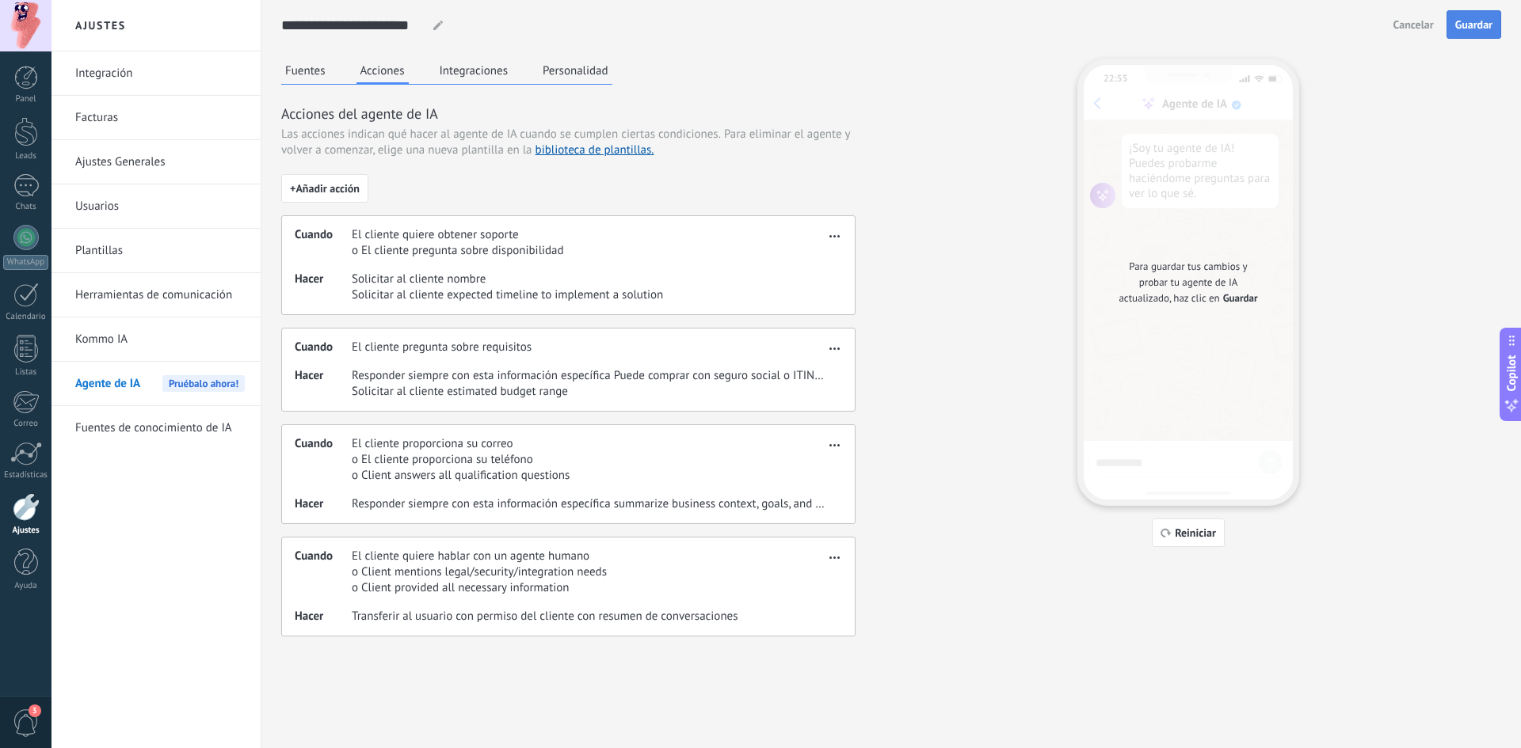
click at [1481, 19] on span "Guardar" at bounding box center [1473, 24] width 37 height 11
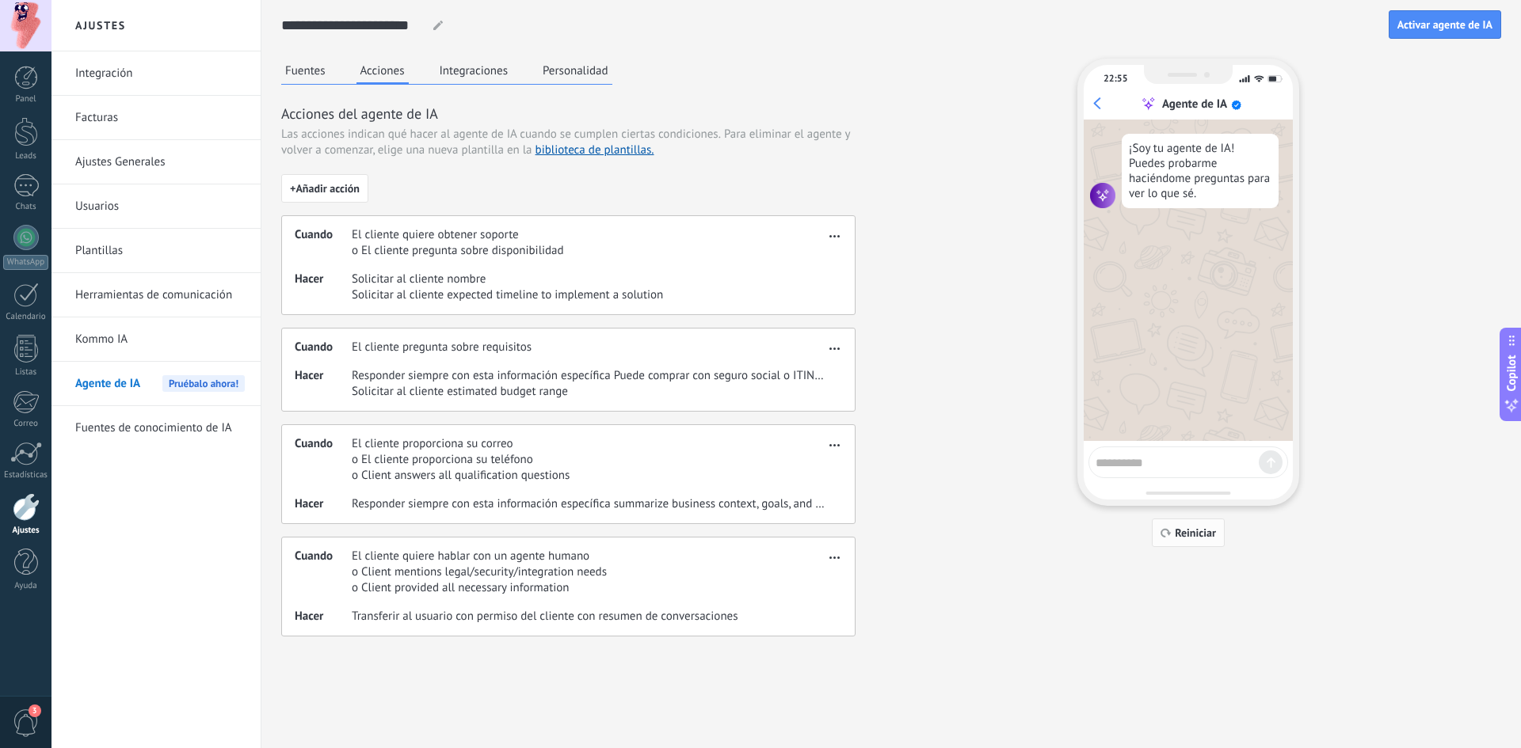
click at [1204, 539] on span "Reiniciar" at bounding box center [1195, 533] width 41 height 11
click at [1152, 474] on div at bounding box center [1188, 463] width 200 height 32
click at [1148, 467] on textarea at bounding box center [1176, 461] width 163 height 20
type textarea "**********"
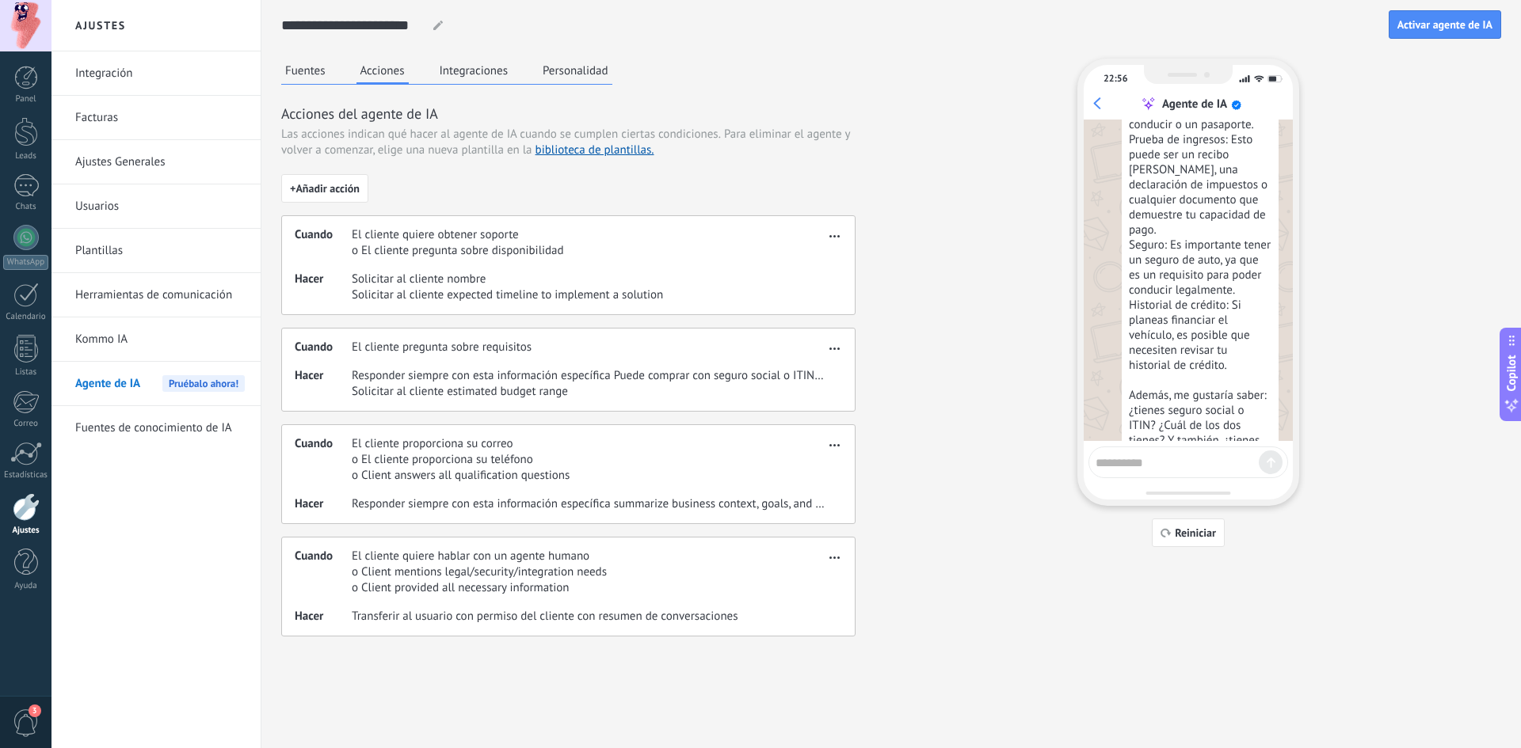
scroll to position [396, 0]
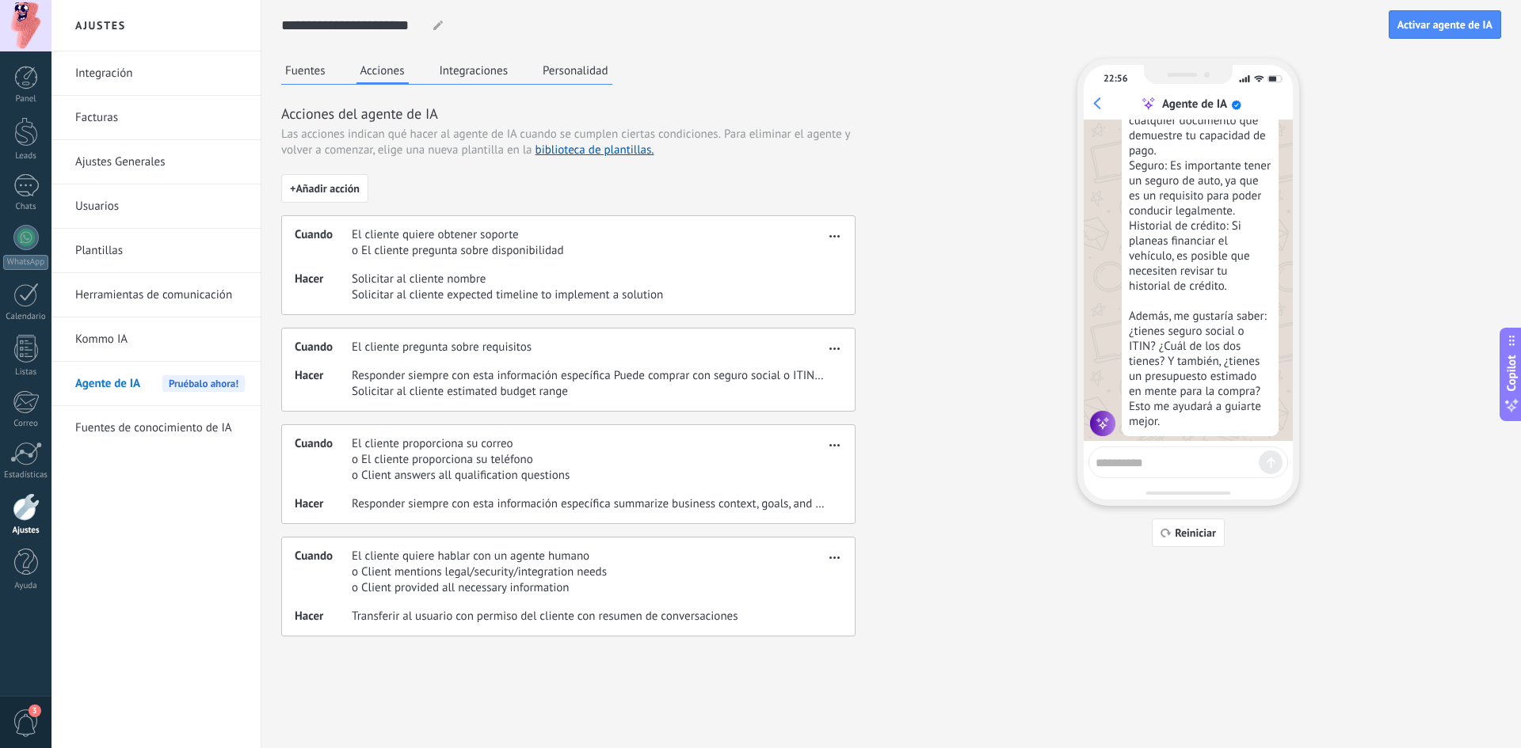
click at [309, 72] on button "Fuentes" at bounding box center [305, 71] width 48 height 24
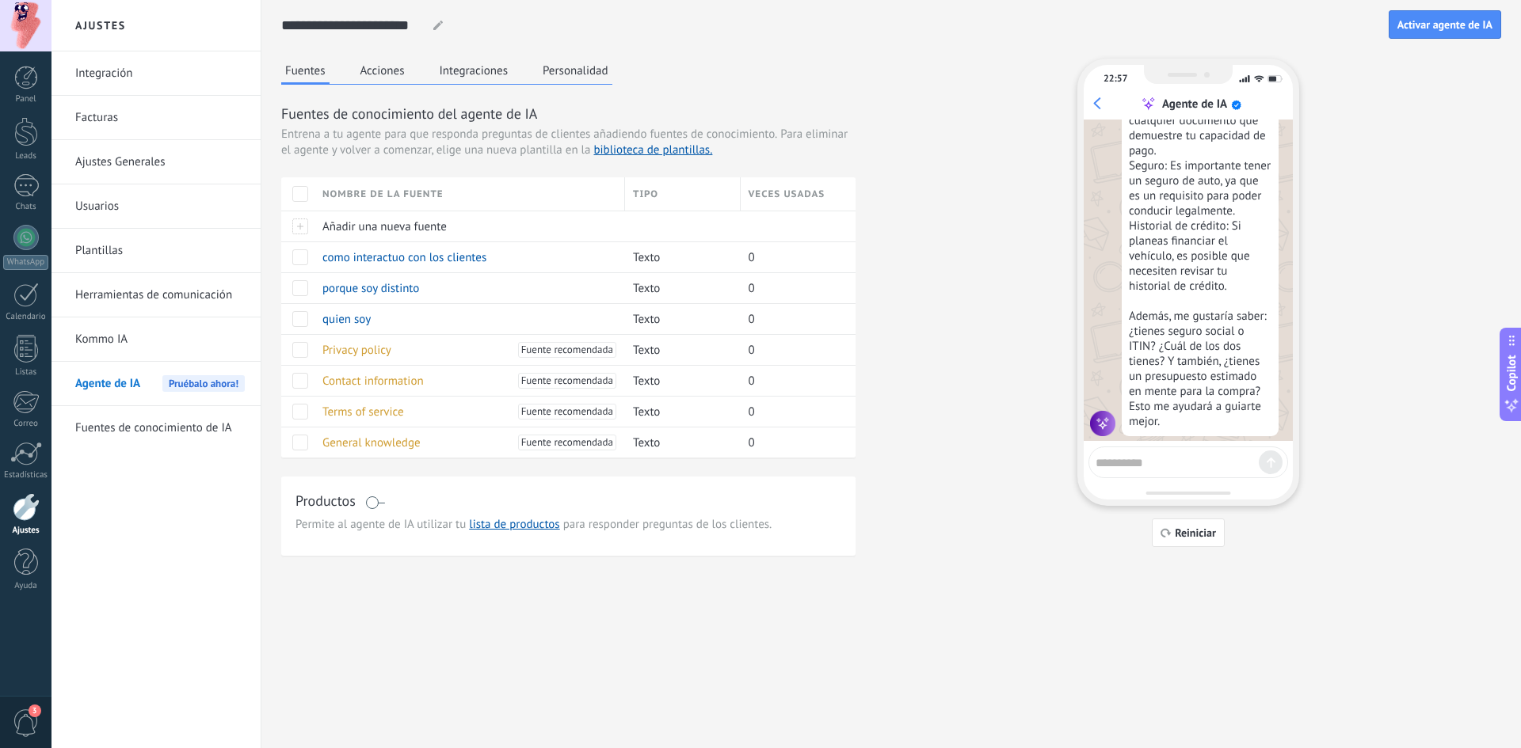
click at [393, 69] on button "Acciones" at bounding box center [382, 71] width 52 height 24
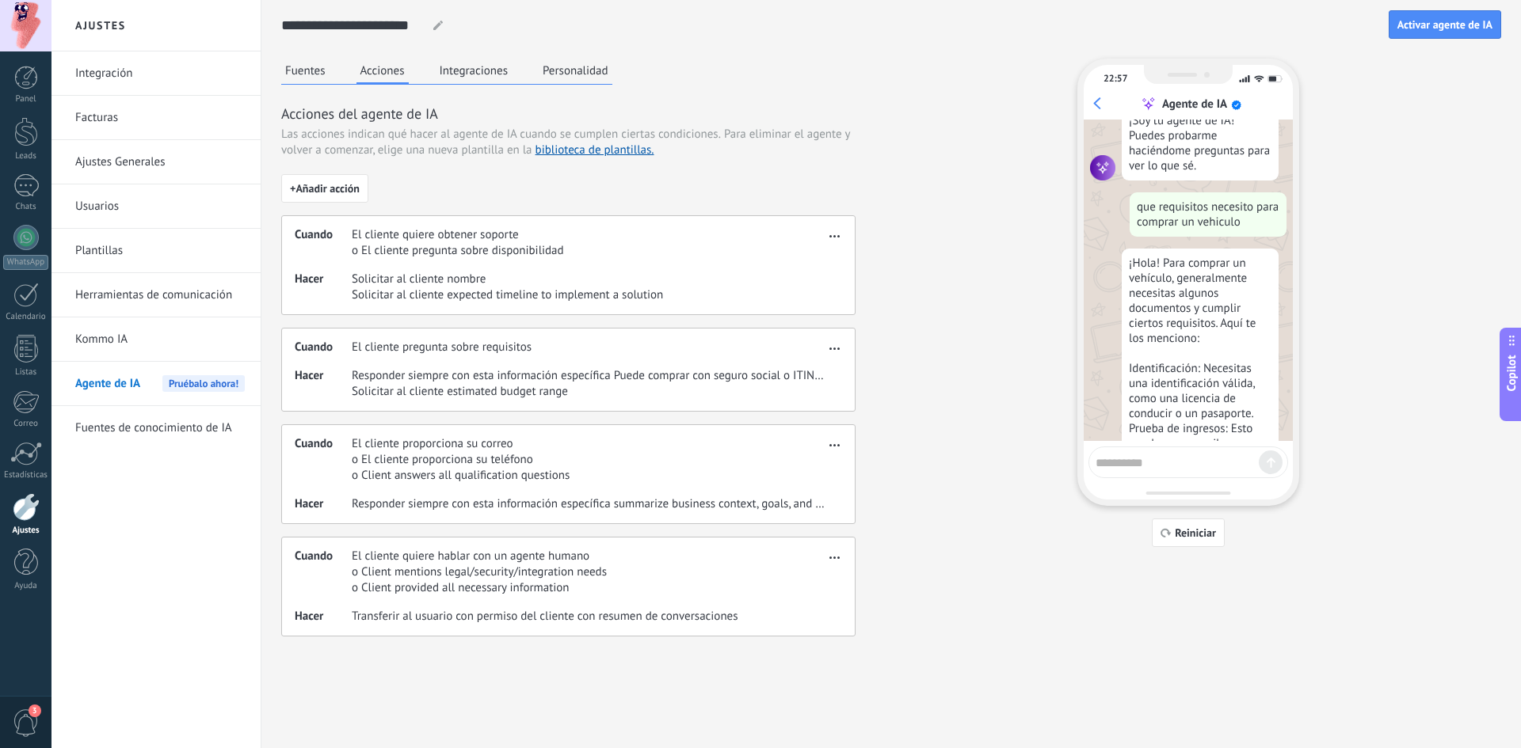
scroll to position [0, 0]
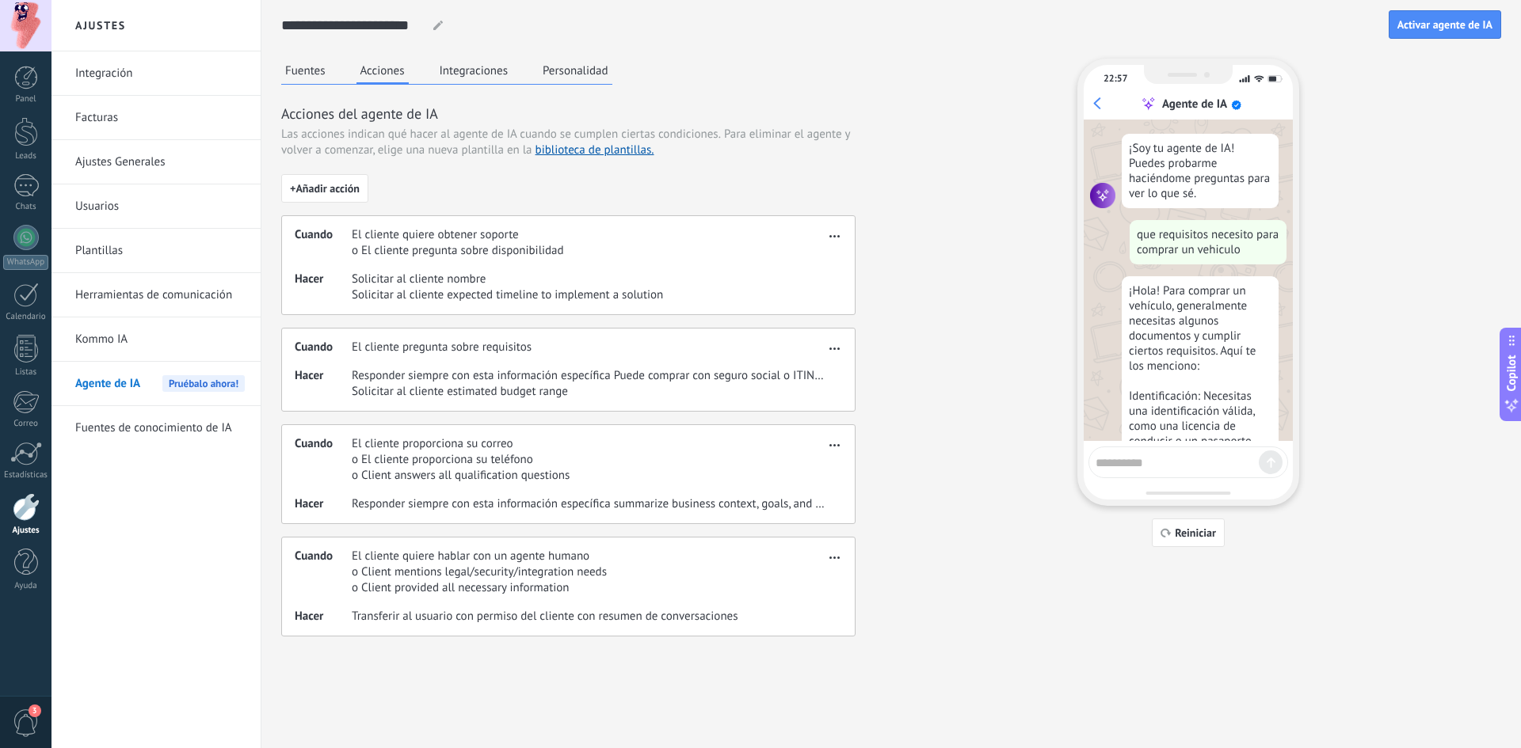
click at [314, 72] on button "Fuentes" at bounding box center [305, 71] width 48 height 24
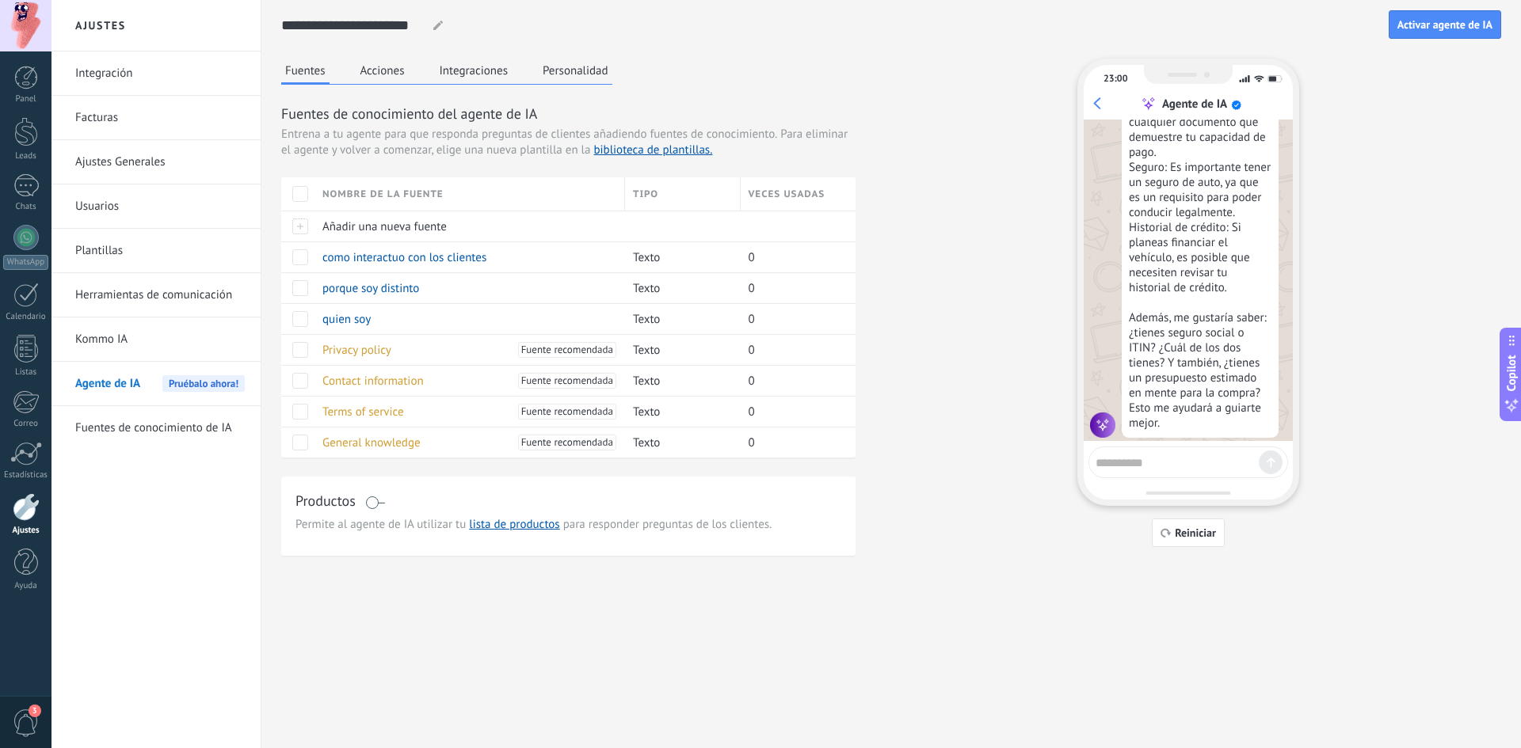
scroll to position [396, 0]
click at [1186, 533] on span "Reiniciar" at bounding box center [1195, 533] width 41 height 11
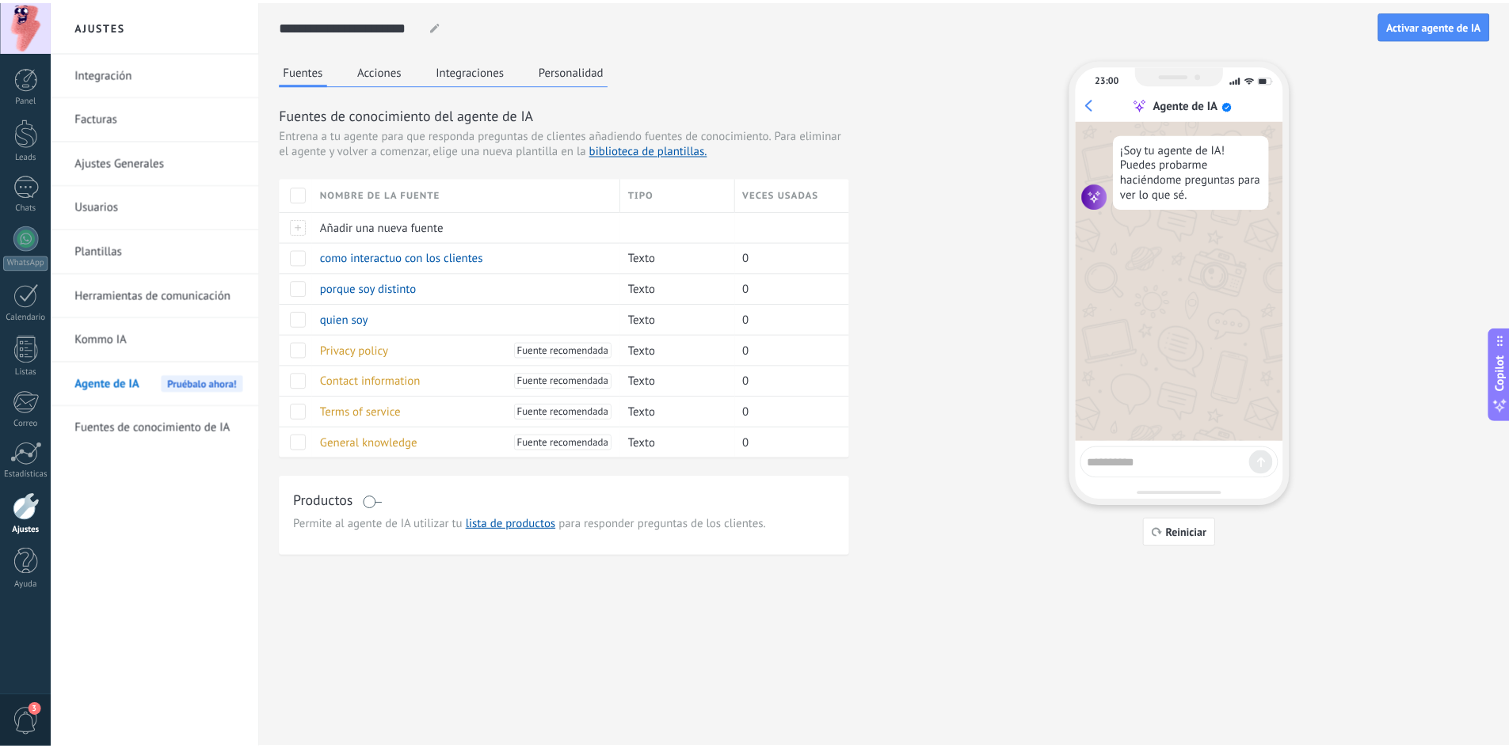
scroll to position [0, 0]
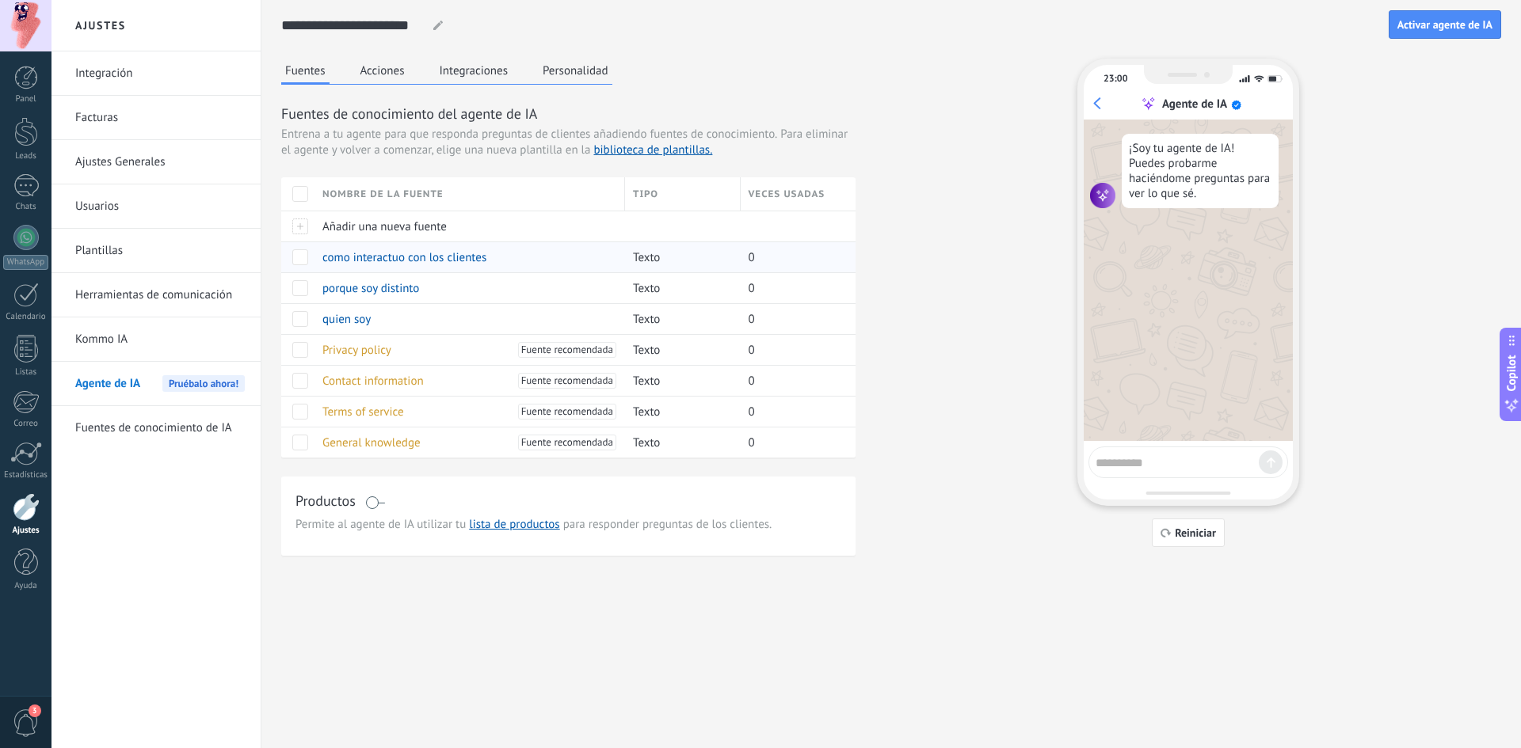
click at [765, 256] on div "0" at bounding box center [793, 257] width 104 height 30
click at [456, 260] on span "como interactuo con los clientes" at bounding box center [404, 257] width 164 height 15
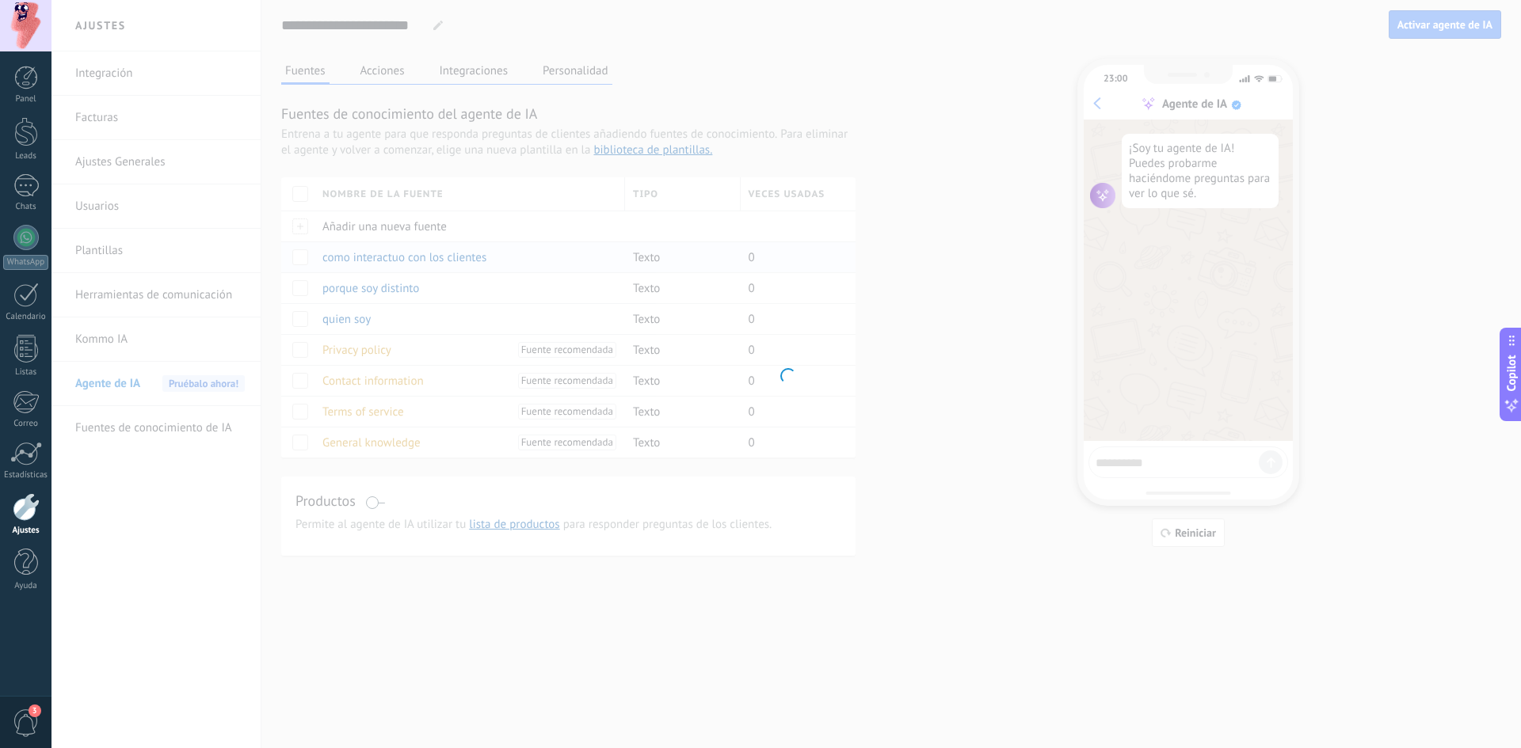
type textarea "**********"
type input "**********"
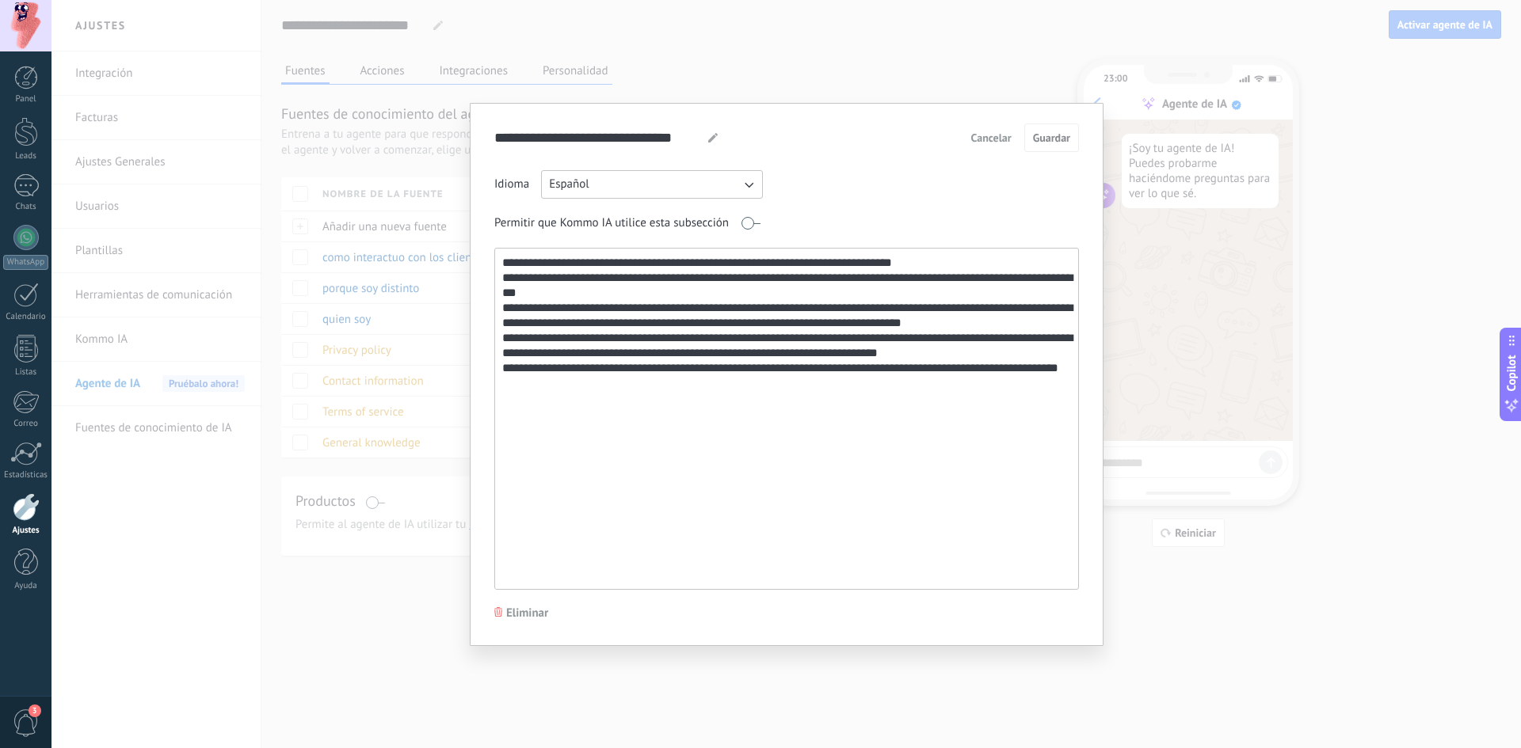
click at [980, 69] on div "**********" at bounding box center [785, 374] width 1469 height 748
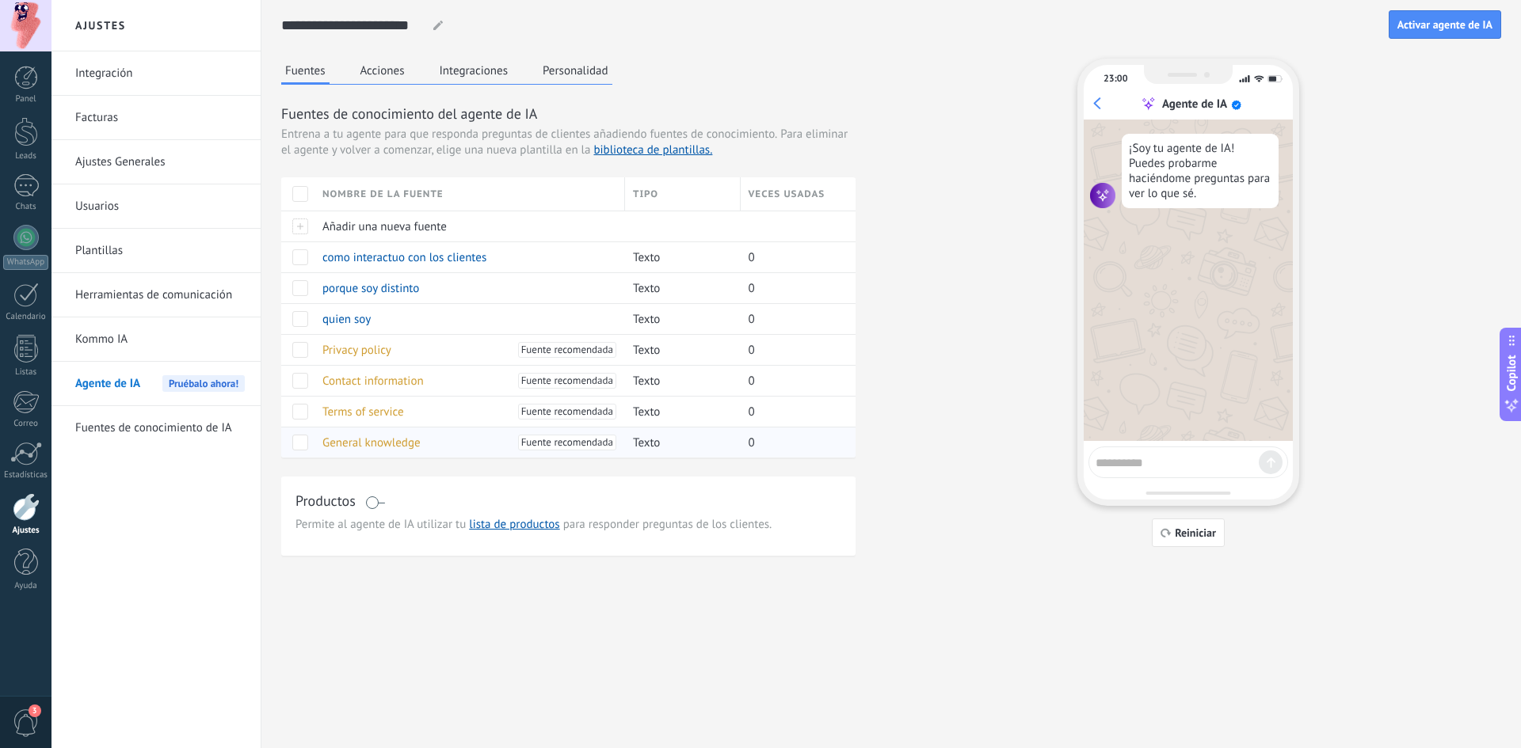
click at [396, 445] on span "General knowledge" at bounding box center [371, 443] width 98 height 15
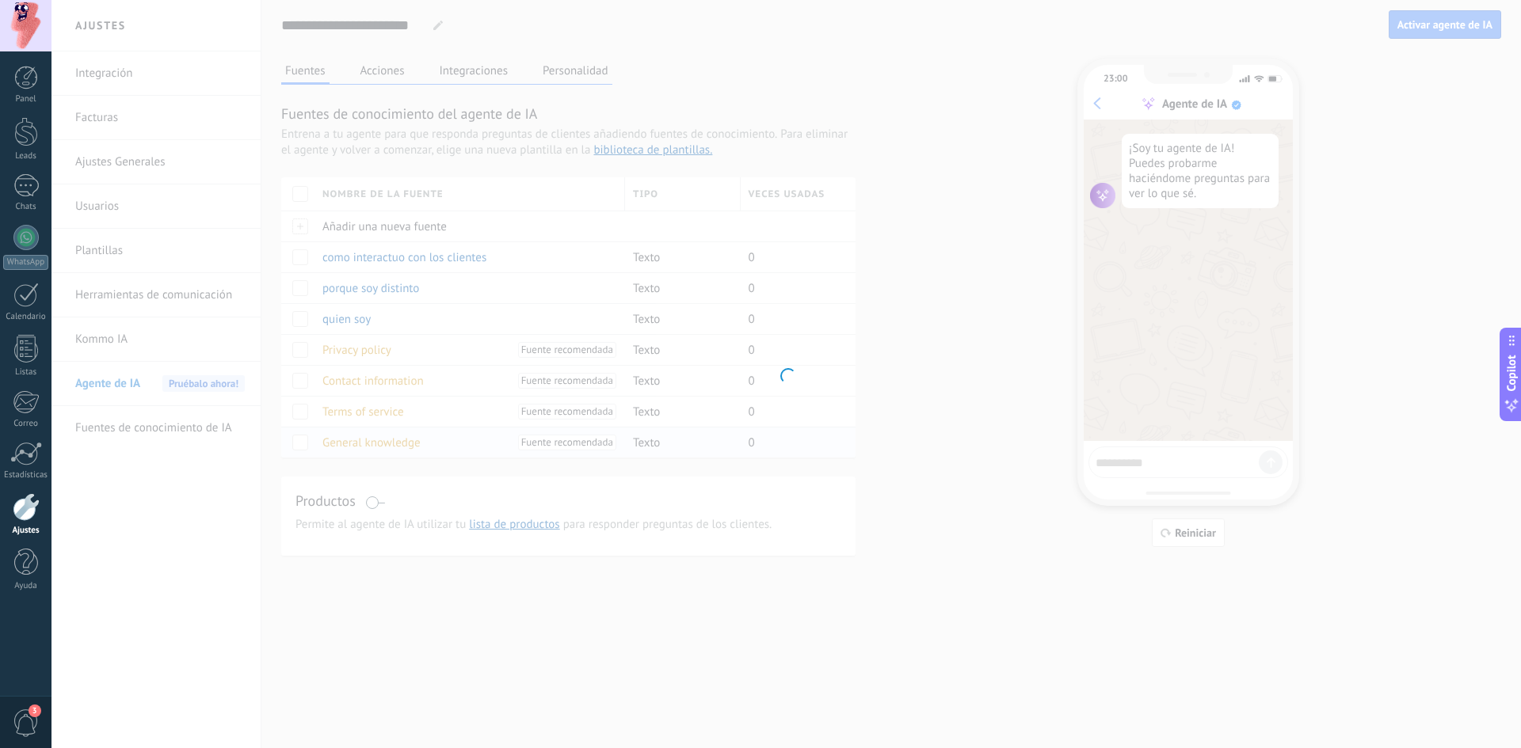
type input "**********"
type textarea "**********"
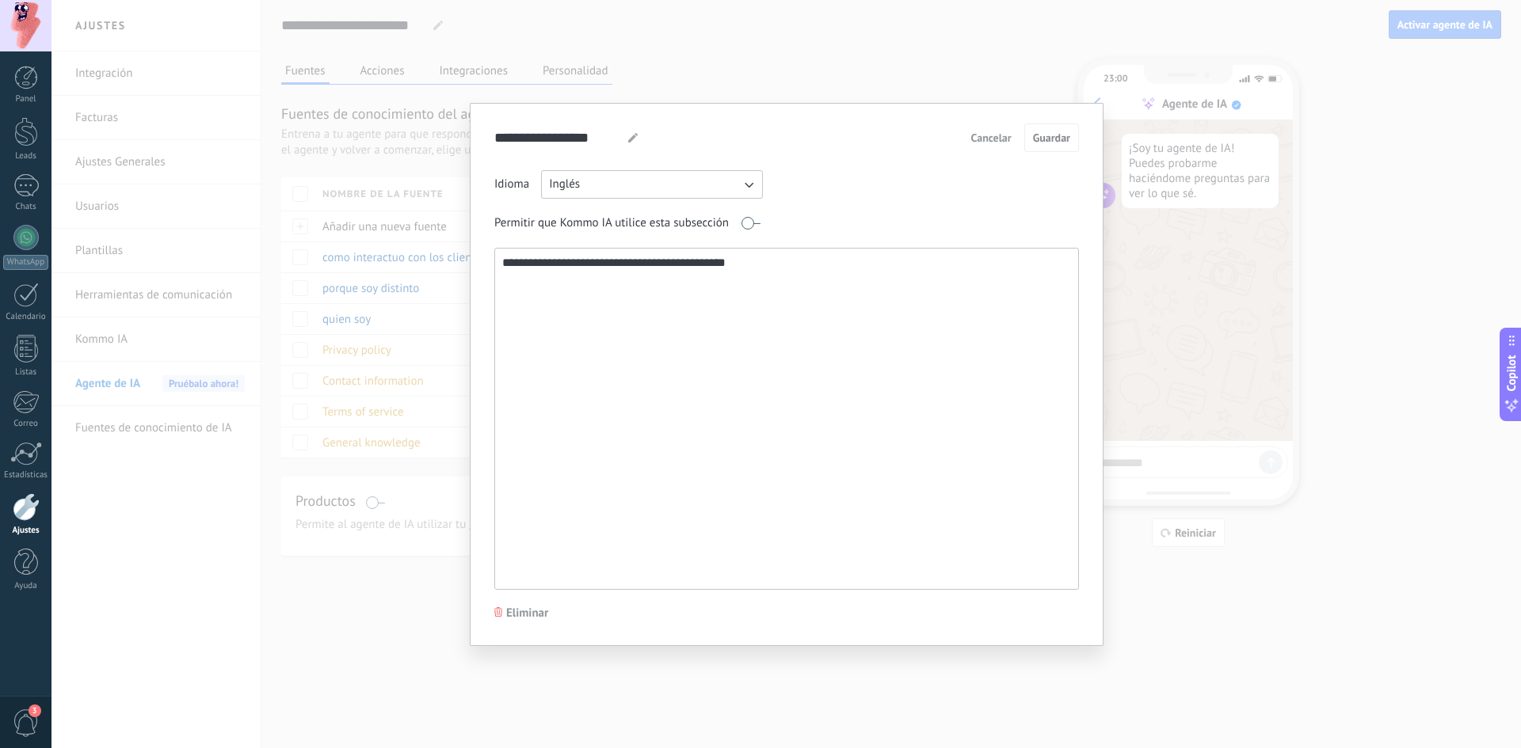
click at [985, 134] on span "Cancelar" at bounding box center [991, 137] width 40 height 11
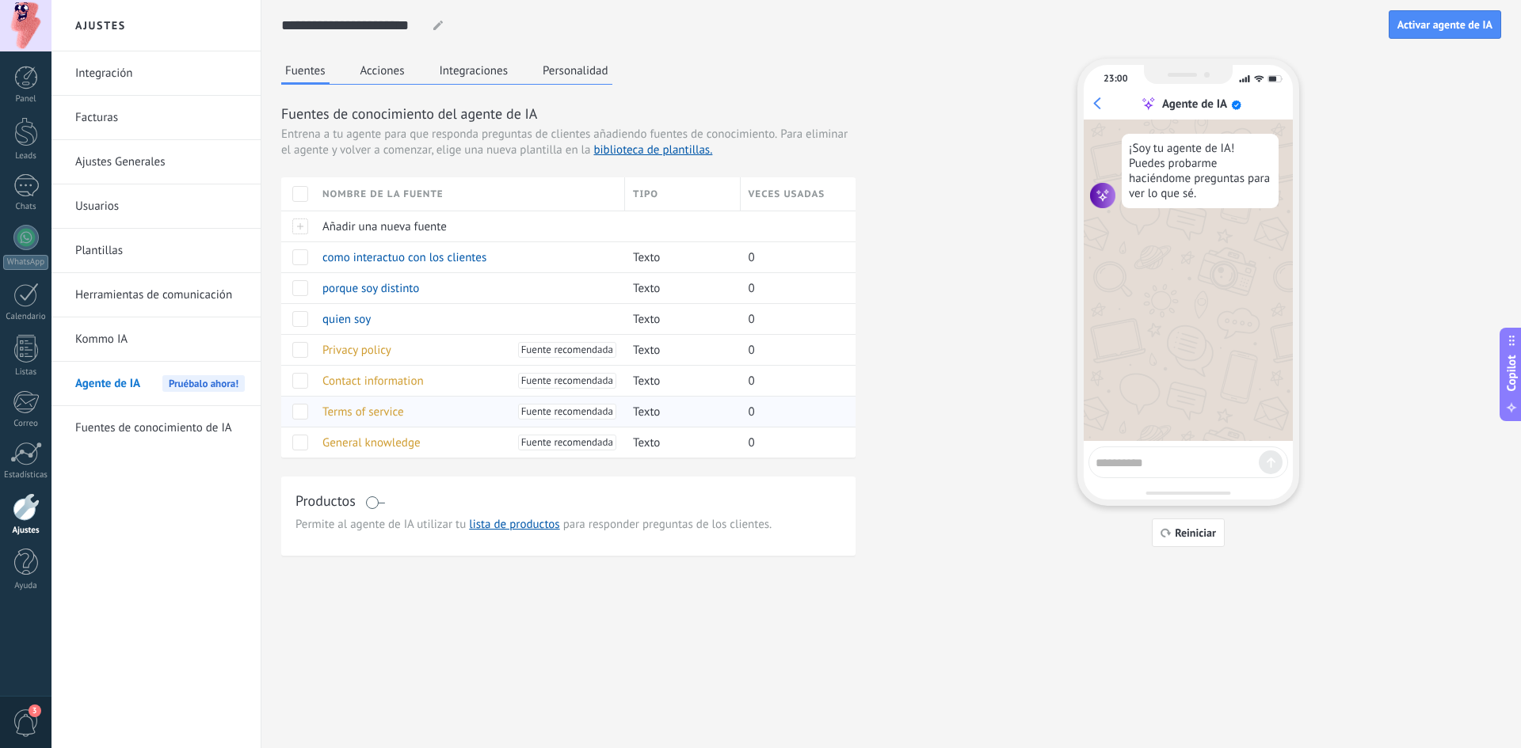
click at [364, 410] on span "Terms of service" at bounding box center [363, 412] width 82 height 15
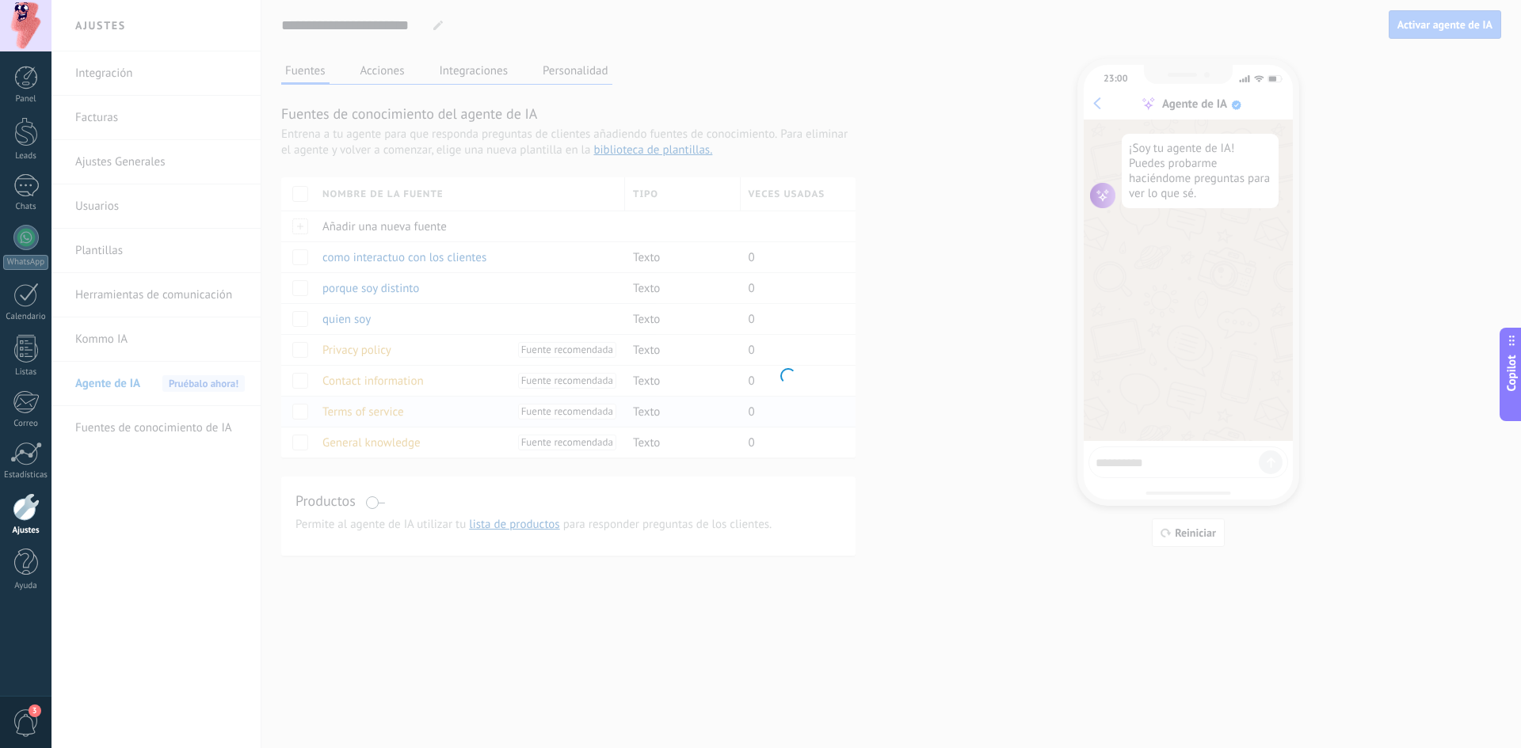
type input "**********"
type textarea "**********"
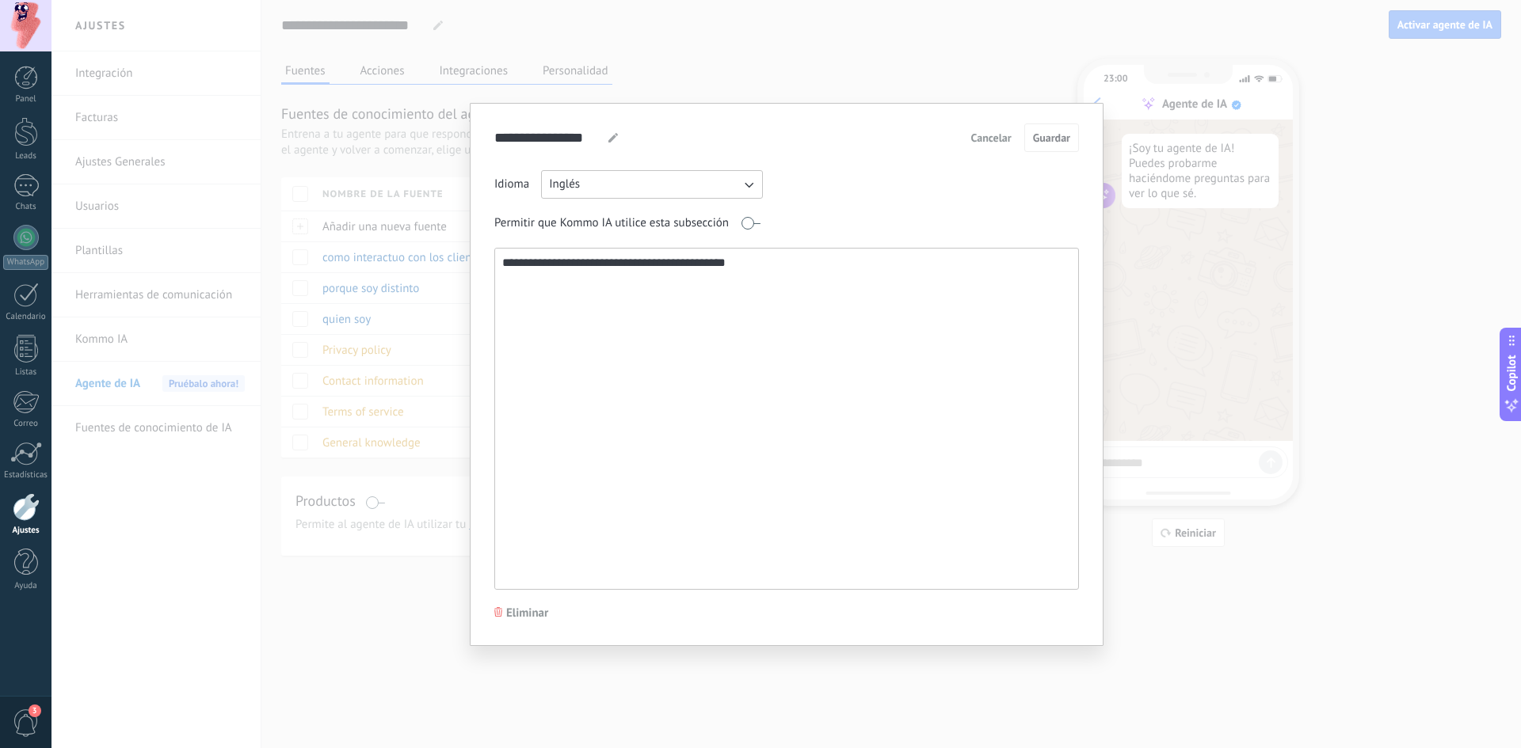
click at [1004, 140] on span "Cancelar" at bounding box center [991, 137] width 40 height 11
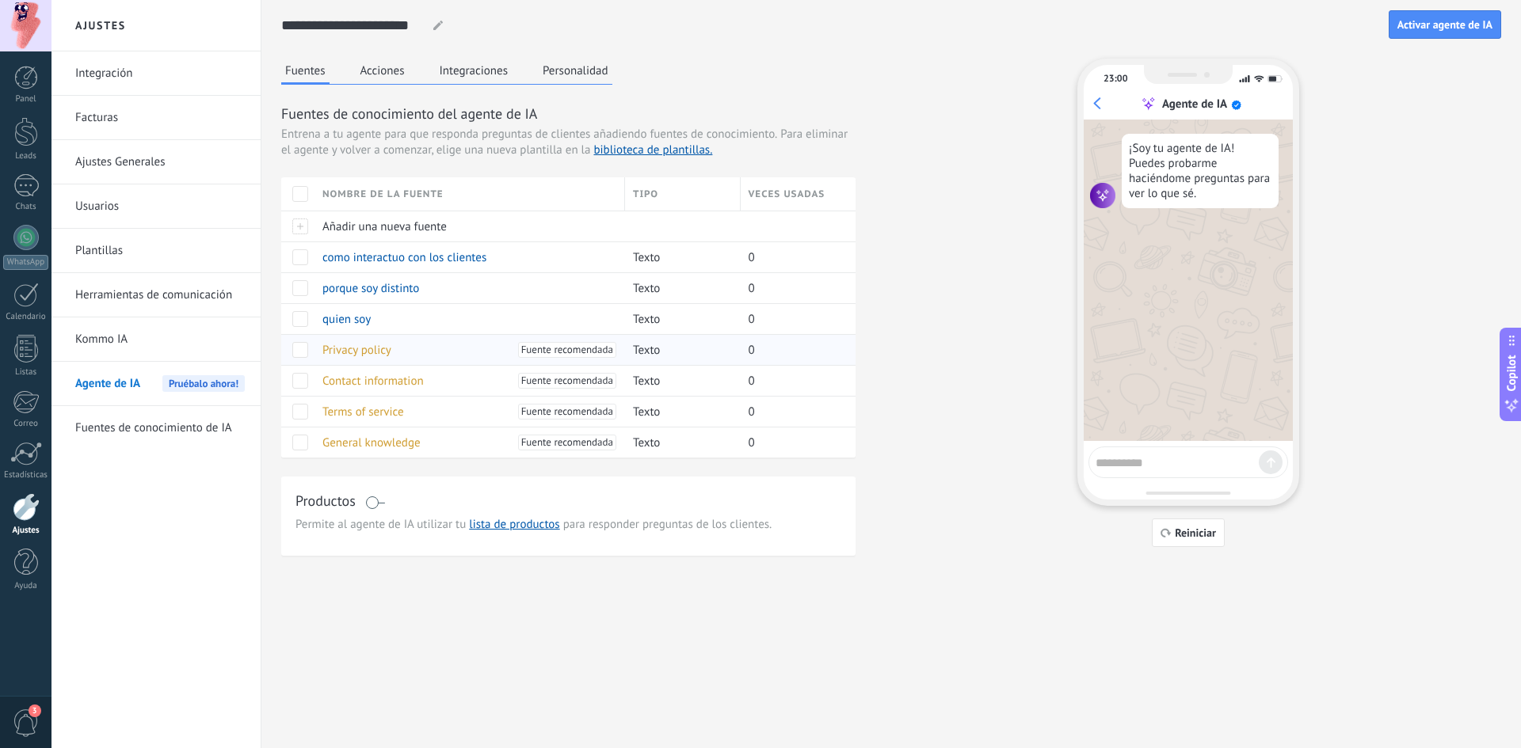
click at [377, 353] on span "Privacy policy" at bounding box center [356, 350] width 69 height 15
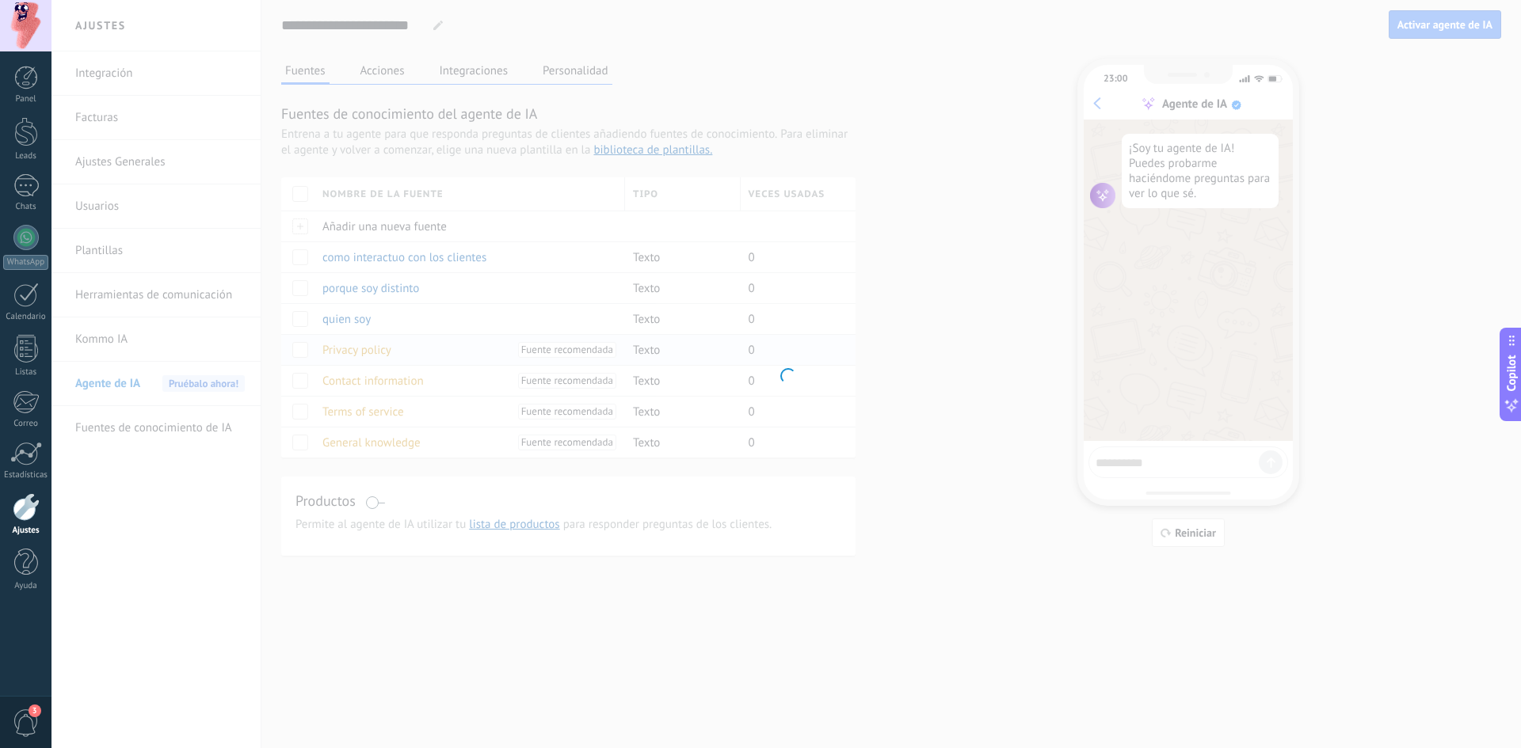
type input "**********"
type textarea "**********"
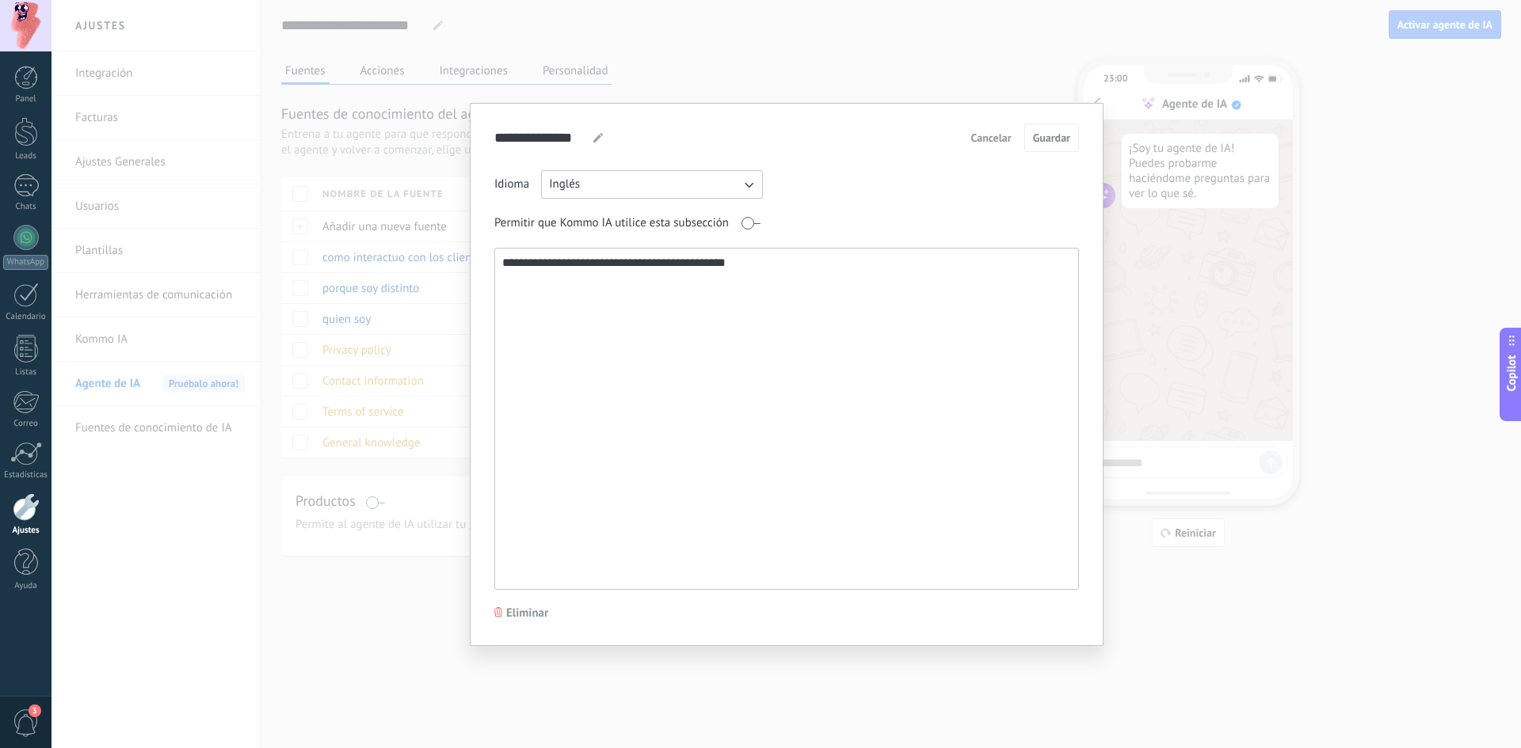
click at [754, 225] on span at bounding box center [751, 223] width 20 height 13
click at [749, 223] on span at bounding box center [751, 223] width 20 height 13
click at [986, 140] on span "Cancelar" at bounding box center [991, 137] width 40 height 11
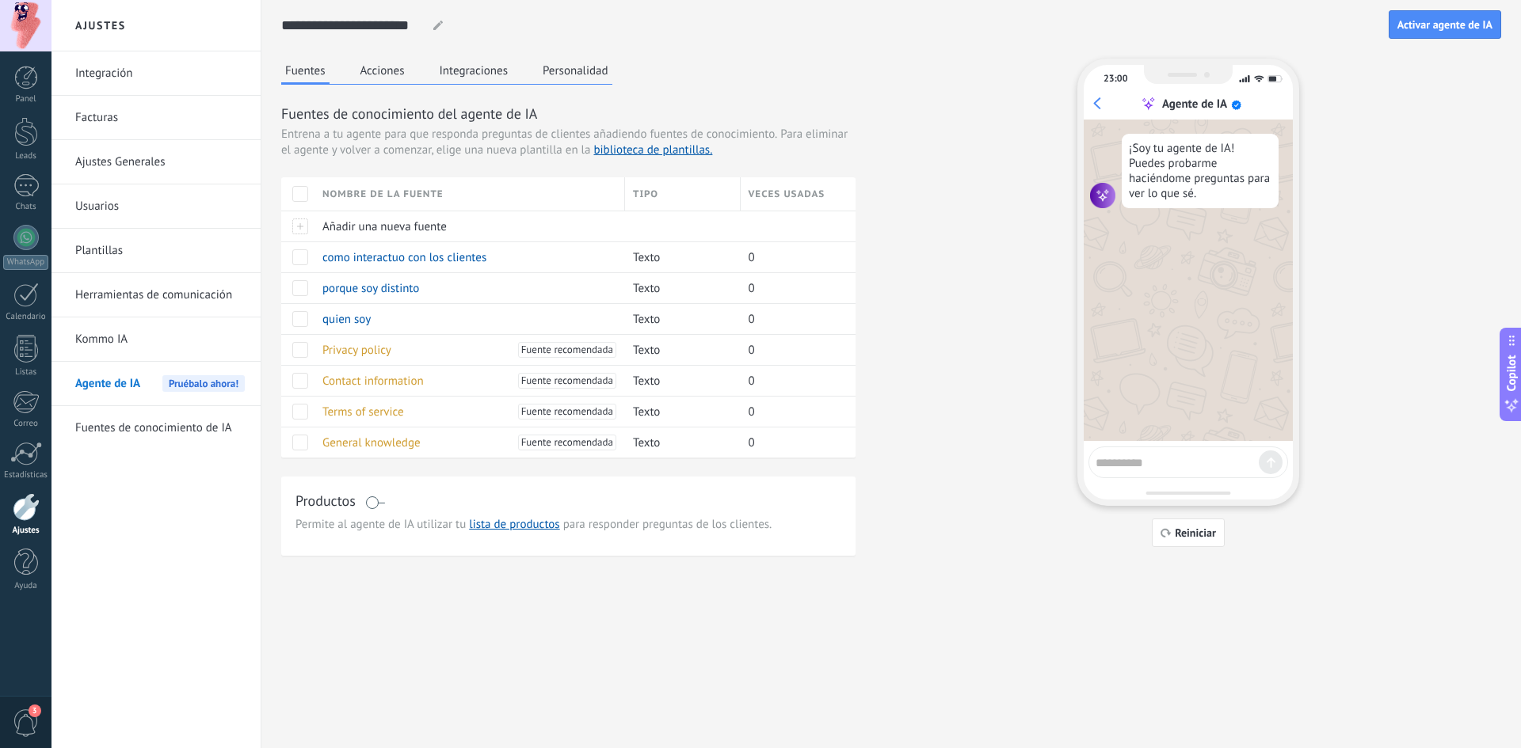
click at [577, 75] on button "Personalidad" at bounding box center [576, 71] width 74 height 24
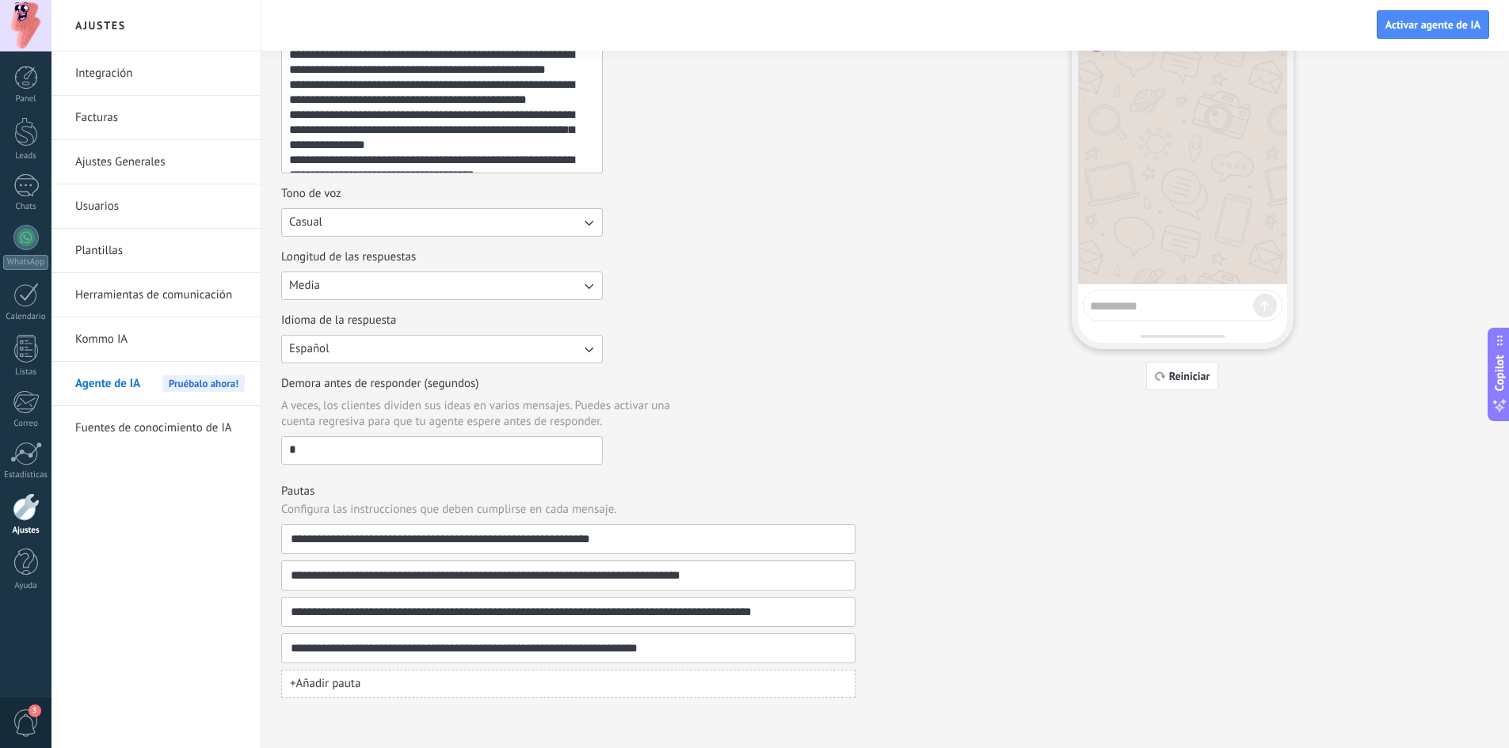
scroll to position [158, 0]
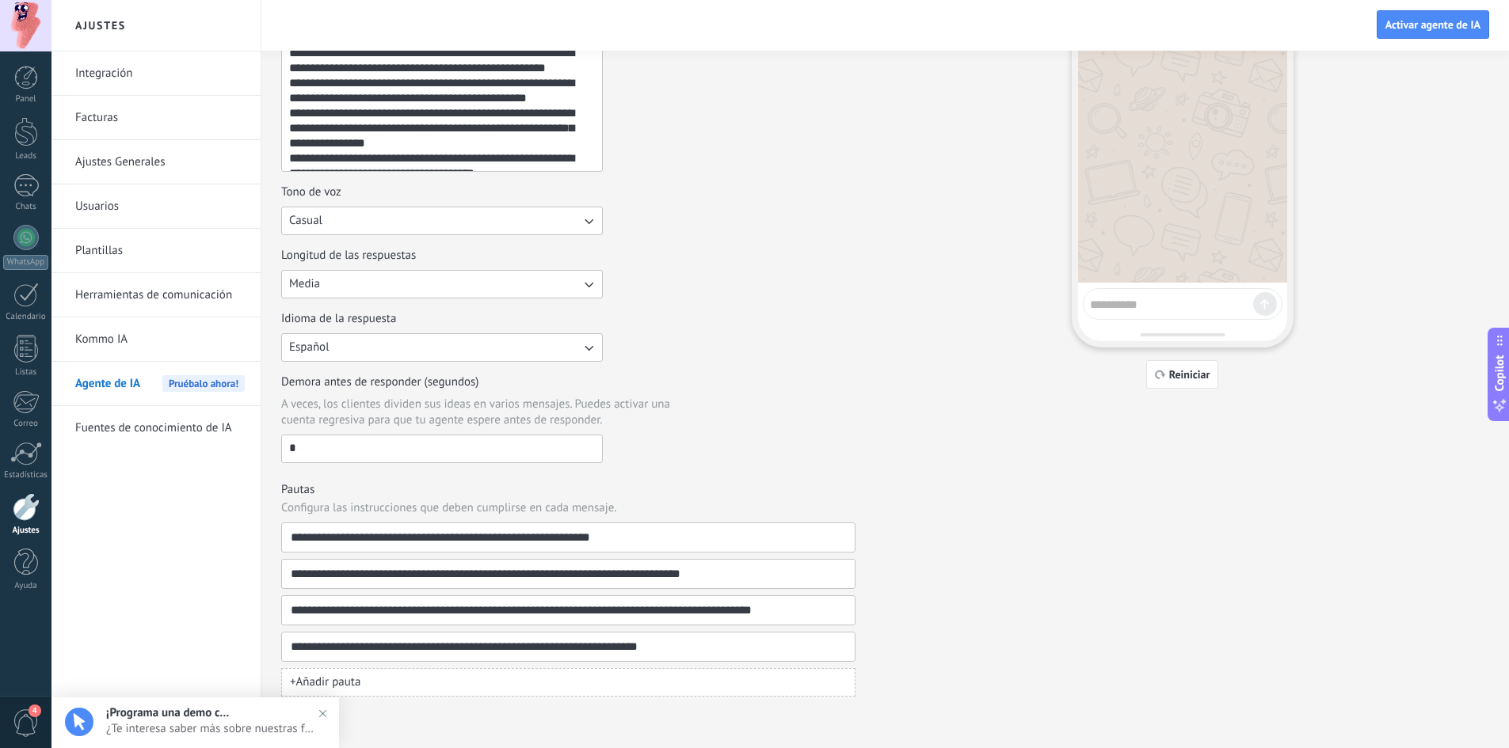
click at [459, 284] on button "Media" at bounding box center [442, 284] width 322 height 29
click at [381, 280] on li "Corta" at bounding box center [437, 284] width 330 height 27
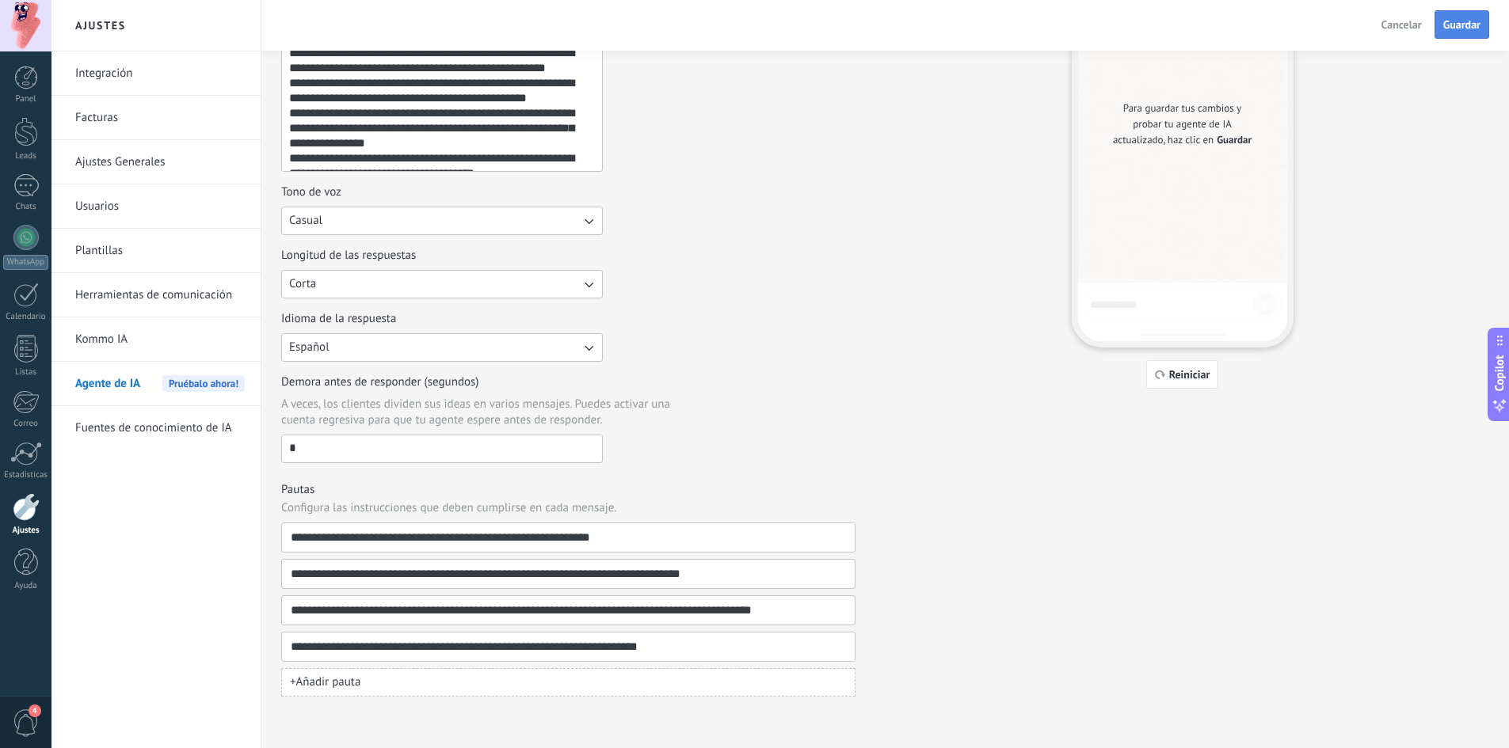
click at [1464, 24] on span "Guardar" at bounding box center [1461, 24] width 37 height 11
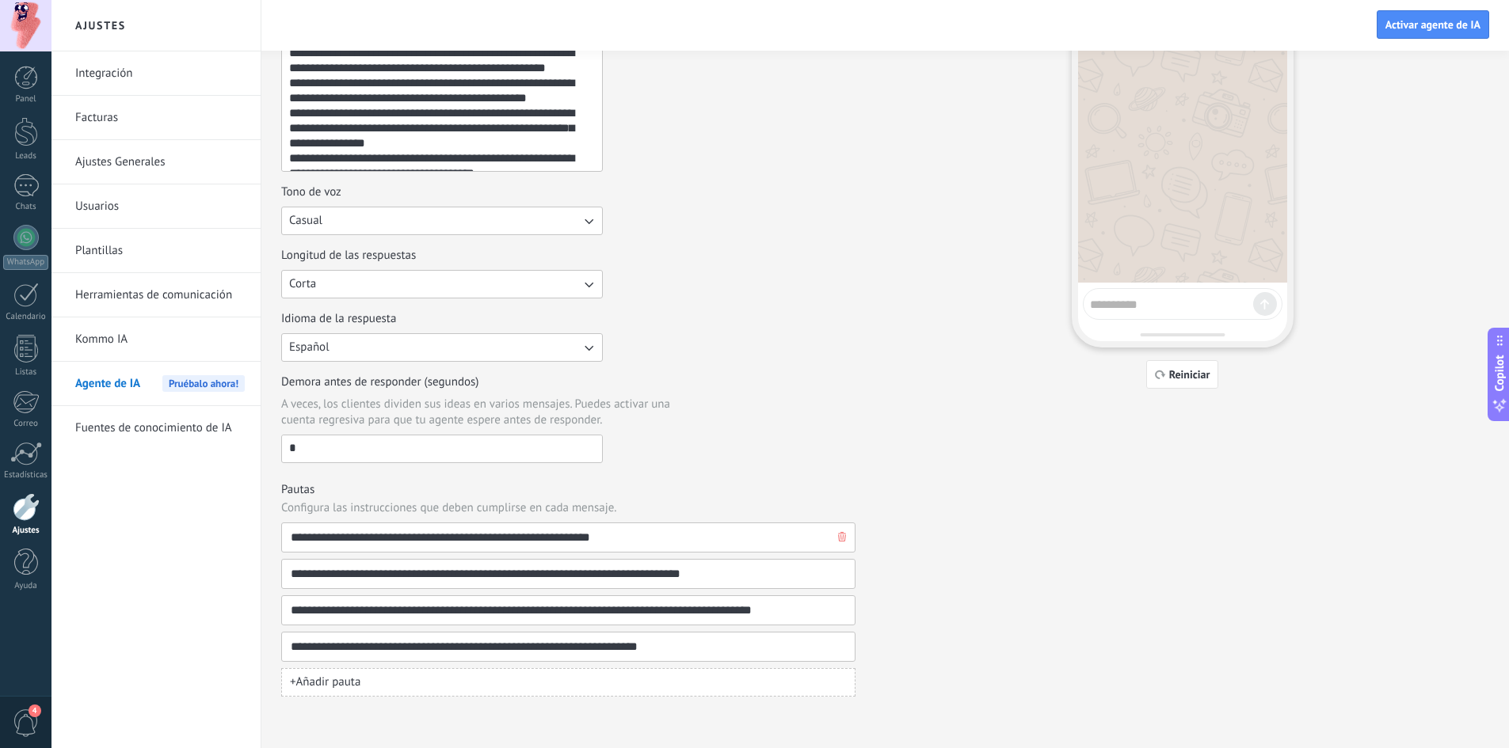
click at [646, 536] on input "**********" at bounding box center [562, 538] width 544 height 29
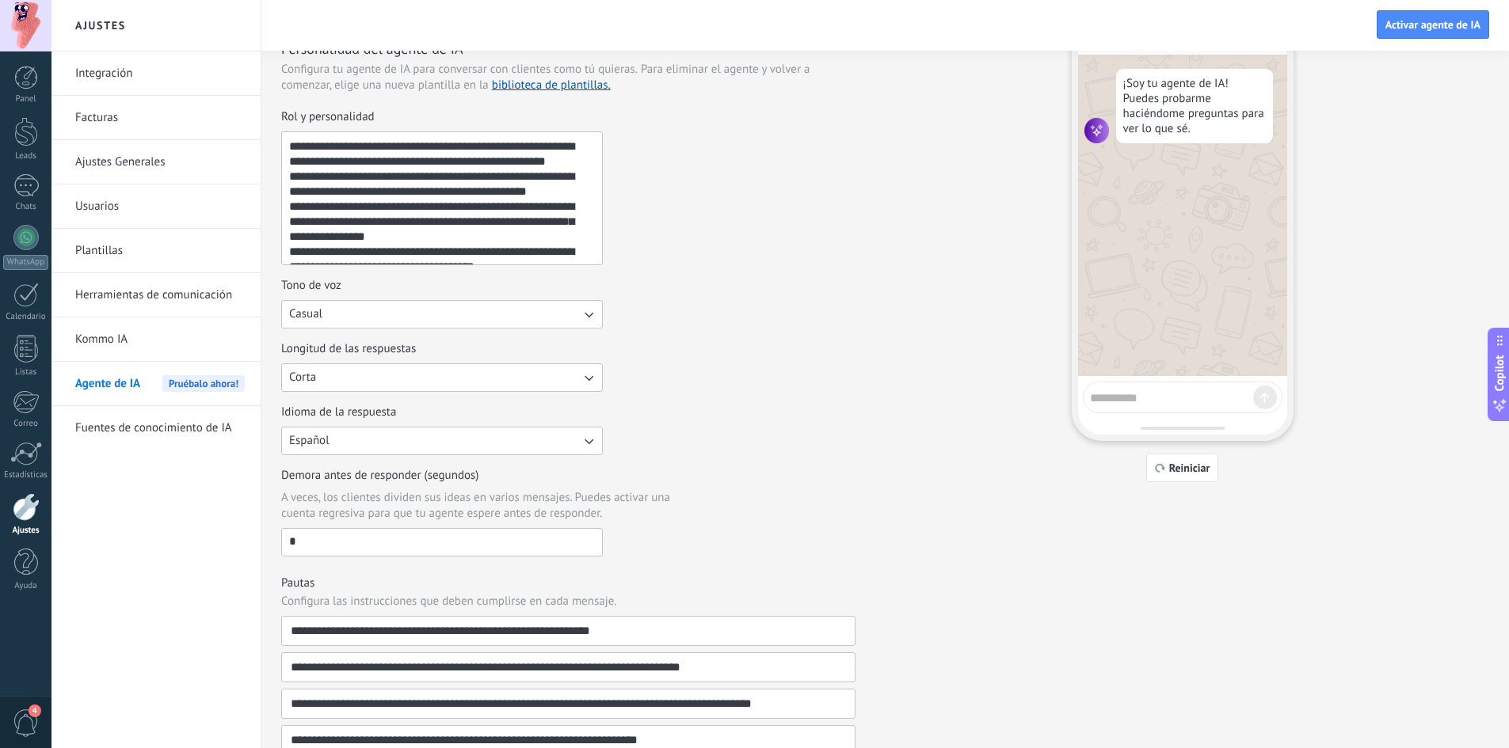
scroll to position [0, 0]
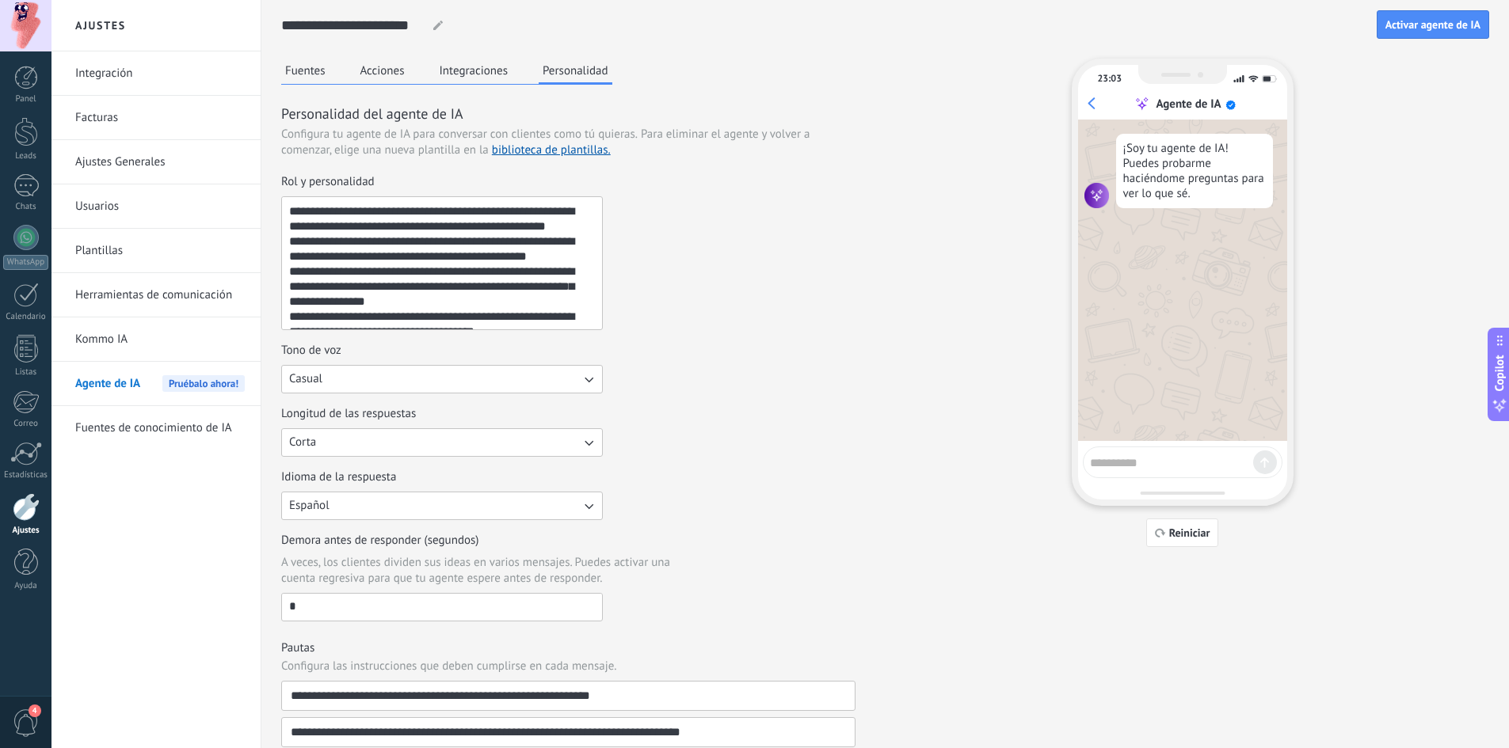
click at [128, 257] on link "Plantillas" at bounding box center [159, 251] width 169 height 44
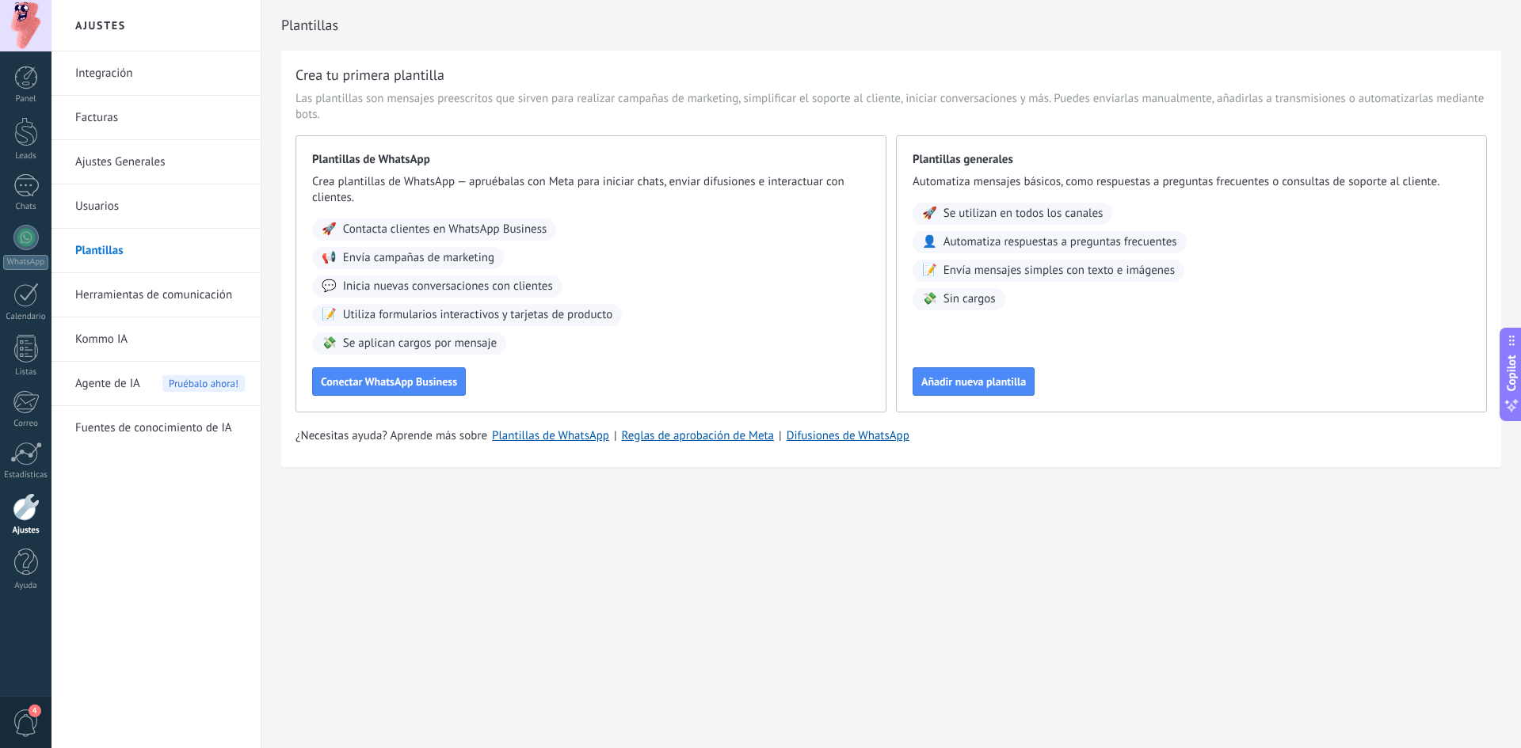
click at [150, 204] on link "Usuarios" at bounding box center [159, 207] width 169 height 44
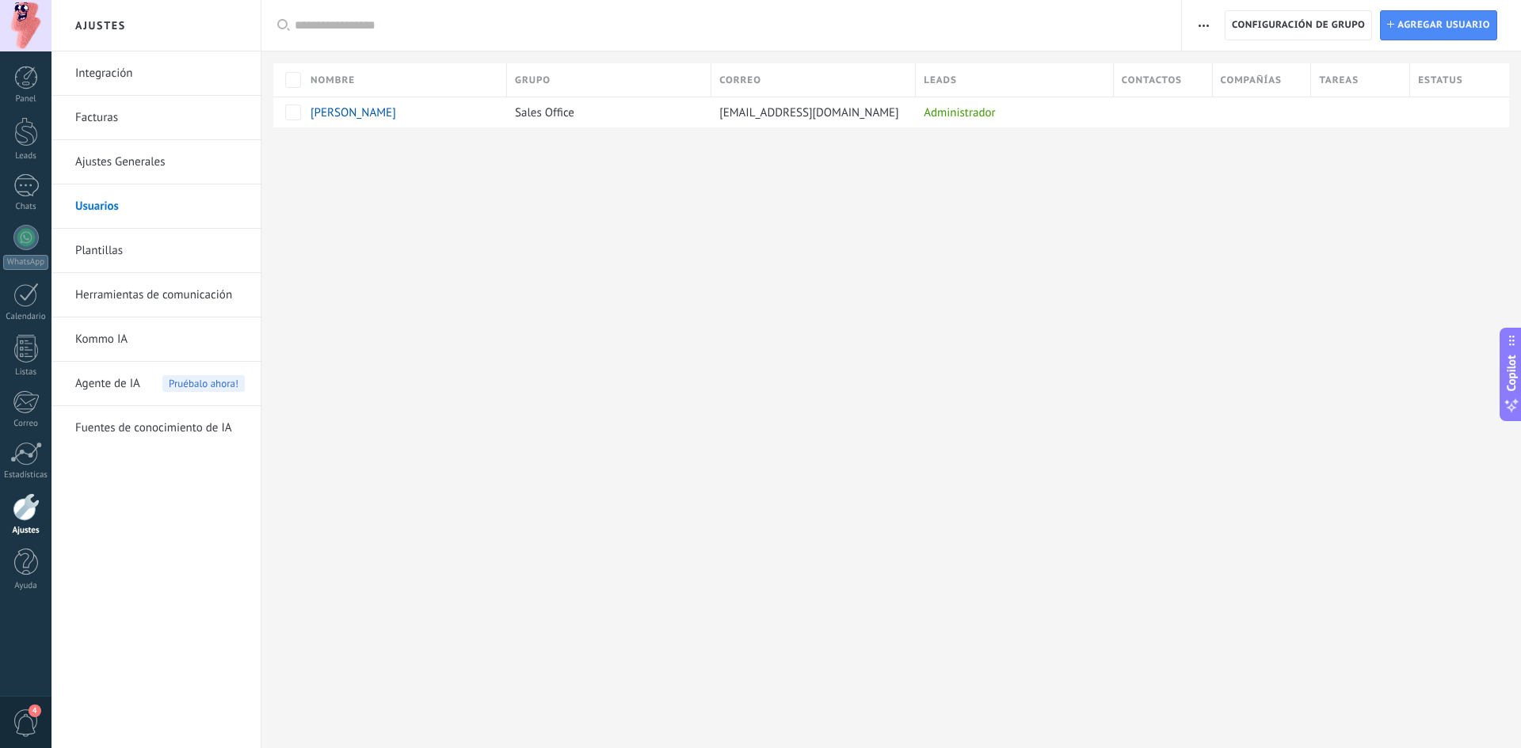
click at [144, 162] on link "Ajustes Generales" at bounding box center [159, 162] width 169 height 44
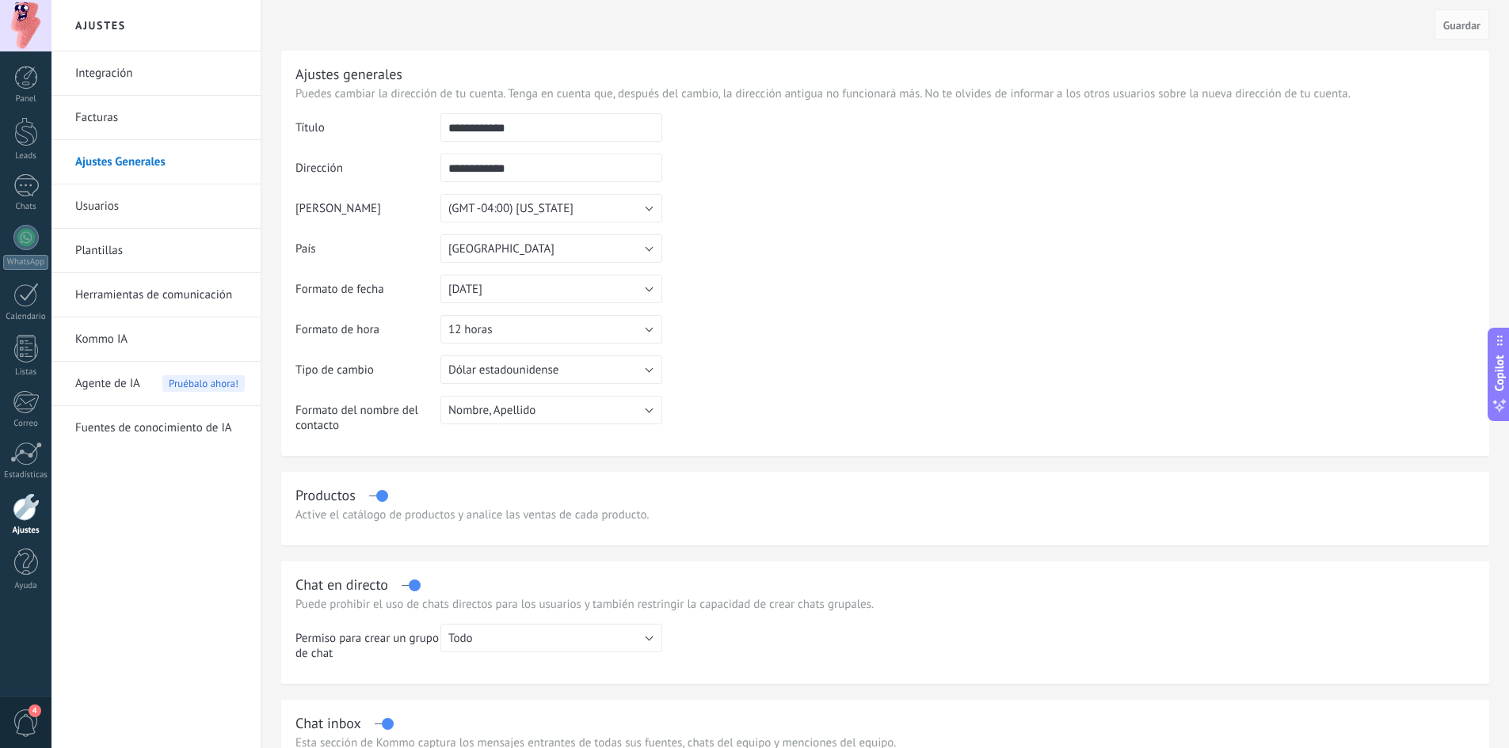
click at [160, 116] on link "Facturas" at bounding box center [159, 118] width 169 height 44
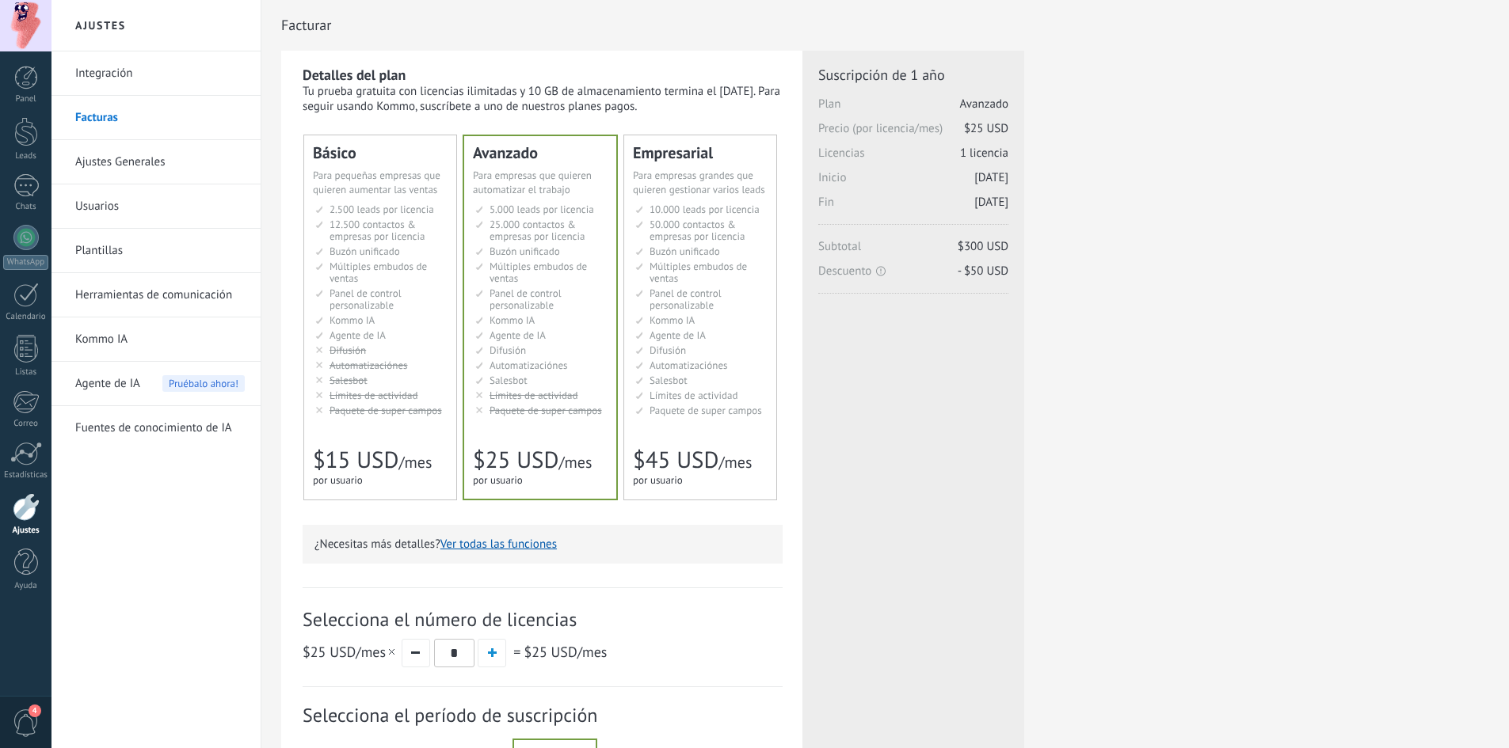
click at [162, 75] on link "Integración" at bounding box center [159, 73] width 169 height 44
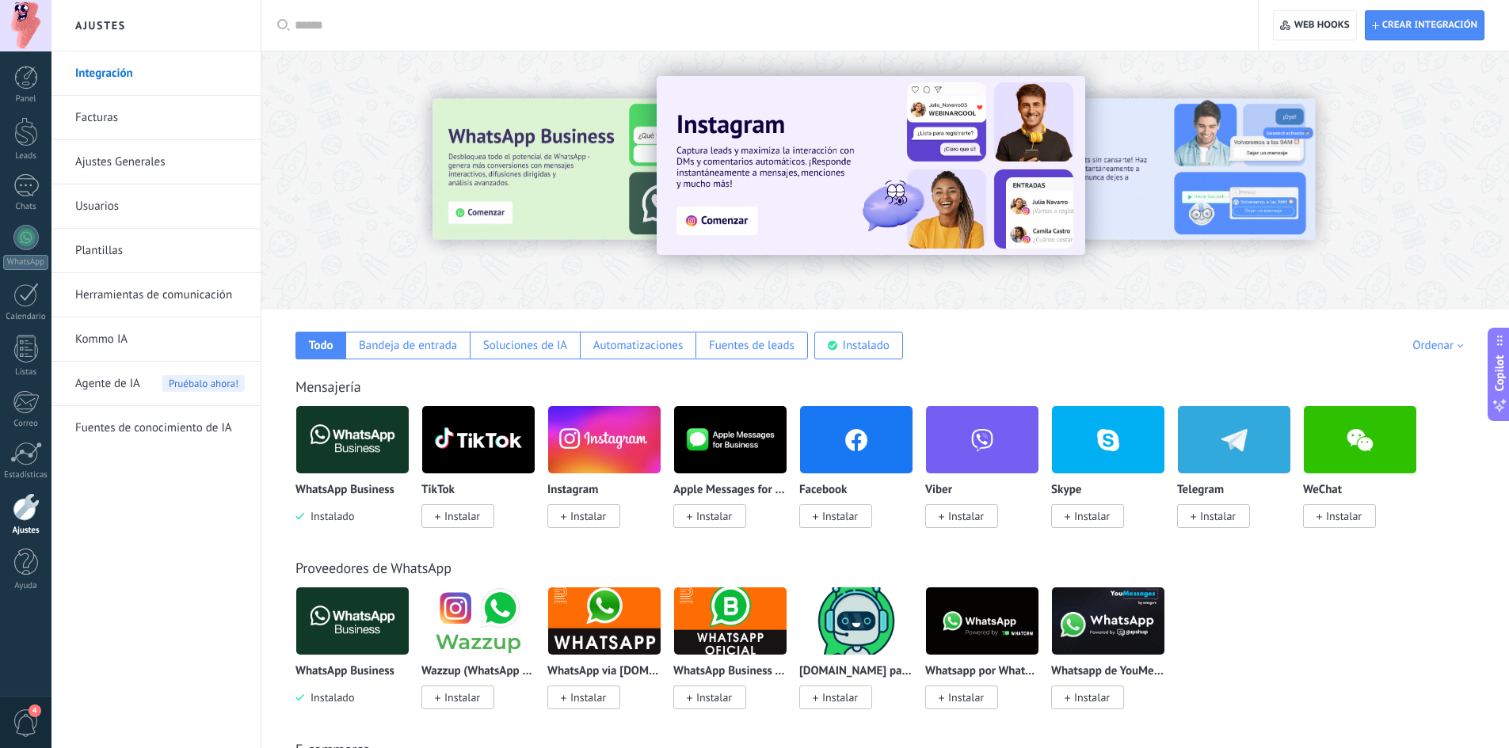
click at [828, 520] on span "Instalar" at bounding box center [840, 516] width 36 height 14
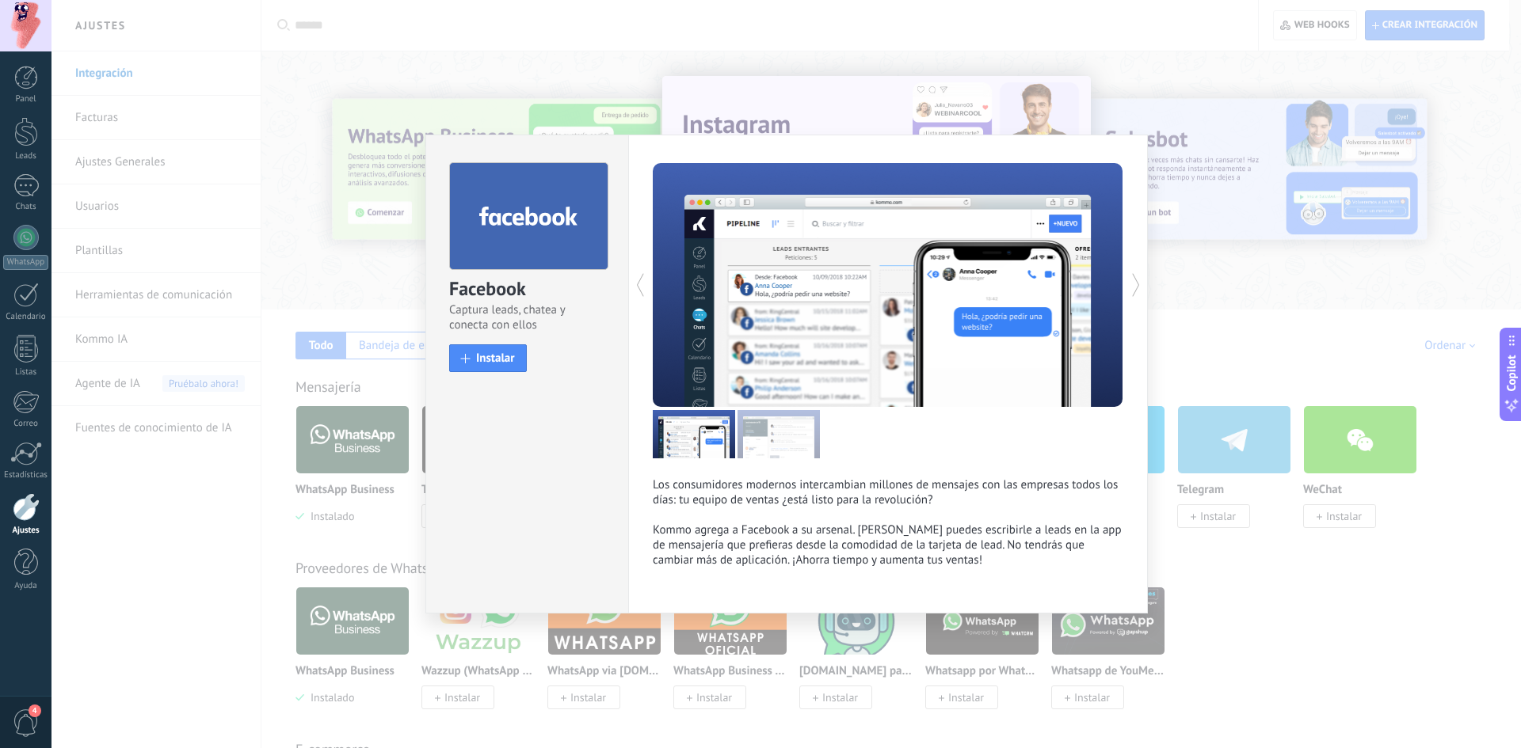
click at [1216, 287] on div "Facebook Captura leads, chatea y conecta con ellos install Instalar Los consumi…" at bounding box center [785, 374] width 1469 height 748
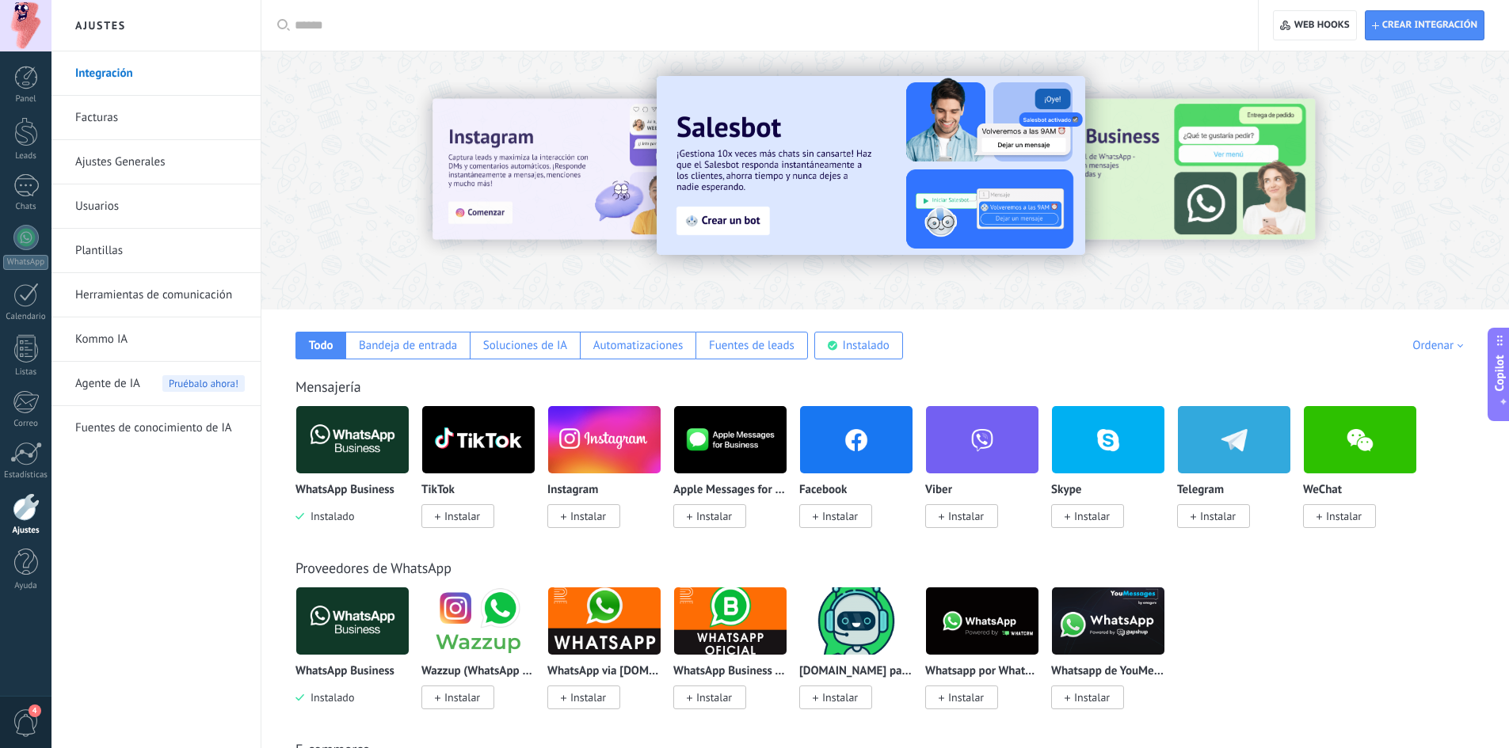
click at [131, 341] on link "Kommo IA" at bounding box center [159, 340] width 169 height 44
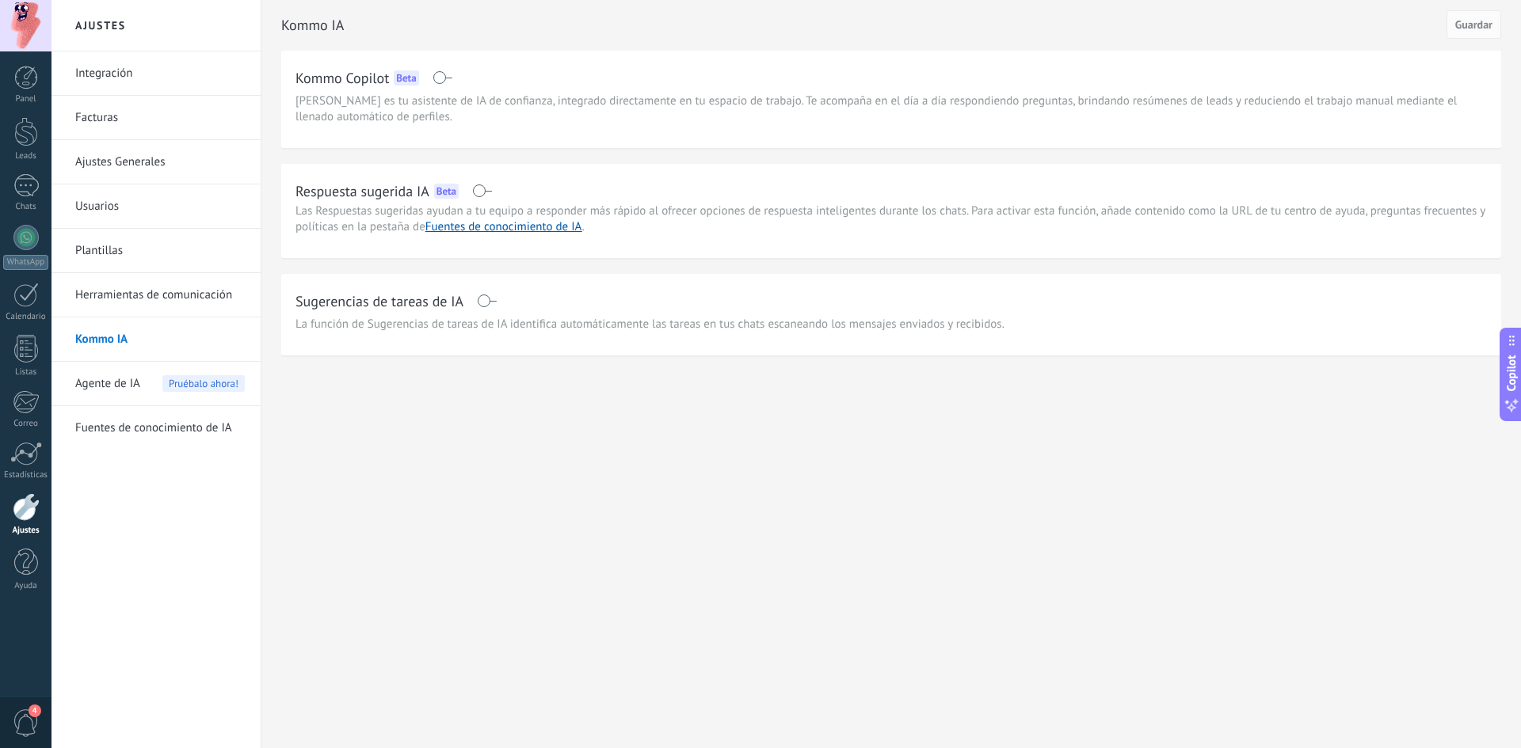
click at [103, 377] on span "Agente de IA" at bounding box center [107, 384] width 65 height 44
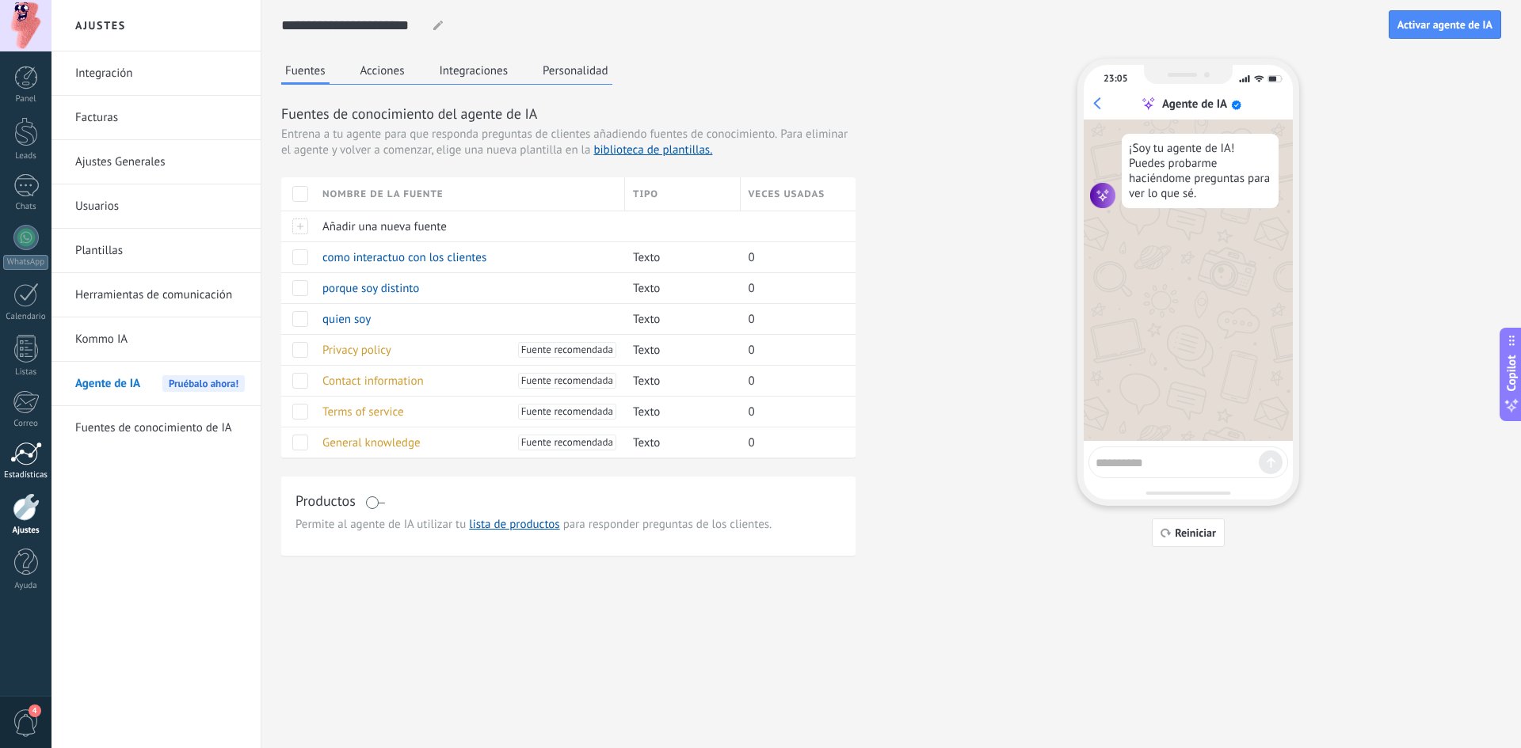
click at [32, 455] on div at bounding box center [26, 454] width 32 height 24
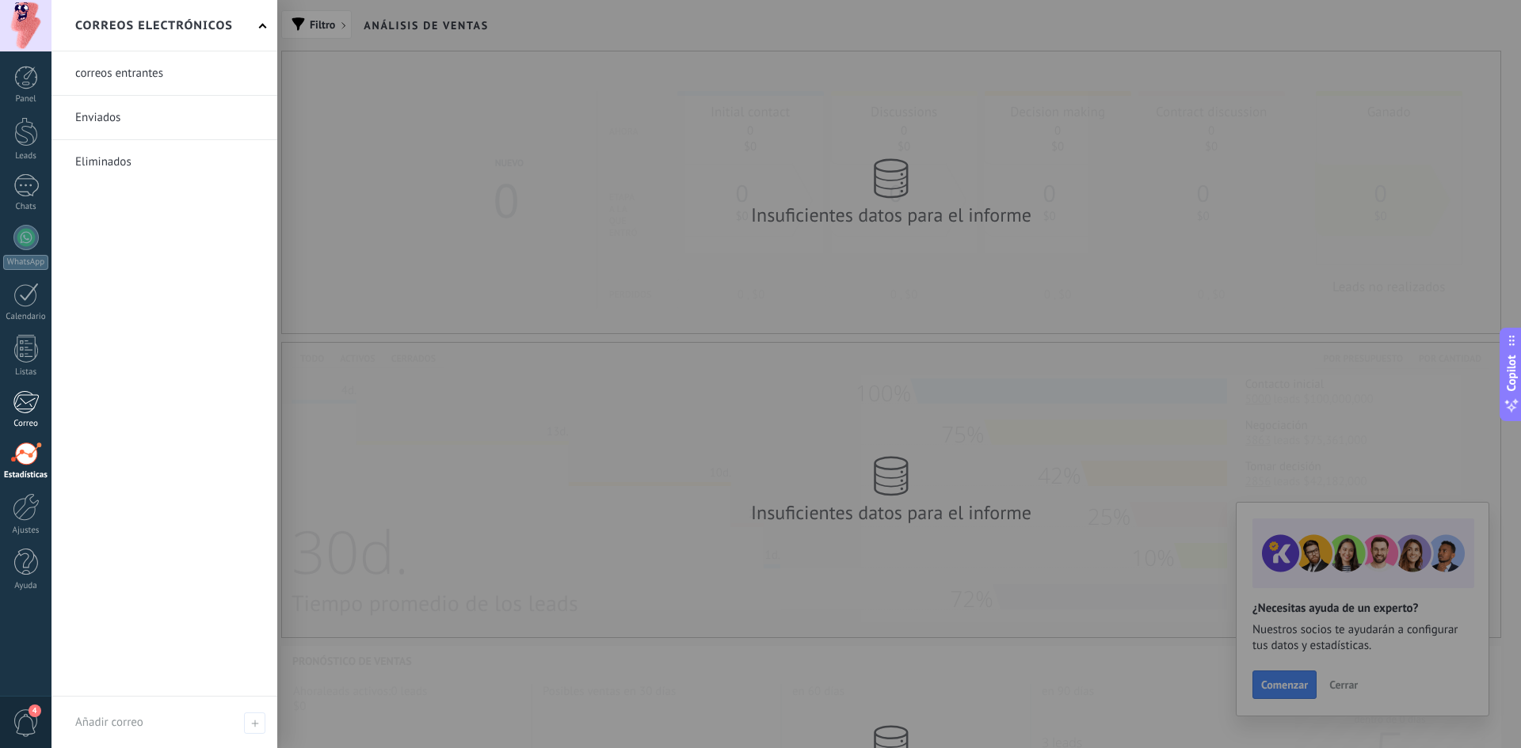
click at [31, 398] on div at bounding box center [26, 402] width 26 height 24
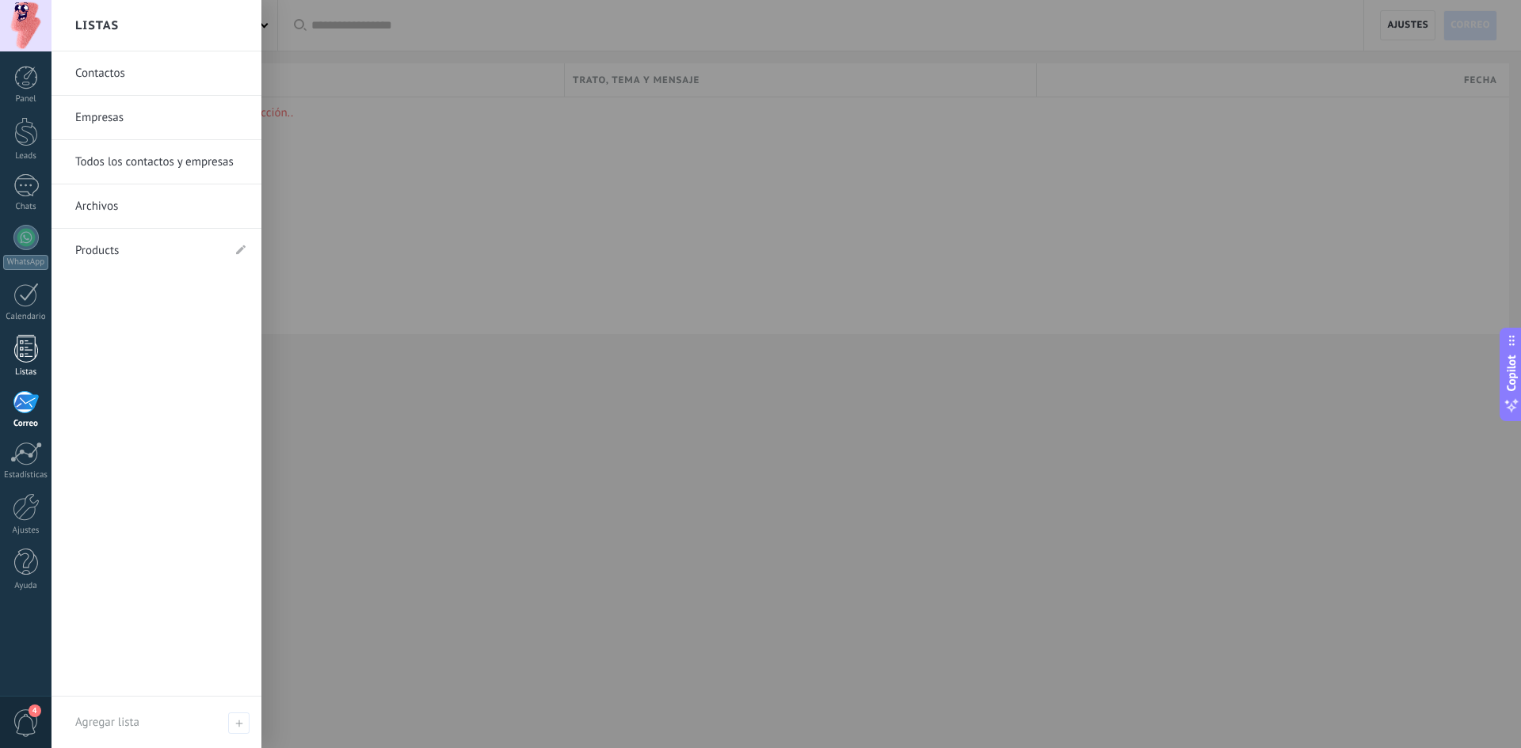
click at [24, 353] on div at bounding box center [26, 349] width 24 height 28
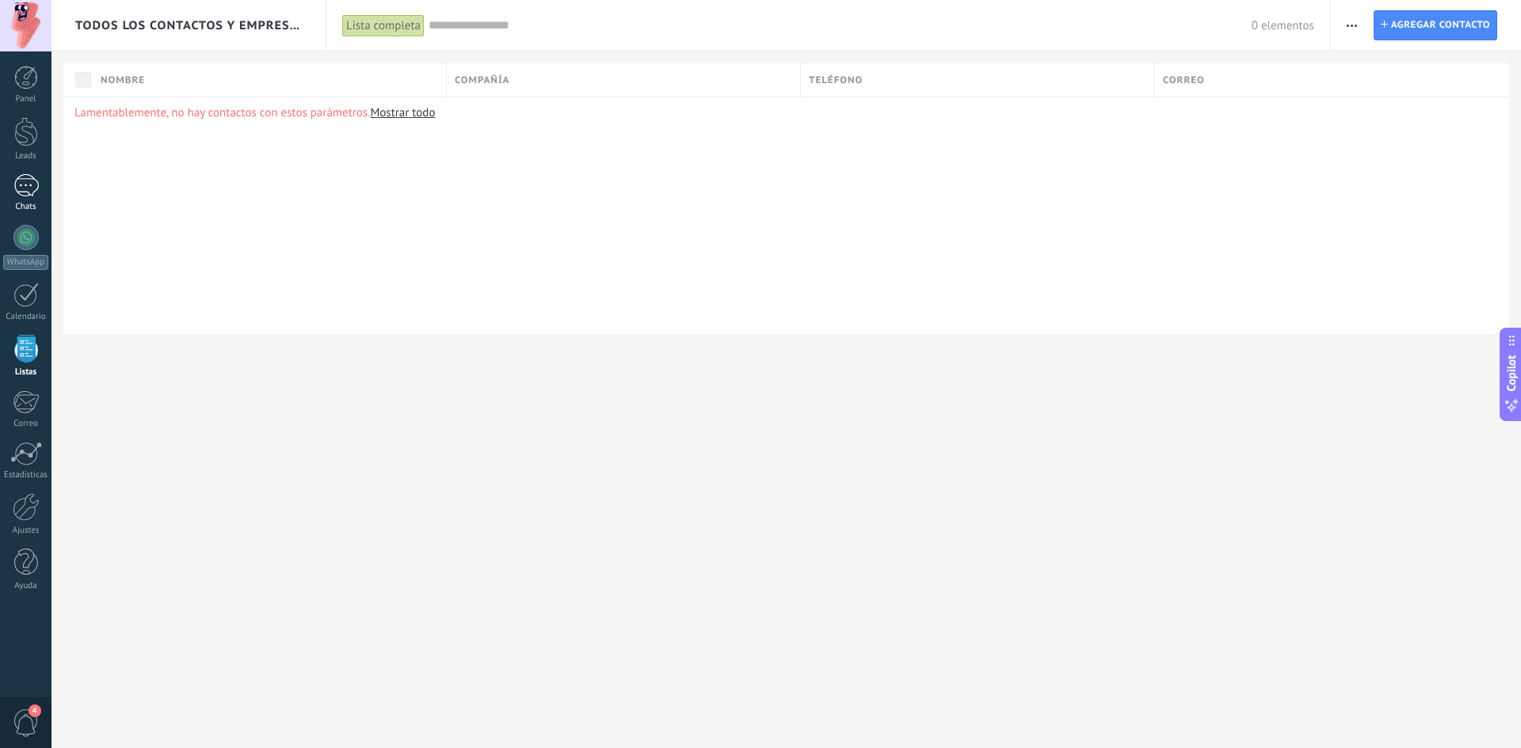
click at [28, 177] on div at bounding box center [25, 185] width 25 height 23
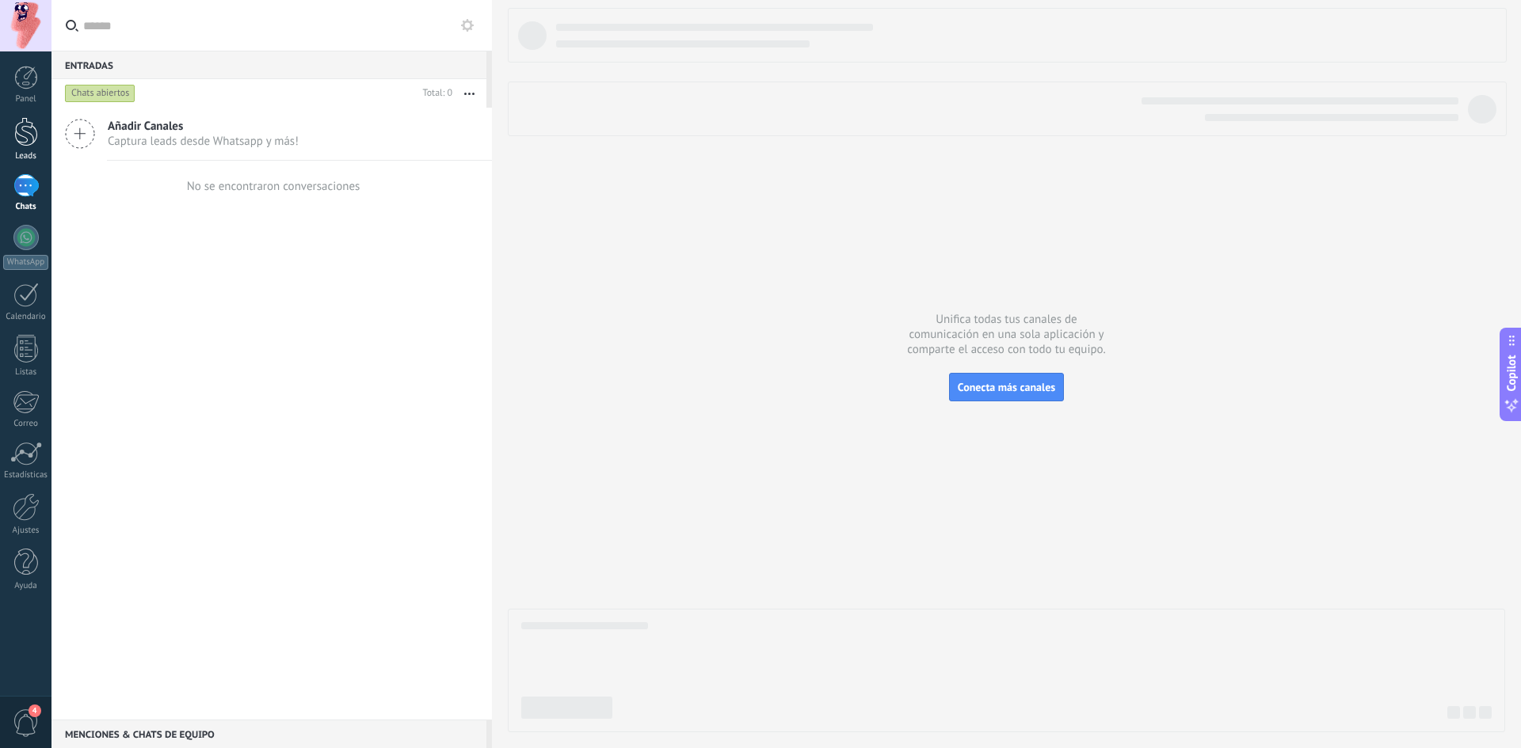
click at [23, 128] on div at bounding box center [26, 131] width 24 height 29
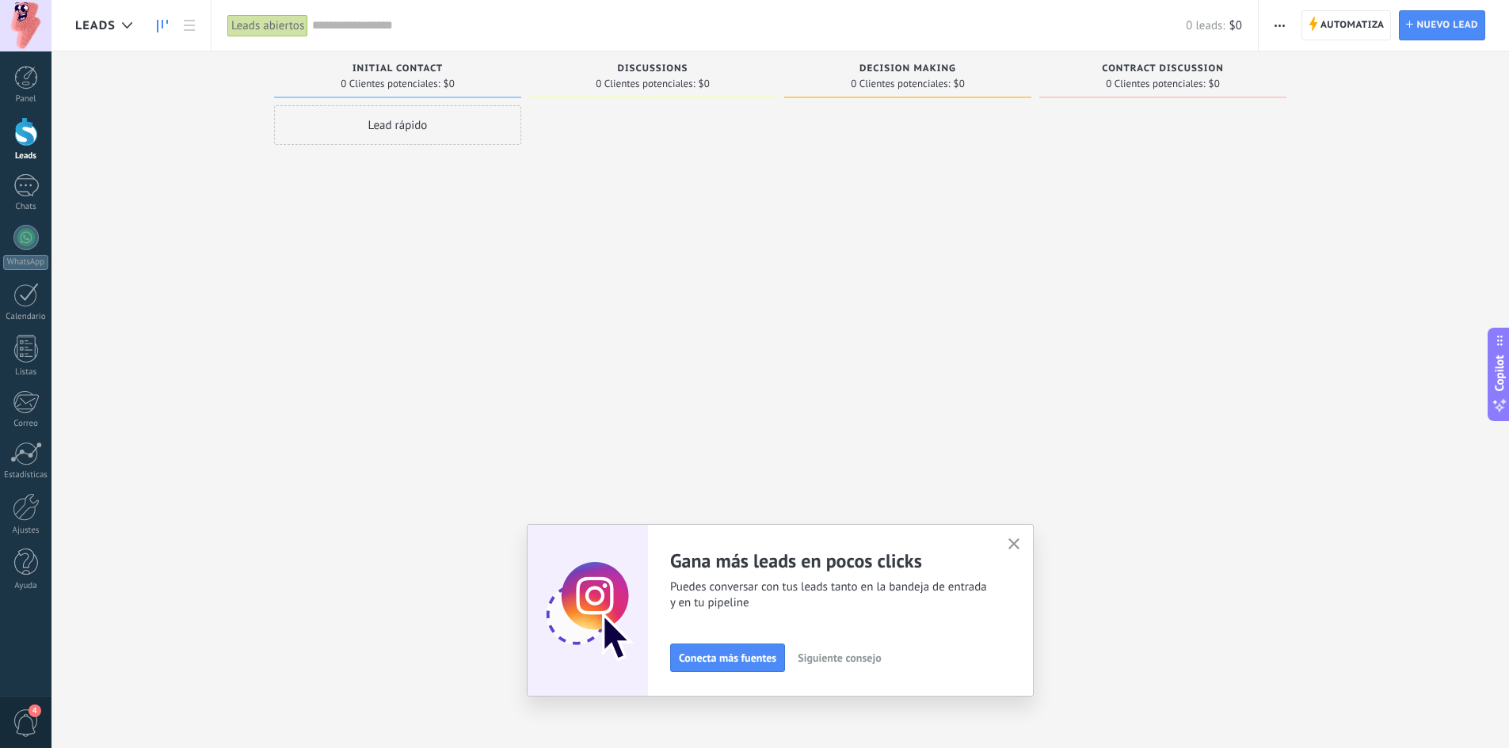
click at [1275, 21] on span "button" at bounding box center [1279, 25] width 10 height 30
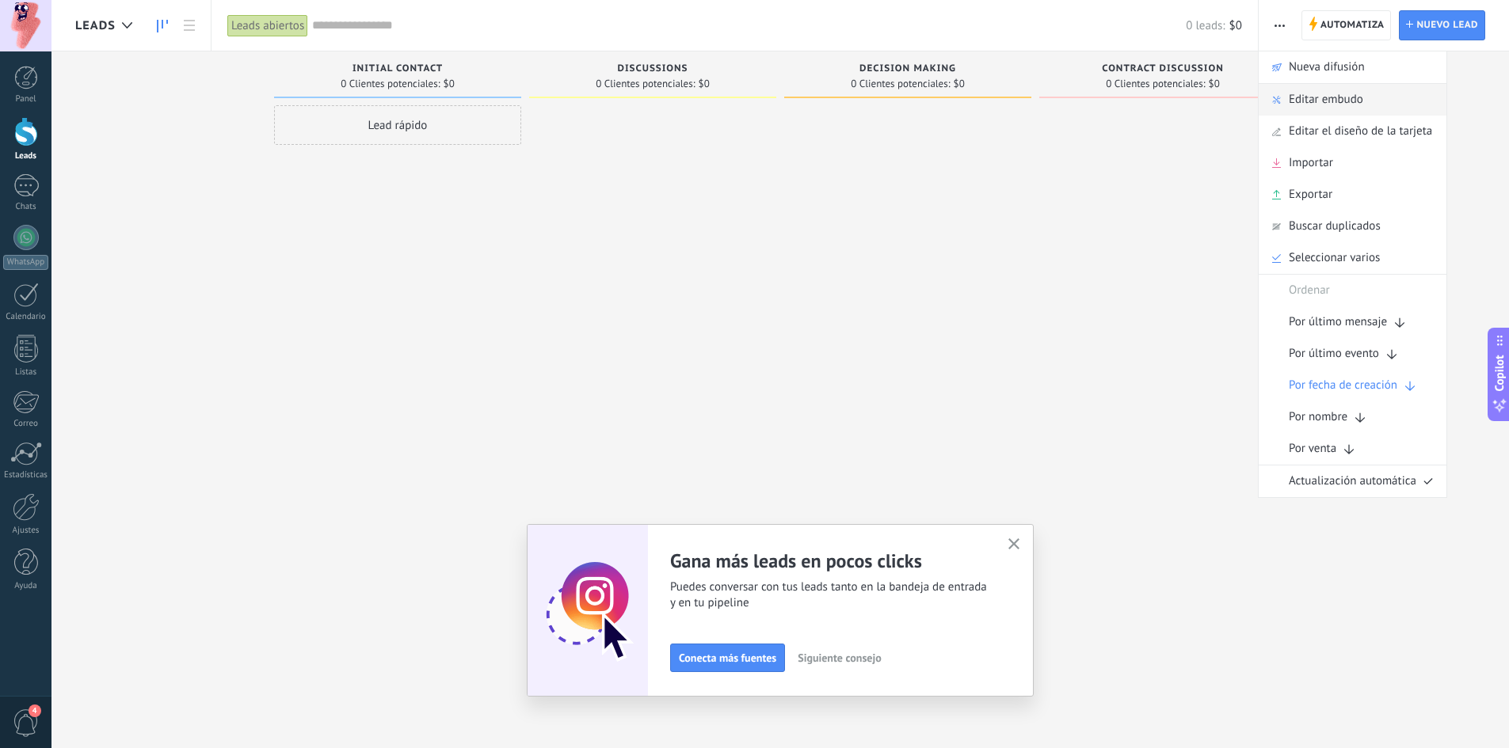
click at [1312, 97] on span "Editar embudo" at bounding box center [1326, 100] width 74 height 32
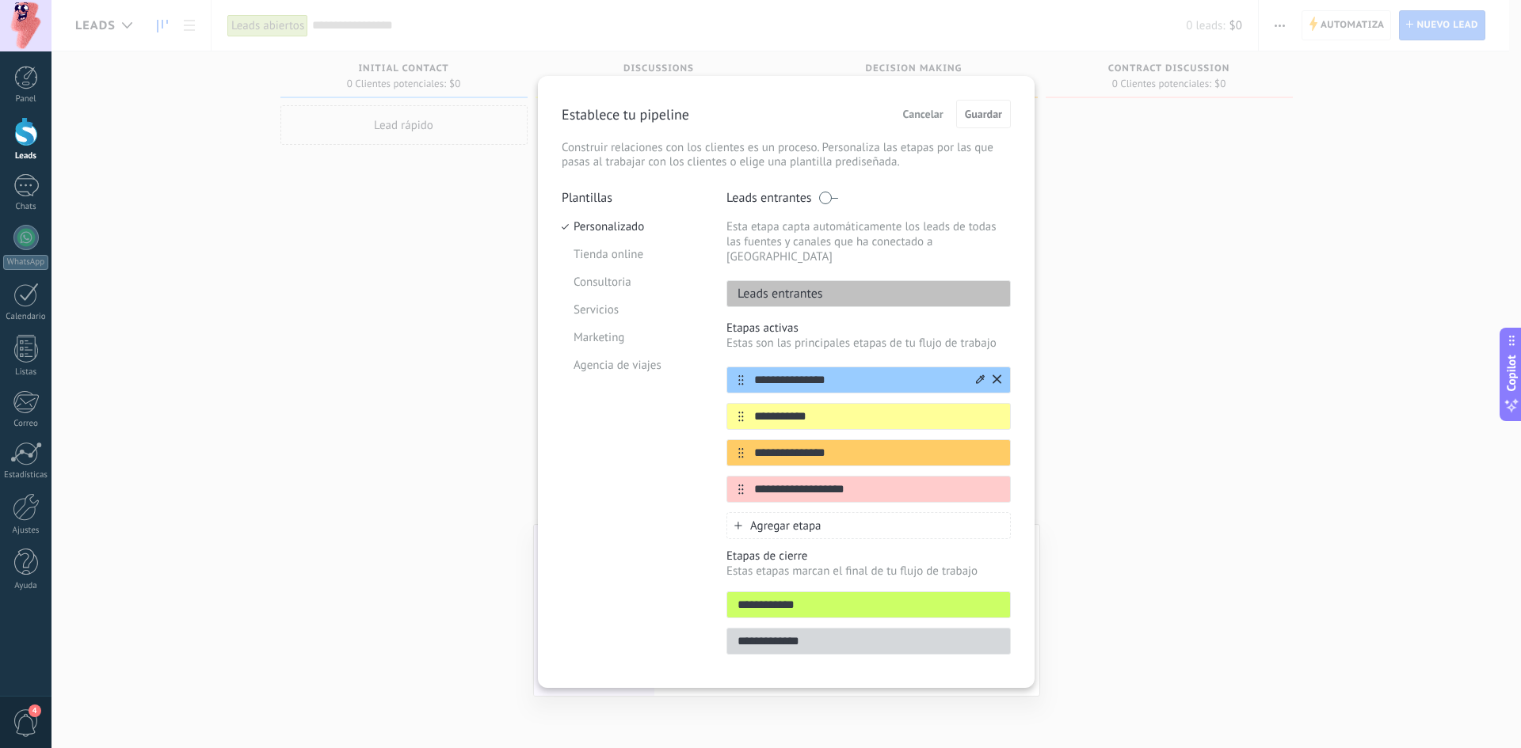
click at [978, 375] on icon at bounding box center [980, 380] width 9 height 10
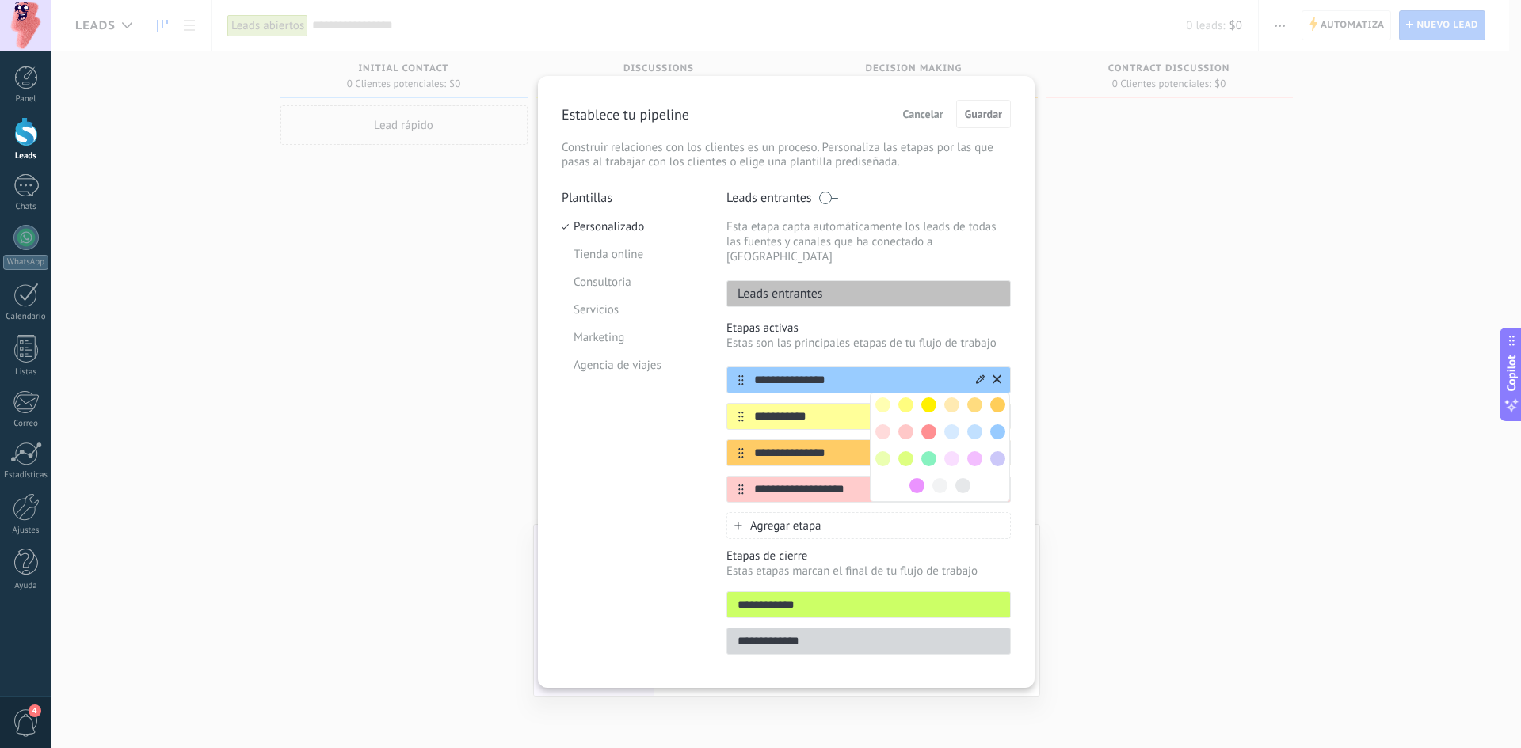
click at [978, 375] on icon at bounding box center [980, 380] width 9 height 10
click at [1062, 347] on div "**********" at bounding box center [785, 374] width 1469 height 748
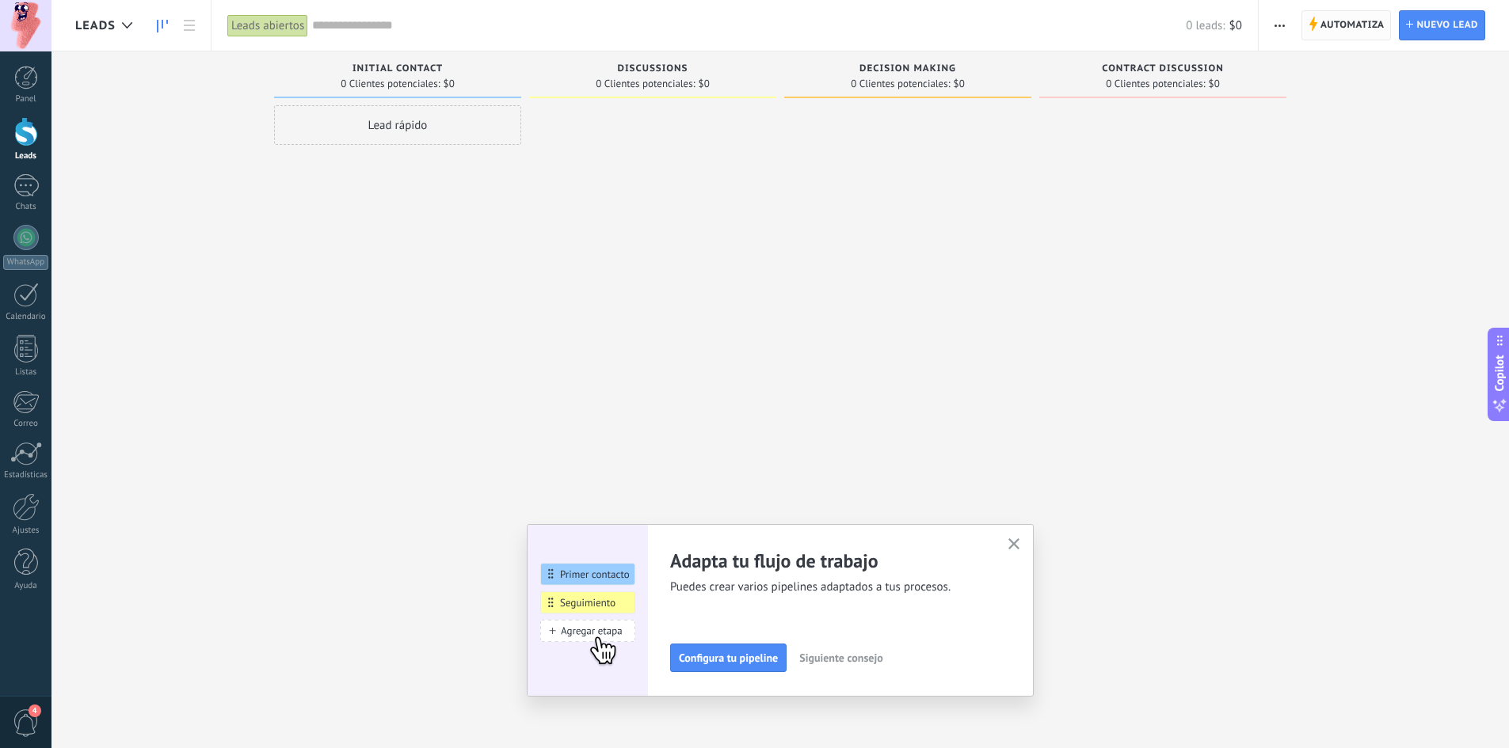
click at [1342, 25] on span "Automatiza" at bounding box center [1352, 25] width 64 height 29
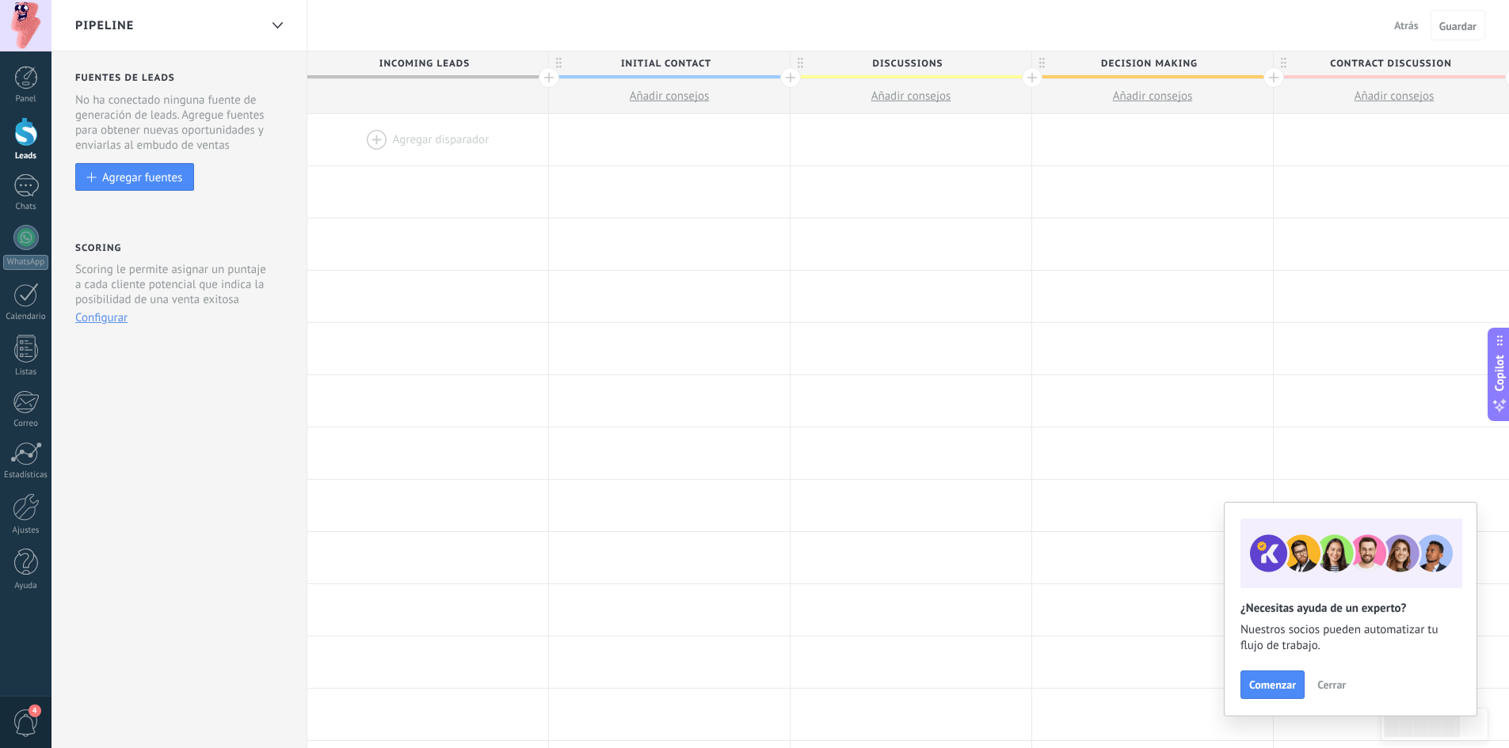
drag, startPoint x: 371, startPoint y: 141, endPoint x: 374, endPoint y: 158, distance: 16.8
click at [374, 158] on div at bounding box center [427, 139] width 241 height 51
click at [371, 140] on div at bounding box center [427, 139] width 241 height 51
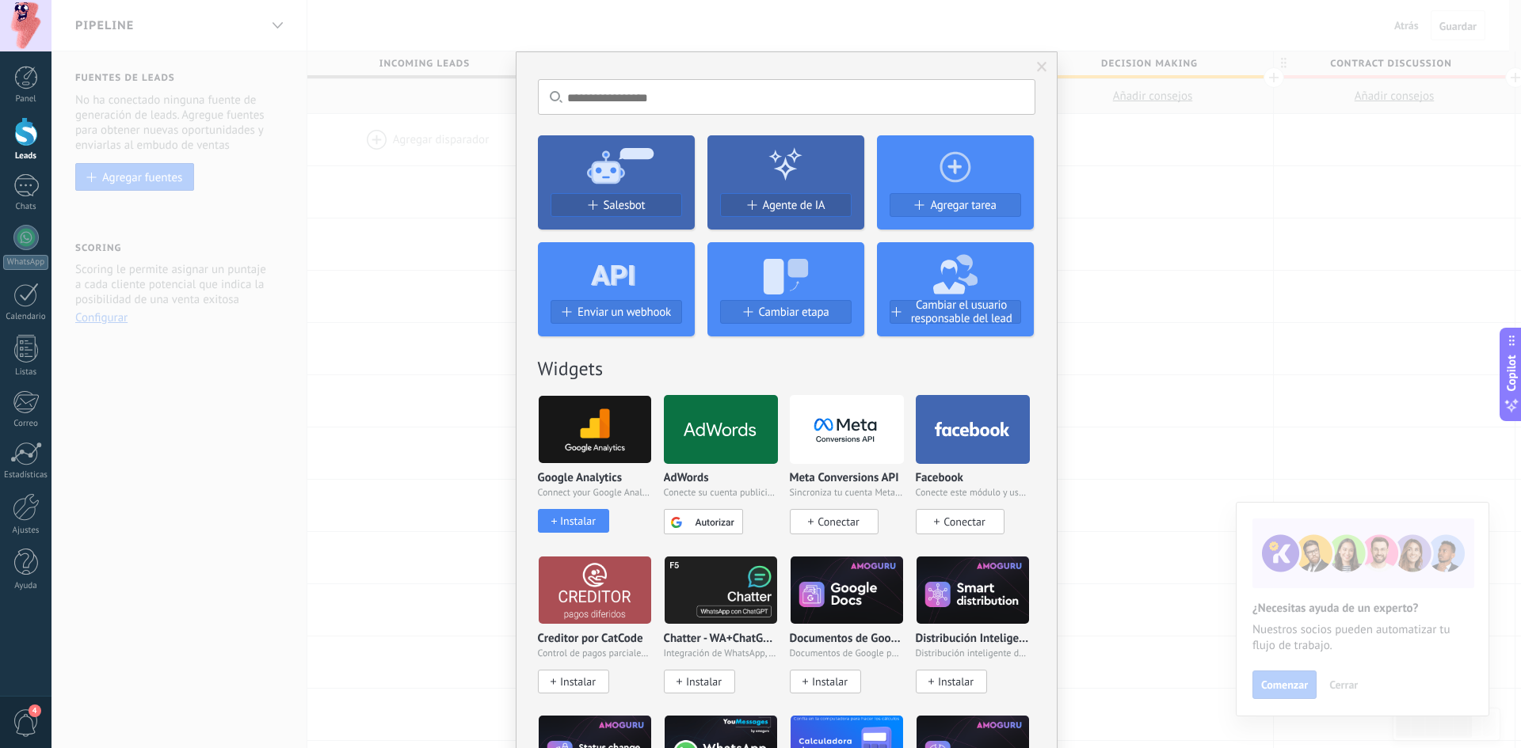
click at [1042, 65] on span at bounding box center [1042, 67] width 10 height 11
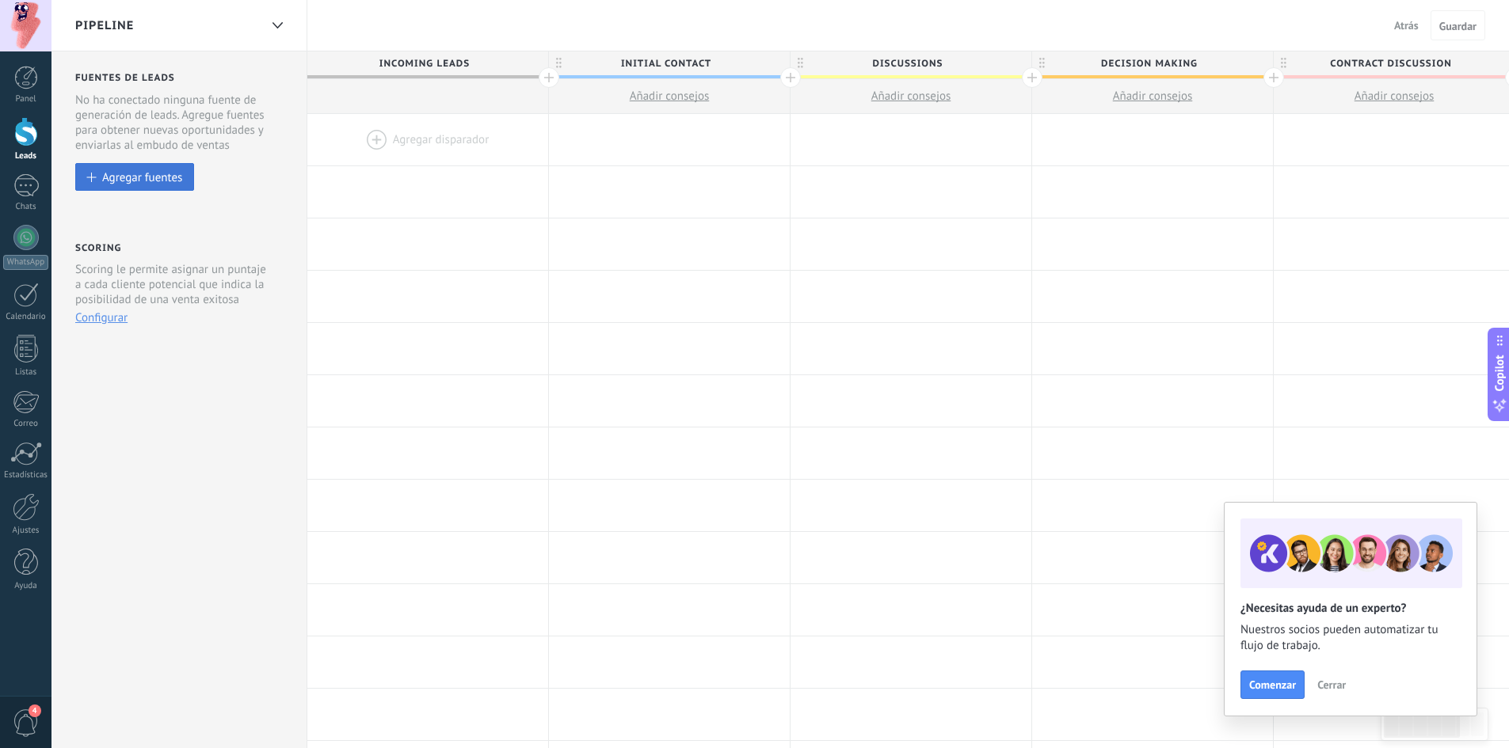
click at [120, 176] on div "Agregar fuentes" at bounding box center [142, 176] width 80 height 13
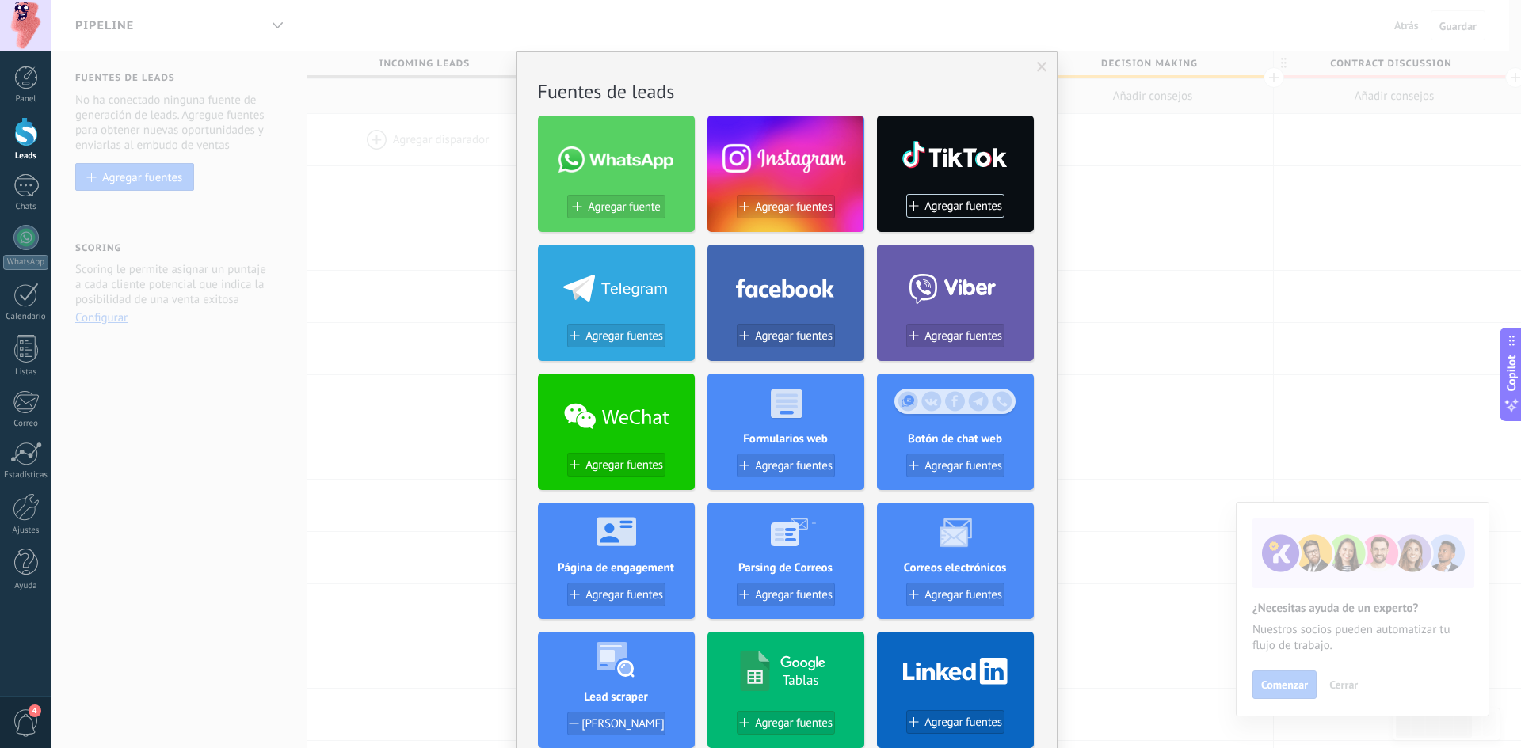
click at [460, 299] on div "No hay resultados Fuentes de leads Agregar fuente Agregar fuentes Agregar fuent…" at bounding box center [785, 374] width 1469 height 748
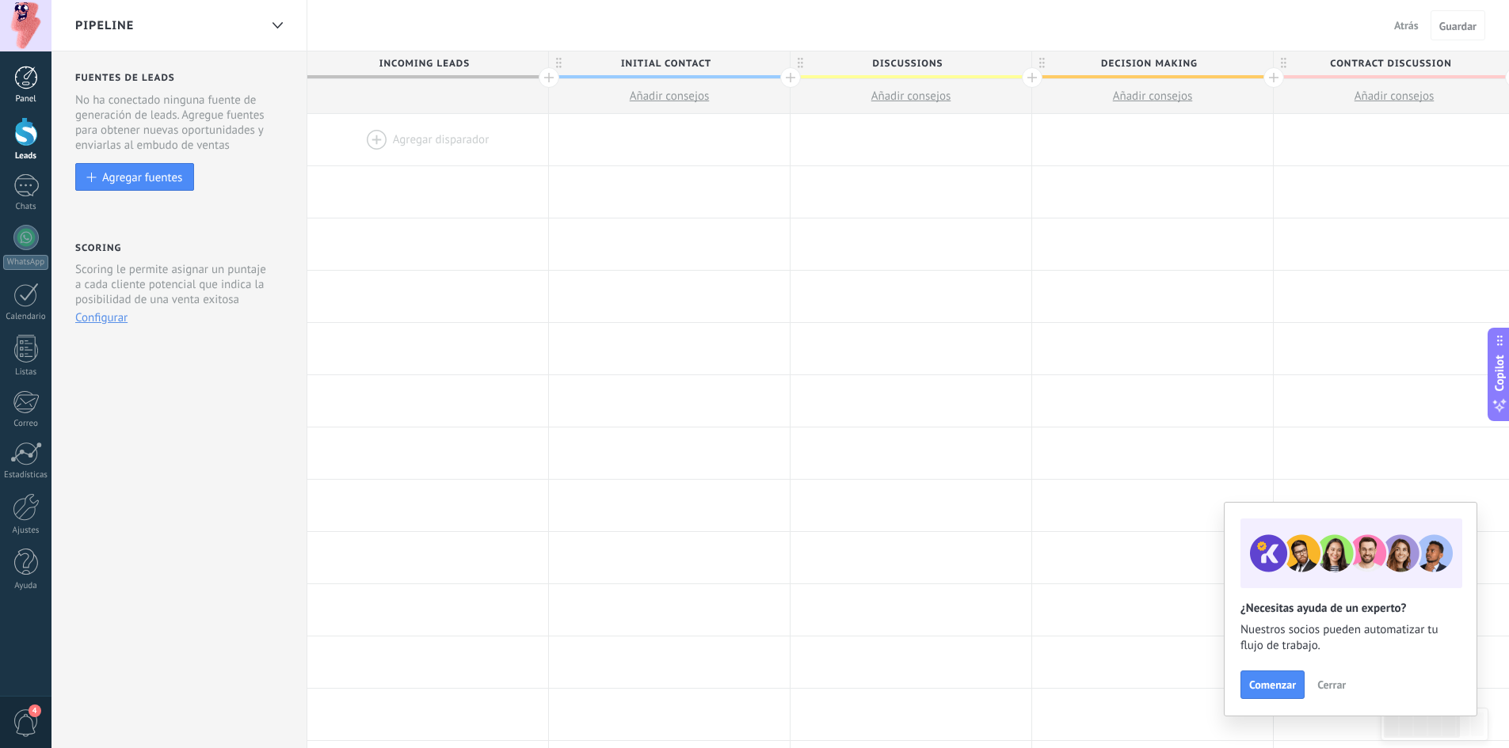
click at [32, 80] on div at bounding box center [26, 78] width 24 height 24
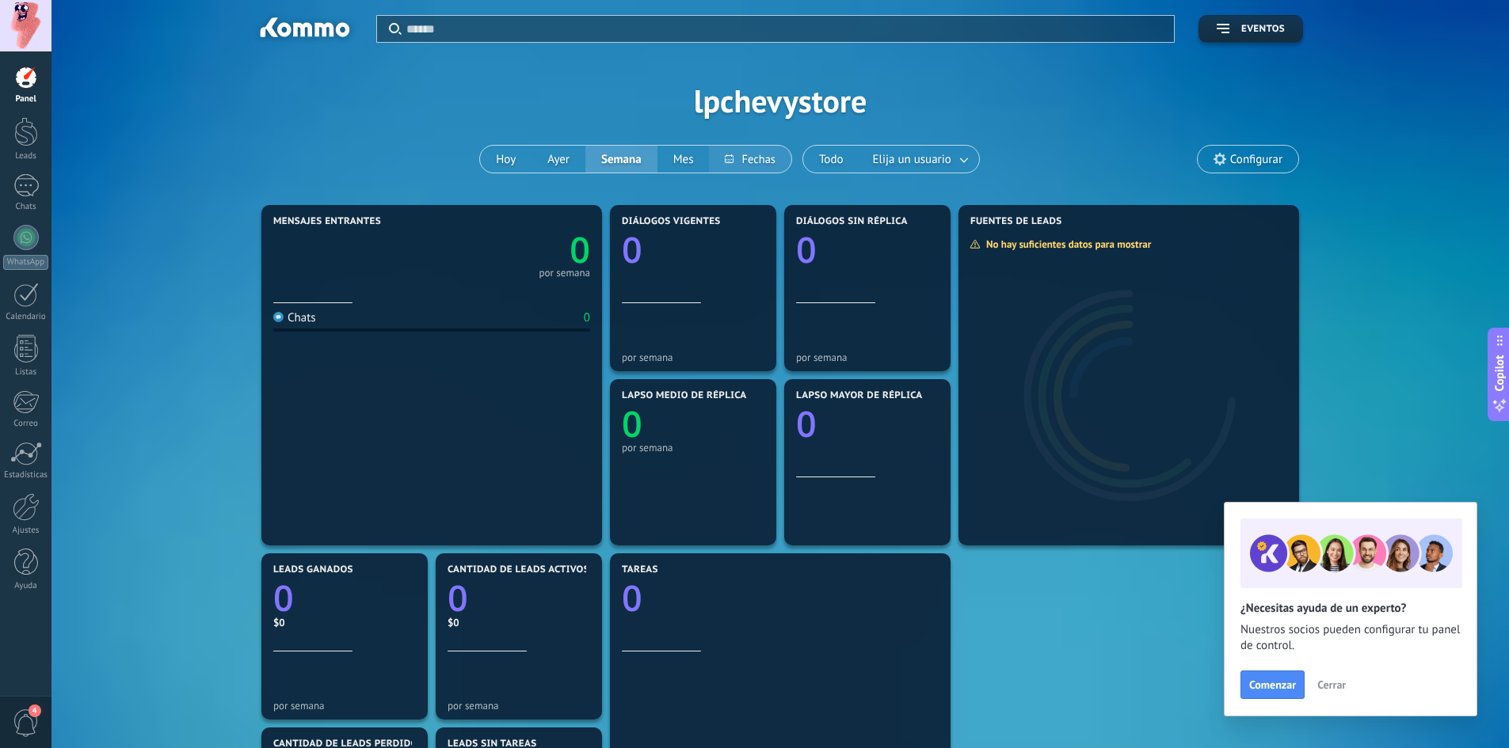
click at [750, 150] on button at bounding box center [750, 159] width 82 height 27
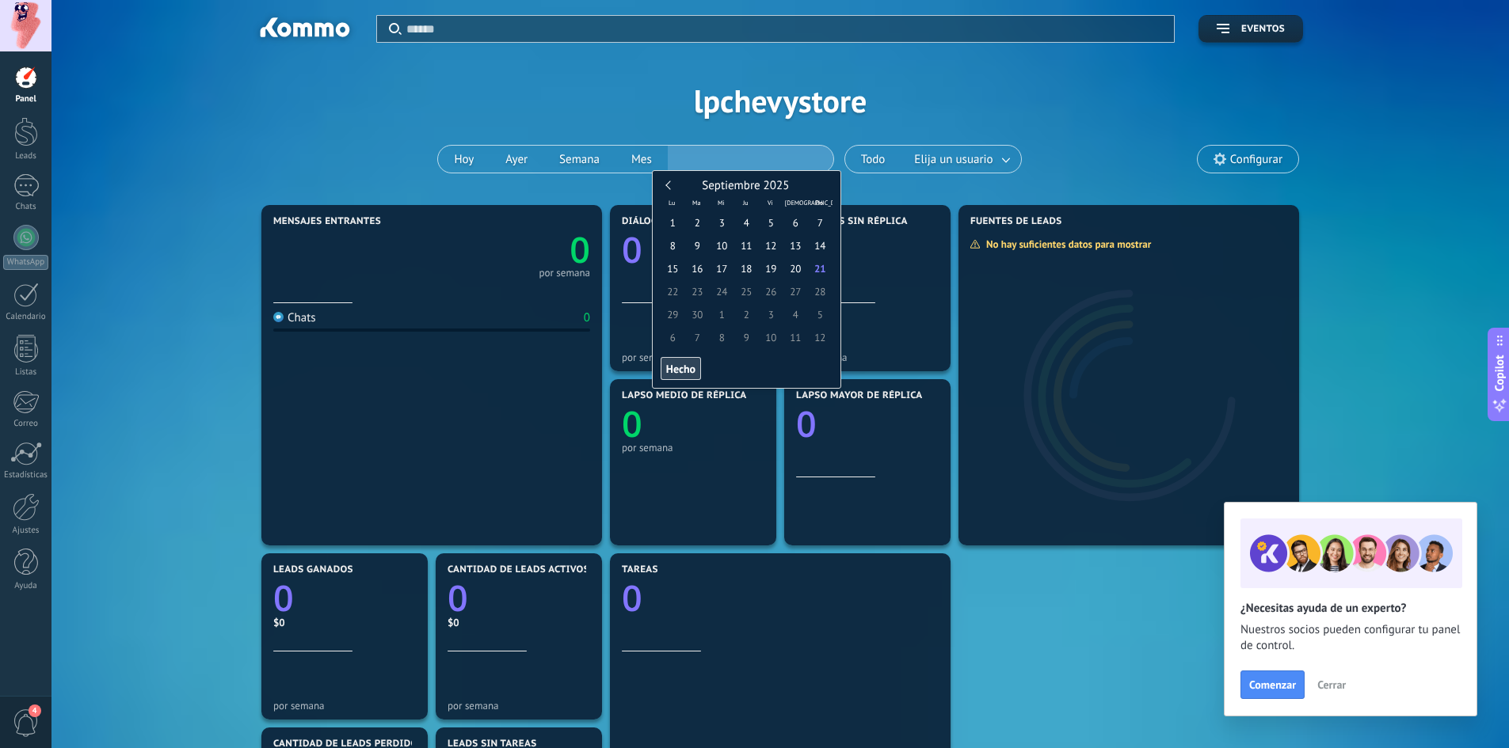
click at [276, 162] on div "Aplicar Eventos lpchevystore [DATE] [DATE] Semana Mes Todo Elija un usuario Con…" at bounding box center [780, 100] width 1410 height 201
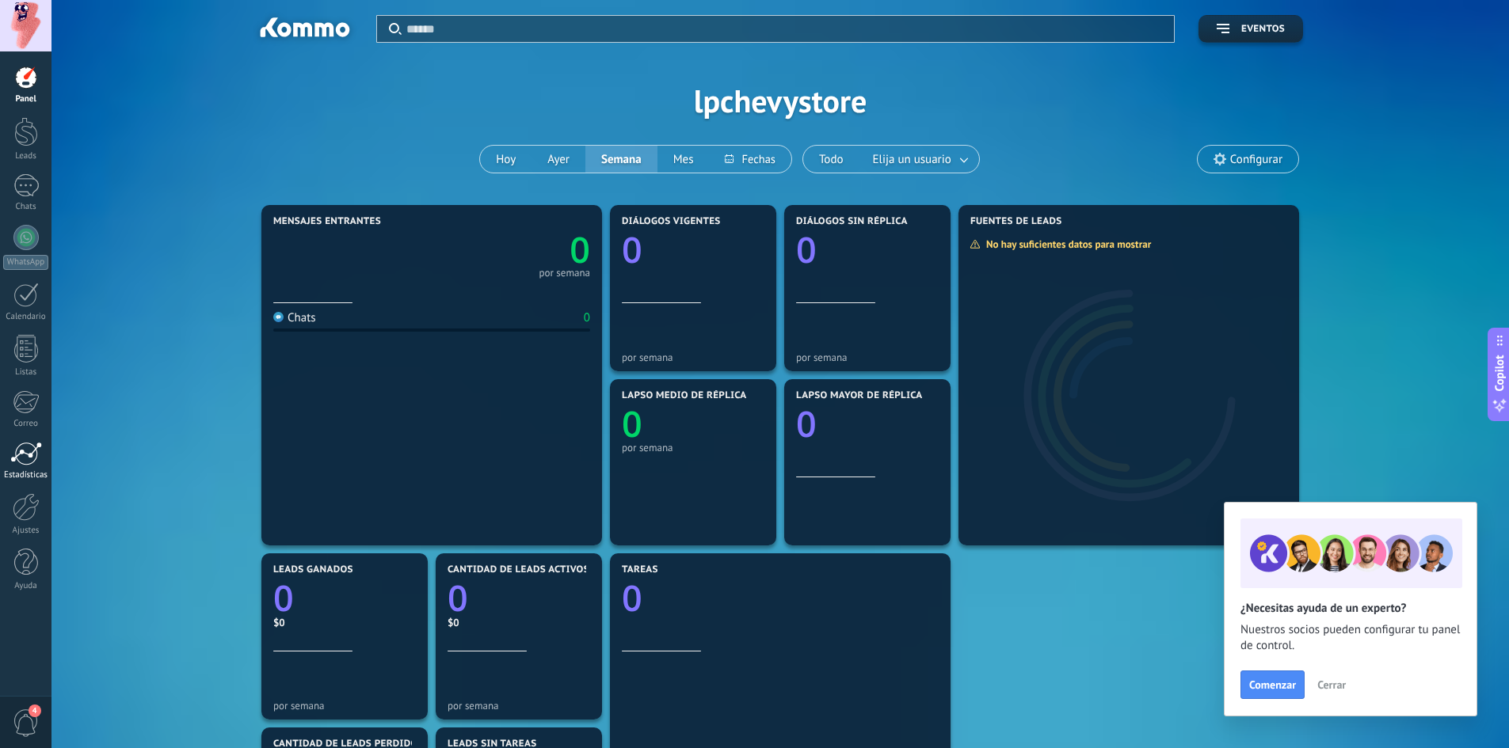
click at [24, 451] on div at bounding box center [26, 454] width 32 height 24
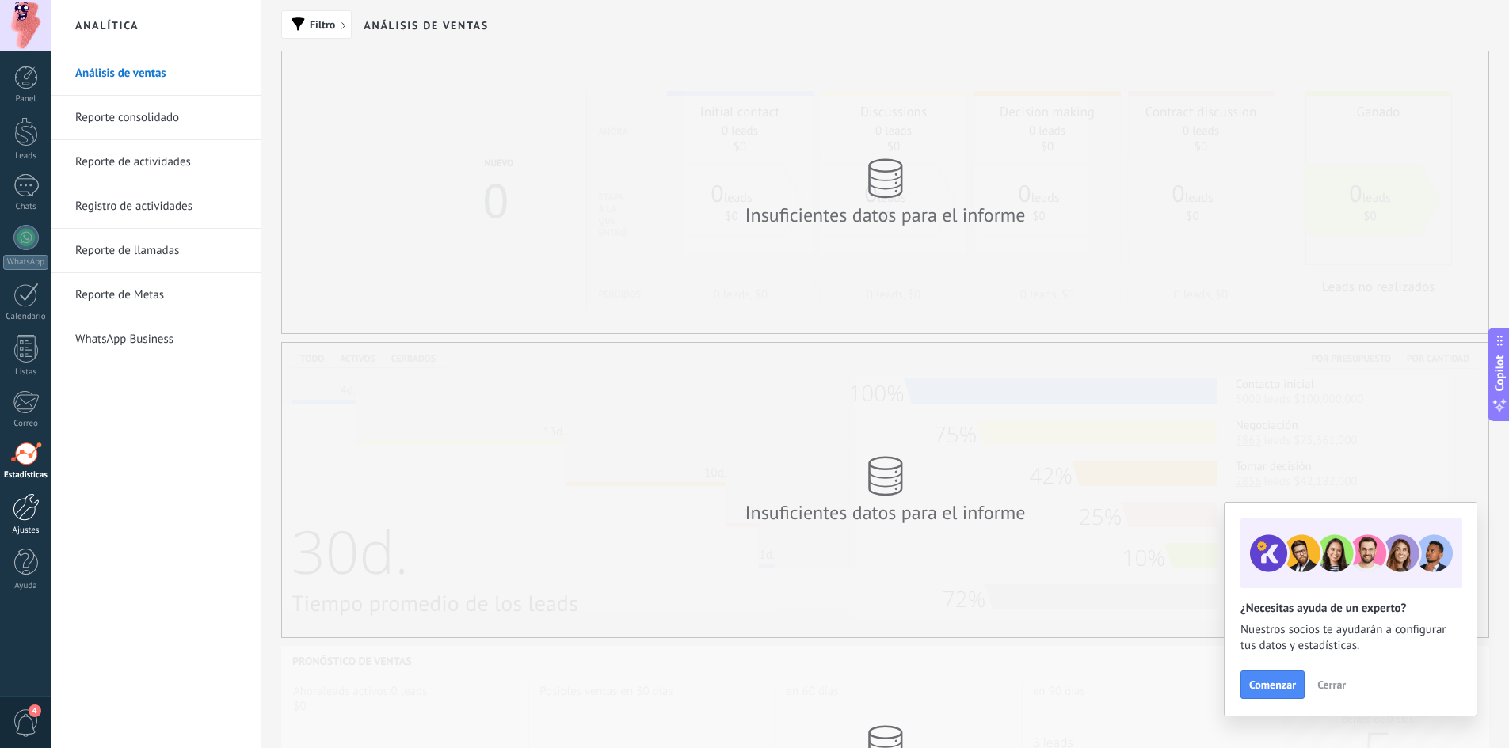
click at [29, 505] on div at bounding box center [26, 507] width 27 height 28
